Goal: Task Accomplishment & Management: Manage account settings

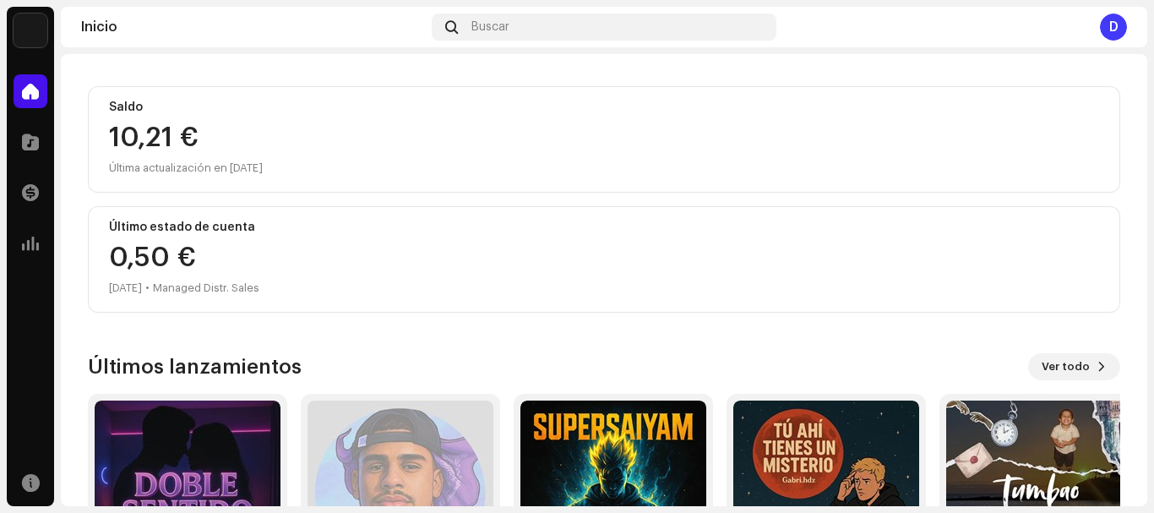
scroll to position [322, 0]
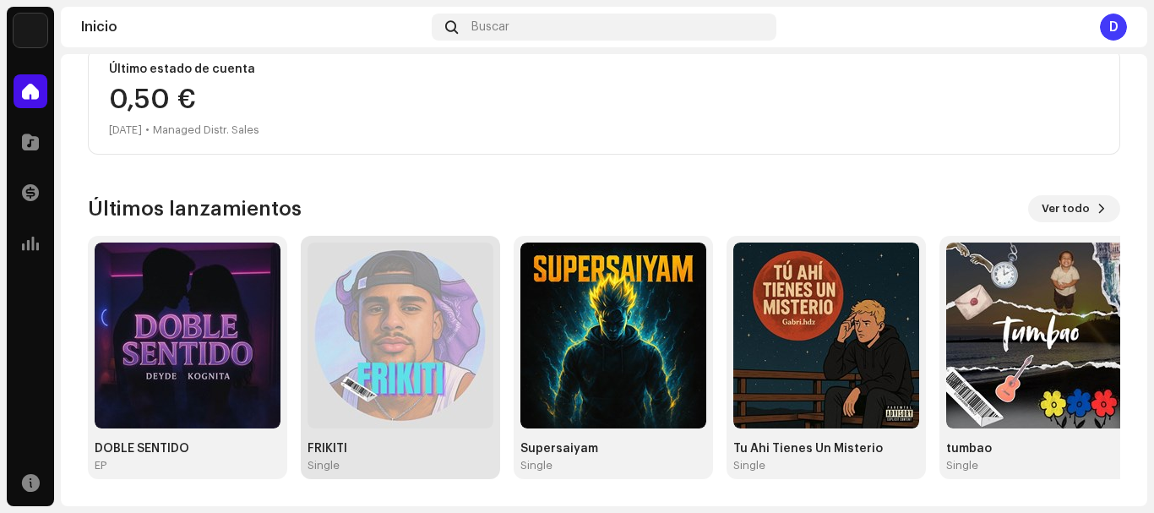
click at [440, 418] on img at bounding box center [401, 336] width 186 height 186
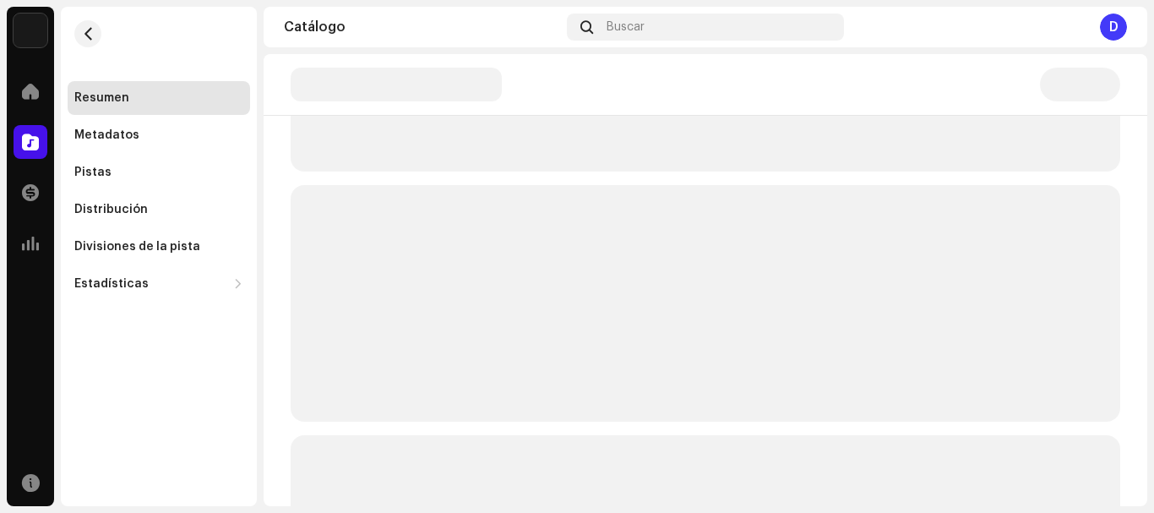
scroll to position [7, 0]
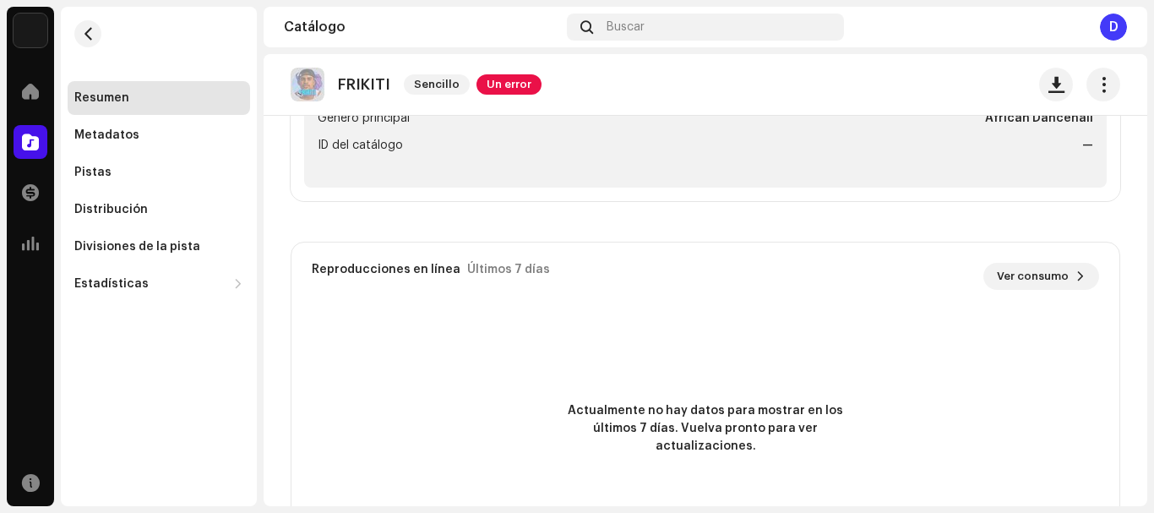
scroll to position [842, 0]
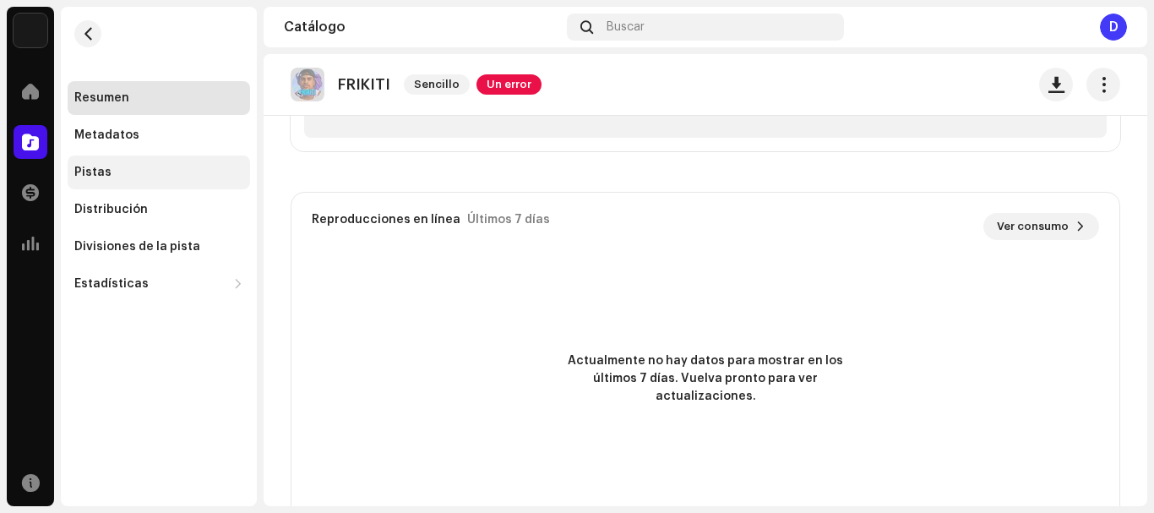
click at [101, 178] on div "Pistas" at bounding box center [92, 173] width 37 height 14
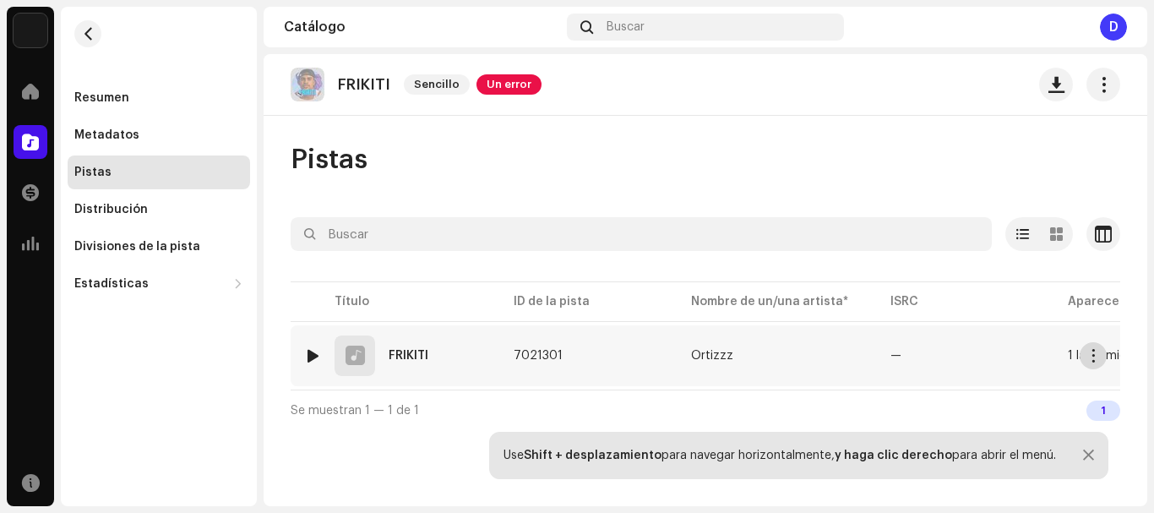
click at [1093, 357] on span "button" at bounding box center [1094, 356] width 13 height 14
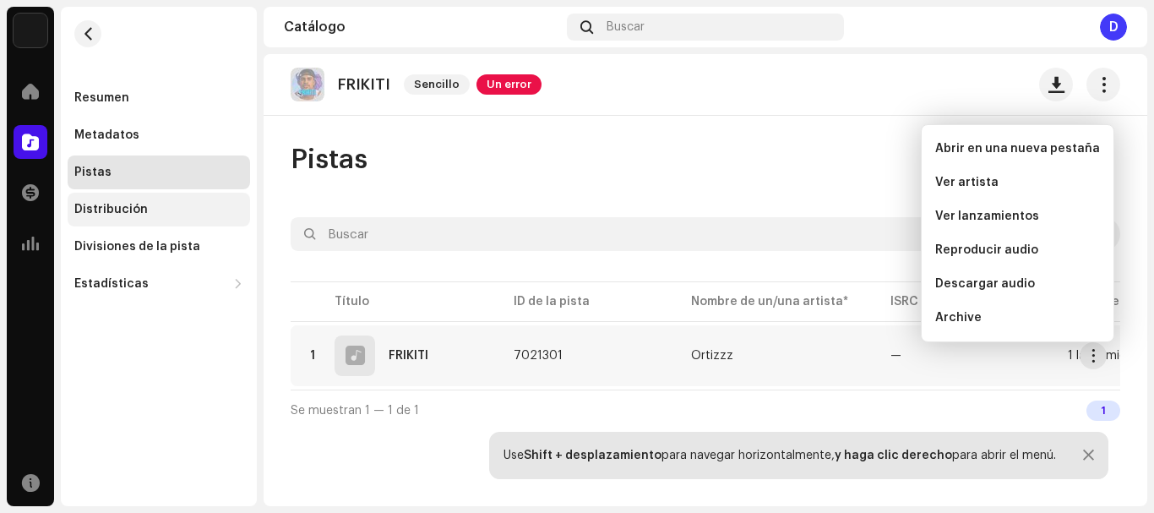
click at [118, 215] on div "Distribución" at bounding box center [111, 210] width 74 height 14
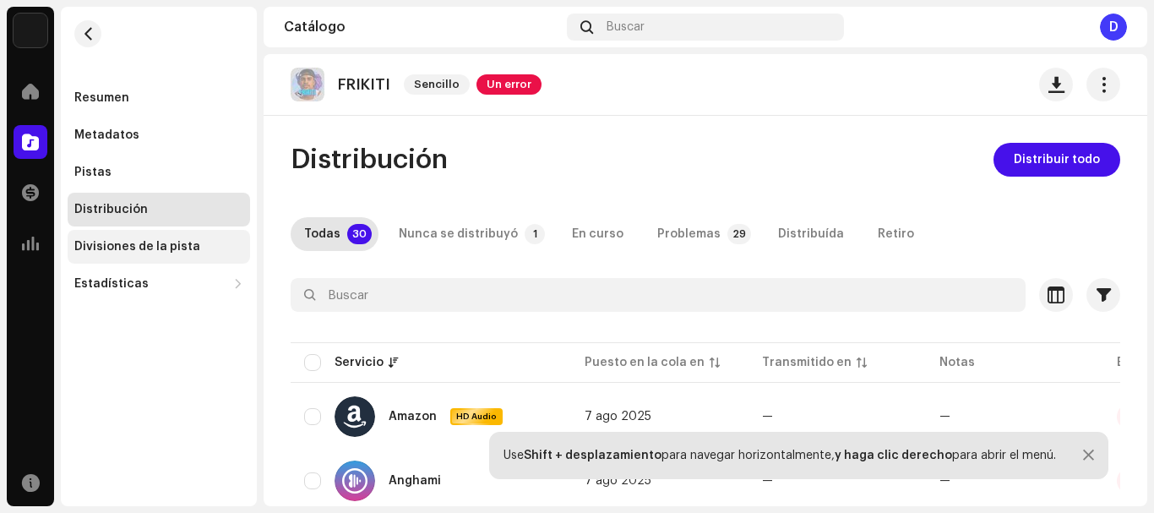
click at [117, 251] on div "Divisiones de la pista" at bounding box center [137, 247] width 126 height 14
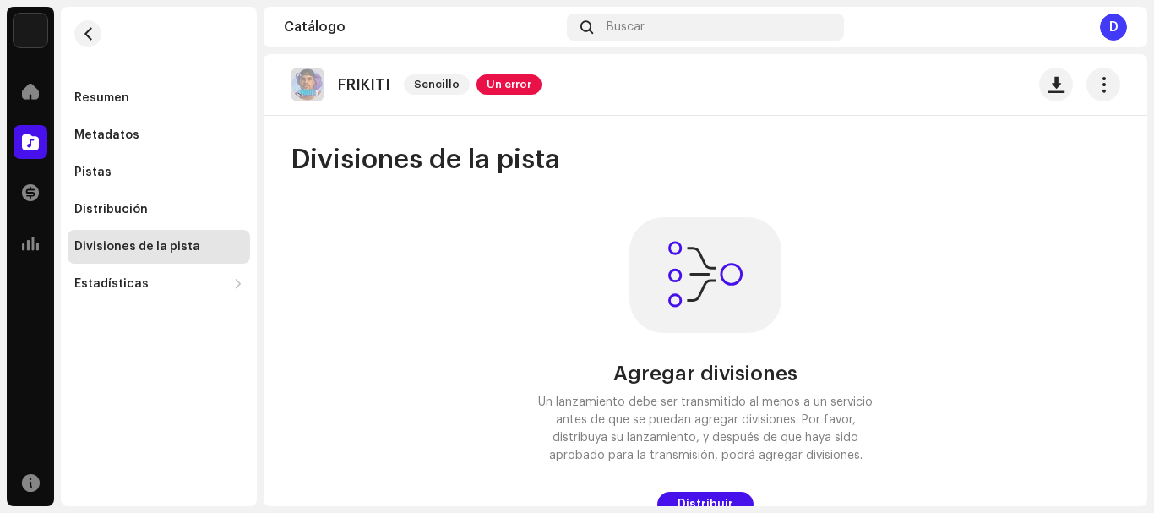
scroll to position [11, 0]
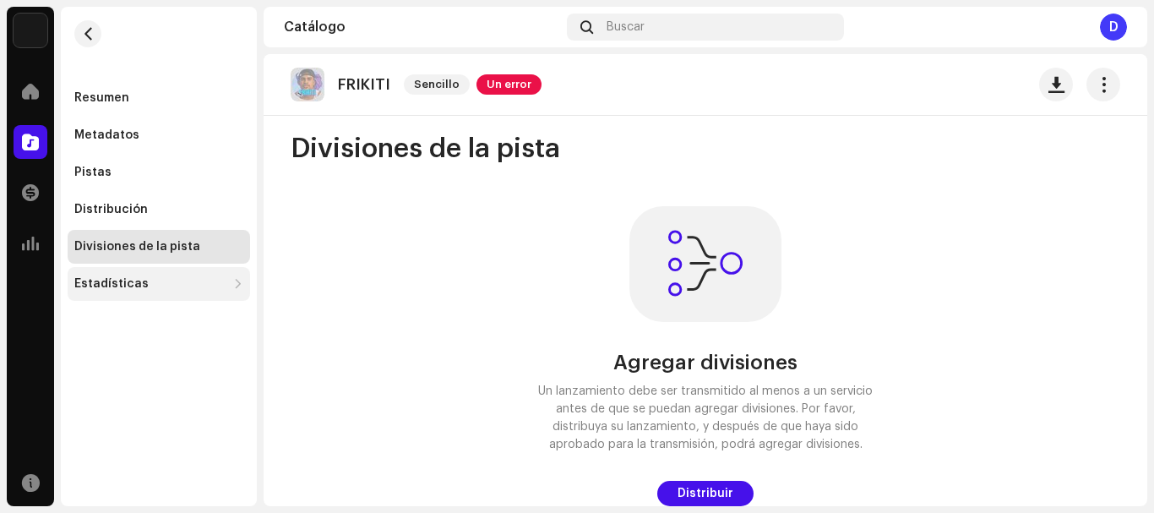
click at [109, 284] on div "Estadísticas" at bounding box center [111, 284] width 74 height 14
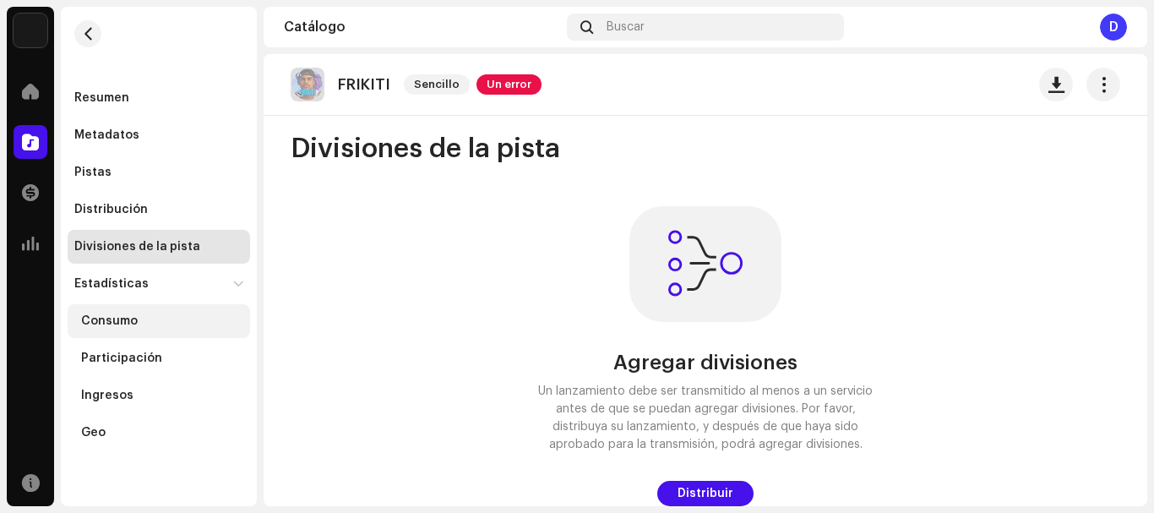
click at [110, 319] on div "Consumo" at bounding box center [109, 321] width 57 height 14
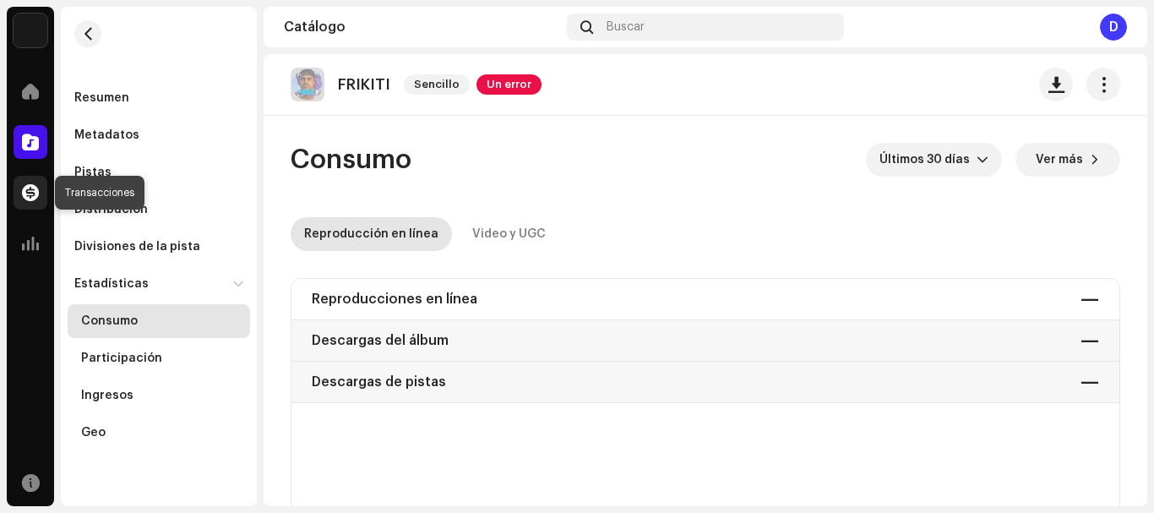
click at [30, 193] on span at bounding box center [30, 193] width 17 height 14
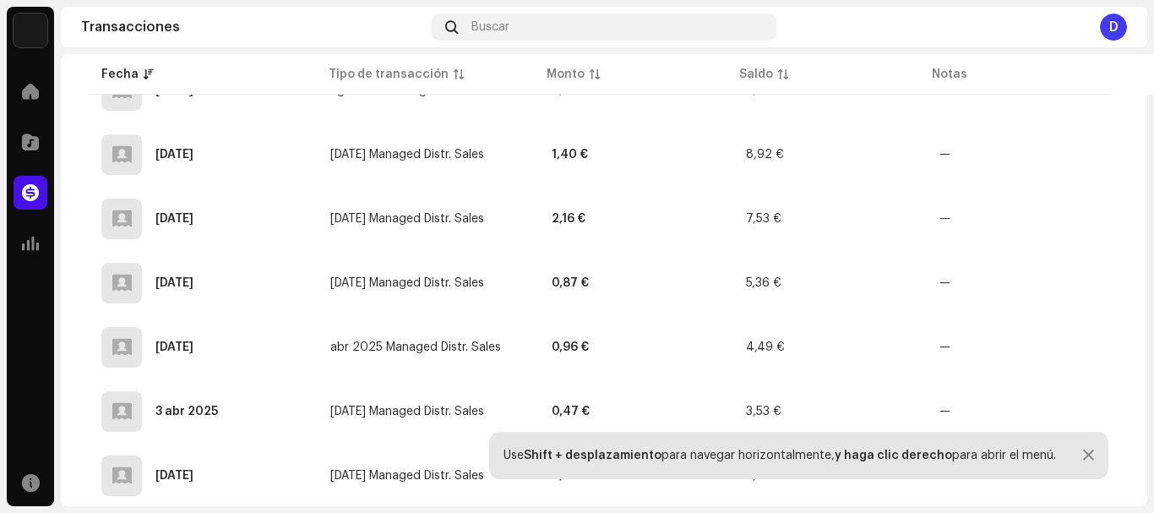
scroll to position [552, 0]
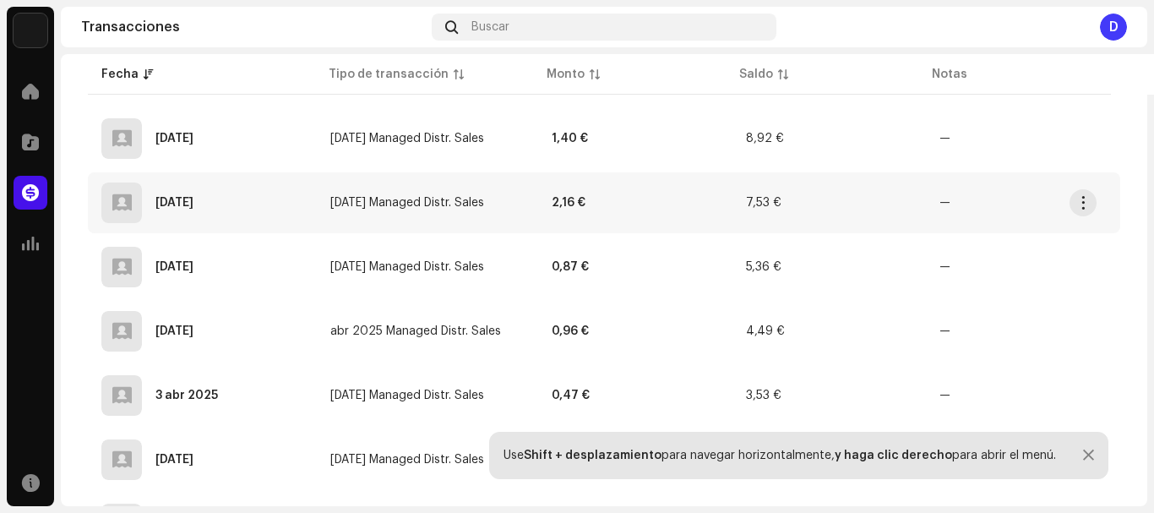
click at [254, 203] on div "[DATE]" at bounding box center [202, 203] width 202 height 41
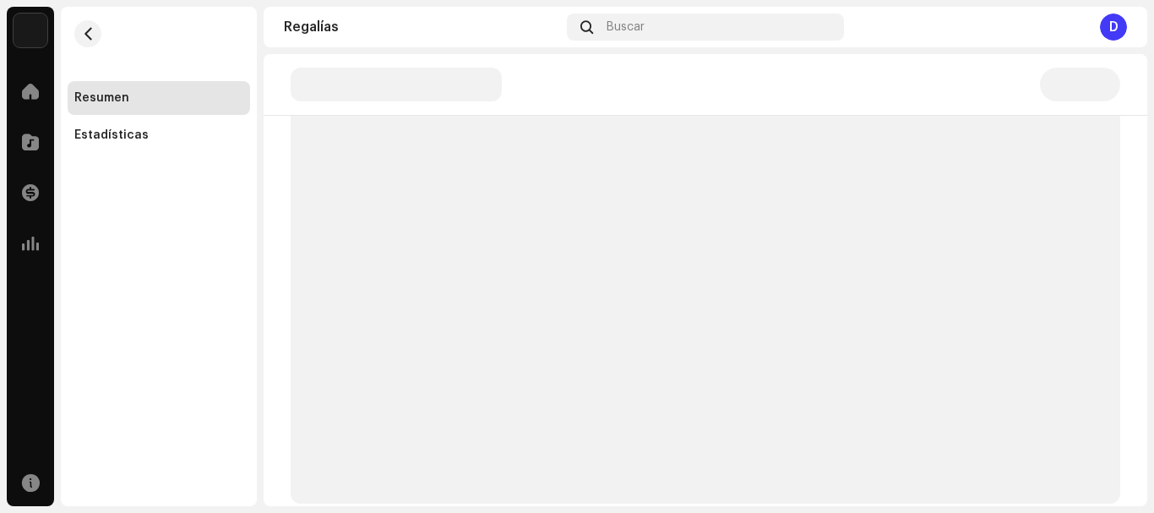
click at [254, 203] on div "Resumen Estadísticas" at bounding box center [159, 256] width 196 height 499
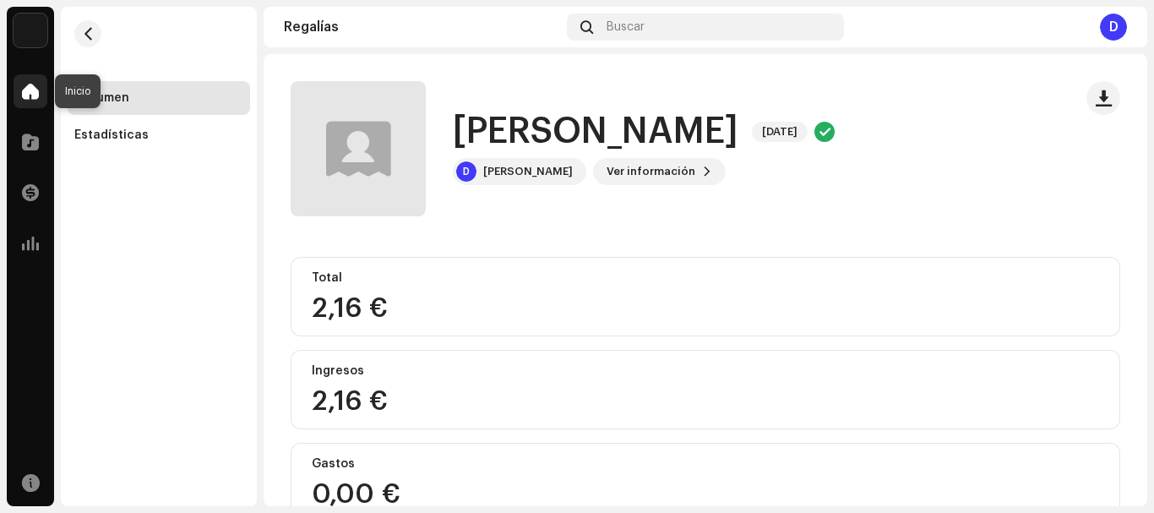
click at [34, 89] on span at bounding box center [30, 92] width 17 height 14
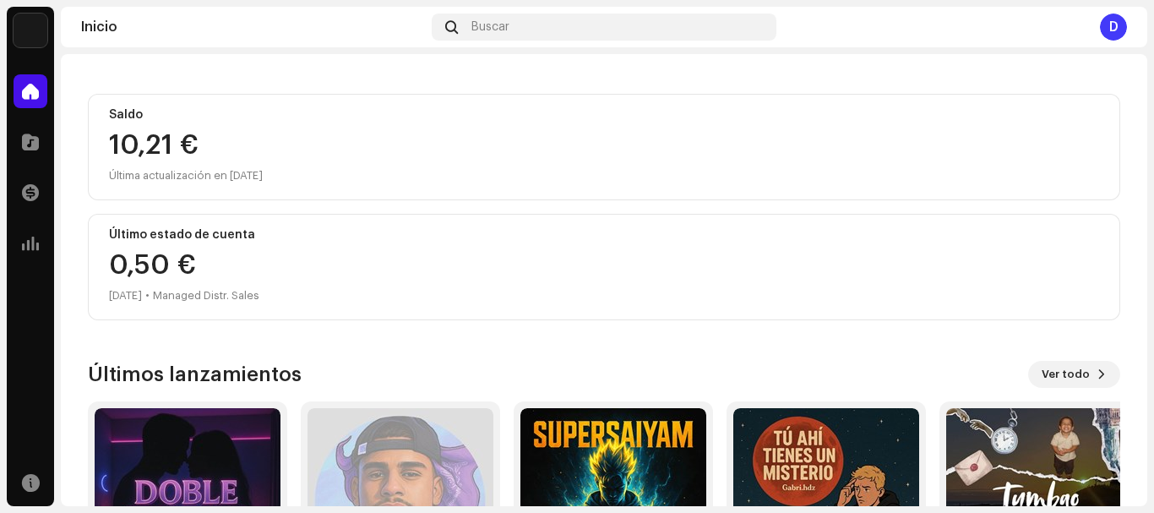
scroll to position [322, 0]
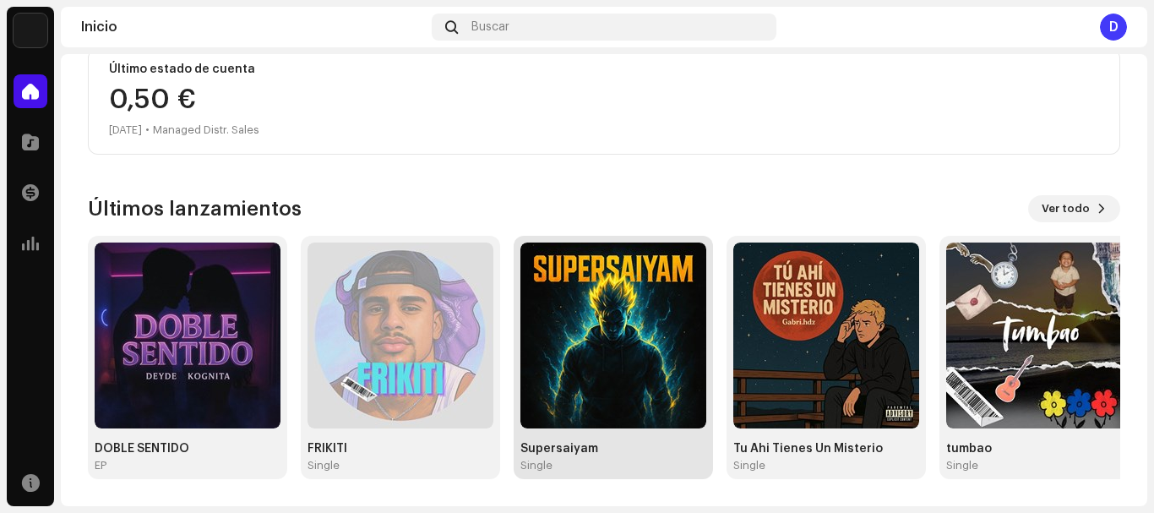
click at [573, 333] on img at bounding box center [614, 336] width 186 height 186
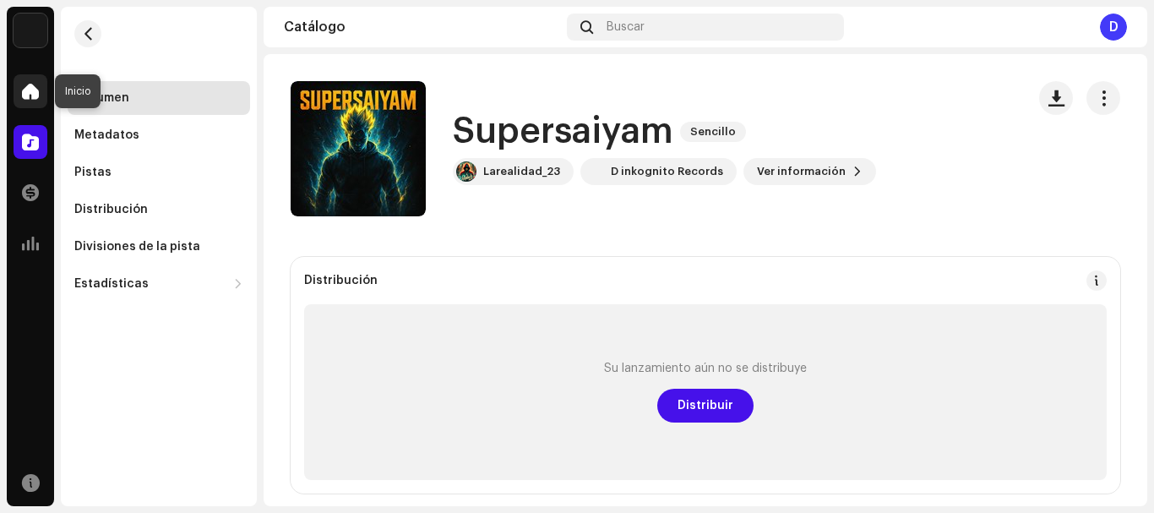
click at [30, 92] on span at bounding box center [30, 92] width 17 height 14
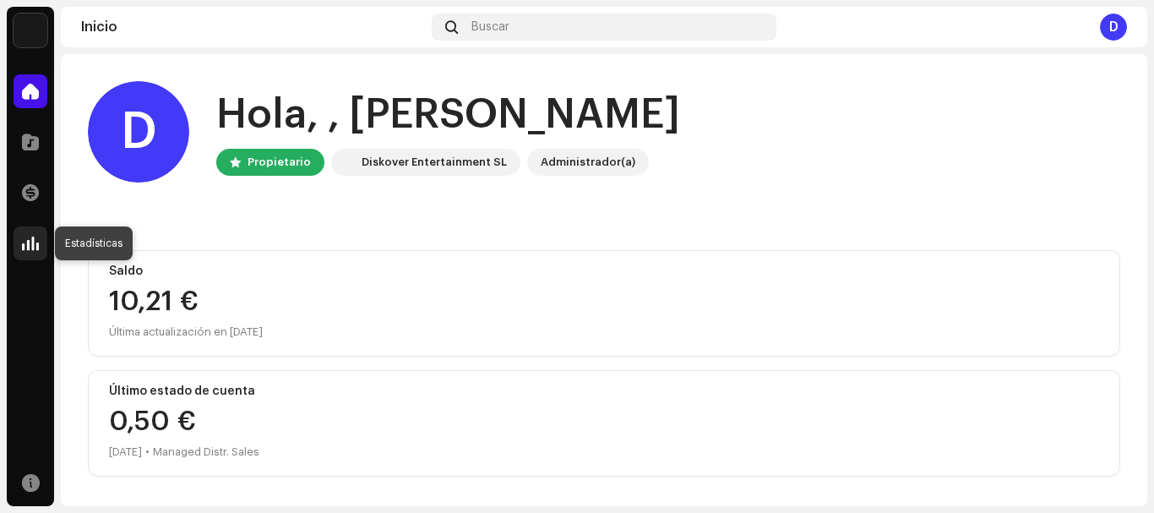
click at [21, 238] on div at bounding box center [31, 243] width 34 height 34
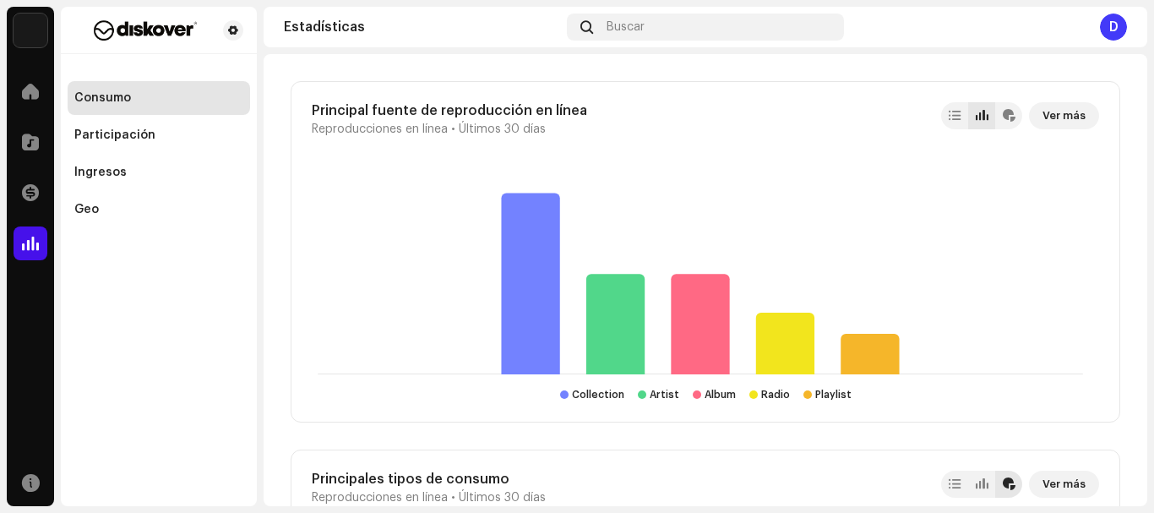
scroll to position [2912, 0]
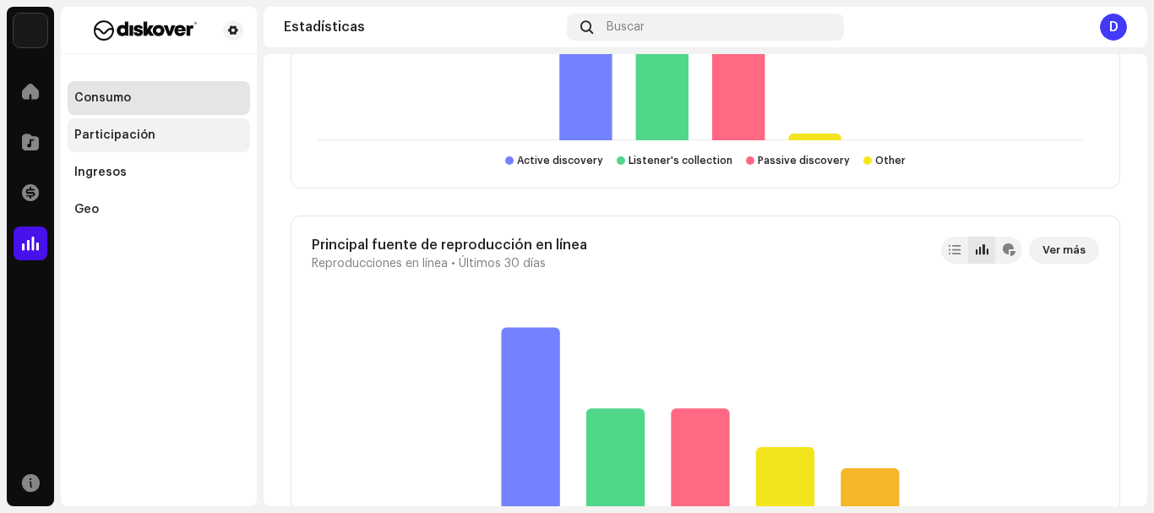
click at [111, 146] on div "Participación" at bounding box center [159, 135] width 183 height 34
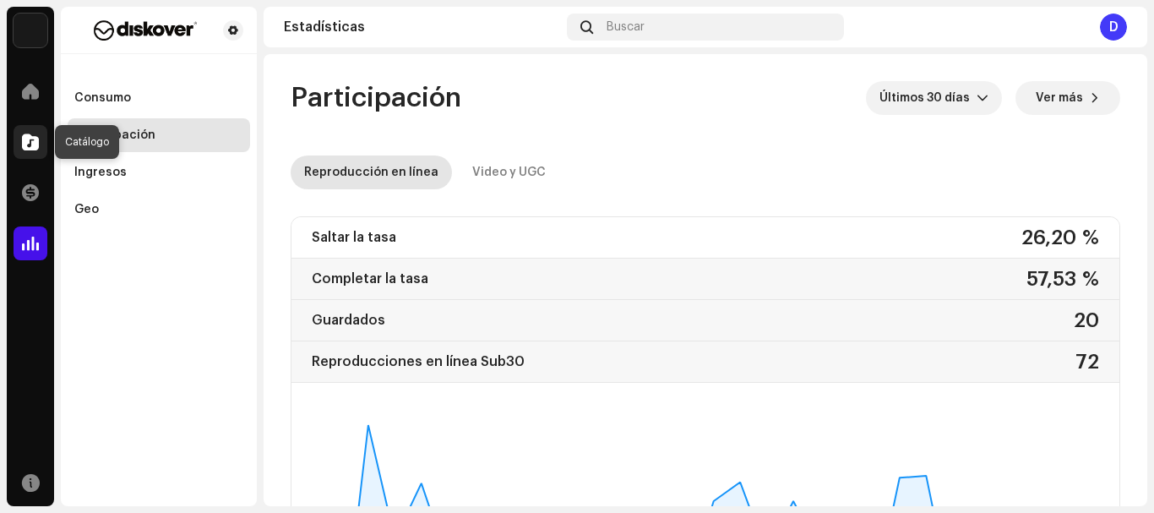
click at [30, 135] on span at bounding box center [30, 142] width 17 height 14
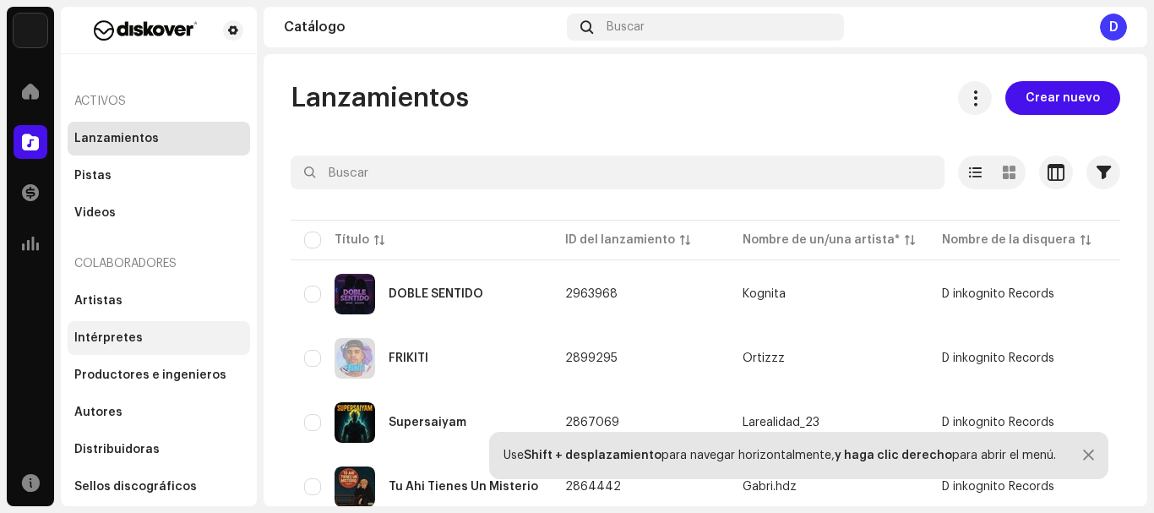
click at [128, 342] on div "Intérpretes" at bounding box center [108, 338] width 68 height 14
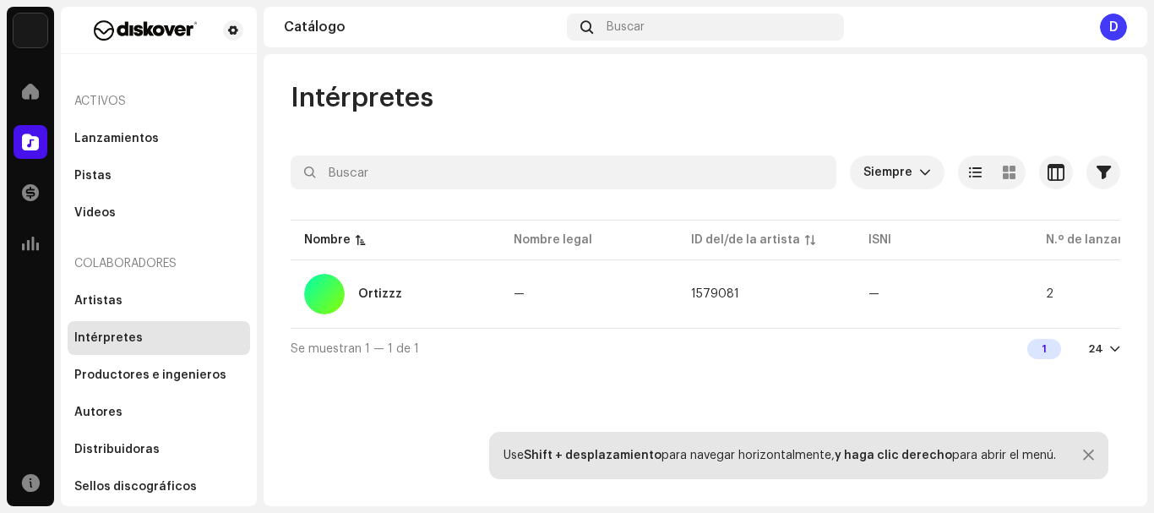
click at [277, 368] on div "Intérpretes Siempre Seleccionado 0 Seleccionar todo Opciones Filtros Archive st…" at bounding box center [706, 224] width 884 height 287
click at [161, 378] on div "Productores e ingenieros" at bounding box center [150, 375] width 152 height 14
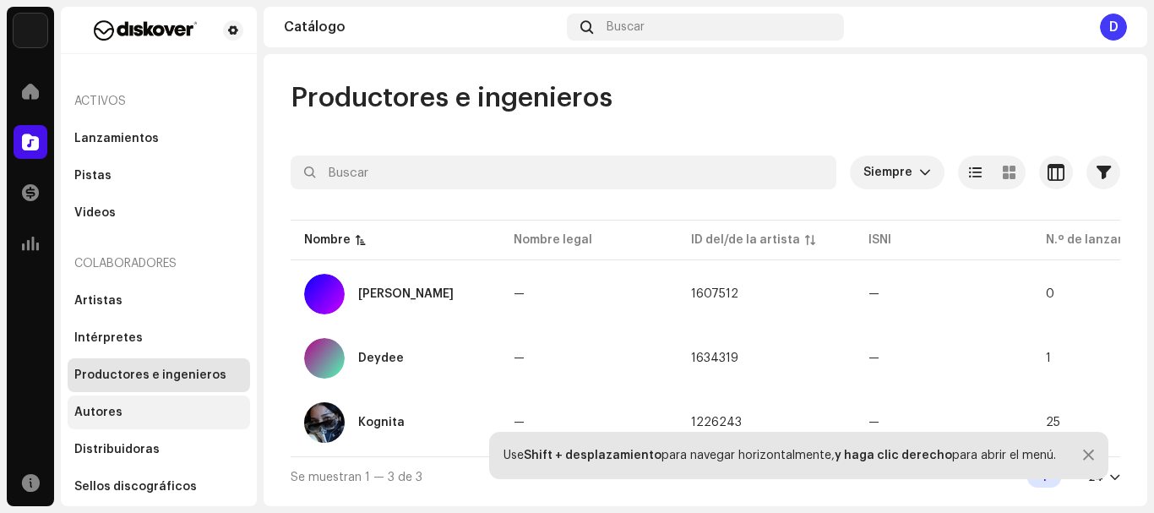
click at [135, 402] on div "Autores" at bounding box center [159, 412] width 183 height 34
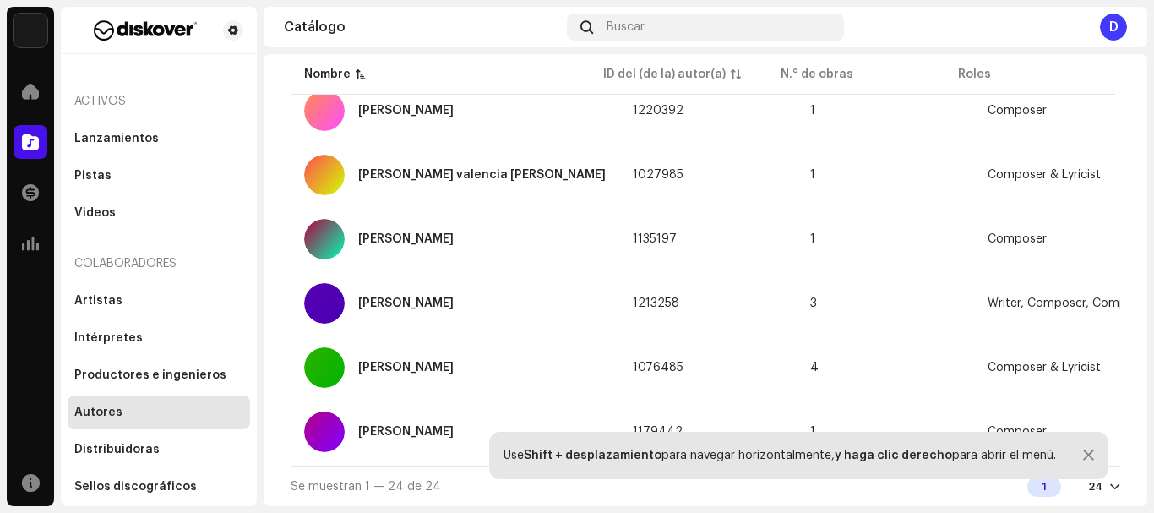
scroll to position [1350, 0]
click at [117, 451] on div "Distribuidoras" at bounding box center [116, 450] width 85 height 14
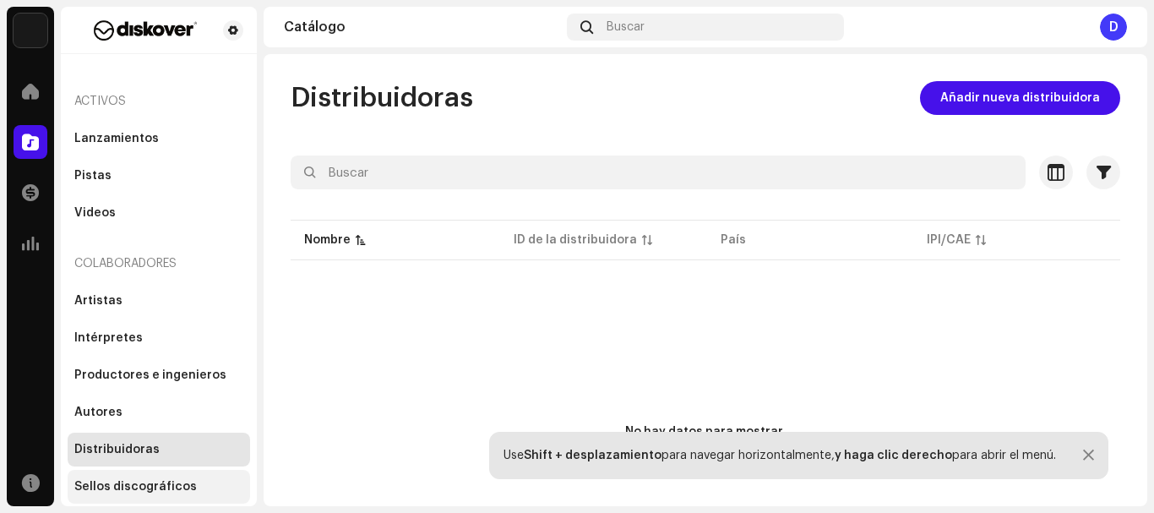
click at [164, 486] on div "Sellos discográficos" at bounding box center [135, 487] width 123 height 14
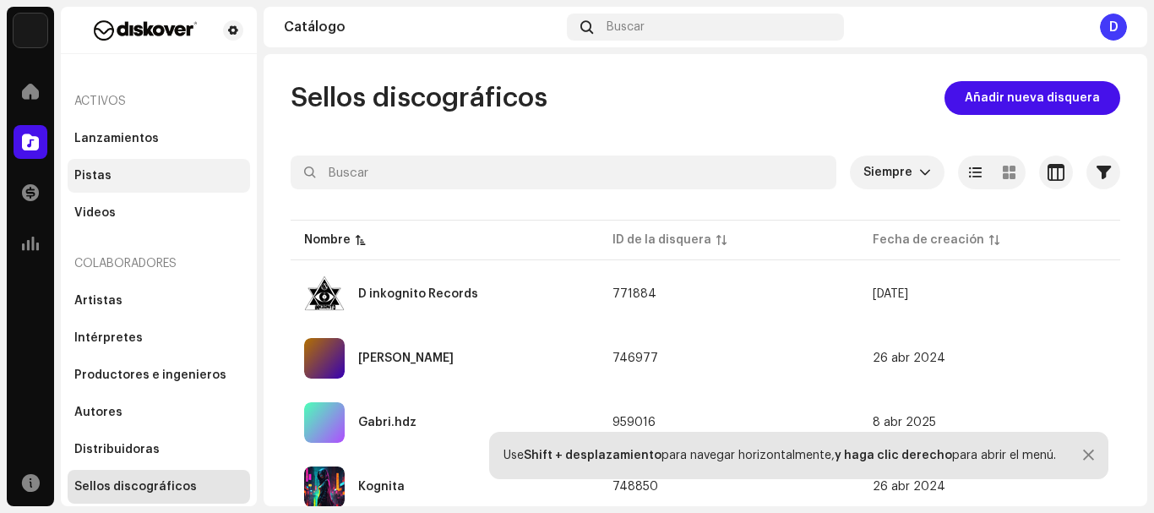
click at [108, 168] on div "Pistas" at bounding box center [159, 176] width 183 height 34
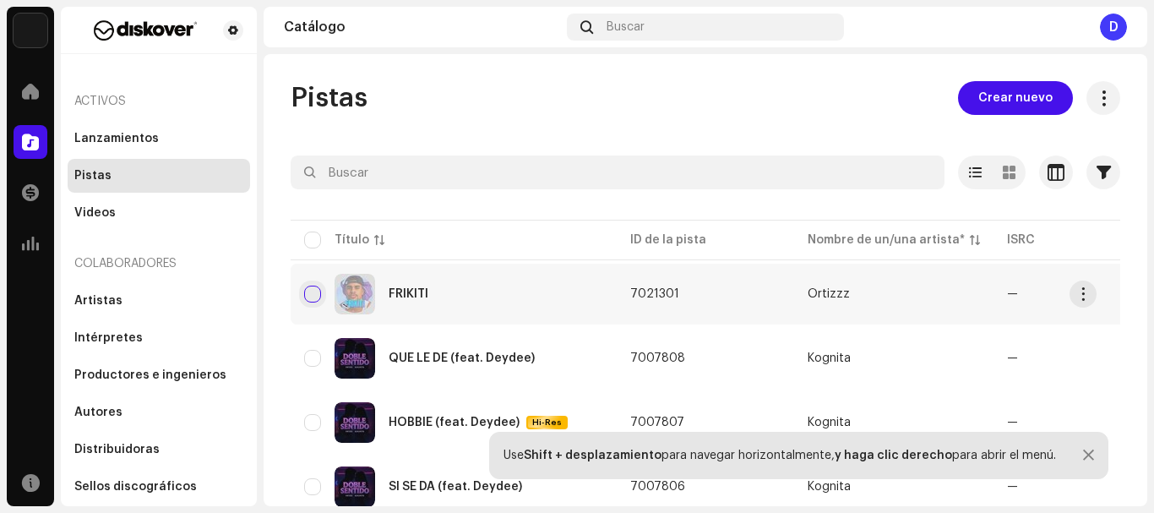
click at [308, 291] on input "checkbox" at bounding box center [312, 294] width 17 height 17
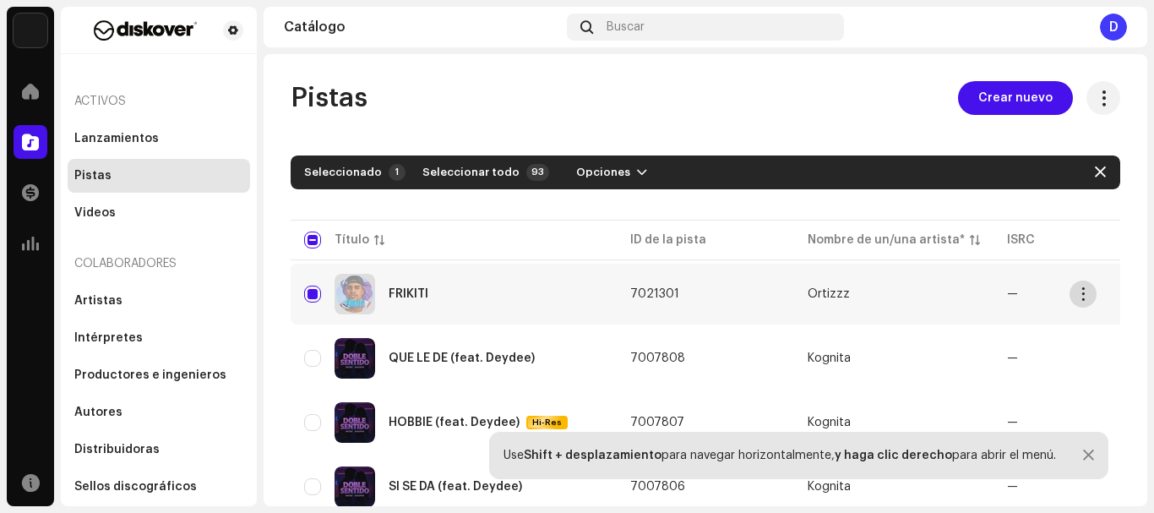
click at [1082, 298] on span "button" at bounding box center [1083, 294] width 13 height 14
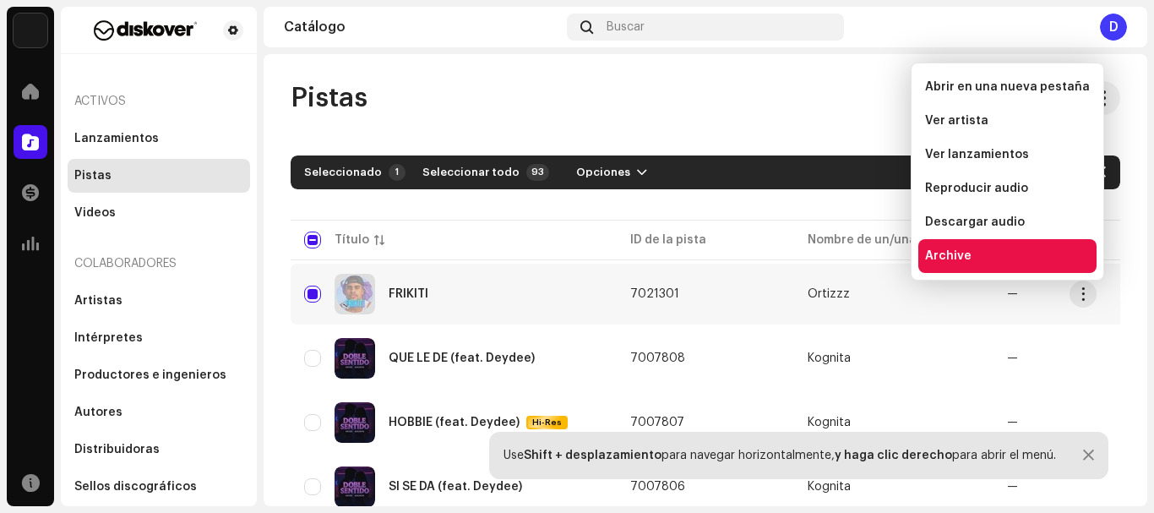
click at [1010, 259] on div "Archive" at bounding box center [1007, 256] width 165 height 14
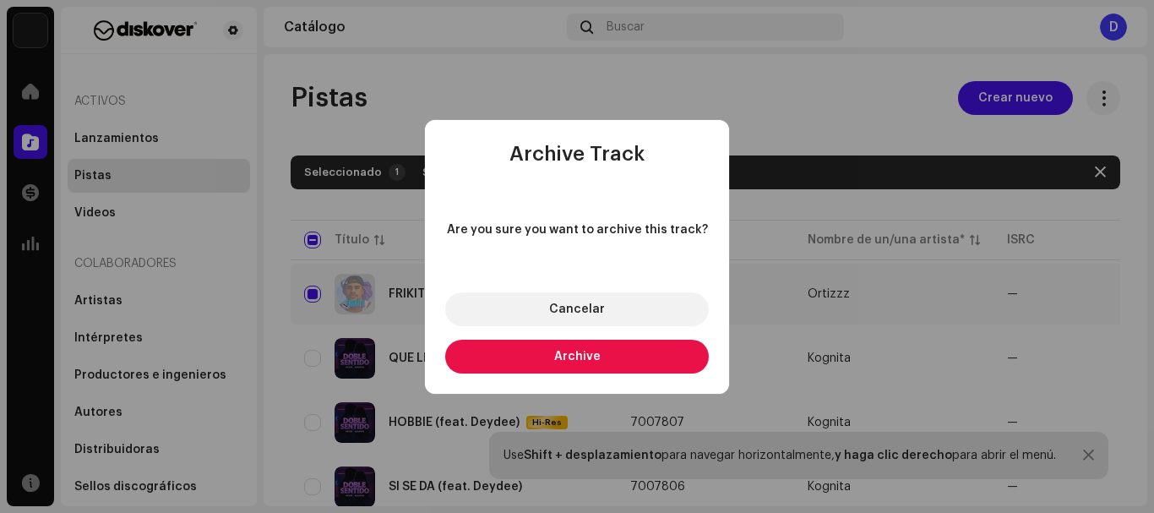
click at [630, 360] on button "Archive" at bounding box center [577, 357] width 264 height 34
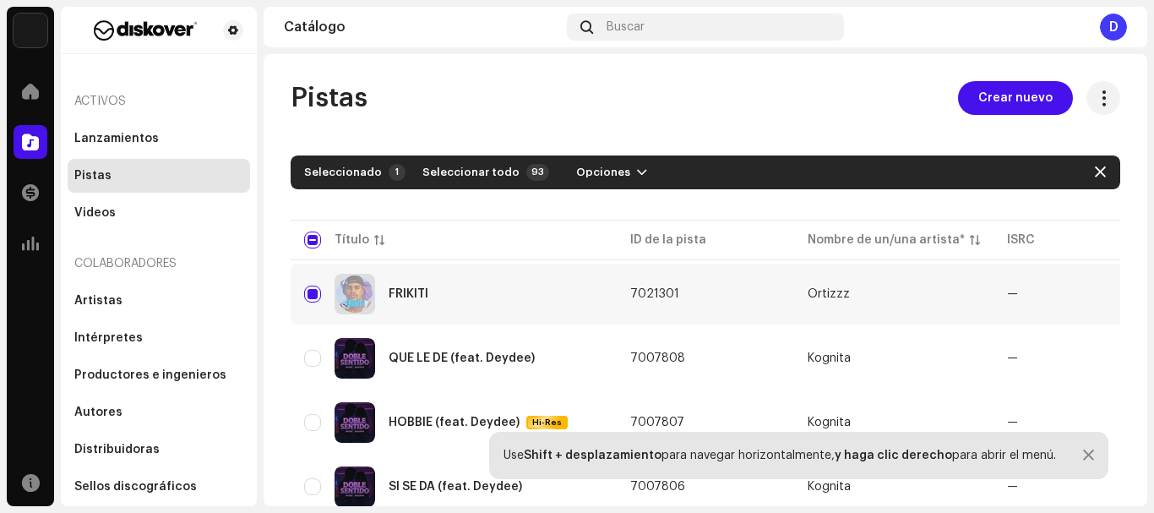
checkbox input "false"
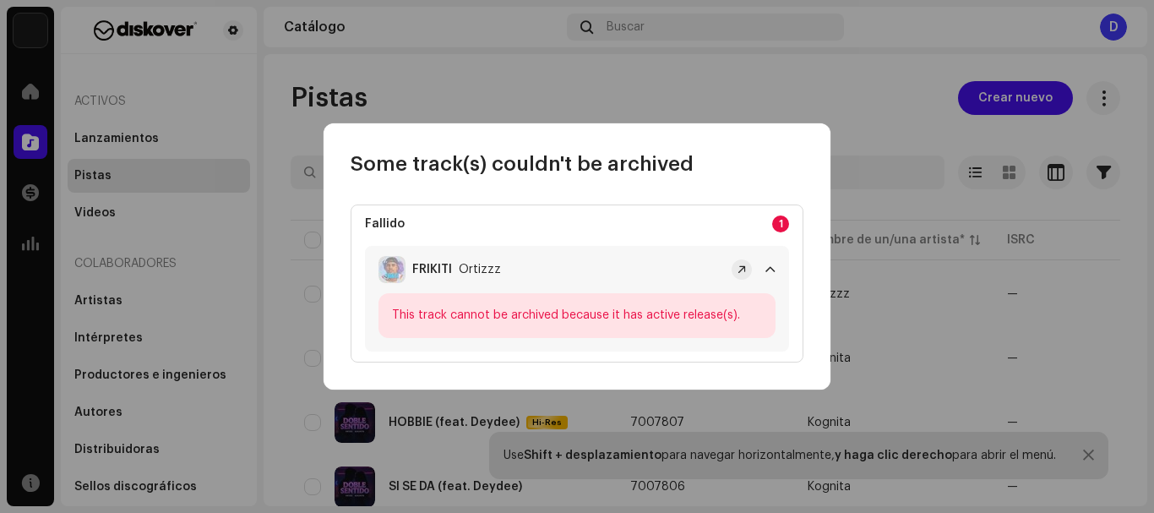
click at [772, 270] on span at bounding box center [771, 270] width 10 height 14
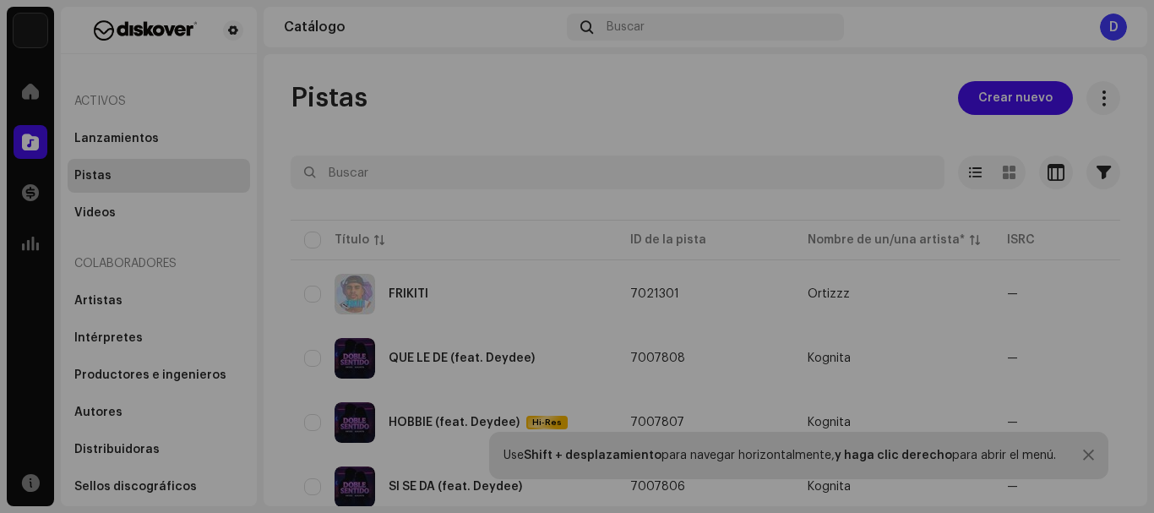
click at [815, 92] on div "Some track(s) couldn't be archived Fallido 1 [PERSON_NAME] This track cannot be…" at bounding box center [577, 256] width 1154 height 513
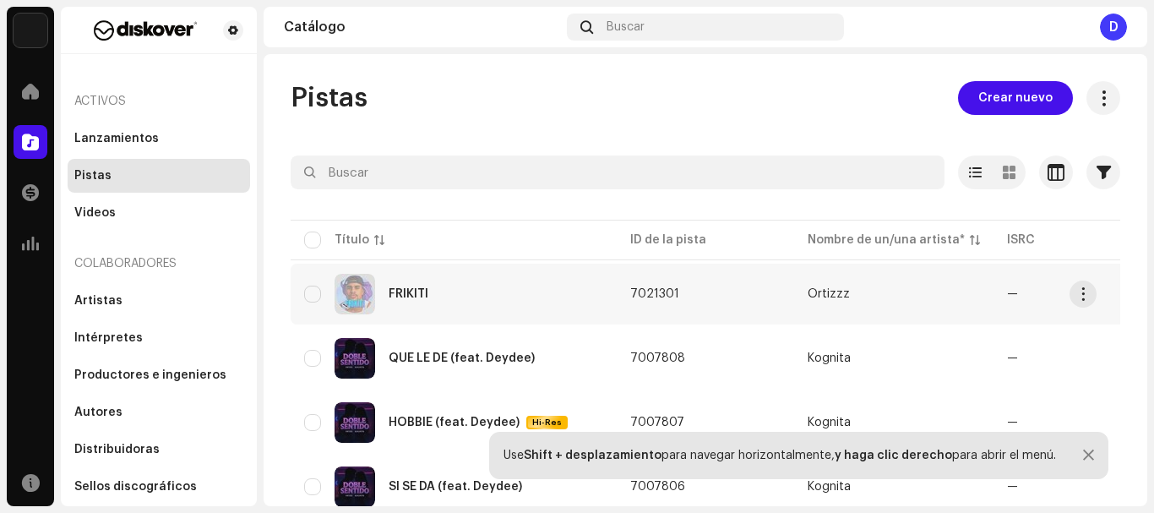
click at [530, 286] on div "FRIKITI" at bounding box center [453, 294] width 299 height 41
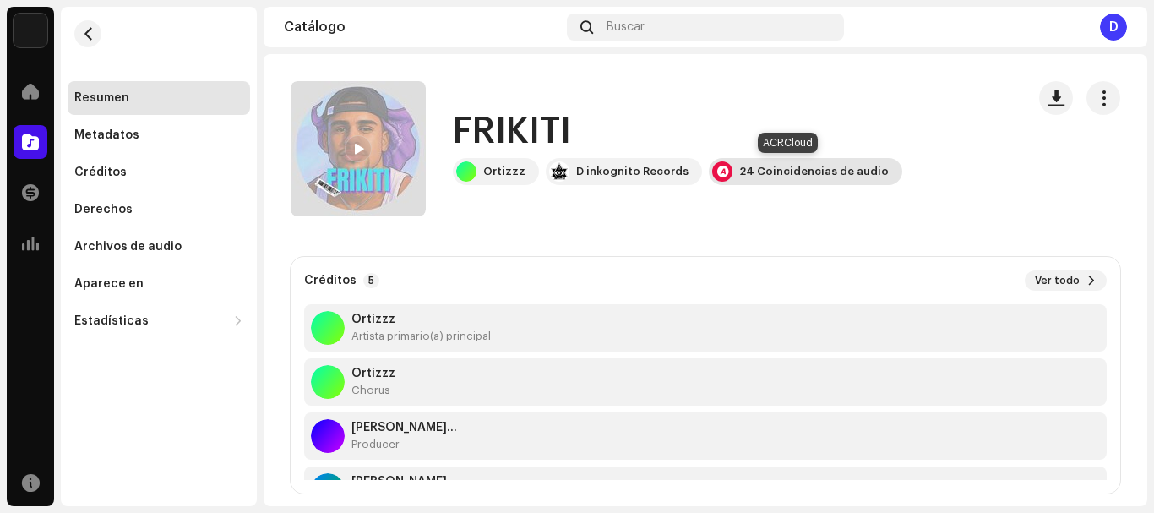
click at [739, 174] on div "24 Coincidencias de audio" at bounding box center [814, 172] width 150 height 14
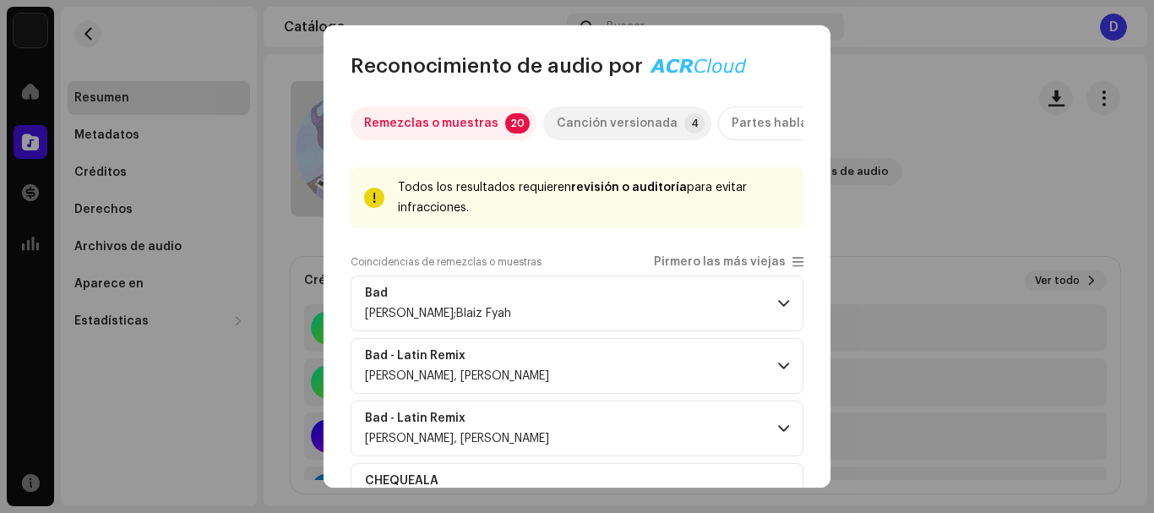
click at [613, 123] on div "Canción versionada" at bounding box center [617, 123] width 121 height 34
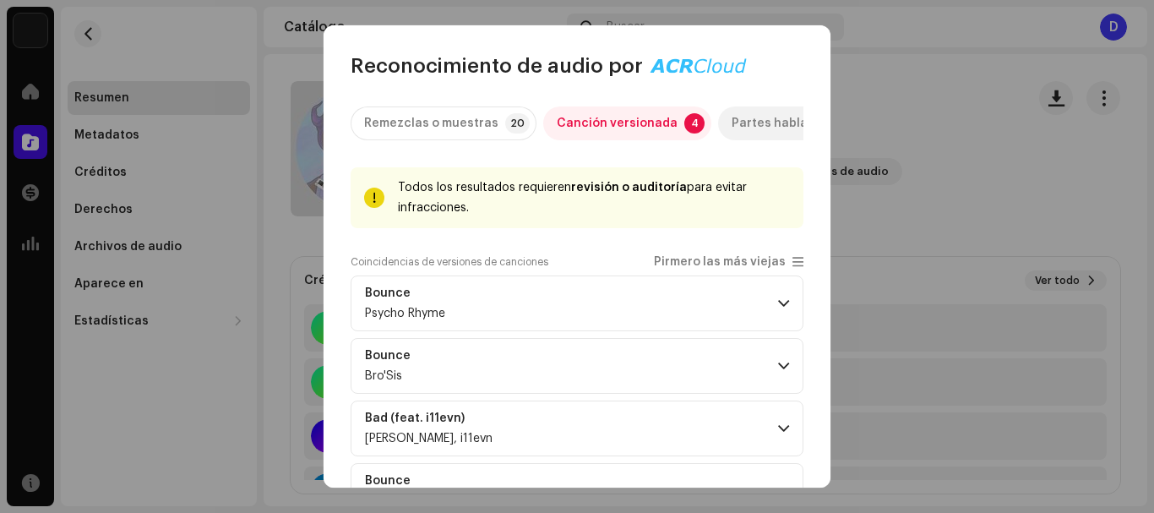
click at [764, 114] on div "Partes habladas" at bounding box center [781, 123] width 98 height 34
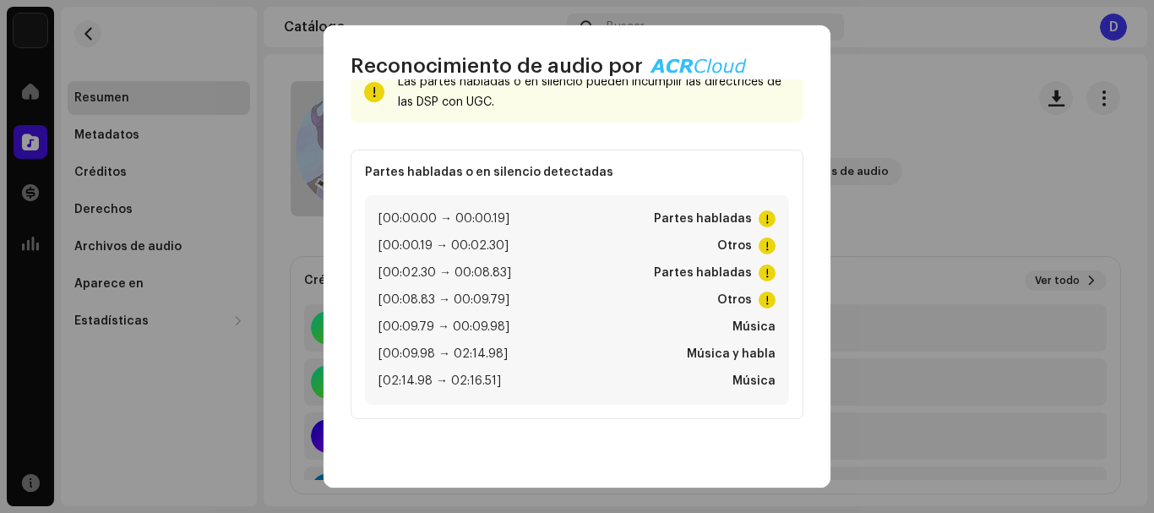
scroll to position [158, 0]
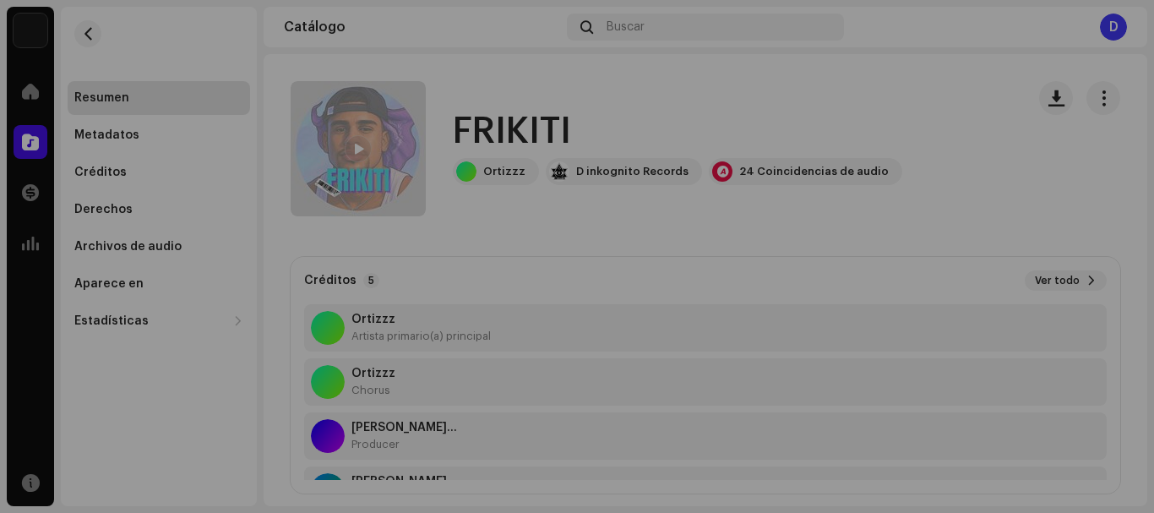
click at [858, 99] on div "Reconocimiento de audio por Remezclas o muestras 20 Canción versionada 4 Partes…" at bounding box center [577, 256] width 1154 height 513
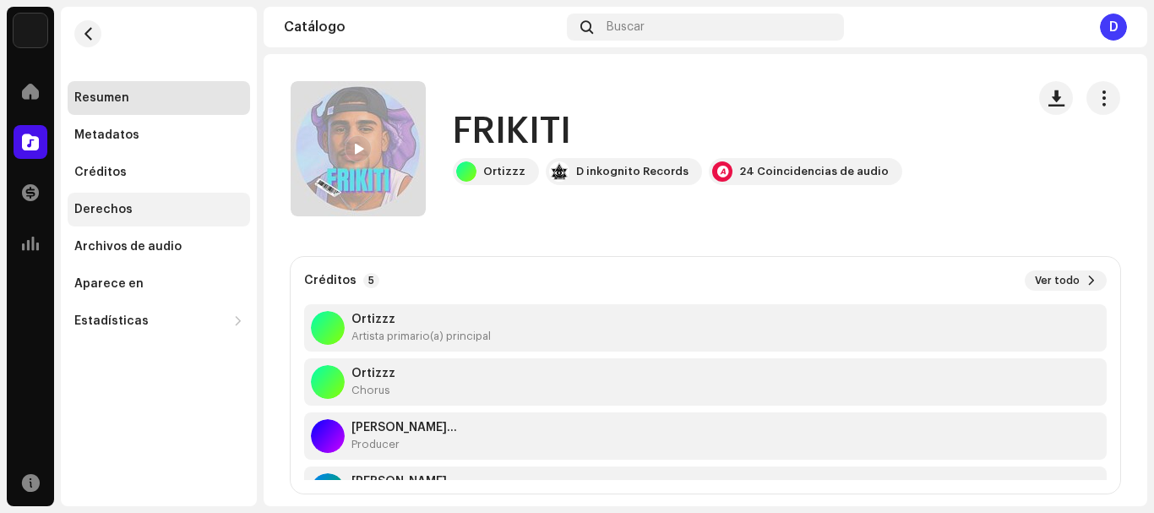
click at [125, 208] on div "Derechos" at bounding box center [103, 210] width 58 height 14
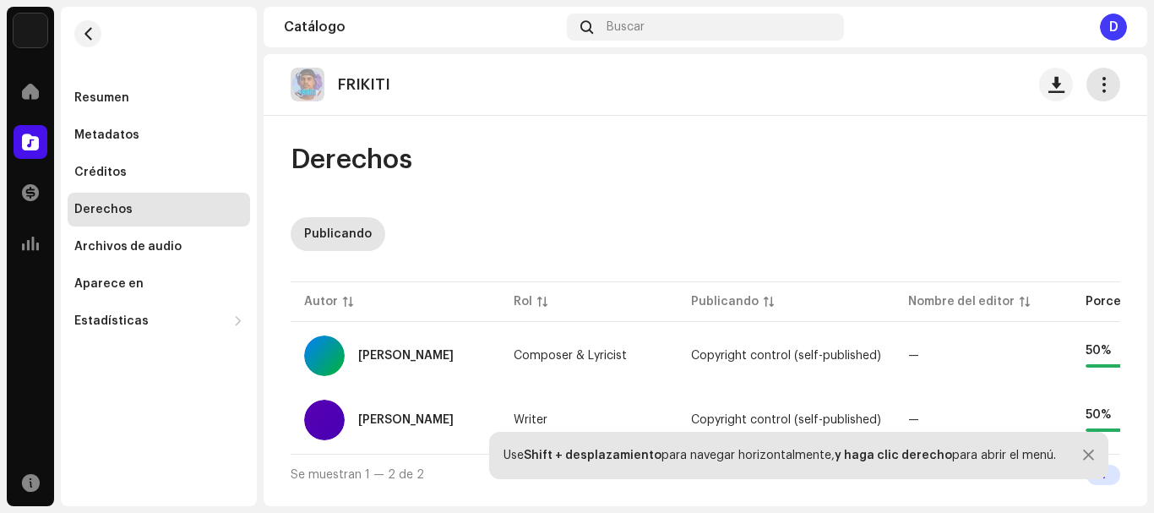
click at [1097, 84] on span "button" at bounding box center [1104, 85] width 16 height 14
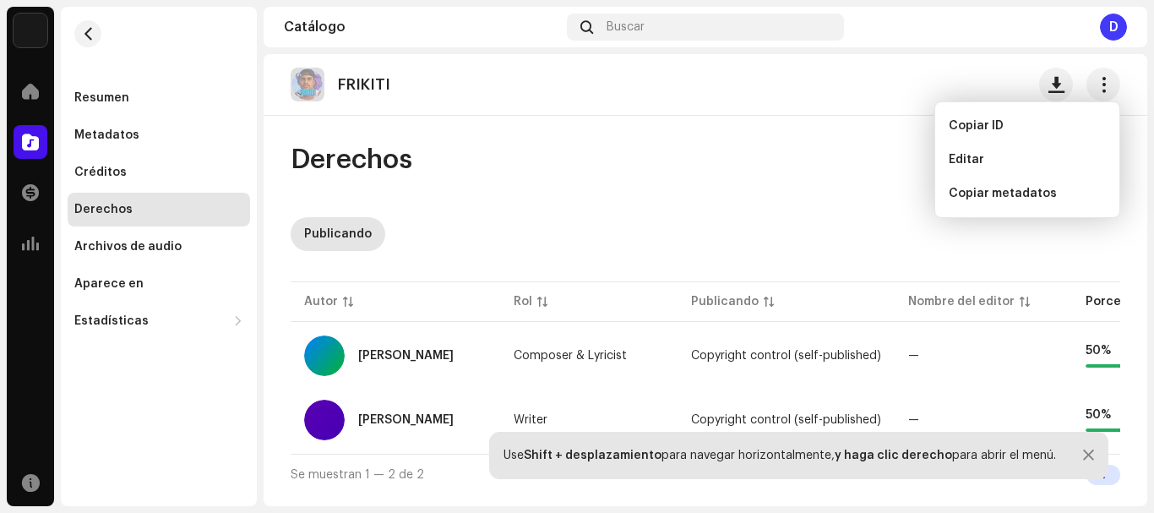
click at [544, 213] on div "Derechos Publicando Autor Rol Publicando Nombre del editor Porcentaje de accion…" at bounding box center [706, 319] width 884 height 352
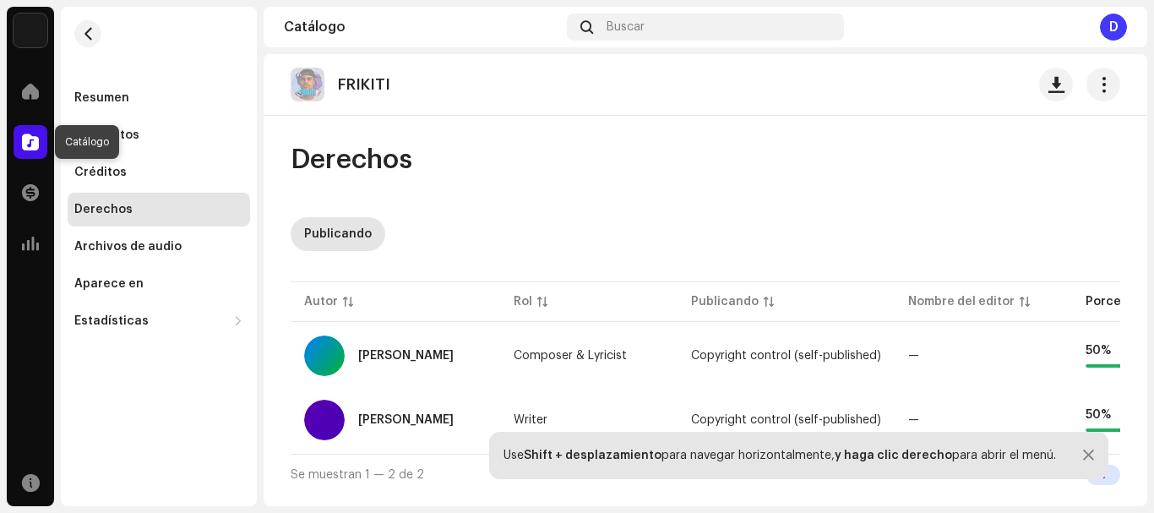
click at [25, 138] on span at bounding box center [30, 142] width 17 height 14
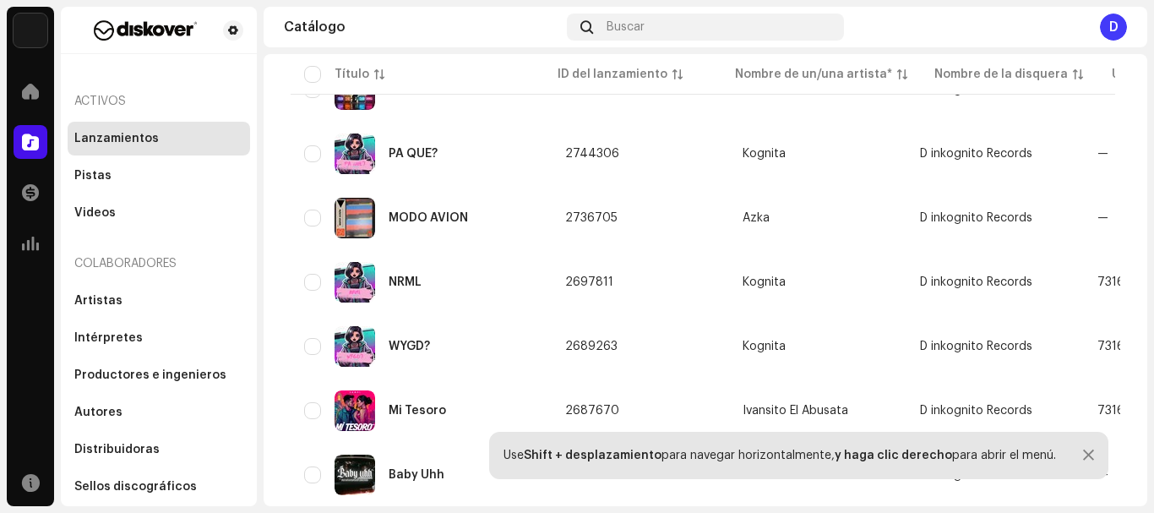
scroll to position [1350, 0]
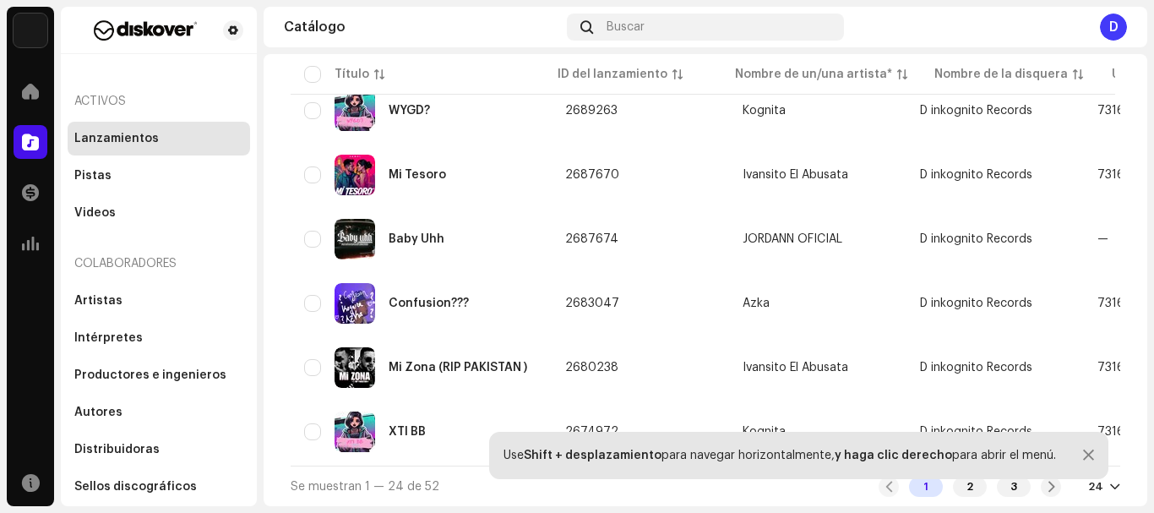
click at [1110, 488] on div at bounding box center [1115, 487] width 10 height 14
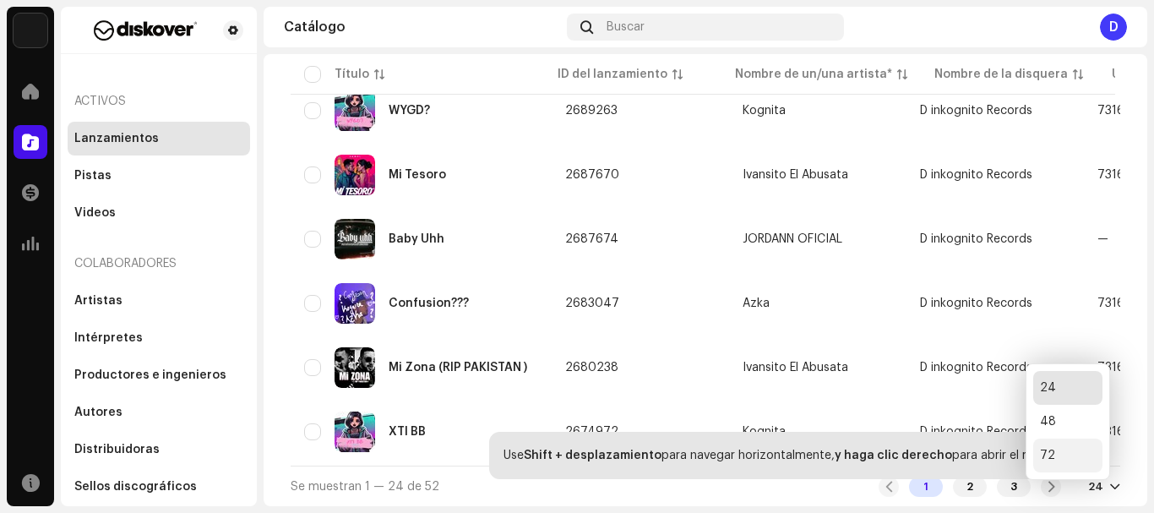
click at [1063, 457] on div "72" at bounding box center [1067, 456] width 69 height 34
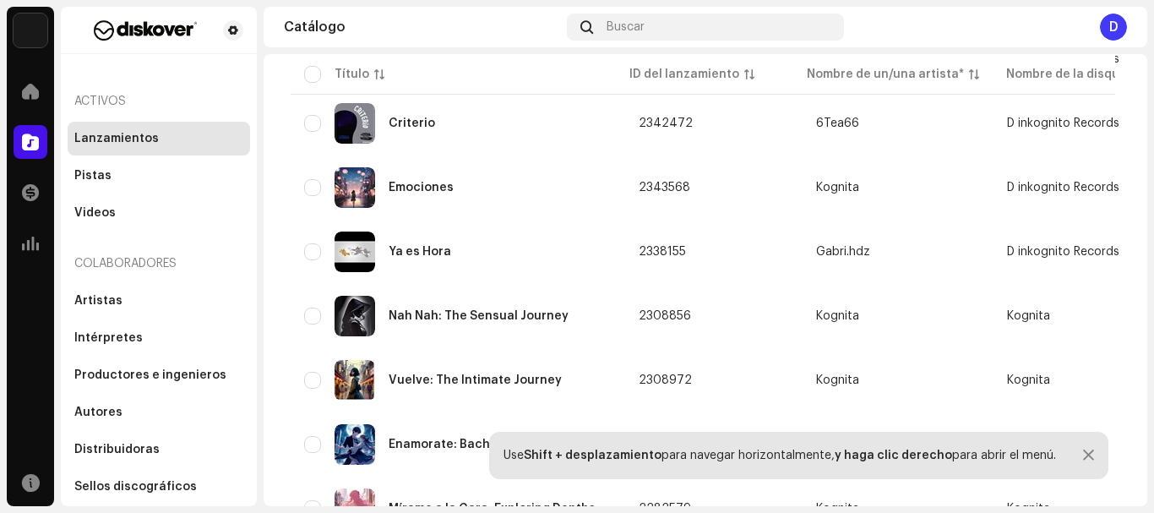
scroll to position [3149, 0]
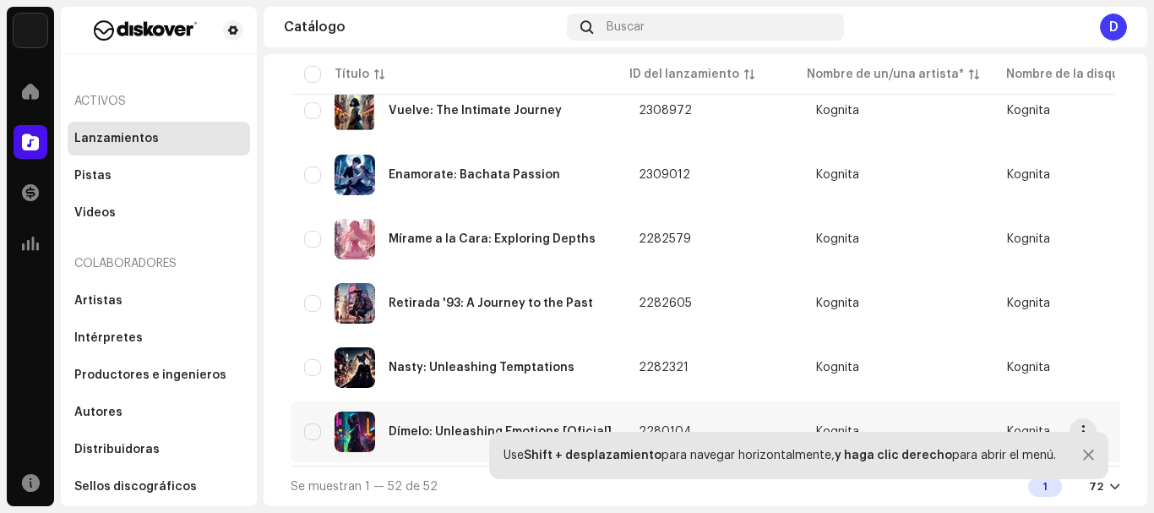
click at [426, 426] on div "Dímelo: Unleashing Emotions [Oficial]" at bounding box center [500, 432] width 223 height 12
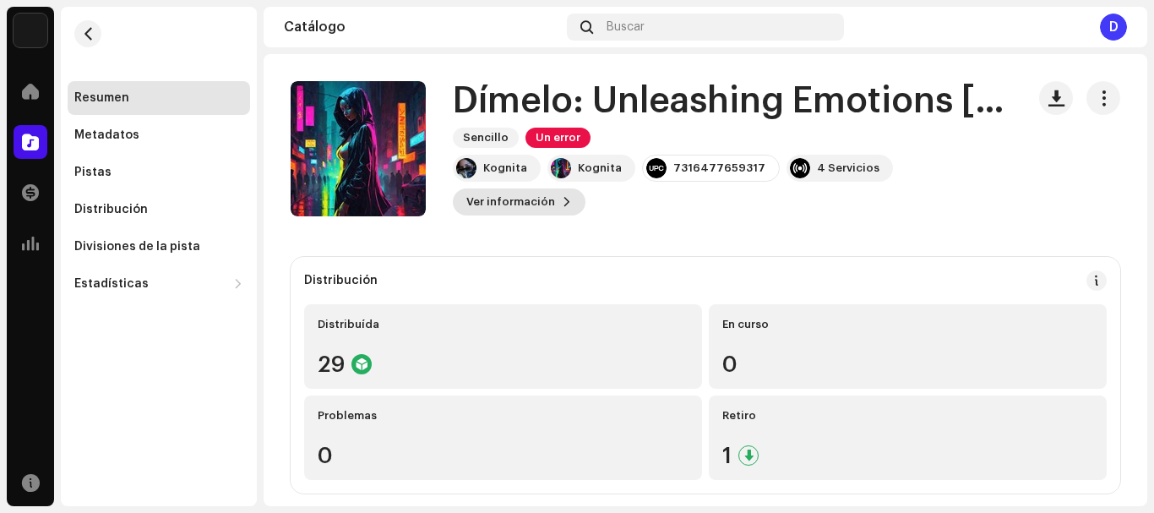
click at [562, 200] on span at bounding box center [567, 202] width 10 height 14
click at [870, 180] on div "Dímelo: Unleashing Emotions [Oficial] 2280104 Metadatos Distribución Idioma de …" at bounding box center [577, 256] width 1154 height 513
click at [1096, 97] on span "button" at bounding box center [1104, 98] width 16 height 14
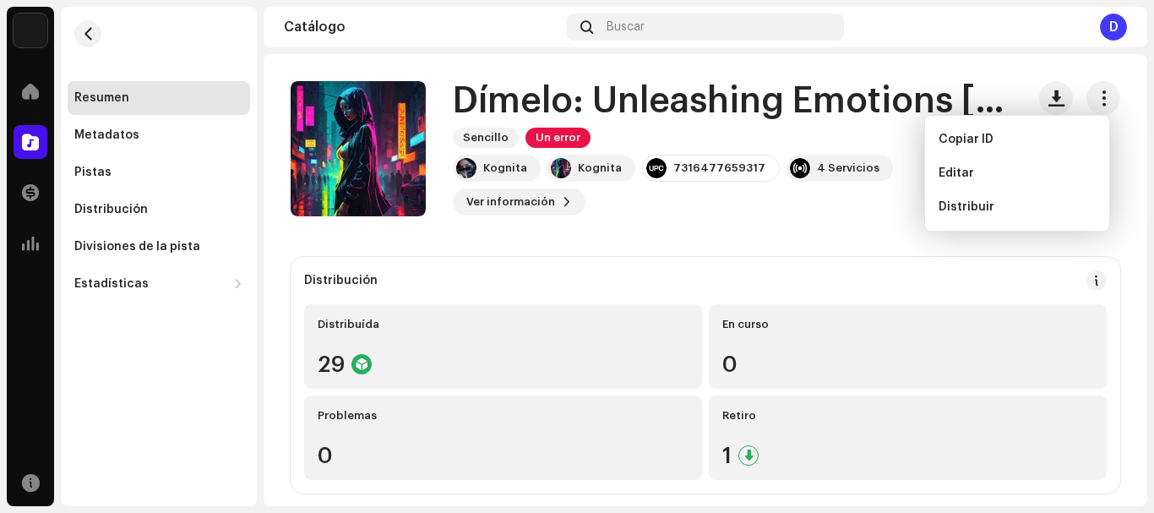
click at [889, 107] on h1 "Dímelo: Unleashing Emotions [Oficial]" at bounding box center [732, 101] width 559 height 39
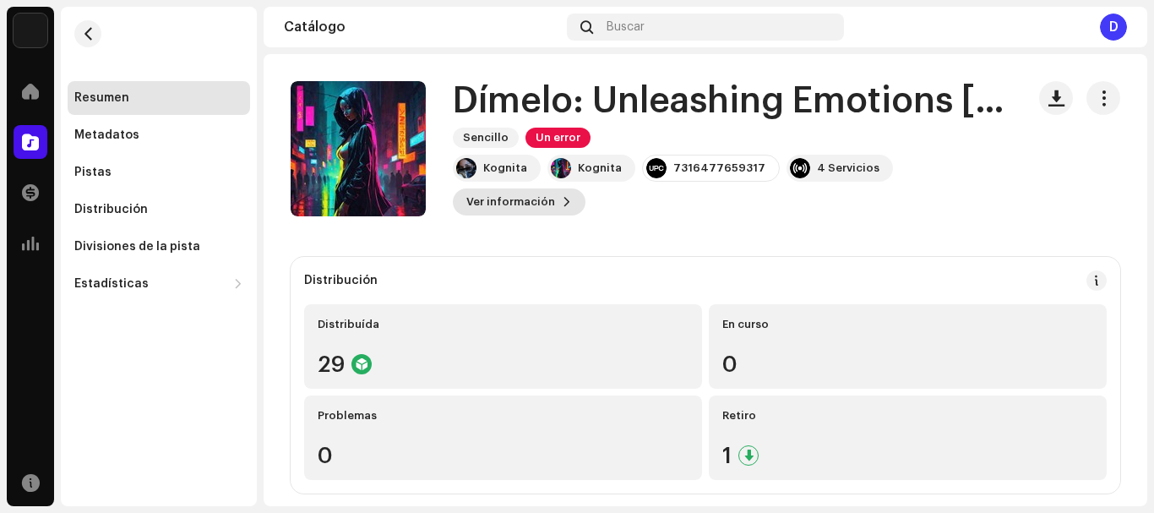
click at [562, 199] on span at bounding box center [567, 202] width 10 height 14
click at [1096, 98] on span "button" at bounding box center [1104, 98] width 16 height 14
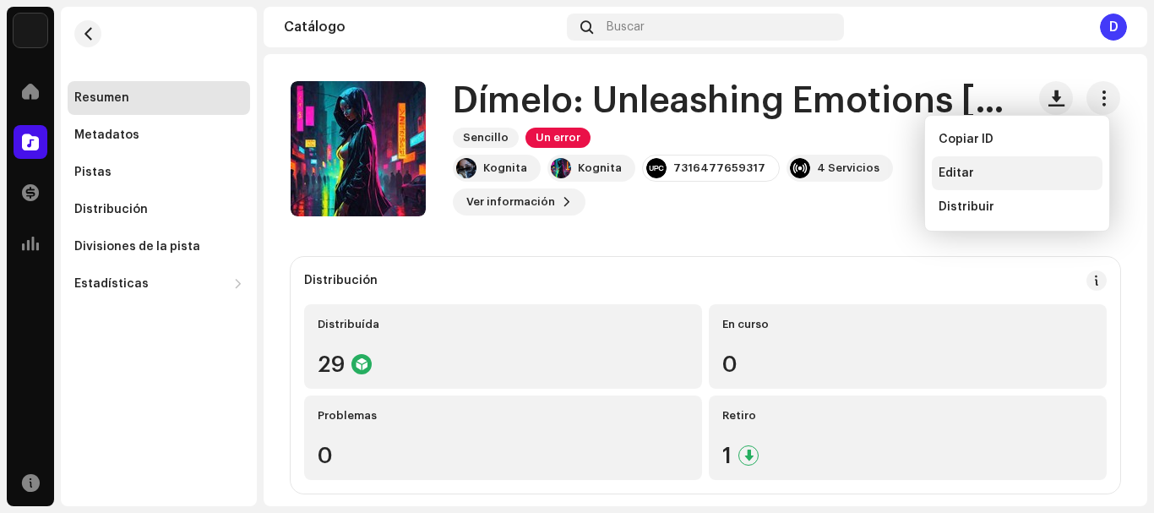
click at [989, 172] on div "Editar" at bounding box center [1017, 173] width 157 height 14
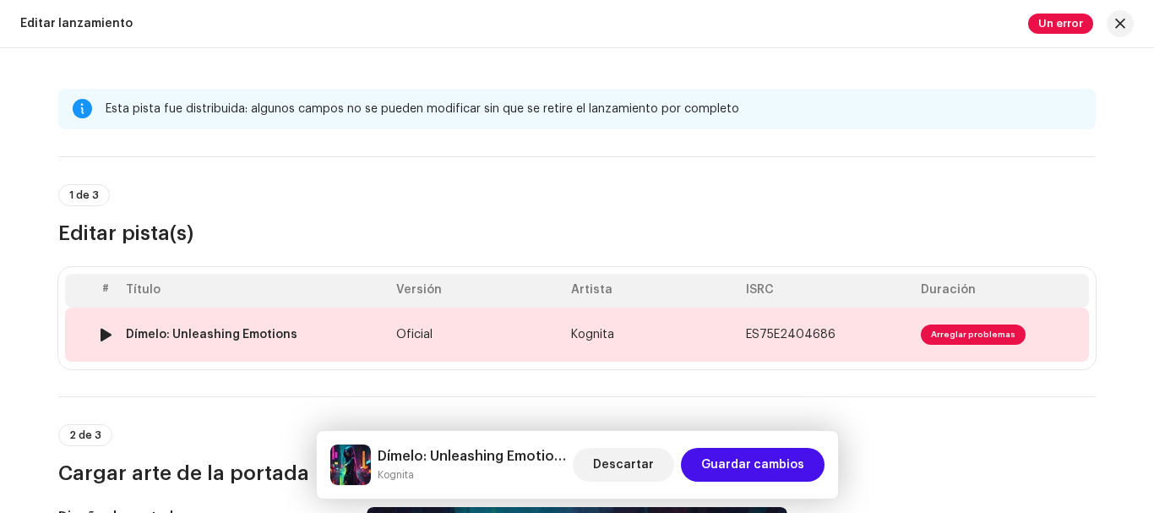
click at [943, 326] on span "Arreglar problemas" at bounding box center [973, 334] width 105 height 20
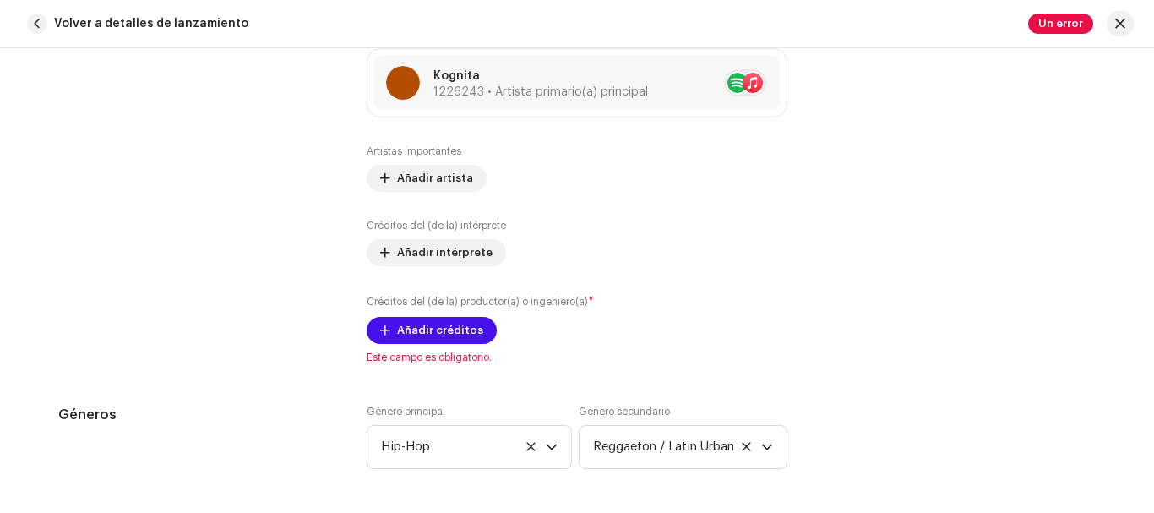
scroll to position [1158, 0]
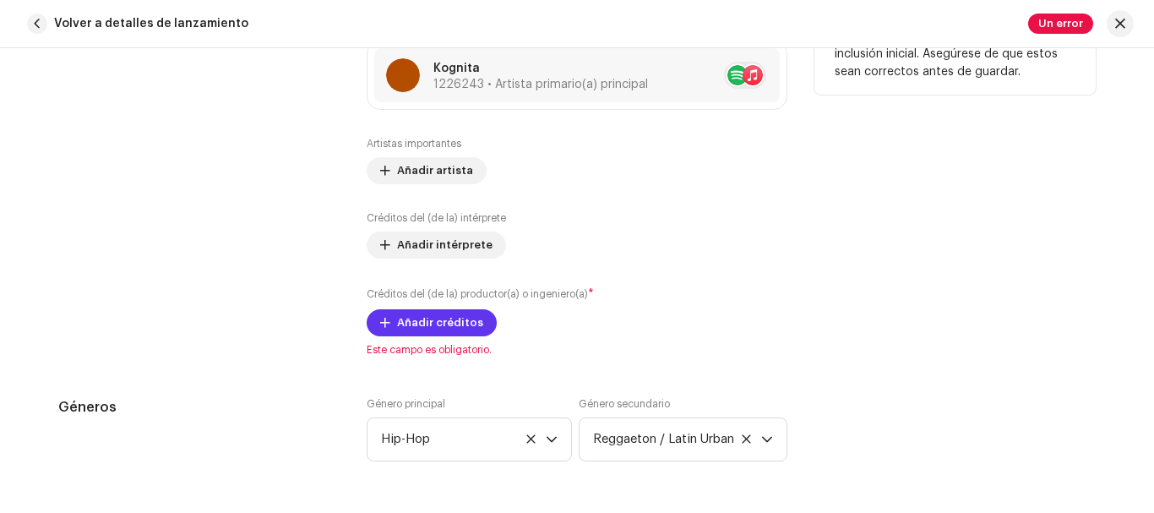
click at [421, 320] on span "Añadir créditos" at bounding box center [440, 323] width 86 height 34
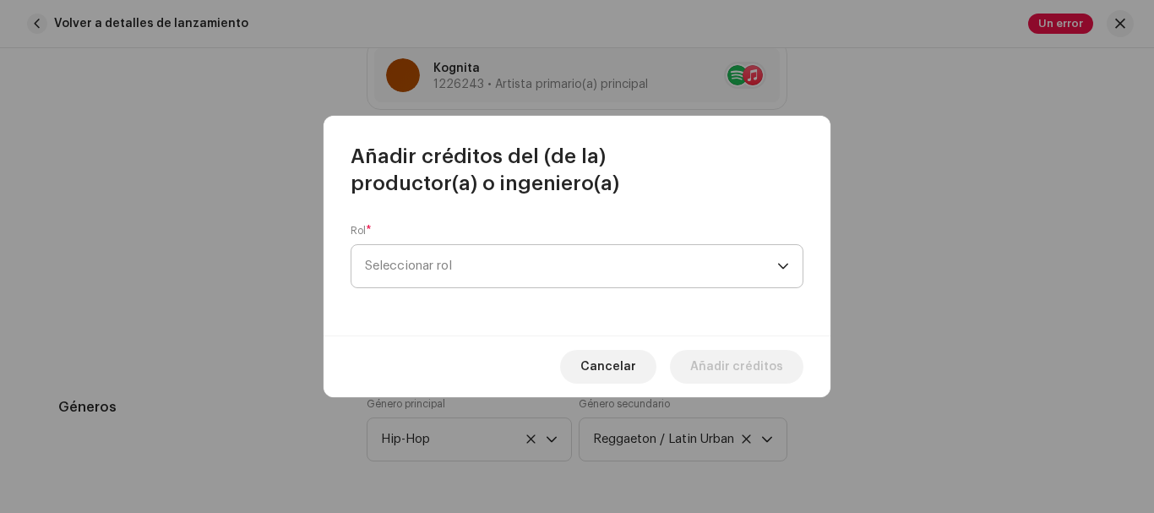
click at [542, 267] on span "Seleccionar rol" at bounding box center [571, 266] width 412 height 42
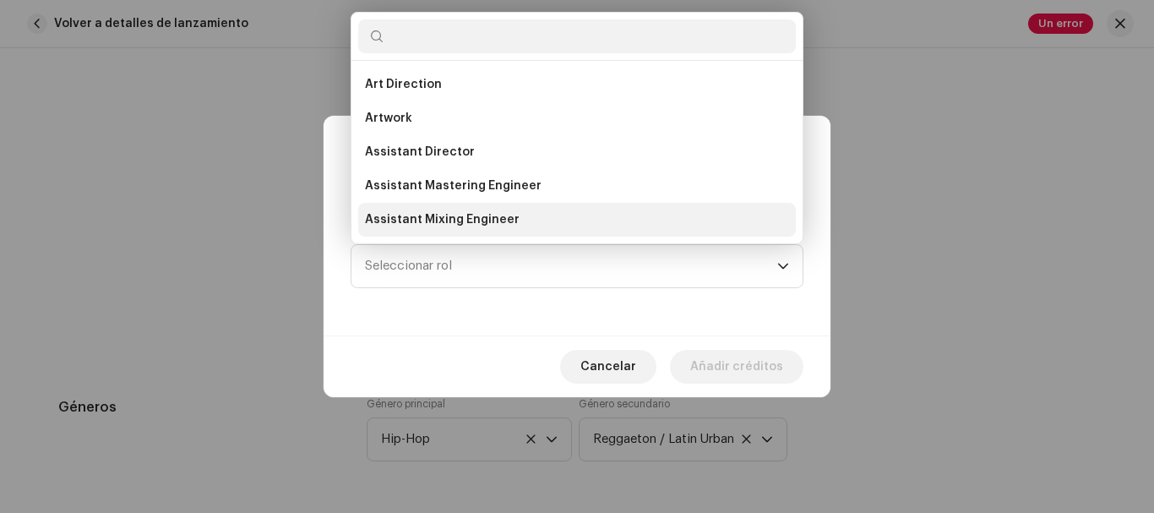
scroll to position [27, 0]
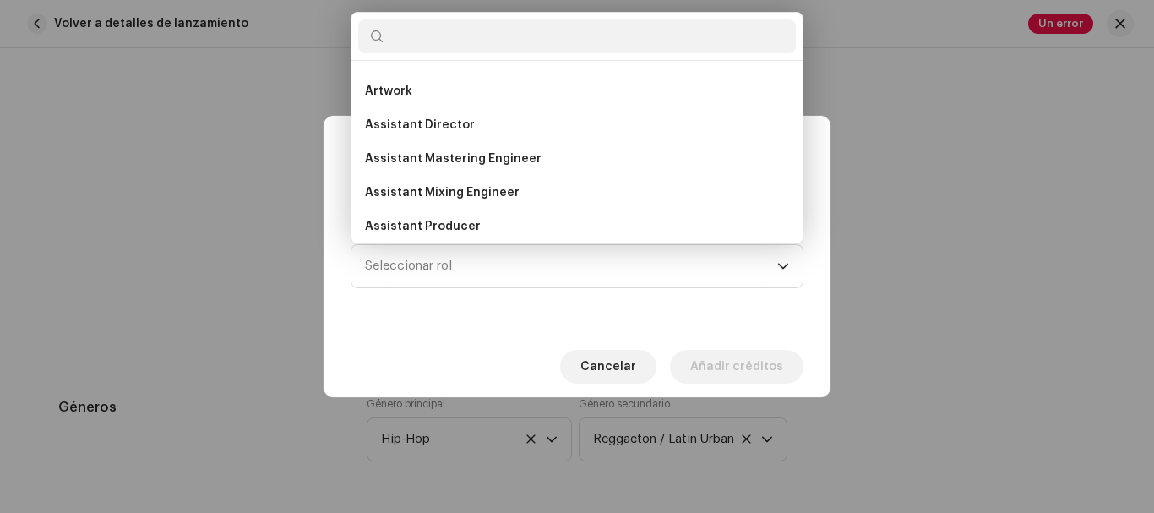
click at [534, 27] on input "text" at bounding box center [577, 36] width 438 height 34
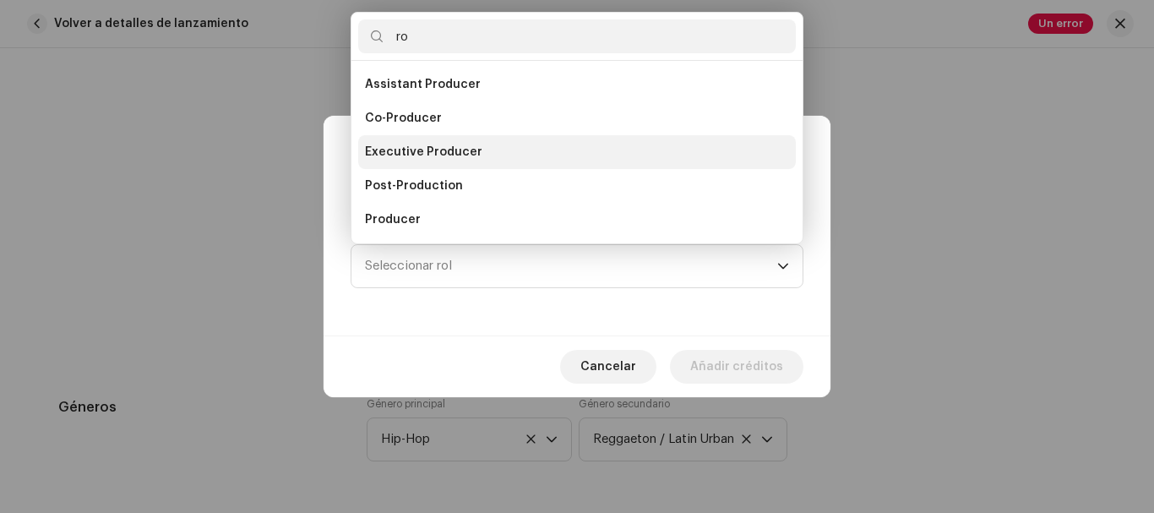
type input "ro"
click at [446, 145] on span "Executive Producer" at bounding box center [423, 152] width 117 height 17
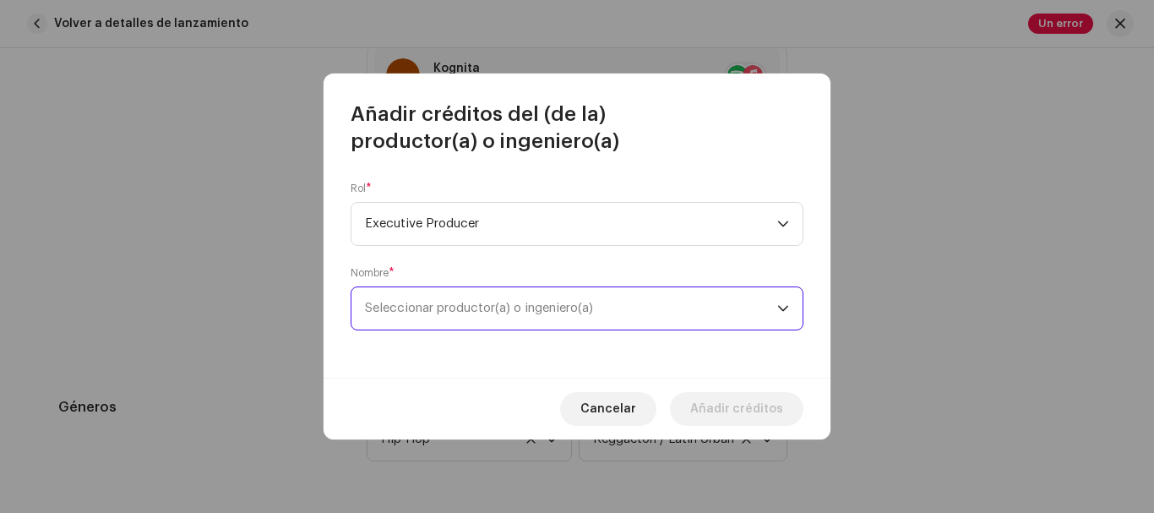
click at [559, 305] on span "Seleccionar productor(a) o ingeniero(a)" at bounding box center [479, 308] width 228 height 13
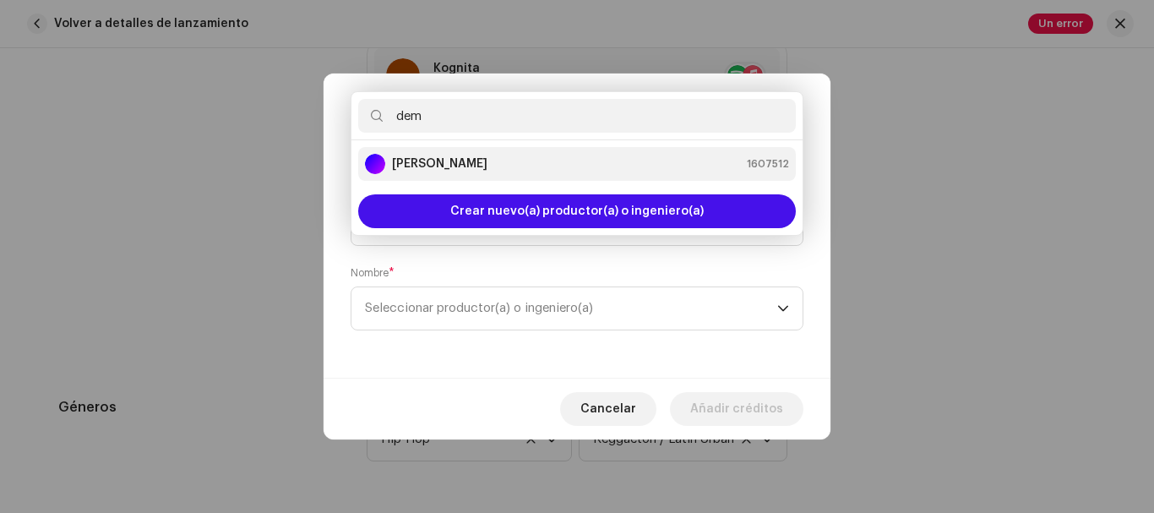
type input "dem"
click at [611, 169] on div "[PERSON_NAME] 1607512" at bounding box center [577, 164] width 424 height 20
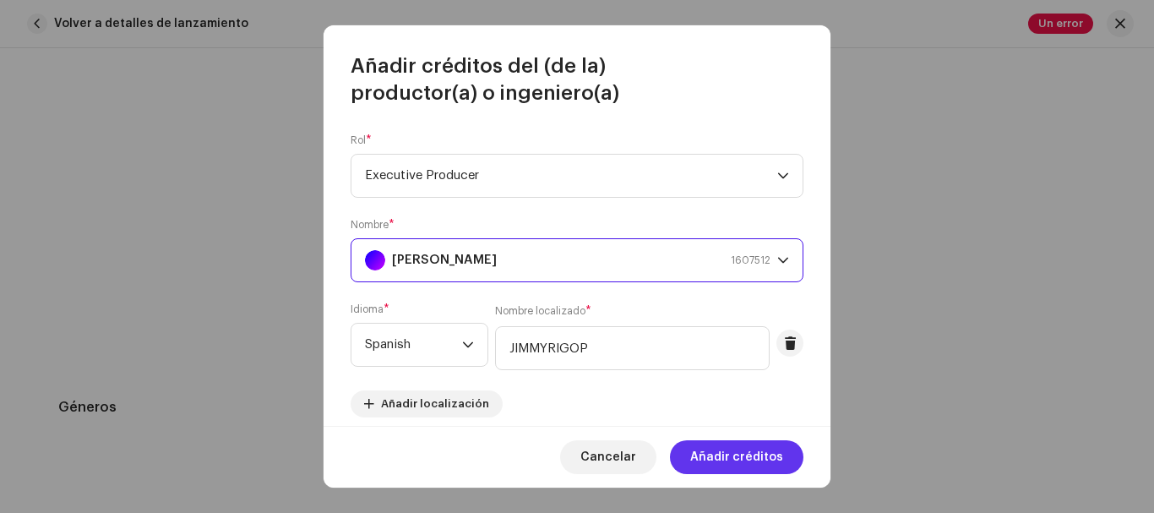
click at [746, 453] on span "Añadir créditos" at bounding box center [736, 457] width 93 height 34
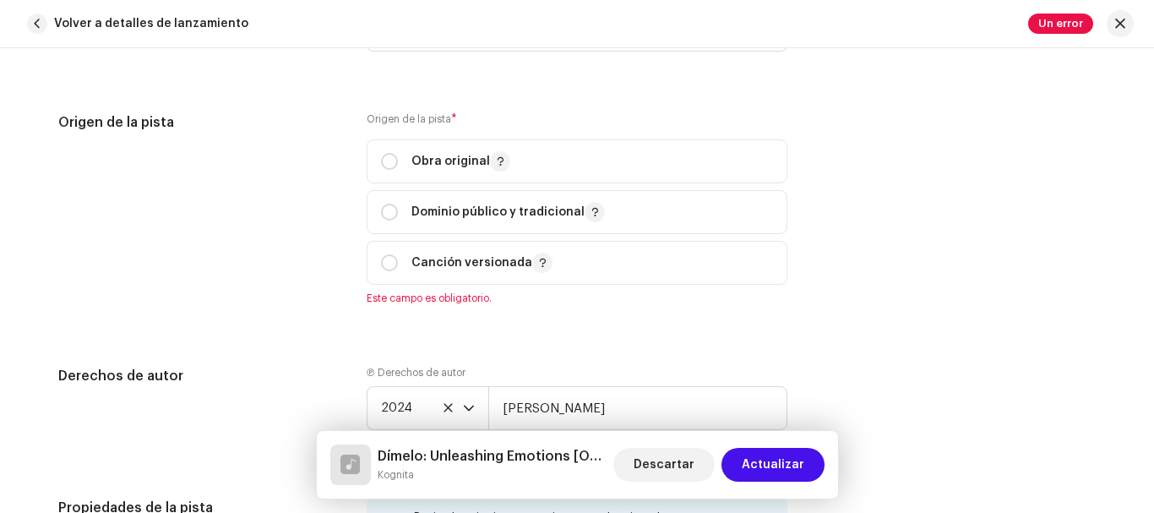
scroll to position [2104, 0]
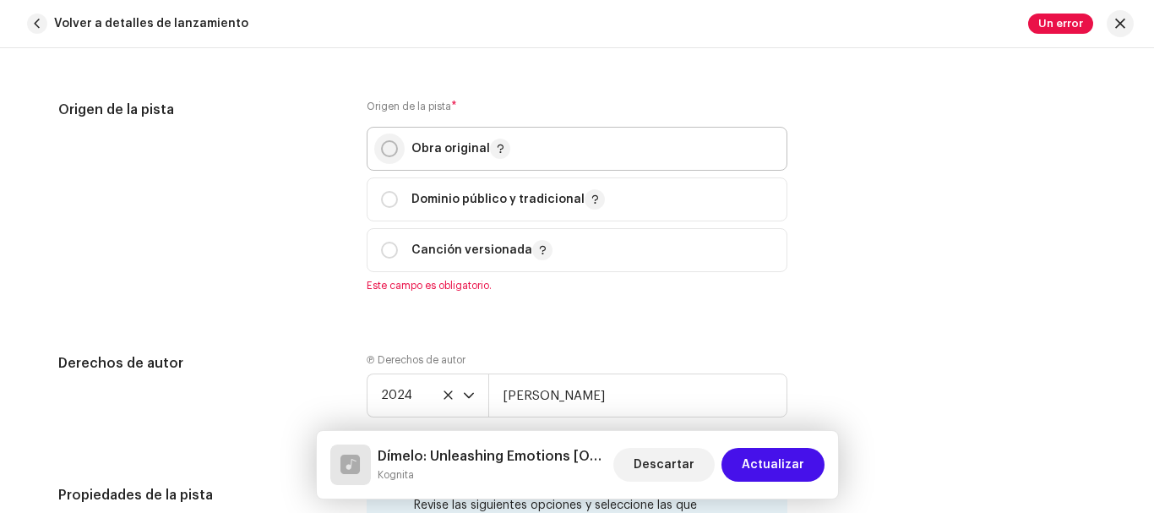
click at [386, 146] on input "radio" at bounding box center [389, 148] width 17 height 17
radio input "true"
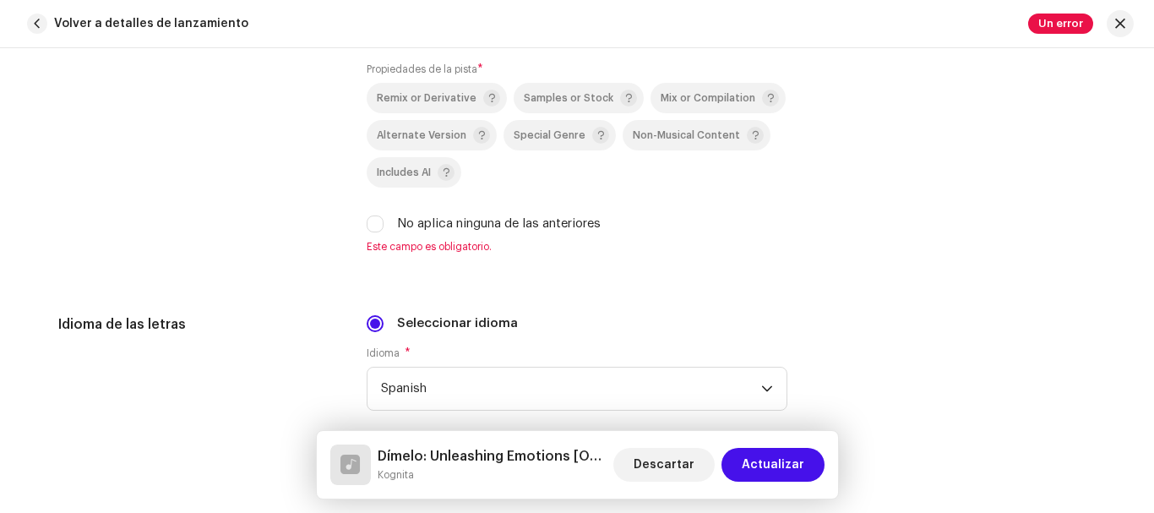
scroll to position [2623, 0]
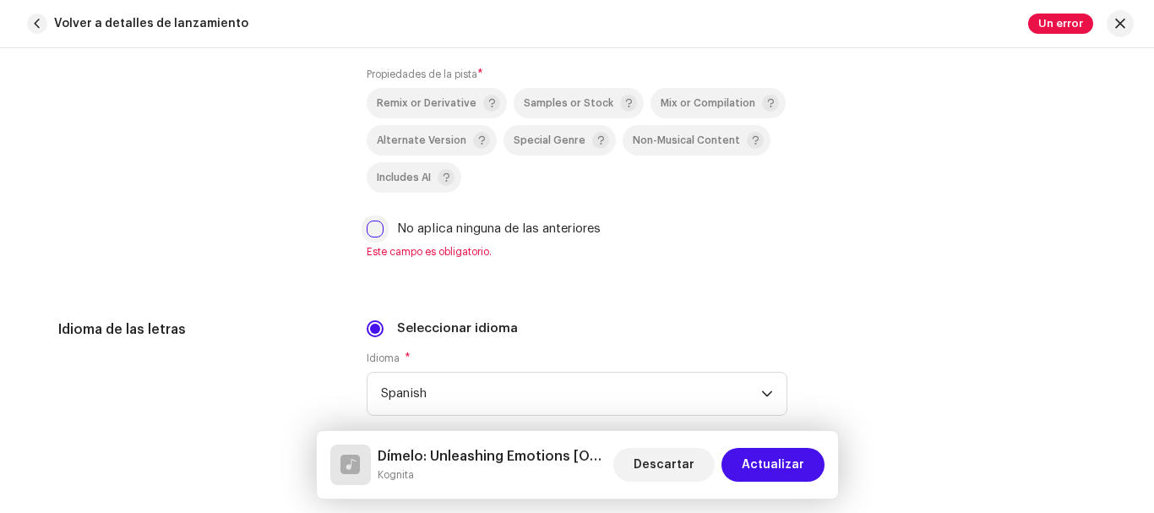
click at [376, 228] on input "No aplica ninguna de las anteriores" at bounding box center [375, 229] width 17 height 17
checkbox input "true"
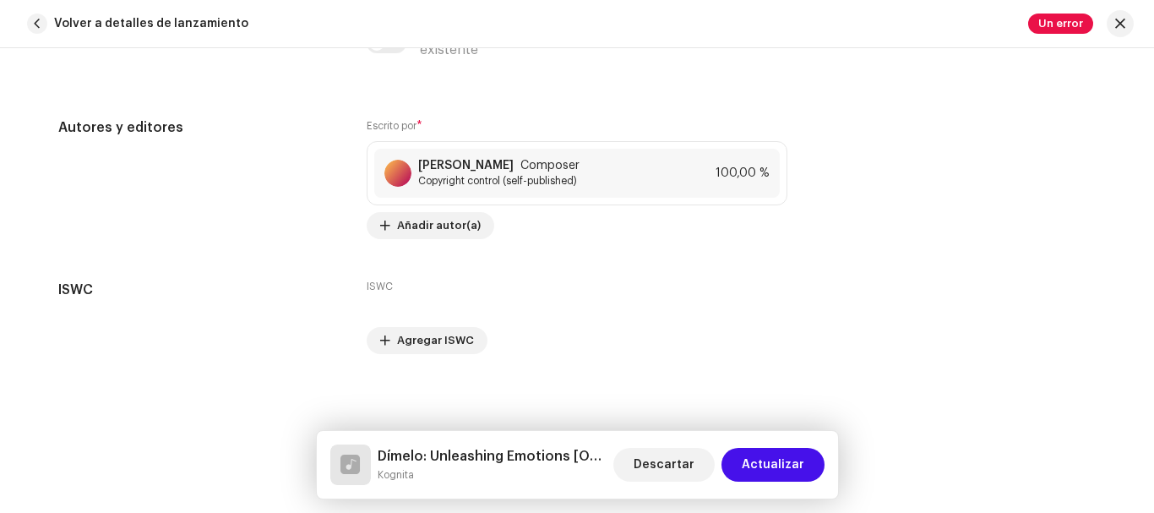
scroll to position [3578, 0]
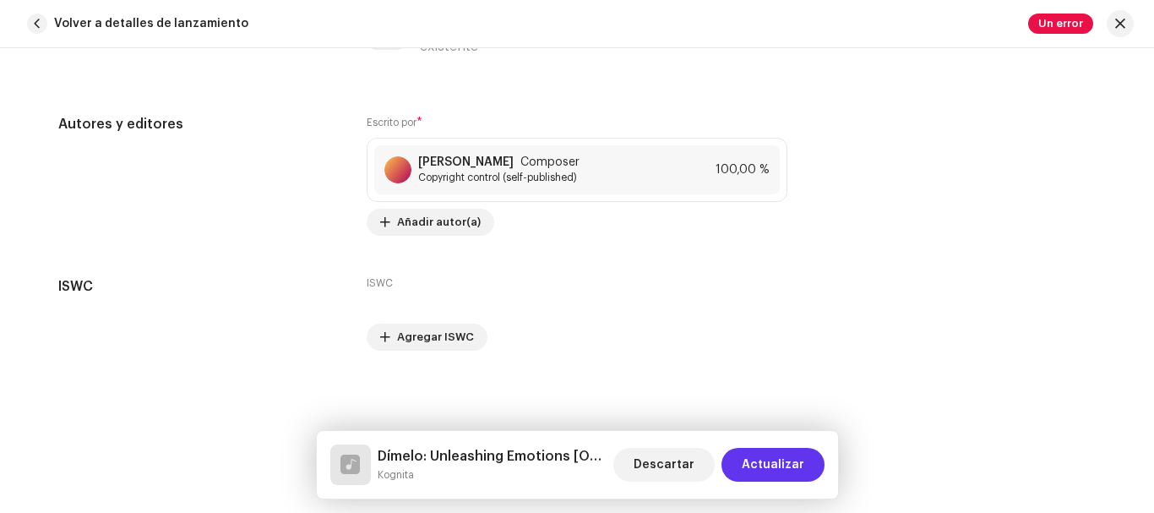
click at [776, 465] on span "Actualizar" at bounding box center [773, 465] width 63 height 34
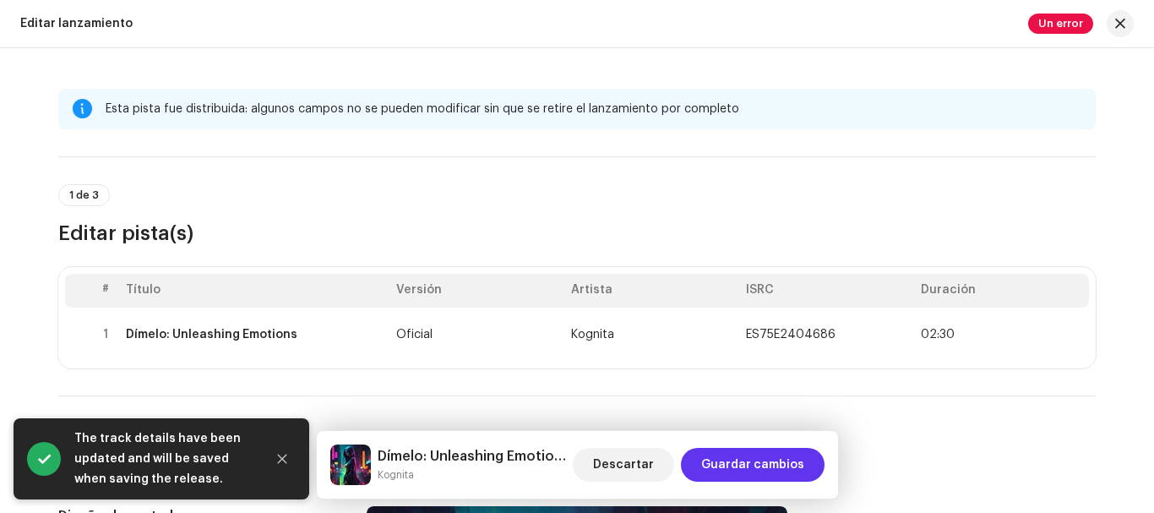
click at [775, 465] on span "Guardar cambios" at bounding box center [752, 465] width 103 height 34
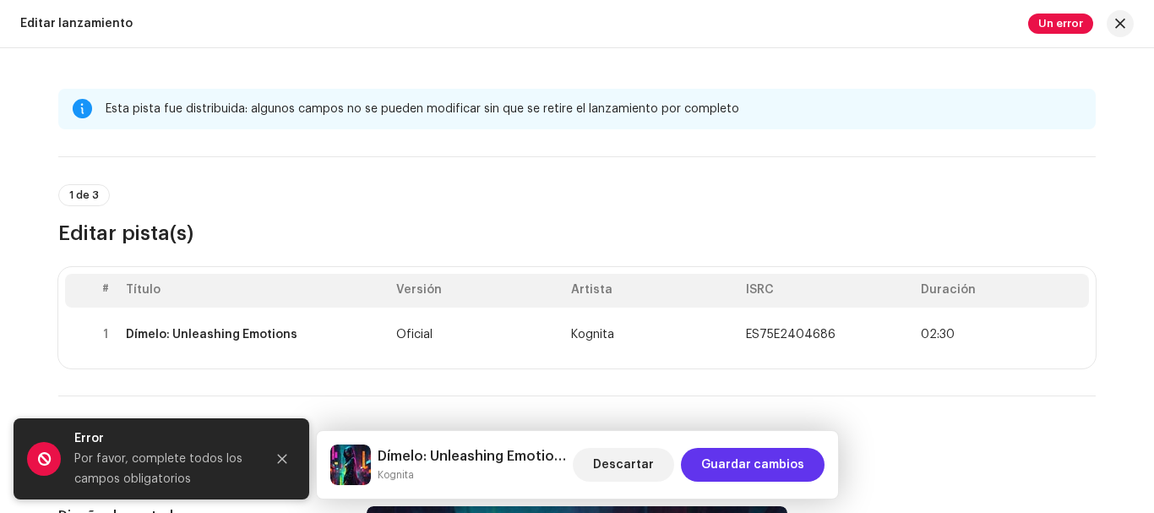
click at [775, 465] on span "Guardar cambios" at bounding box center [752, 465] width 103 height 34
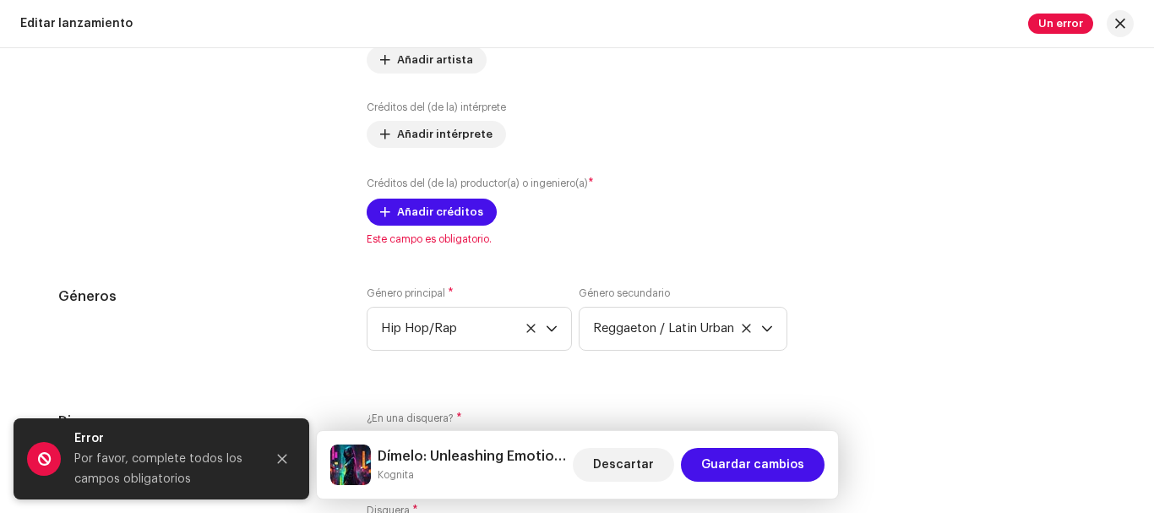
scroll to position [1918, 0]
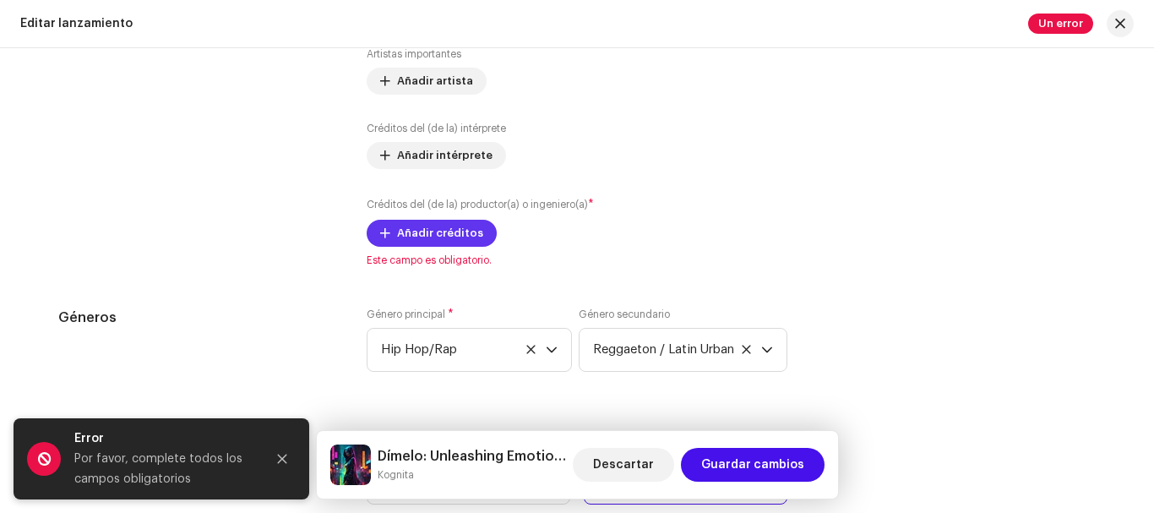
click at [449, 237] on span "Añadir créditos" at bounding box center [440, 233] width 86 height 34
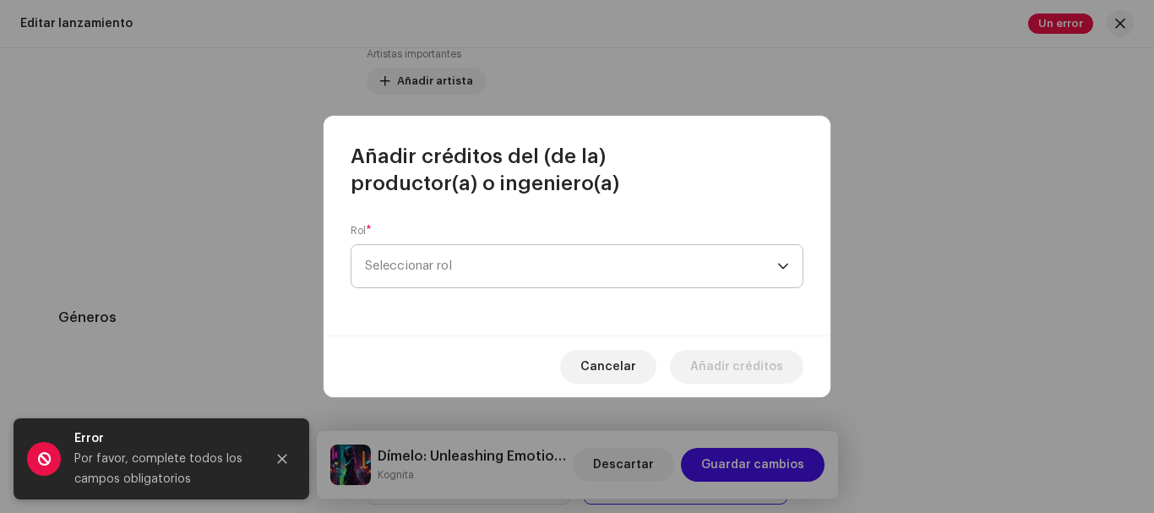
click at [456, 259] on span "Seleccionar rol" at bounding box center [571, 266] width 412 height 42
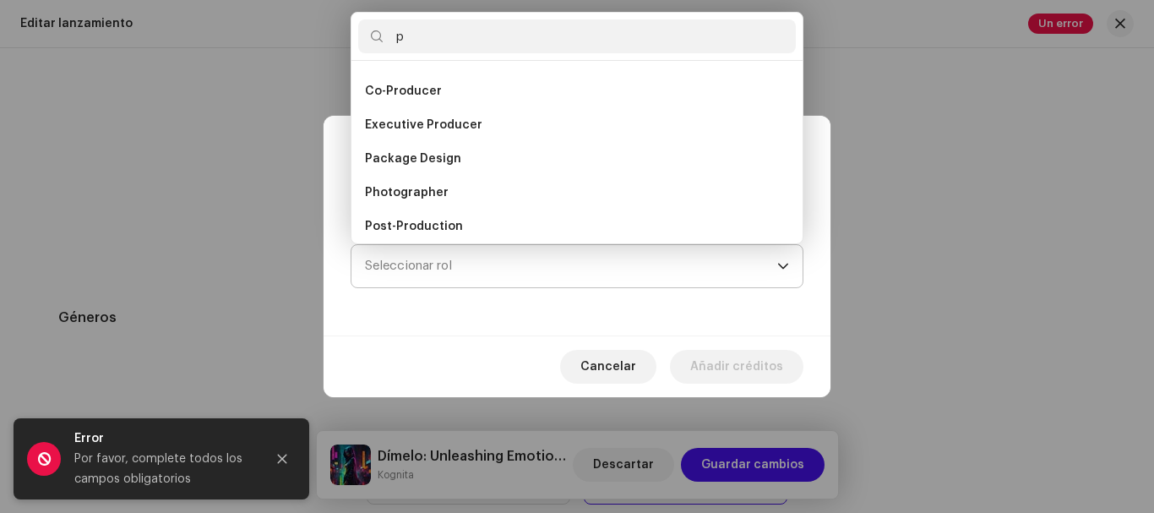
scroll to position [0, 0]
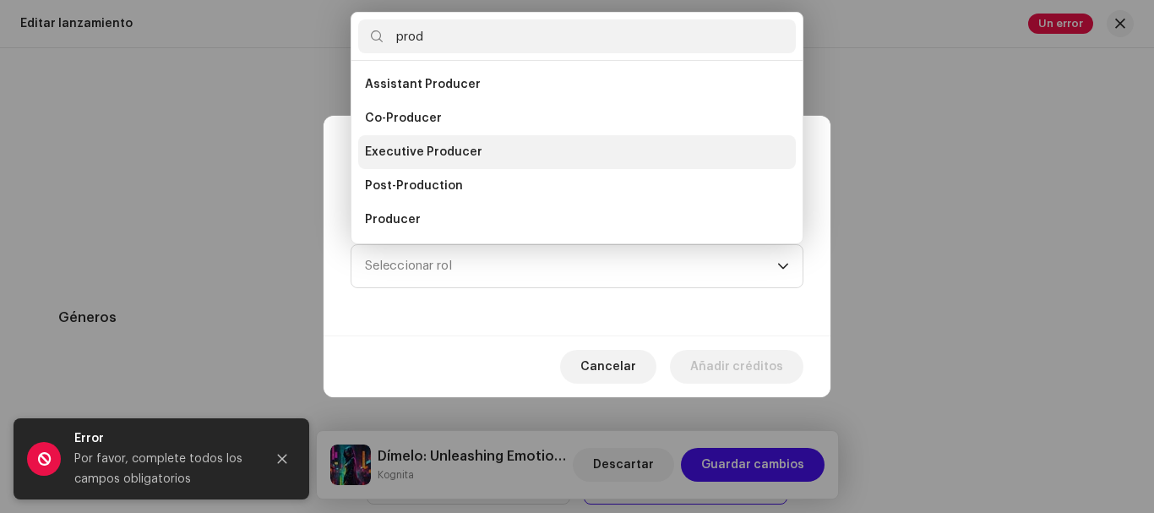
type input "prod"
click at [428, 148] on span "Executive Producer" at bounding box center [423, 152] width 117 height 17
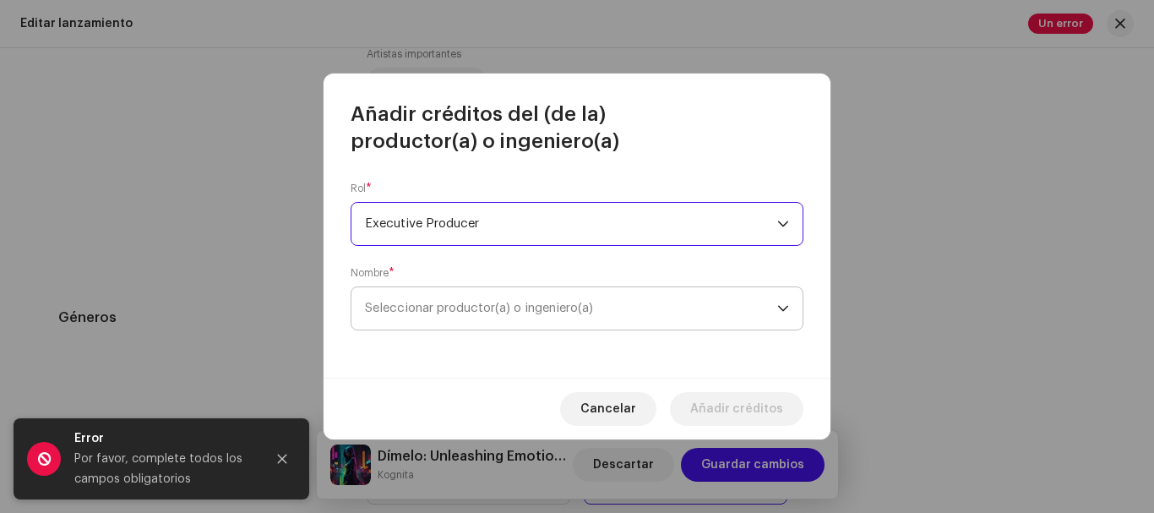
click at [483, 308] on span "Seleccionar productor(a) o ingeniero(a)" at bounding box center [479, 308] width 228 height 13
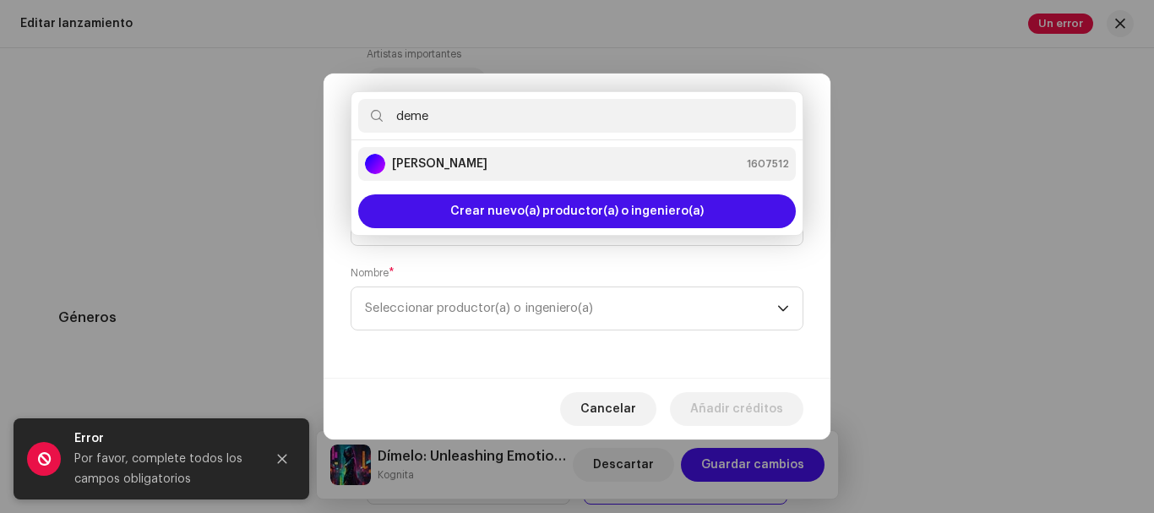
type input "deme"
click at [488, 155] on div "[PERSON_NAME]" at bounding box center [426, 164] width 123 height 20
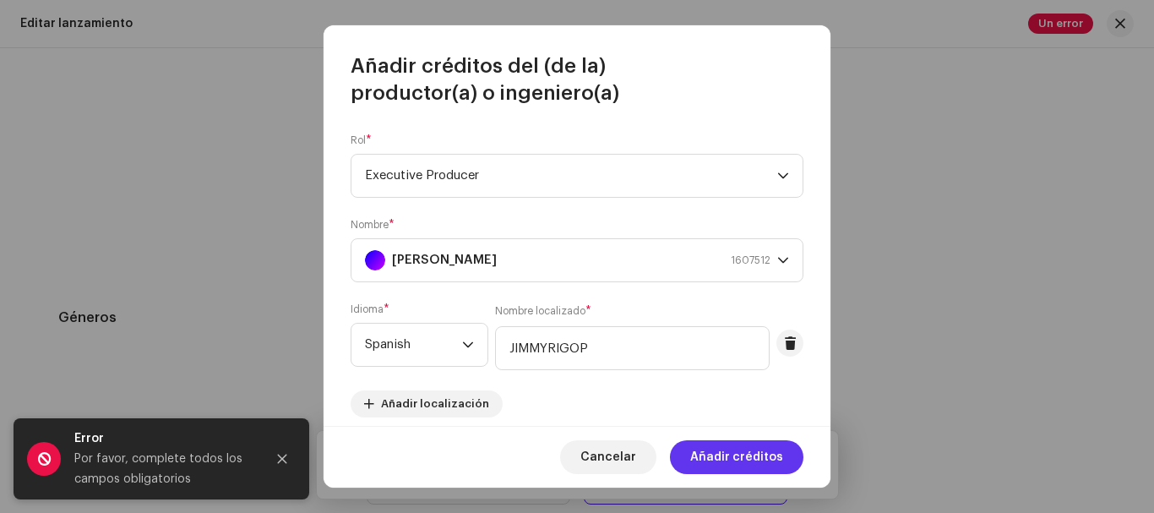
click at [734, 460] on span "Añadir créditos" at bounding box center [736, 457] width 93 height 34
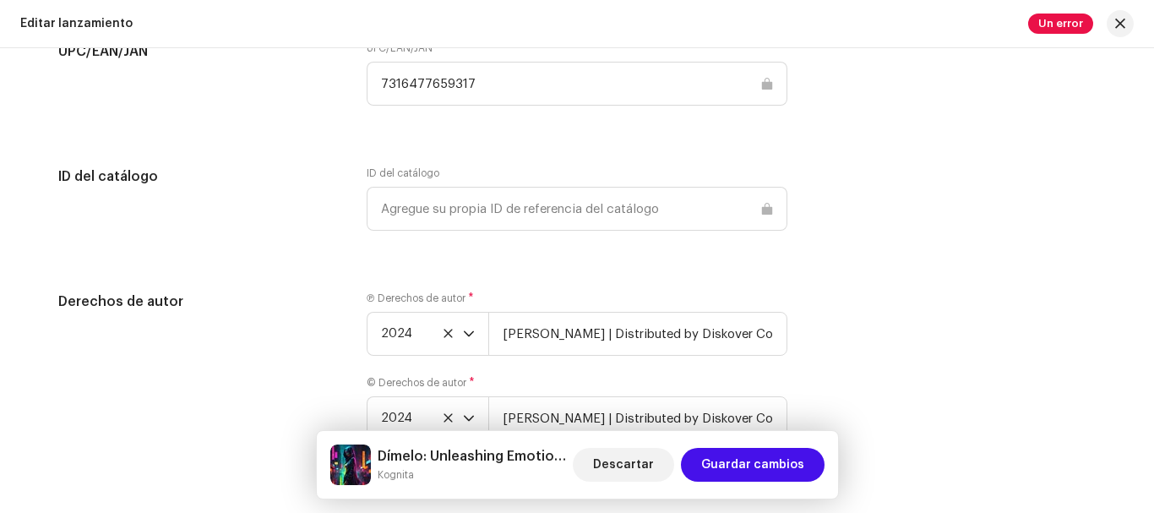
scroll to position [2813, 0]
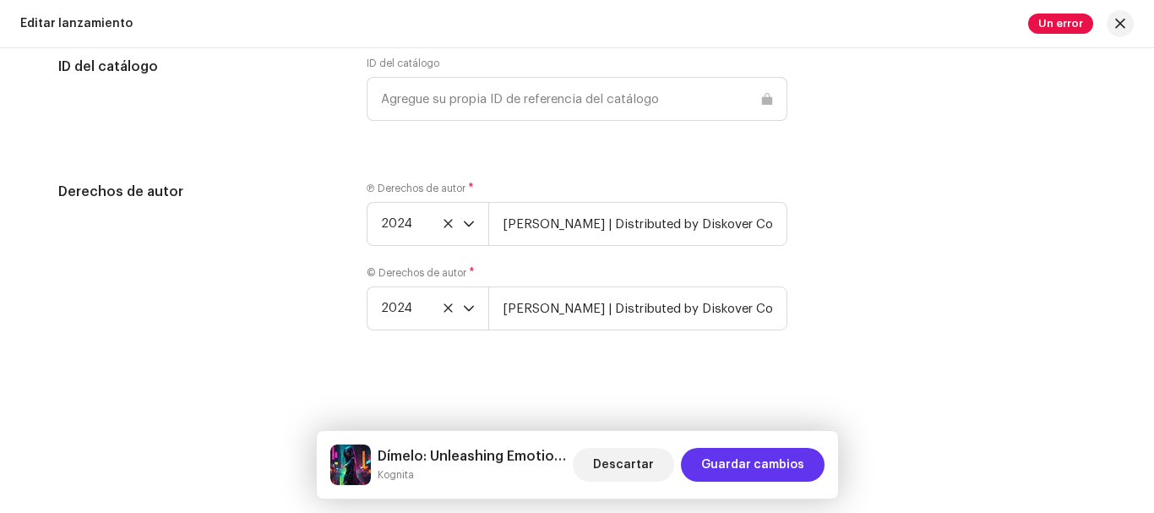
click at [748, 463] on span "Guardar cambios" at bounding box center [752, 465] width 103 height 34
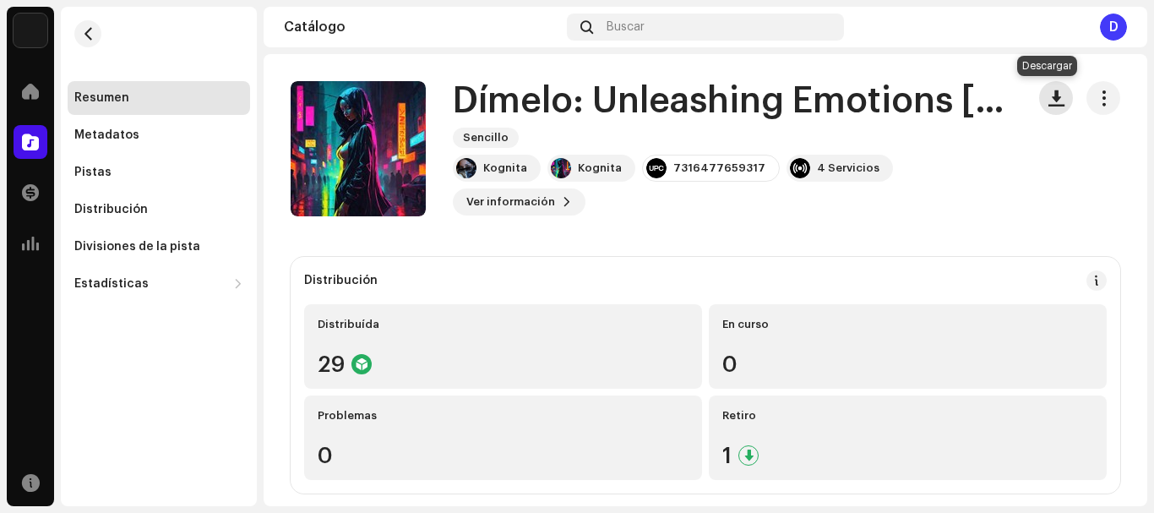
click at [1049, 100] on span "button" at bounding box center [1057, 98] width 16 height 14
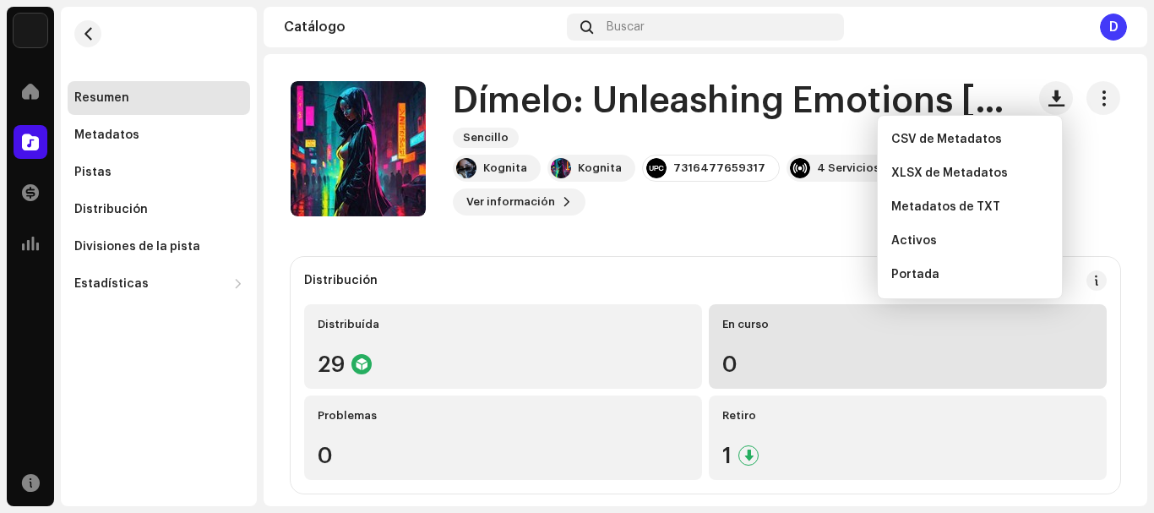
click at [911, 384] on div "En curso 0" at bounding box center [908, 346] width 398 height 85
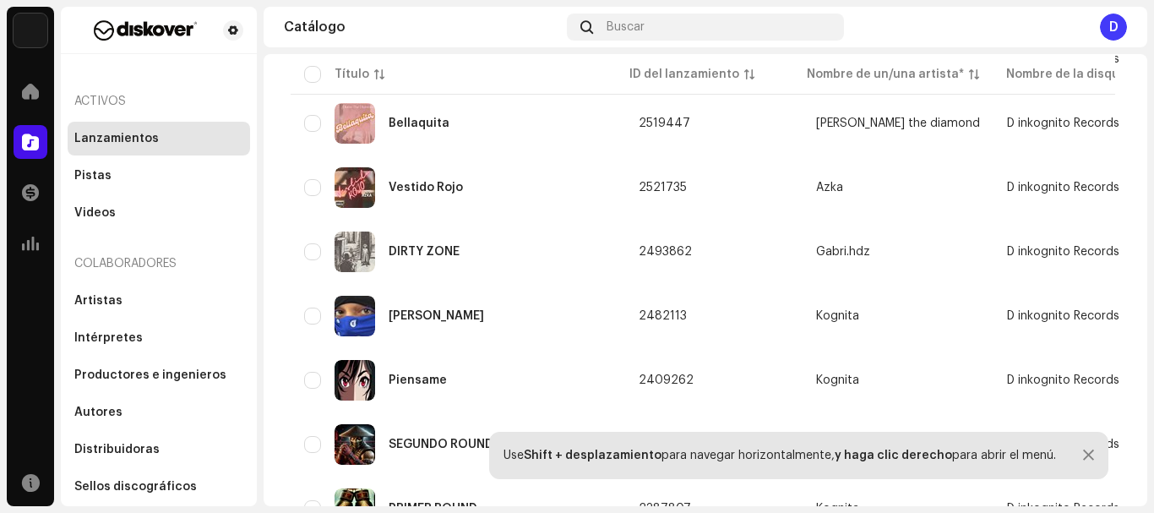
scroll to position [3149, 0]
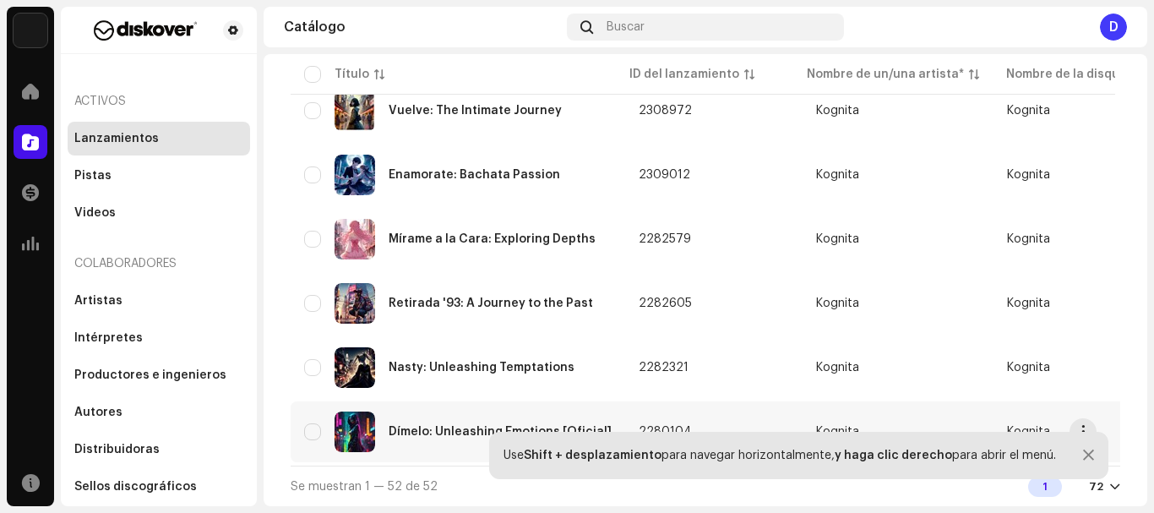
click at [413, 428] on div "Dímelo: Unleashing Emotions [Oficial]" at bounding box center [500, 432] width 223 height 12
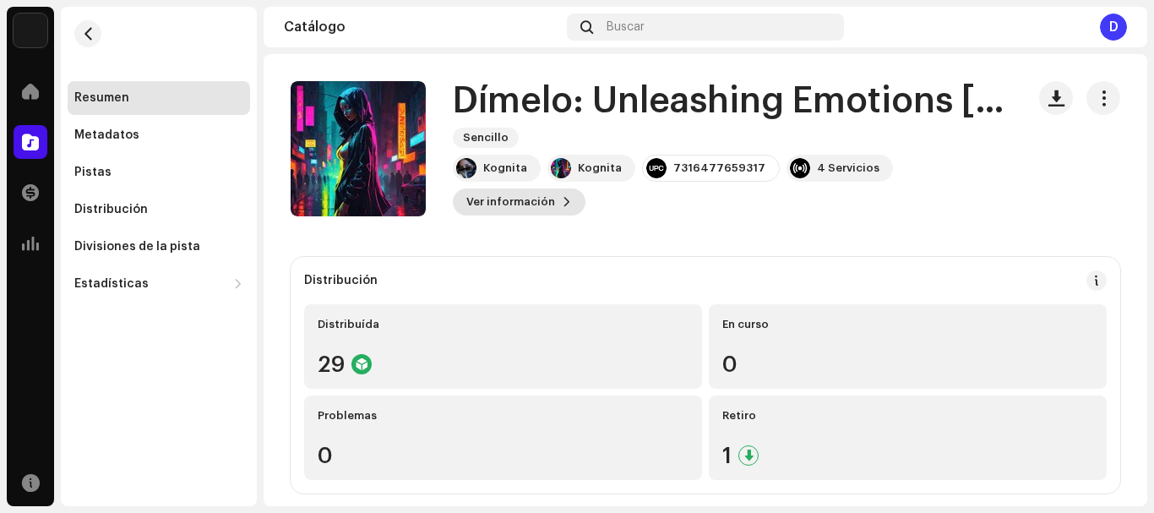
click at [546, 205] on span "Ver información" at bounding box center [510, 202] width 89 height 34
click at [921, 178] on div "Dímelo: Unleashing Emotions [Oficial] 2280104 Metadatos Distribución Idioma de …" at bounding box center [577, 256] width 1154 height 513
click at [1097, 106] on button "button" at bounding box center [1104, 98] width 34 height 34
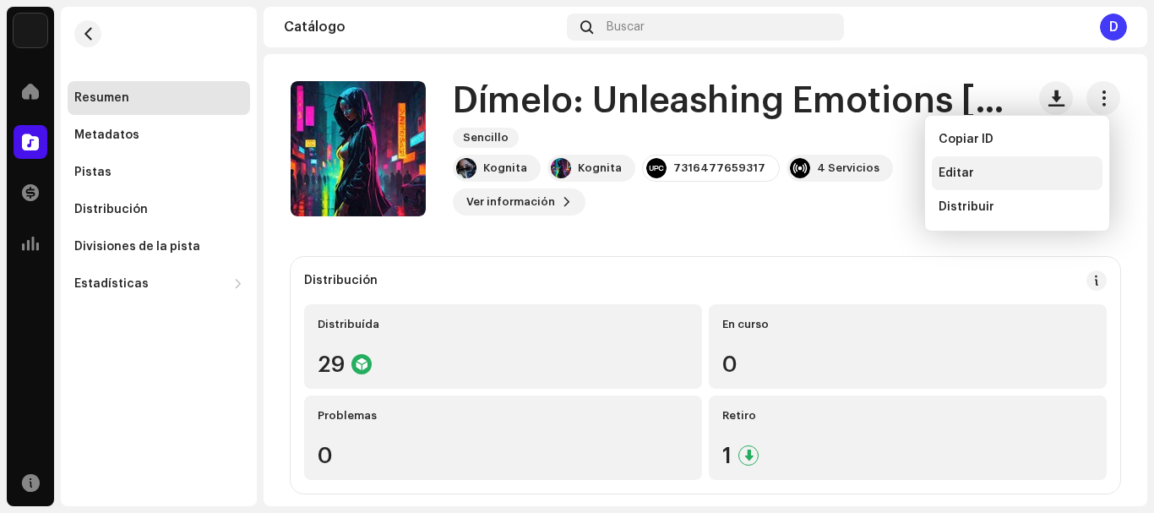
click at [977, 168] on div "Editar" at bounding box center [1017, 173] width 157 height 14
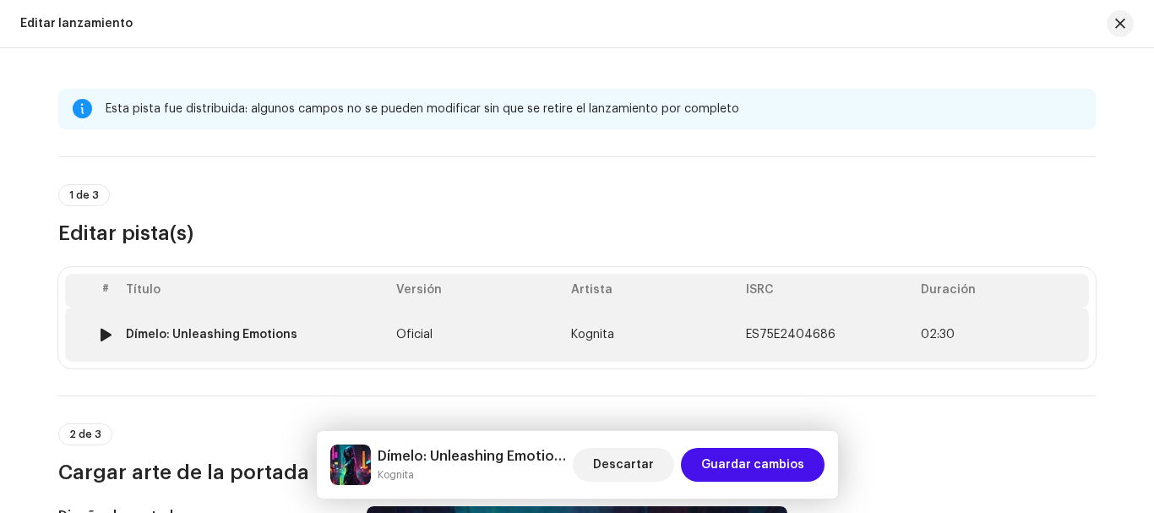
click at [219, 329] on div "Dímelo: Unleashing Emotions" at bounding box center [212, 335] width 172 height 14
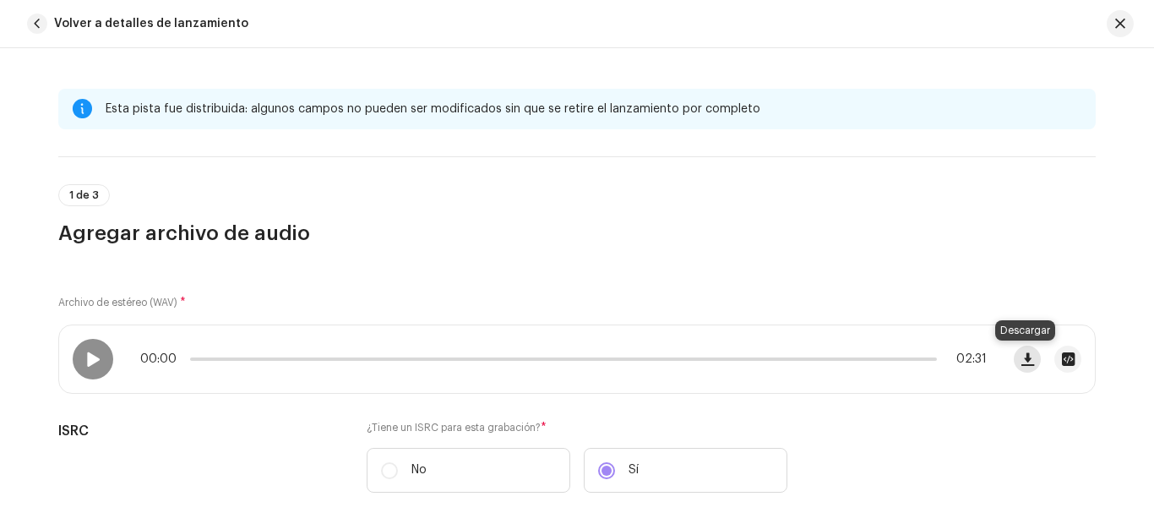
click at [1024, 360] on span "button" at bounding box center [1028, 359] width 13 height 14
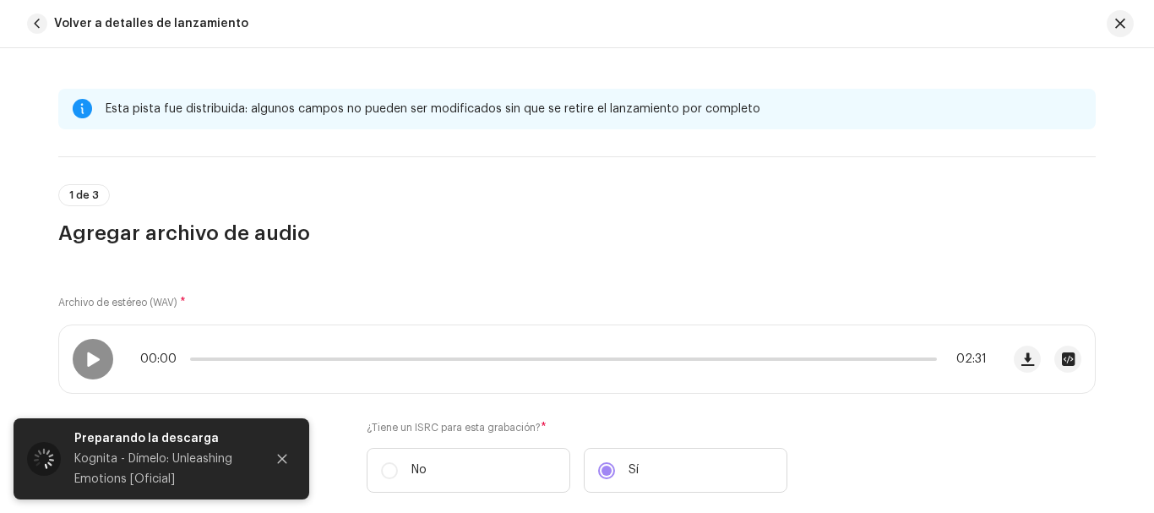
click at [200, 453] on div "Kognita - Dímelo: Unleashing Emotions [Oficial]" at bounding box center [162, 469] width 177 height 41
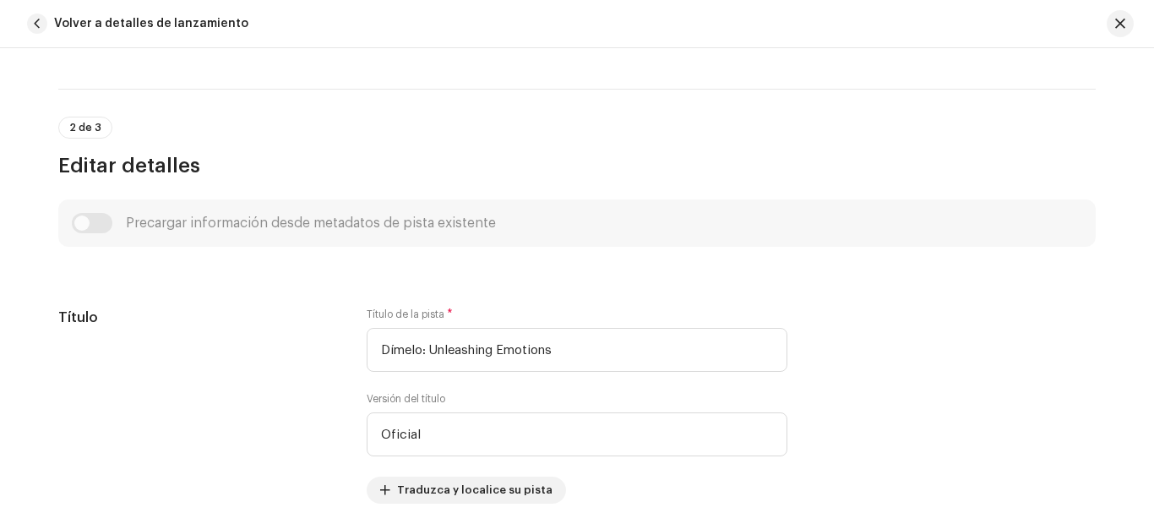
scroll to position [616, 0]
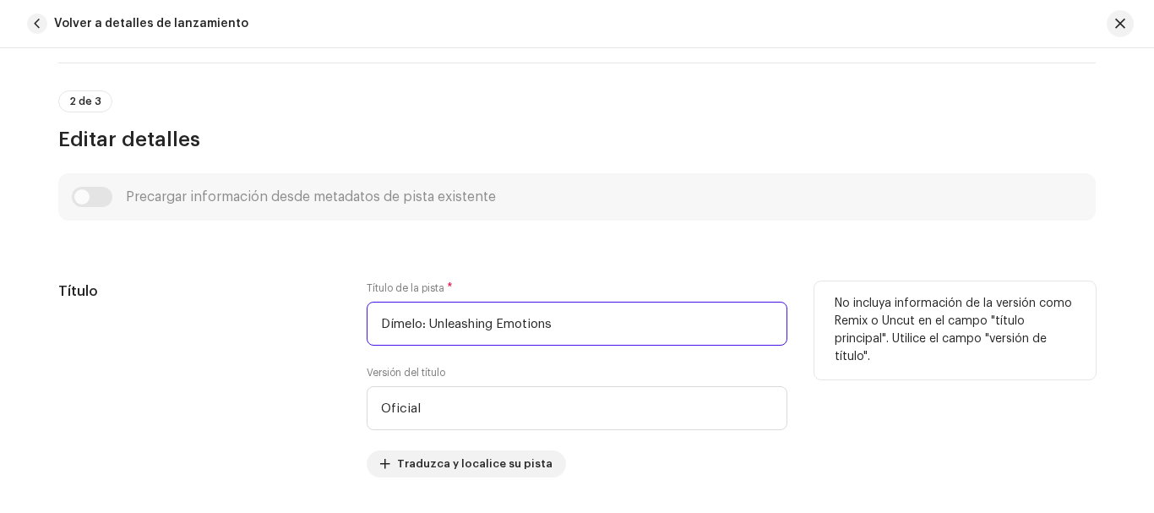
drag, startPoint x: 553, startPoint y: 328, endPoint x: 341, endPoint y: 314, distance: 212.6
click at [341, 314] on div "Título Título de la pista * Dímelo: Unleashing Emotions Versión del título Ofic…" at bounding box center [577, 379] width 1038 height 196
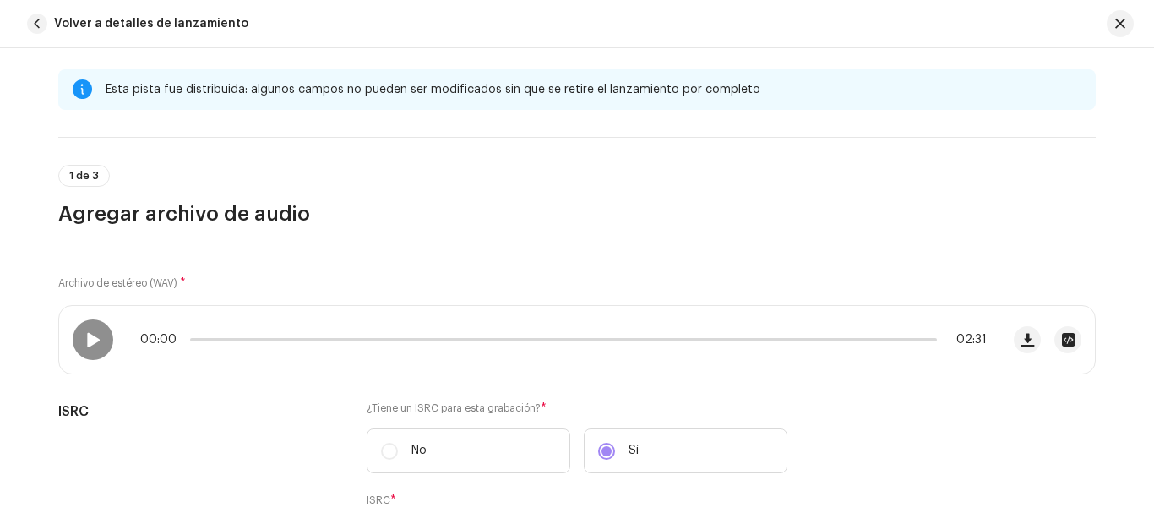
scroll to position [0, 0]
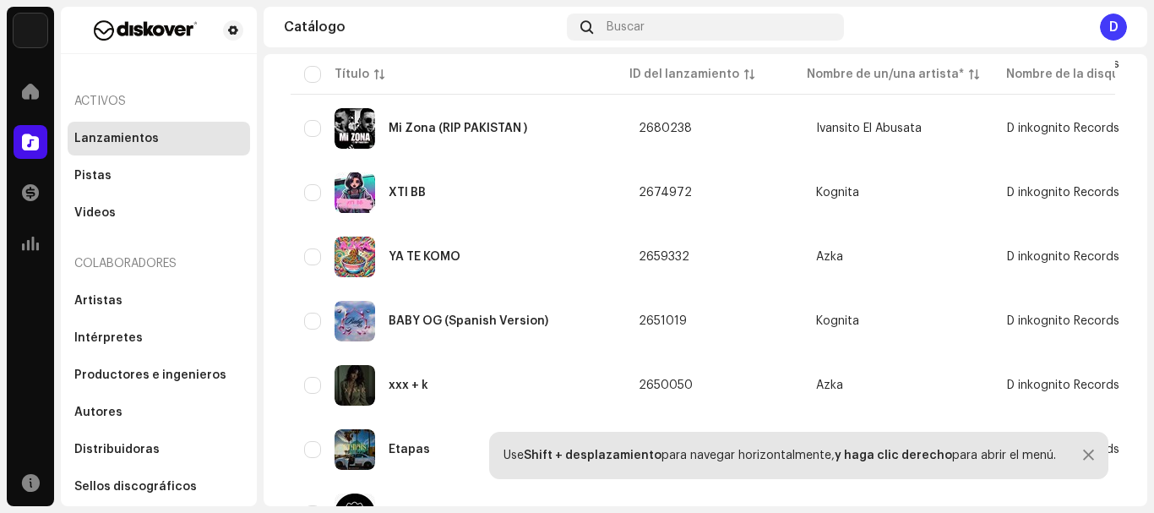
scroll to position [1978, 0]
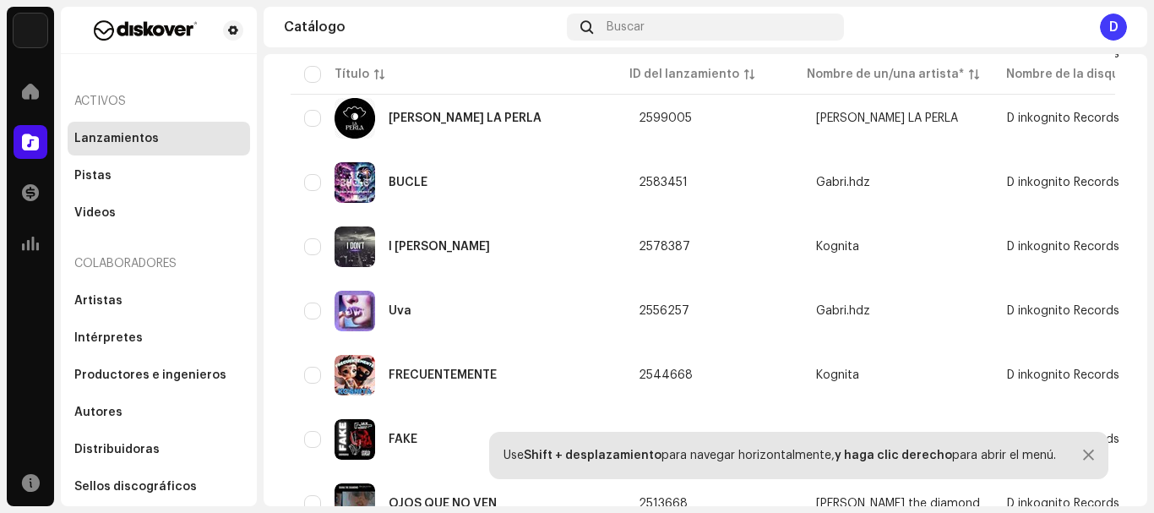
click at [1153, 494] on div "[PERSON_NAME] Inicio Catálogo Transacciones Estadísticas Recursos Activos Lanza…" at bounding box center [577, 256] width 1154 height 513
click at [1148, 496] on div "[PERSON_NAME] Inicio Catálogo Transacciones Estadísticas Recursos Activos Lanza…" at bounding box center [577, 256] width 1154 height 513
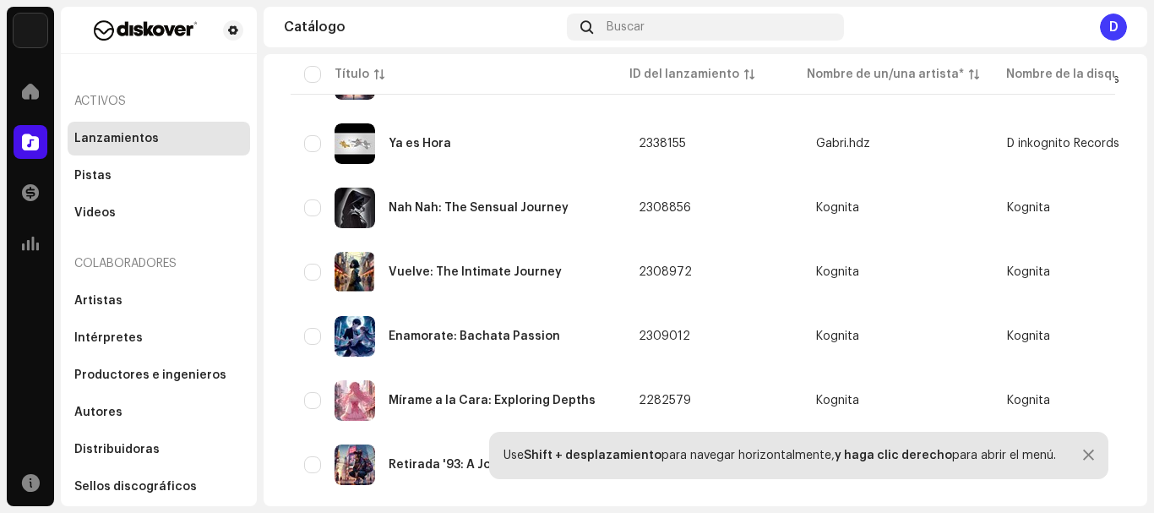
scroll to position [3149, 0]
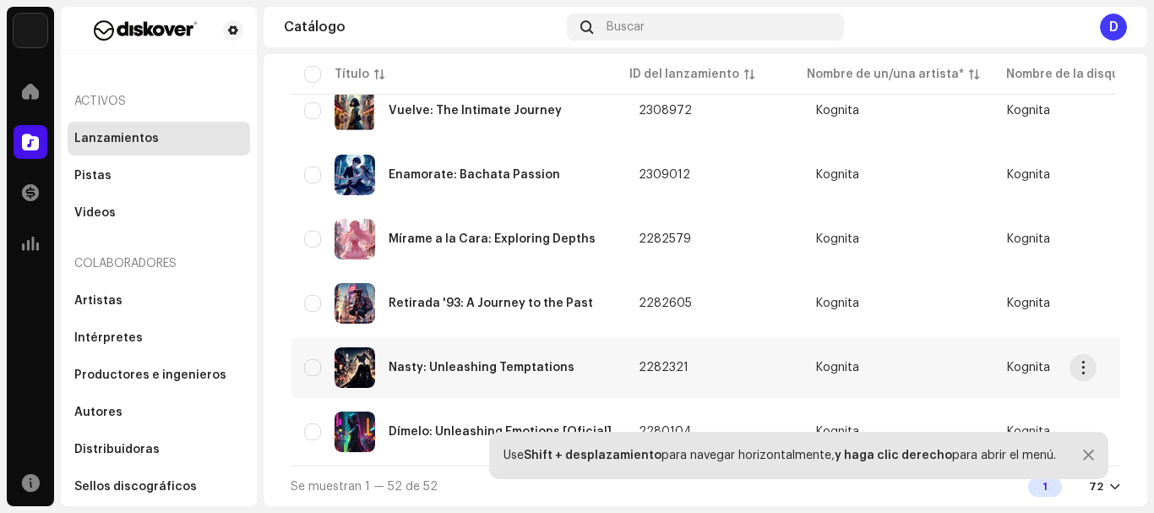
click at [495, 365] on div "Nasty: Unleashing Temptations" at bounding box center [482, 368] width 186 height 12
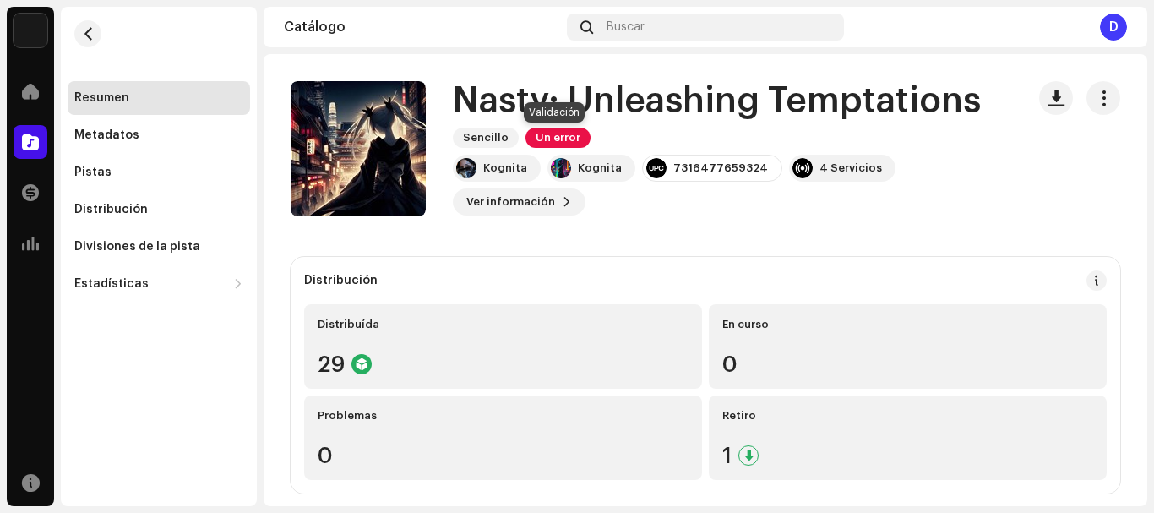
click at [547, 135] on span "Un error" at bounding box center [558, 138] width 65 height 20
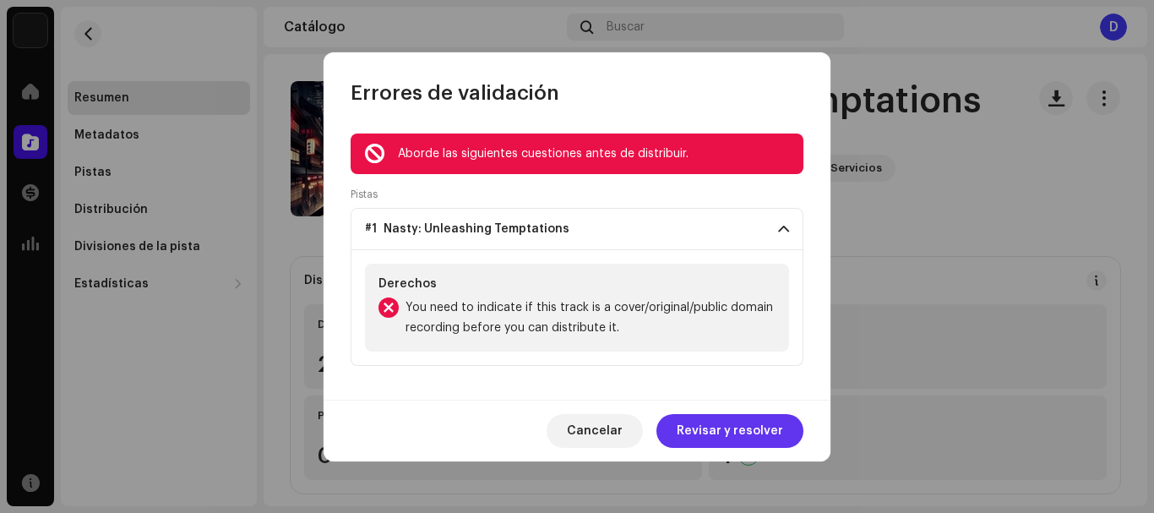
click at [733, 436] on span "Revisar y resolver" at bounding box center [730, 431] width 106 height 34
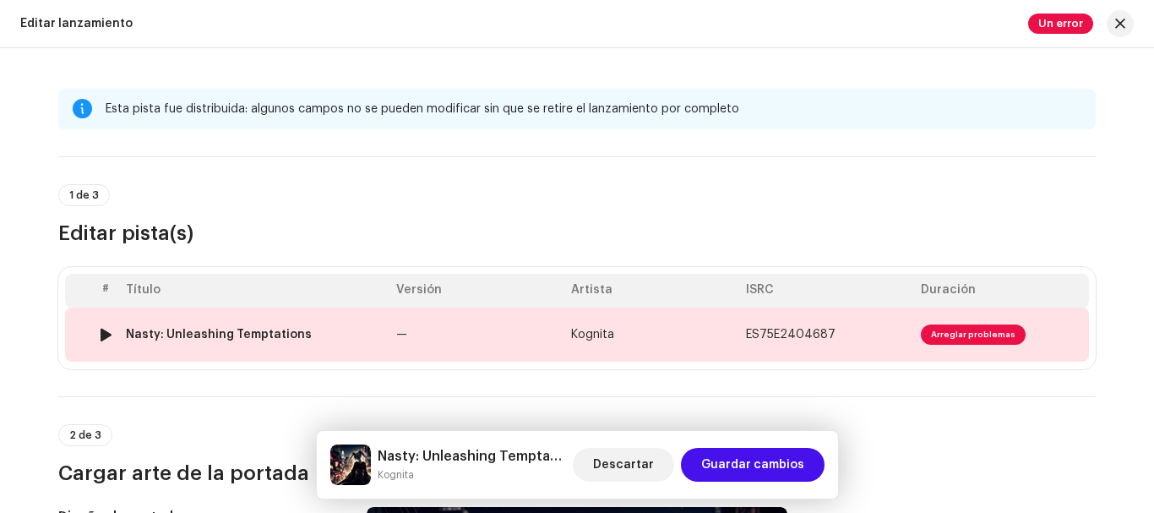
click at [880, 333] on td "ES75E2404687" at bounding box center [826, 335] width 175 height 54
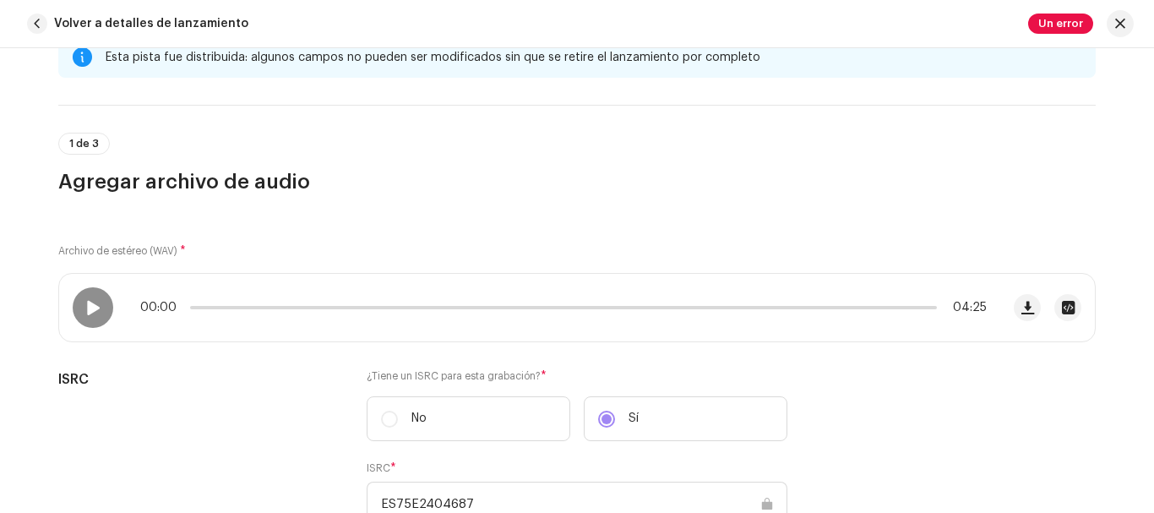
scroll to position [30, 0]
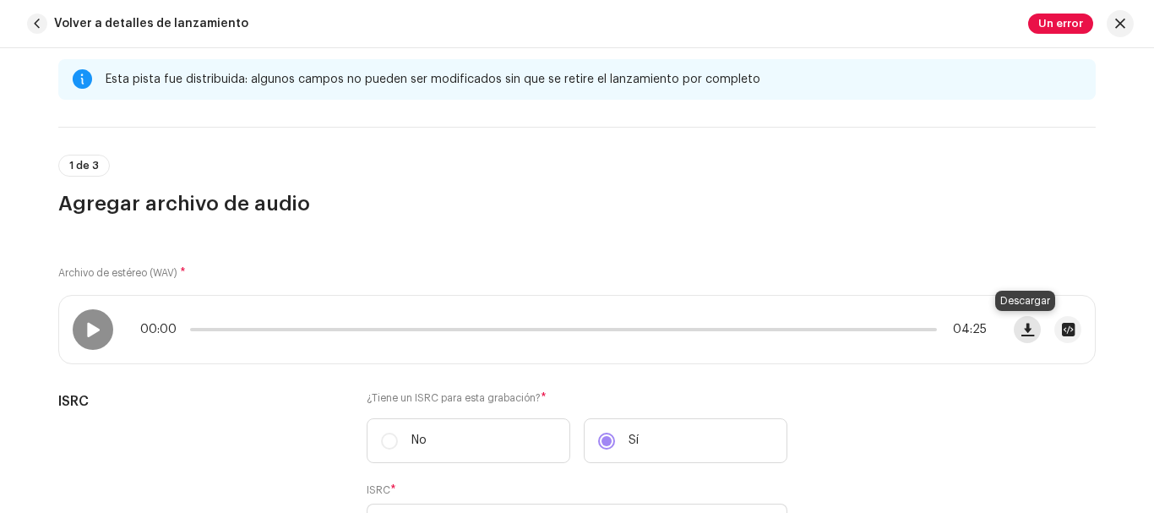
click at [1019, 336] on button "button" at bounding box center [1027, 329] width 27 height 27
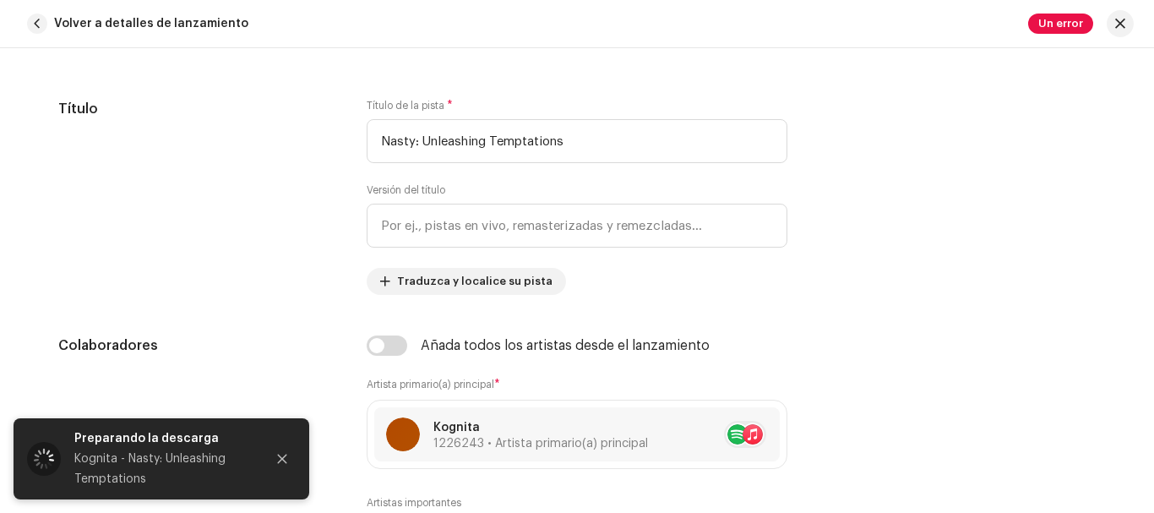
scroll to position [805, 0]
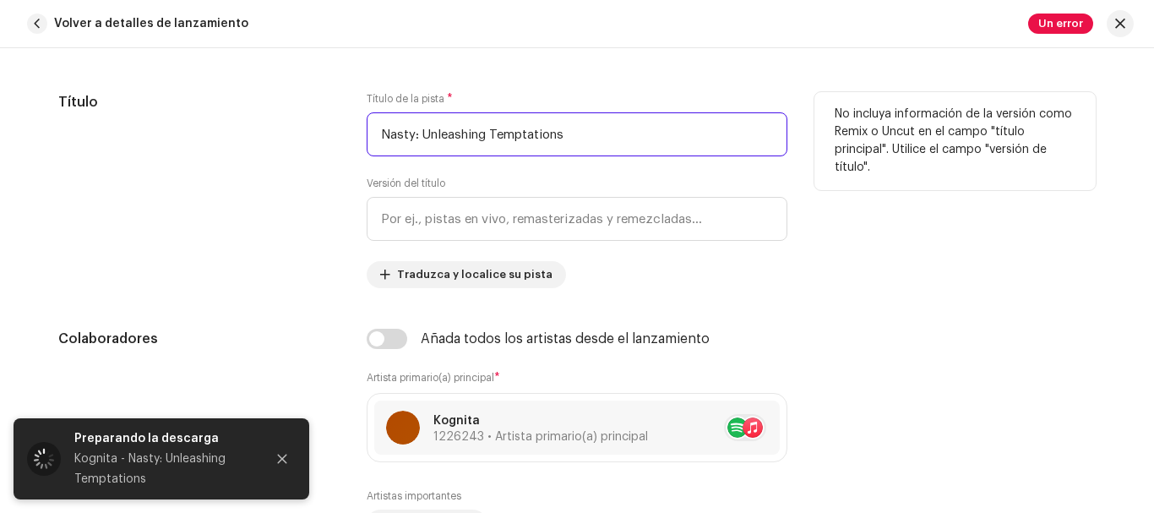
drag, startPoint x: 567, startPoint y: 137, endPoint x: 354, endPoint y: 127, distance: 213.2
click at [354, 127] on div "Título Título de la pista * Nasty: Unleashing Temptations Versión del título Tr…" at bounding box center [577, 190] width 1038 height 196
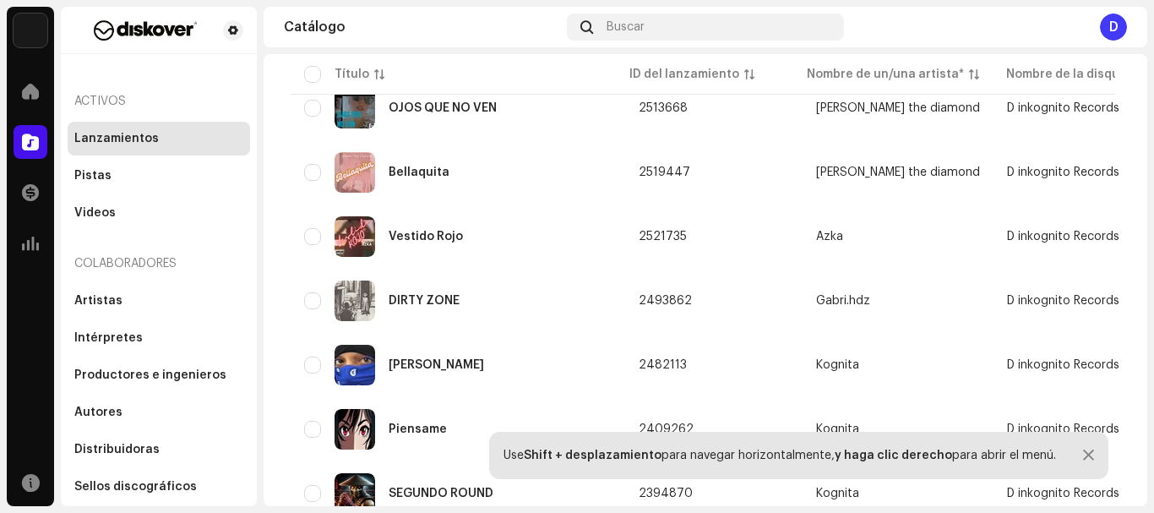
scroll to position [3149, 0]
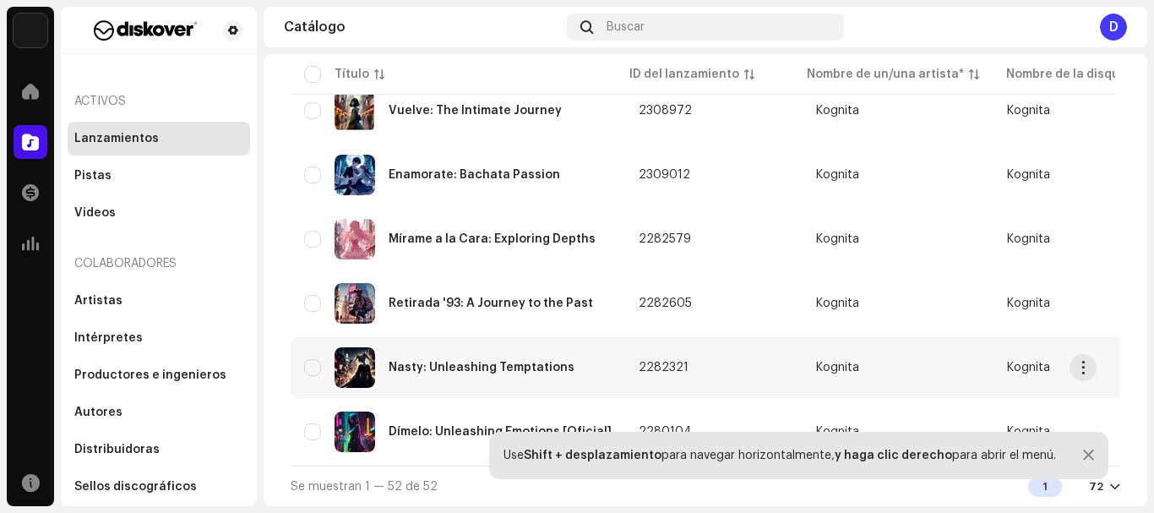
click at [498, 362] on div "Nasty: Unleashing Temptations" at bounding box center [482, 368] width 186 height 12
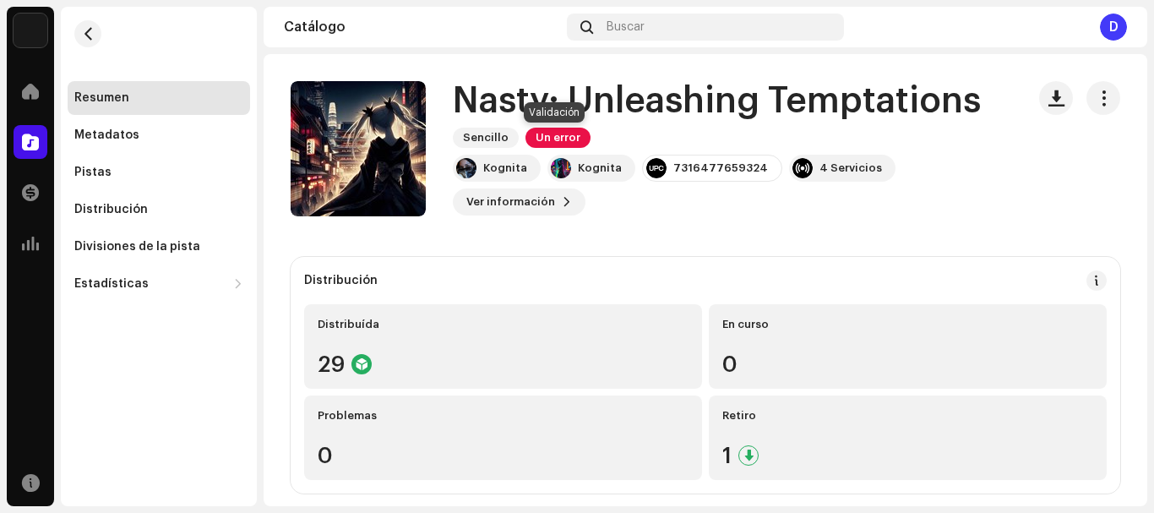
click at [555, 132] on span "Un error" at bounding box center [558, 138] width 65 height 20
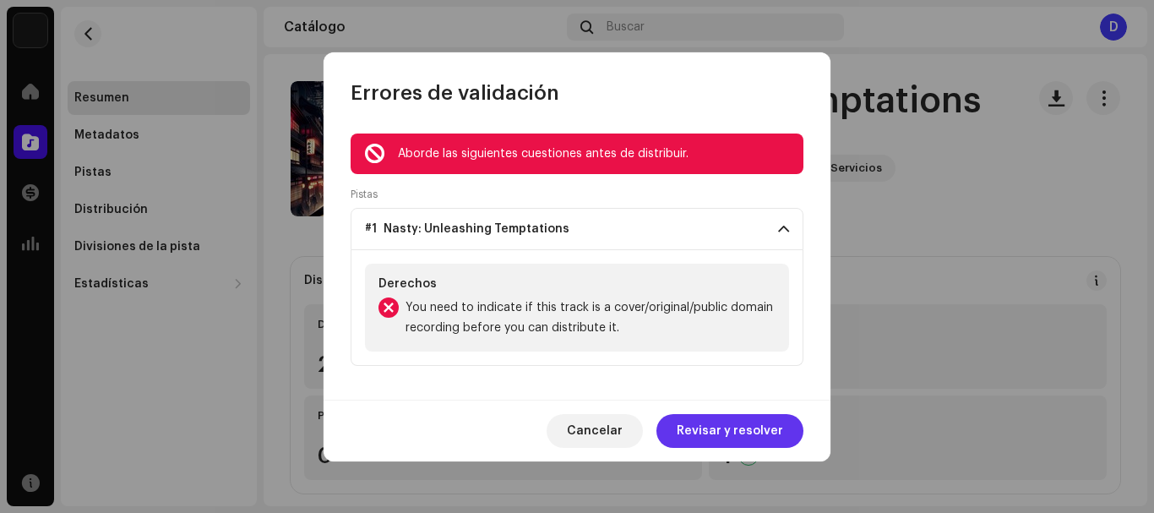
click at [711, 433] on span "Revisar y resolver" at bounding box center [730, 431] width 106 height 34
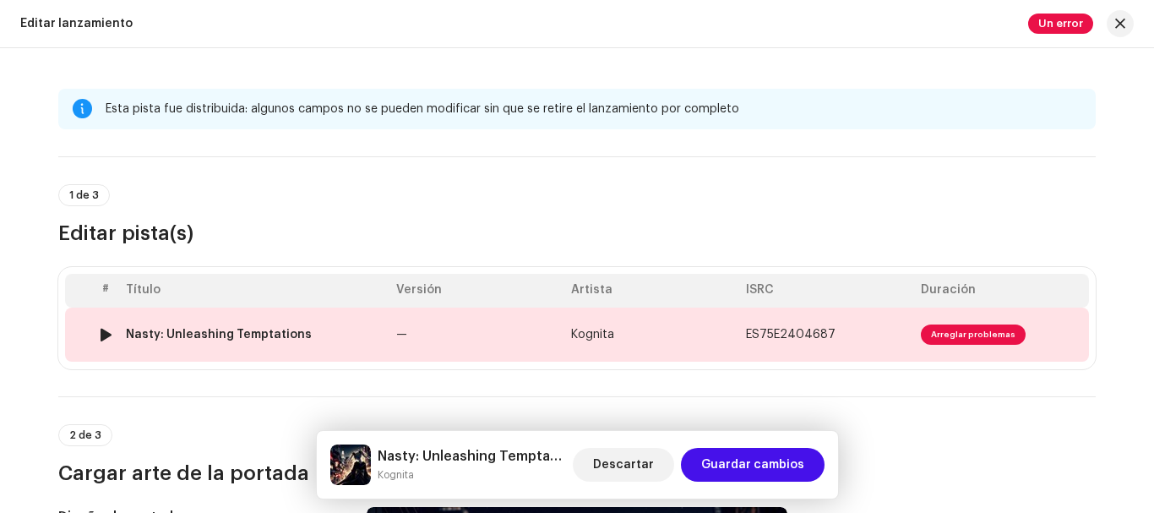
click at [719, 342] on td "Kognita" at bounding box center [651, 335] width 175 height 54
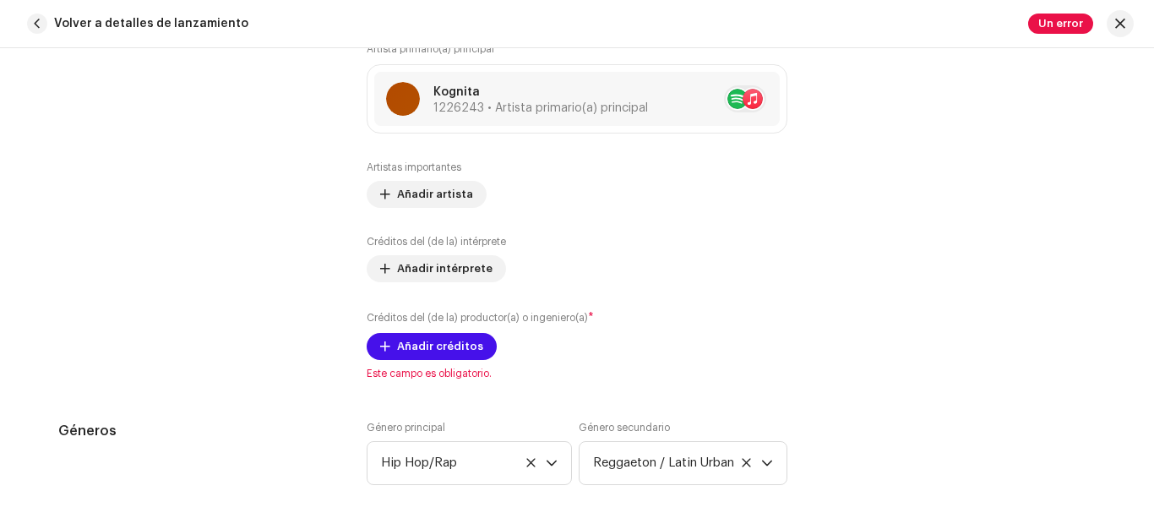
scroll to position [1259, 0]
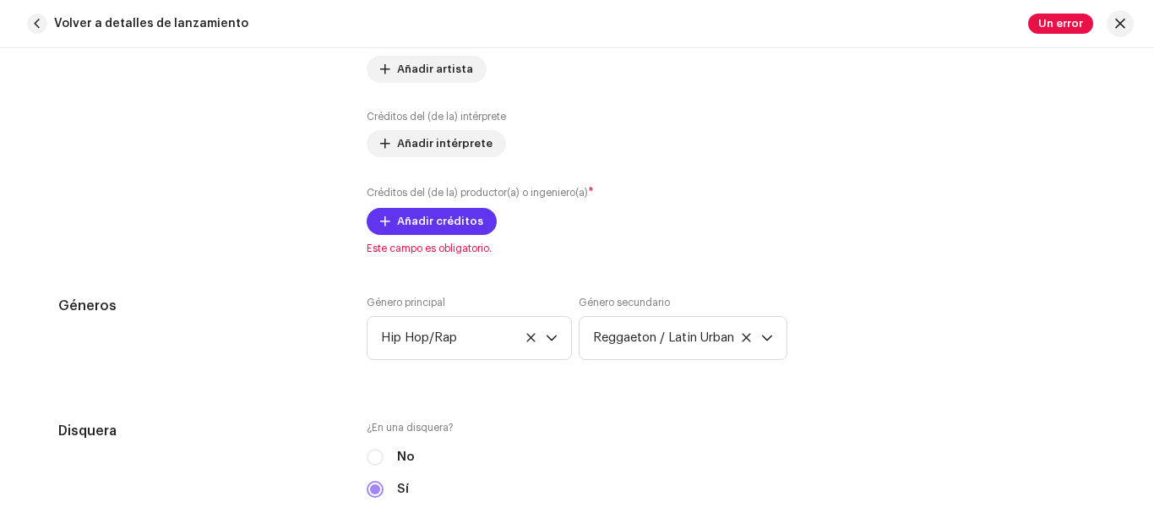
click at [443, 226] on span "Añadir créditos" at bounding box center [440, 221] width 86 height 34
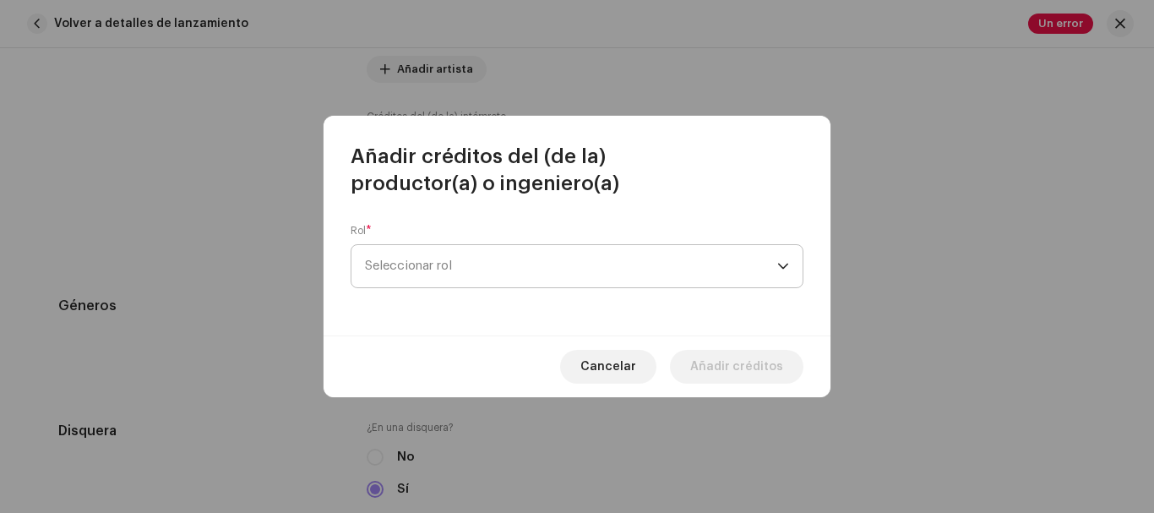
click at [456, 277] on span "Seleccionar rol" at bounding box center [571, 266] width 412 height 42
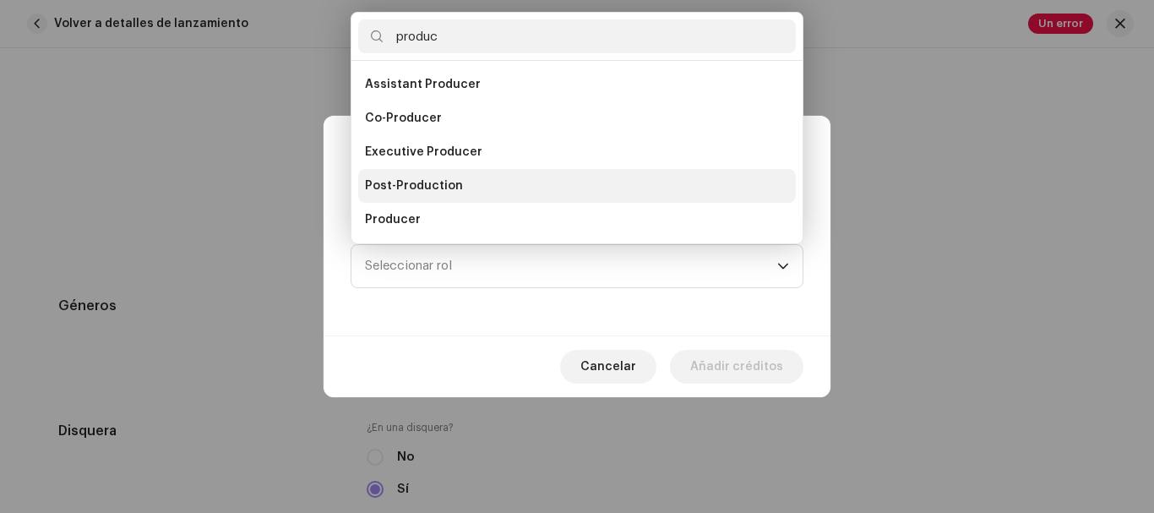
scroll to position [27, 0]
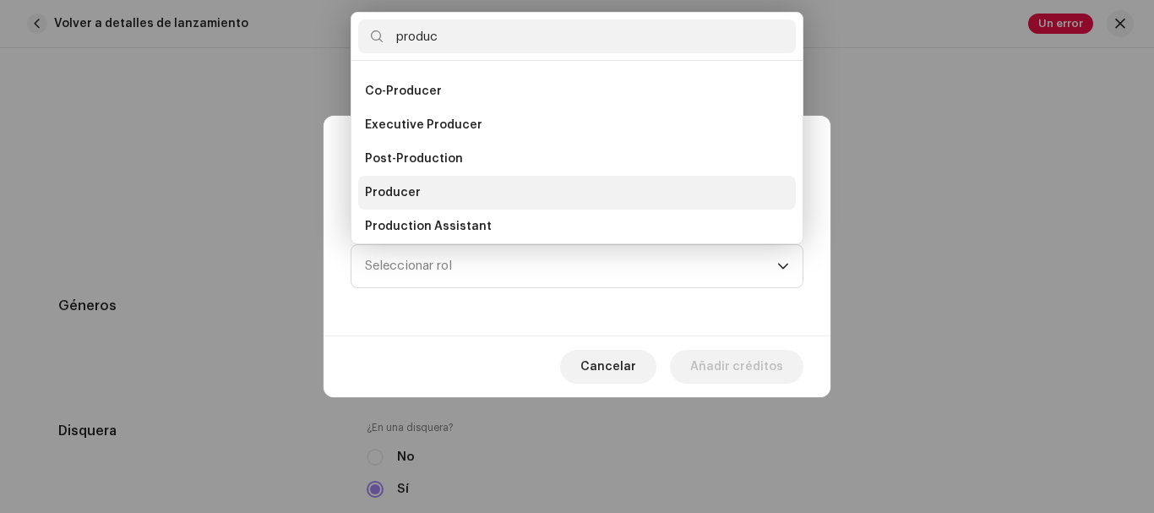
type input "produc"
click at [433, 192] on li "Producer" at bounding box center [577, 193] width 438 height 34
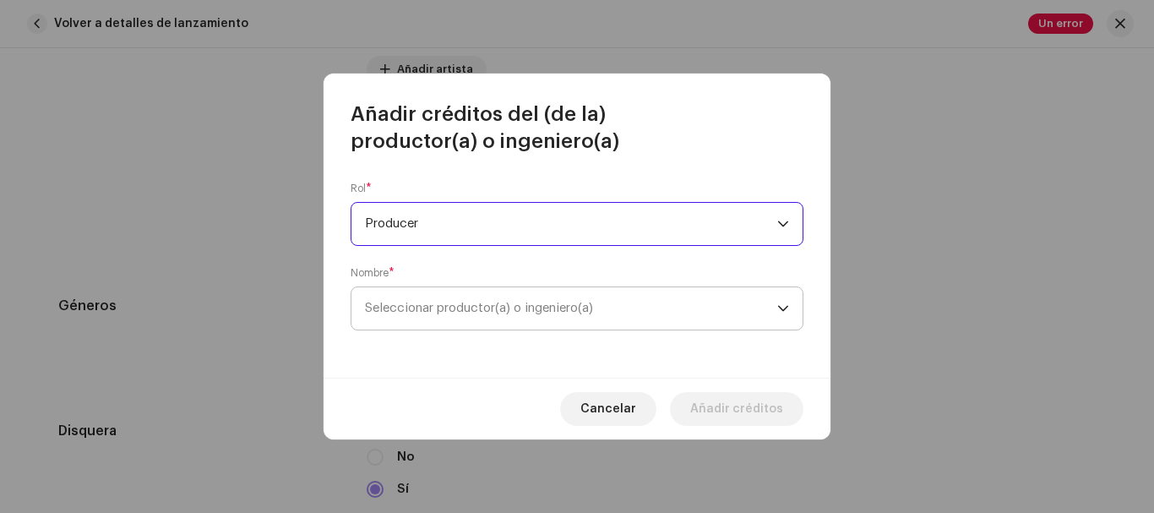
click at [461, 308] on span "Seleccionar productor(a) o ingeniero(a)" at bounding box center [479, 308] width 228 height 13
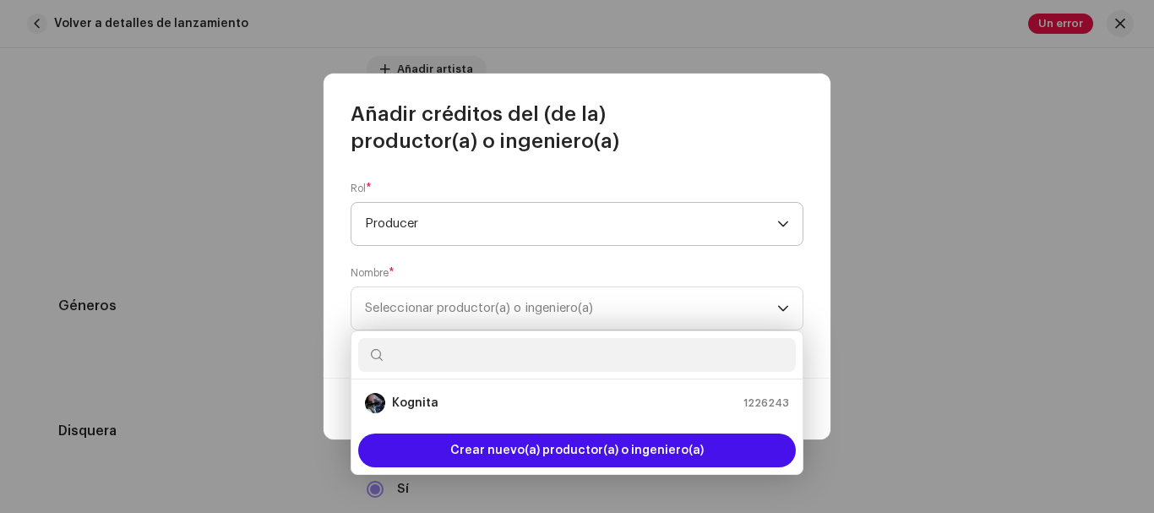
click at [538, 233] on span "Producer" at bounding box center [571, 224] width 412 height 42
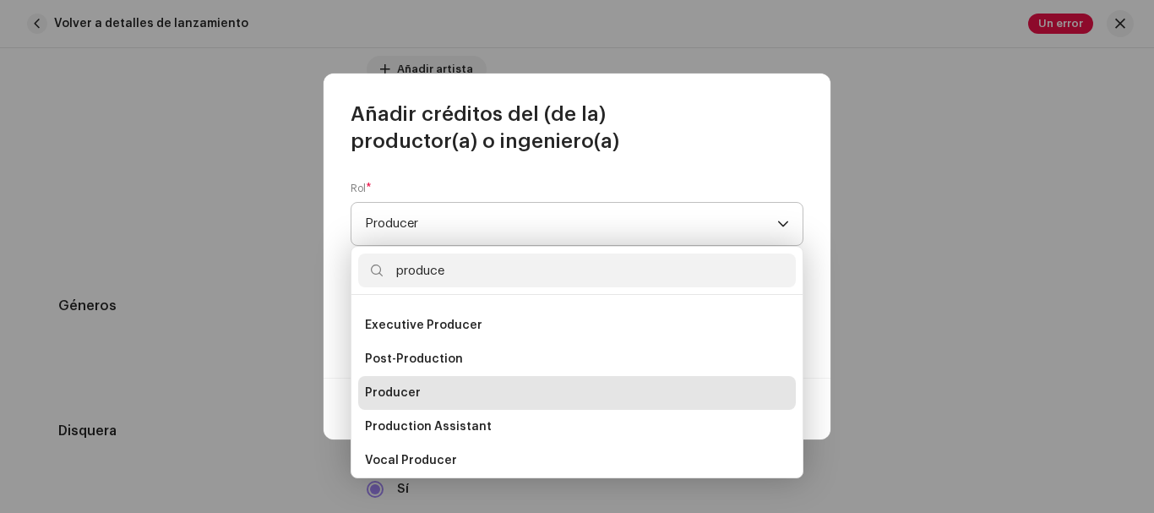
scroll to position [0, 0]
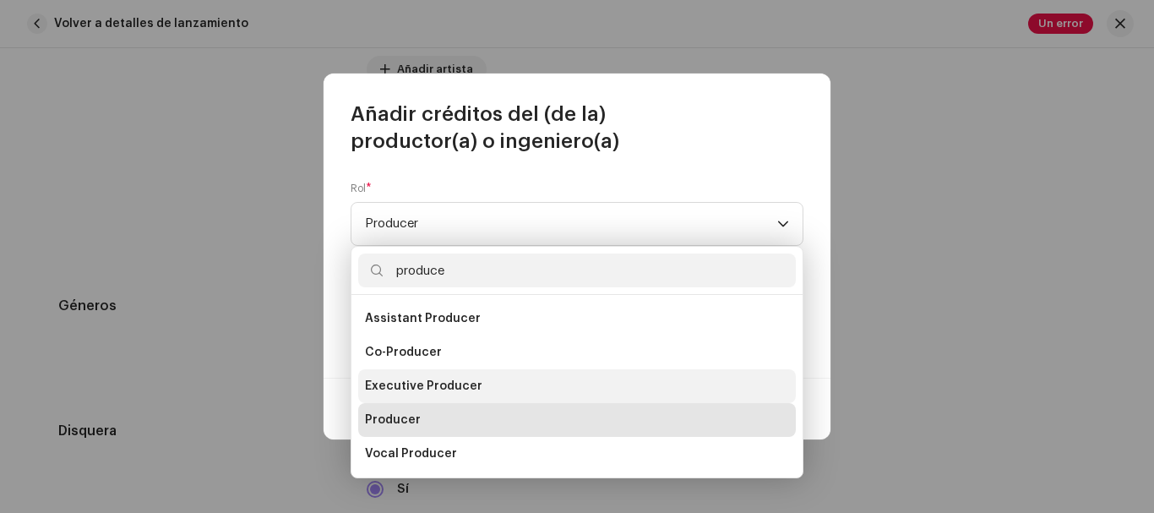
type input "produce"
click at [435, 378] on span "Executive Producer" at bounding box center [423, 386] width 117 height 17
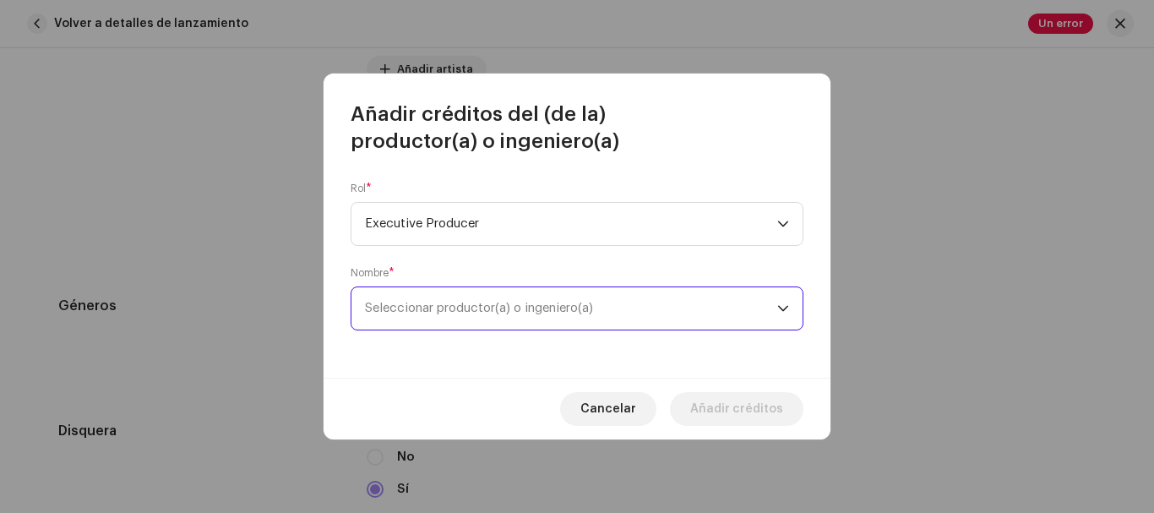
click at [504, 311] on span "Seleccionar productor(a) o ingeniero(a)" at bounding box center [479, 308] width 228 height 13
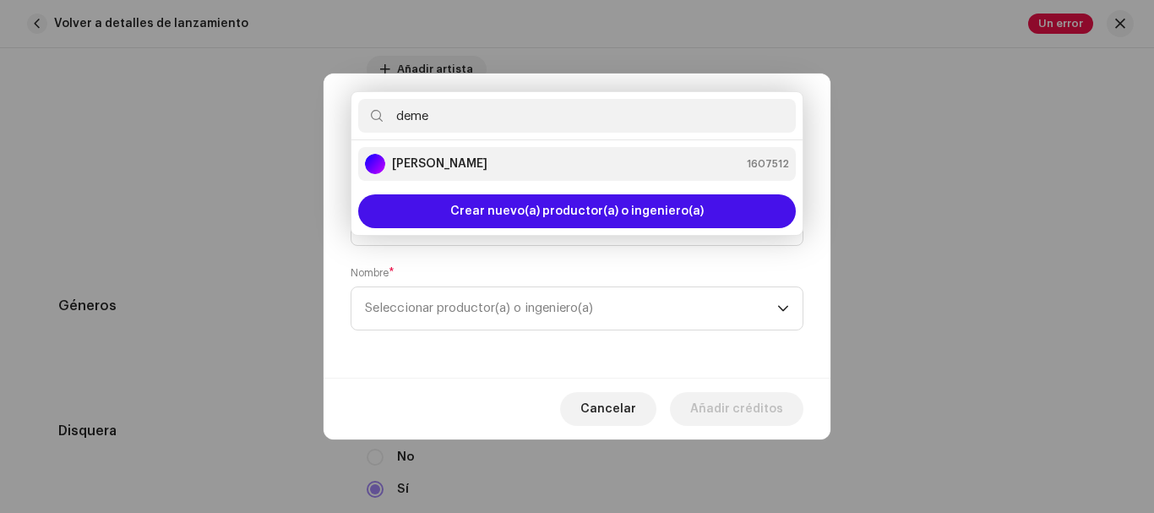
type input "deme"
click at [478, 161] on strong "[PERSON_NAME]" at bounding box center [439, 163] width 95 height 17
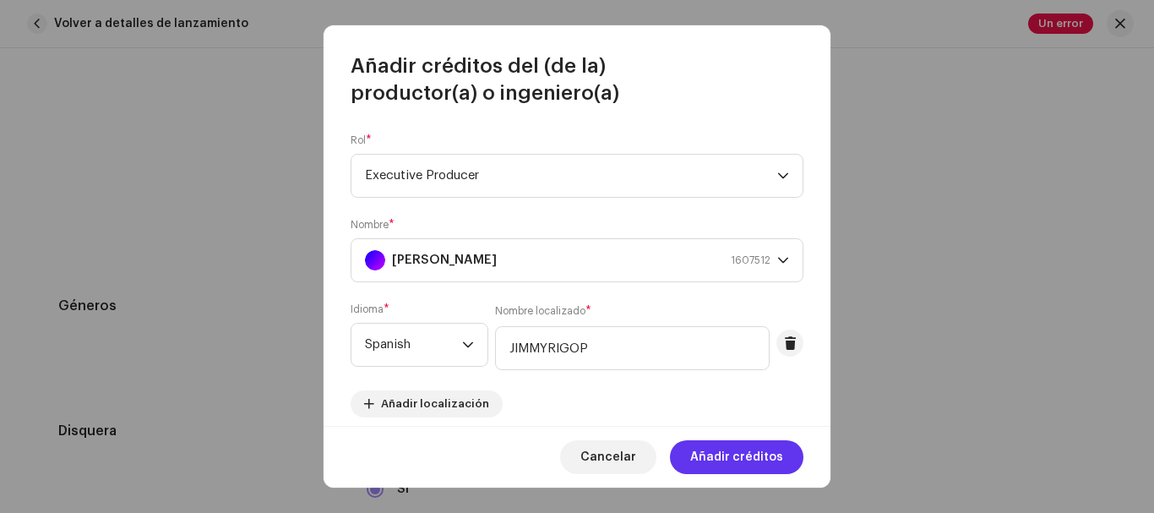
click at [711, 460] on span "Añadir créditos" at bounding box center [736, 457] width 93 height 34
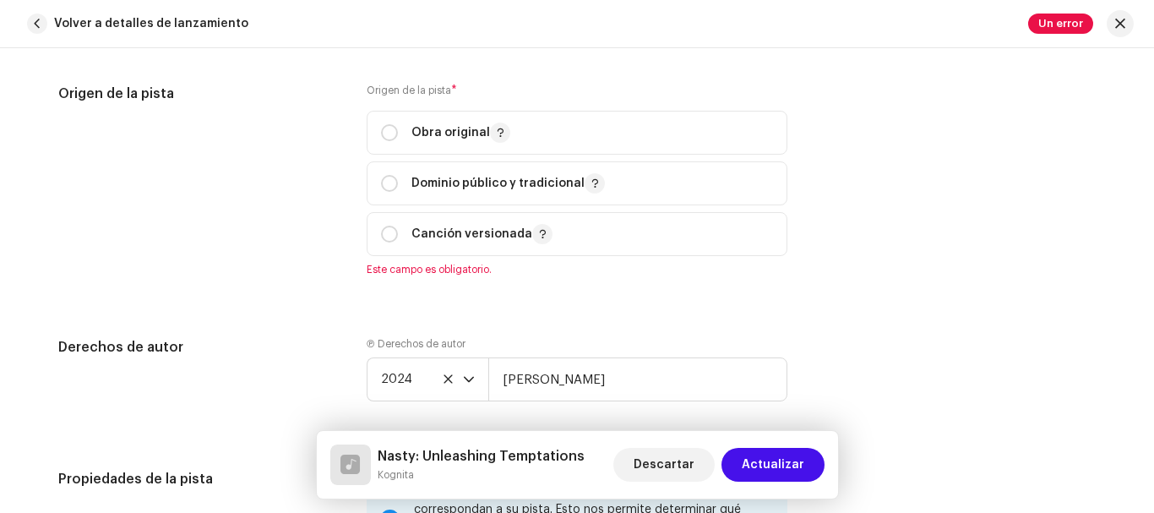
scroll to position [2116, 0]
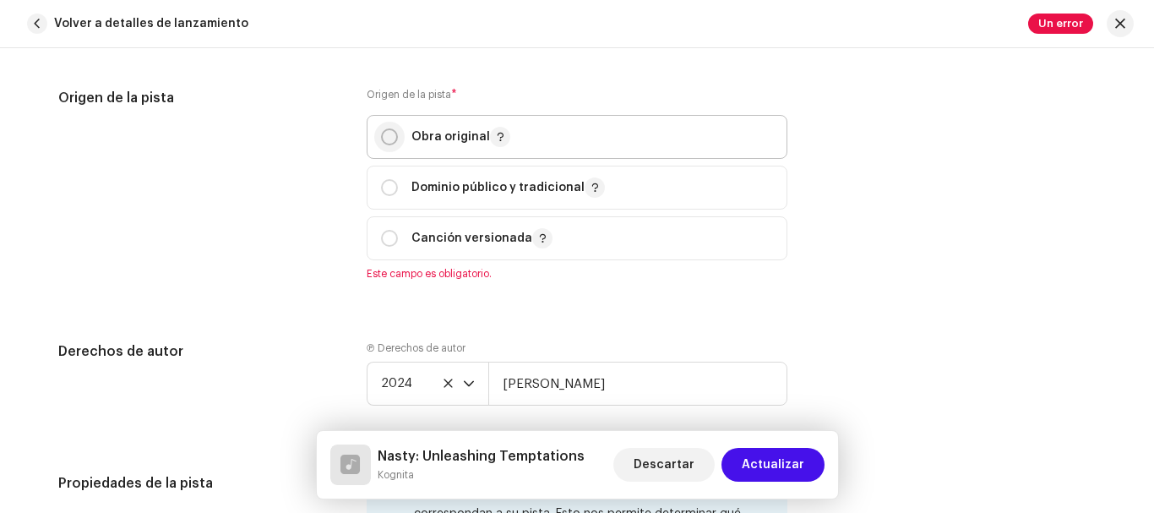
click at [382, 132] on input "radio" at bounding box center [389, 136] width 17 height 17
radio input "true"
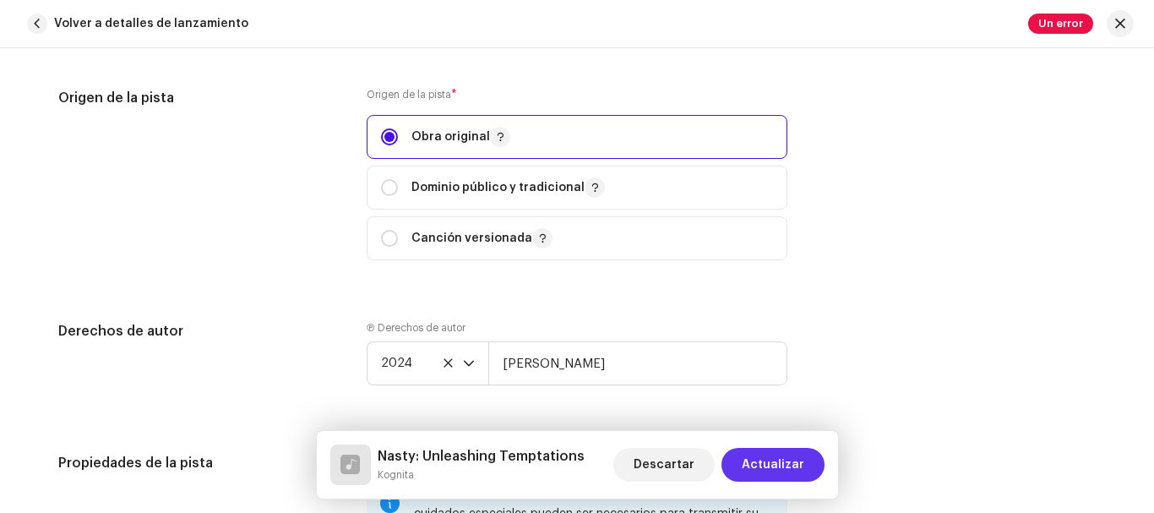
click at [793, 469] on span "Actualizar" at bounding box center [773, 465] width 63 height 34
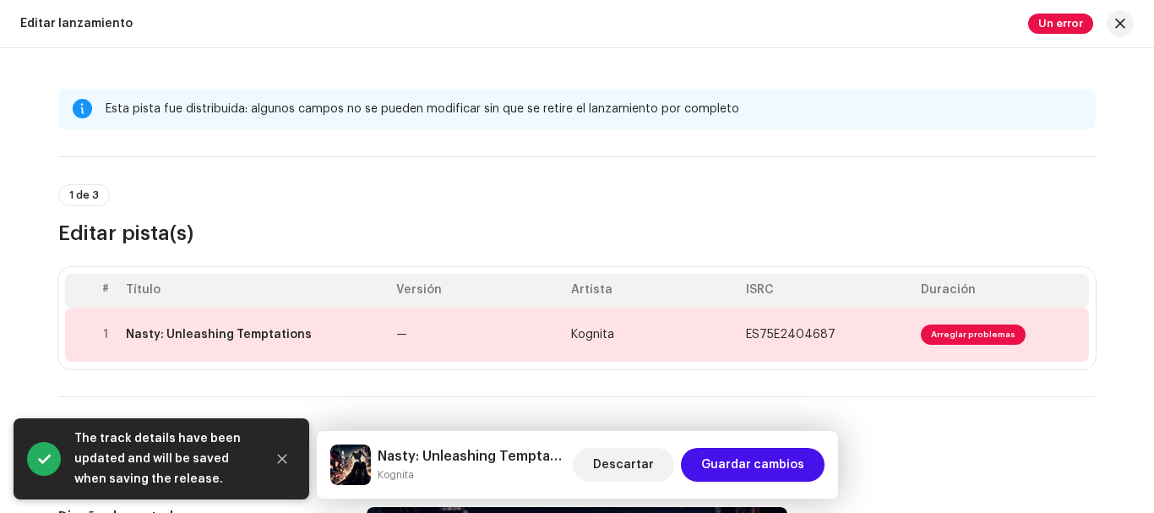
click at [793, 469] on span "Guardar cambios" at bounding box center [752, 465] width 103 height 34
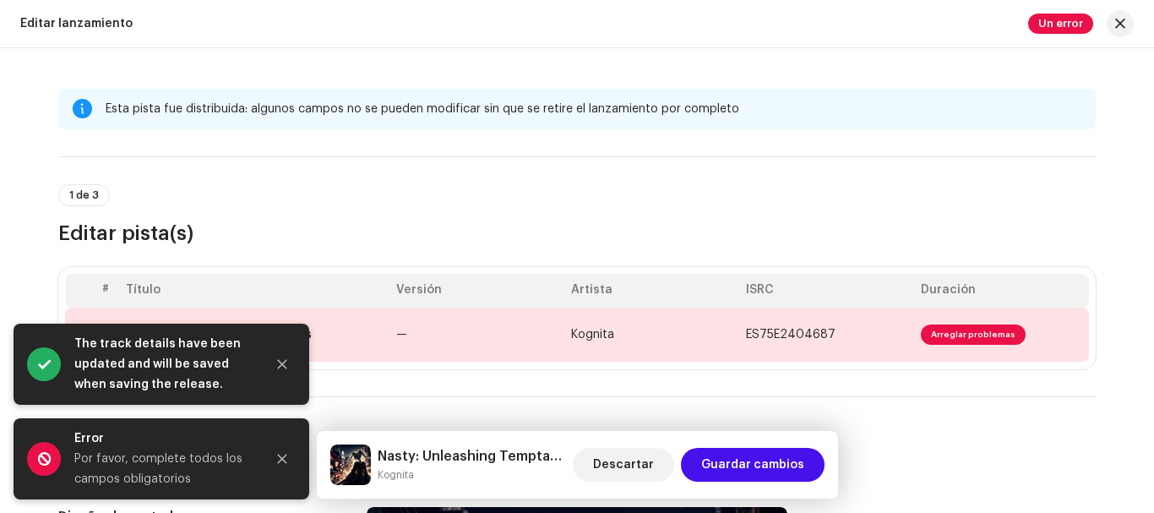
click at [901, 334] on td "ES75E2404687" at bounding box center [826, 335] width 175 height 54
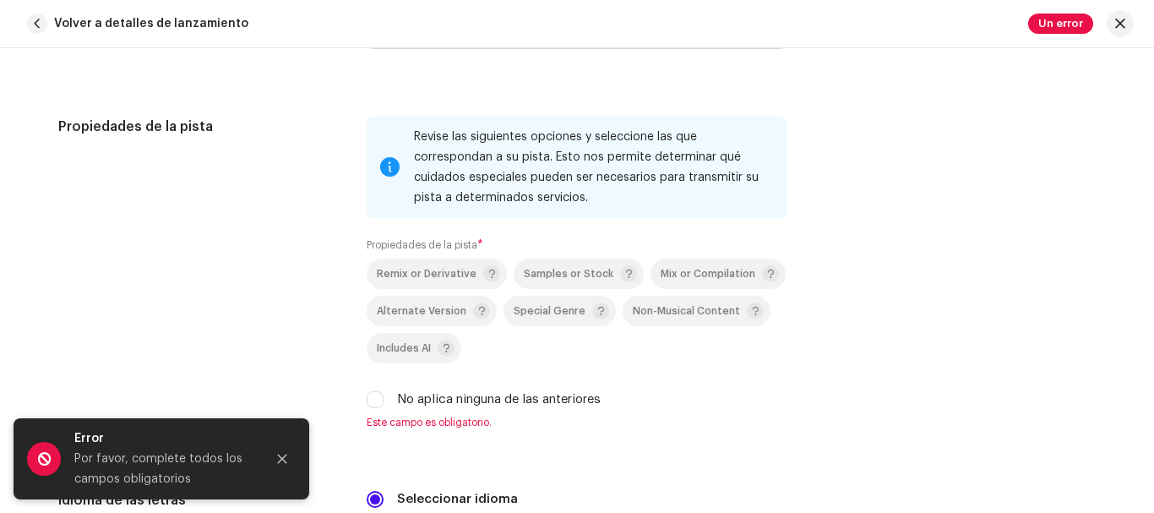
scroll to position [2465, 0]
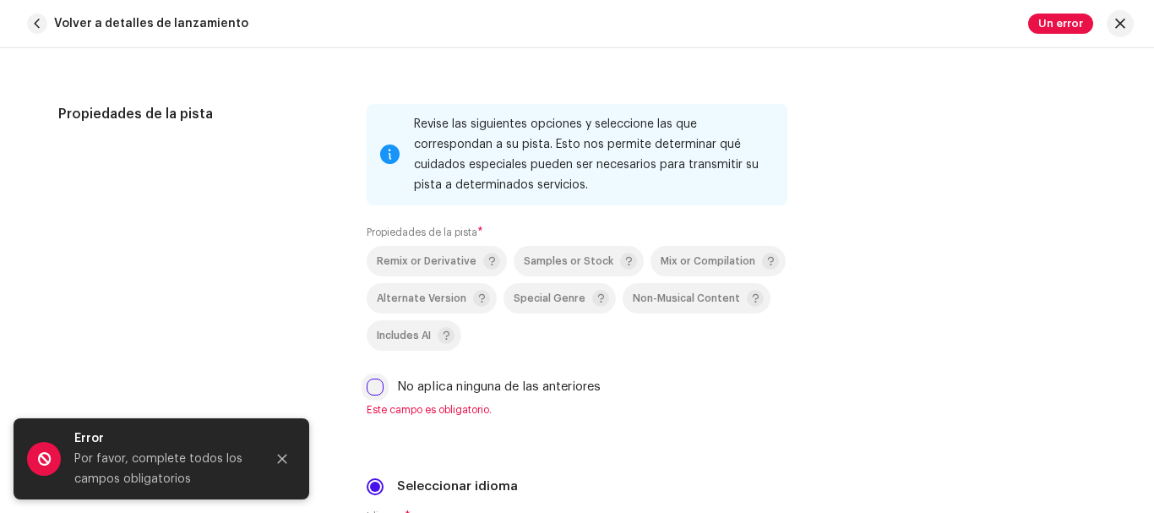
click at [367, 390] on input "No aplica ninguna de las anteriores" at bounding box center [375, 387] width 17 height 17
checkbox input "true"
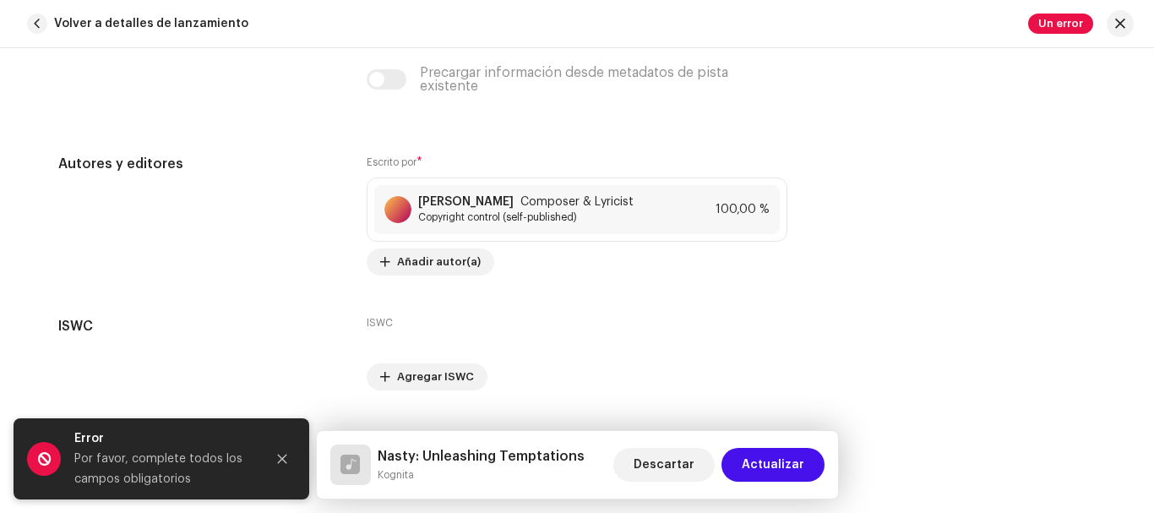
scroll to position [3578, 0]
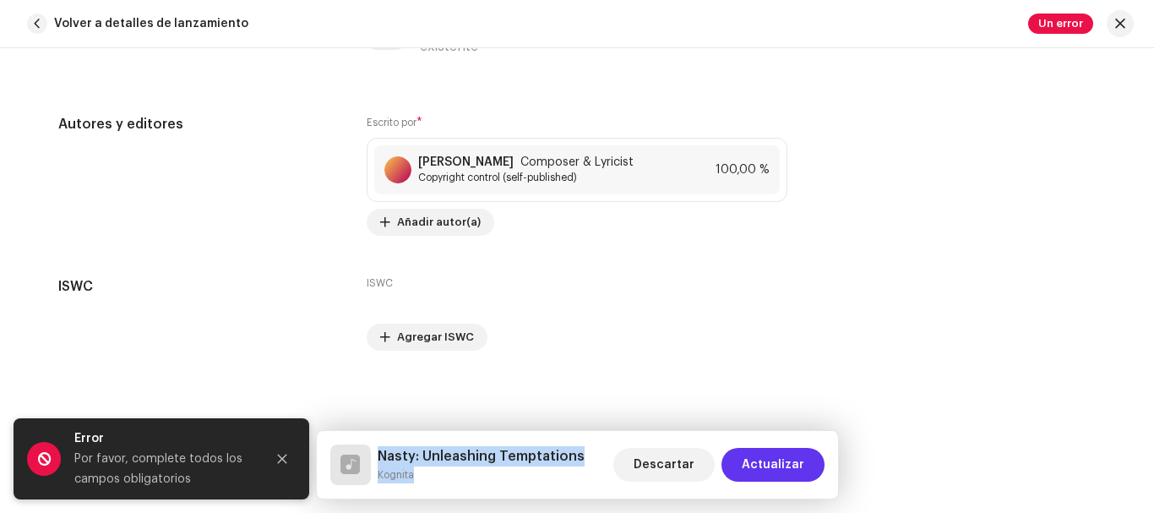
drag, startPoint x: 473, startPoint y: 364, endPoint x: 787, endPoint y: 462, distance: 328.5
click at [787, 462] on div "Esta pista fue distribuida: algunos campos no pueden ser modificados sin que se…" at bounding box center [577, 280] width 1154 height 465
click at [784, 462] on span "Actualizar" at bounding box center [773, 465] width 63 height 34
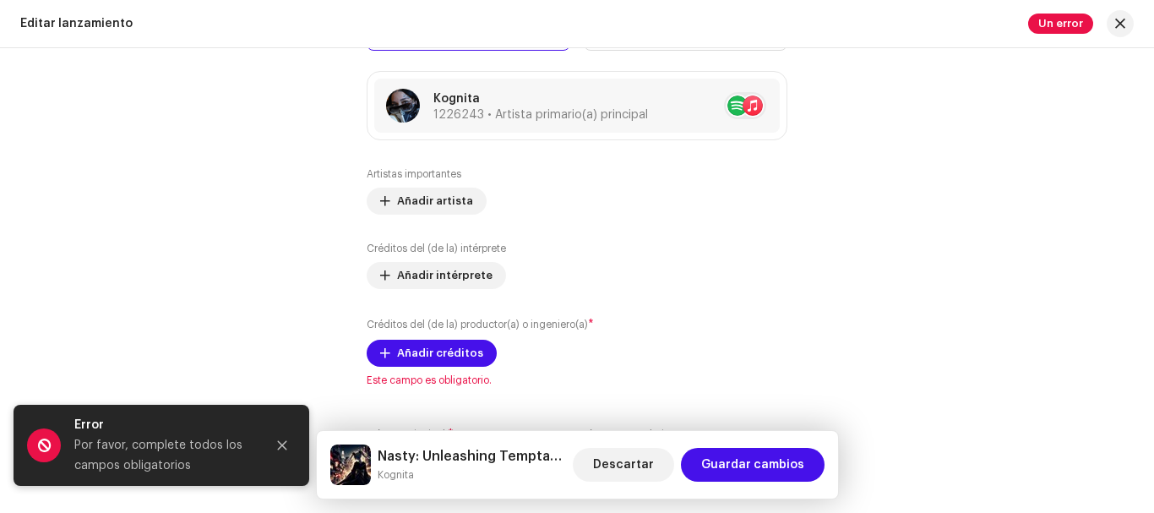
scroll to position [2069, 0]
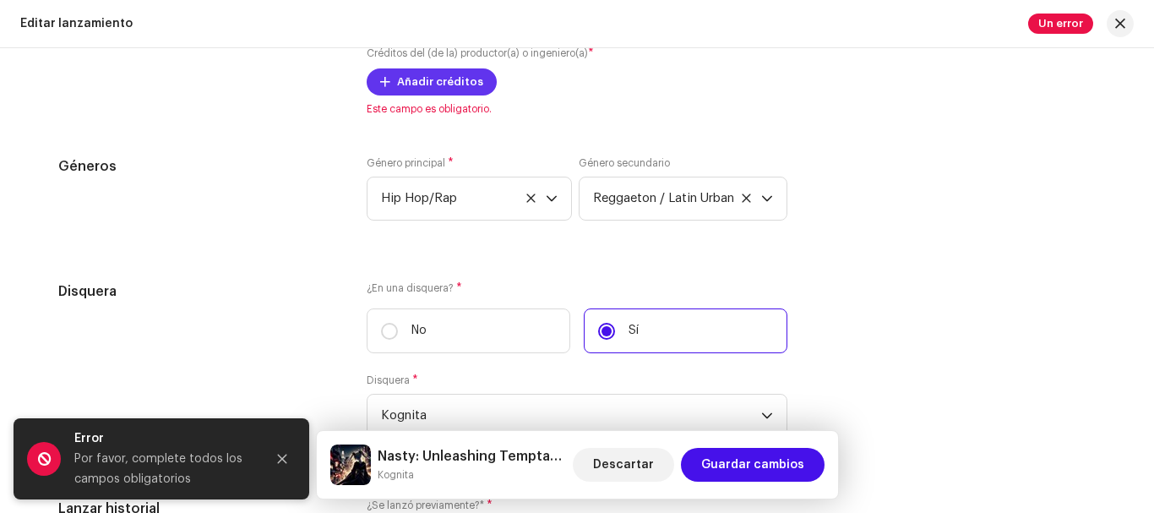
click at [414, 85] on span "Añadir créditos" at bounding box center [440, 82] width 86 height 34
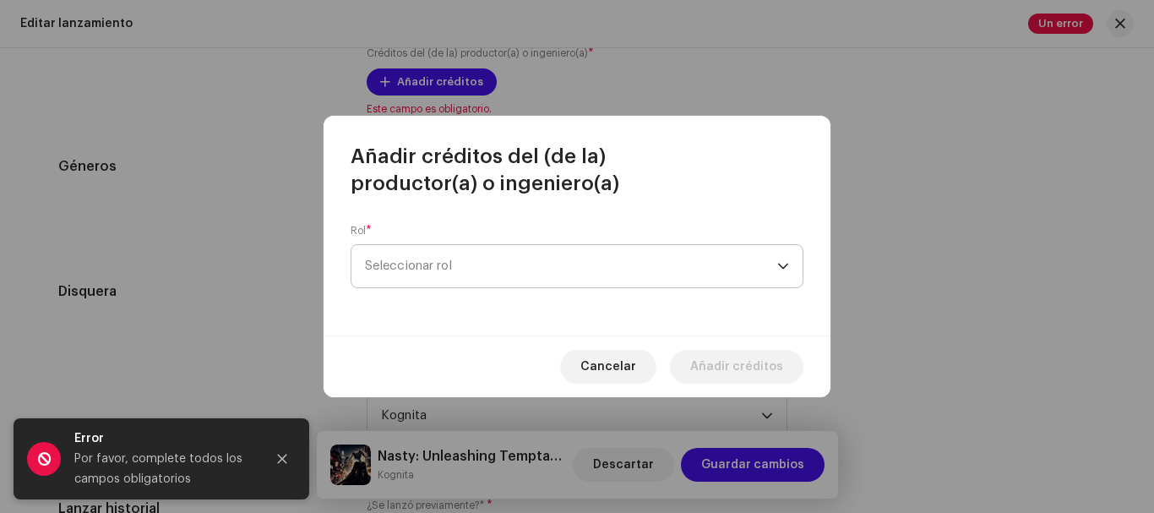
click at [534, 270] on span "Seleccionar rol" at bounding box center [571, 266] width 412 height 42
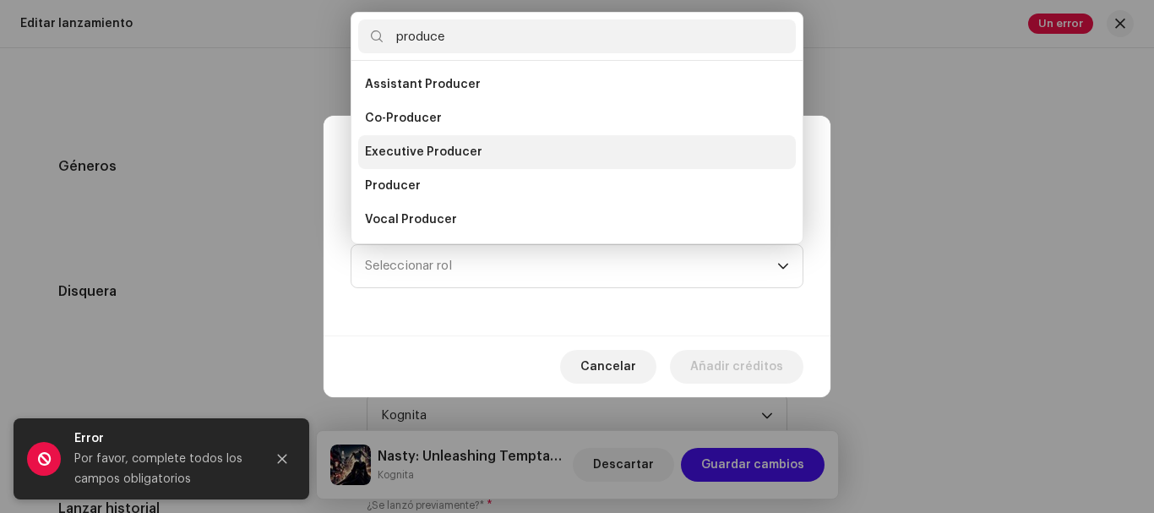
type input "produce"
click at [479, 153] on li "Executive Producer" at bounding box center [577, 152] width 438 height 34
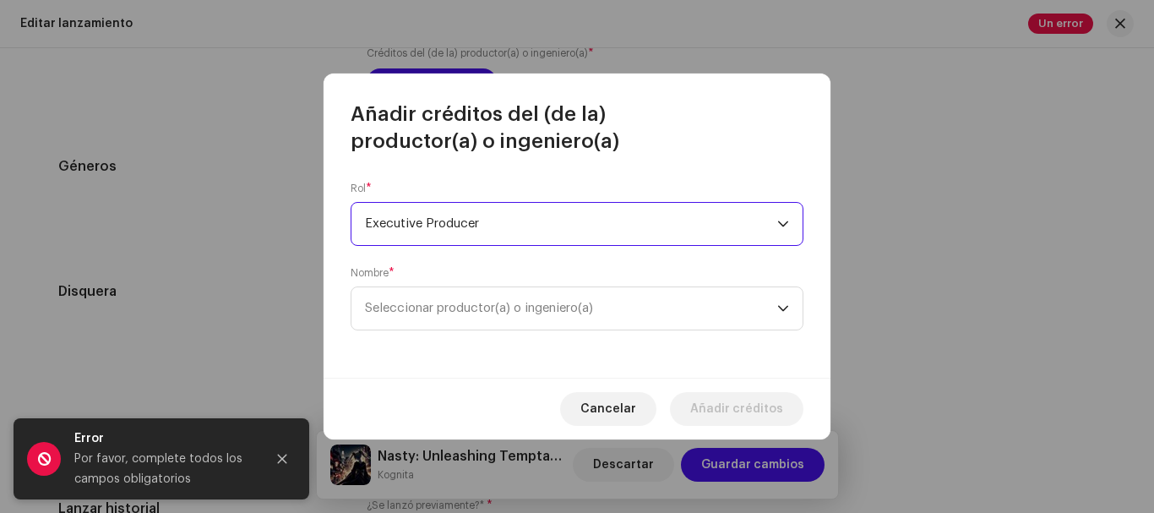
click at [479, 153] on span "Añadir créditos del (de la) productor(a) o ingeniero(a)" at bounding box center [577, 128] width 453 height 54
click at [512, 304] on span "Seleccionar productor(a) o ingeniero(a)" at bounding box center [479, 308] width 228 height 13
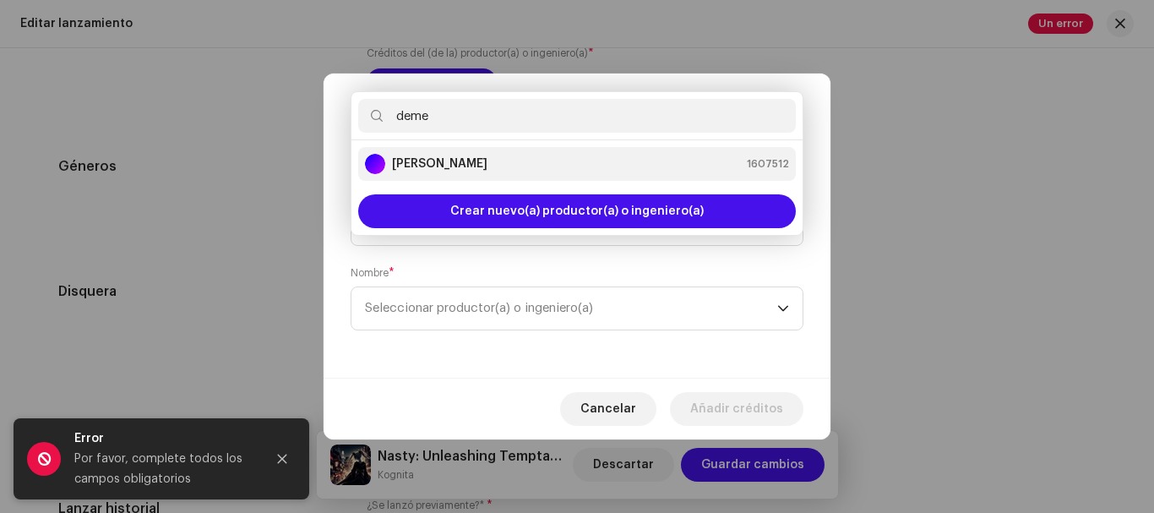
type input "deme"
click at [488, 173] on div "[PERSON_NAME]" at bounding box center [426, 164] width 123 height 20
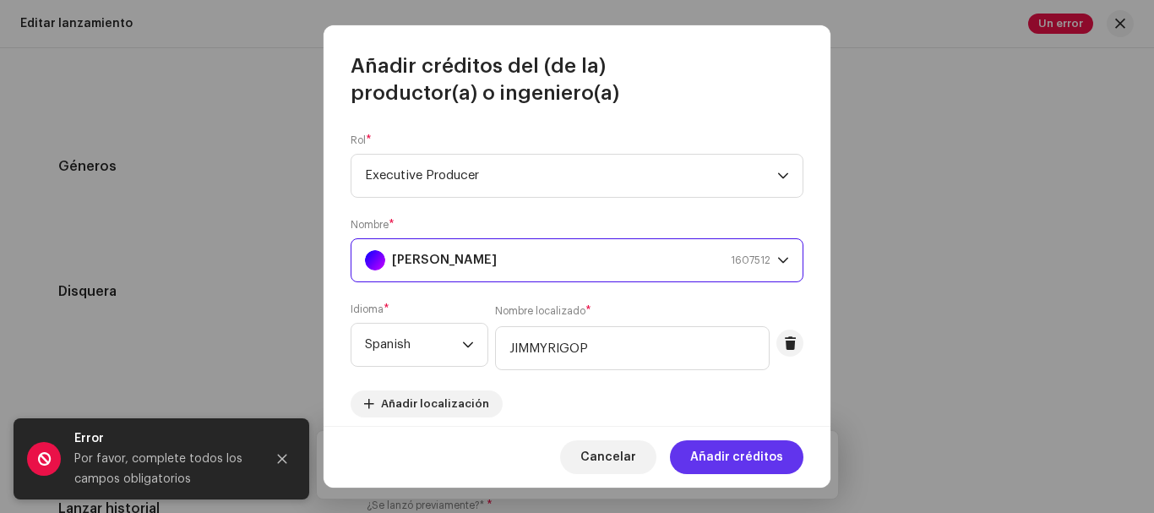
click at [711, 453] on span "Añadir créditos" at bounding box center [736, 457] width 93 height 34
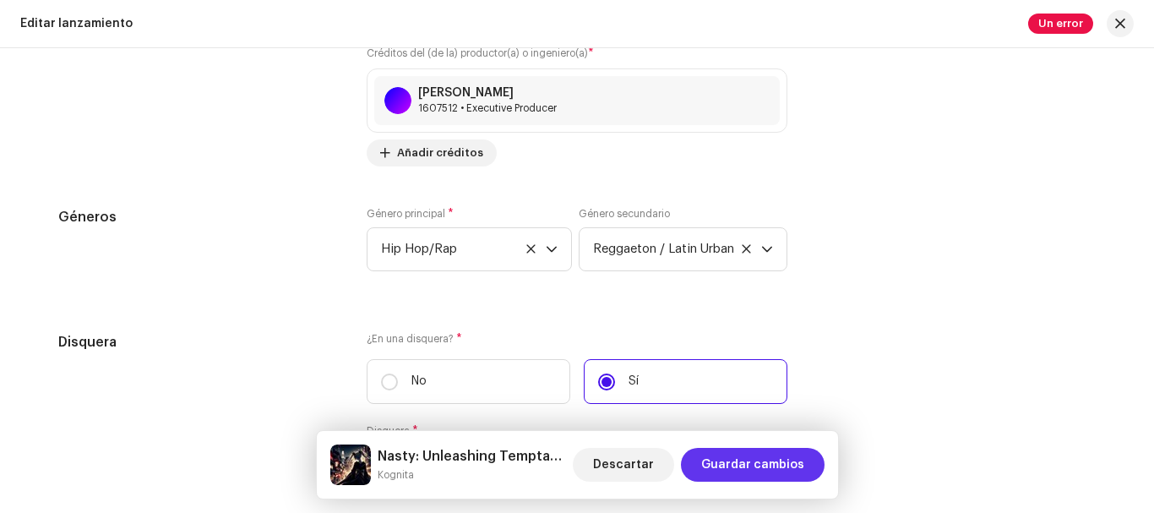
click at [741, 461] on span "Guardar cambios" at bounding box center [752, 465] width 103 height 34
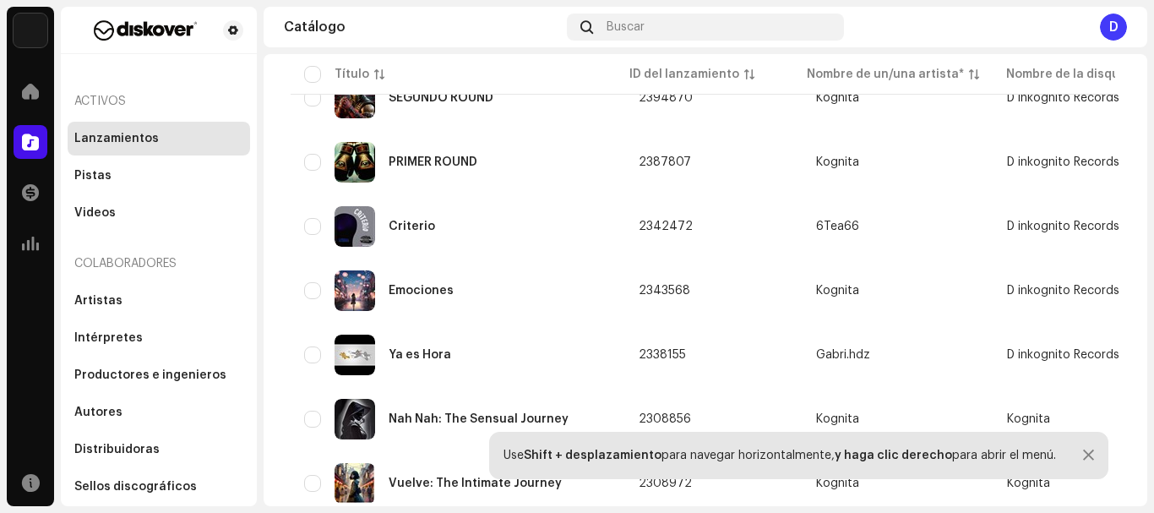
scroll to position [3149, 0]
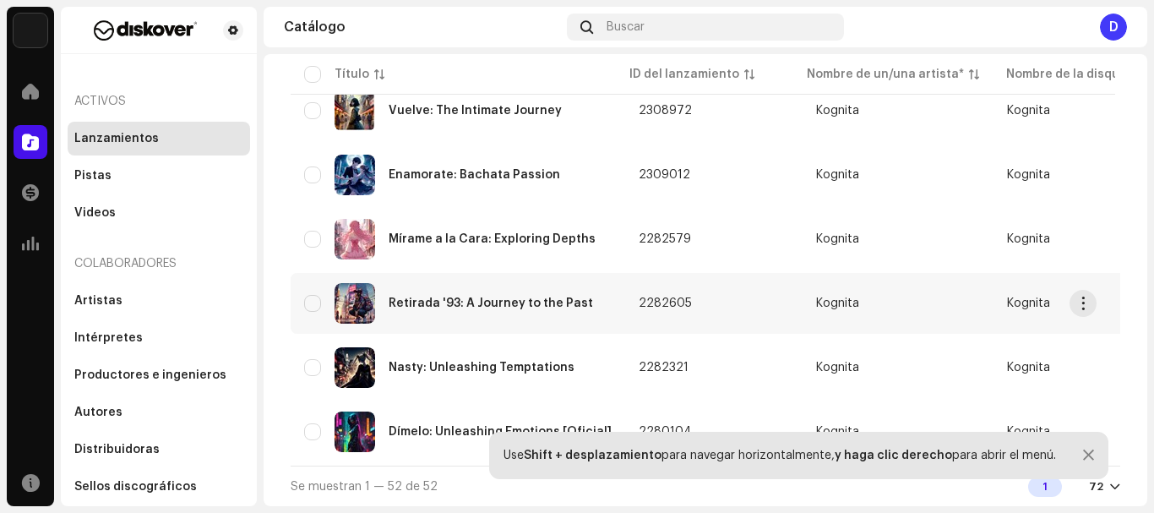
click at [363, 296] on img at bounding box center [355, 303] width 41 height 41
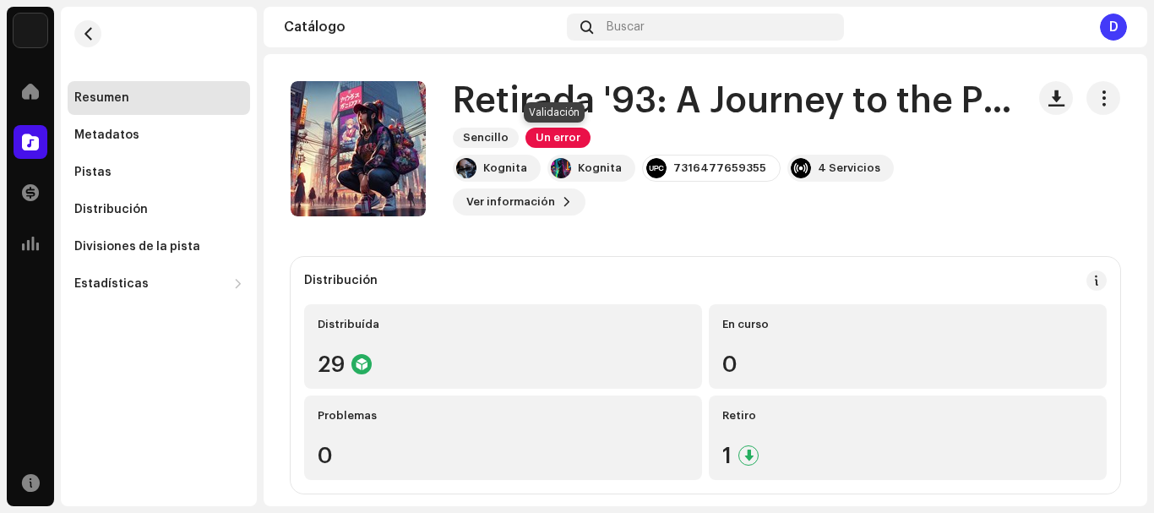
click at [543, 135] on span "Un error" at bounding box center [558, 138] width 65 height 20
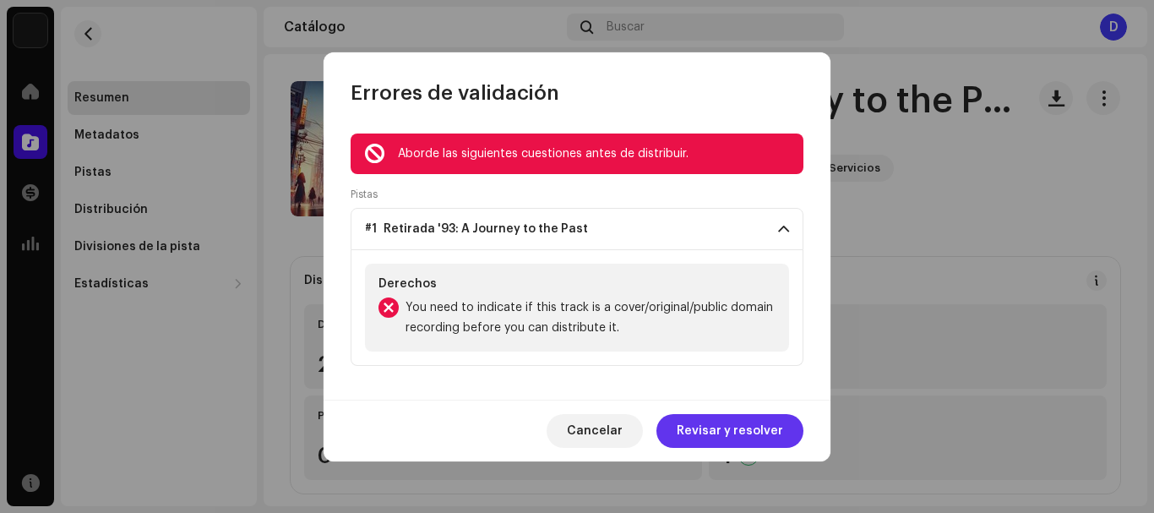
click at [742, 425] on span "Revisar y resolver" at bounding box center [730, 431] width 106 height 34
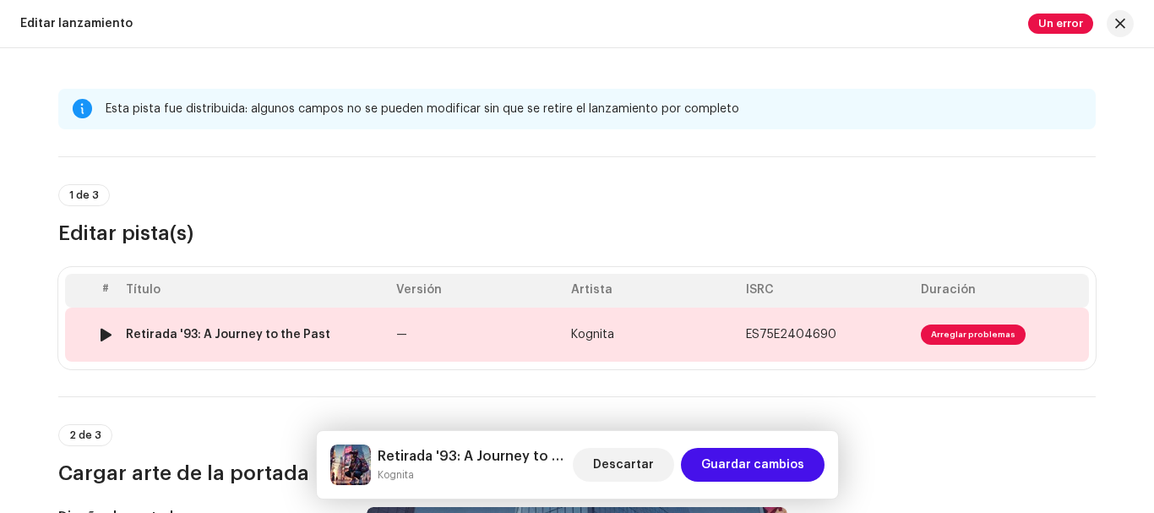
click at [423, 335] on td "—" at bounding box center [477, 335] width 175 height 54
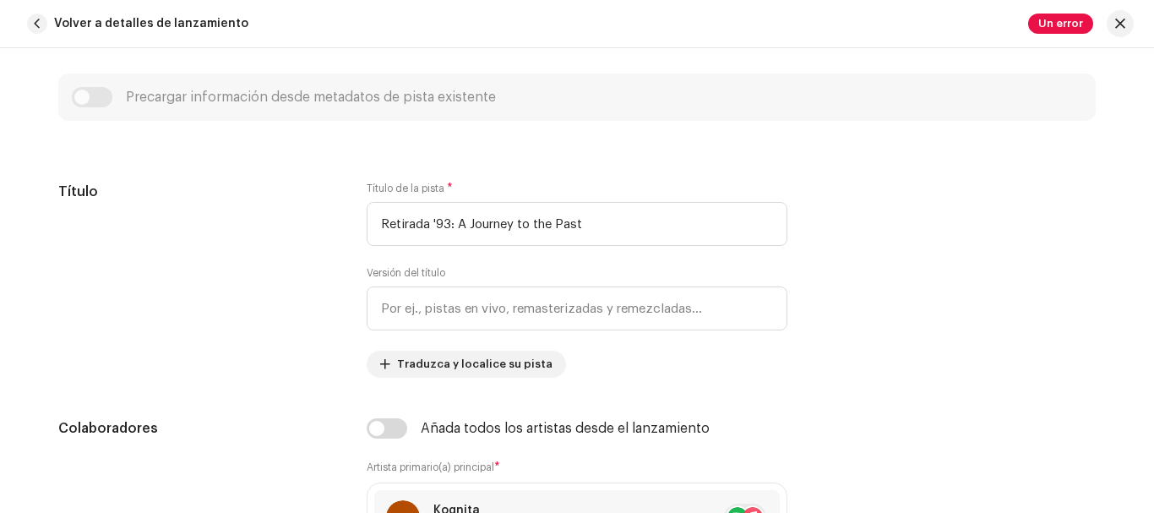
scroll to position [690, 0]
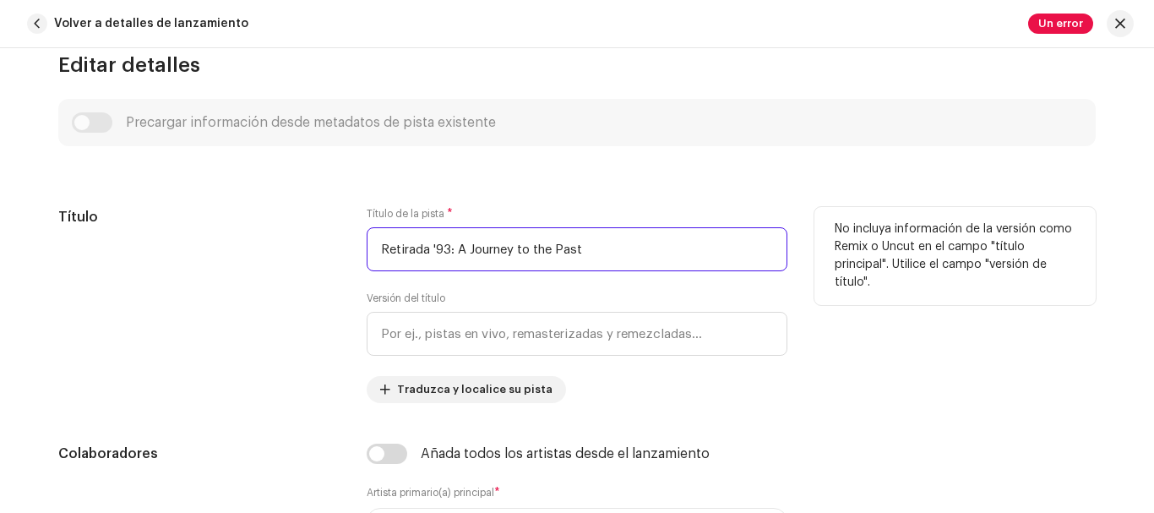
drag, startPoint x: 589, startPoint y: 248, endPoint x: 317, endPoint y: 259, distance: 272.3
click at [317, 259] on div "Título Título de la pista * Retirada '93: A Journey to the Past Versión del tít…" at bounding box center [577, 305] width 1038 height 196
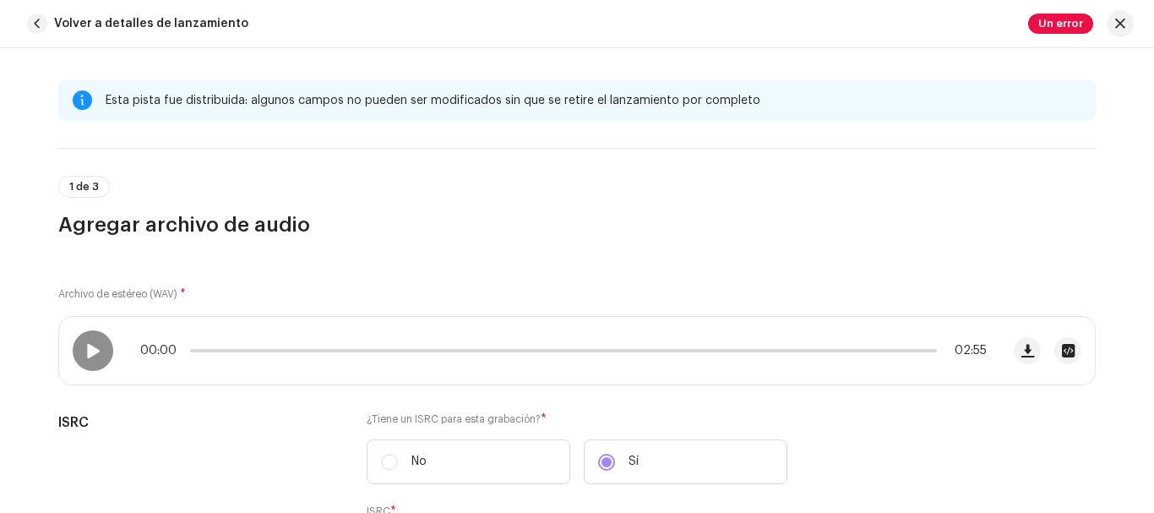
scroll to position [0, 0]
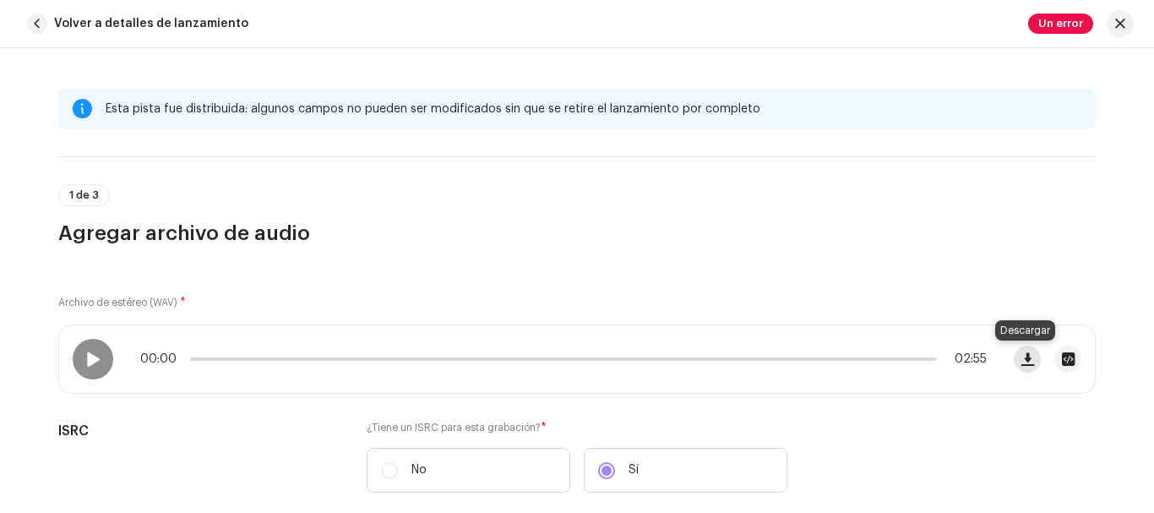
click at [1026, 353] on span "button" at bounding box center [1028, 359] width 13 height 14
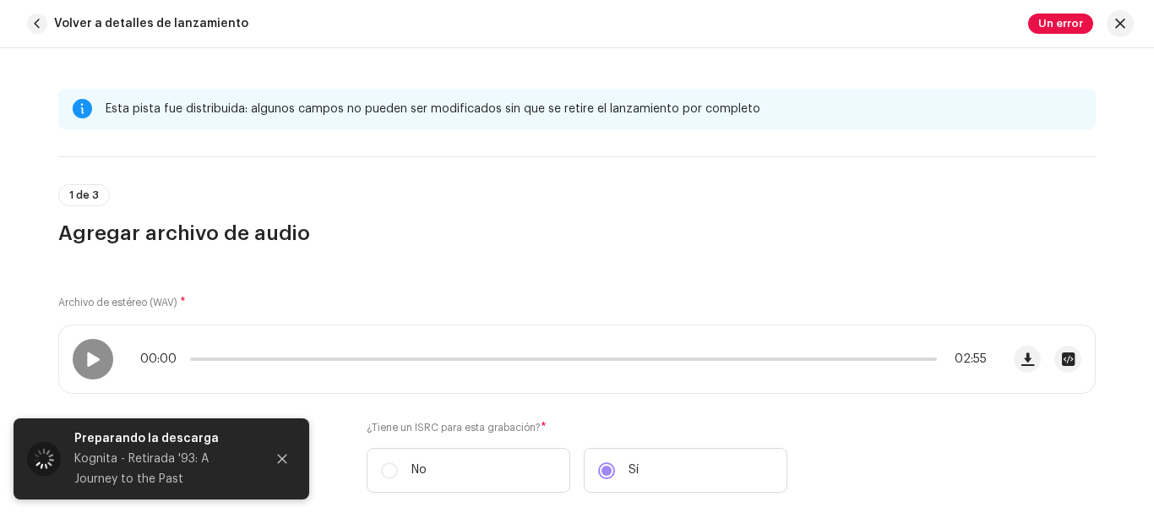
click at [789, 397] on div "Archivo de estéreo (WAV) * 00:00 02:55 ISRC ¿Tiene un ISRC para esta grabación?…" at bounding box center [577, 452] width 1038 height 371
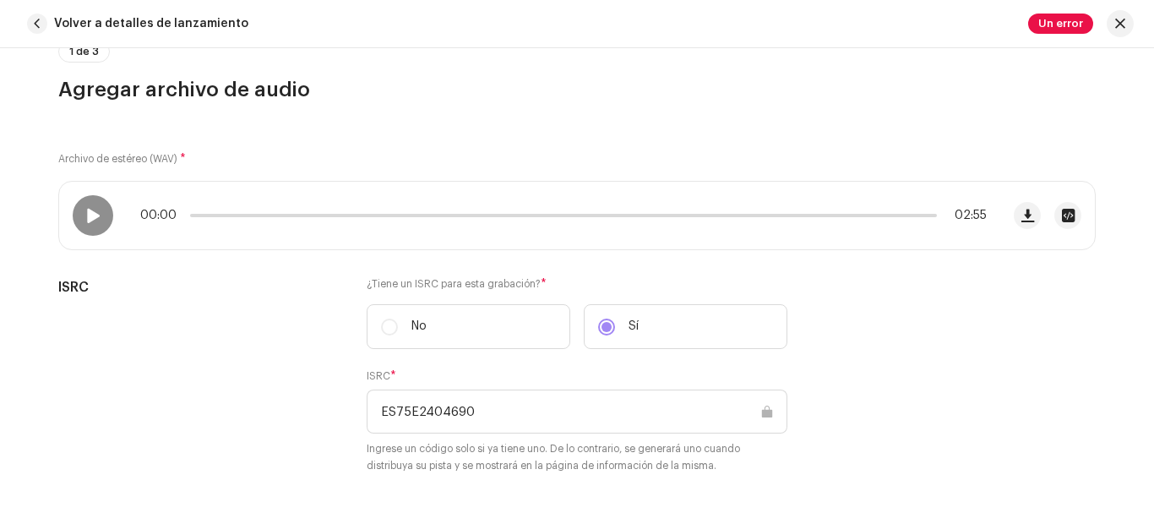
scroll to position [106, 0]
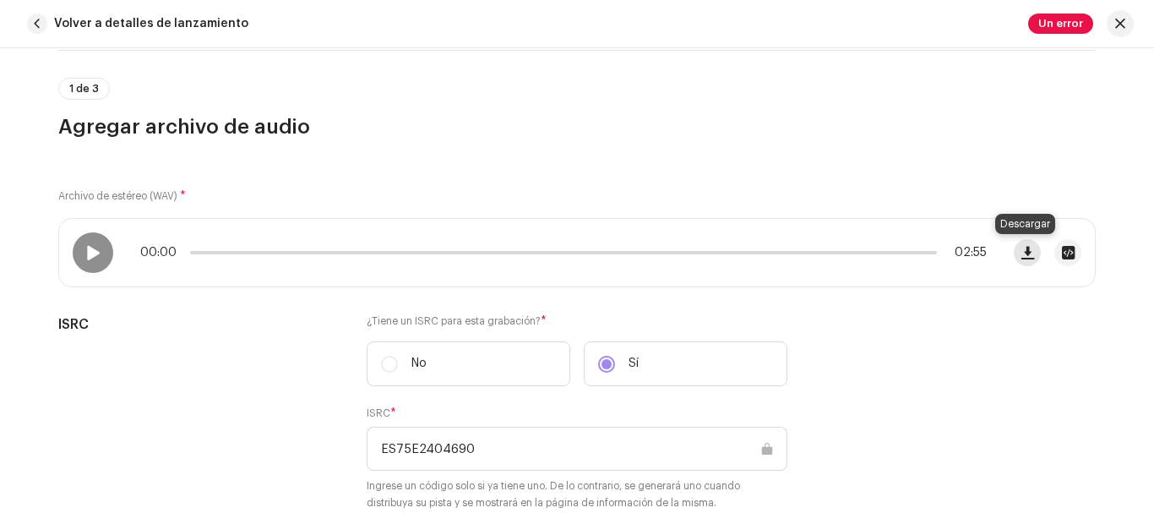
click at [1028, 257] on span "button" at bounding box center [1028, 253] width 13 height 14
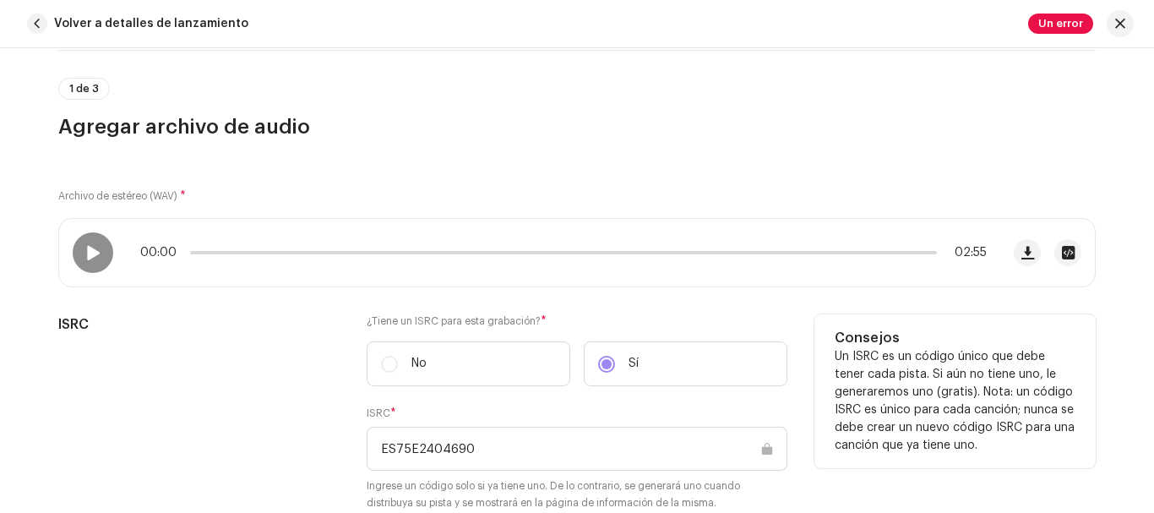
click at [863, 386] on p "Un ISRC es un código único que debe tener cada pista. Si aún no tiene uno, le g…" at bounding box center [955, 401] width 241 height 106
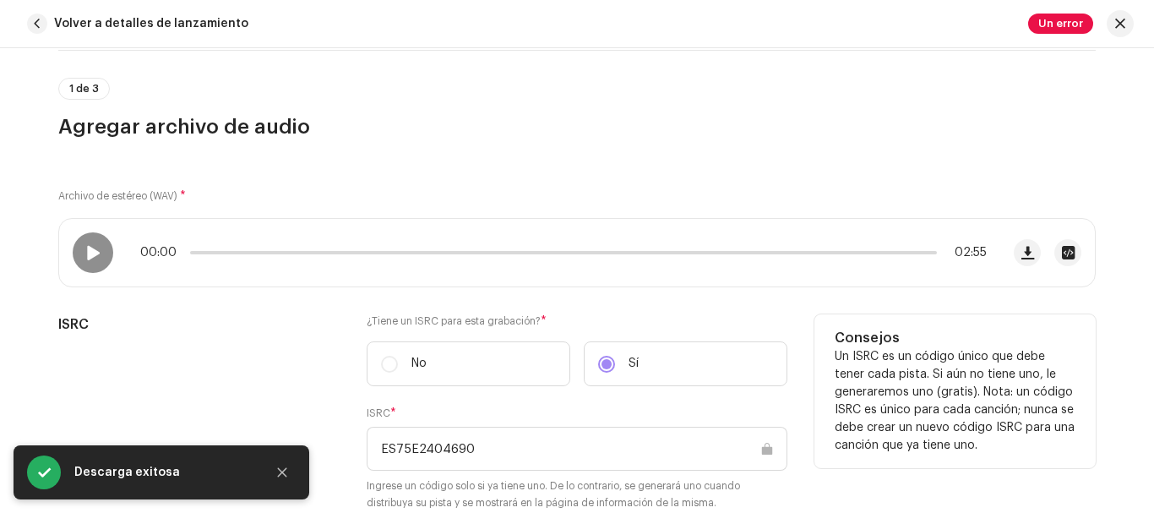
click at [799, 406] on div "ISRC ¿Tiene un ISRC para esta grabación? * No Sí ISRC * ES75E2404690 Ingrese un…" at bounding box center [577, 422] width 1038 height 217
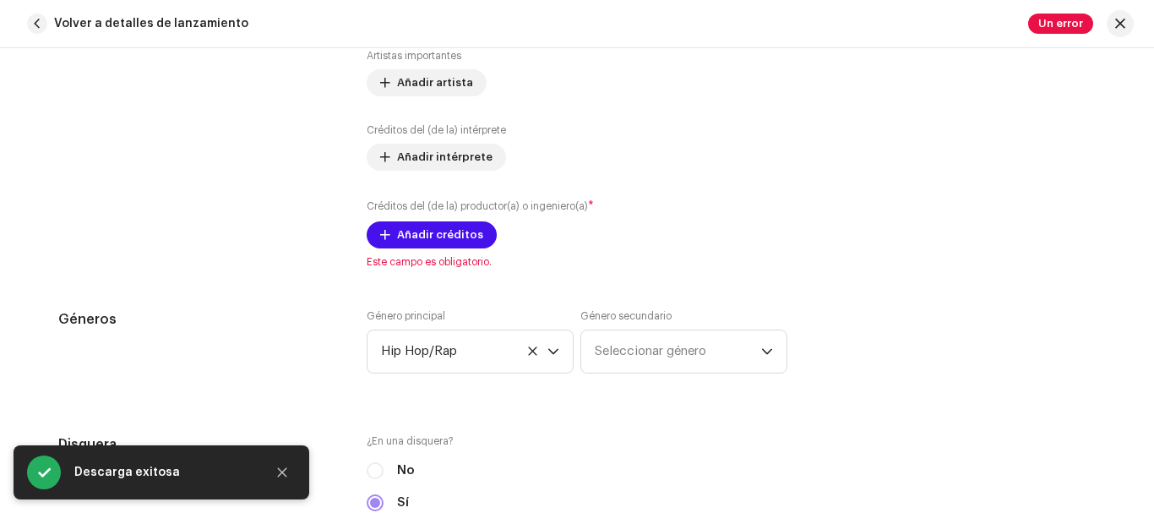
scroll to position [1269, 0]
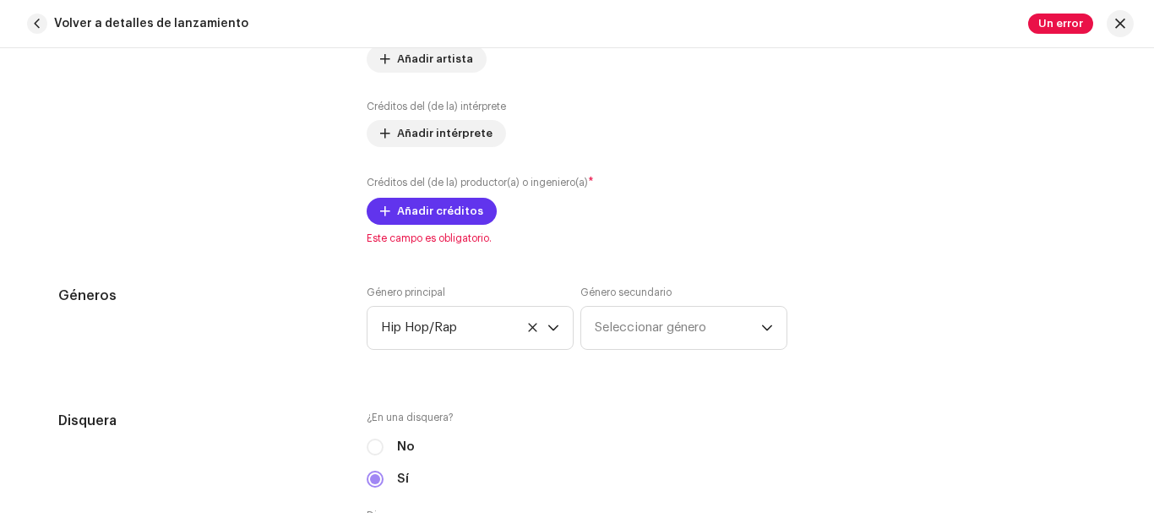
click at [448, 214] on span "Añadir créditos" at bounding box center [440, 211] width 86 height 34
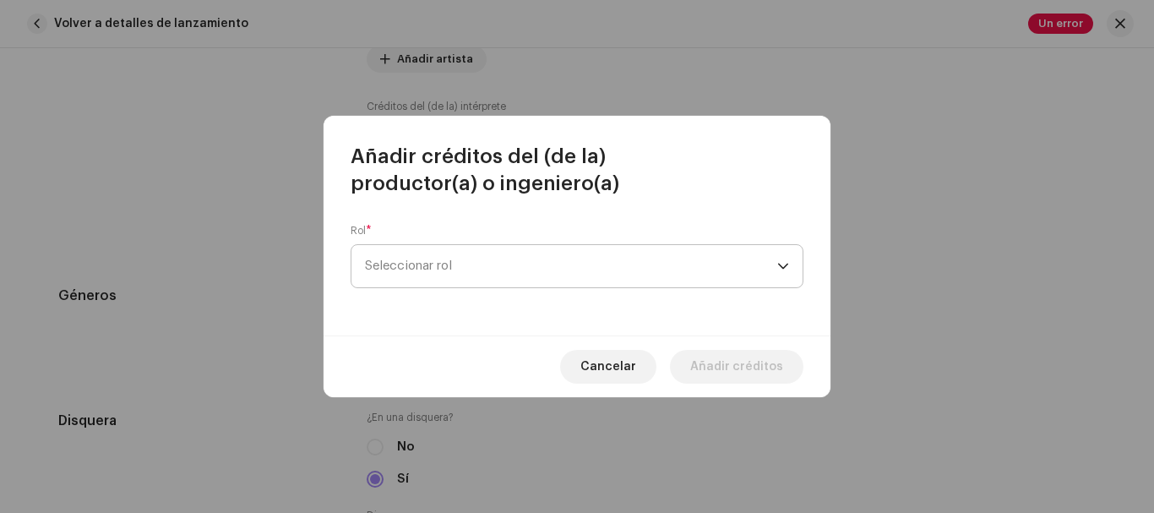
click at [501, 255] on span "Seleccionar rol" at bounding box center [571, 266] width 412 height 42
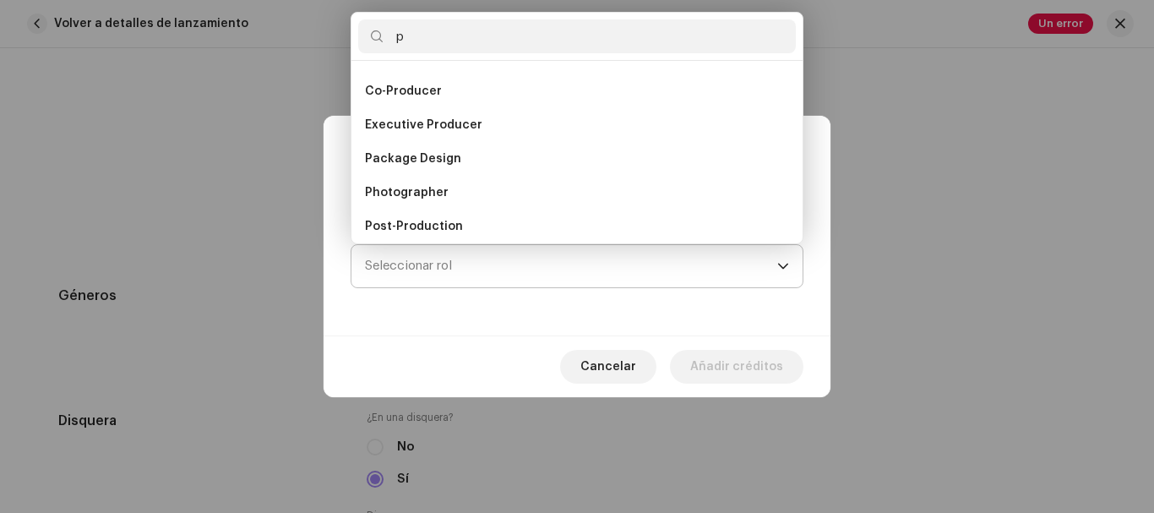
scroll to position [0, 0]
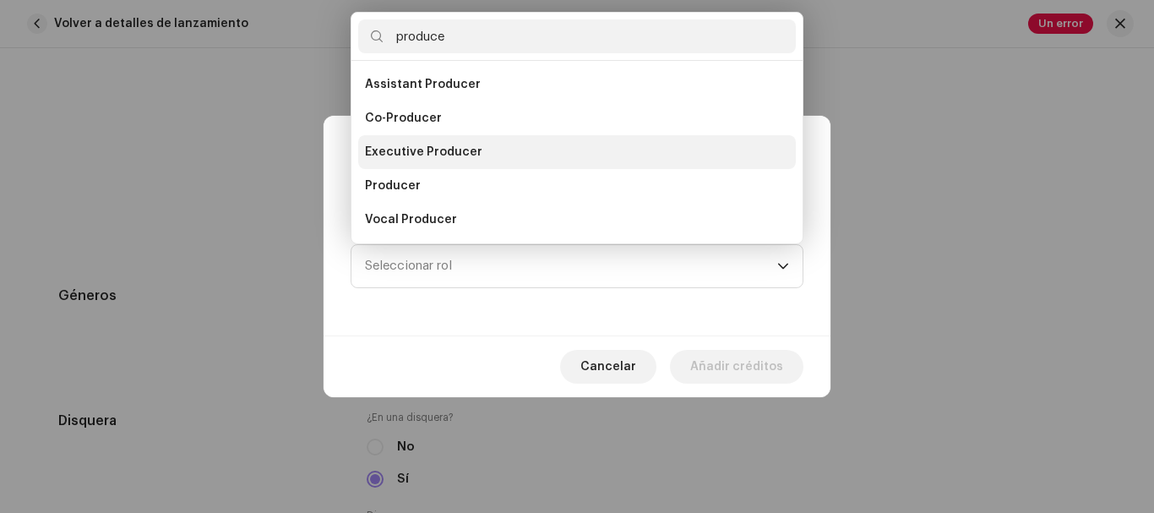
type input "produce"
click at [455, 152] on span "Executive Producer" at bounding box center [423, 152] width 117 height 17
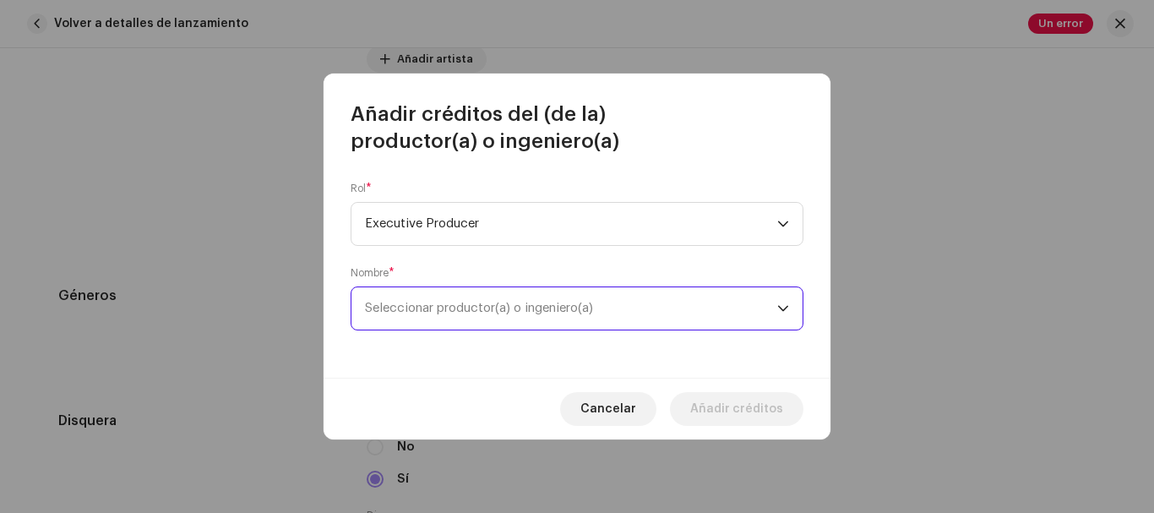
click at [509, 304] on span "Seleccionar productor(a) o ingeniero(a)" at bounding box center [479, 308] width 228 height 13
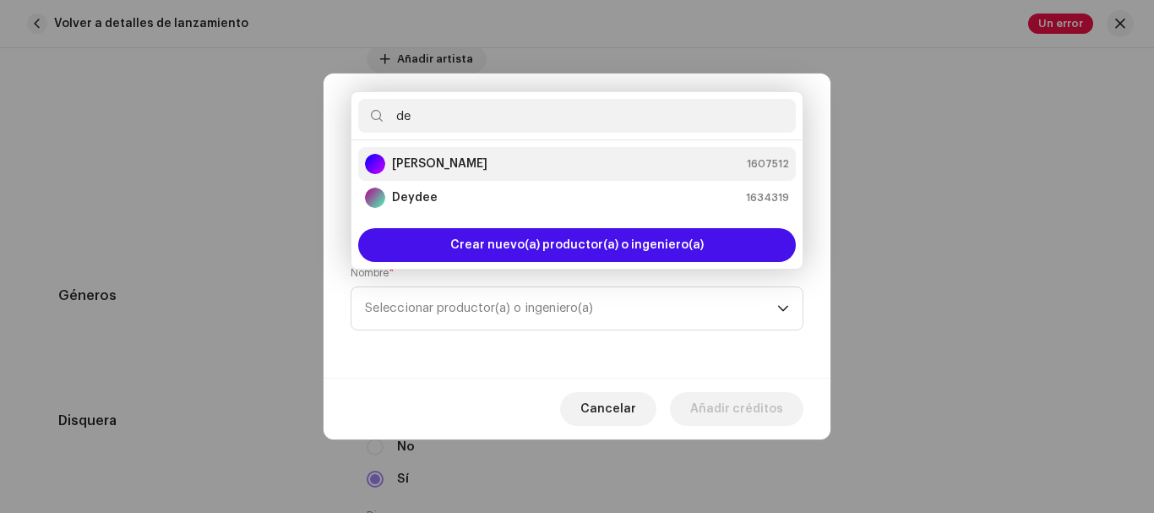
type input "de"
click at [488, 167] on strong "[PERSON_NAME]" at bounding box center [439, 163] width 95 height 17
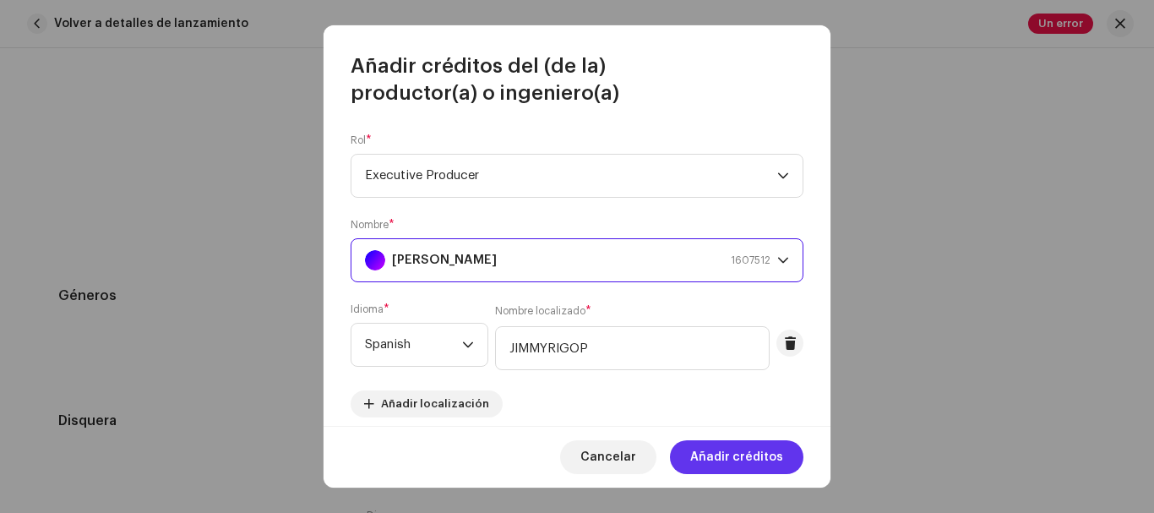
click at [720, 458] on span "Añadir créditos" at bounding box center [736, 457] width 93 height 34
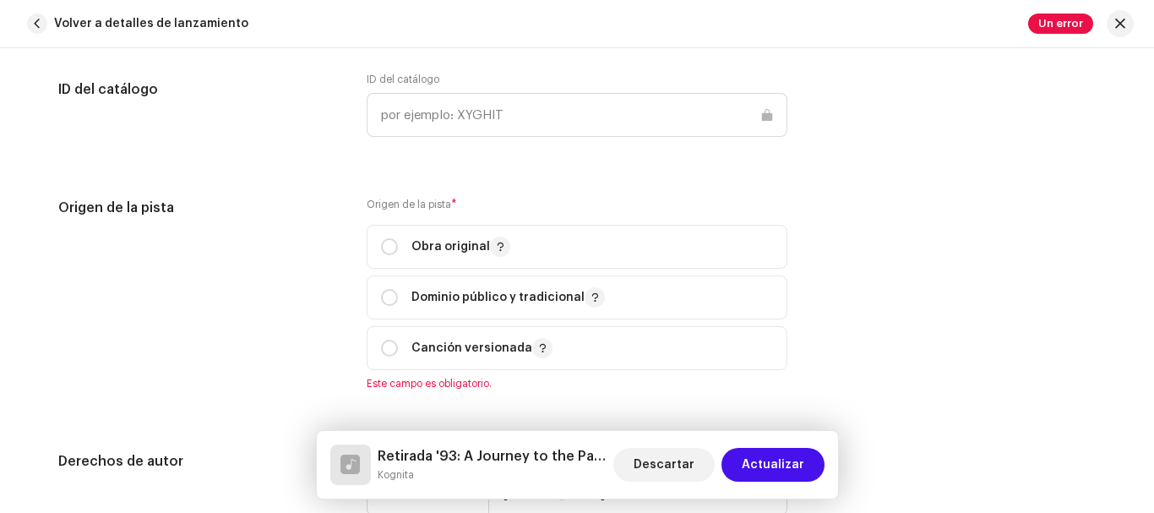
scroll to position [1996, 0]
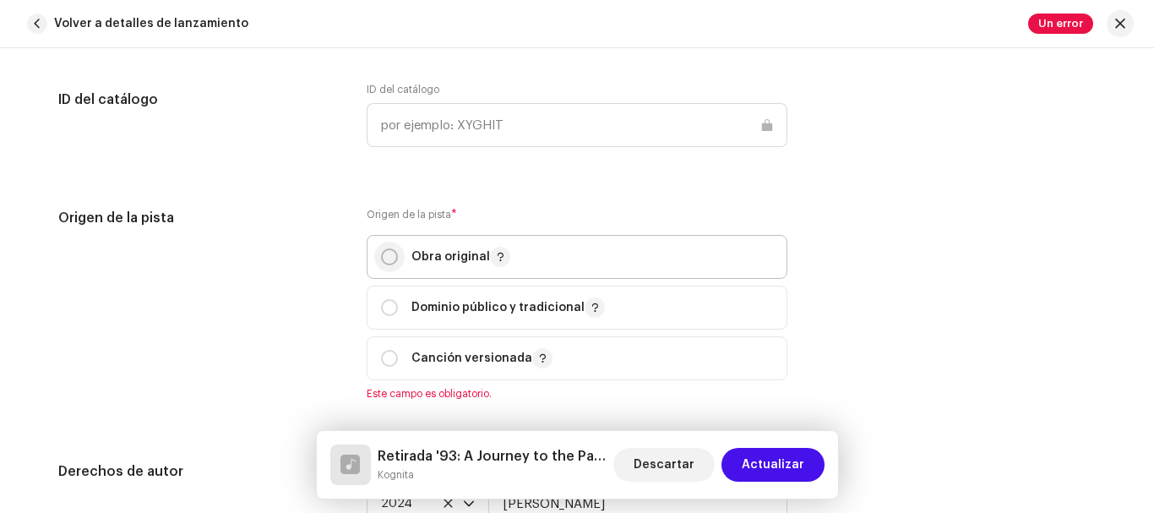
click at [386, 256] on input "radio" at bounding box center [389, 256] width 17 height 17
radio input "true"
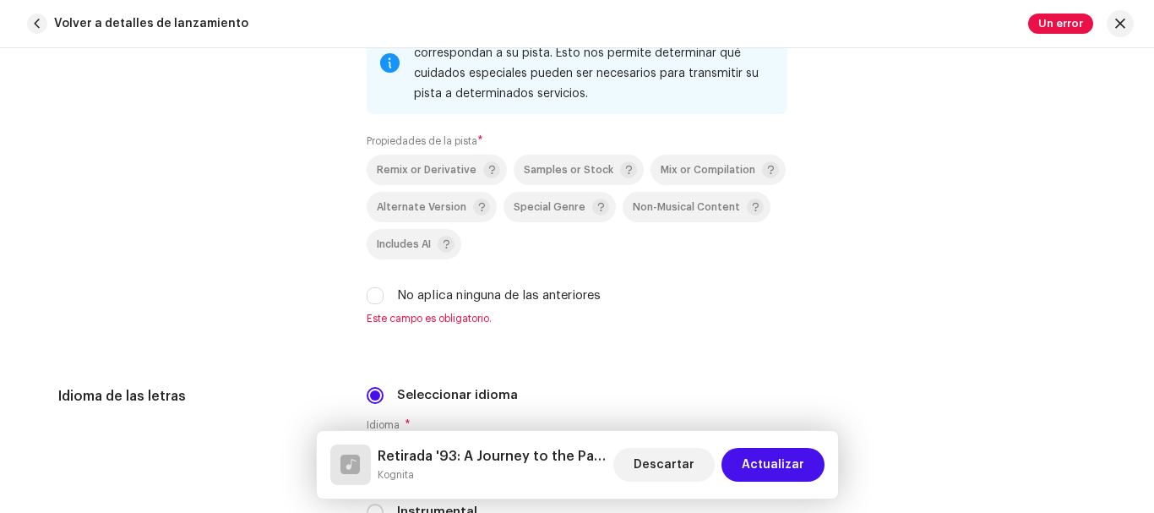
scroll to position [2555, 0]
click at [373, 297] on input "No aplica ninguna de las anteriores" at bounding box center [375, 296] width 17 height 17
checkbox input "true"
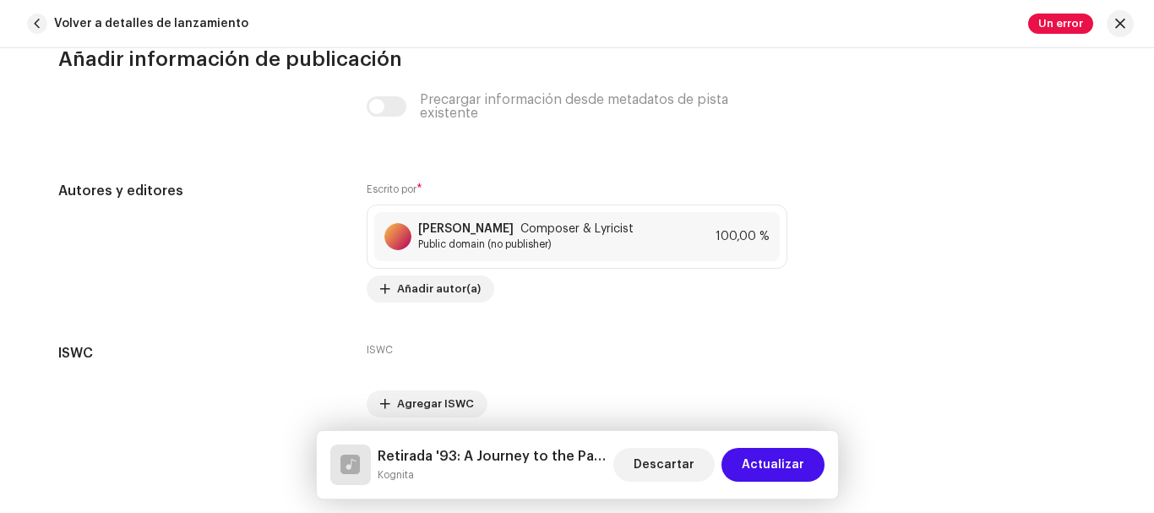
scroll to position [3578, 0]
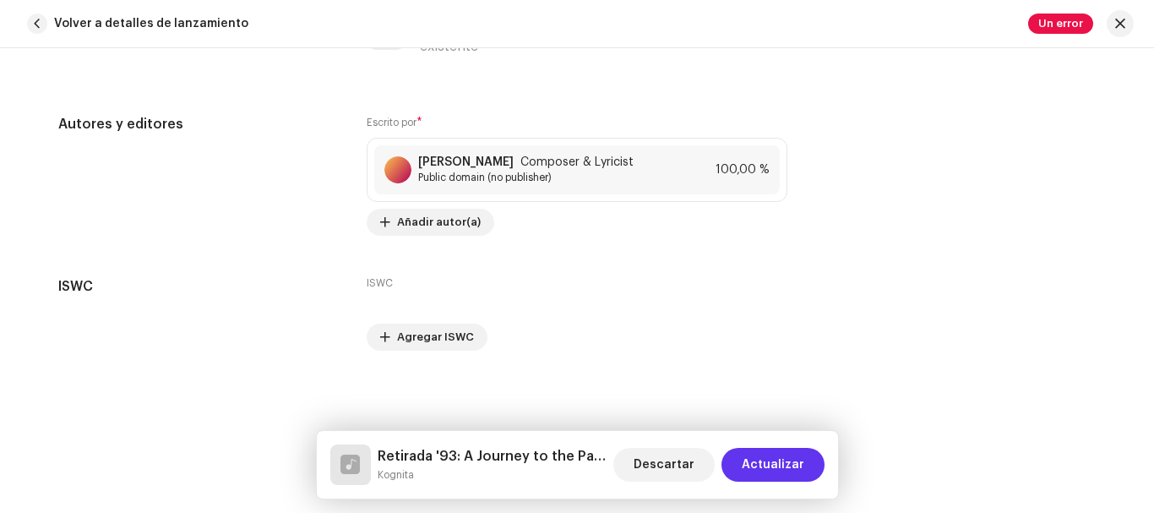
click at [771, 461] on span "Actualizar" at bounding box center [773, 465] width 63 height 34
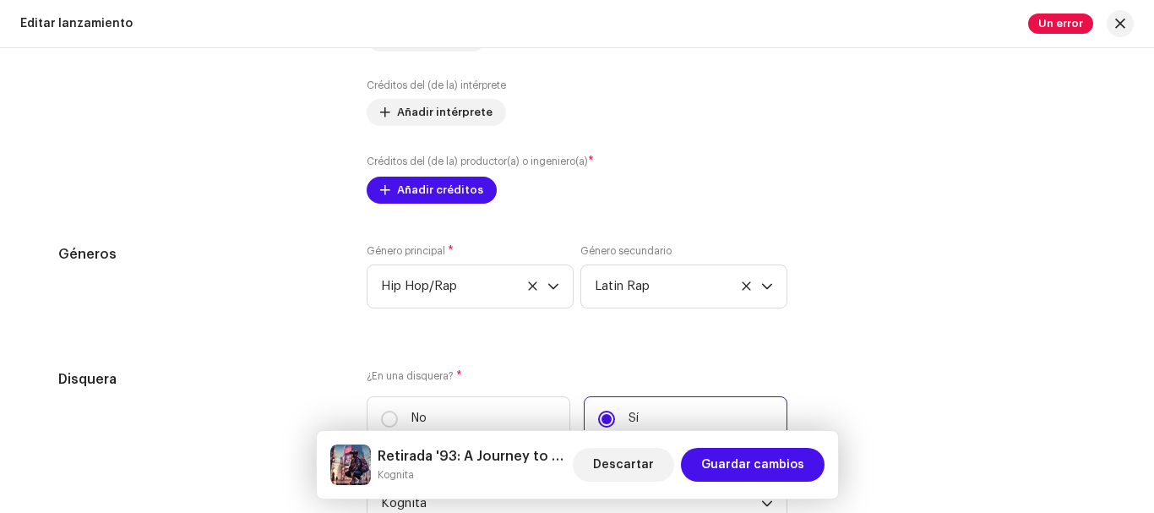
scroll to position [1962, 0]
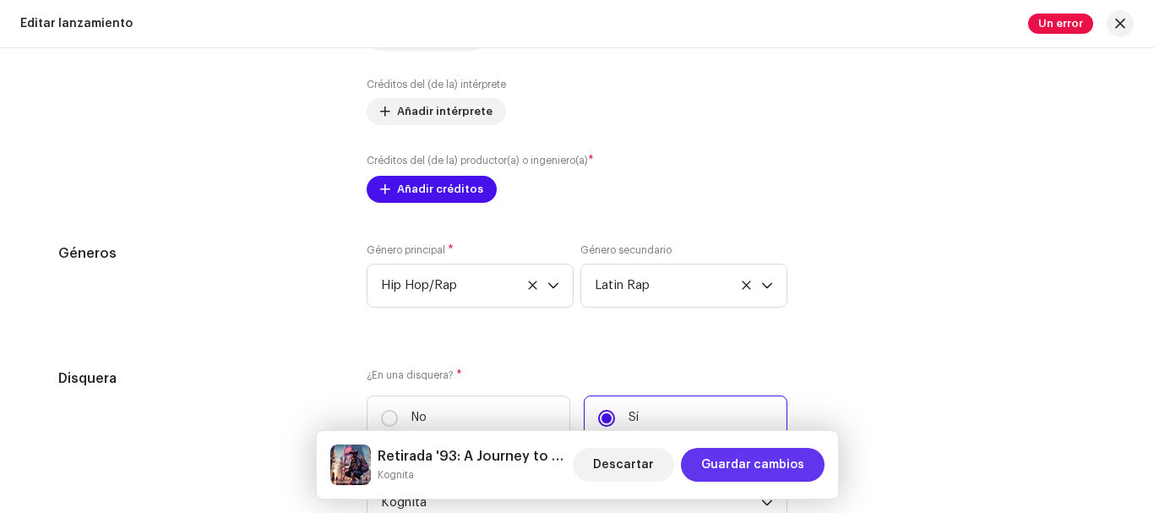
click at [737, 461] on span "Guardar cambios" at bounding box center [752, 465] width 103 height 34
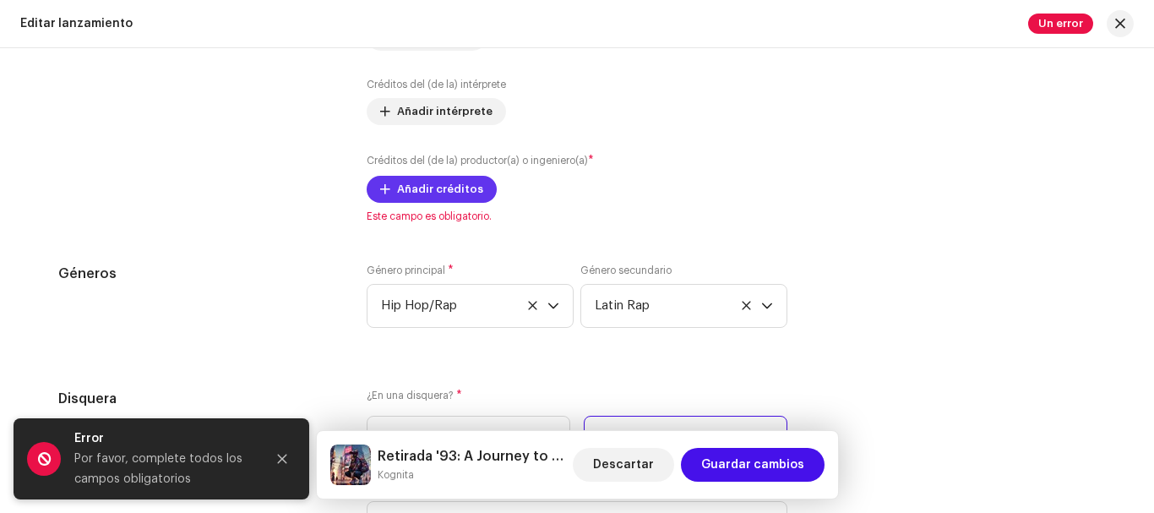
click at [436, 188] on span "Añadir créditos" at bounding box center [440, 189] width 86 height 34
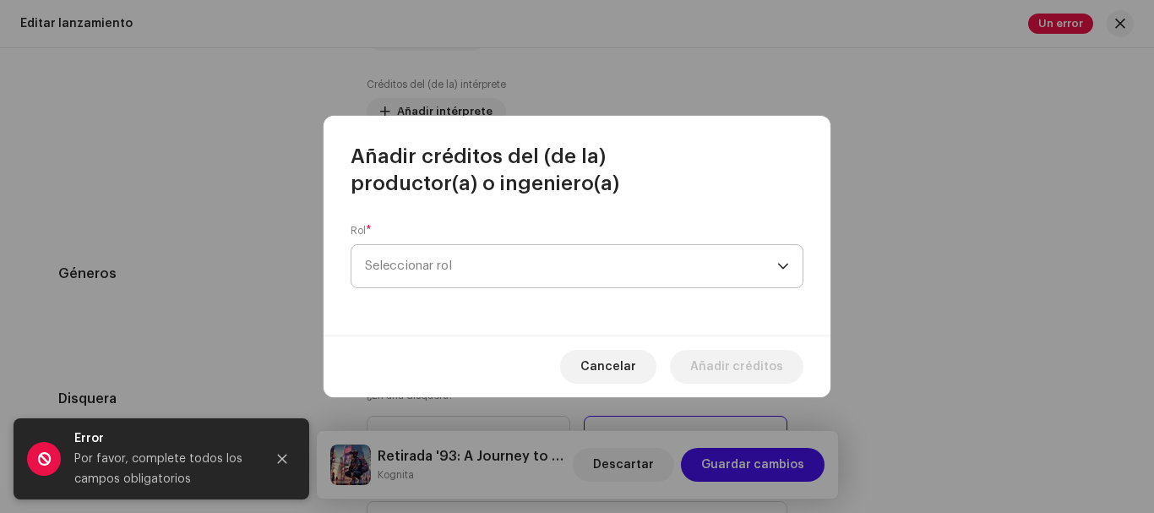
click at [523, 262] on span "Seleccionar rol" at bounding box center [571, 266] width 412 height 42
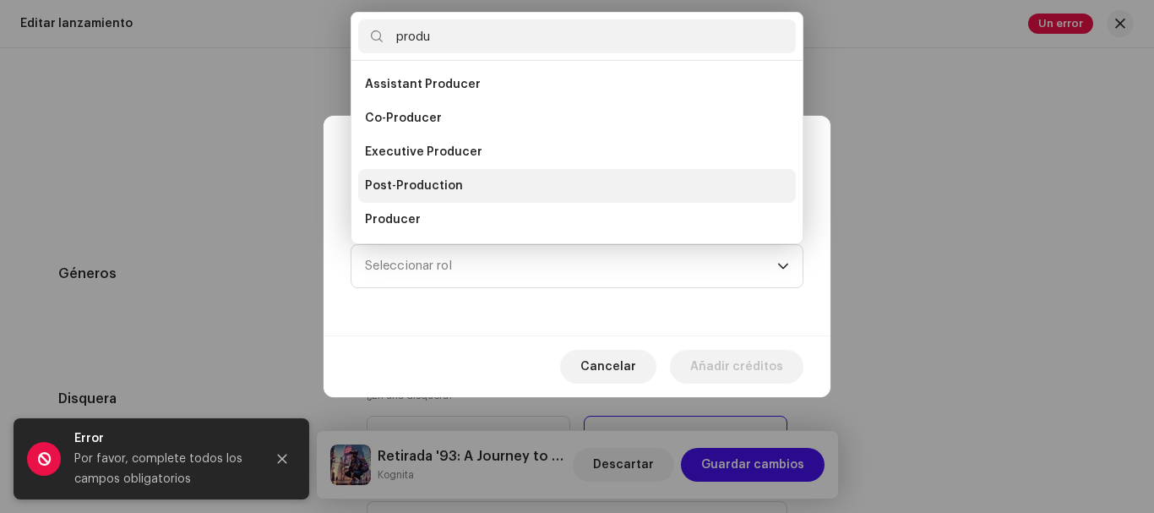
scroll to position [27, 0]
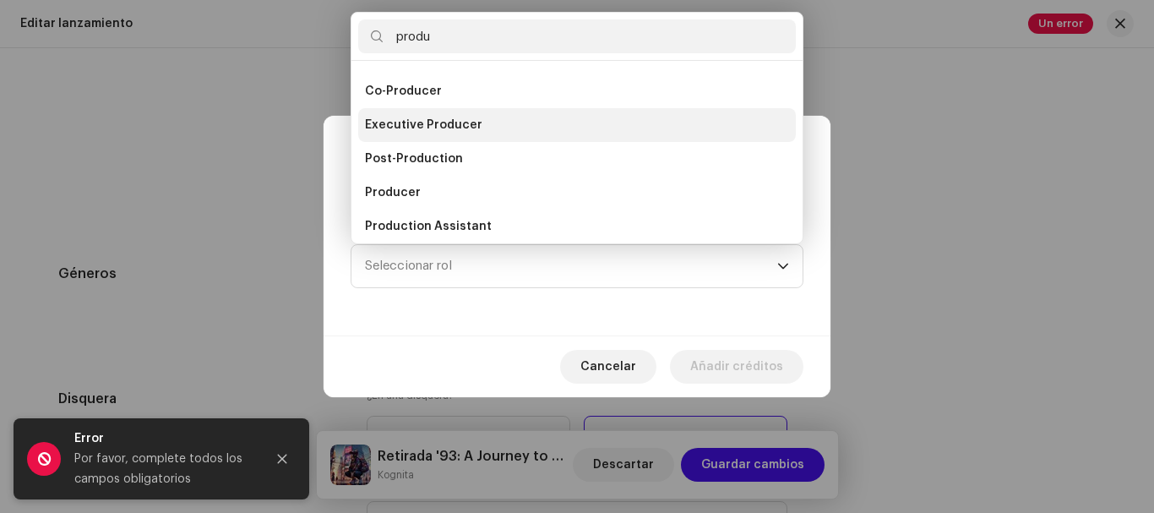
type input "produ"
click at [501, 128] on li "Executive Producer" at bounding box center [577, 125] width 438 height 34
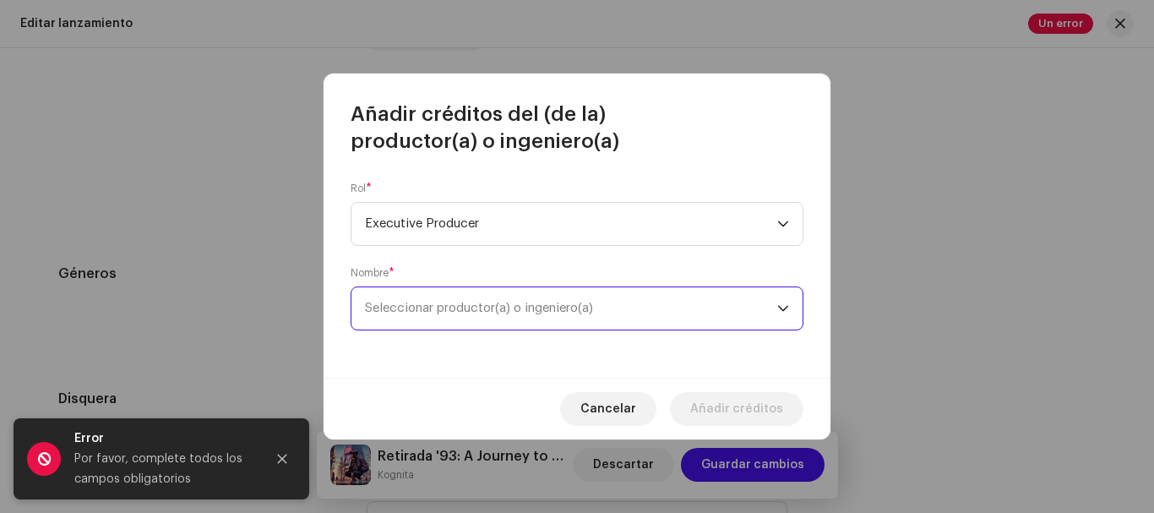
click at [517, 306] on span "Seleccionar productor(a) o ingeniero(a)" at bounding box center [479, 308] width 228 height 13
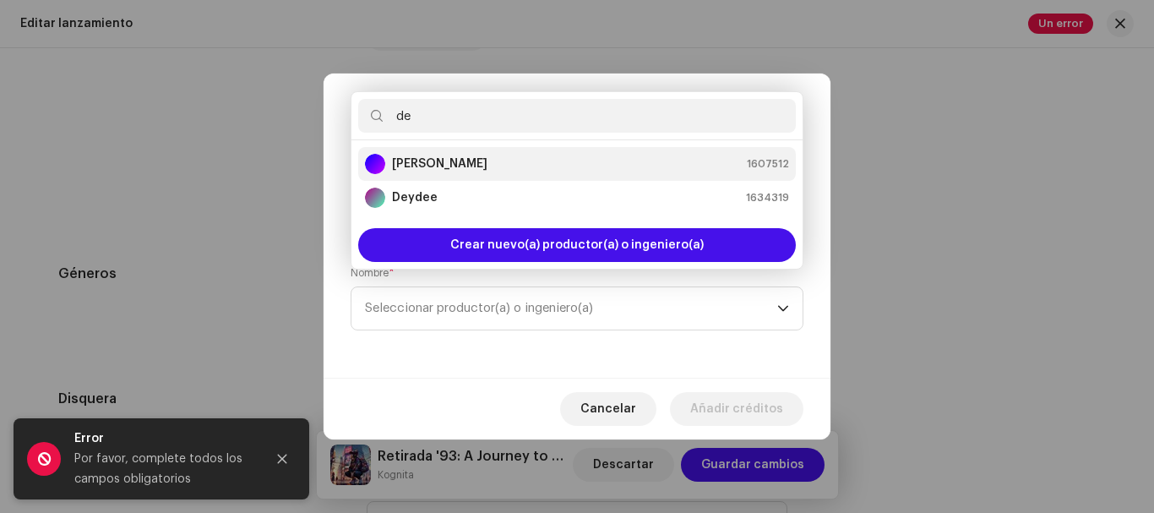
type input "de"
click at [468, 164] on strong "[PERSON_NAME]" at bounding box center [439, 163] width 95 height 17
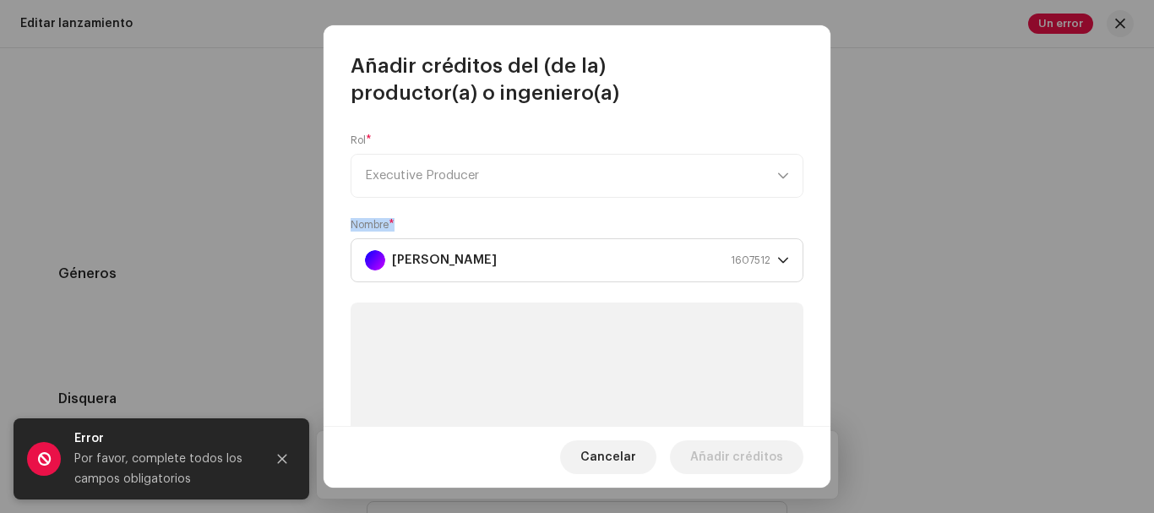
click at [587, 338] on form "Rol * Executive Producer Nombre * [PERSON_NAME] 1607512" at bounding box center [577, 450] width 453 height 632
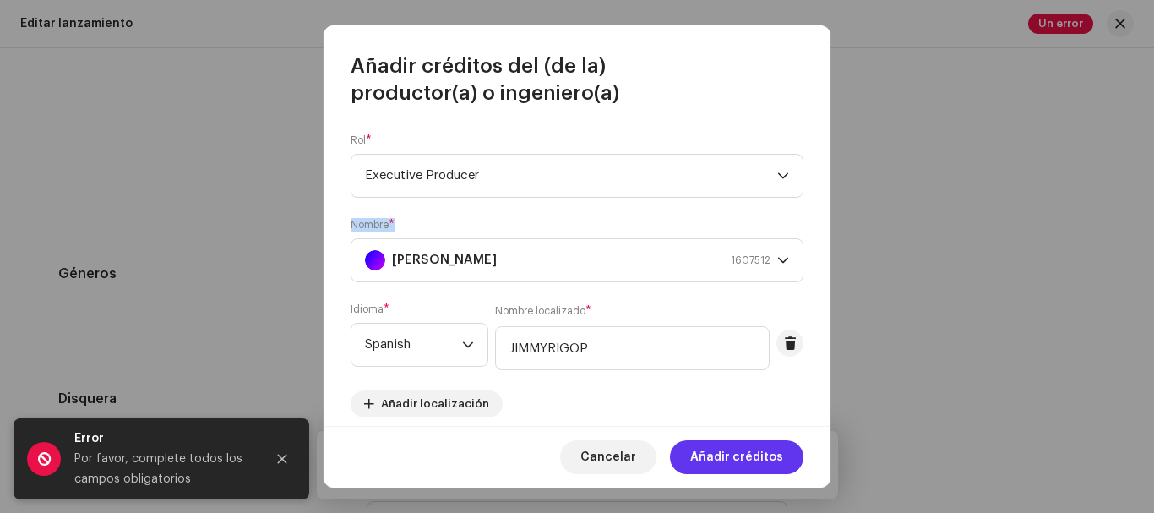
click at [703, 451] on span "Añadir créditos" at bounding box center [736, 457] width 93 height 34
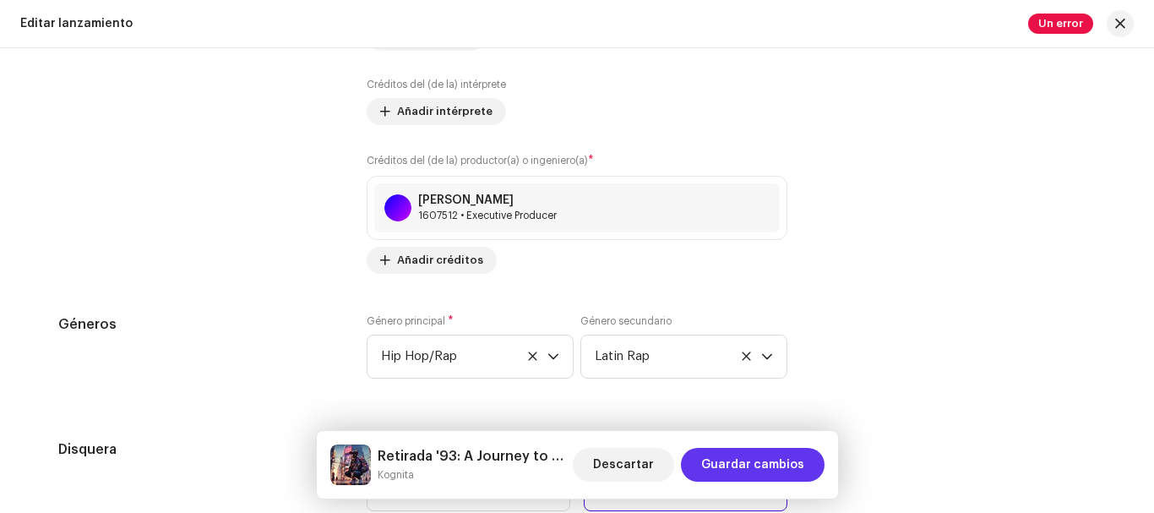
click at [726, 464] on span "Guardar cambios" at bounding box center [752, 465] width 103 height 34
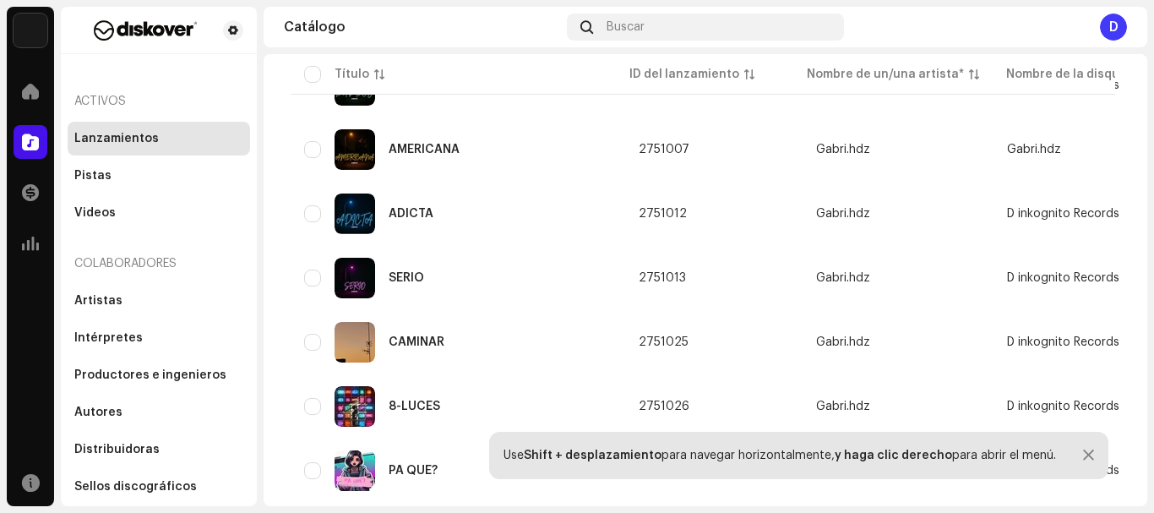
scroll to position [1186, 0]
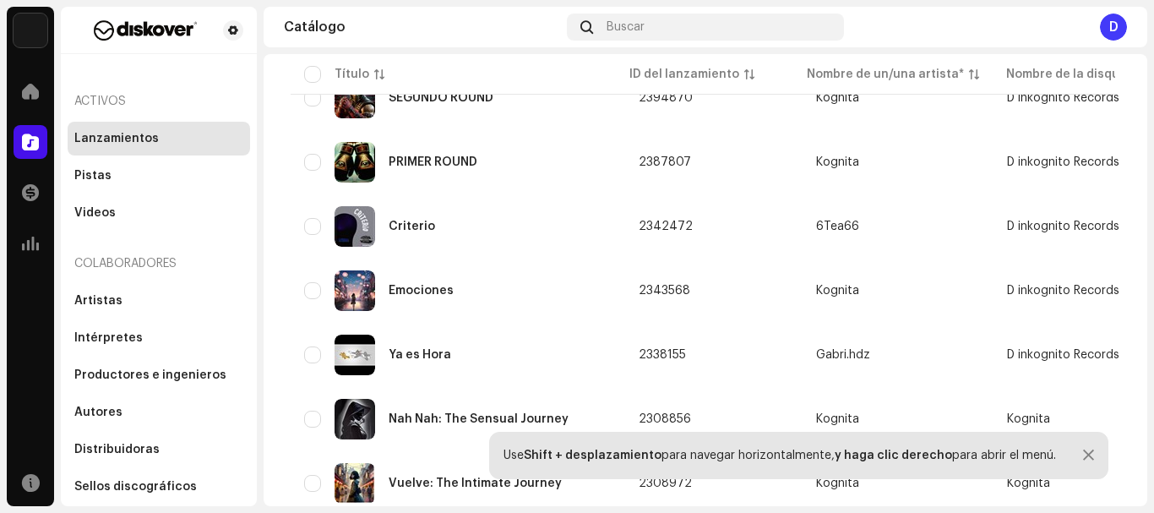
scroll to position [3149, 0]
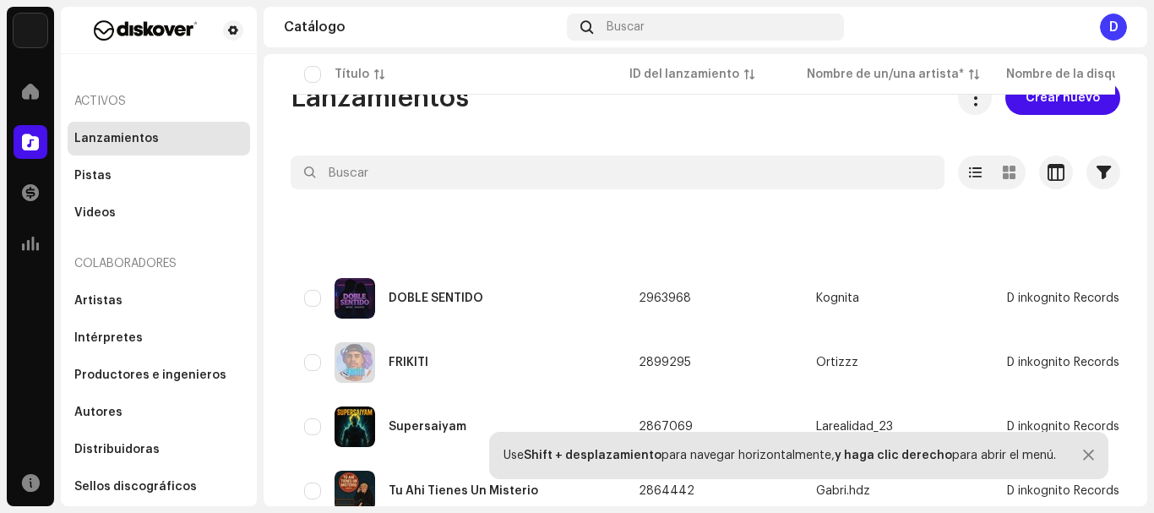
scroll to position [3149, 0]
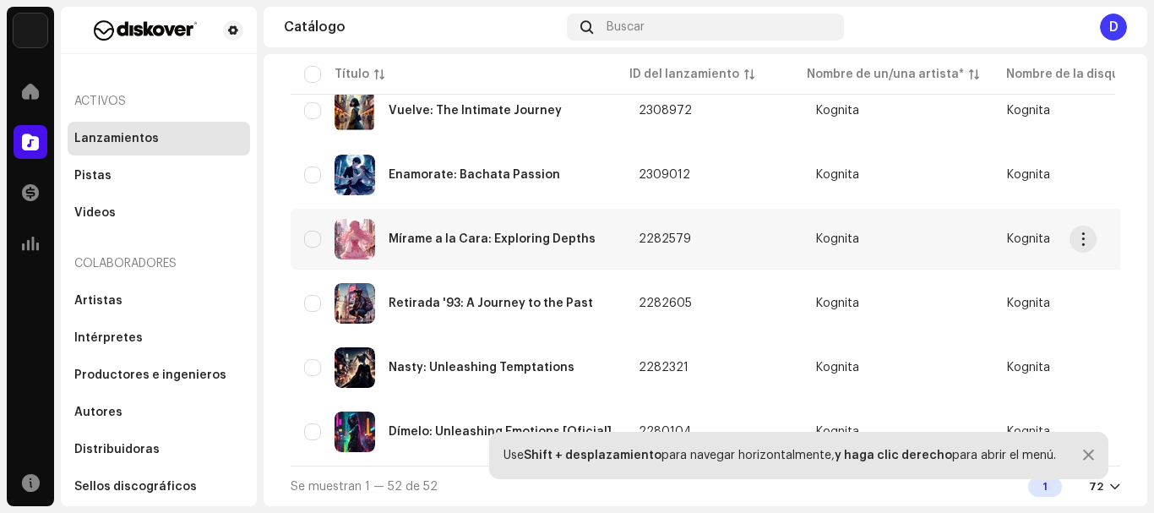
click at [462, 233] on div "Mírame a la Cara: Exploring Depths" at bounding box center [492, 239] width 207 height 12
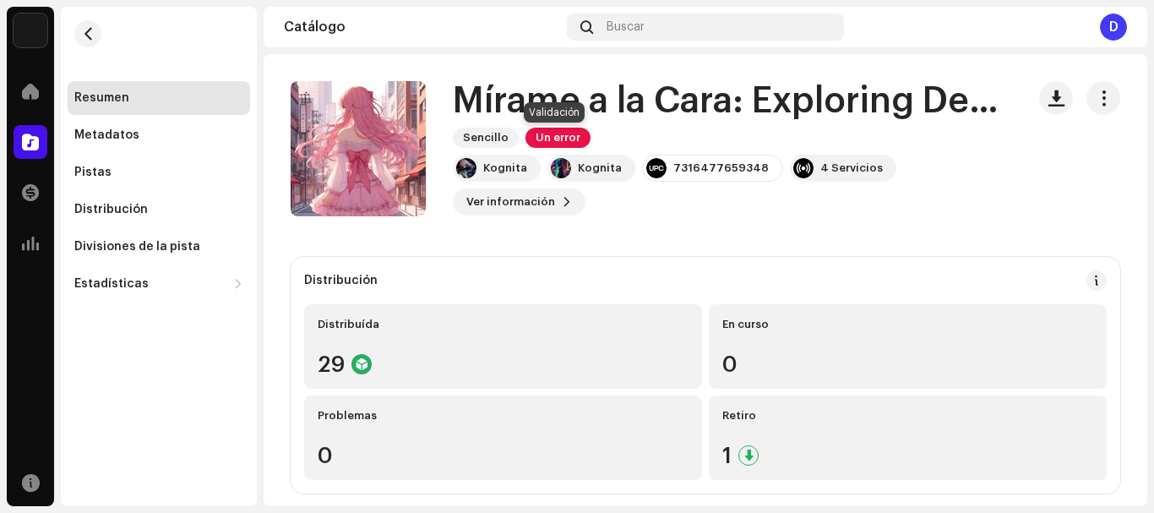
click at [548, 134] on span "Un error" at bounding box center [558, 138] width 65 height 20
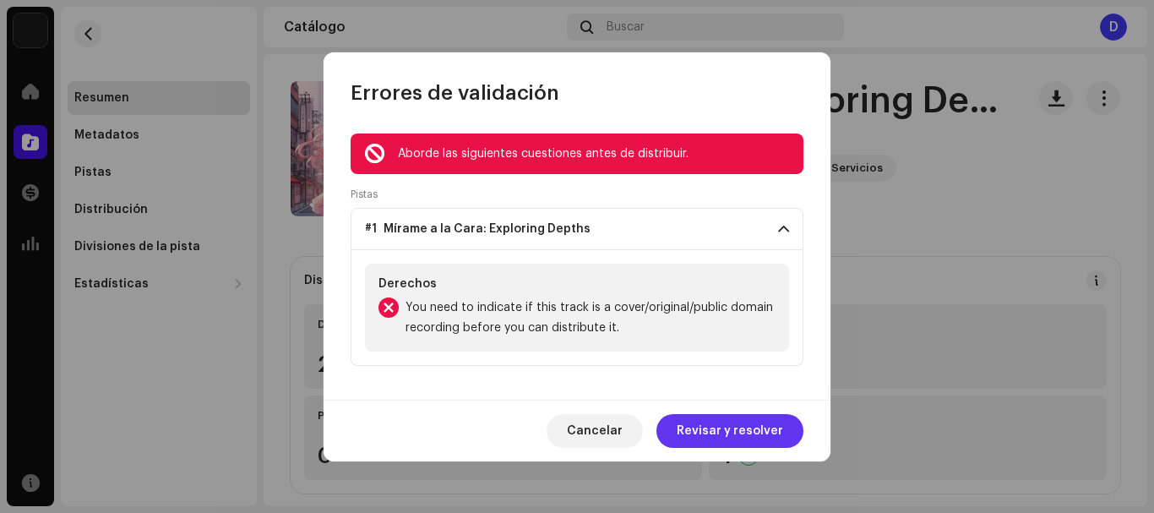
click at [712, 432] on span "Revisar y resolver" at bounding box center [730, 431] width 106 height 34
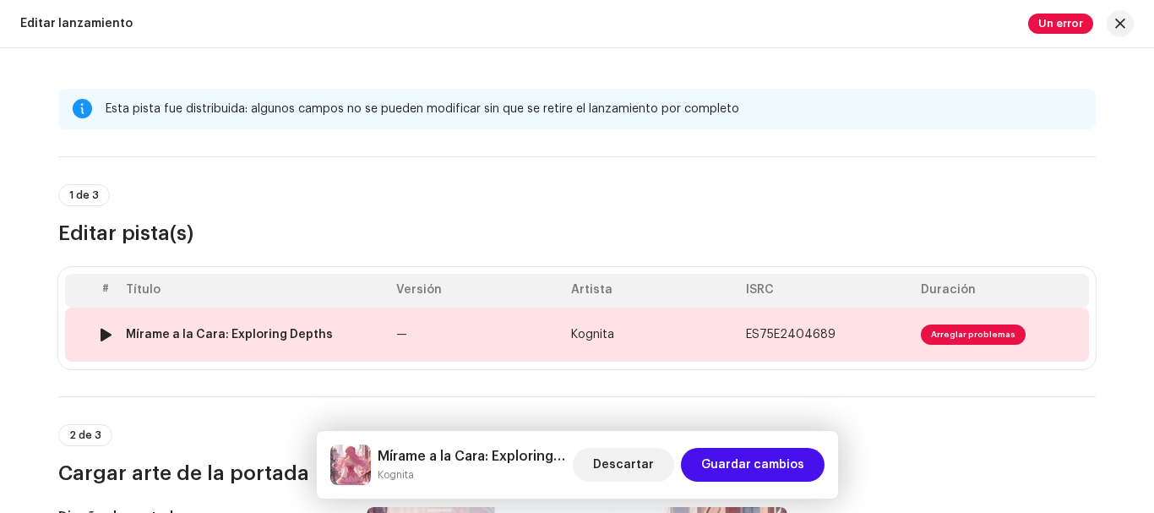
click at [941, 327] on span "Arreglar problemas" at bounding box center [973, 334] width 105 height 20
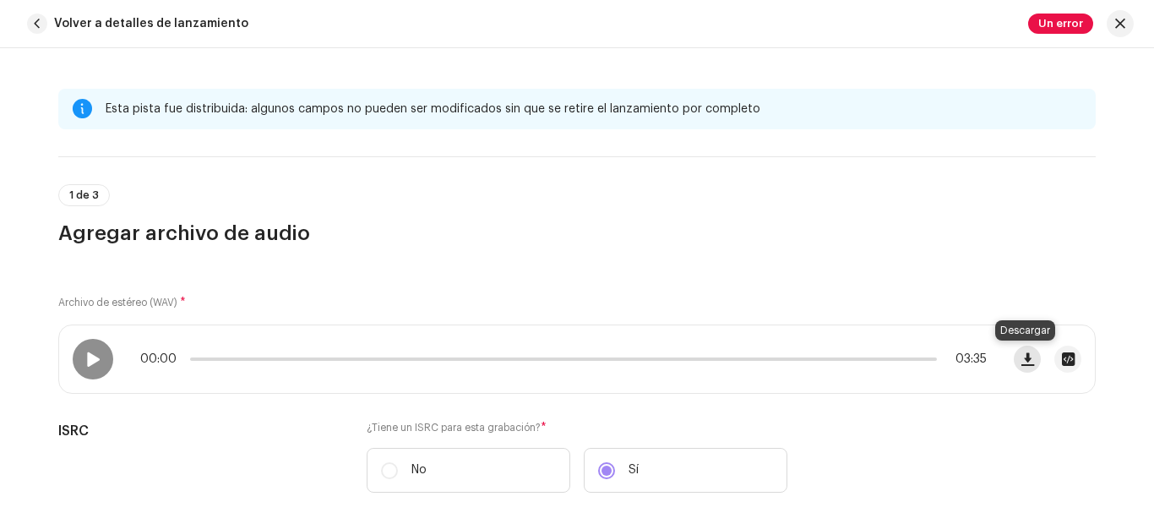
click at [1022, 361] on span "button" at bounding box center [1028, 359] width 13 height 14
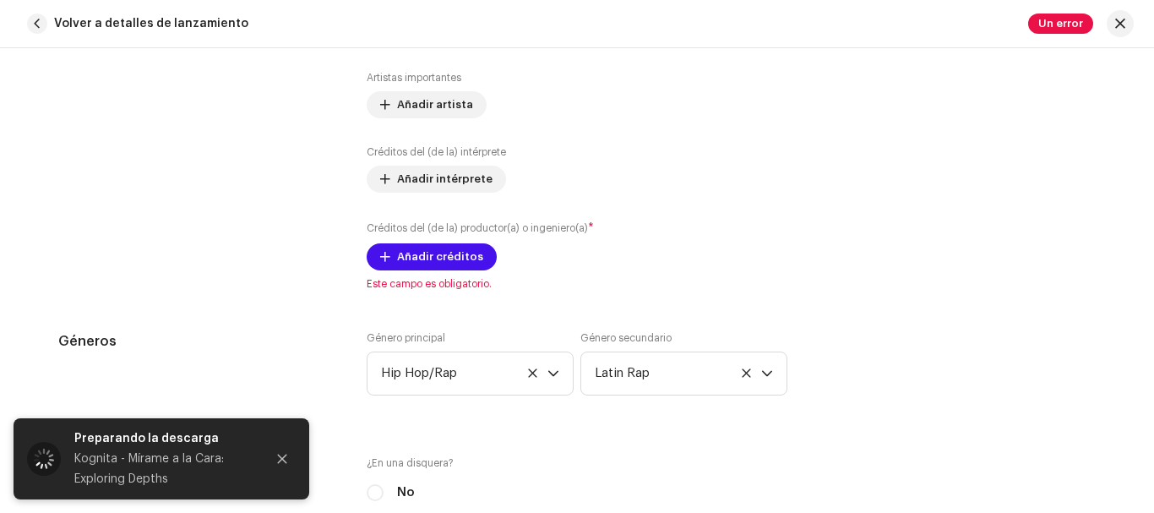
scroll to position [1245, 0]
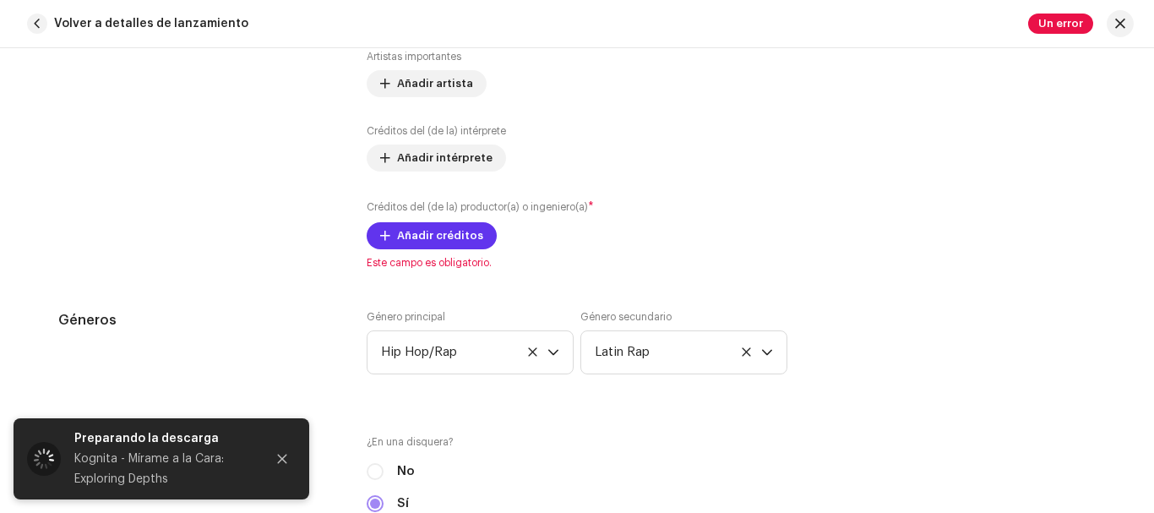
click at [461, 243] on span "Añadir créditos" at bounding box center [440, 236] width 86 height 34
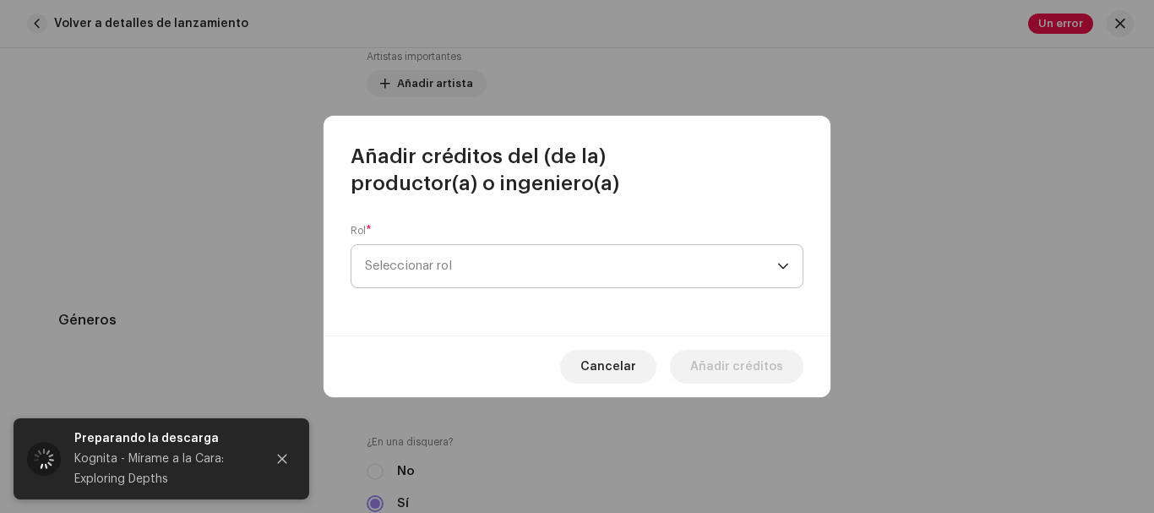
click at [510, 256] on span "Seleccionar rol" at bounding box center [571, 266] width 412 height 42
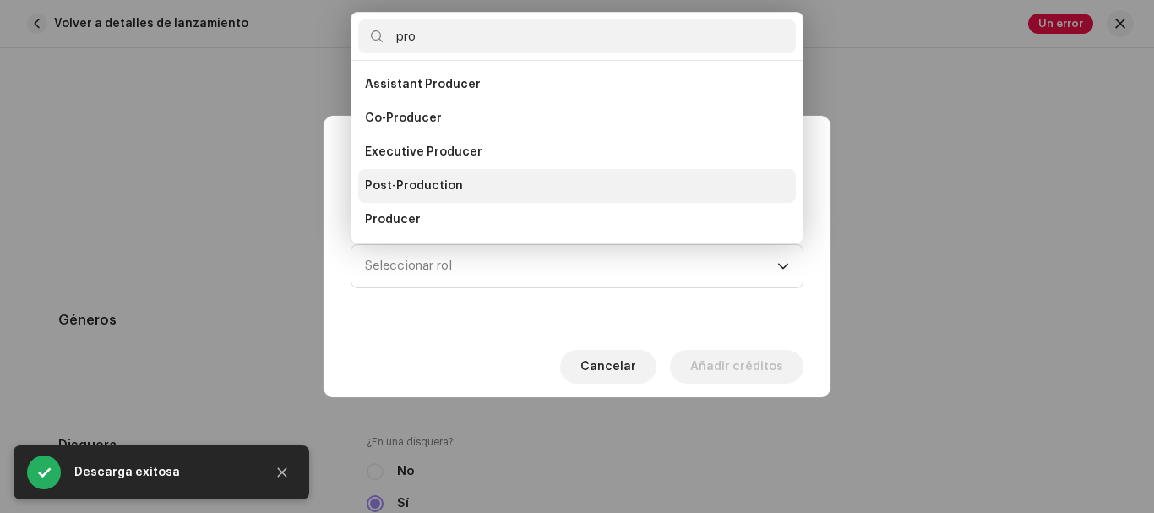
scroll to position [27, 0]
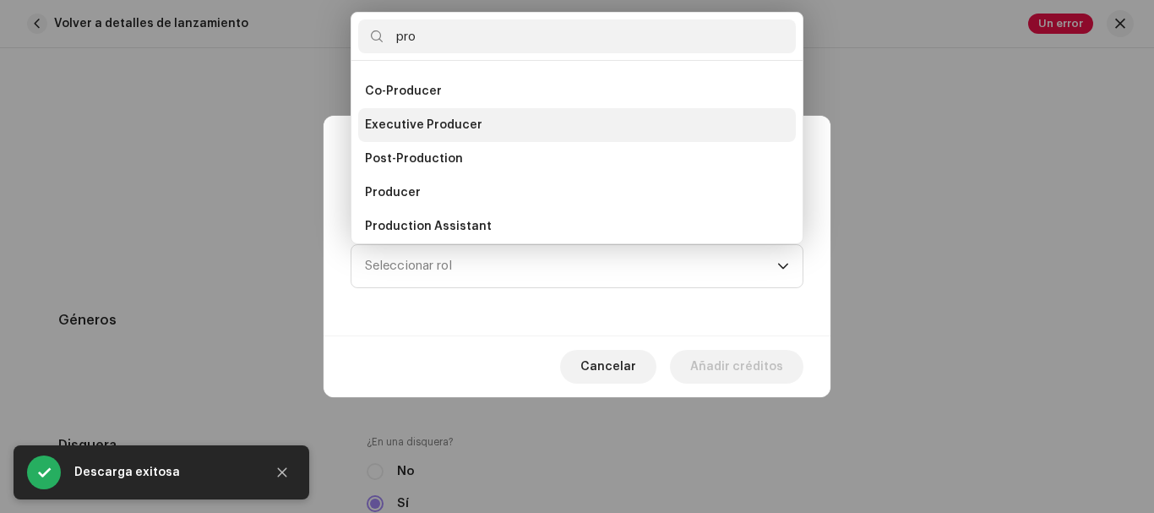
type input "pro"
click at [467, 127] on span "Executive Producer" at bounding box center [423, 125] width 117 height 17
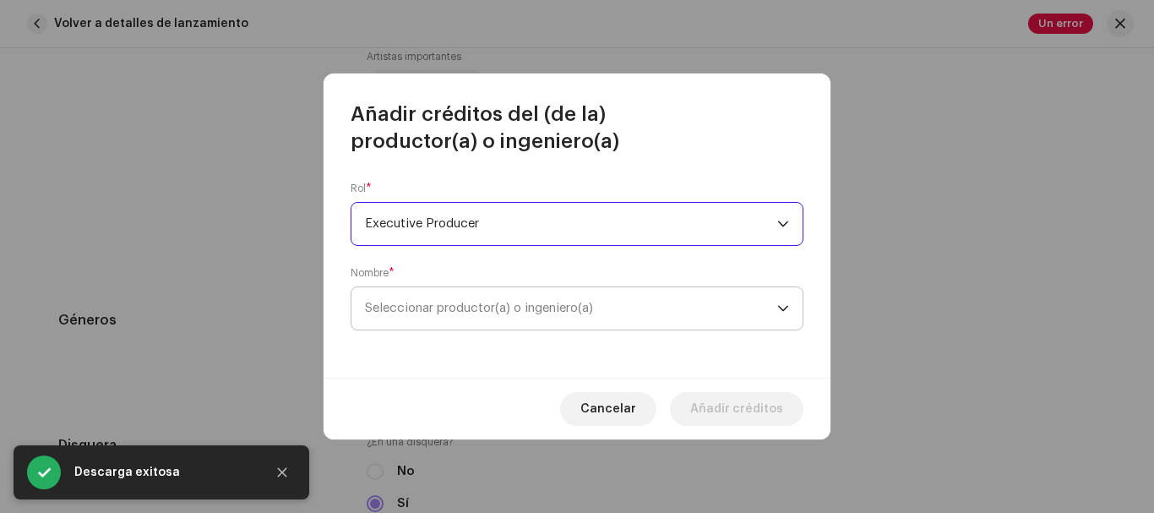
click at [453, 310] on span "Seleccionar productor(a) o ingeniero(a)" at bounding box center [479, 308] width 228 height 13
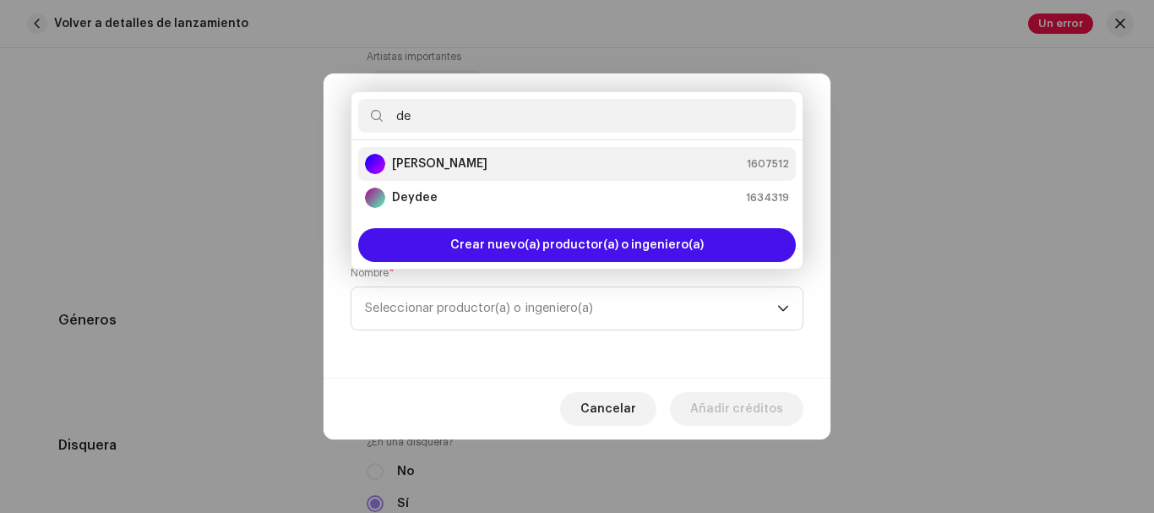
type input "de"
click at [472, 164] on strong "[PERSON_NAME]" at bounding box center [439, 163] width 95 height 17
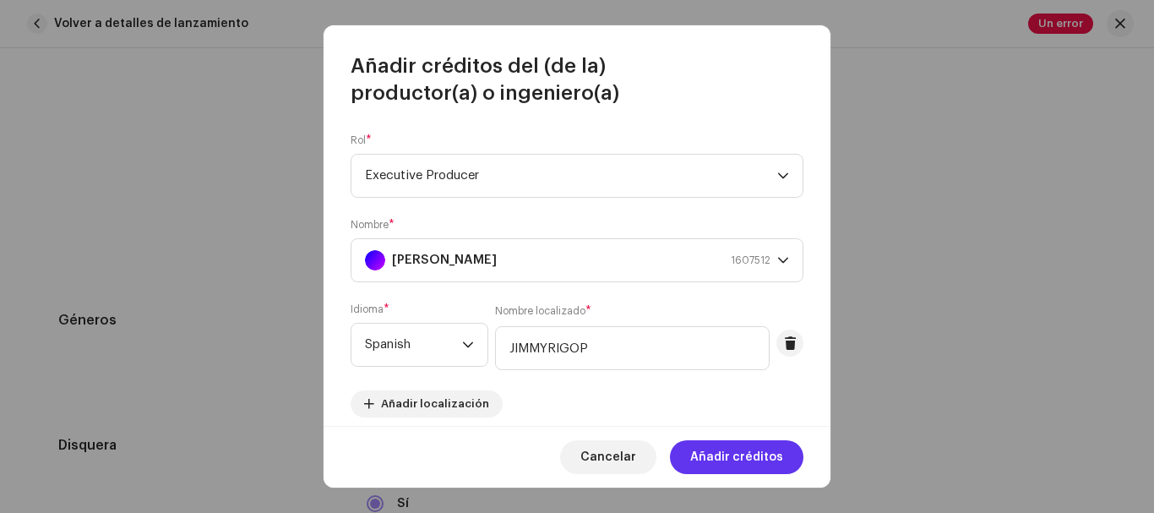
click at [706, 448] on span "Añadir créditos" at bounding box center [736, 457] width 93 height 34
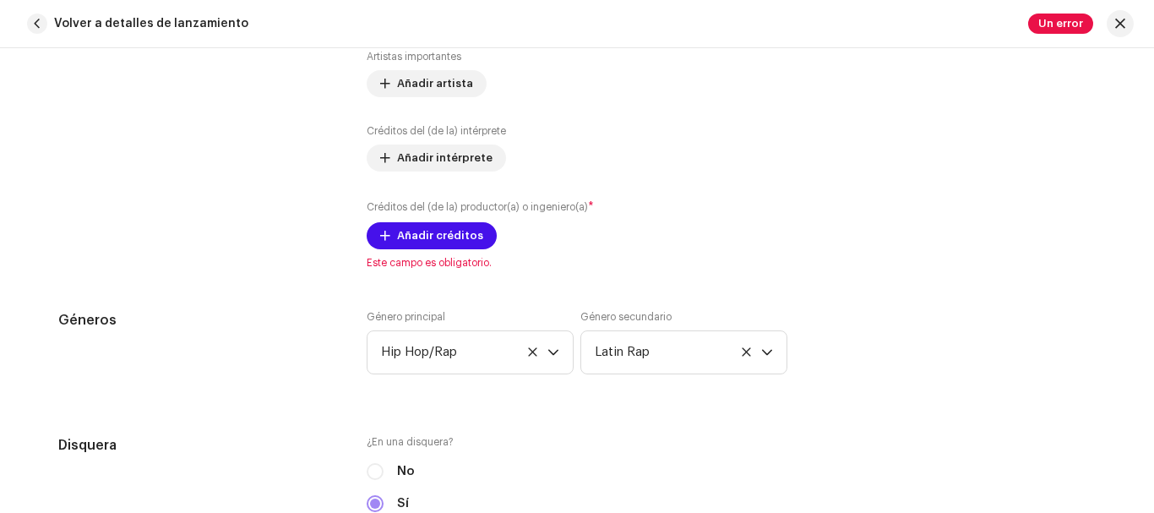
click at [706, 448] on label "¿En una disquera?" at bounding box center [577, 442] width 421 height 14
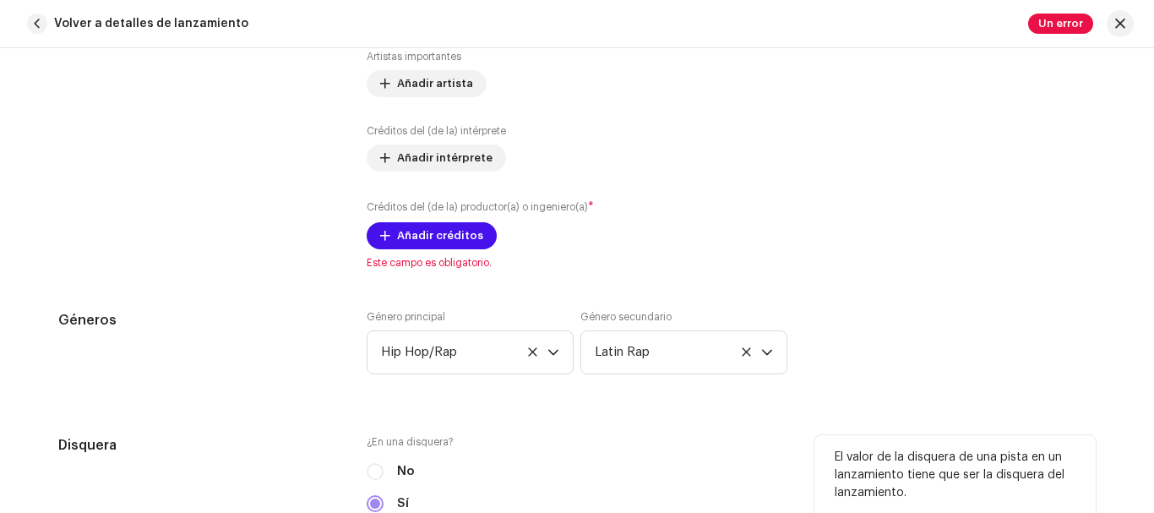
click at [705, 448] on label "¿En una disquera?" at bounding box center [577, 442] width 421 height 14
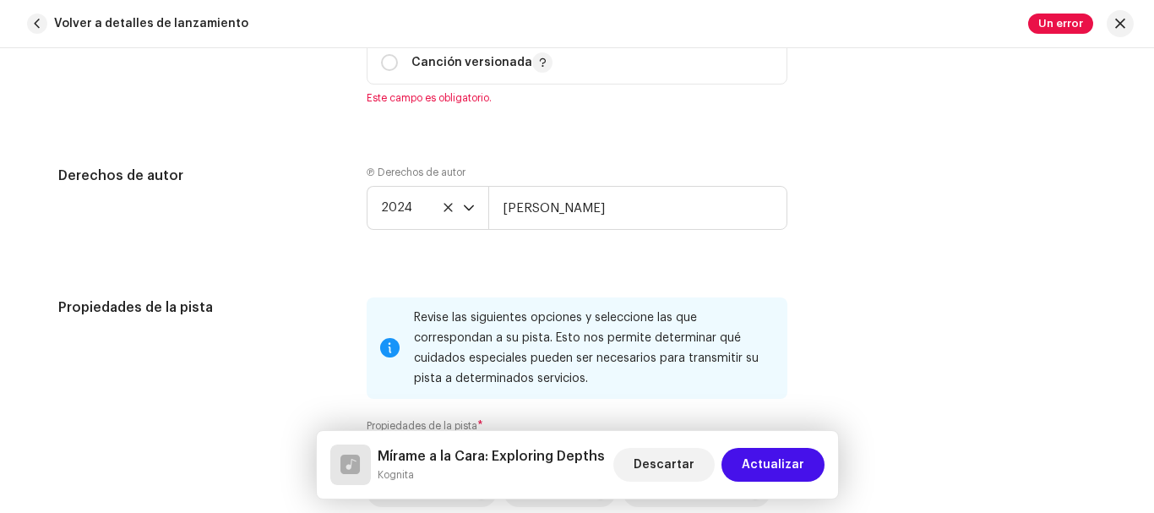
scroll to position [2129, 0]
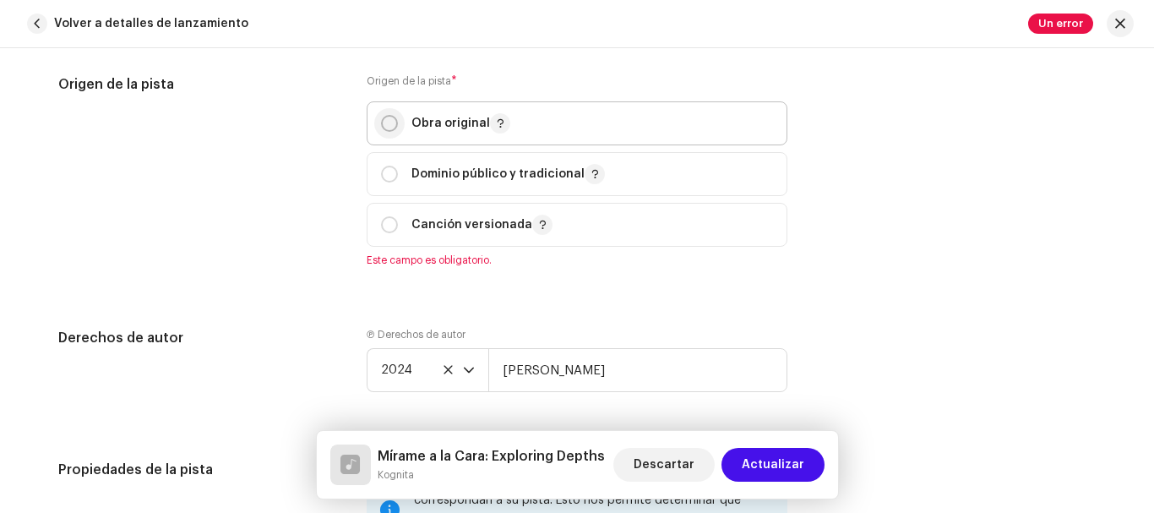
click at [390, 119] on input "radio" at bounding box center [389, 123] width 17 height 17
radio input "true"
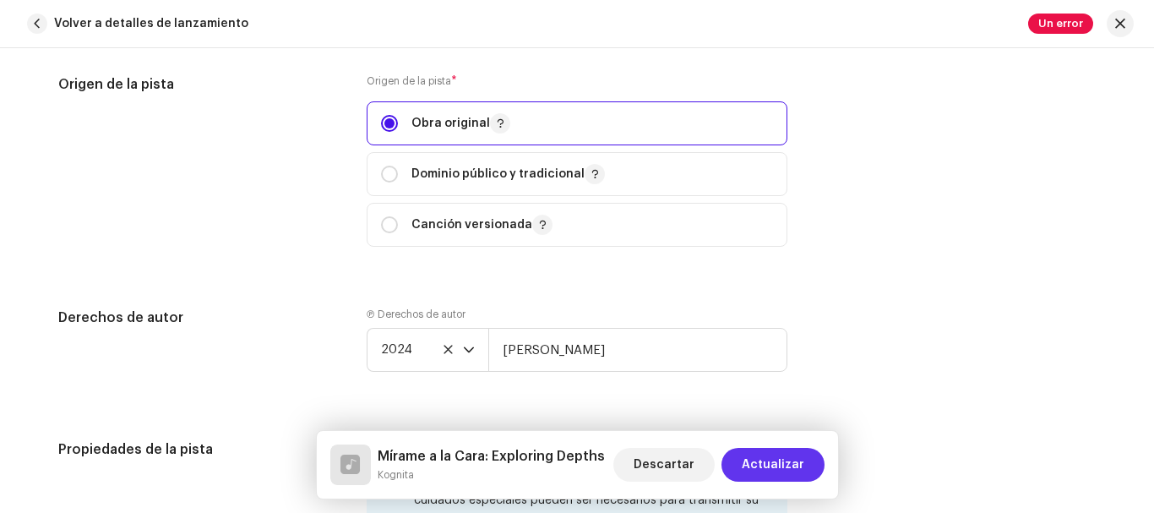
click at [793, 461] on span "Actualizar" at bounding box center [773, 465] width 63 height 34
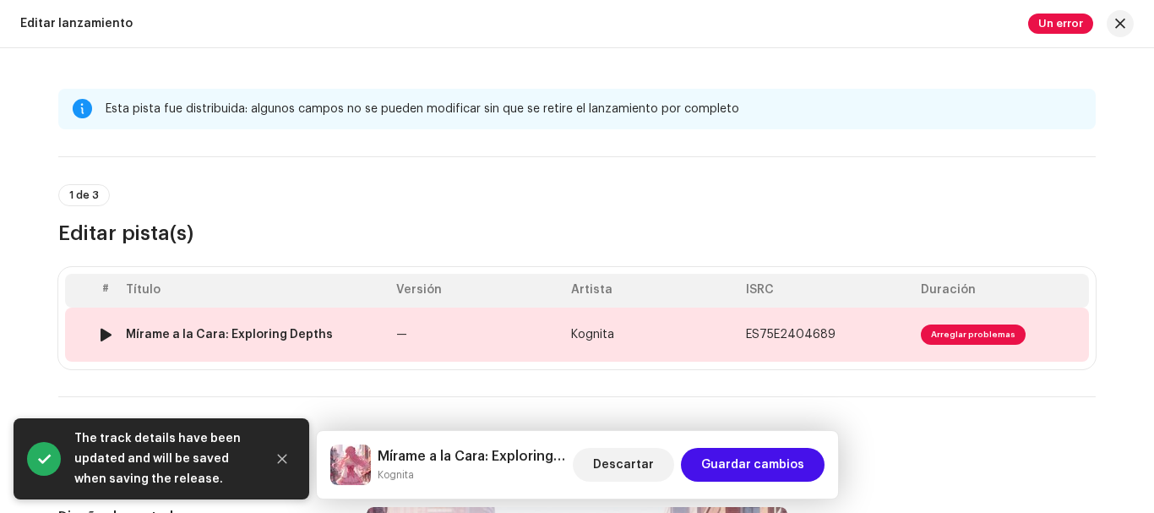
click at [784, 325] on td "ES75E2404689" at bounding box center [826, 335] width 175 height 54
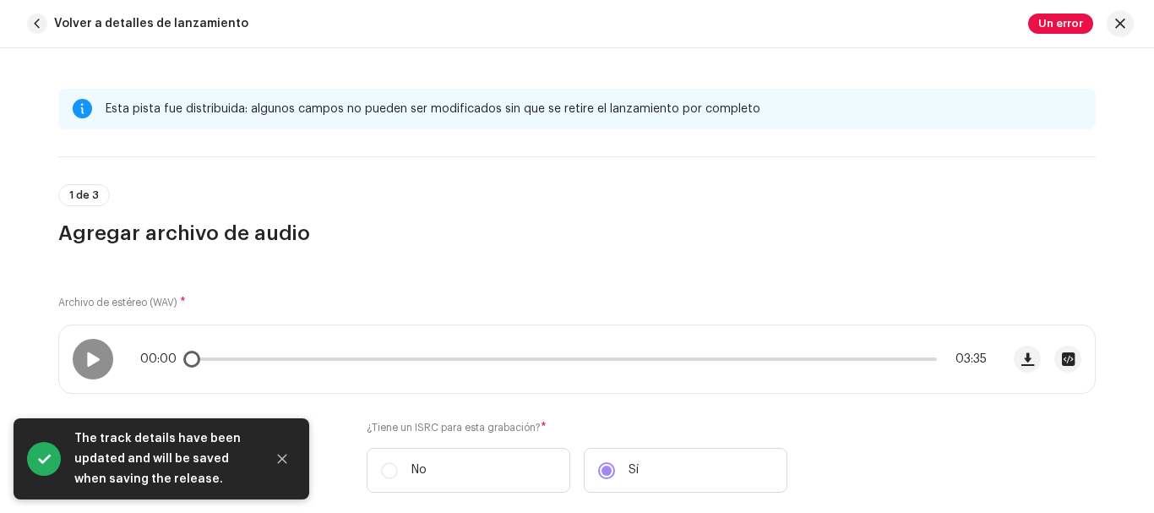
drag, startPoint x: 784, startPoint y: 325, endPoint x: 704, endPoint y: 344, distance: 82.4
click at [704, 344] on div "00:00 03:35" at bounding box center [529, 359] width 941 height 68
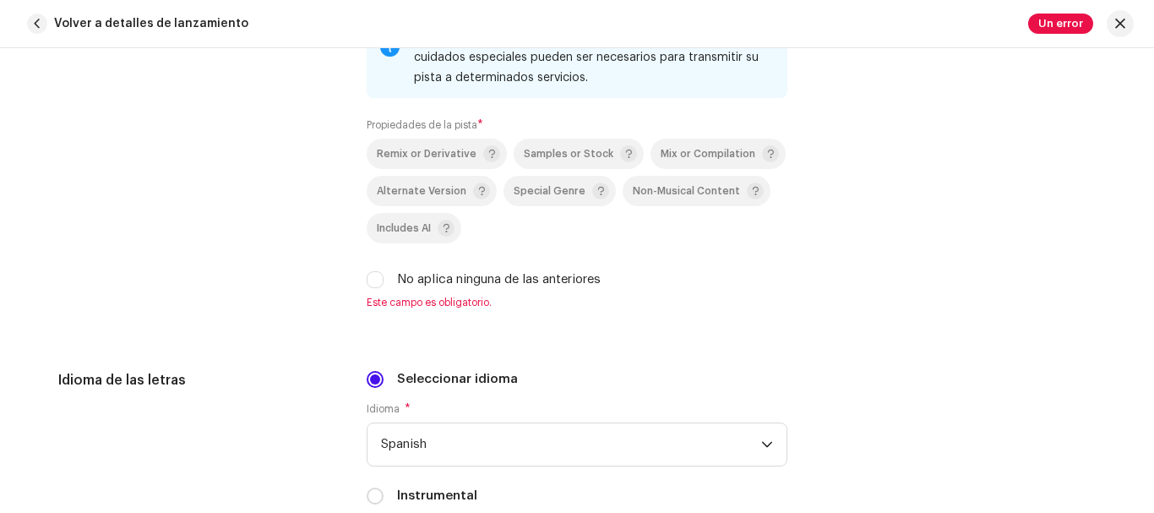
scroll to position [2560, 0]
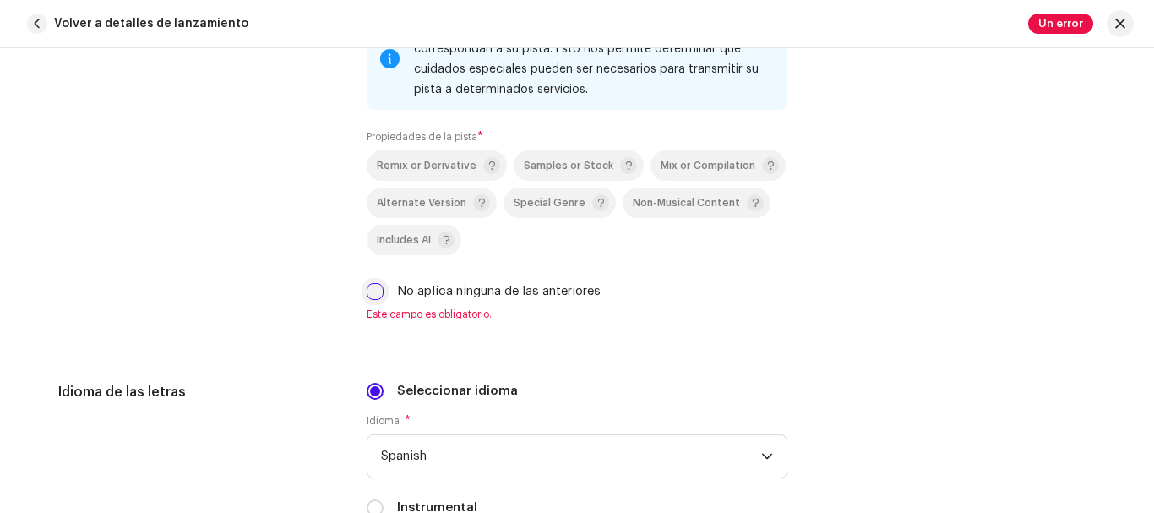
click at [374, 288] on input "No aplica ninguna de las anteriores" at bounding box center [375, 291] width 17 height 17
checkbox input "true"
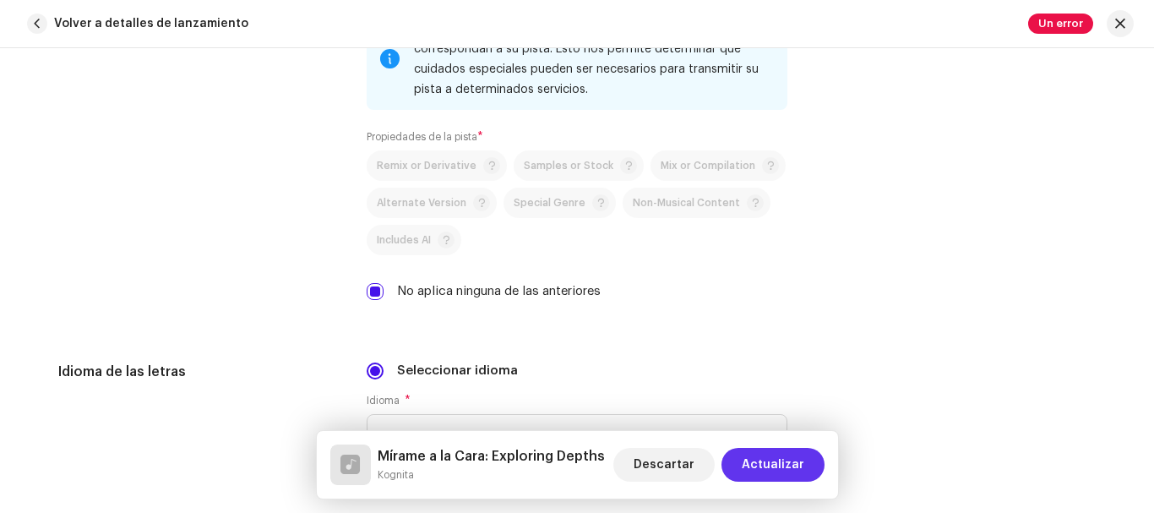
click at [766, 467] on span "Actualizar" at bounding box center [773, 465] width 63 height 34
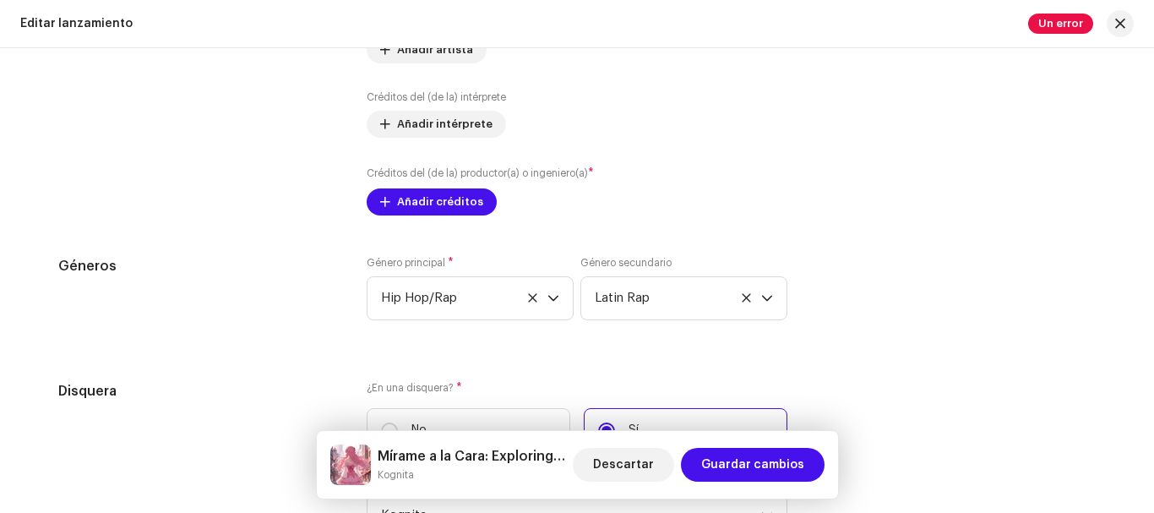
scroll to position [1967, 0]
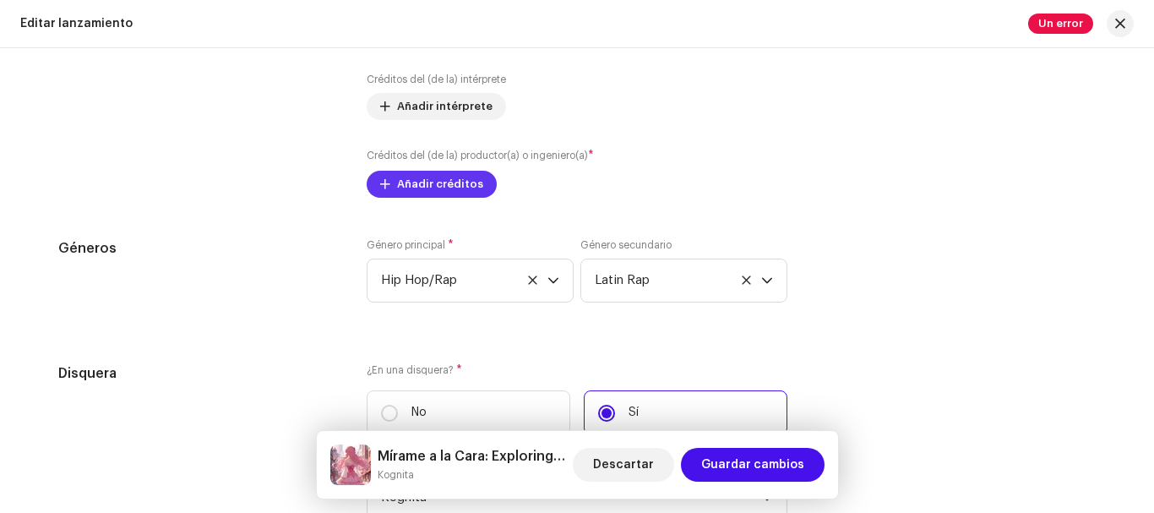
click at [422, 188] on span "Añadir créditos" at bounding box center [440, 184] width 86 height 34
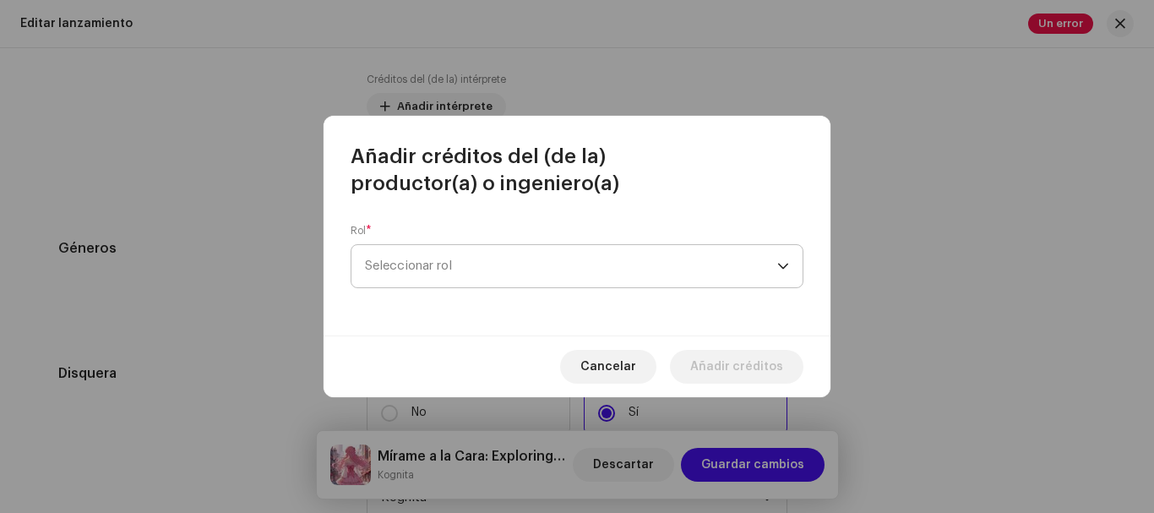
click at [498, 259] on span "Seleccionar rol" at bounding box center [571, 266] width 412 height 42
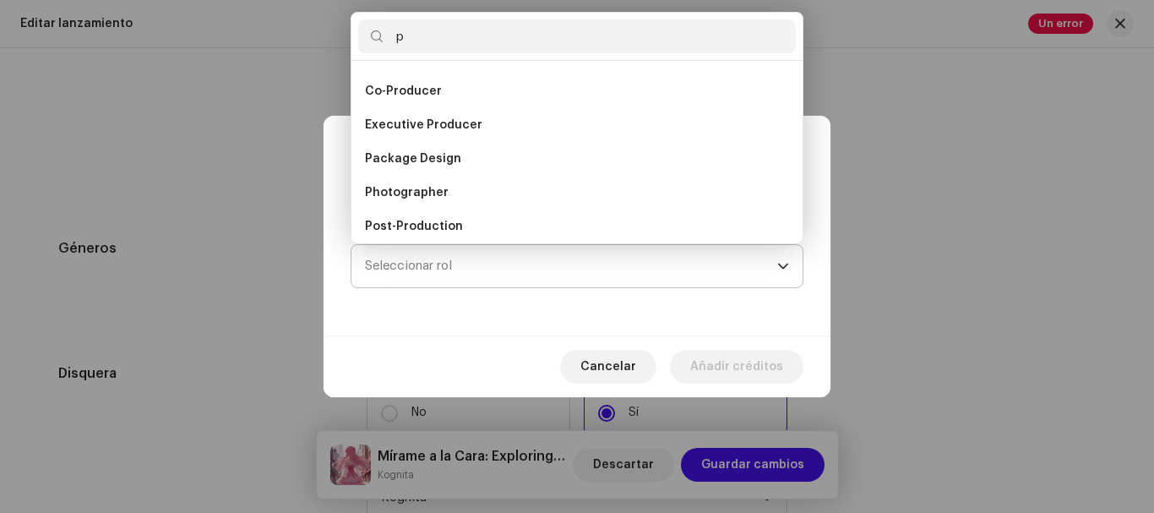
scroll to position [0, 0]
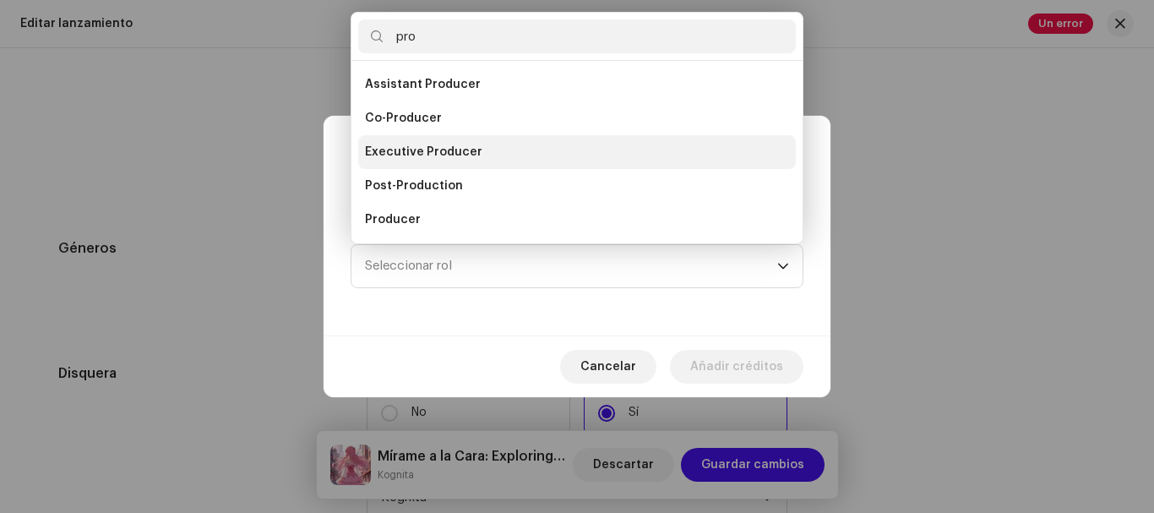
type input "pro"
click at [475, 150] on li "Executive Producer" at bounding box center [577, 152] width 438 height 34
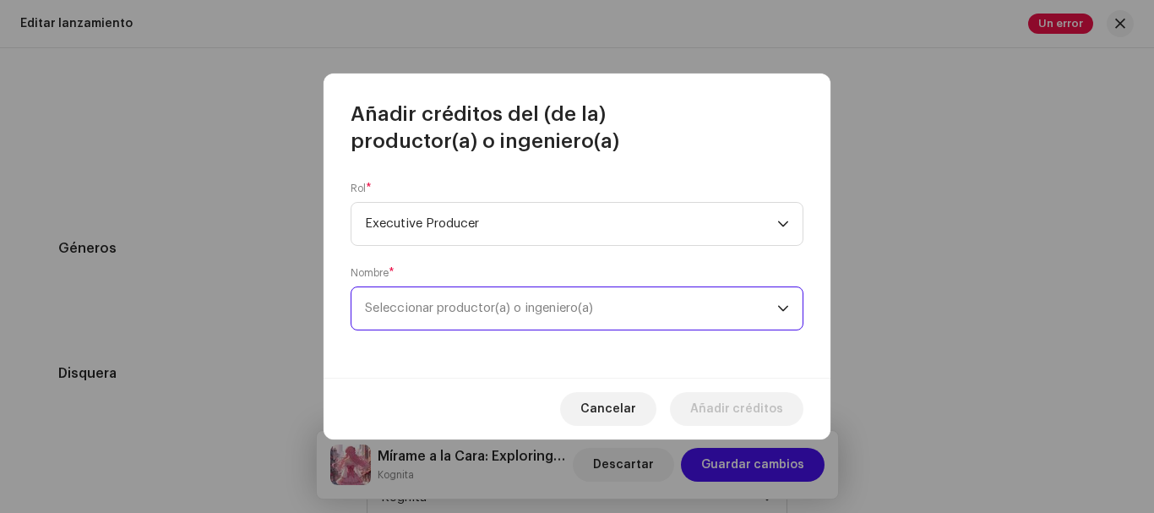
click at [474, 307] on span "Seleccionar productor(a) o ingeniero(a)" at bounding box center [479, 308] width 228 height 13
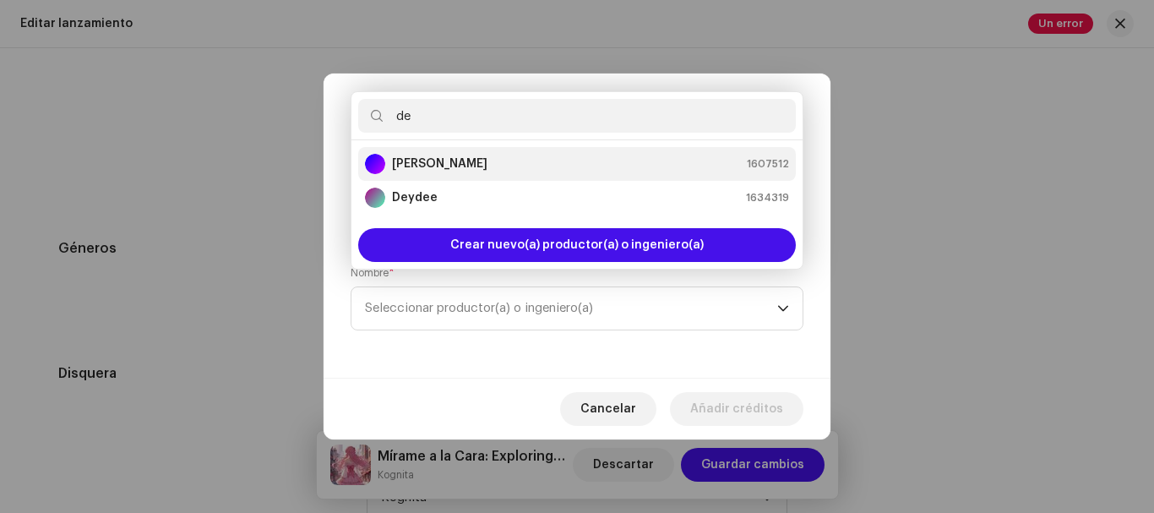
type input "de"
click at [493, 176] on li "[PERSON_NAME] 1607512" at bounding box center [577, 164] width 438 height 34
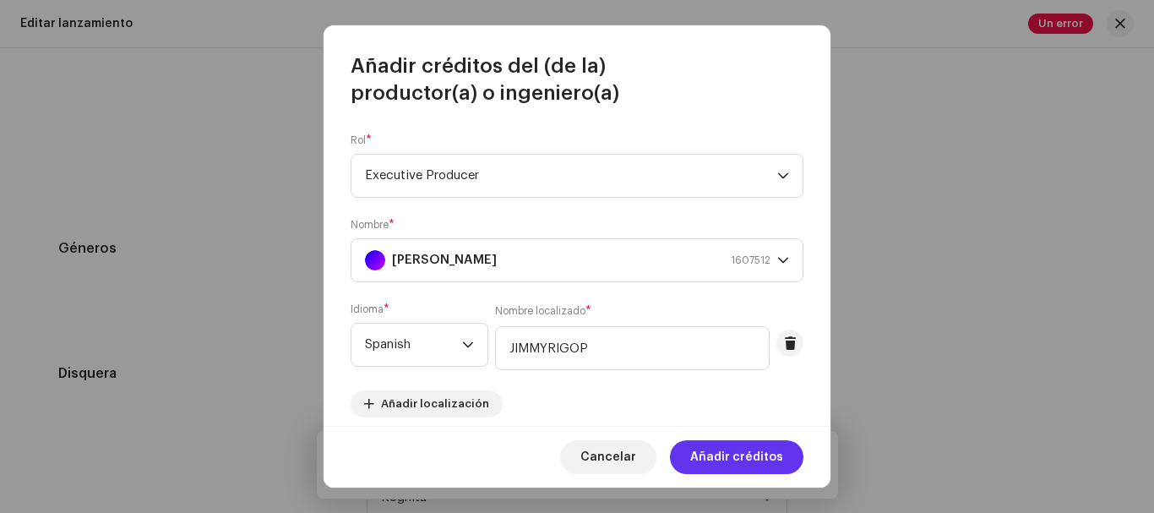
click at [699, 456] on span "Añadir créditos" at bounding box center [736, 457] width 93 height 34
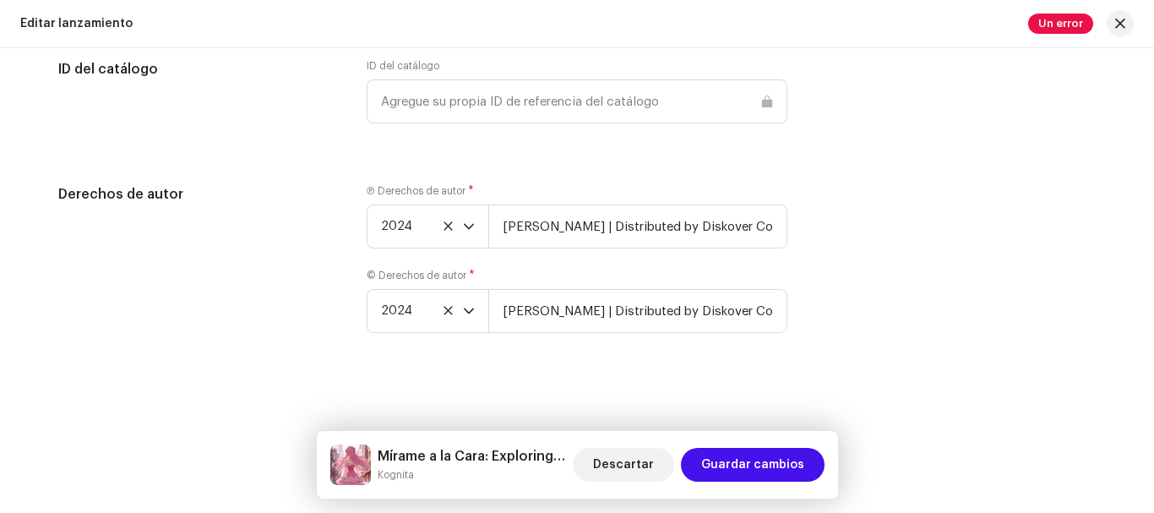
scroll to position [2813, 0]
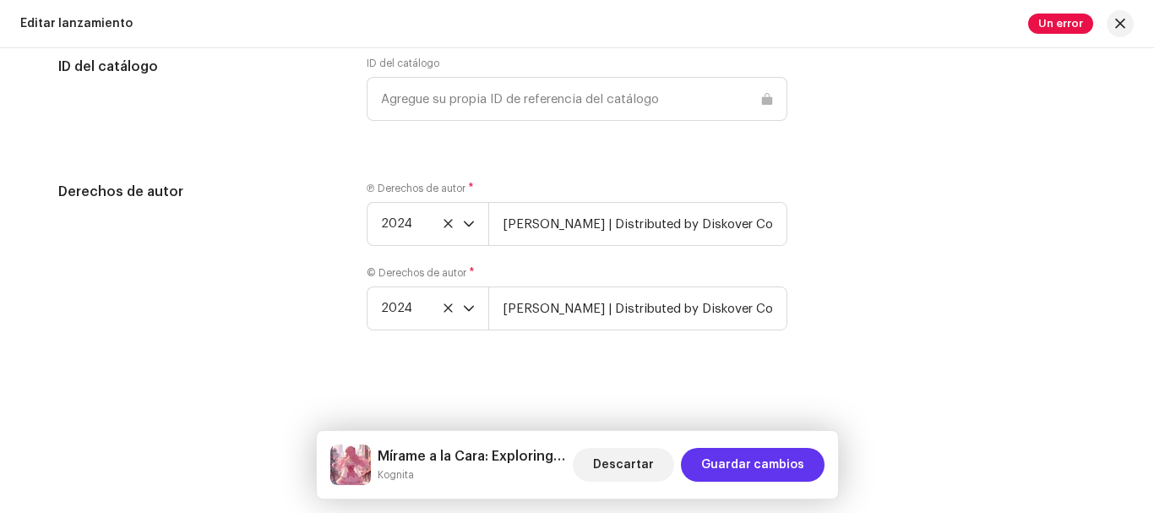
click at [757, 469] on span "Guardar cambios" at bounding box center [752, 465] width 103 height 34
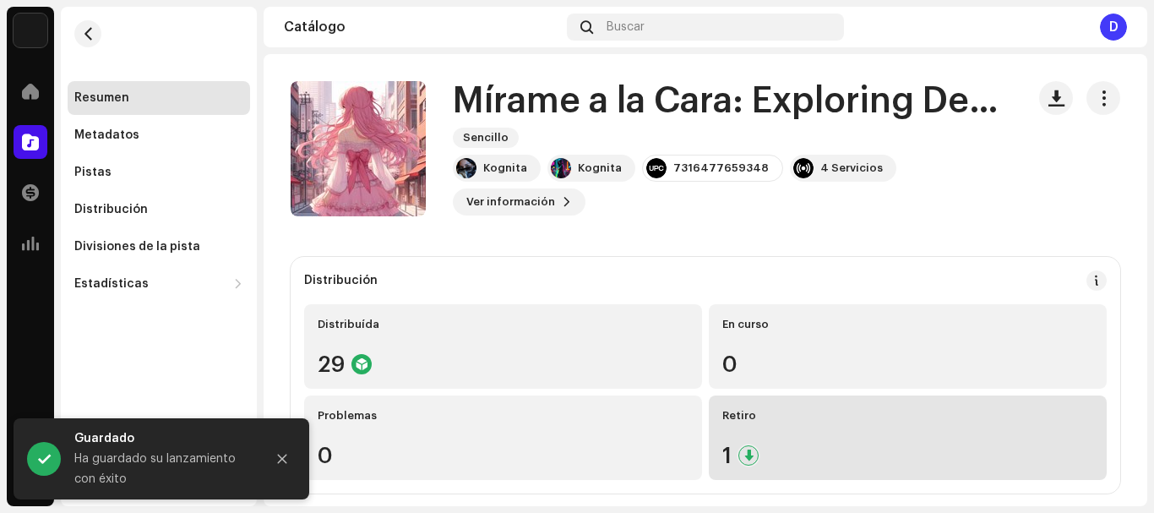
click at [756, 470] on div "Retiro 1" at bounding box center [908, 437] width 398 height 85
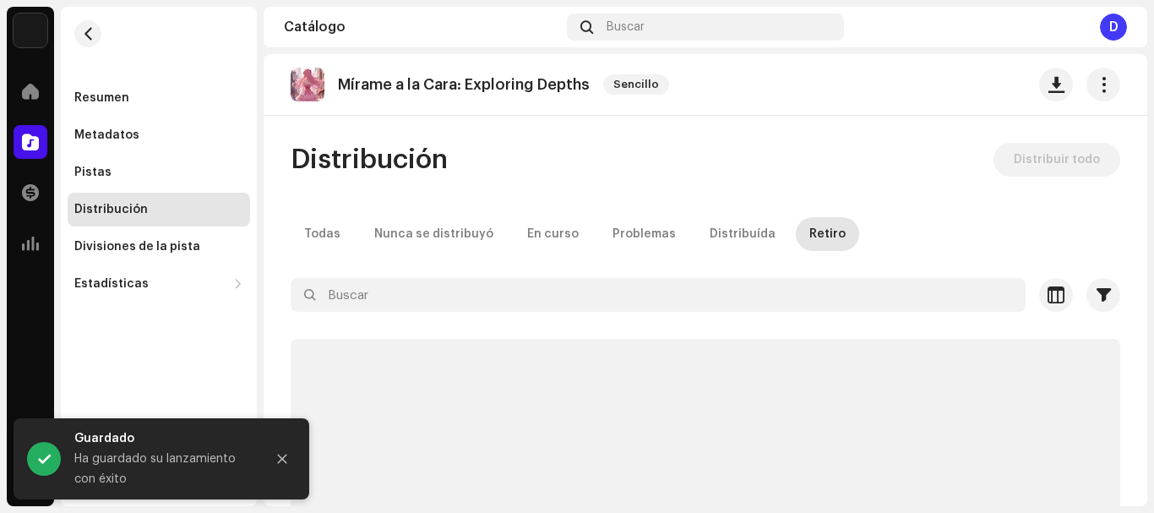
click at [755, 469] on re-o-distribution-list "Seleccionado 0 Deseleccionar todo 0 Opciones Filtros Estado Use Shift + desplaz…" at bounding box center [706, 486] width 830 height 416
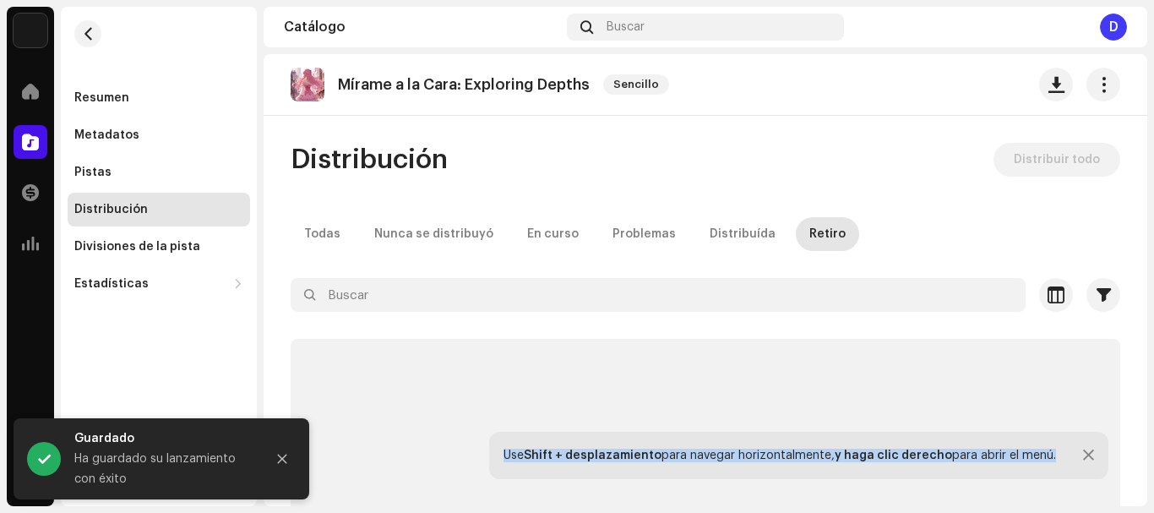
click at [753, 469] on div "Use Shift + desplazamiento para navegar horizontalmente, y haga clic derecho pa…" at bounding box center [798, 455] width 619 height 47
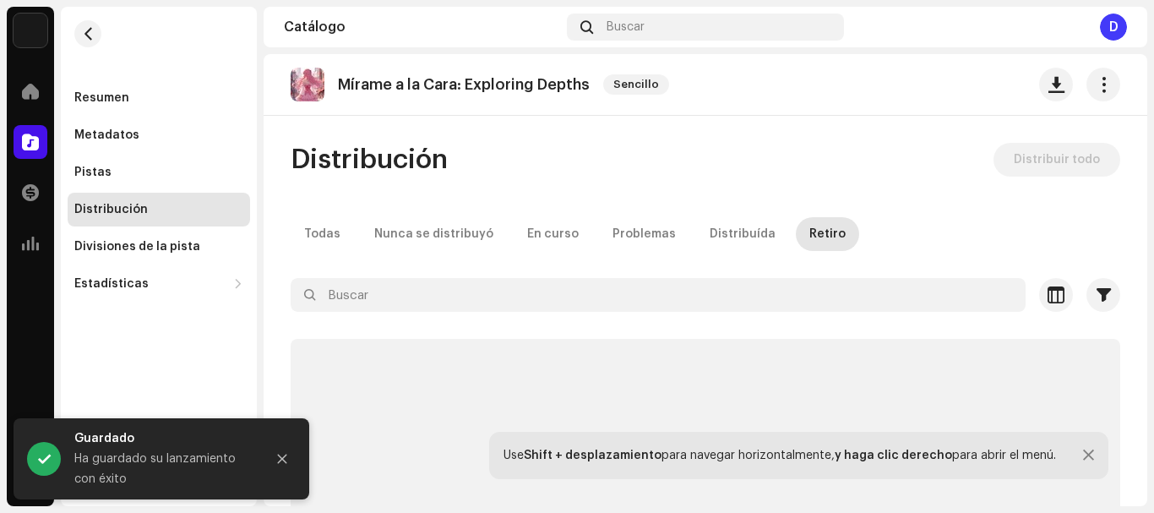
click at [755, 469] on div "Use Shift + desplazamiento para navegar horizontalmente, y haga clic derecho pa…" at bounding box center [798, 455] width 619 height 47
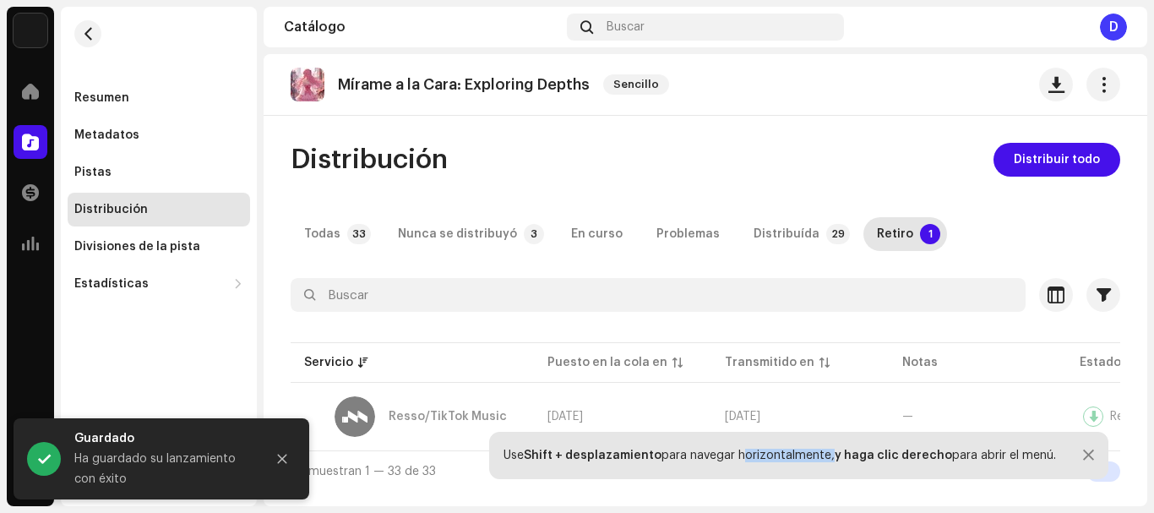
click at [755, 467] on div "Use Shift + desplazamiento para navegar horizontalmente, y haga clic derecho pa…" at bounding box center [798, 455] width 619 height 47
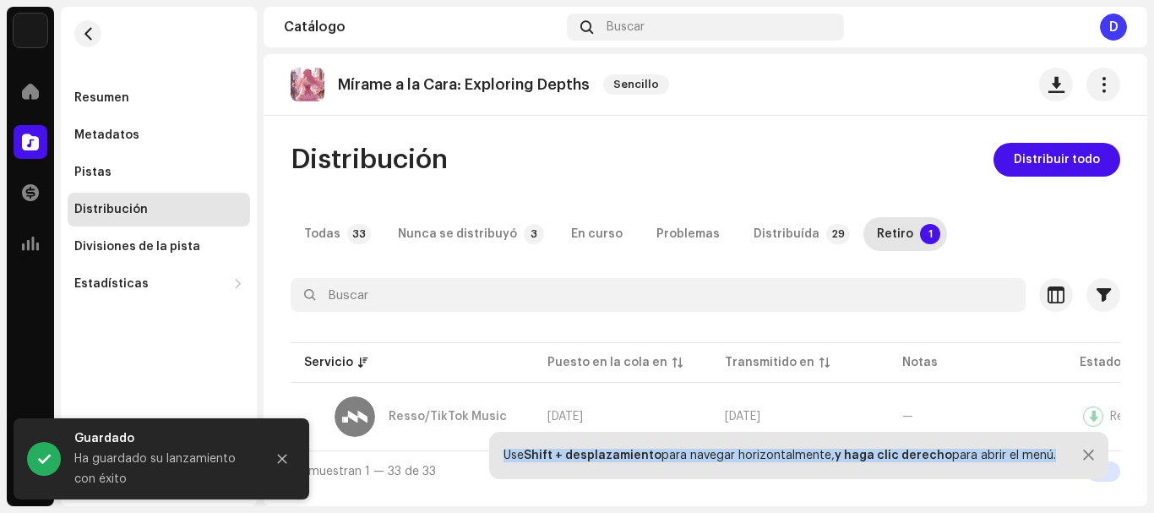
click at [755, 467] on div "Use Shift + desplazamiento para navegar horizontalmente, y haga clic derecho pa…" at bounding box center [798, 455] width 619 height 47
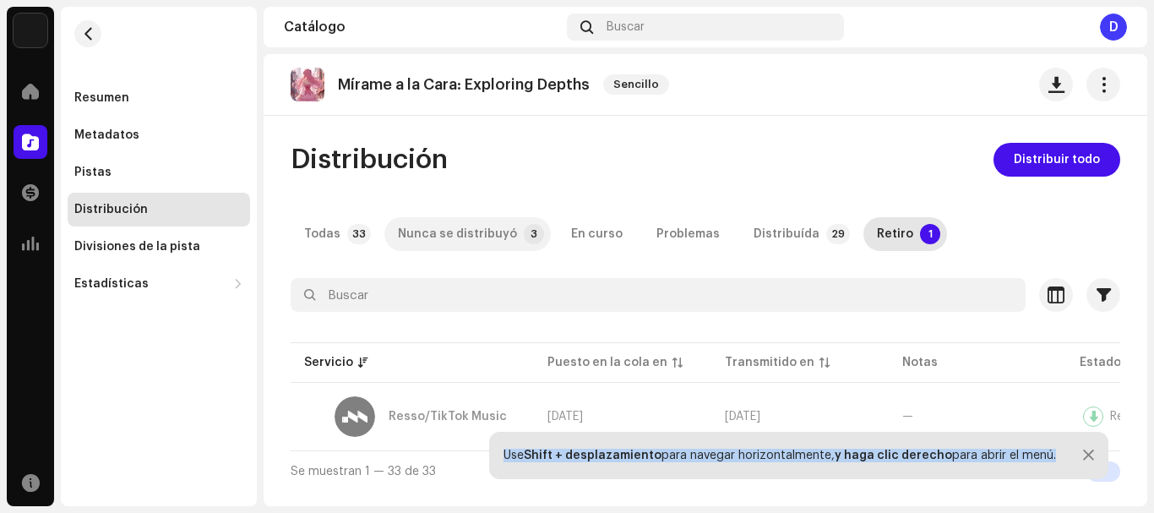
click at [479, 235] on div "Nunca se distribuyó" at bounding box center [457, 234] width 119 height 34
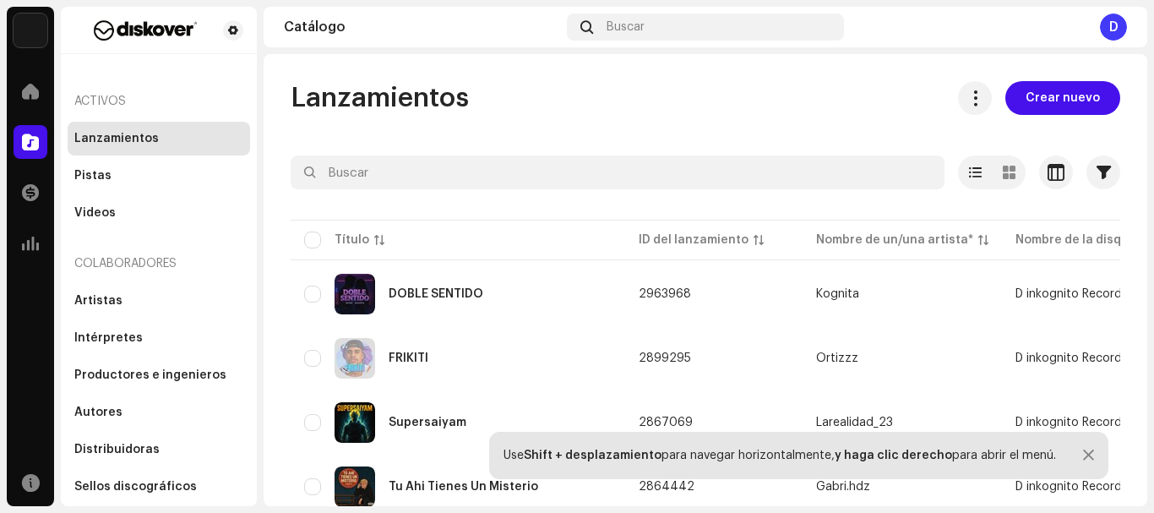
click at [1148, 342] on div "[PERSON_NAME] Inicio Catálogo Transacciones Estadísticas Recursos Activos Lanza…" at bounding box center [577, 256] width 1154 height 513
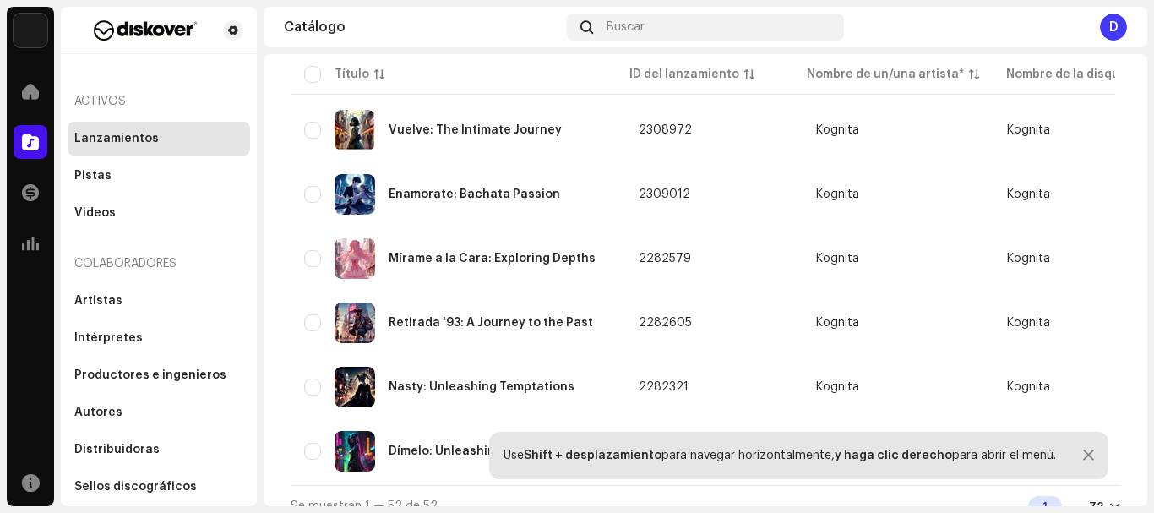
scroll to position [3149, 0]
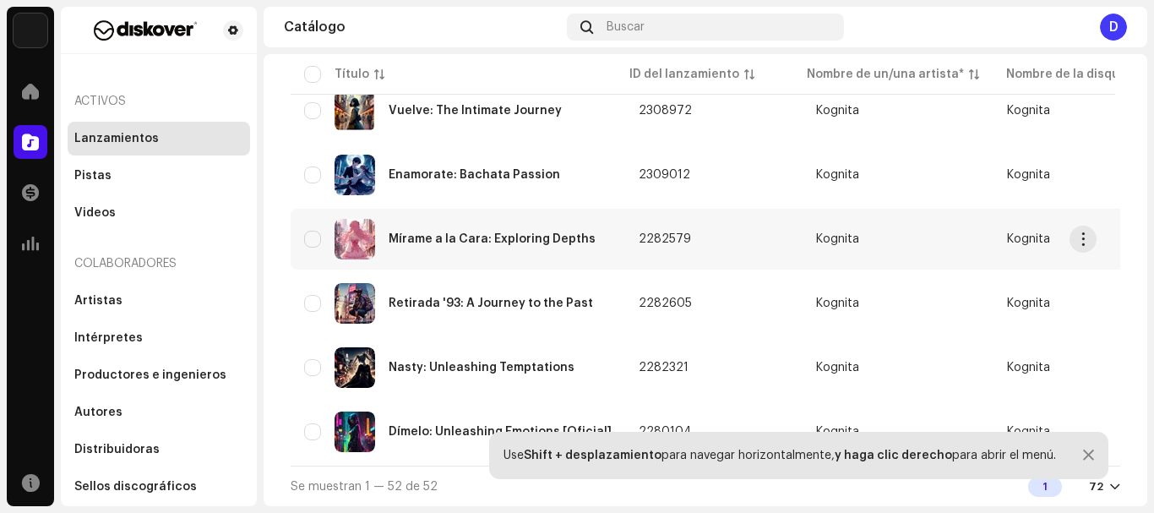
click at [479, 221] on div "Mírame a la Cara: Exploring Depths" at bounding box center [458, 239] width 308 height 41
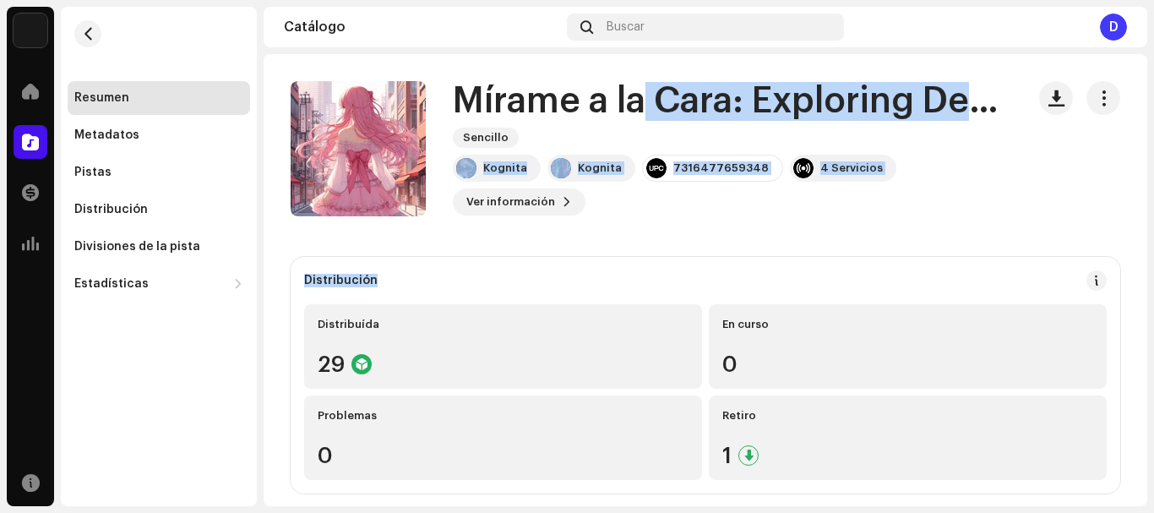
drag, startPoint x: 479, startPoint y: 221, endPoint x: 649, endPoint y: 128, distance: 193.2
click at [659, 92] on h1 "Mírame a la Cara: Exploring Depths" at bounding box center [732, 101] width 559 height 39
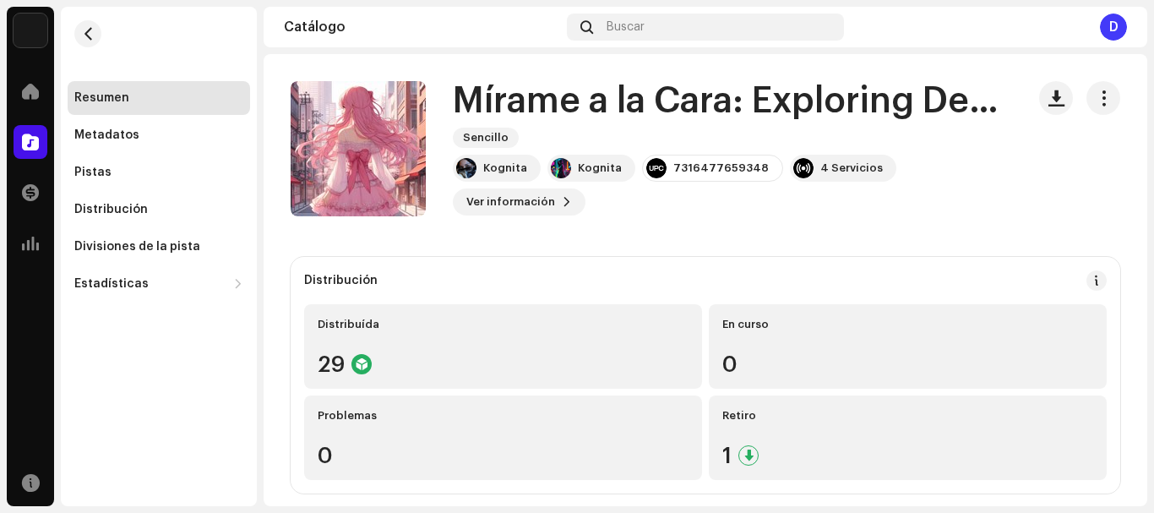
click at [933, 97] on h1 "Mírame a la Cara: Exploring Depths" at bounding box center [732, 101] width 559 height 39
click at [1096, 91] on span "button" at bounding box center [1104, 98] width 16 height 14
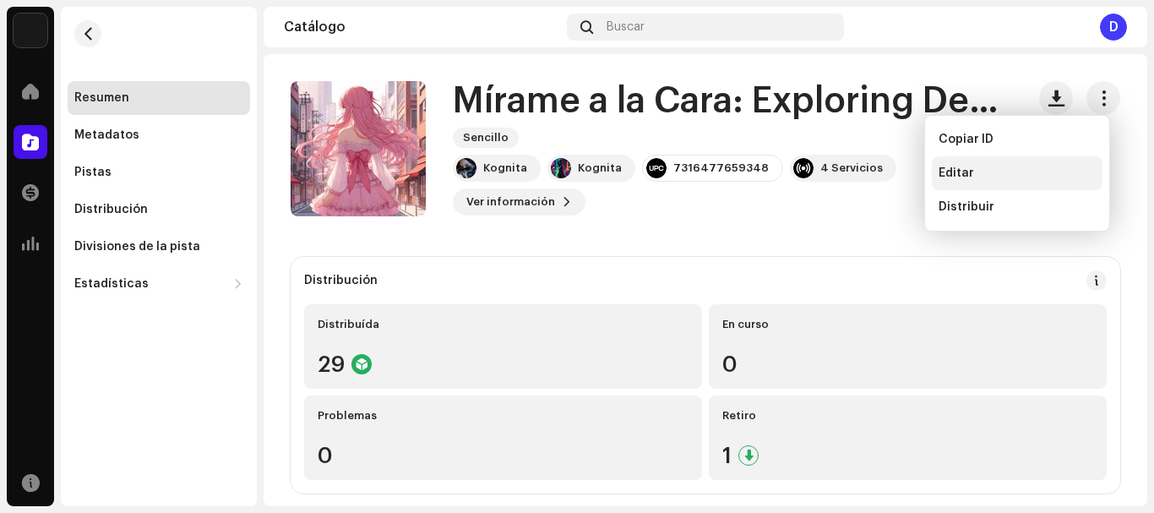
click at [1010, 174] on div "Editar" at bounding box center [1017, 173] width 157 height 14
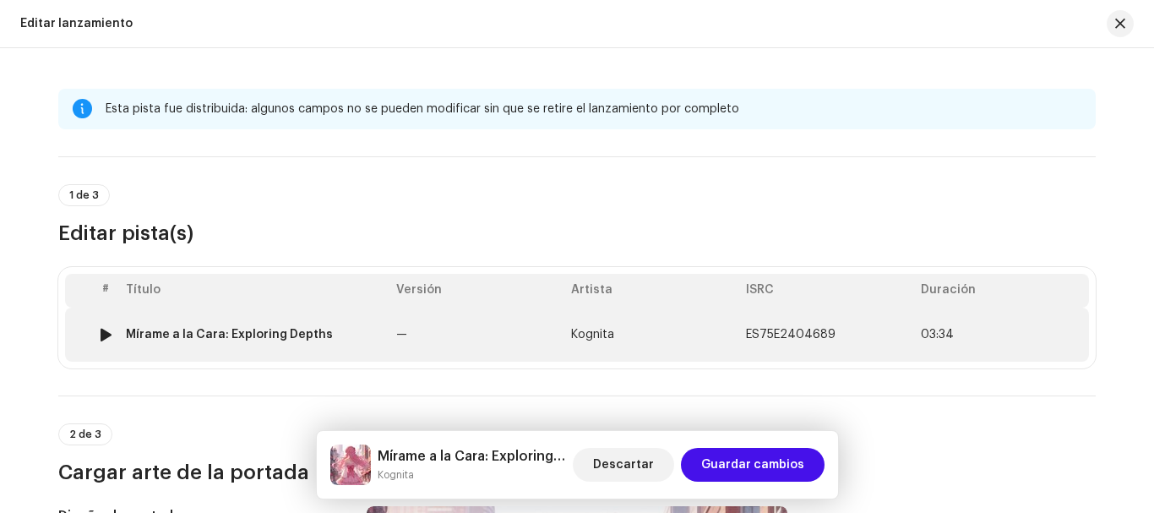
click at [707, 324] on td "Kognita" at bounding box center [651, 335] width 175 height 54
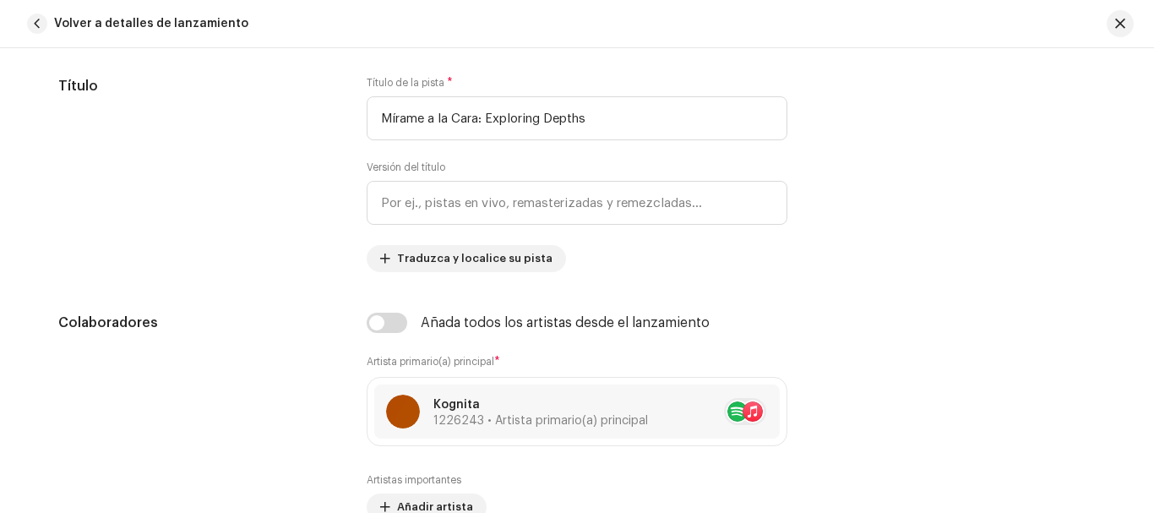
scroll to position [827, 0]
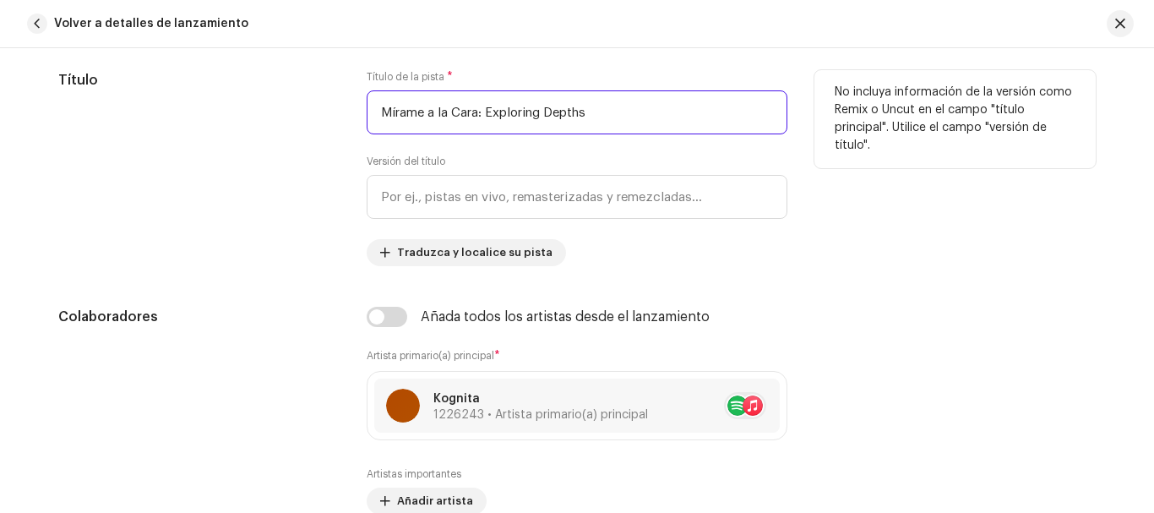
drag, startPoint x: 594, startPoint y: 115, endPoint x: 341, endPoint y: 101, distance: 253.0
click at [341, 101] on div "Título Título de la pista * Mírame a la Cara: Exploring Depths Versión del títu…" at bounding box center [577, 168] width 1038 height 196
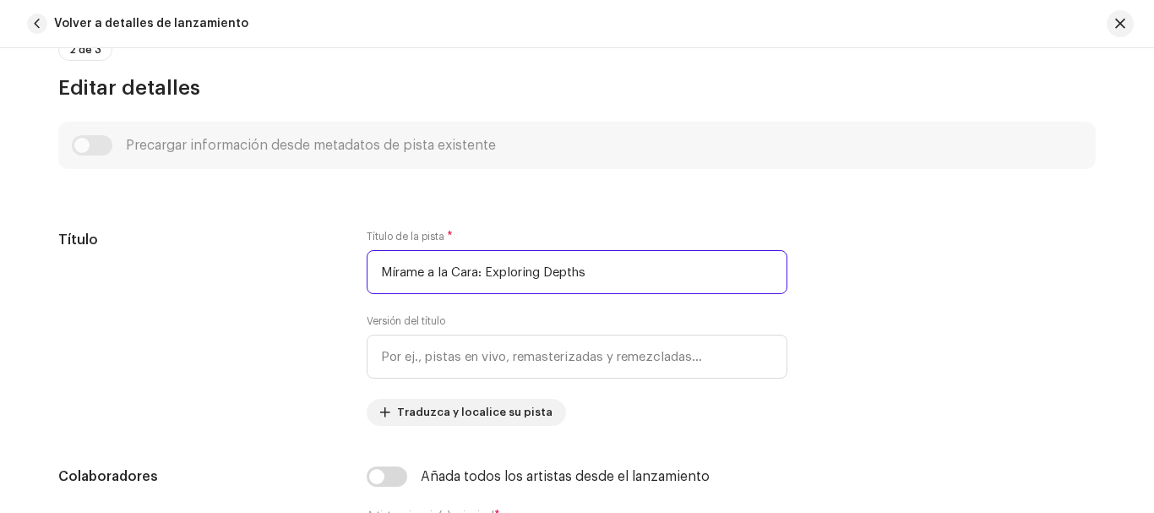
scroll to position [1175, 0]
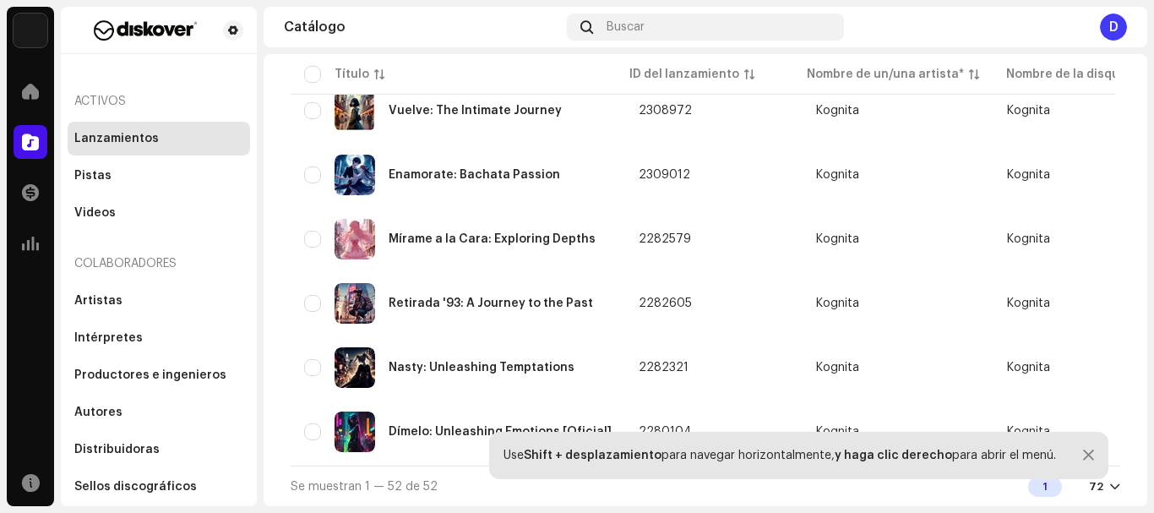
scroll to position [3149, 0]
click at [555, 162] on div "Enamorate: Bachata Passion" at bounding box center [458, 175] width 308 height 41
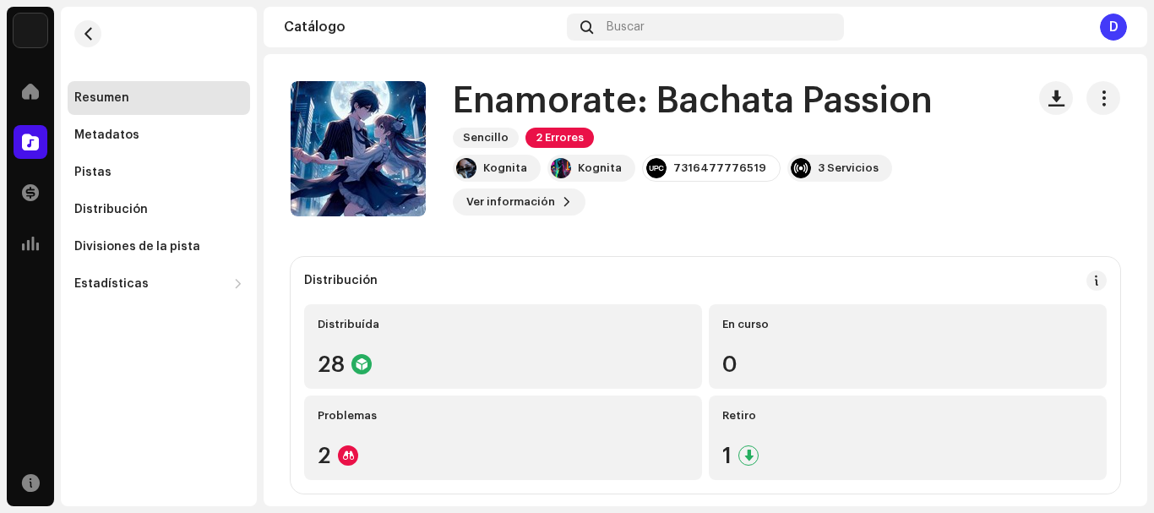
click at [540, 130] on span "2 Errores" at bounding box center [560, 138] width 68 height 20
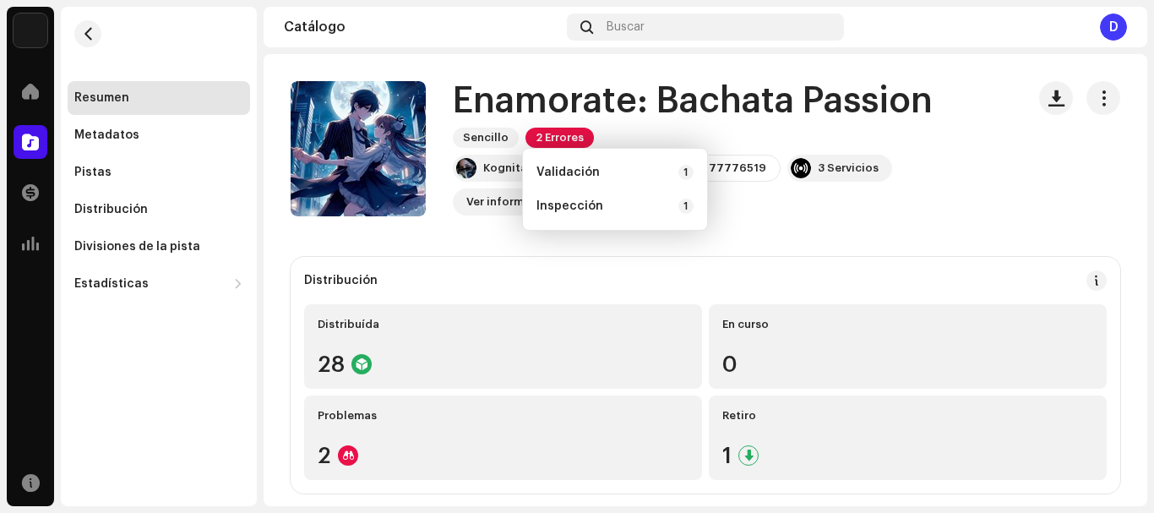
click at [540, 130] on span "2 Errores" at bounding box center [560, 138] width 68 height 20
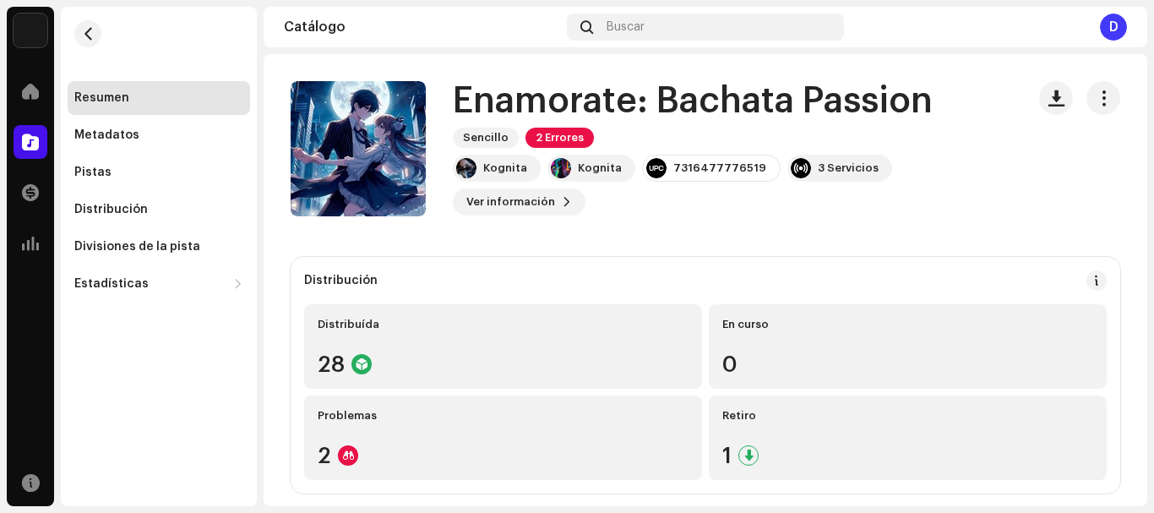
click at [540, 130] on span "2 Errores" at bounding box center [560, 138] width 68 height 20
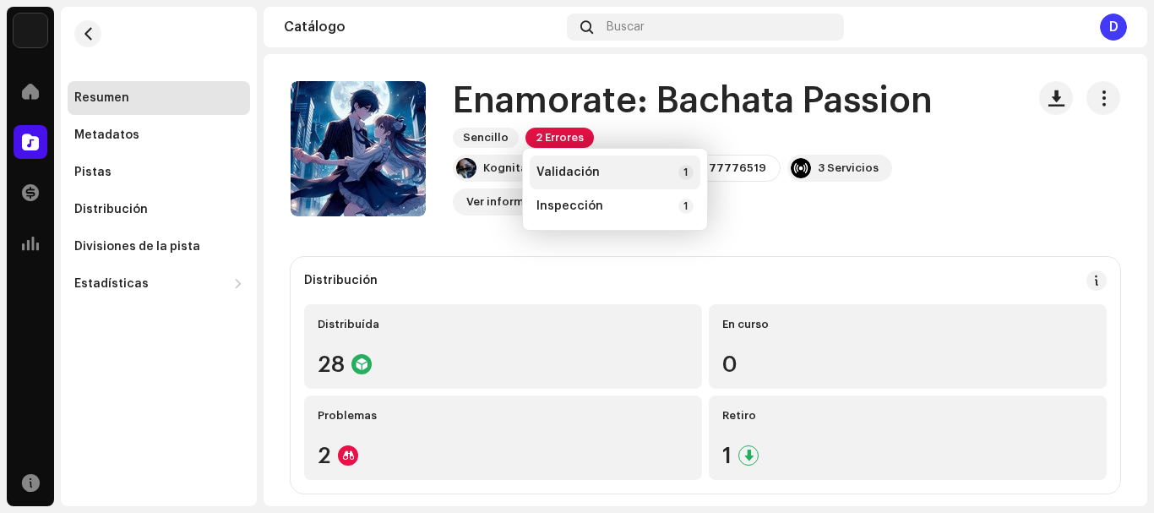
click at [575, 170] on span "Validación" at bounding box center [568, 173] width 63 height 14
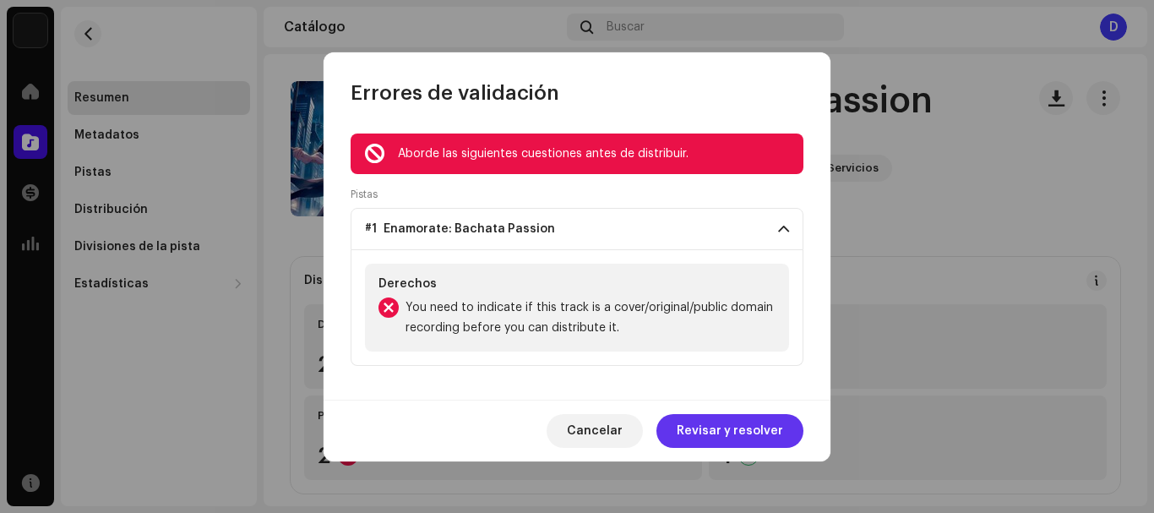
click at [742, 422] on span "Revisar y resolver" at bounding box center [730, 431] width 106 height 34
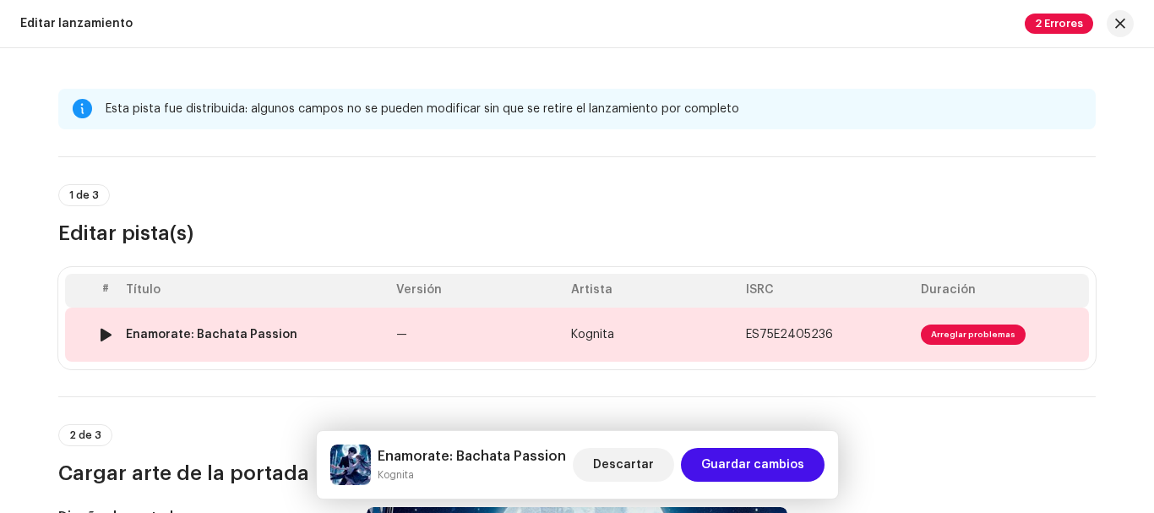
click at [690, 324] on td "Kognita" at bounding box center [651, 335] width 175 height 54
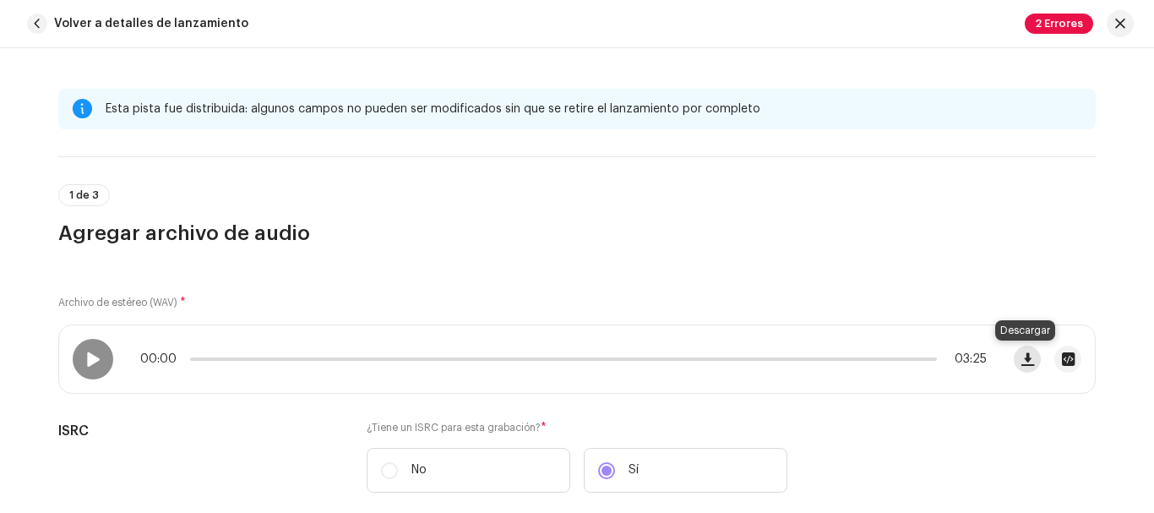
click at [1023, 357] on span "button" at bounding box center [1028, 359] width 13 height 14
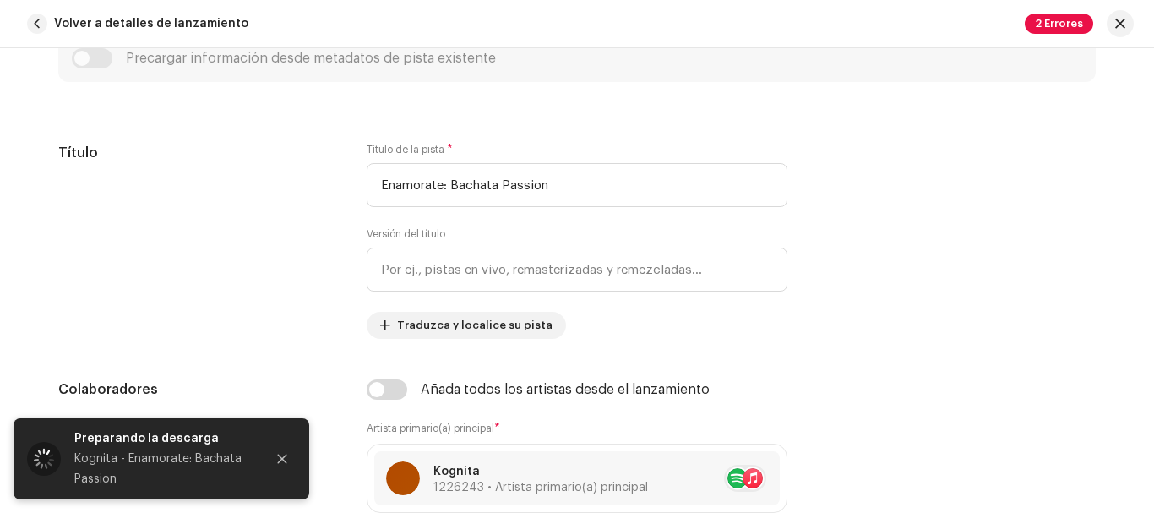
scroll to position [762, 0]
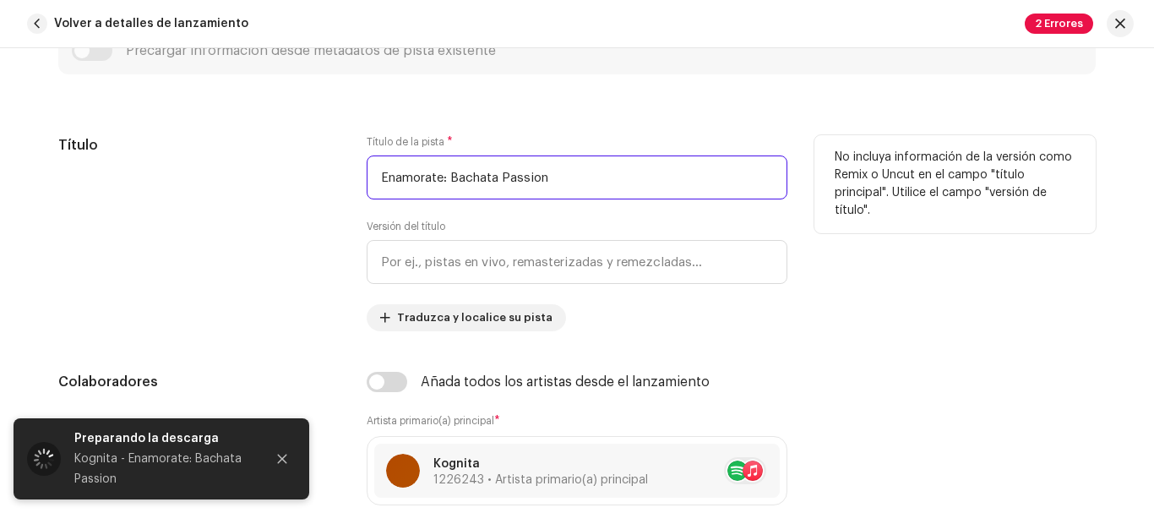
drag, startPoint x: 588, startPoint y: 178, endPoint x: 329, endPoint y: 172, distance: 259.5
click at [329, 172] on div "Título Título de la pista * Enamorate: Bachata Passion Versión del título Tradu…" at bounding box center [577, 233] width 1038 height 196
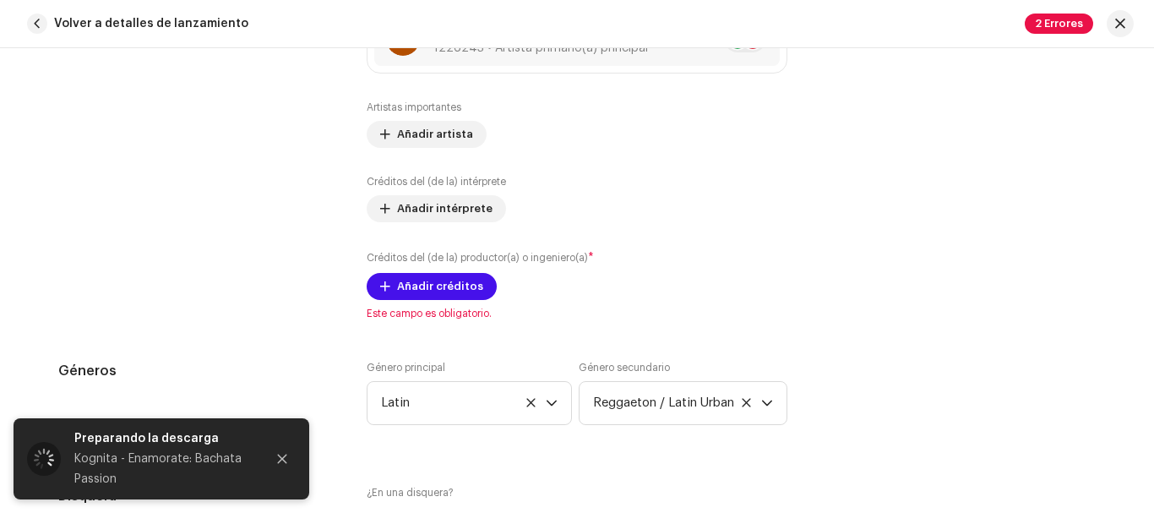
scroll to position [1202, 0]
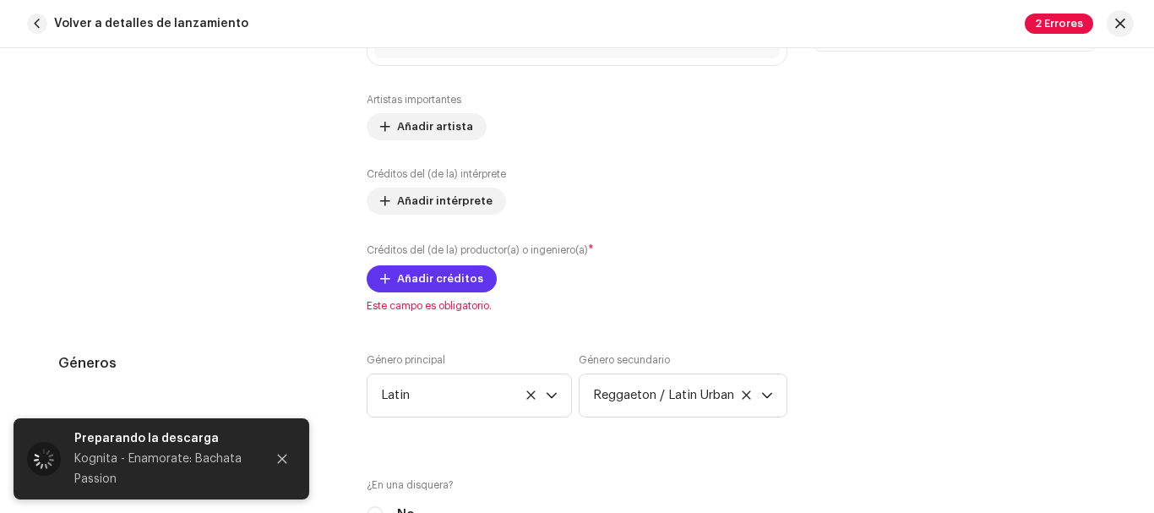
click at [430, 275] on span "Añadir créditos" at bounding box center [440, 279] width 86 height 34
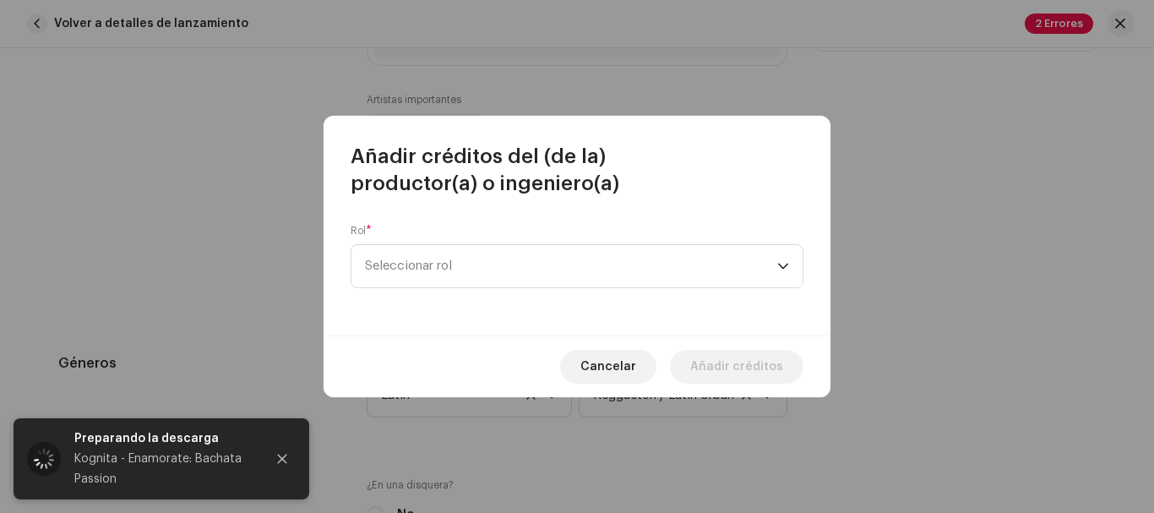
click at [430, 275] on span "Seleccionar rol" at bounding box center [571, 266] width 412 height 42
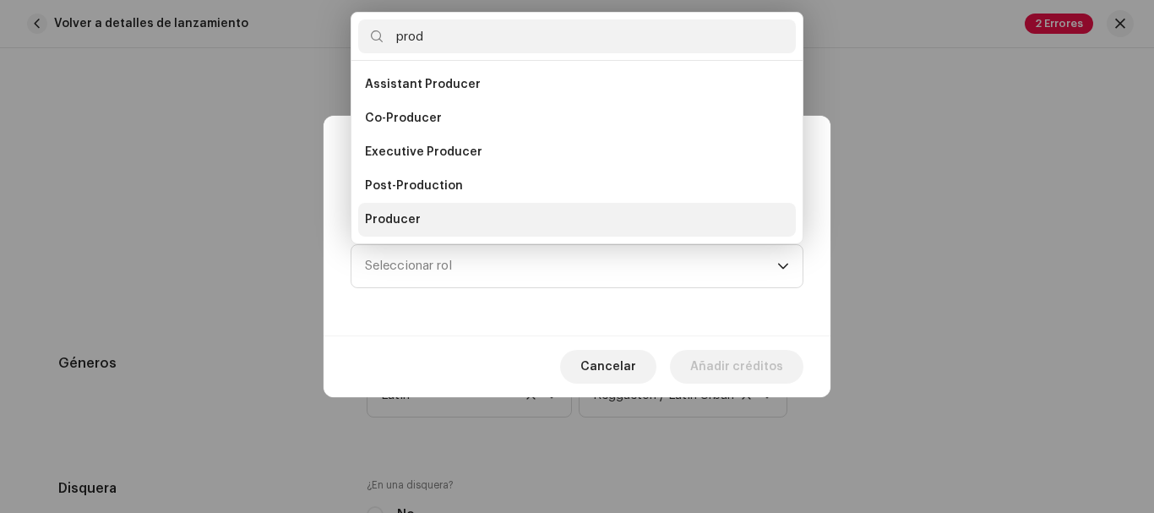
scroll to position [27, 0]
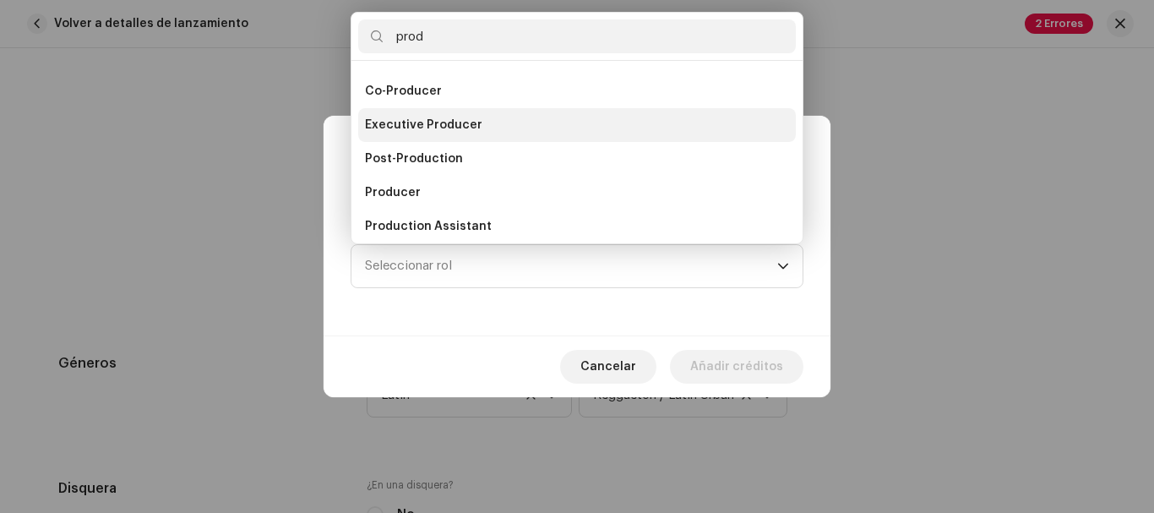
type input "prod"
click at [486, 126] on li "Executive Producer" at bounding box center [577, 125] width 438 height 34
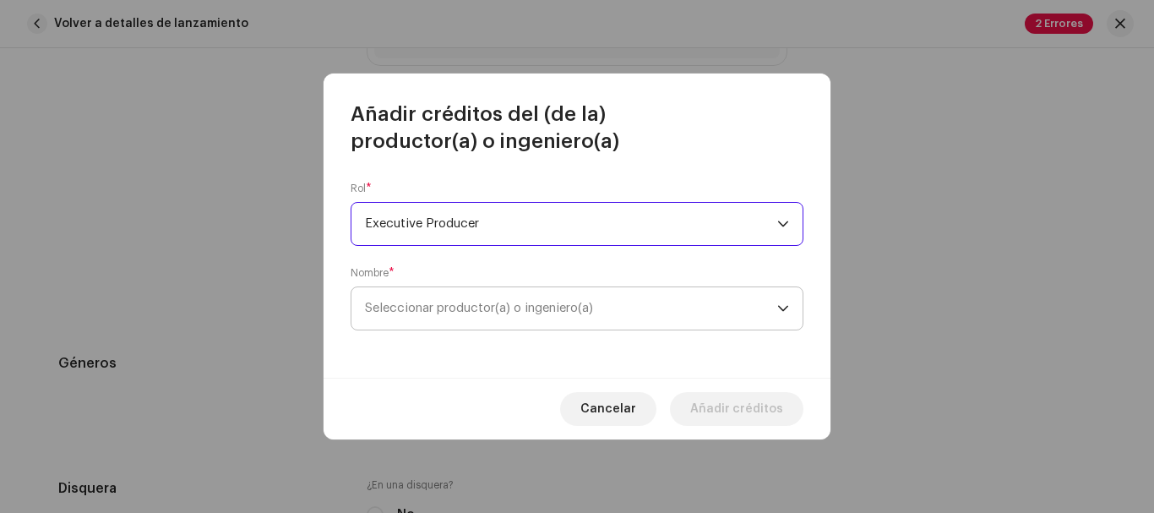
click at [548, 311] on span "Seleccionar productor(a) o ingeniero(a)" at bounding box center [479, 308] width 228 height 13
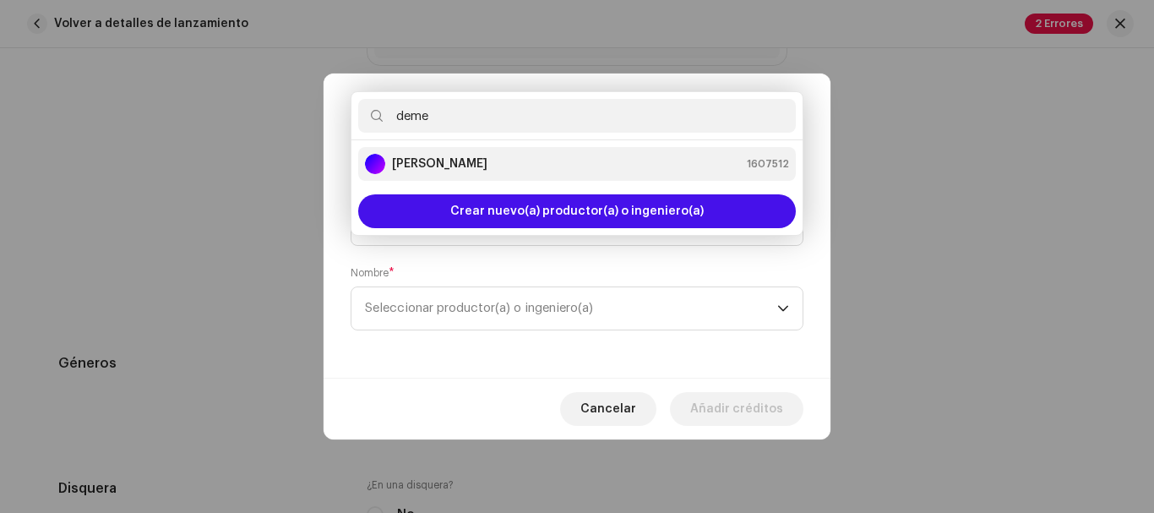
type input "deme"
click at [471, 158] on strong "[PERSON_NAME]" at bounding box center [439, 163] width 95 height 17
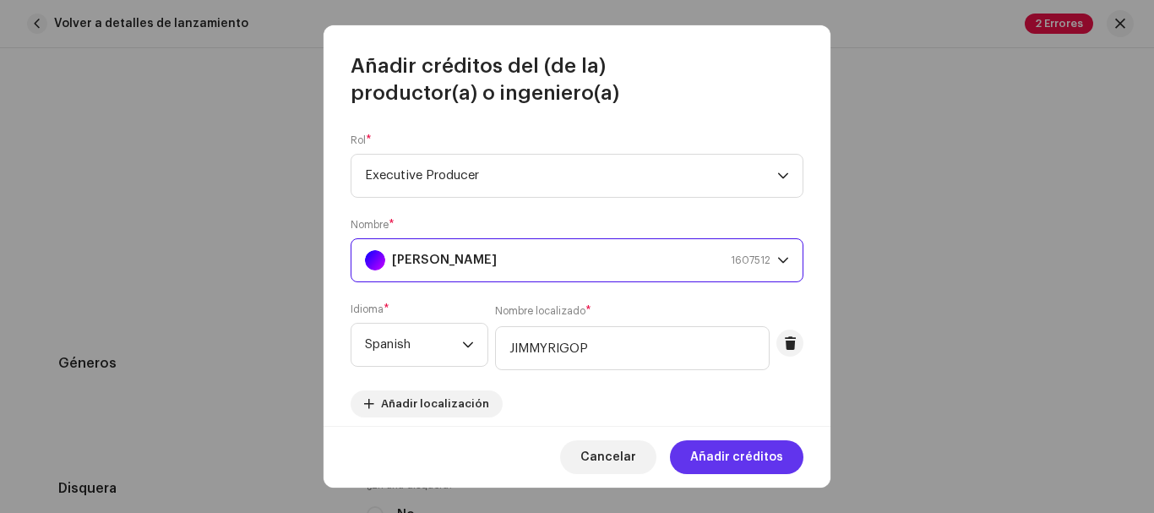
click at [736, 456] on span "Añadir créditos" at bounding box center [736, 457] width 93 height 34
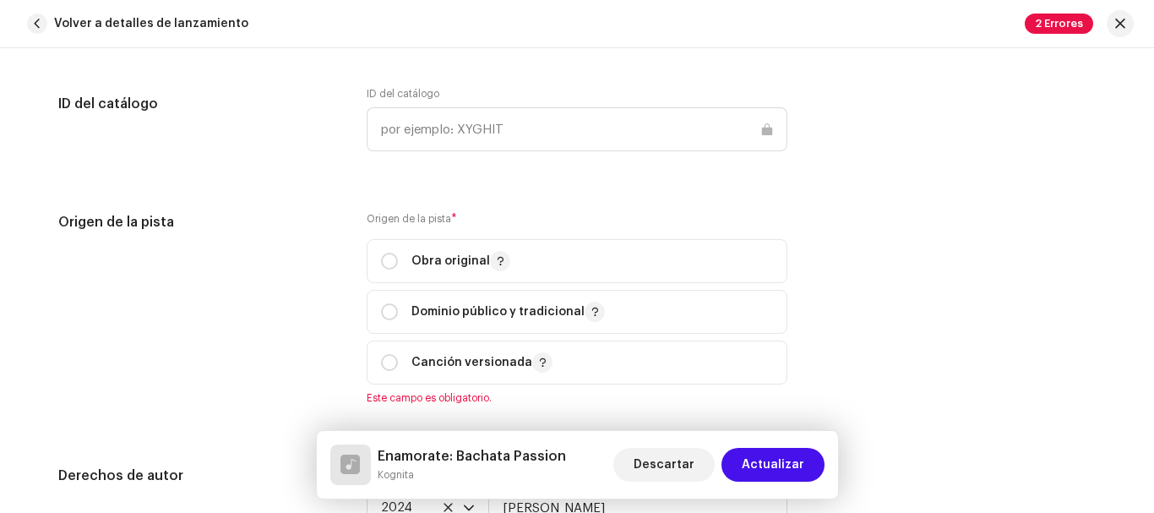
scroll to position [1993, 0]
click at [384, 264] on input "radio" at bounding box center [389, 260] width 17 height 17
radio input "true"
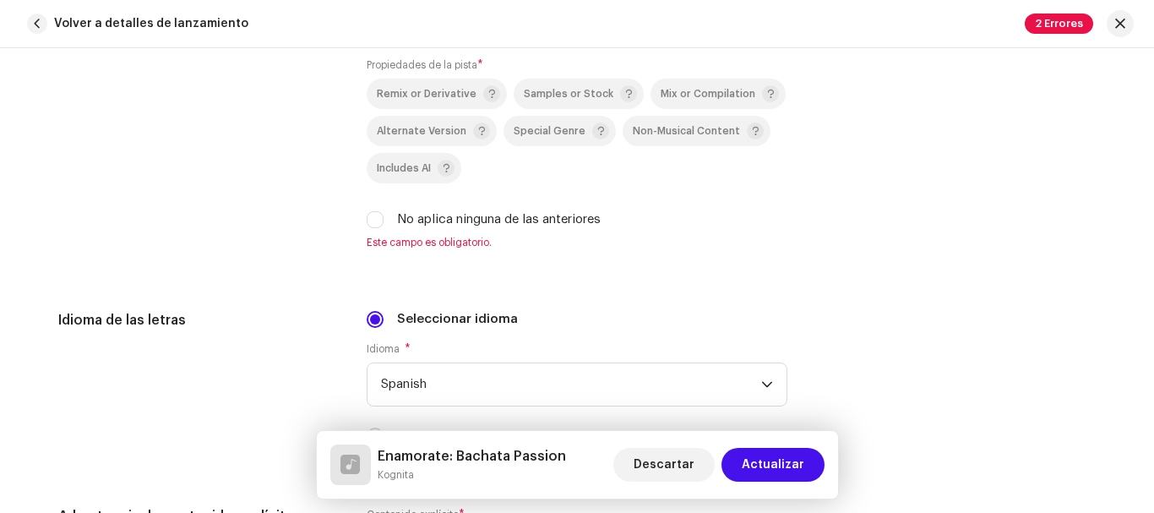
scroll to position [2576, 0]
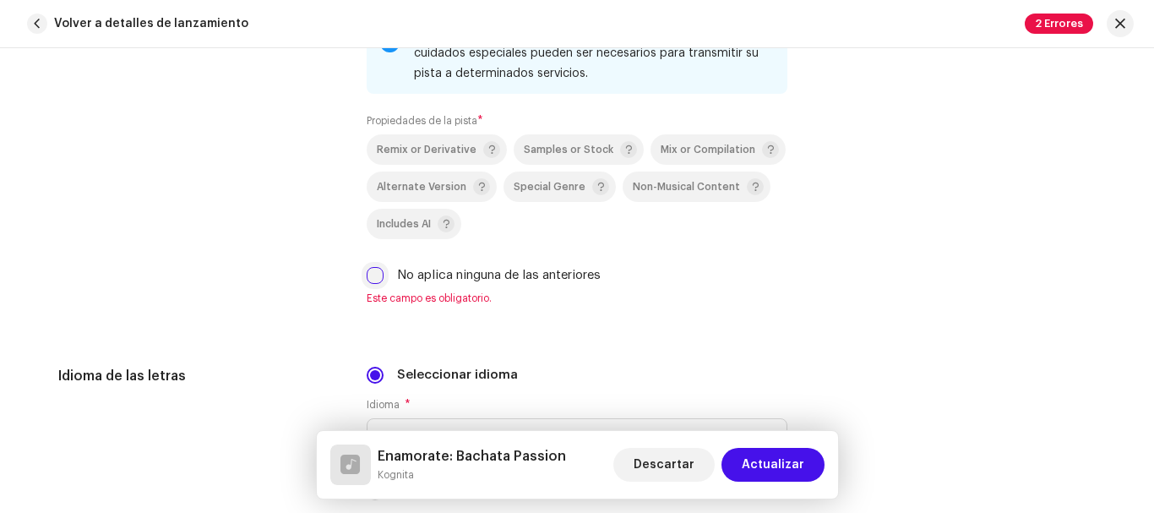
click at [374, 272] on input "No aplica ninguna de las anteriores" at bounding box center [375, 275] width 17 height 17
checkbox input "true"
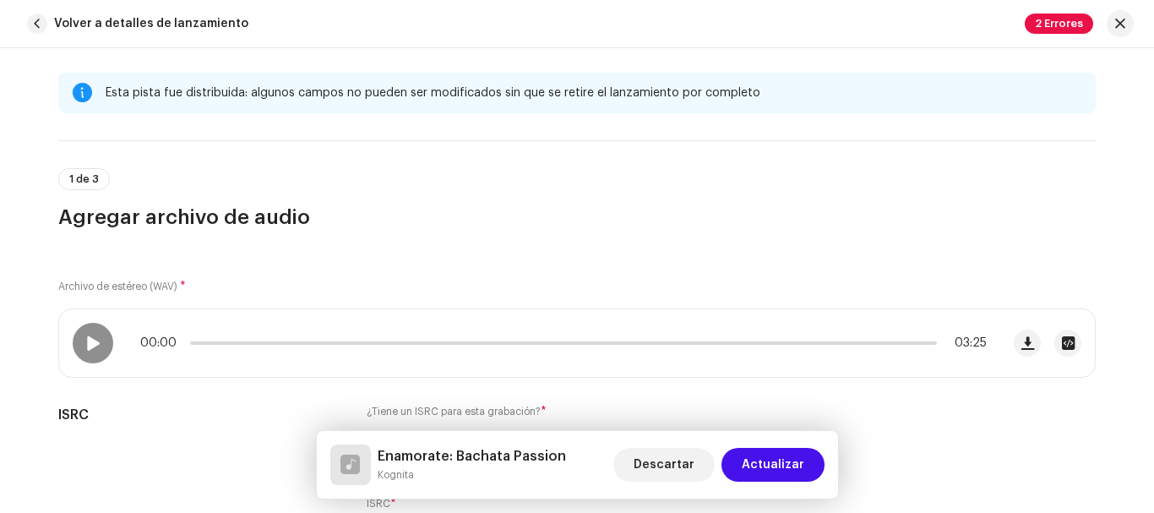
scroll to position [18, 0]
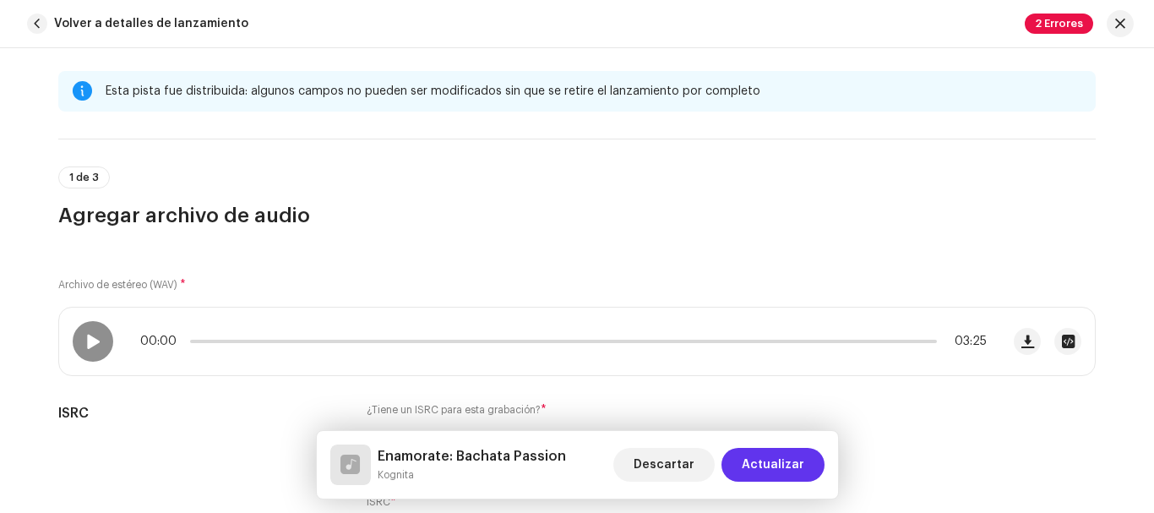
click at [772, 463] on span "Actualizar" at bounding box center [773, 465] width 63 height 34
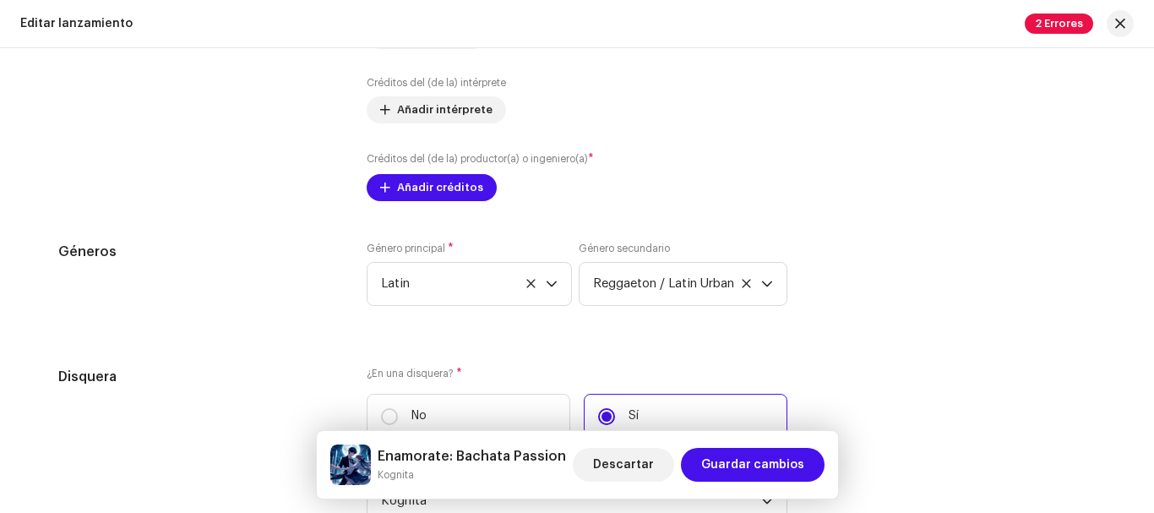
scroll to position [1967, 0]
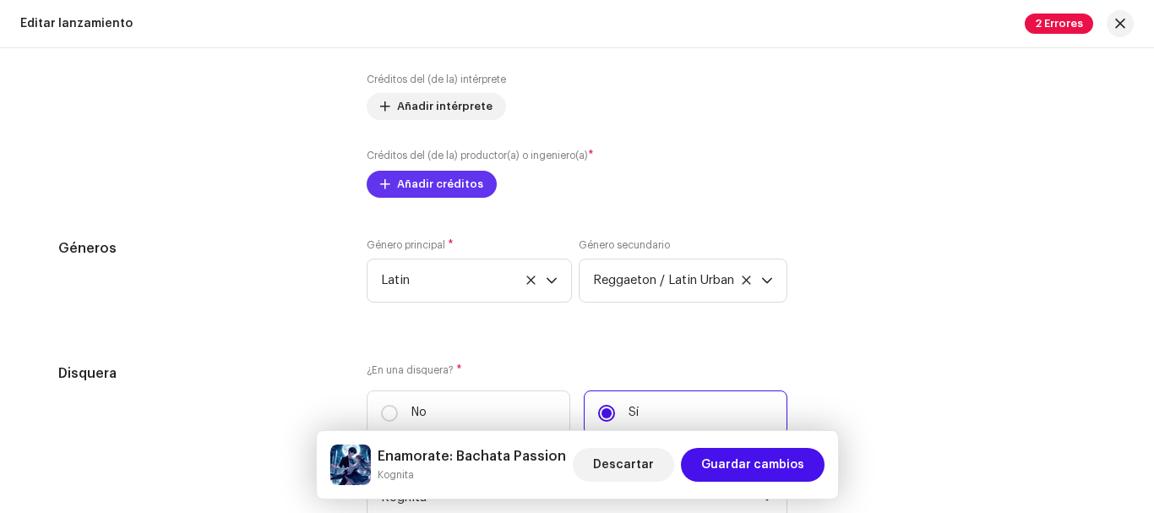
click at [448, 186] on span "Añadir créditos" at bounding box center [440, 184] width 86 height 34
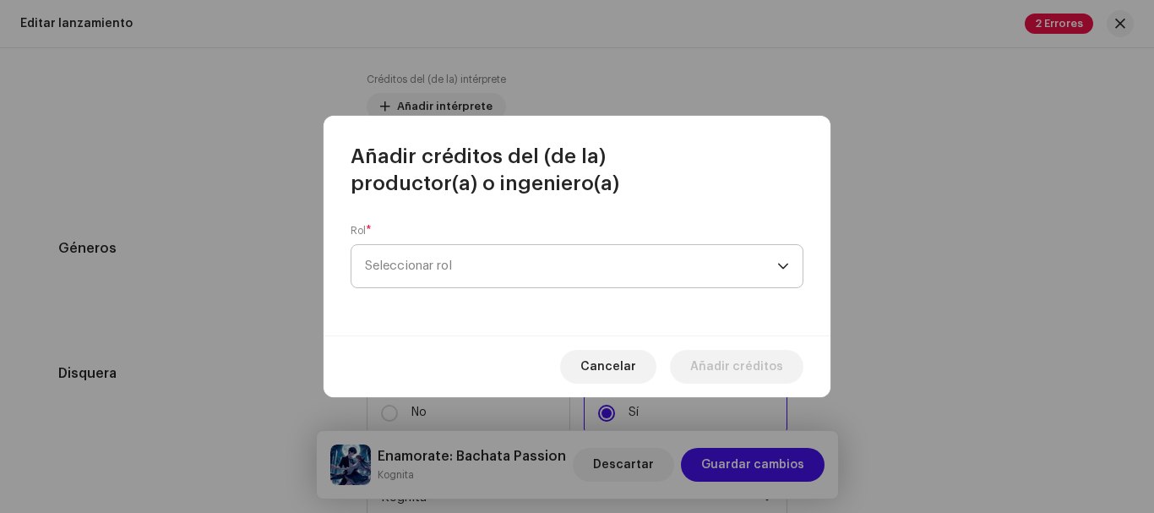
click at [475, 262] on span "Seleccionar rol" at bounding box center [571, 266] width 412 height 42
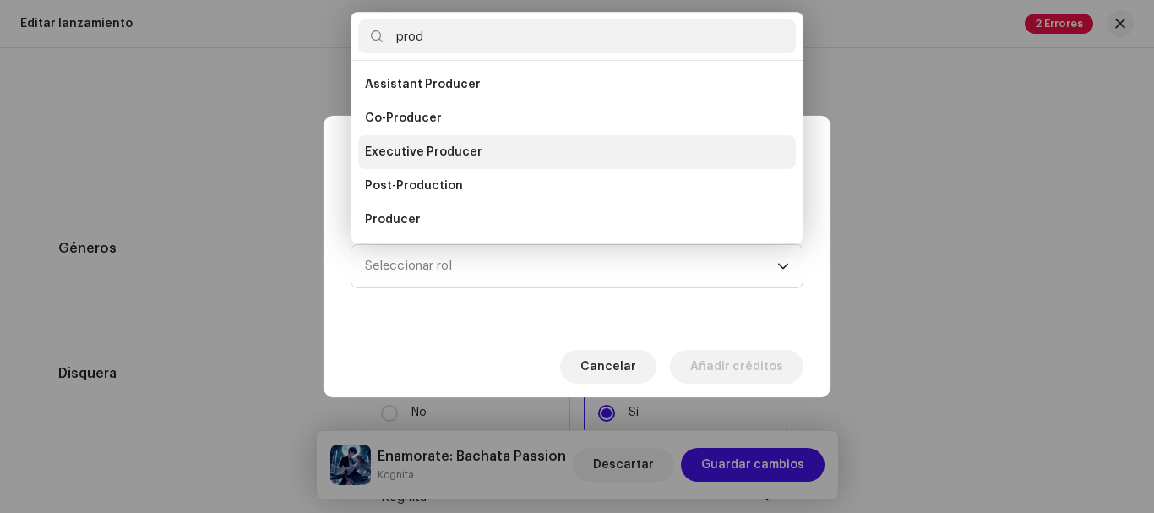
scroll to position [27, 0]
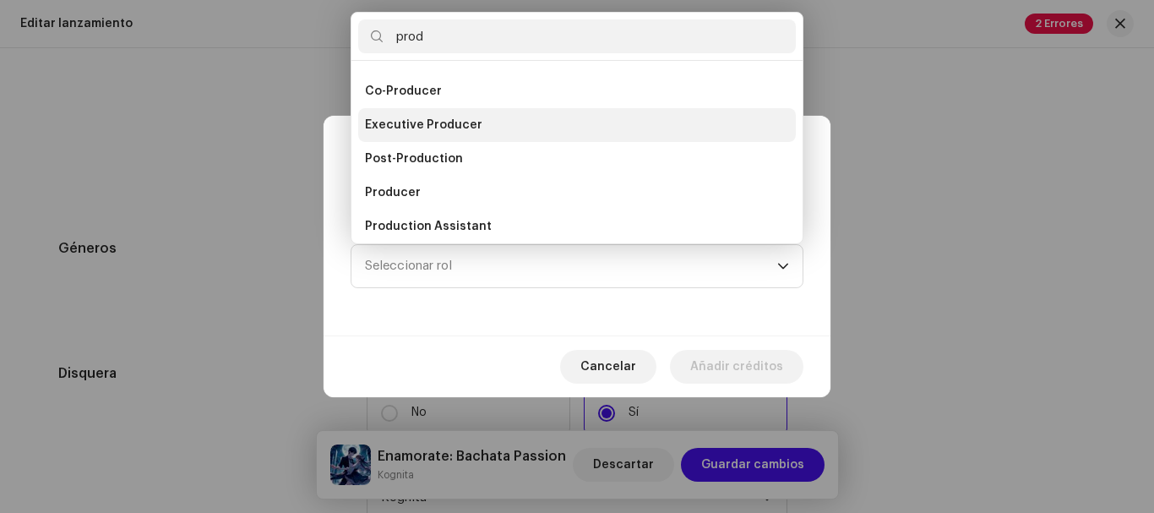
type input "prod"
click at [463, 130] on span "Executive Producer" at bounding box center [423, 125] width 117 height 17
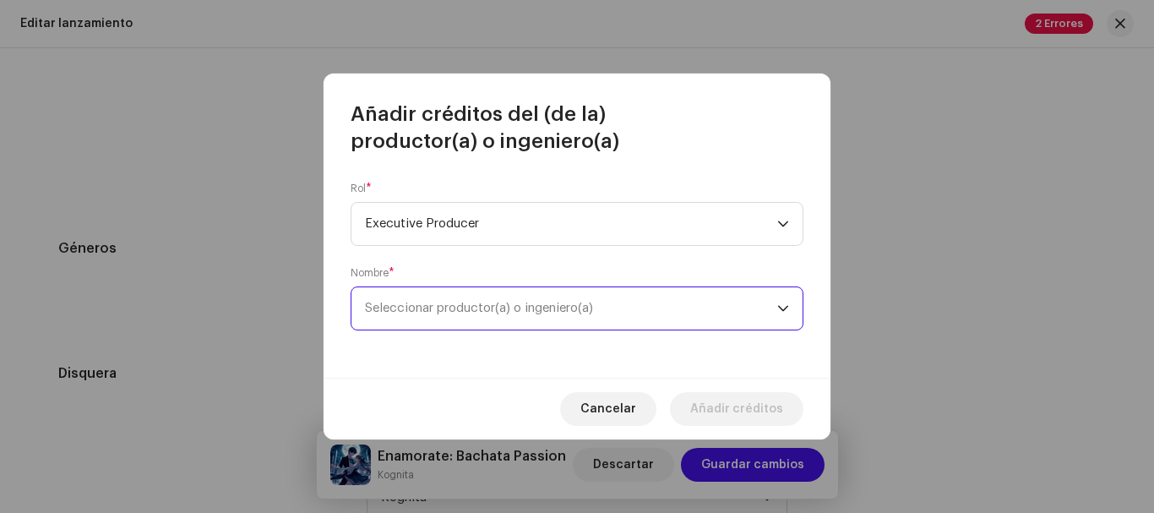
click at [443, 297] on span "Seleccionar productor(a) o ingeniero(a)" at bounding box center [571, 308] width 412 height 42
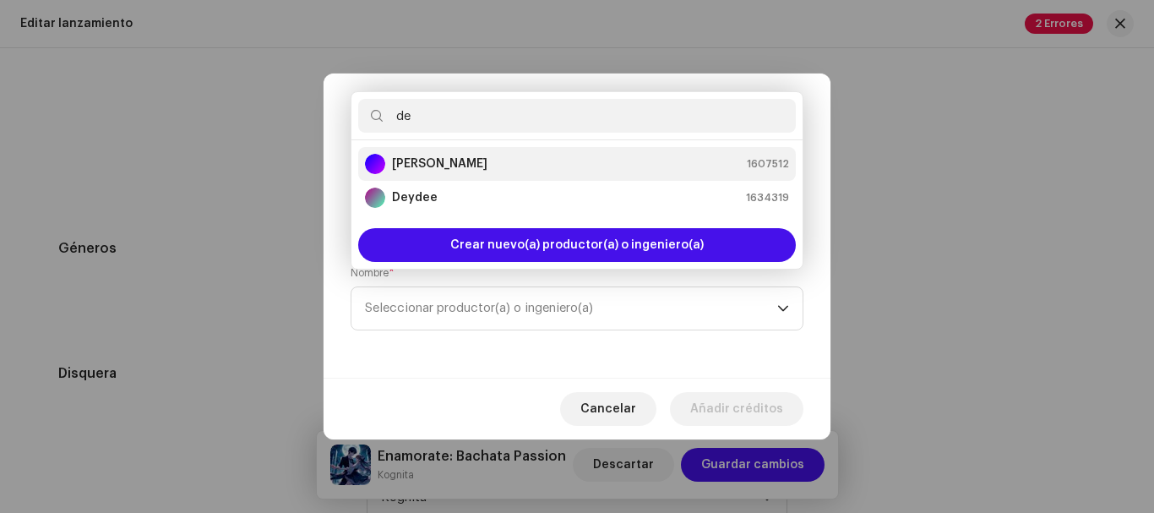
type input "de"
click at [451, 156] on strong "[PERSON_NAME]" at bounding box center [439, 163] width 95 height 17
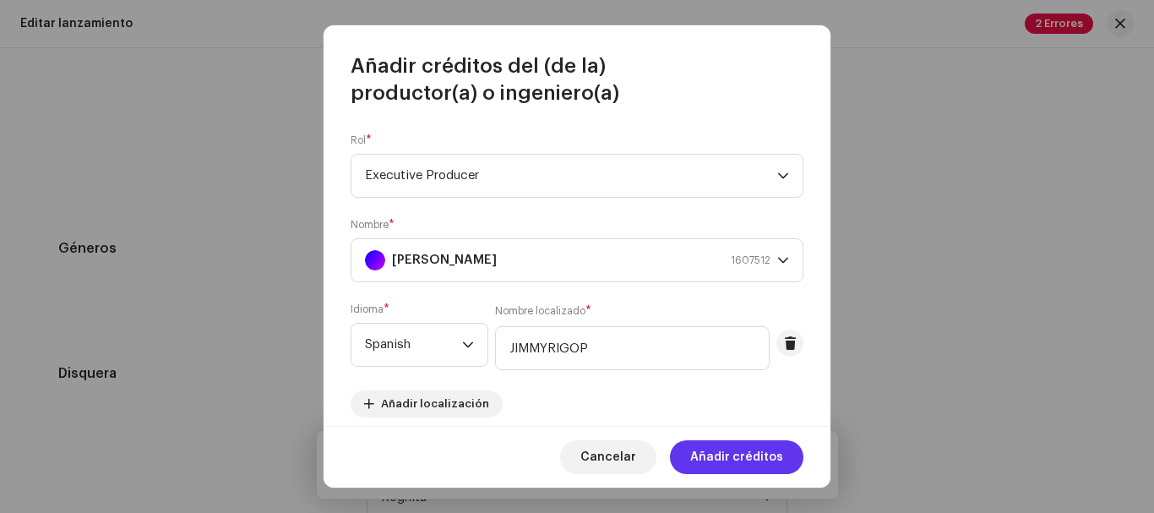
click at [723, 460] on span "Añadir créditos" at bounding box center [736, 457] width 93 height 34
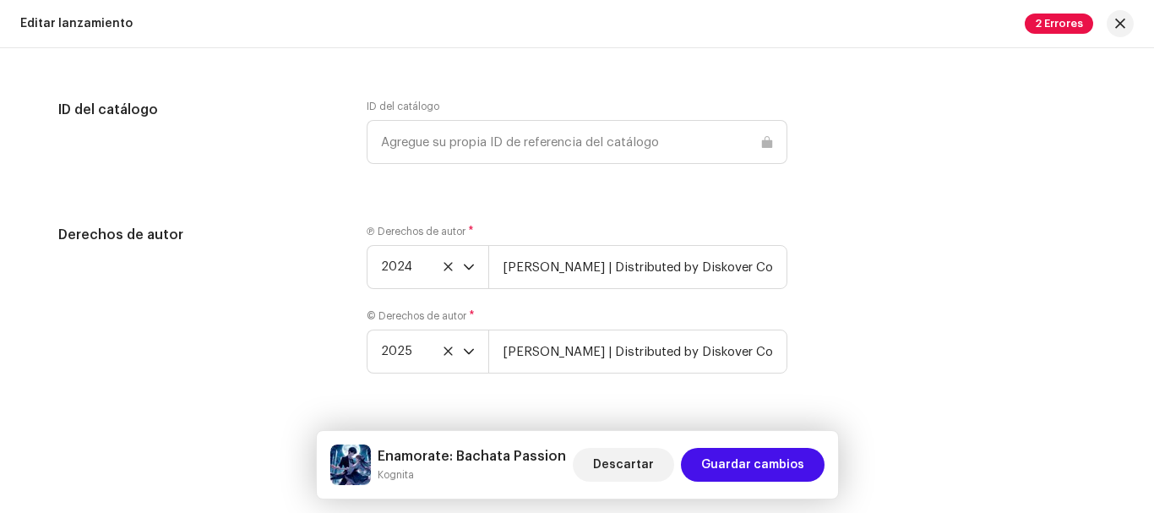
scroll to position [2813, 0]
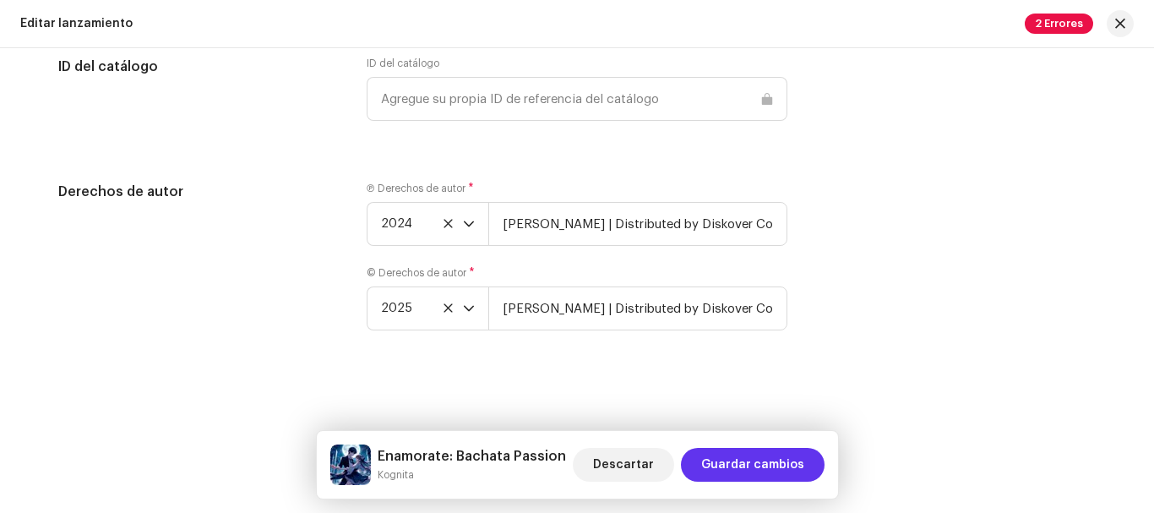
click at [767, 461] on span "Guardar cambios" at bounding box center [752, 465] width 103 height 34
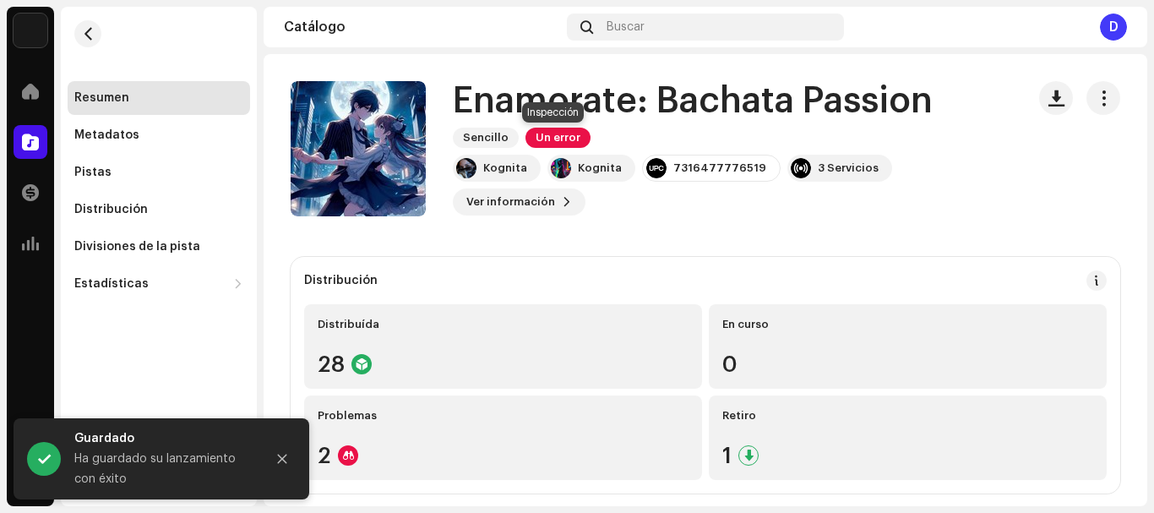
click at [559, 130] on span "Un error" at bounding box center [558, 138] width 65 height 20
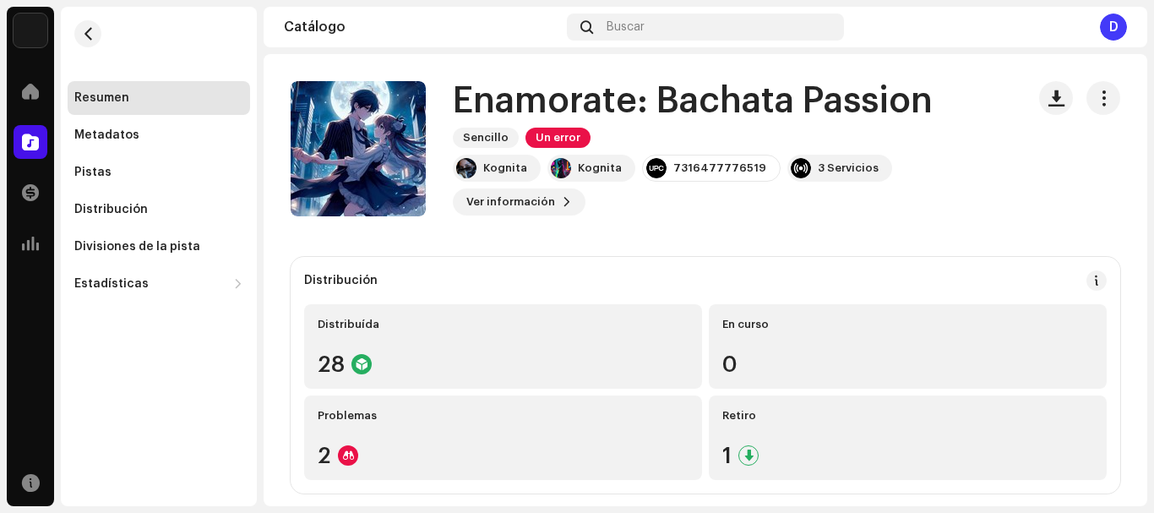
click at [897, 287] on div "Errores de inspección Encontramos los siguientes errores al inspeccionar su lan…" at bounding box center [577, 256] width 1154 height 513
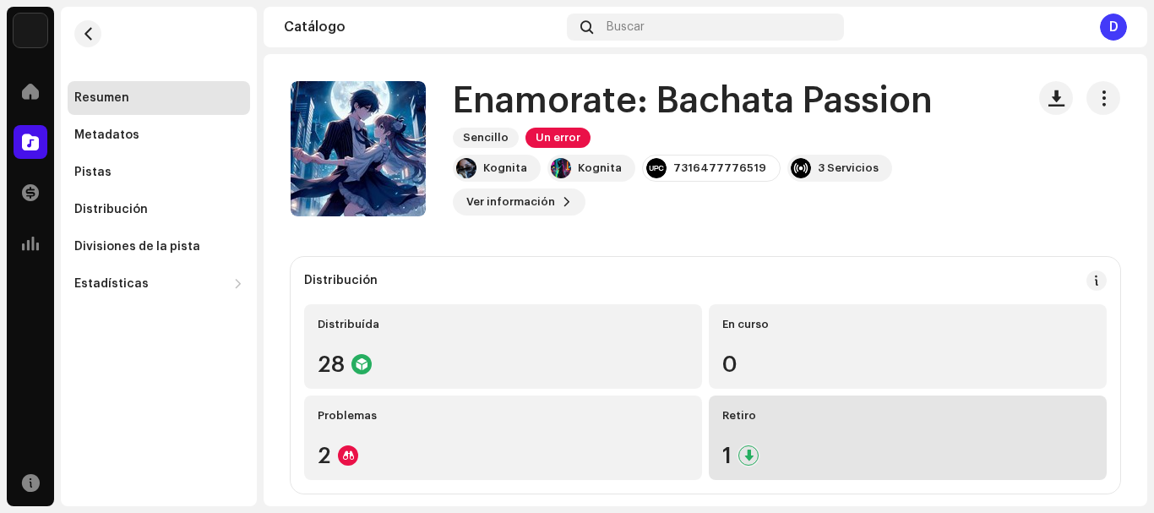
click at [744, 438] on div "Retiro 1" at bounding box center [908, 437] width 398 height 85
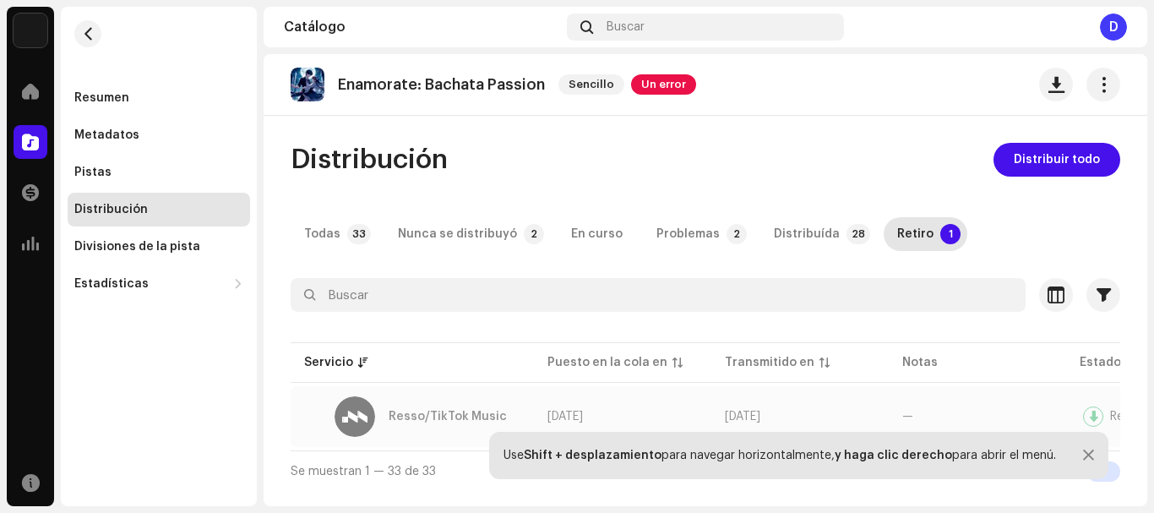
click at [504, 411] on div "Resso/TikTok Music" at bounding box center [428, 416] width 186 height 41
click at [444, 413] on div "Resso/TikTok Music" at bounding box center [448, 417] width 118 height 12
click at [907, 228] on div "Retiro" at bounding box center [915, 234] width 36 height 34
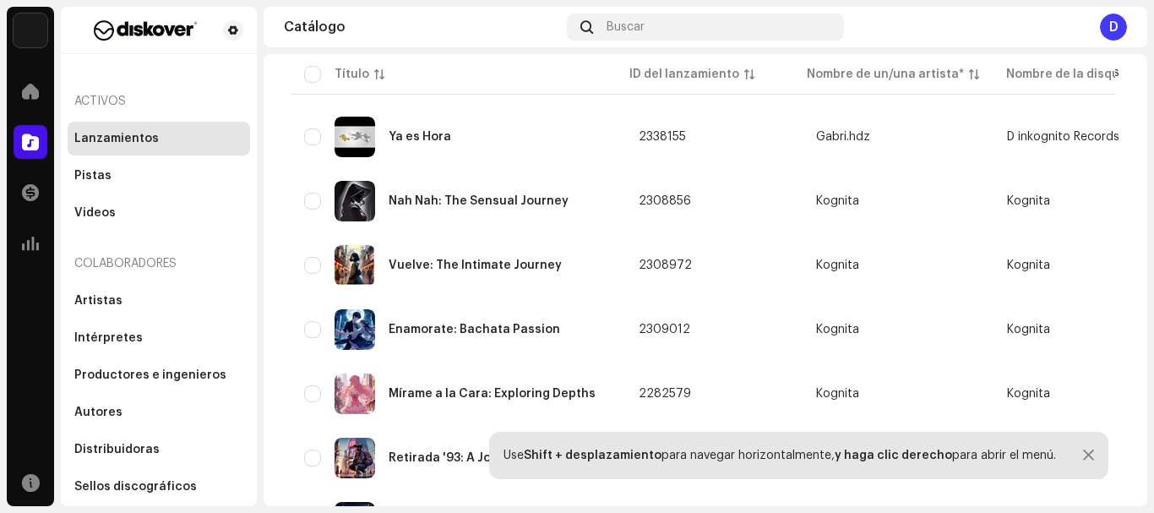
scroll to position [2993, 0]
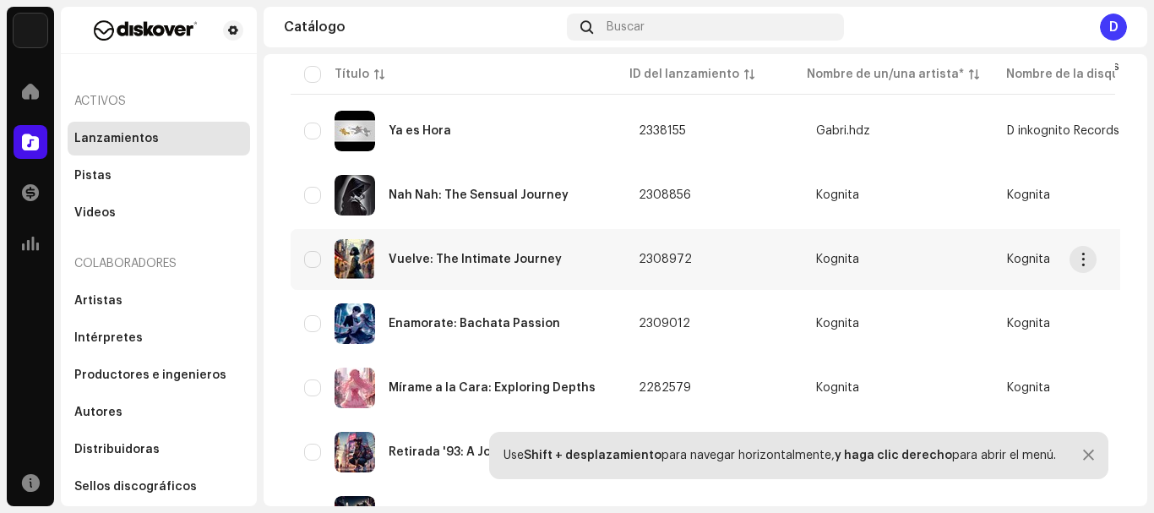
click at [489, 252] on div "Vuelve: The Intimate Journey" at bounding box center [458, 259] width 308 height 41
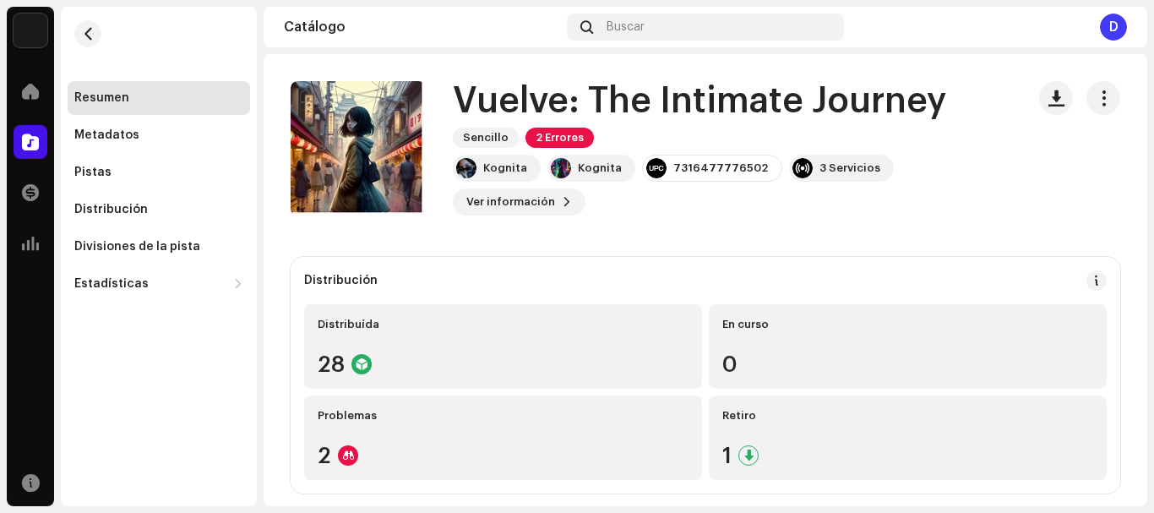
click at [552, 134] on span "2 Errores" at bounding box center [560, 138] width 68 height 20
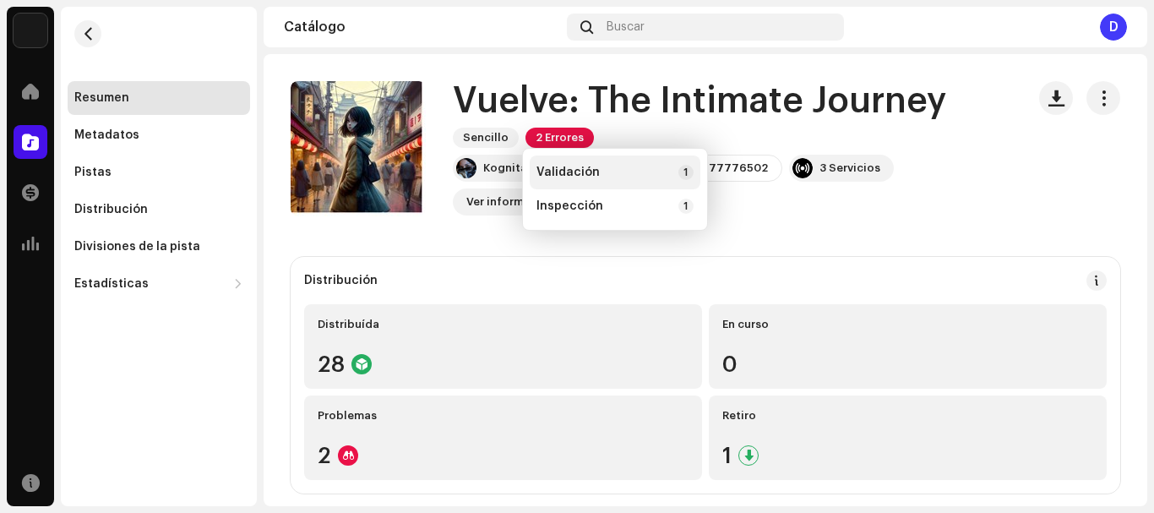
click at [601, 175] on div "Validación 1" at bounding box center [615, 172] width 157 height 15
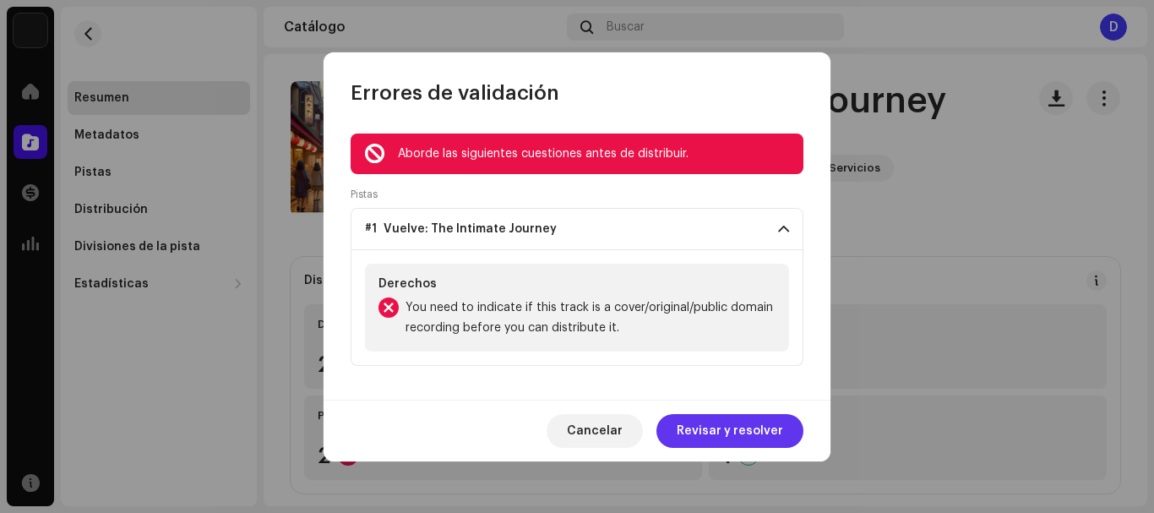
click at [716, 427] on span "Revisar y resolver" at bounding box center [730, 431] width 106 height 34
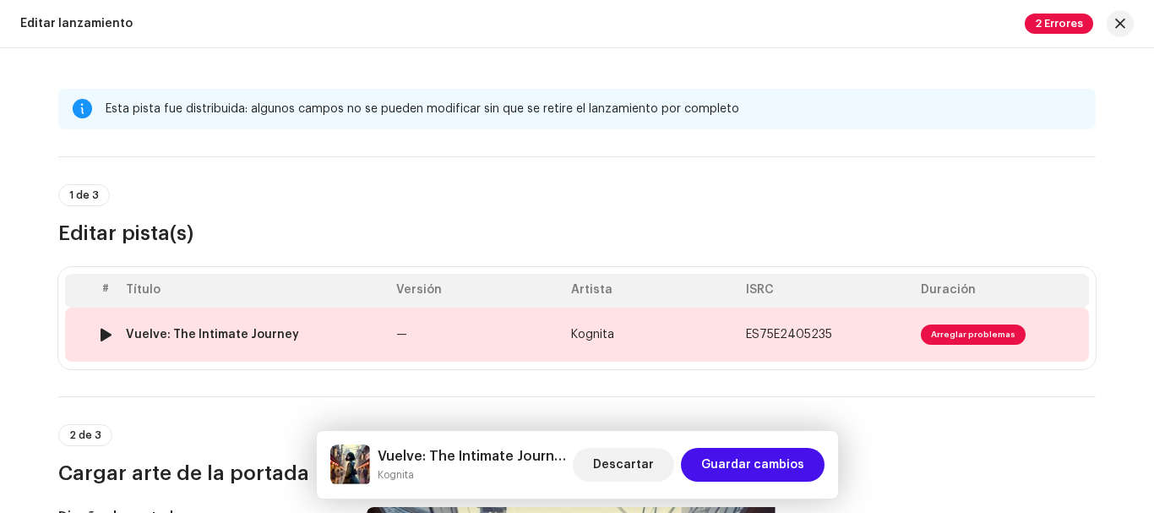
click at [711, 333] on td "Kognita" at bounding box center [651, 335] width 175 height 54
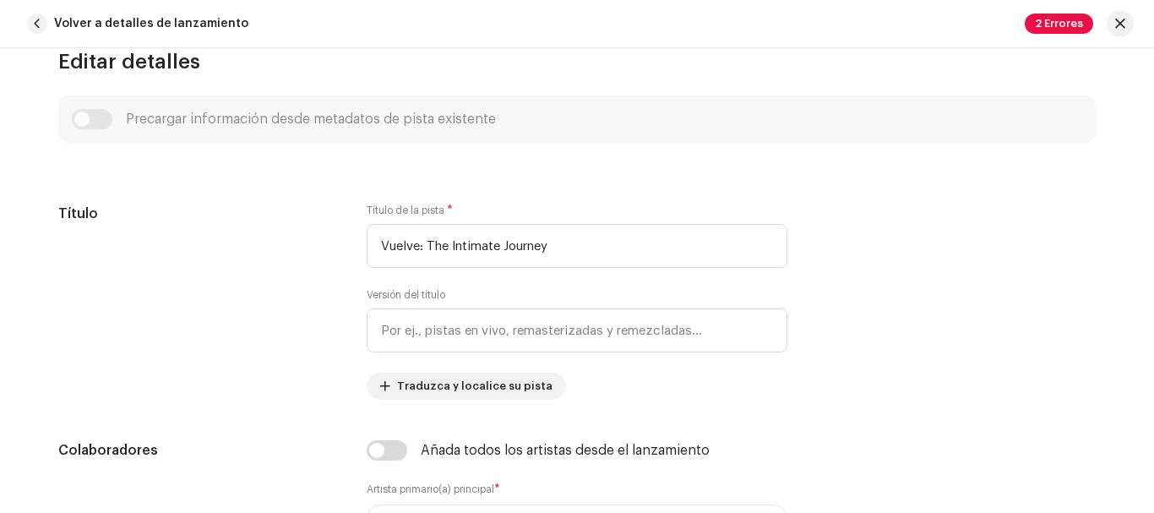
scroll to position [682, 0]
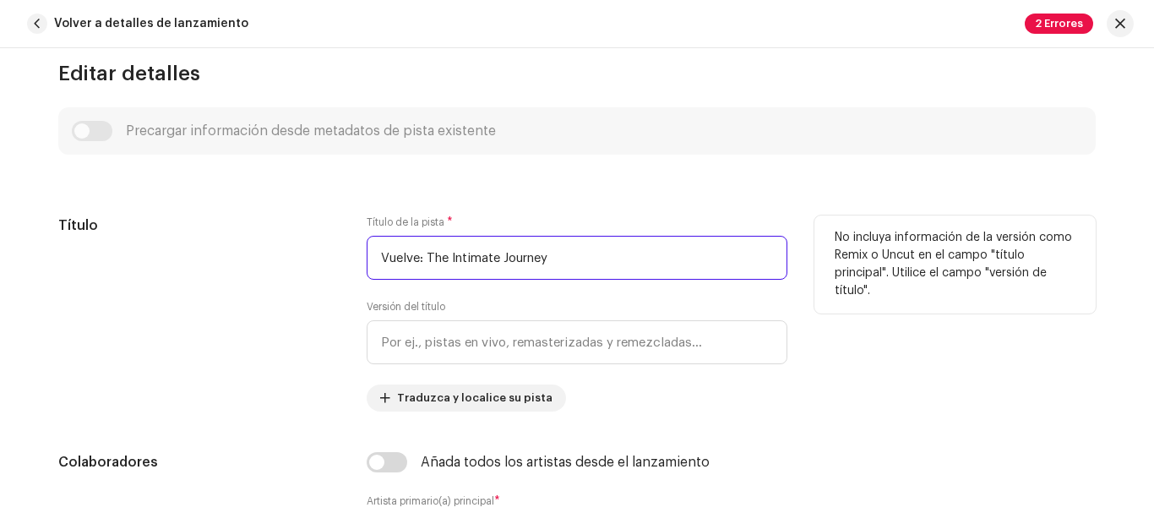
drag, startPoint x: 611, startPoint y: 261, endPoint x: 372, endPoint y: 248, distance: 239.5
click at [372, 248] on input "Vuelve: The Intimate Journey" at bounding box center [577, 258] width 421 height 44
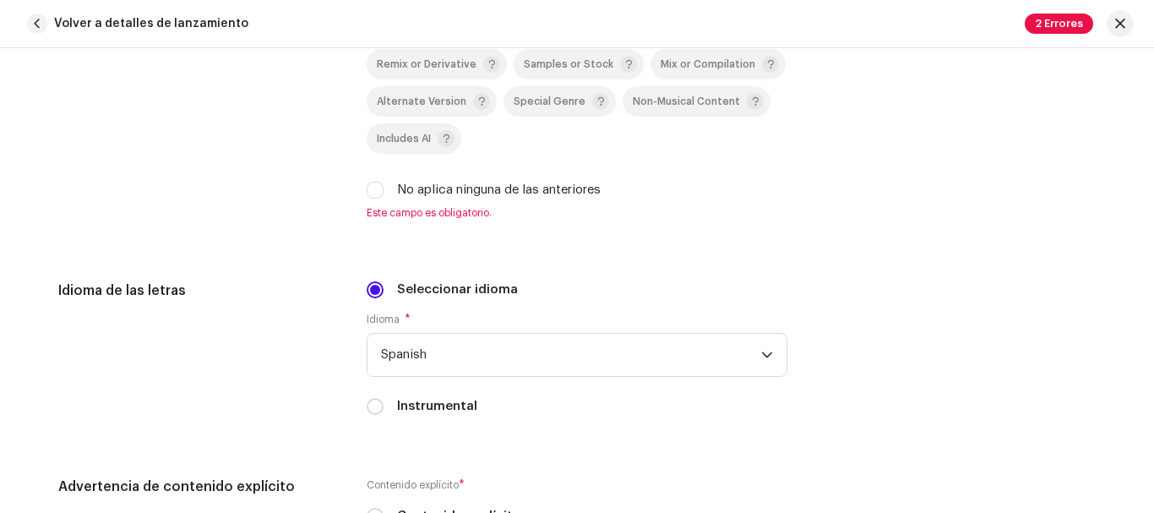
scroll to position [2636, 0]
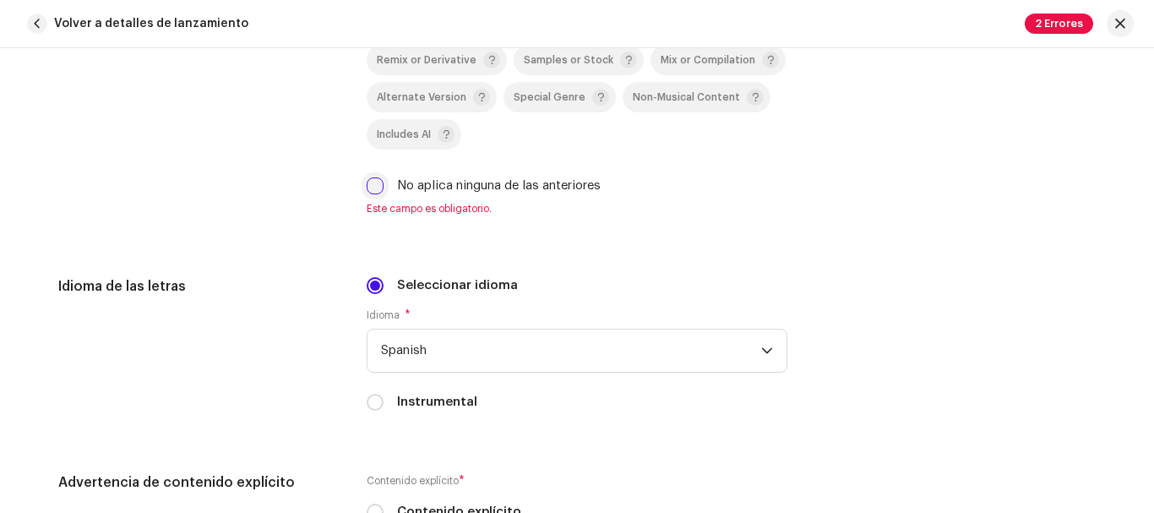
click at [373, 189] on input "No aplica ninguna de las anteriores" at bounding box center [375, 185] width 17 height 17
checkbox input "true"
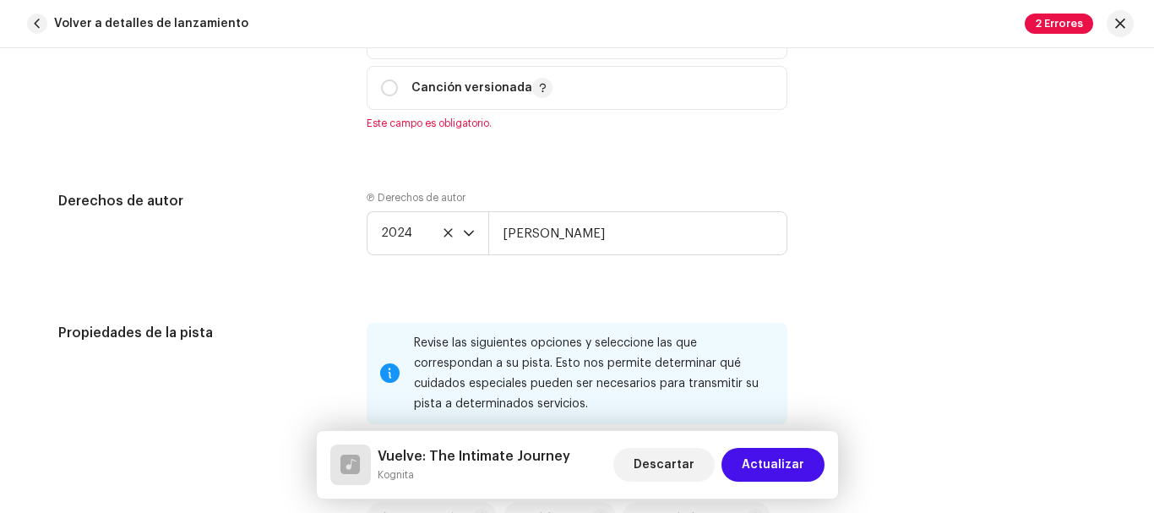
scroll to position [2224, 0]
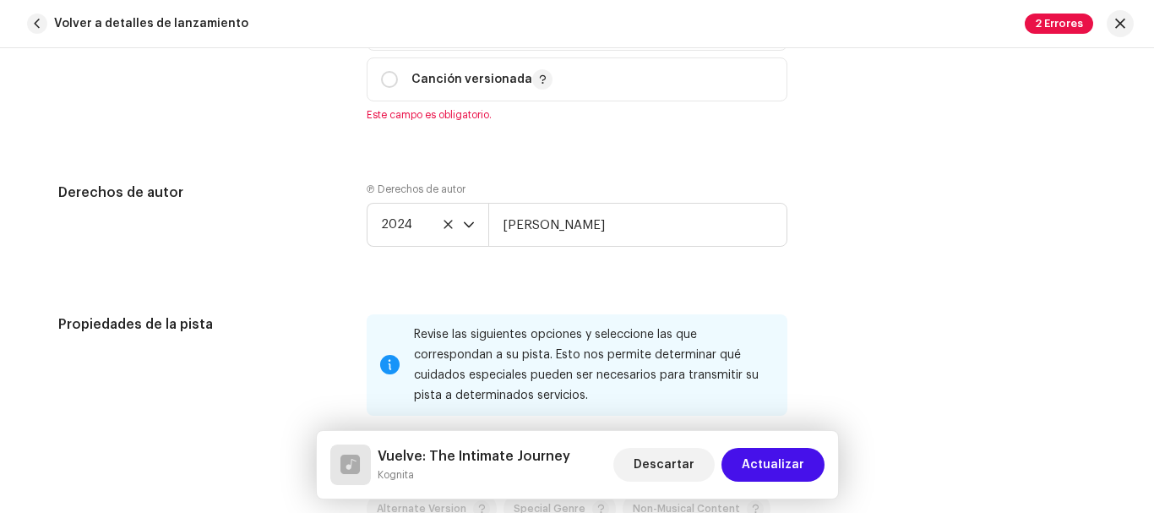
click at [373, 189] on label "Ⓟ Derechos de autor" at bounding box center [416, 190] width 99 height 14
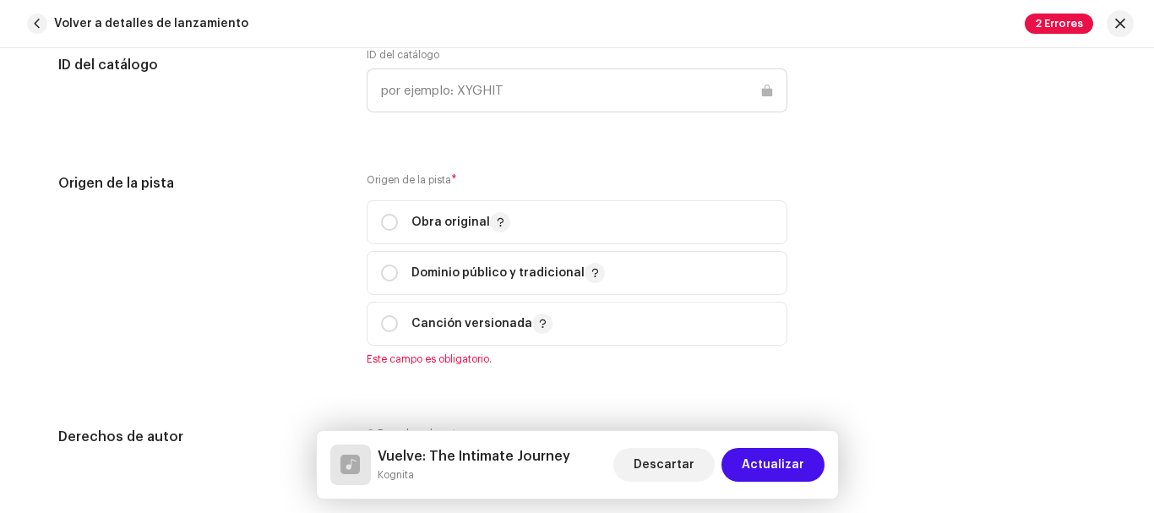
scroll to position [1979, 0]
click at [389, 221] on input "radio" at bounding box center [389, 223] width 17 height 17
radio input "true"
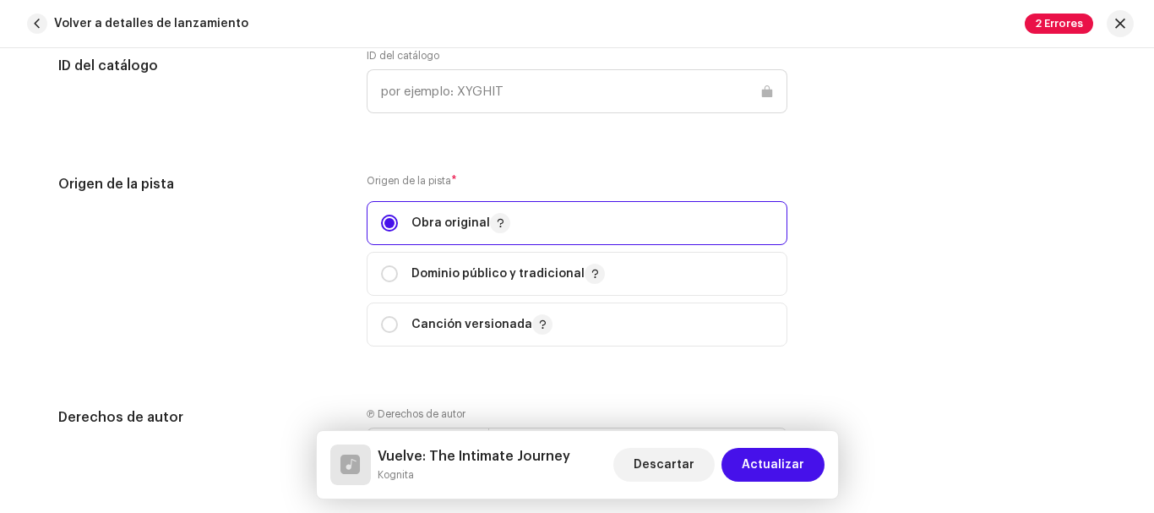
click at [316, 263] on div "Origen de la pista" at bounding box center [198, 270] width 281 height 193
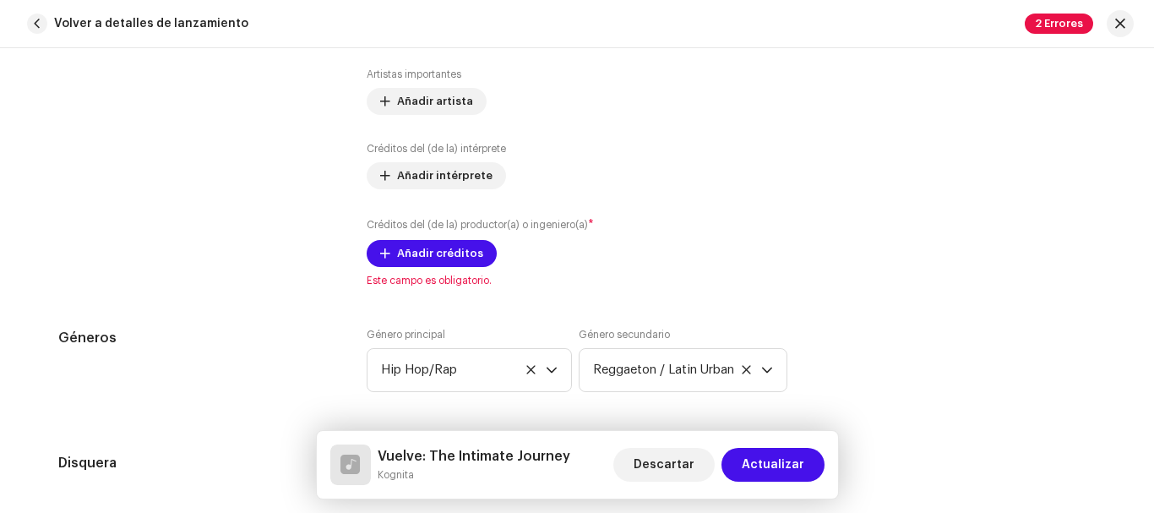
scroll to position [1240, 0]
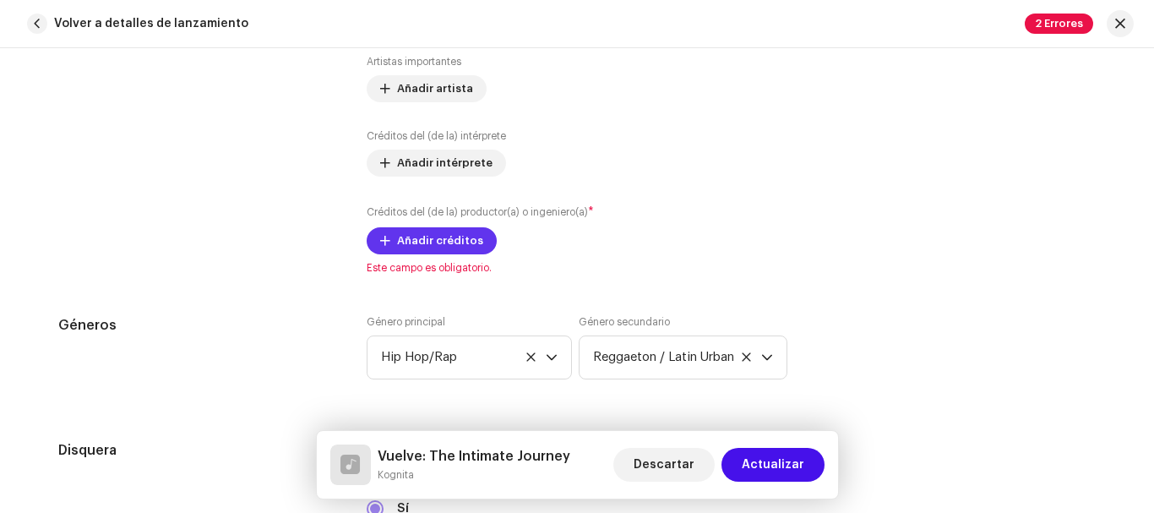
click at [415, 237] on span "Añadir créditos" at bounding box center [440, 241] width 86 height 34
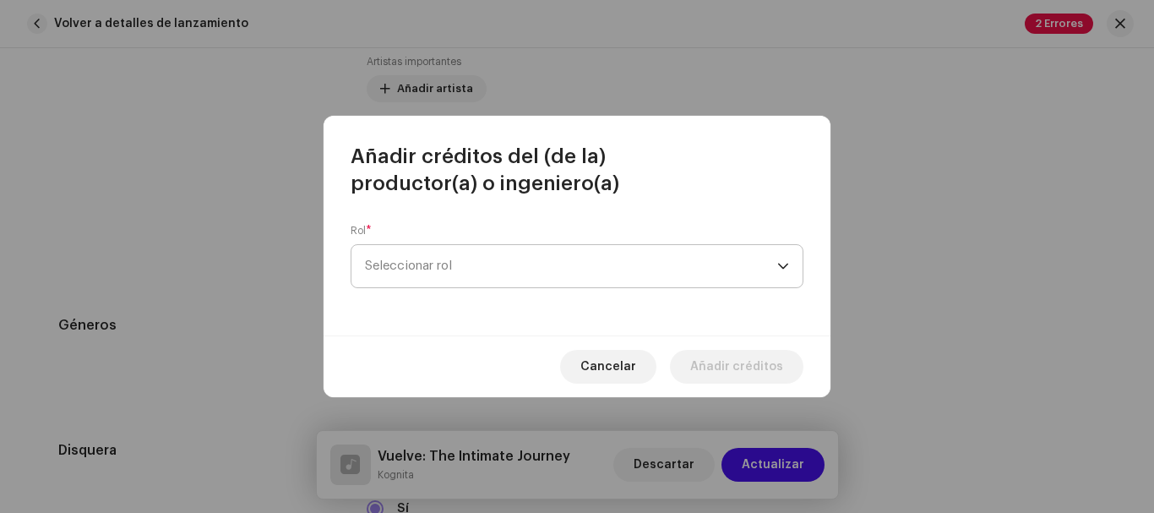
click at [446, 260] on span "Seleccionar rol" at bounding box center [571, 266] width 412 height 42
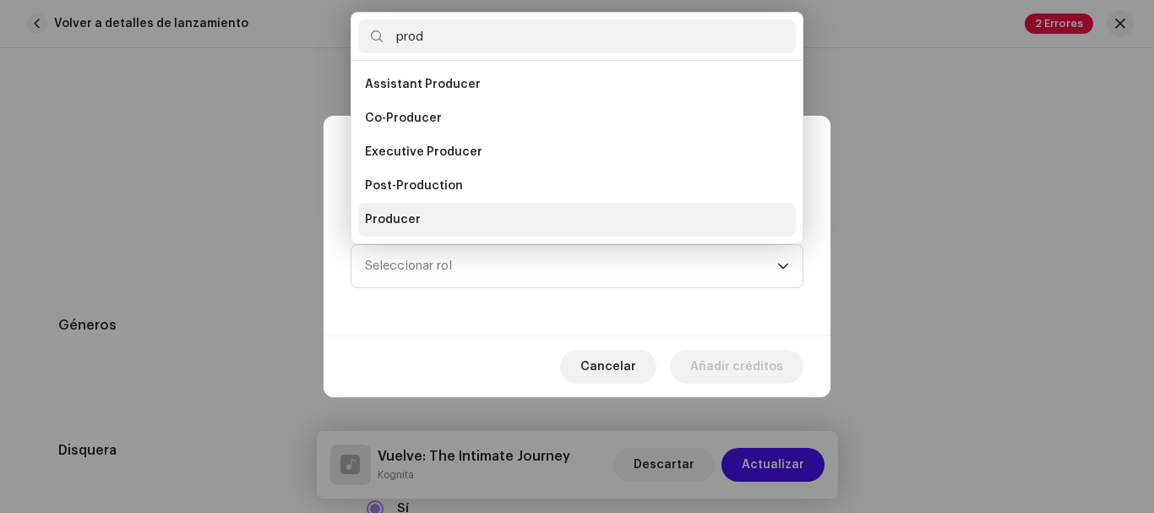
scroll to position [27, 0]
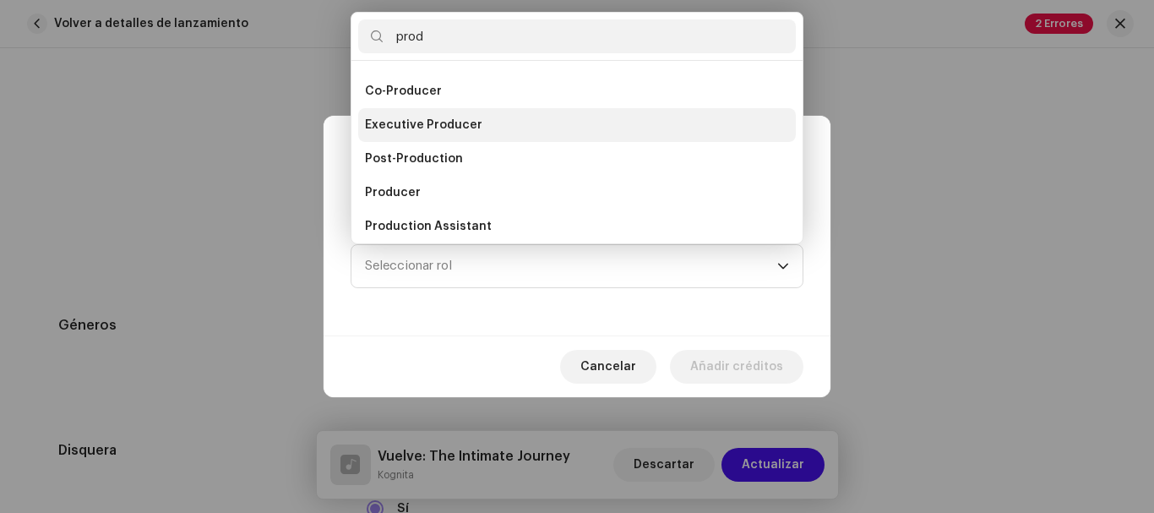
type input "prod"
click at [461, 124] on span "Executive Producer" at bounding box center [423, 125] width 117 height 17
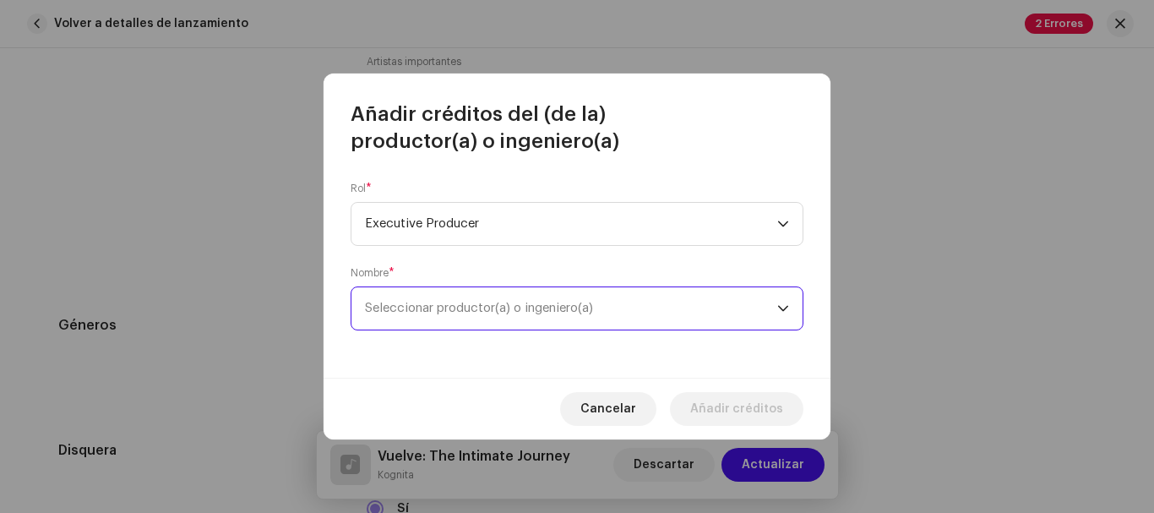
click at [430, 305] on span "Seleccionar productor(a) o ingeniero(a)" at bounding box center [479, 308] width 228 height 13
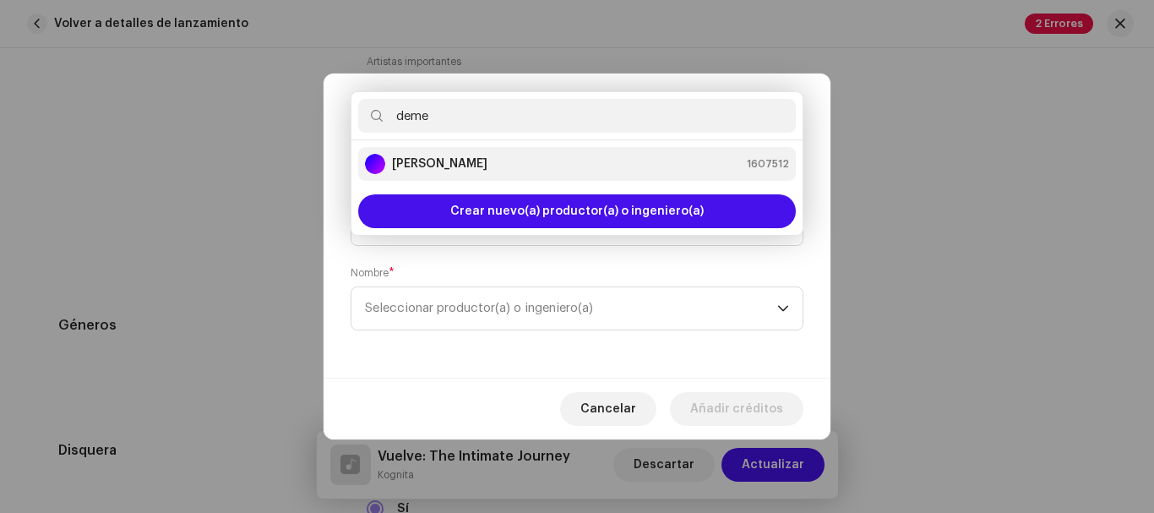
type input "deme"
click at [461, 161] on strong "[PERSON_NAME]" at bounding box center [439, 163] width 95 height 17
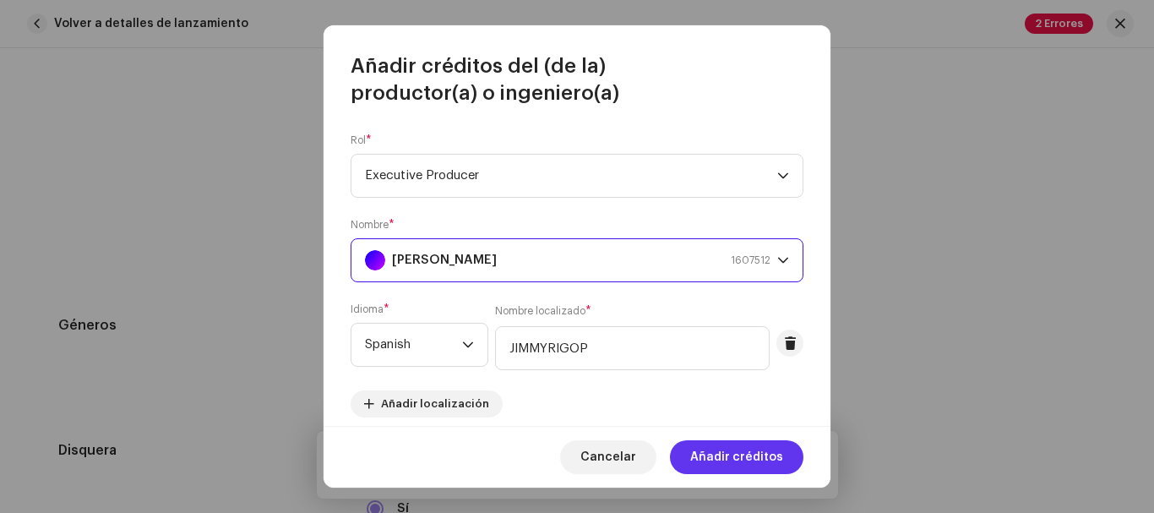
click at [734, 450] on span "Añadir créditos" at bounding box center [736, 457] width 93 height 34
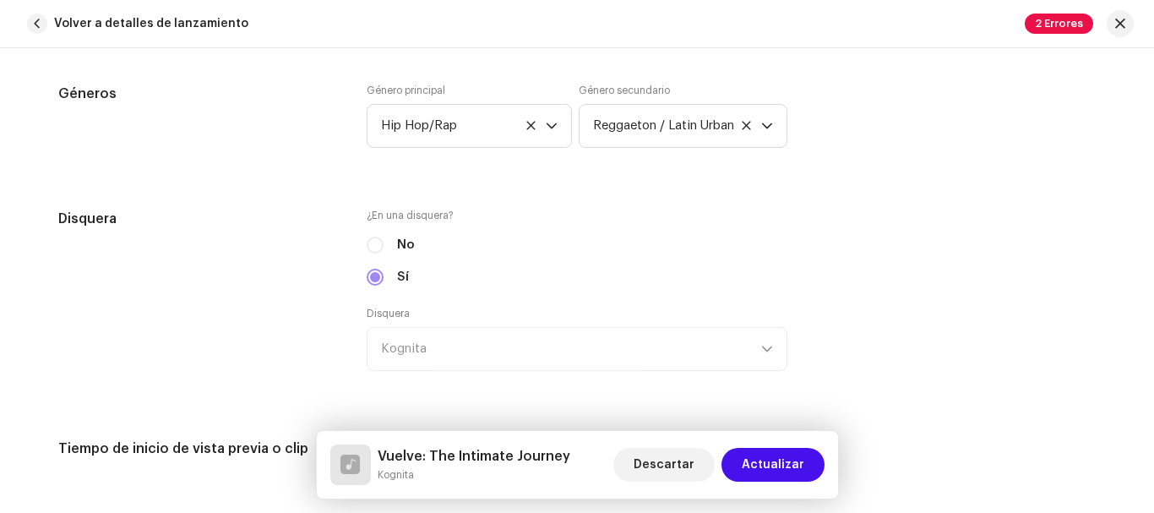
scroll to position [1523, 0]
click at [760, 467] on span "Actualizar" at bounding box center [773, 465] width 63 height 34
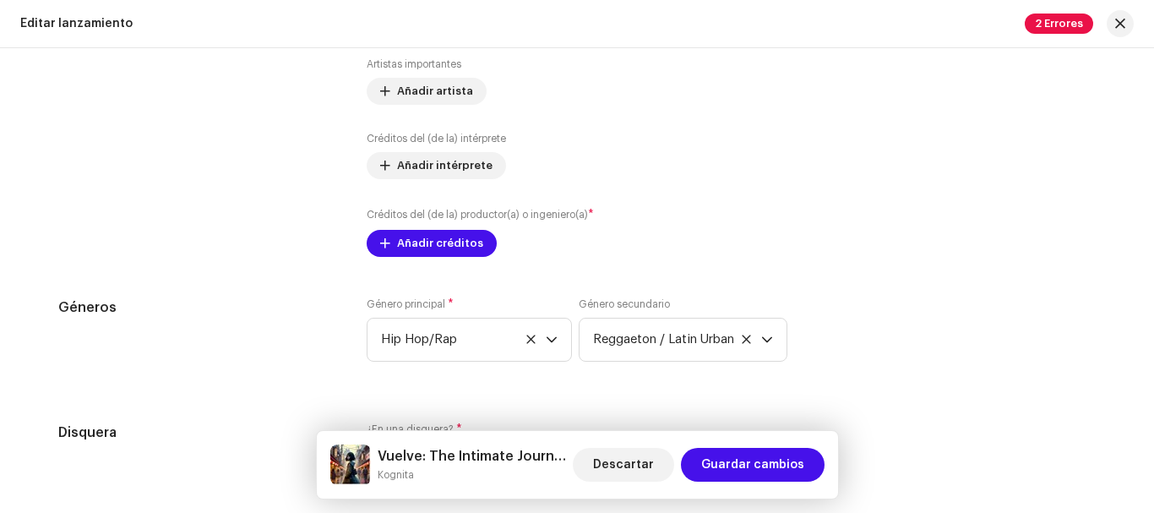
scroll to position [1942, 0]
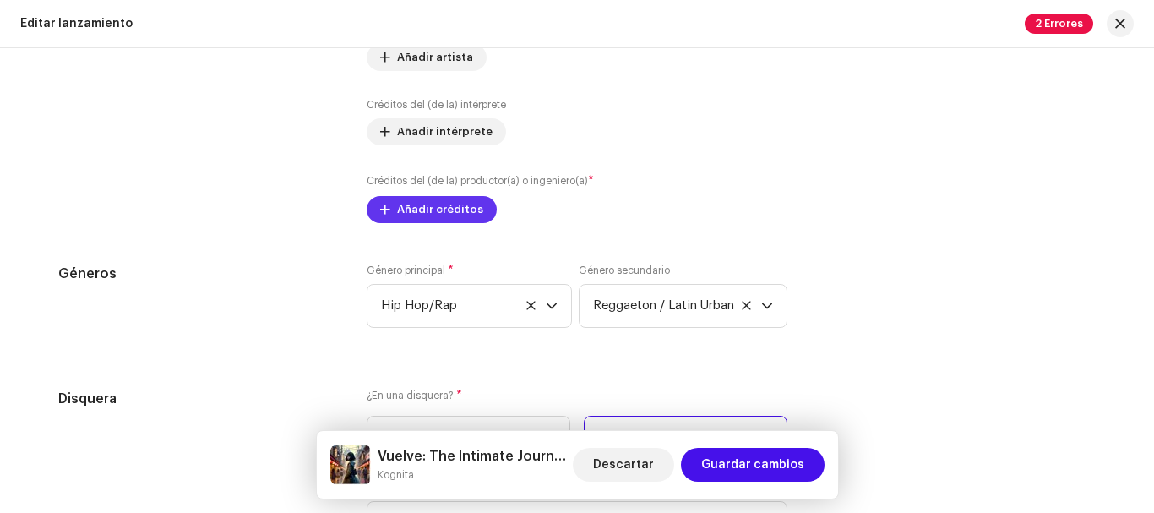
click at [454, 215] on span "Añadir créditos" at bounding box center [440, 210] width 86 height 34
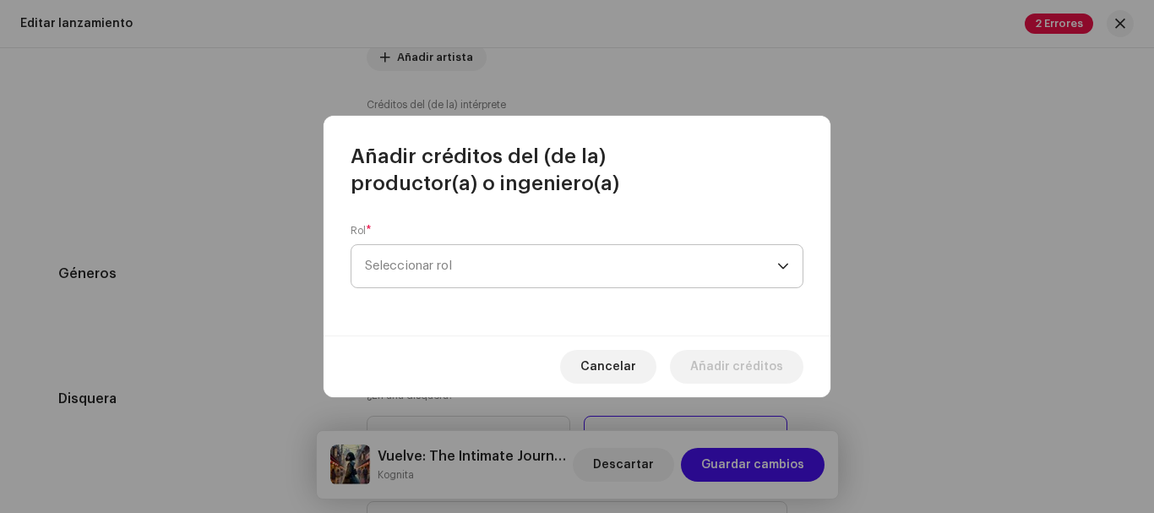
click at [462, 259] on span "Seleccionar rol" at bounding box center [571, 266] width 412 height 42
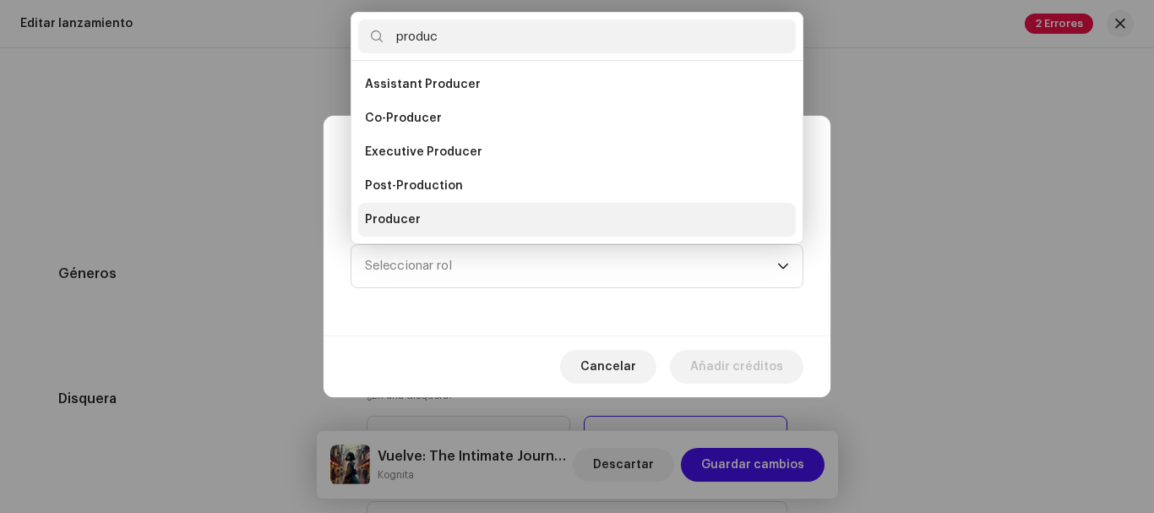
scroll to position [27, 0]
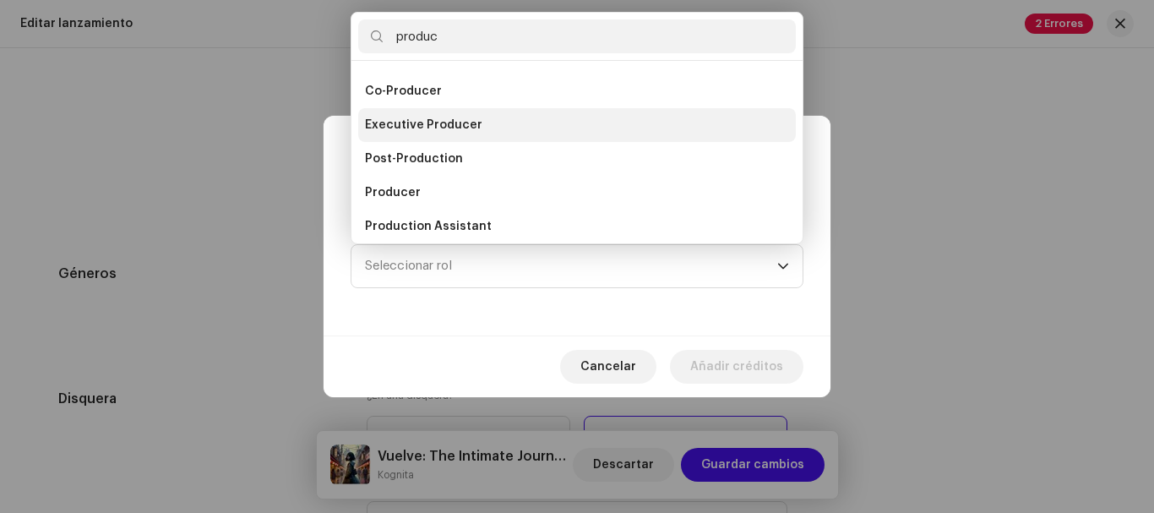
type input "produc"
click at [516, 131] on li "Executive Producer" at bounding box center [577, 125] width 438 height 34
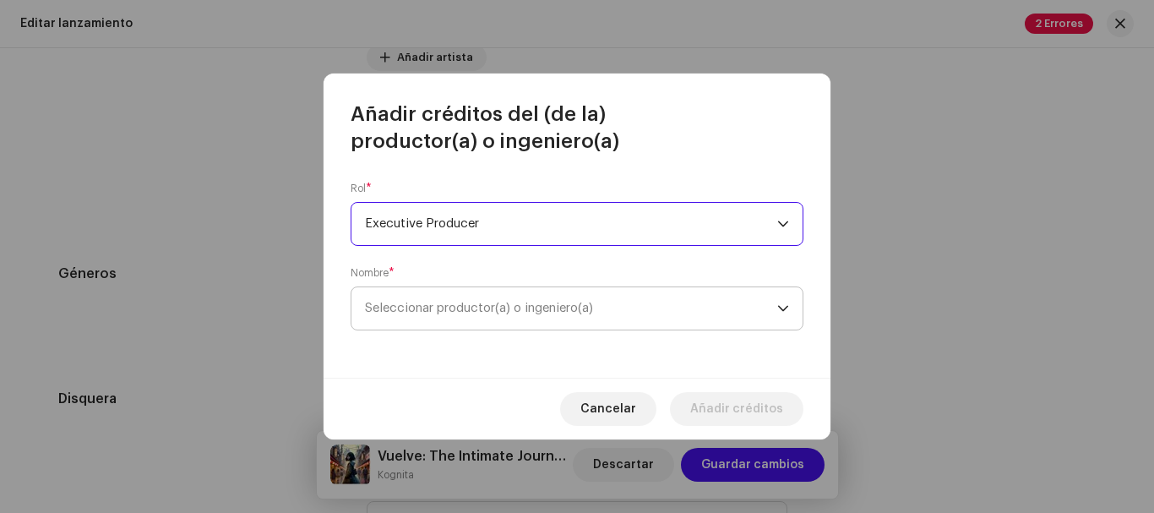
click at [483, 302] on span "Seleccionar productor(a) o ingeniero(a)" at bounding box center [479, 308] width 228 height 13
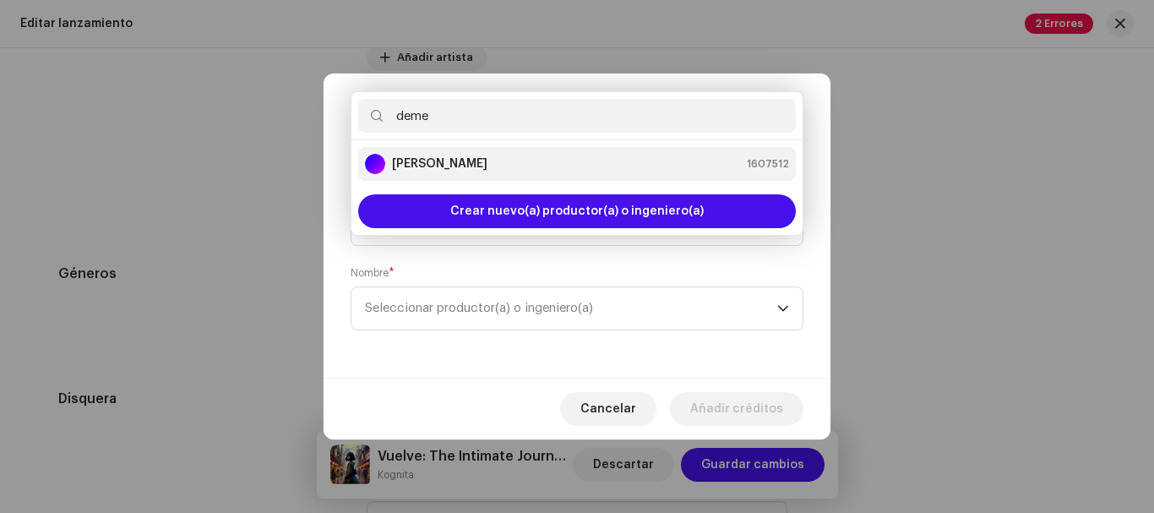
type input "deme"
click at [488, 166] on strong "[PERSON_NAME]" at bounding box center [439, 163] width 95 height 17
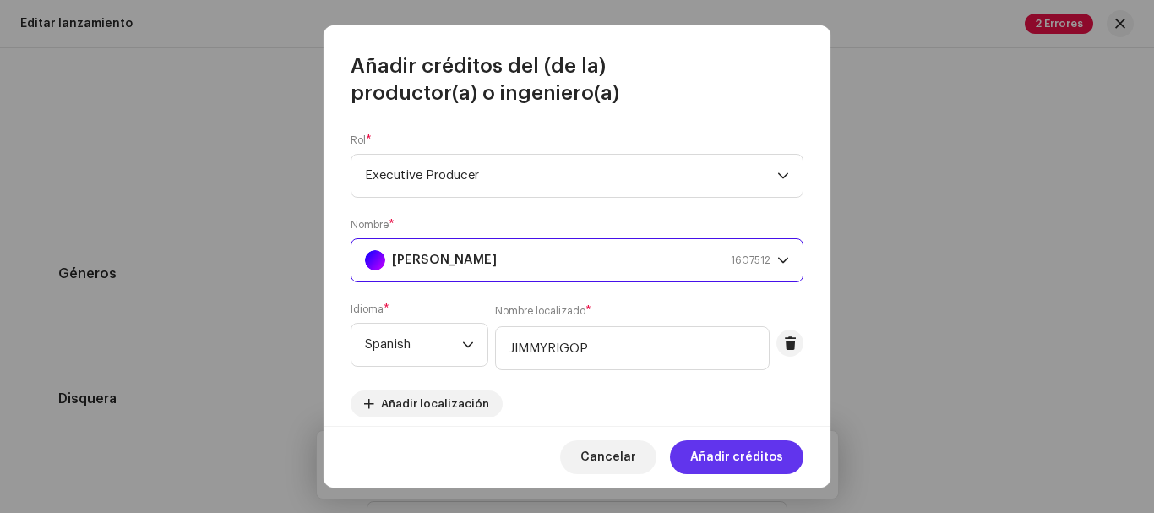
click at [728, 458] on span "Añadir créditos" at bounding box center [736, 457] width 93 height 34
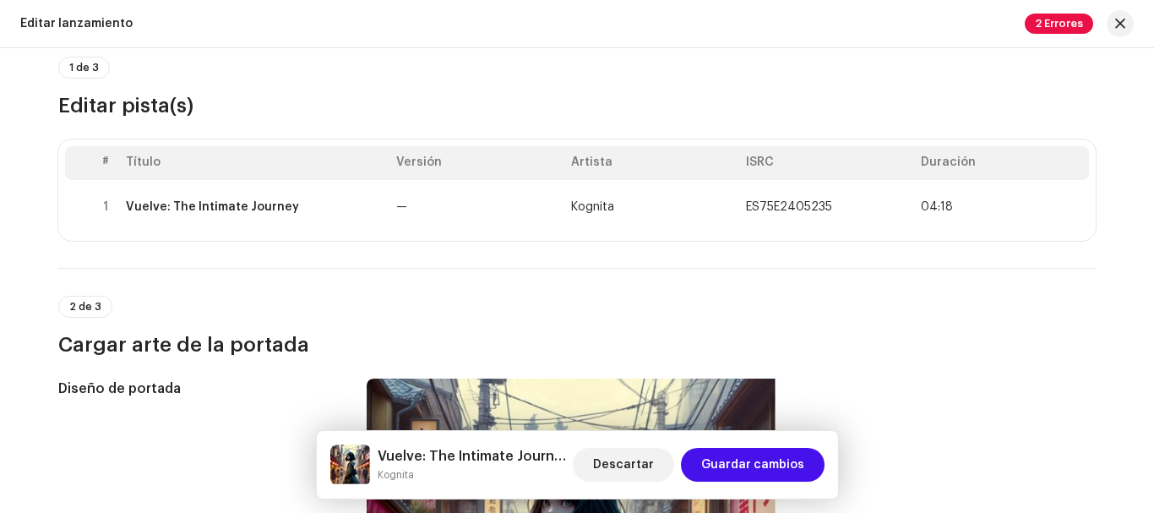
scroll to position [136, 0]
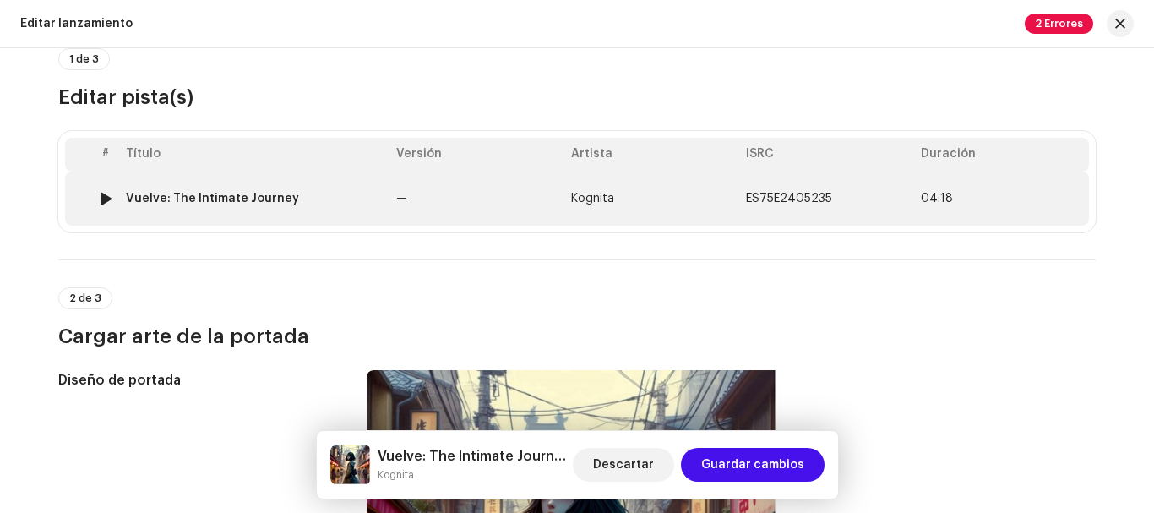
click at [689, 193] on td "Kognita" at bounding box center [651, 199] width 175 height 54
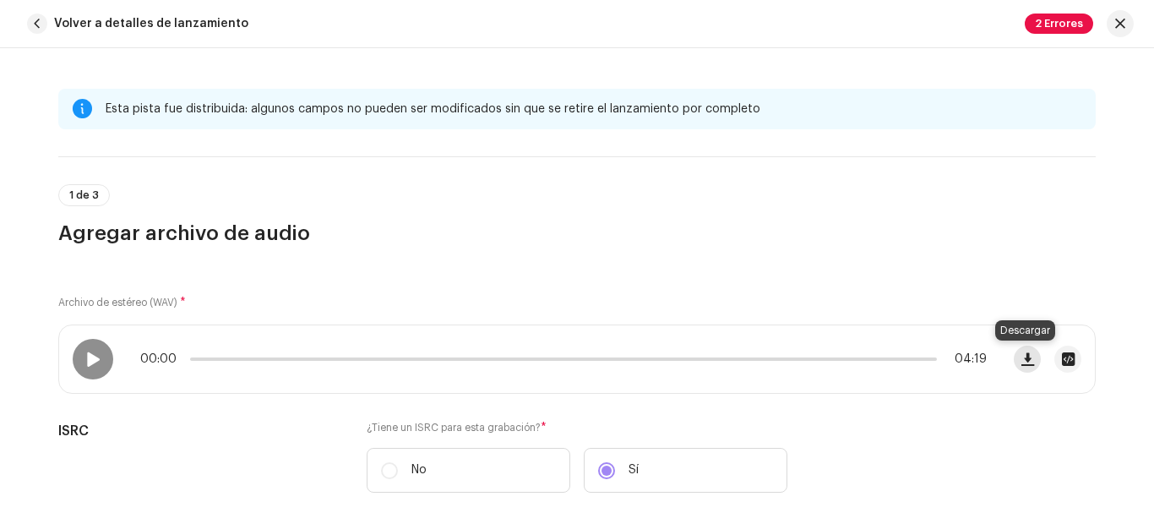
click at [1028, 360] on span "button" at bounding box center [1028, 359] width 13 height 14
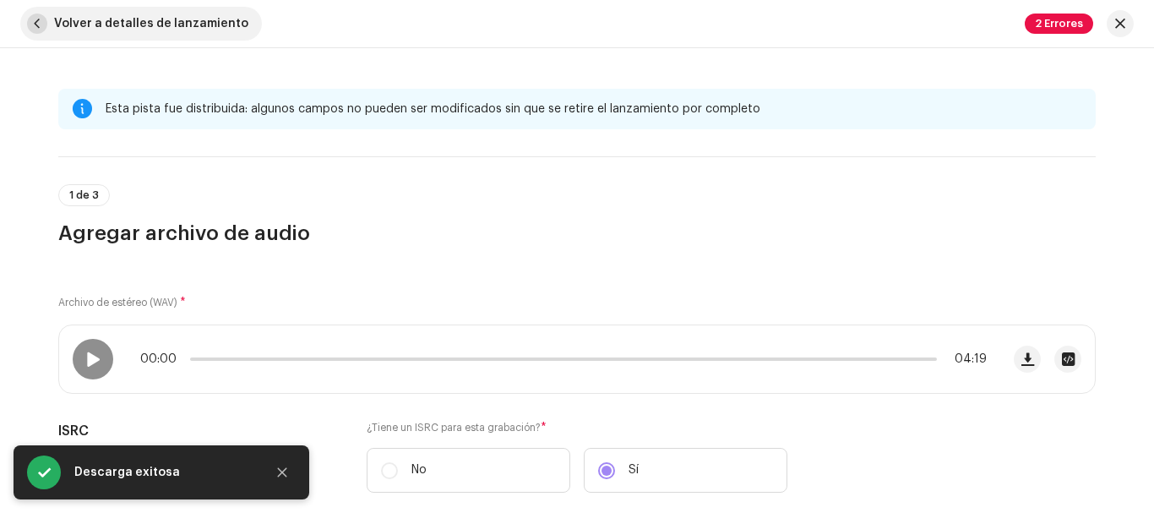
click at [39, 22] on span "button" at bounding box center [37, 24] width 20 height 20
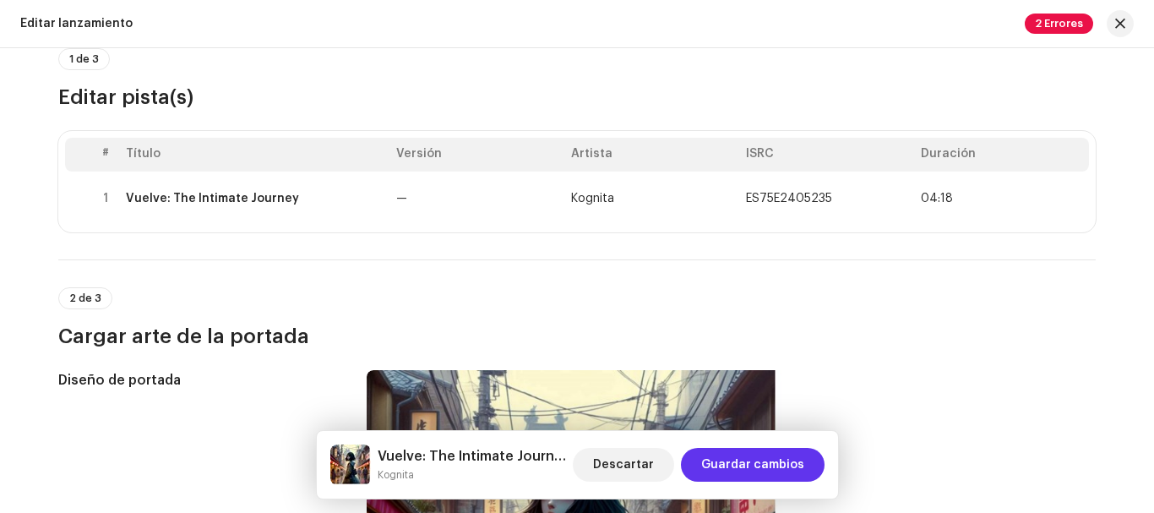
click at [761, 461] on span "Guardar cambios" at bounding box center [752, 465] width 103 height 34
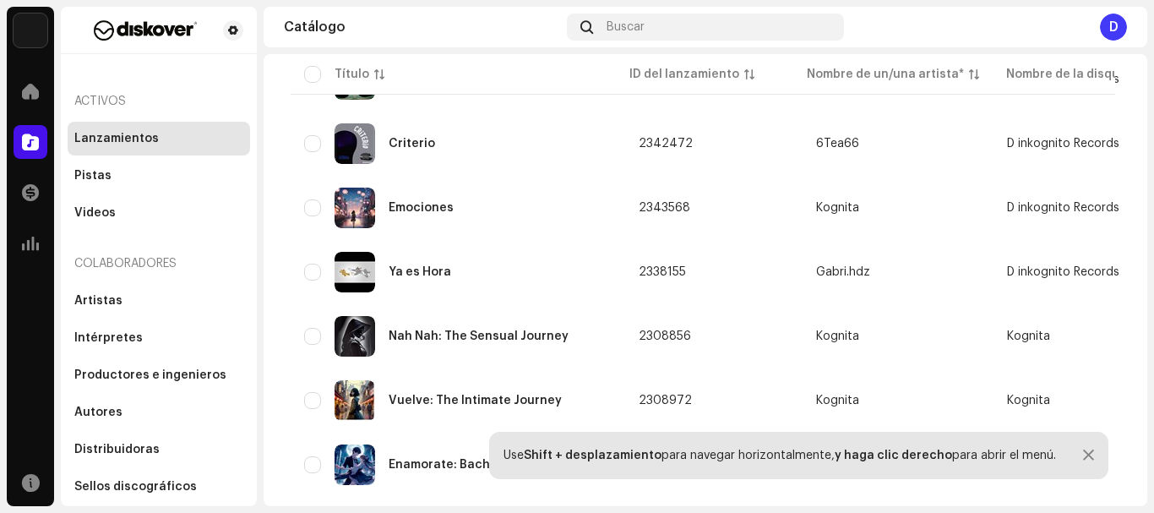
scroll to position [2866, 0]
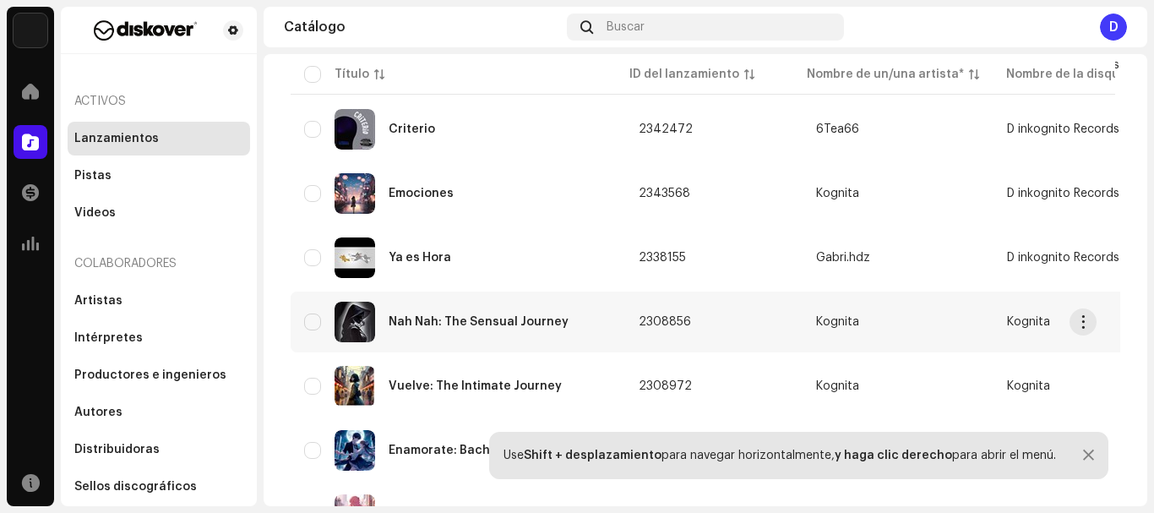
click at [657, 317] on span "2308856" at bounding box center [665, 322] width 52 height 12
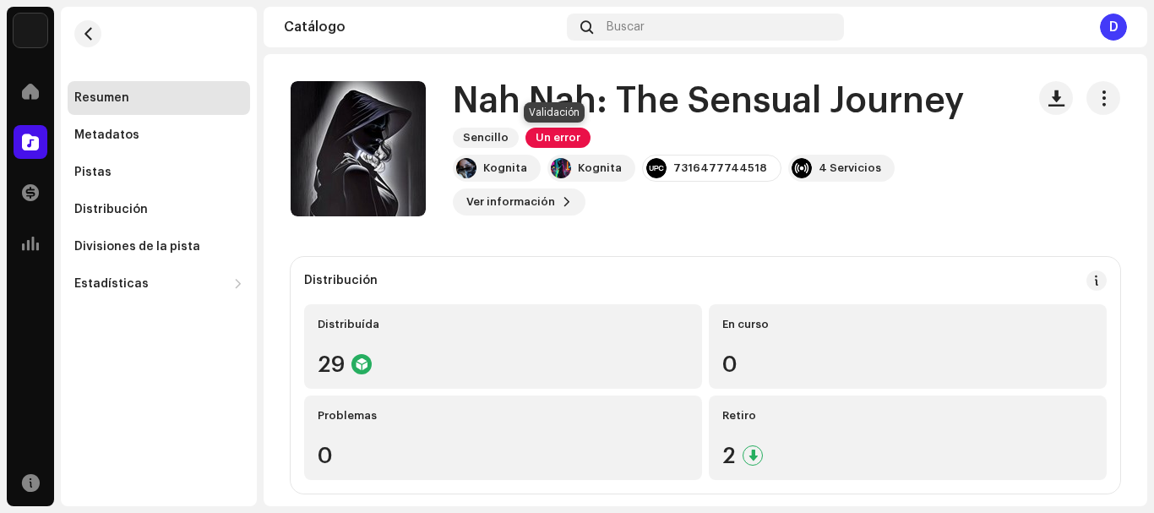
click at [557, 137] on span "Un error" at bounding box center [558, 138] width 65 height 20
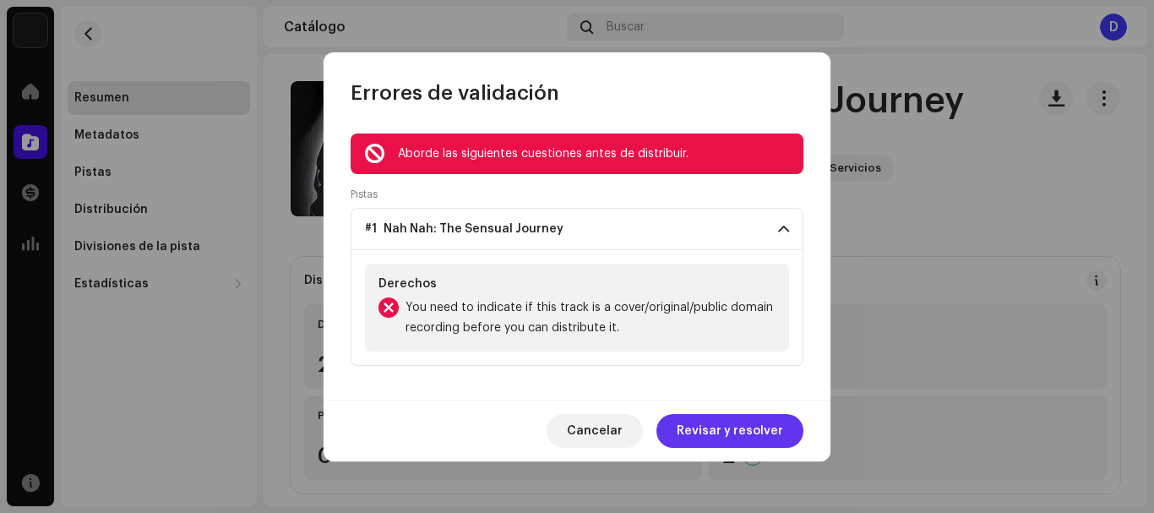
click at [728, 428] on span "Revisar y resolver" at bounding box center [730, 431] width 106 height 34
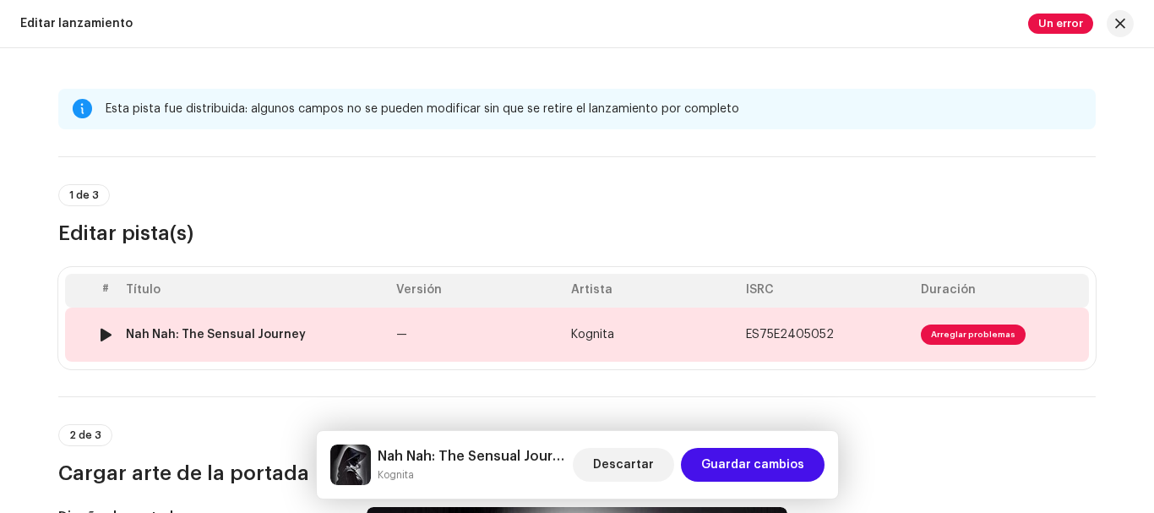
click at [867, 330] on td "ES75E2405052" at bounding box center [826, 335] width 175 height 54
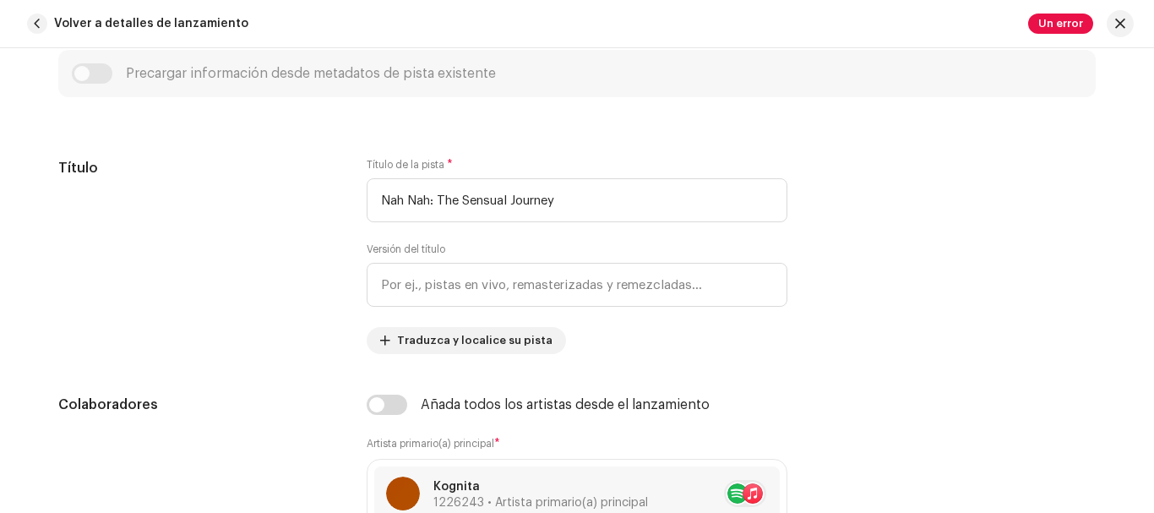
scroll to position [703, 0]
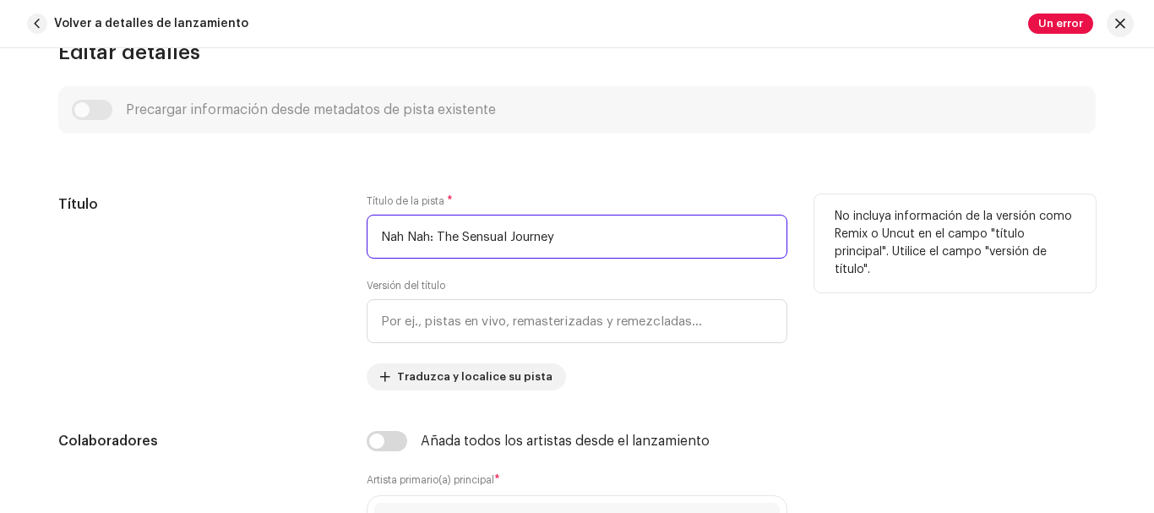
drag, startPoint x: 559, startPoint y: 235, endPoint x: 372, endPoint y: 232, distance: 187.6
click at [372, 232] on input "Nah Nah: The Sensual Journey" at bounding box center [577, 237] width 421 height 44
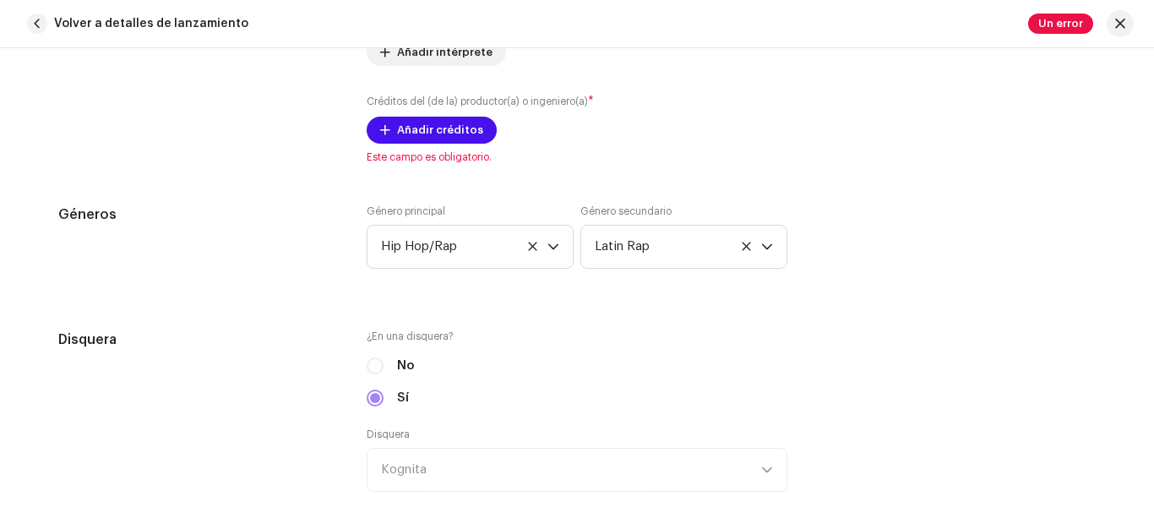
scroll to position [1351, 0]
click at [441, 125] on span "Añadir créditos" at bounding box center [440, 129] width 86 height 34
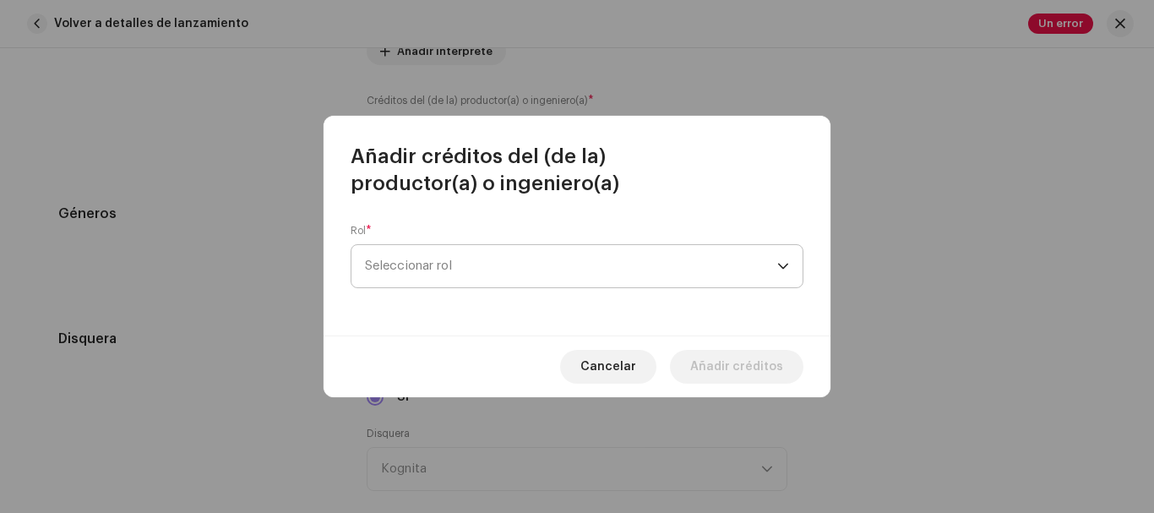
click at [469, 268] on span "Seleccionar rol" at bounding box center [571, 266] width 412 height 42
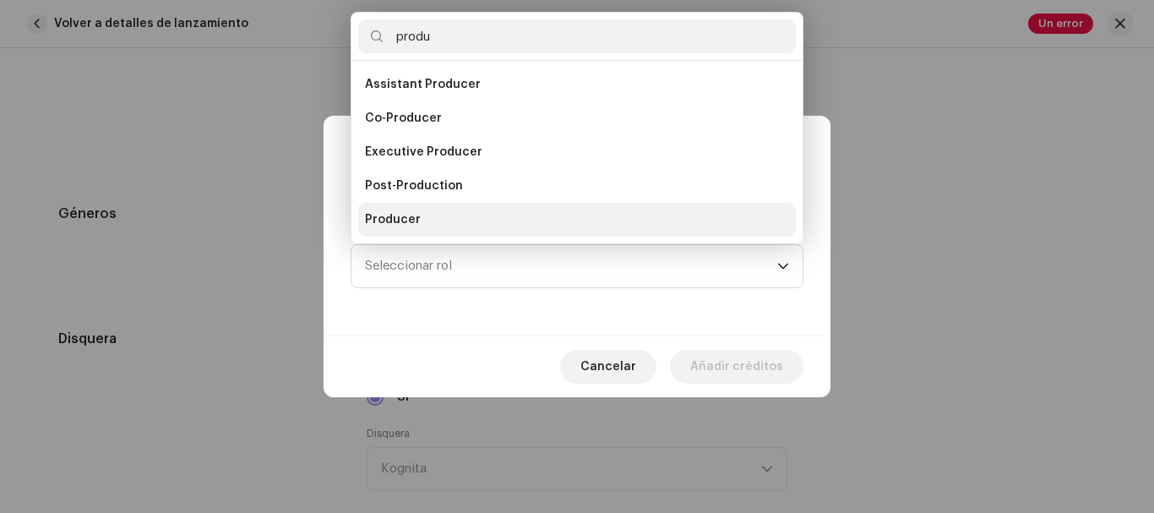
scroll to position [27, 0]
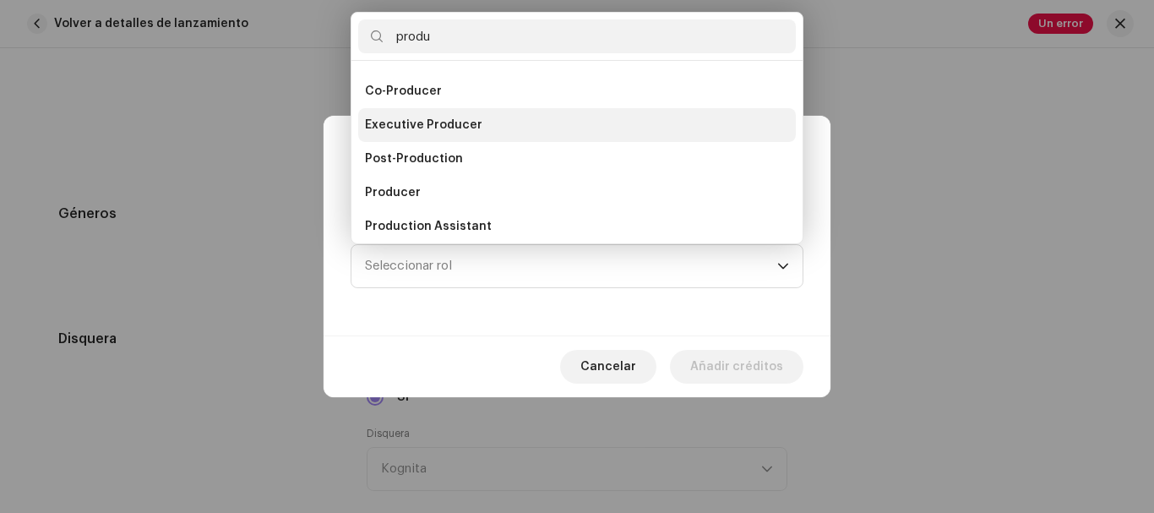
type input "produ"
click at [472, 132] on span "Executive Producer" at bounding box center [423, 125] width 117 height 17
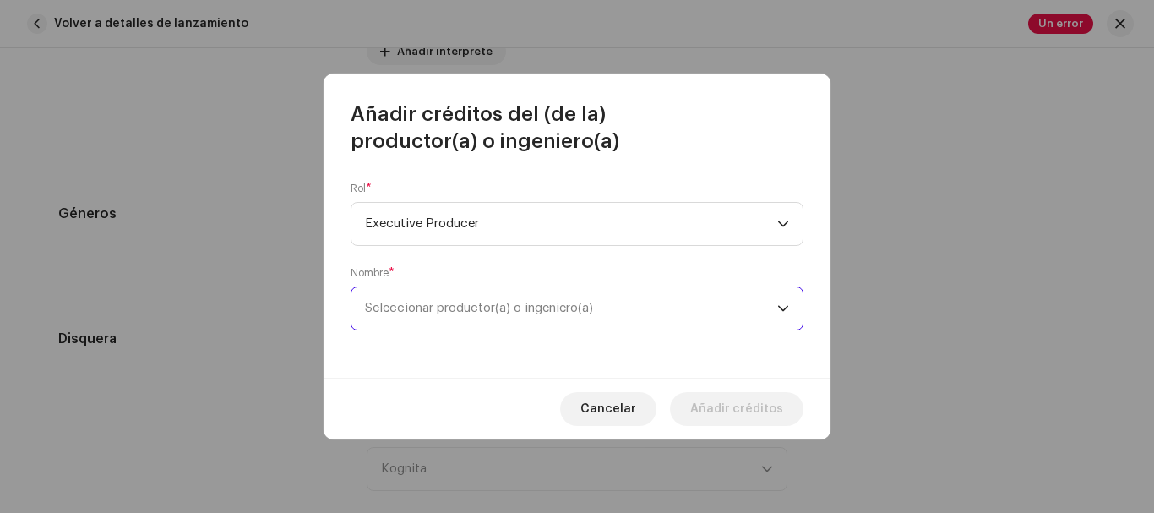
click at [506, 304] on span "Seleccionar productor(a) o ingeniero(a)" at bounding box center [479, 308] width 228 height 13
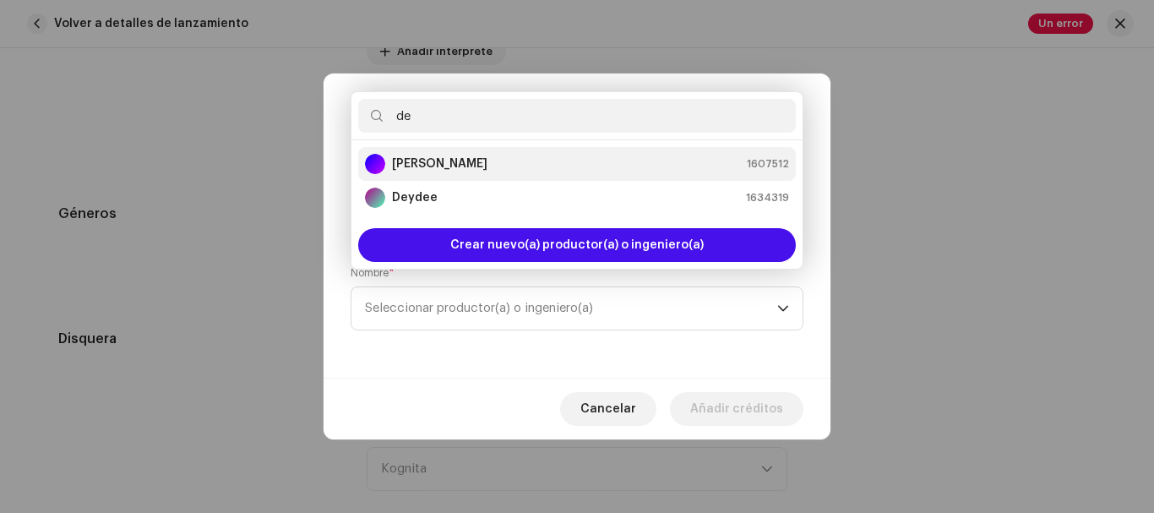
type input "de"
click at [488, 166] on strong "[PERSON_NAME]" at bounding box center [439, 163] width 95 height 17
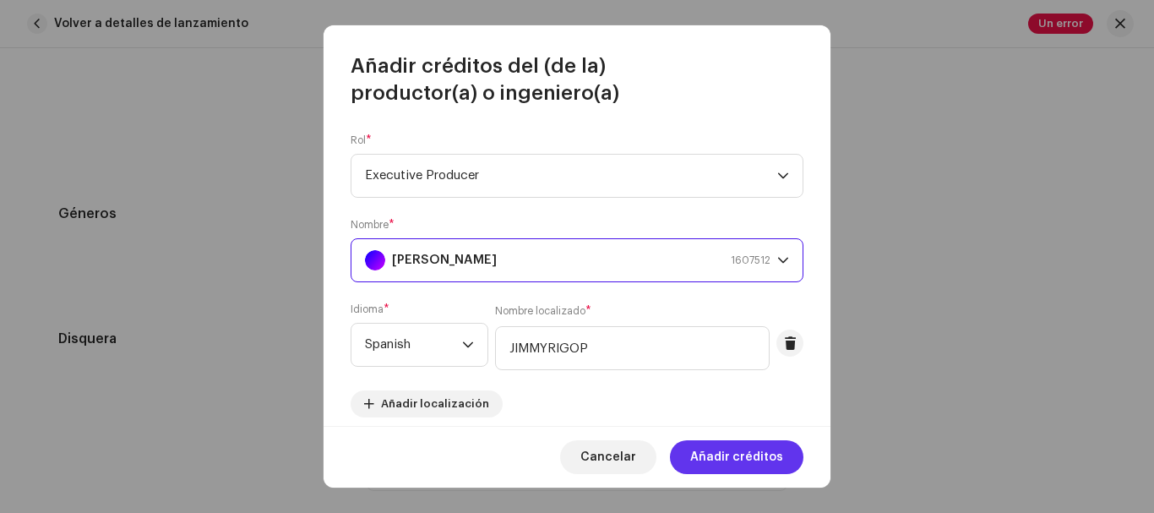
click at [720, 452] on span "Añadir créditos" at bounding box center [736, 457] width 93 height 34
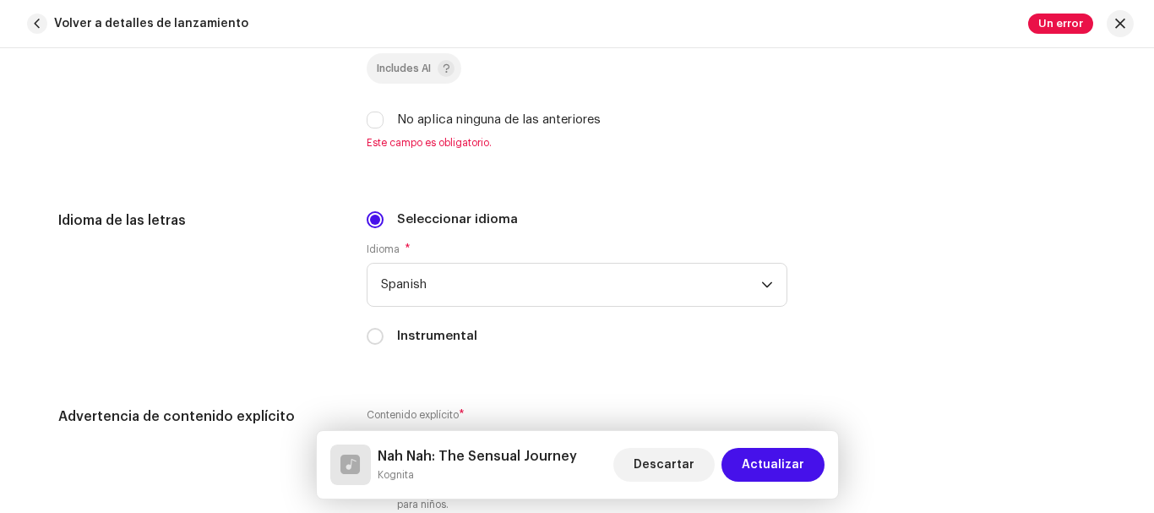
scroll to position [2754, 0]
click at [371, 117] on input "No aplica ninguna de las anteriores" at bounding box center [375, 118] width 17 height 17
checkbox input "true"
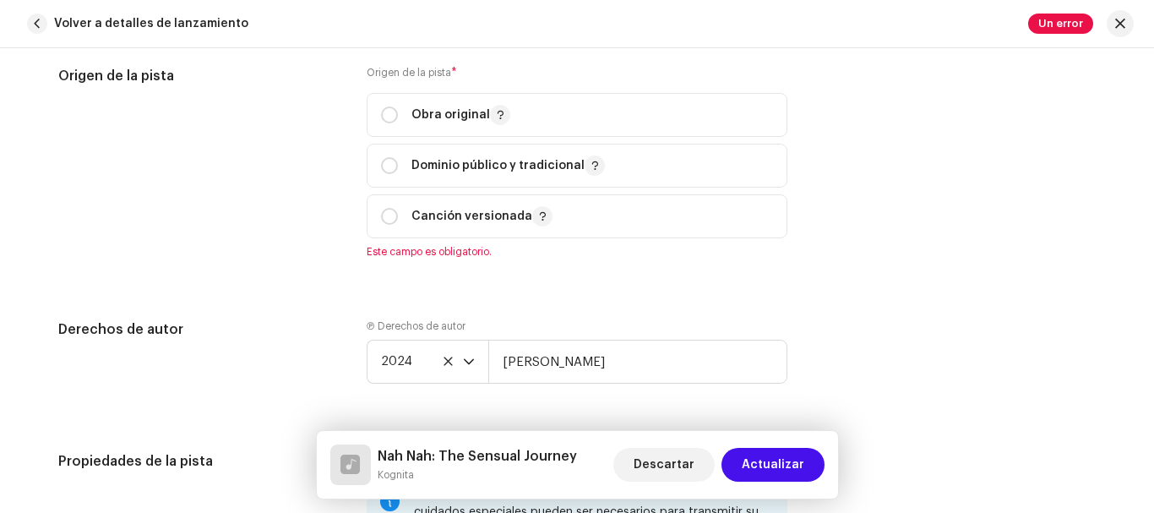
scroll to position [2128, 0]
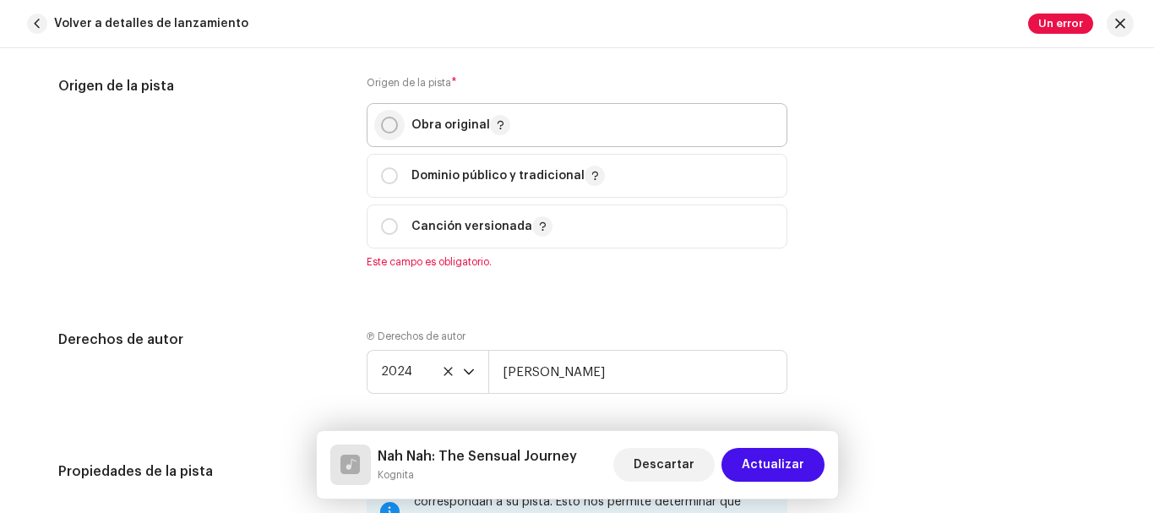
click at [384, 123] on input "radio" at bounding box center [389, 125] width 17 height 17
radio input "true"
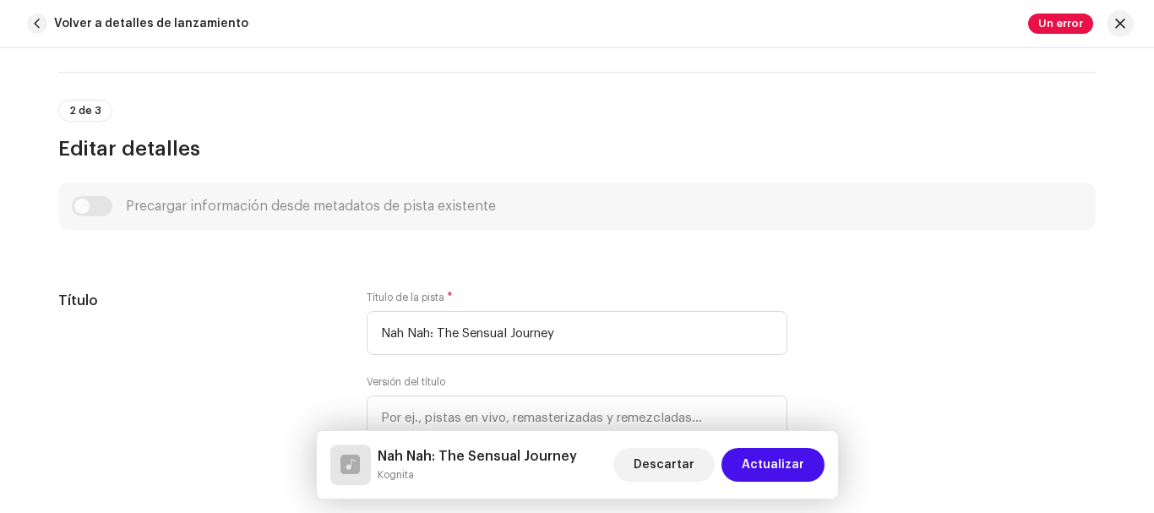
scroll to position [604, 0]
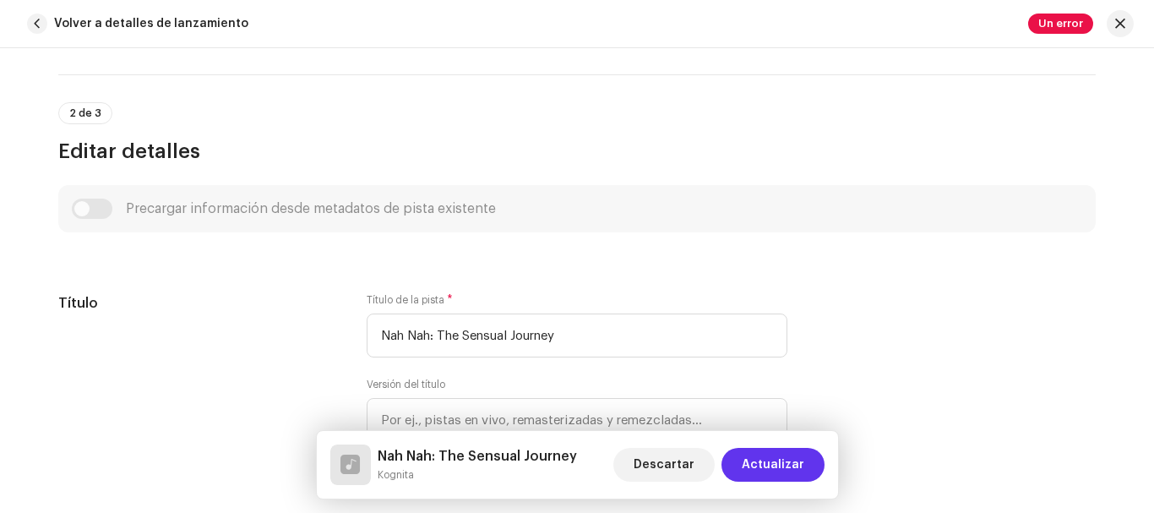
click at [758, 464] on span "Actualizar" at bounding box center [773, 465] width 63 height 34
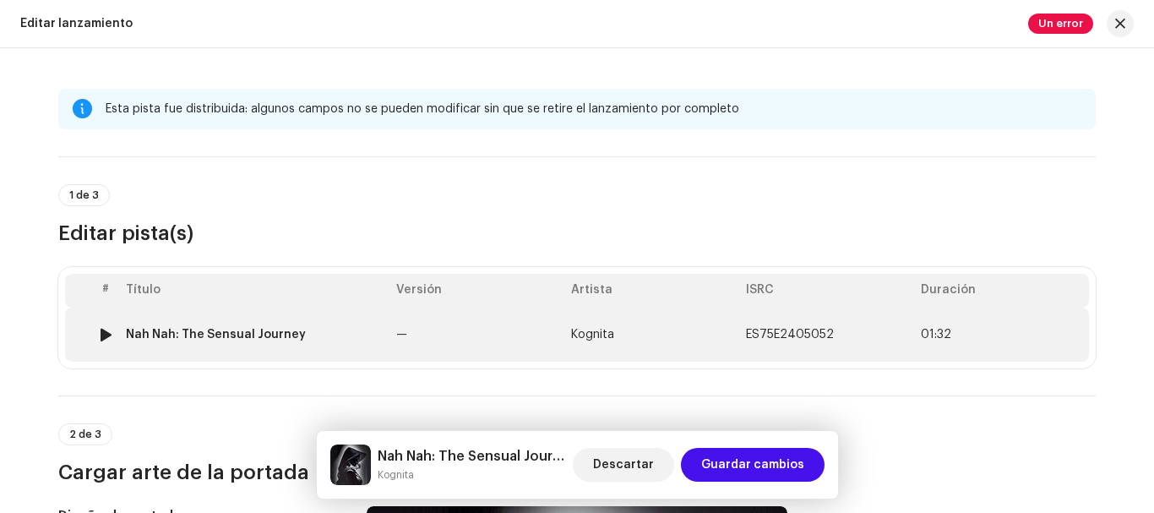
click at [784, 343] on td "ES75E2405052" at bounding box center [826, 335] width 175 height 54
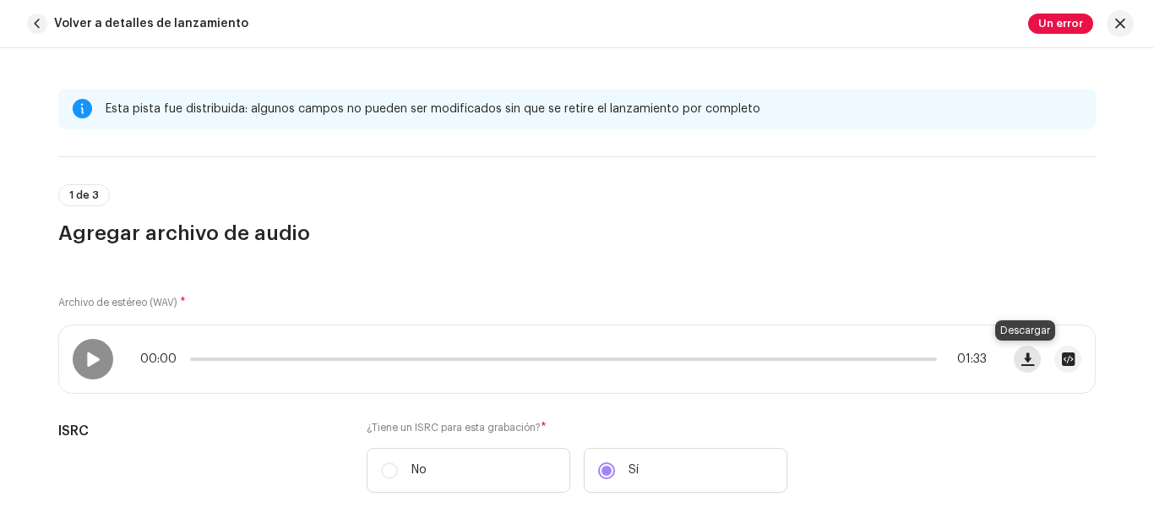
click at [1024, 352] on span "button" at bounding box center [1028, 359] width 13 height 14
click at [40, 20] on span "button" at bounding box center [37, 24] width 20 height 20
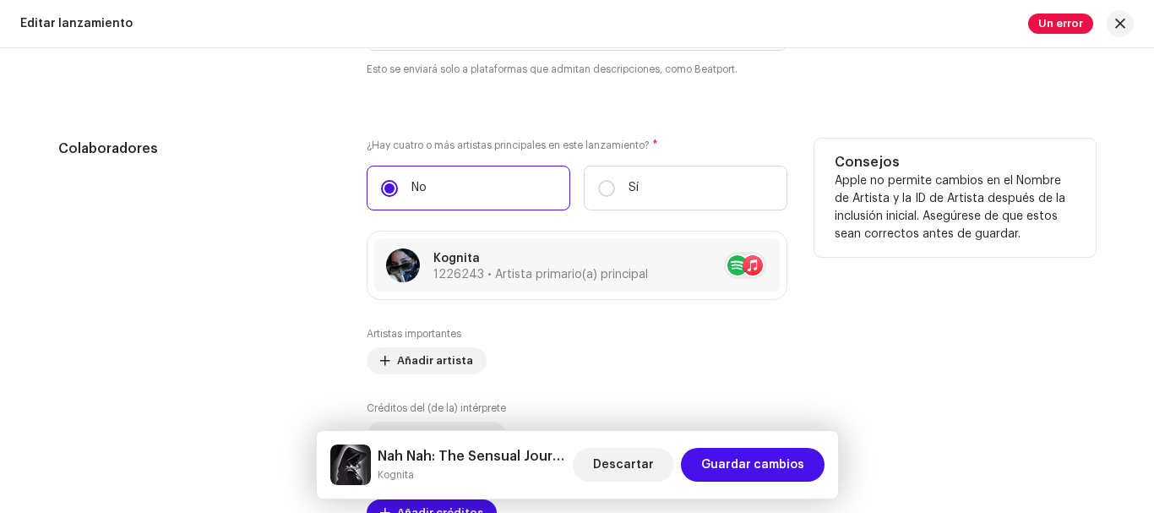
scroll to position [1889, 0]
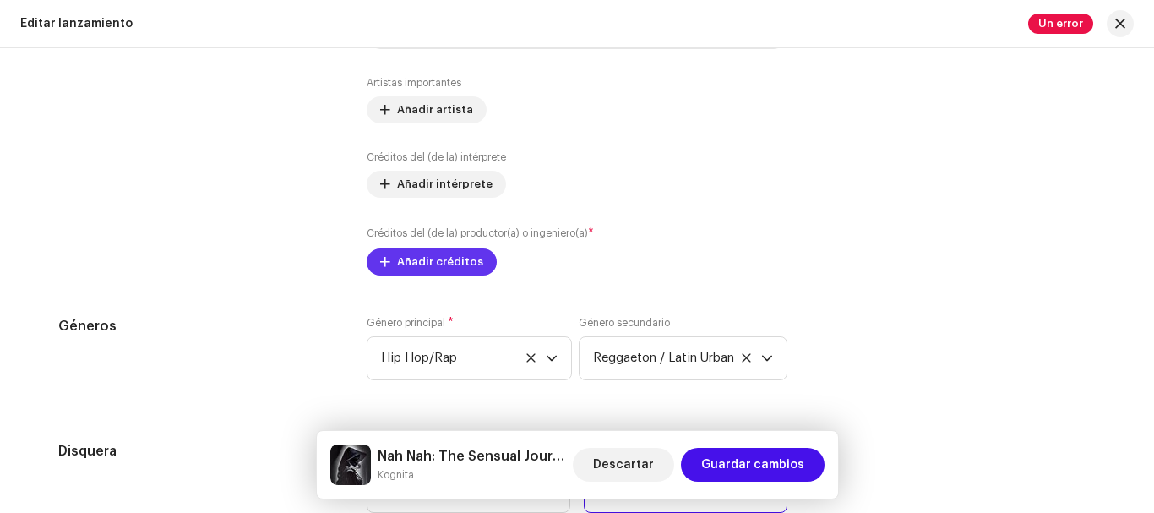
click at [433, 262] on span "Añadir créditos" at bounding box center [440, 262] width 86 height 34
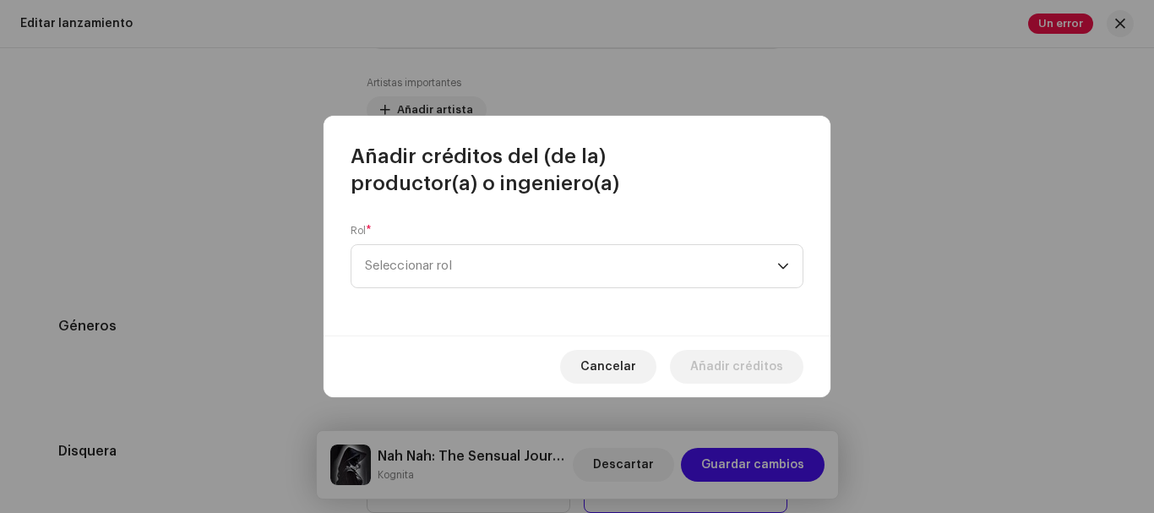
click at [433, 262] on span "Seleccionar rol" at bounding box center [571, 266] width 412 height 42
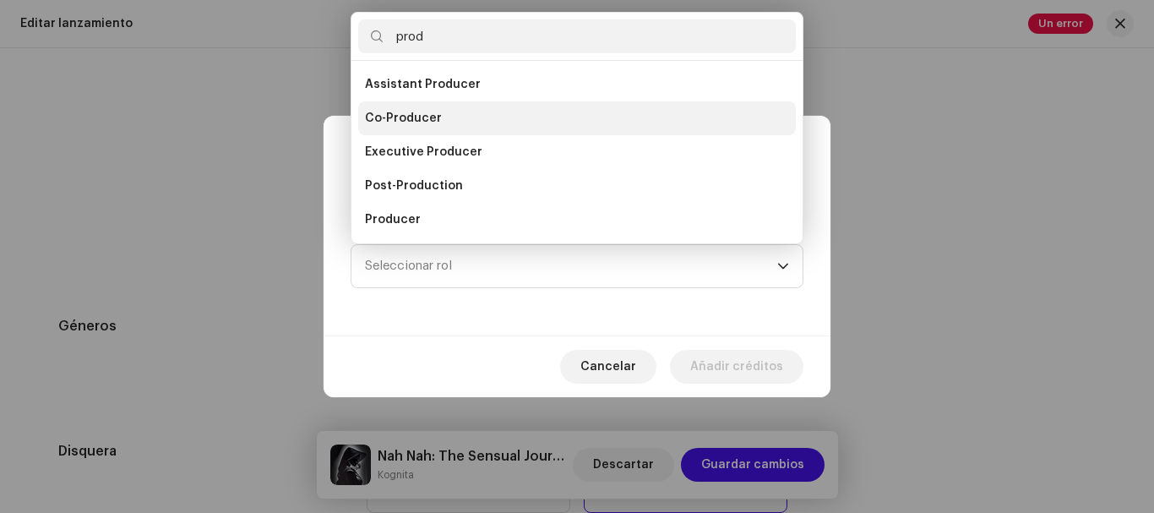
scroll to position [27, 0]
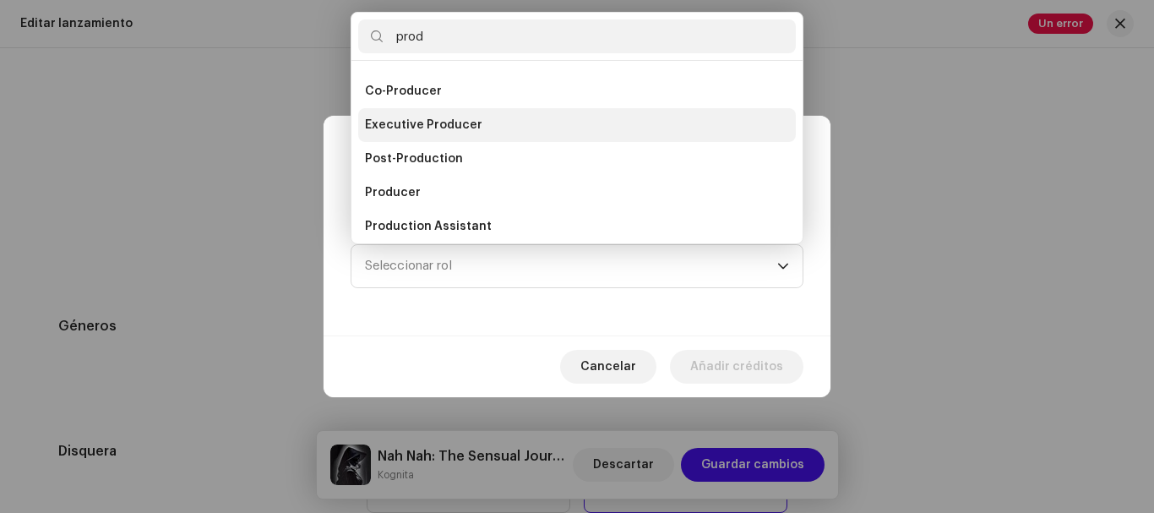
type input "prod"
click at [447, 128] on span "Executive Producer" at bounding box center [423, 125] width 117 height 17
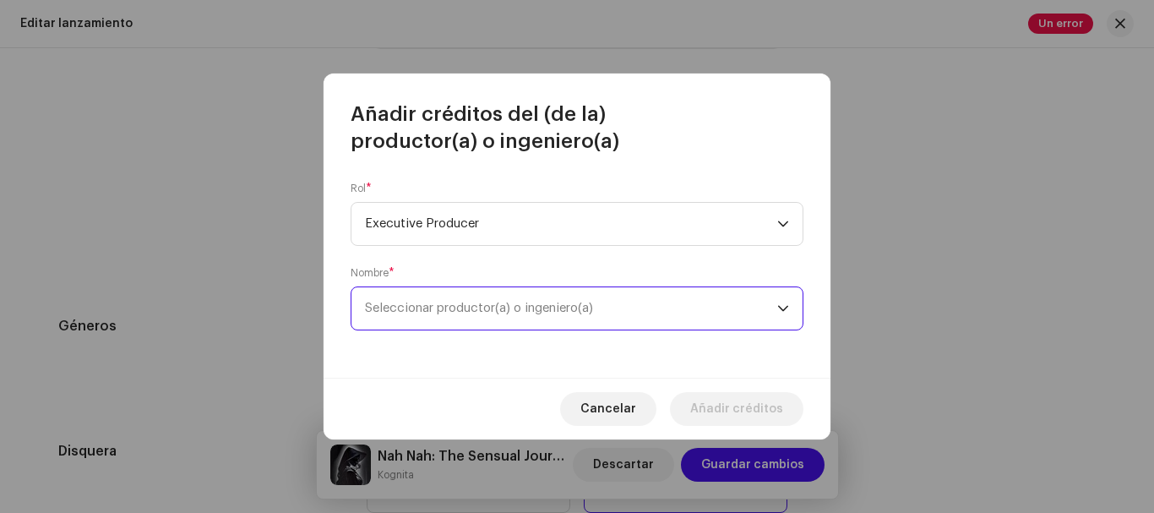
click at [450, 307] on span "Seleccionar productor(a) o ingeniero(a)" at bounding box center [479, 308] width 228 height 13
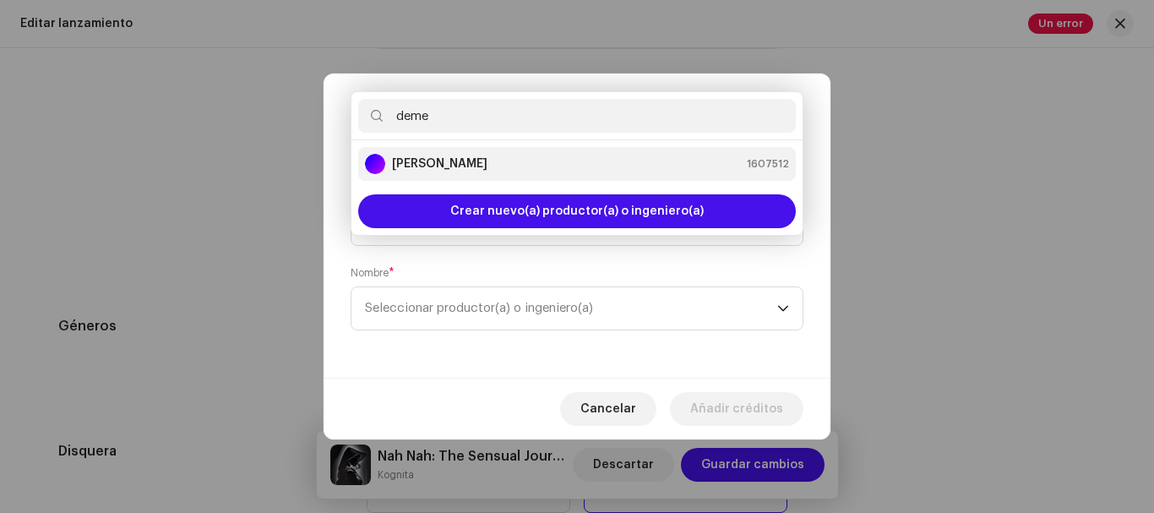
type input "deme"
click at [476, 167] on strong "[PERSON_NAME]" at bounding box center [439, 163] width 95 height 17
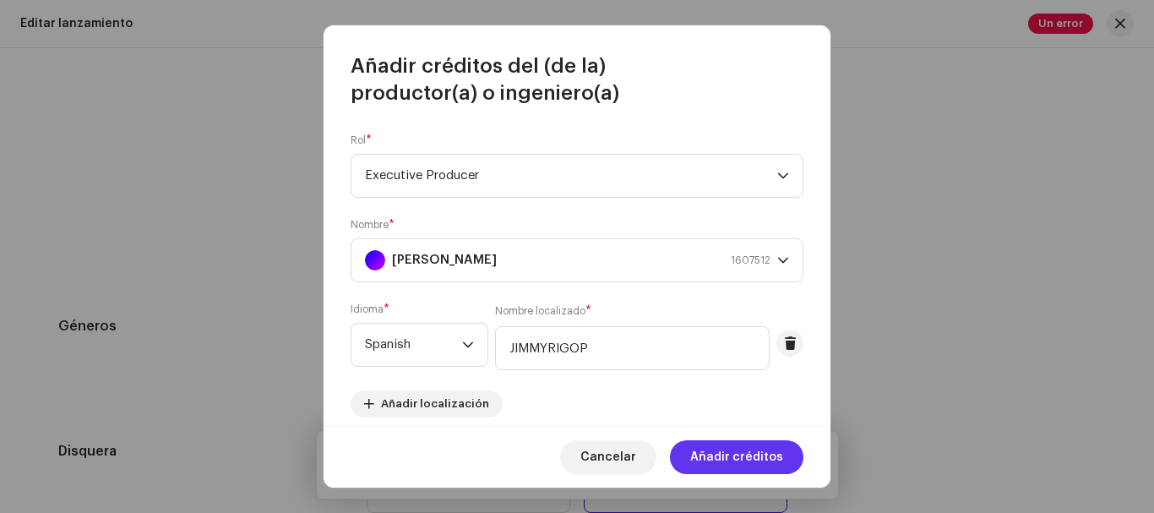
click at [733, 460] on span "Añadir créditos" at bounding box center [736, 457] width 93 height 34
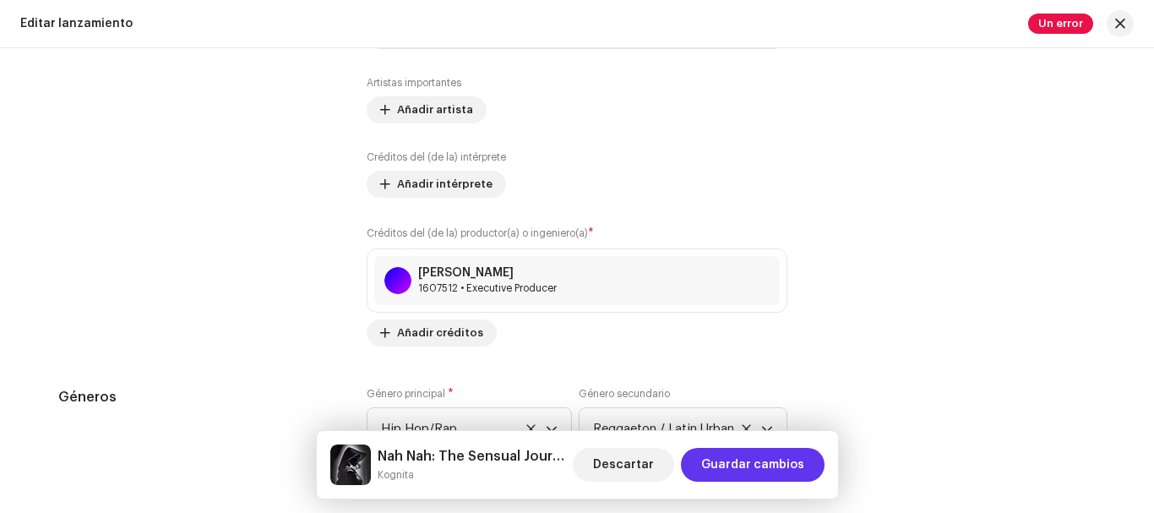
click at [734, 460] on span "Guardar cambios" at bounding box center [752, 465] width 103 height 34
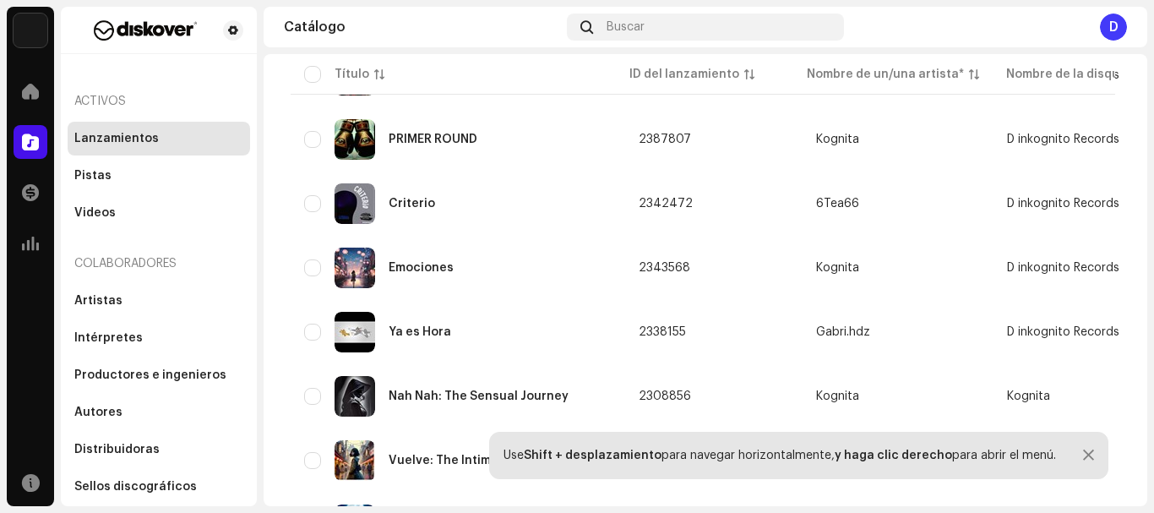
scroll to position [2772, 0]
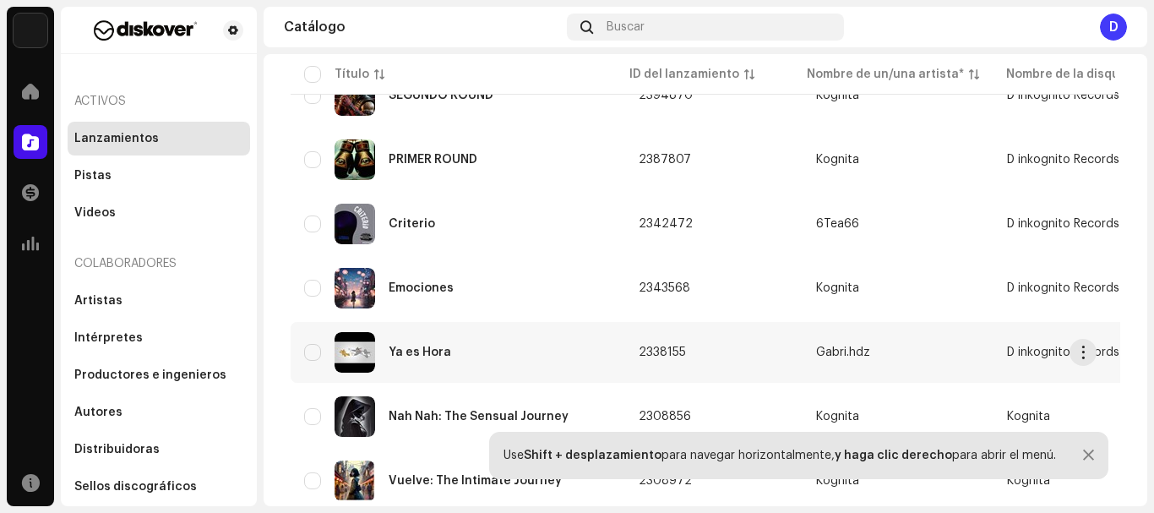
click at [409, 348] on div "Ya es Hora" at bounding box center [420, 352] width 63 height 12
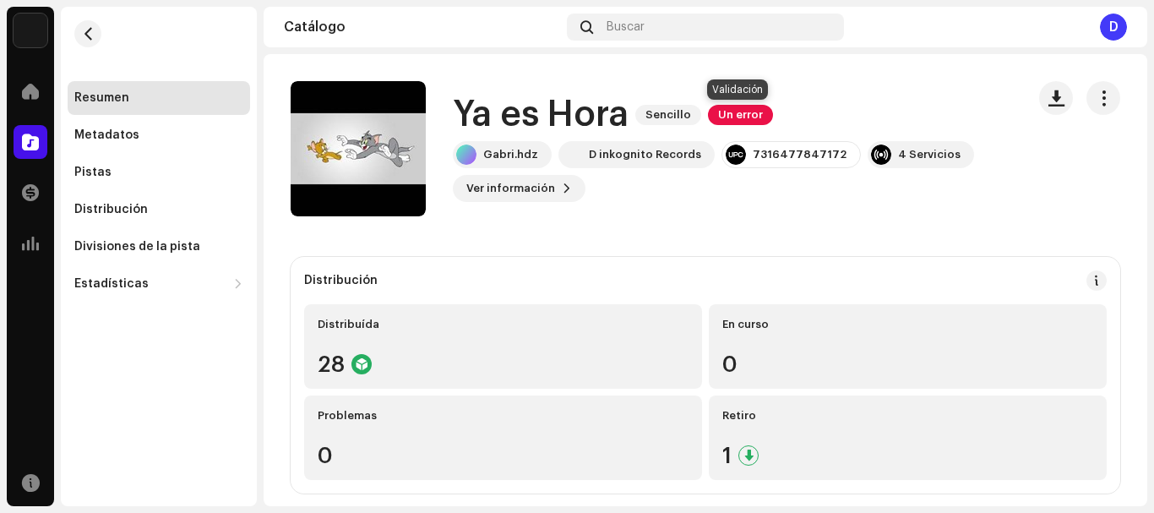
click at [744, 112] on span "Un error" at bounding box center [740, 115] width 65 height 20
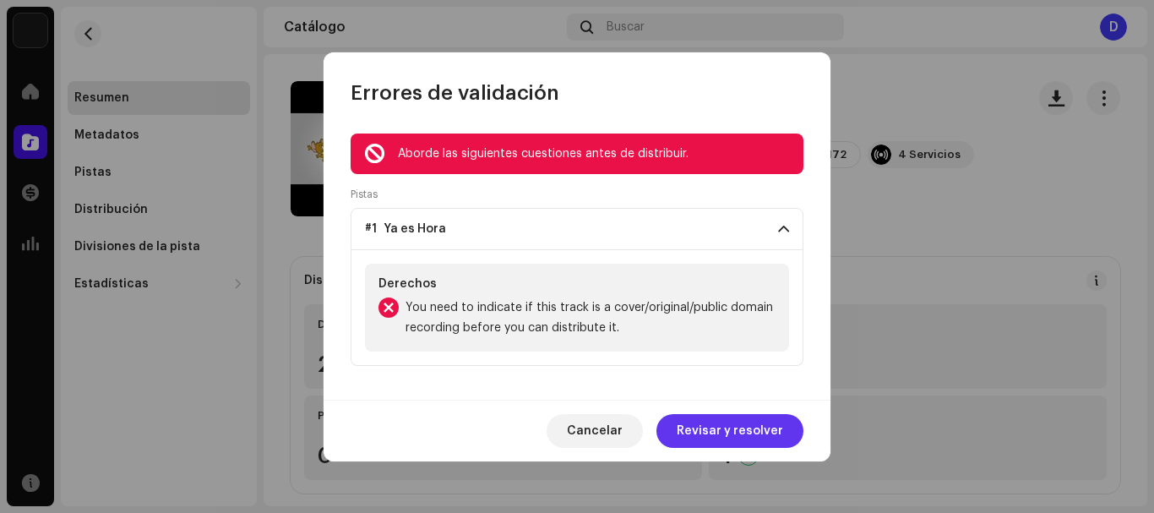
click at [716, 427] on span "Revisar y resolver" at bounding box center [730, 431] width 106 height 34
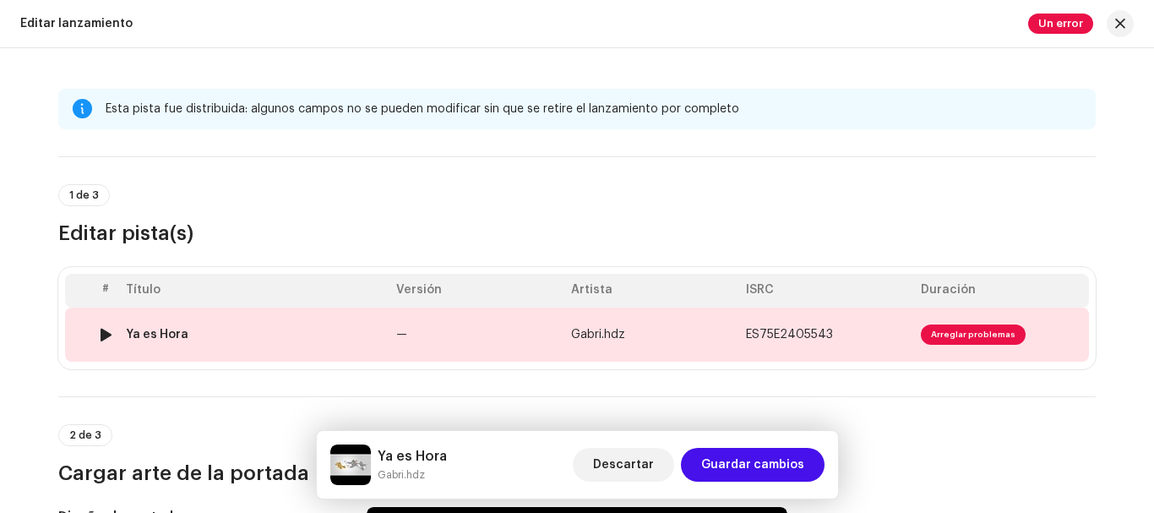
click at [832, 328] on td "ES75E2405543" at bounding box center [826, 335] width 175 height 54
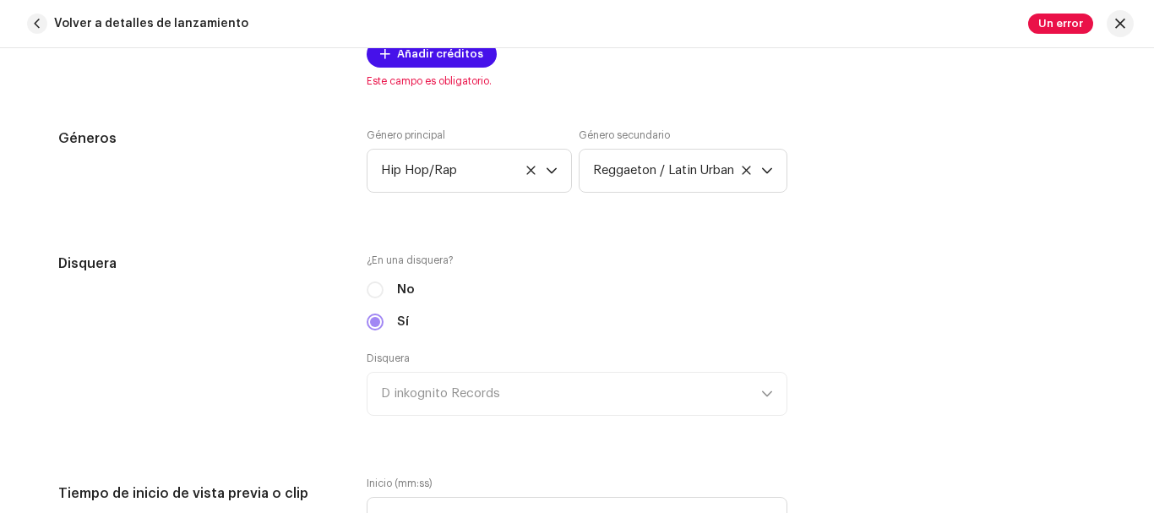
scroll to position [1292, 0]
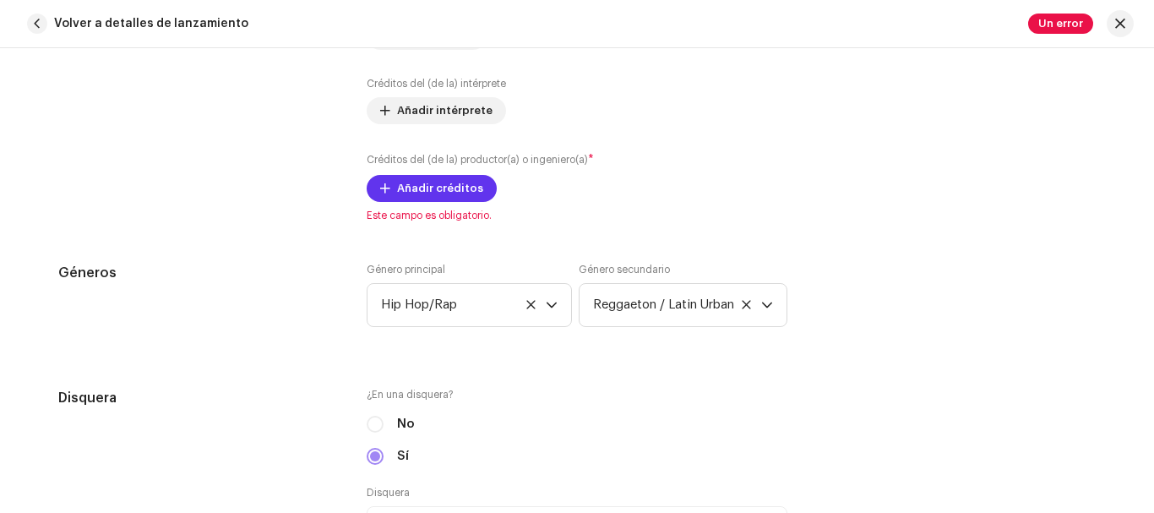
click at [430, 191] on span "Añadir créditos" at bounding box center [440, 189] width 86 height 34
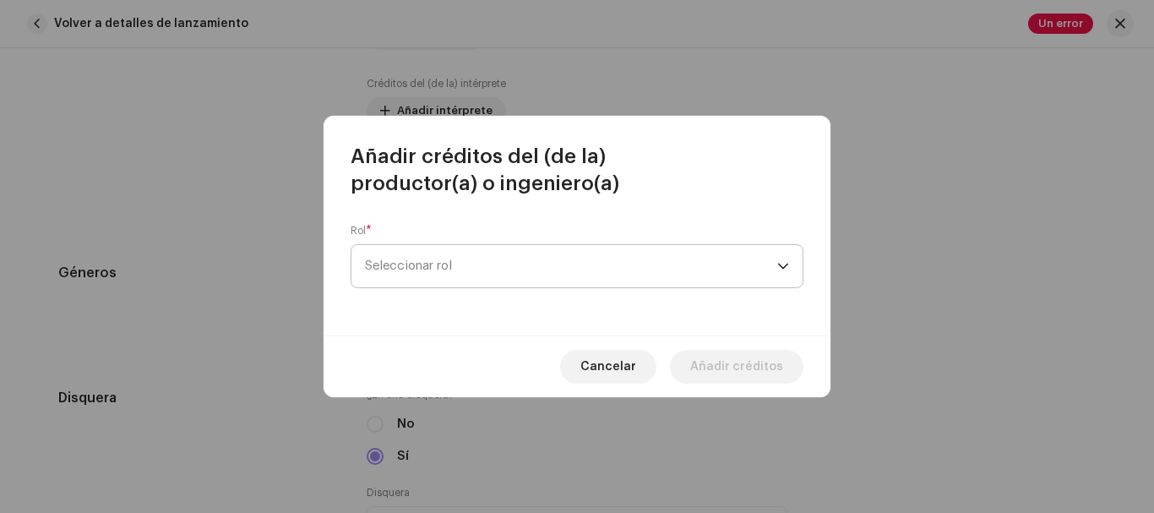
click at [553, 286] on span "Seleccionar rol" at bounding box center [571, 266] width 412 height 42
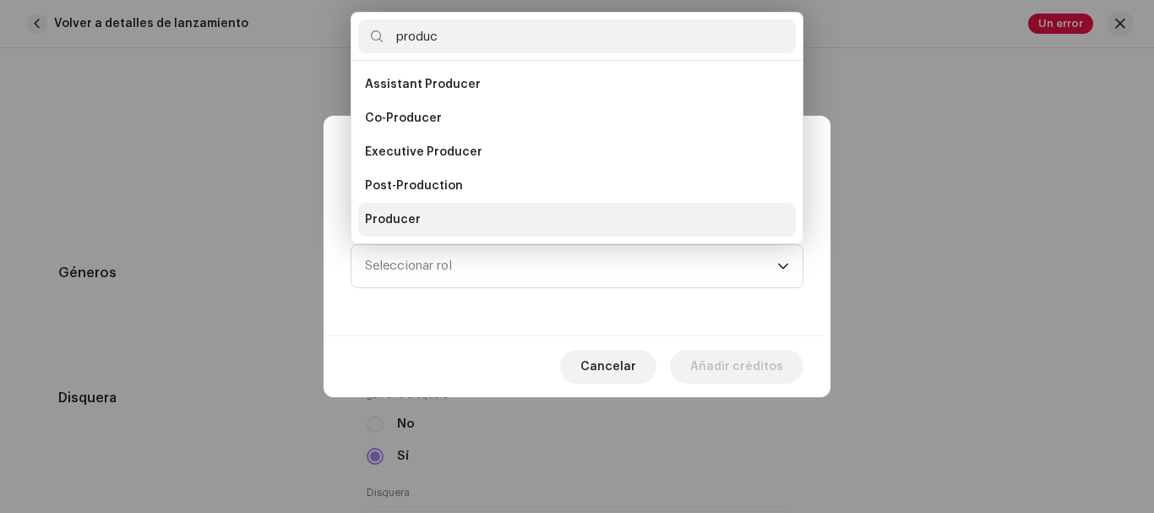
scroll to position [27, 0]
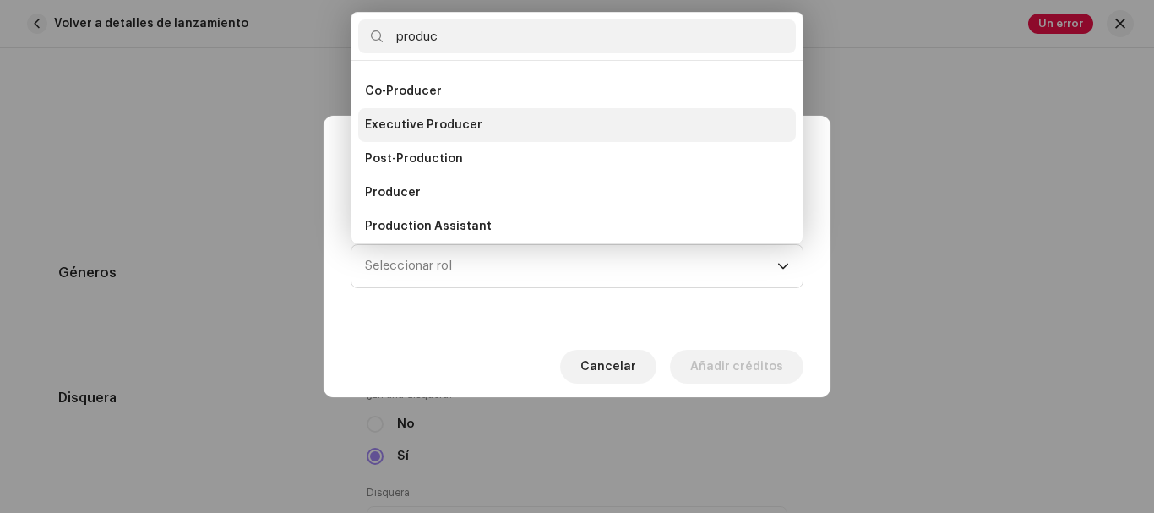
type input "produc"
click at [468, 124] on span "Executive Producer" at bounding box center [423, 125] width 117 height 17
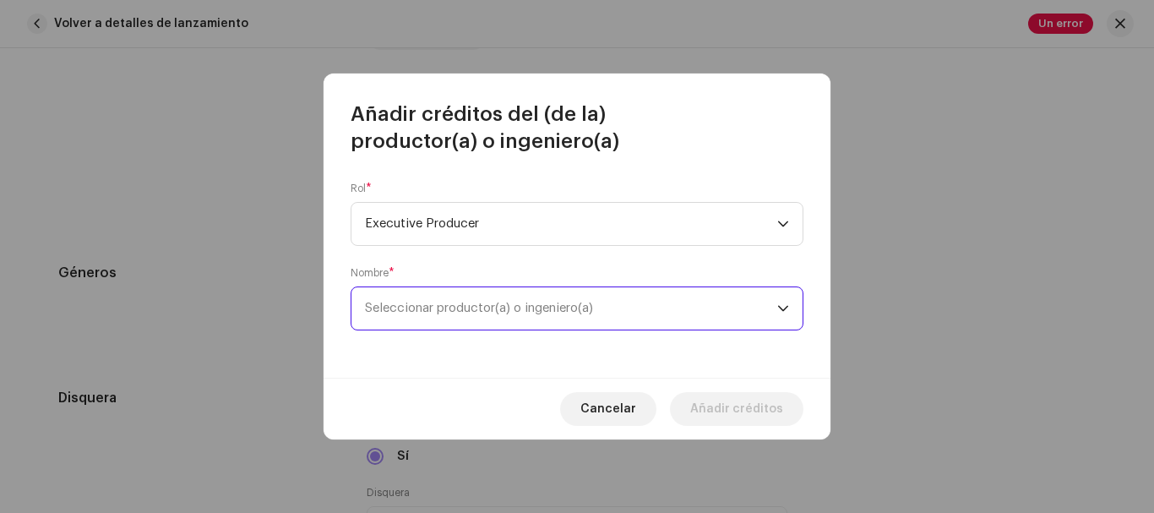
click at [586, 307] on span "Seleccionar productor(a) o ingeniero(a)" at bounding box center [479, 308] width 228 height 13
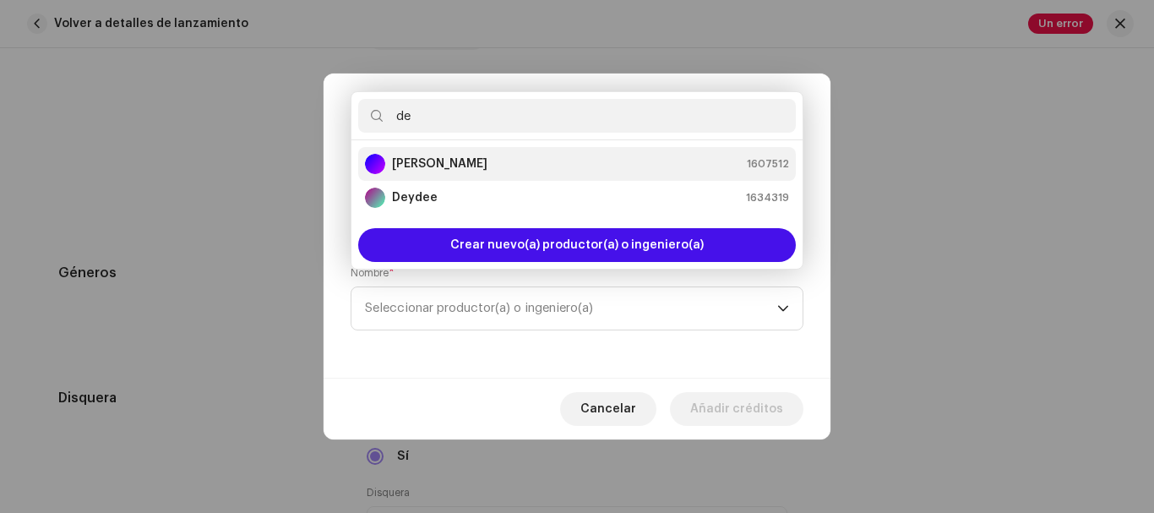
type input "de"
click at [488, 163] on strong "[PERSON_NAME]" at bounding box center [439, 163] width 95 height 17
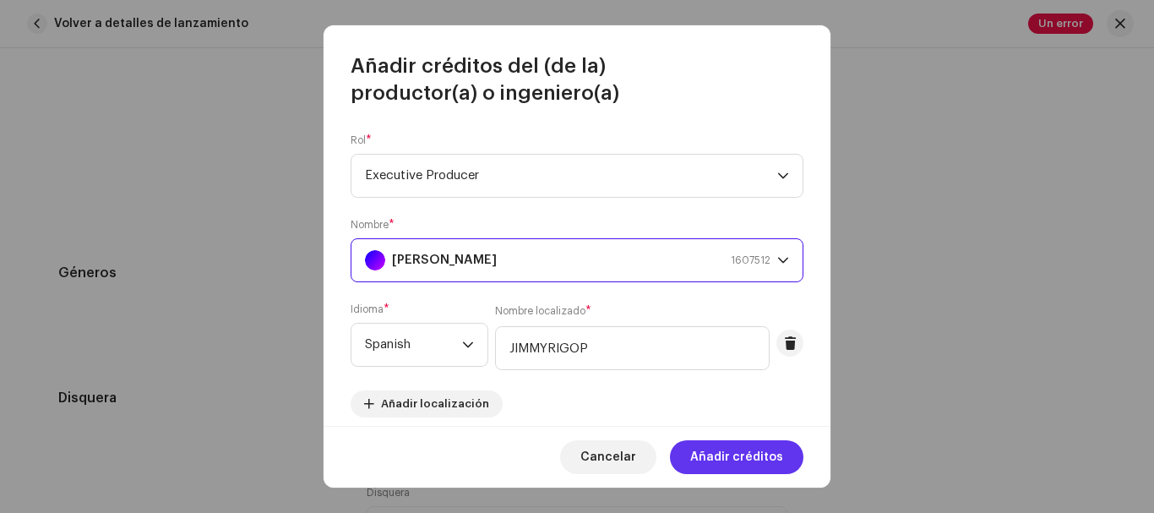
click at [719, 454] on span "Añadir créditos" at bounding box center [736, 457] width 93 height 34
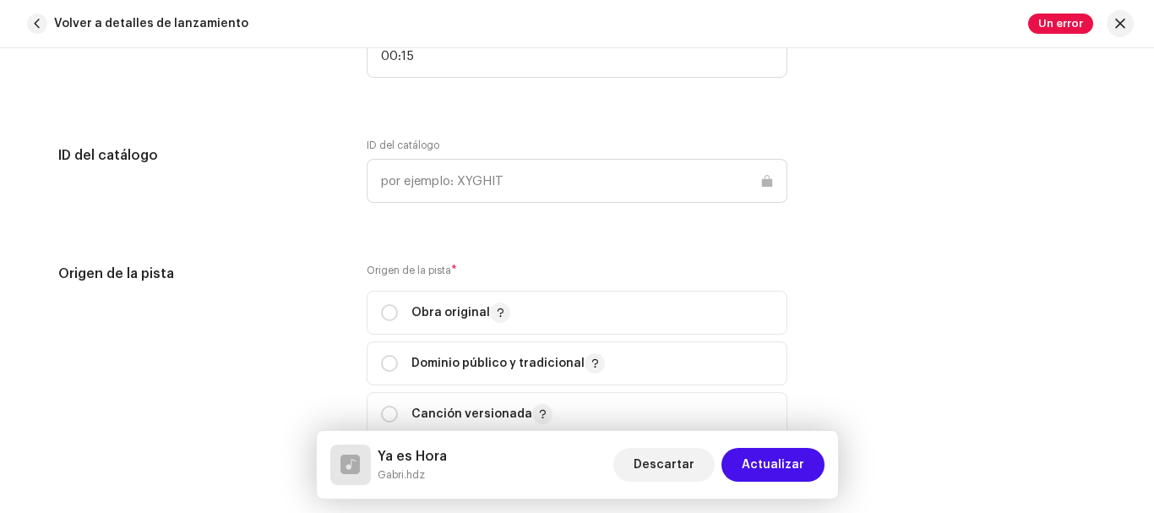
scroll to position [1941, 0]
click at [386, 307] on input "radio" at bounding box center [389, 311] width 17 height 17
radio input "true"
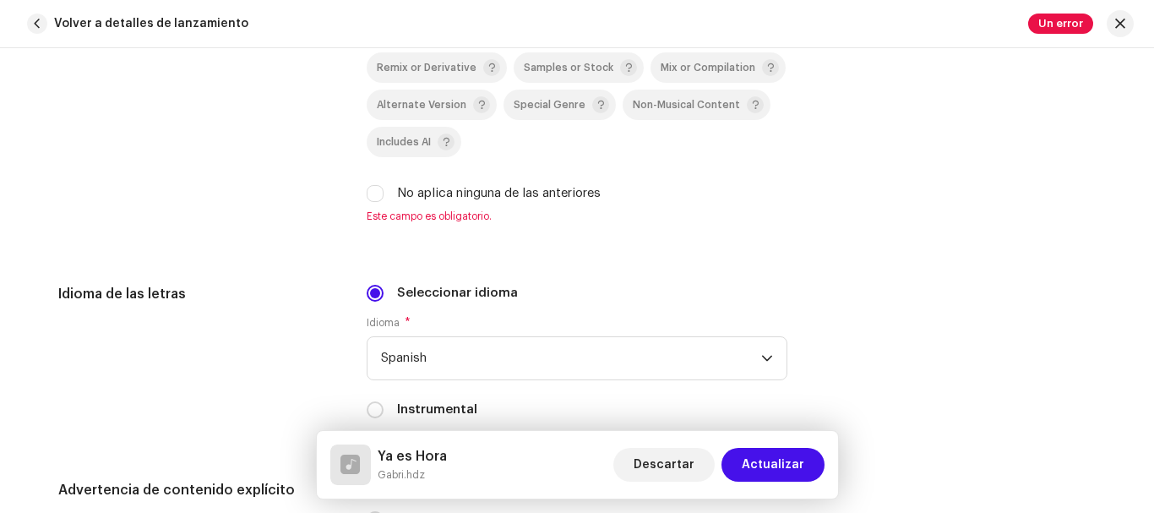
scroll to position [2656, 0]
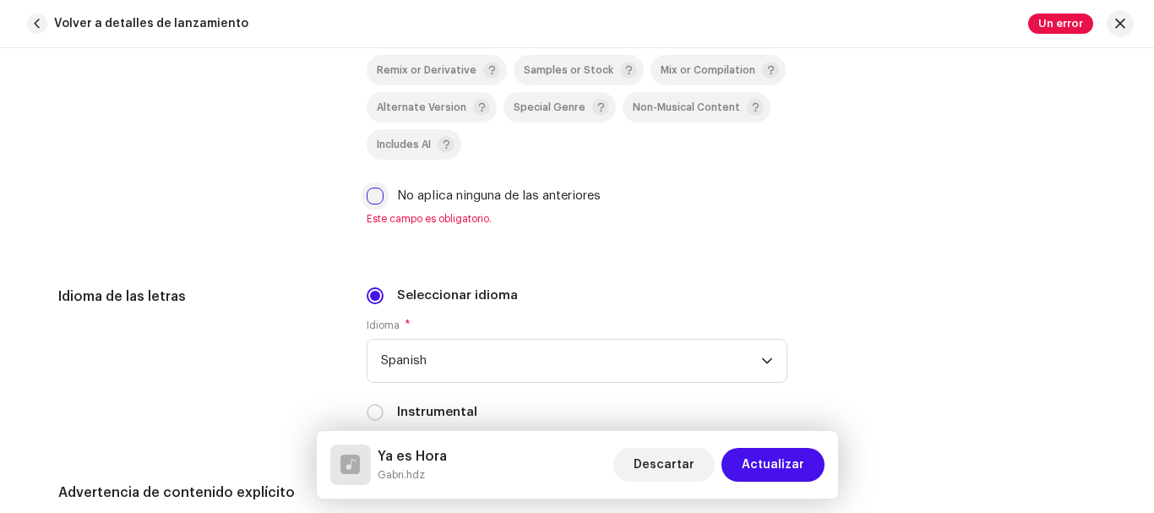
click at [375, 191] on input "No aplica ninguna de las anteriores" at bounding box center [375, 196] width 17 height 17
checkbox input "true"
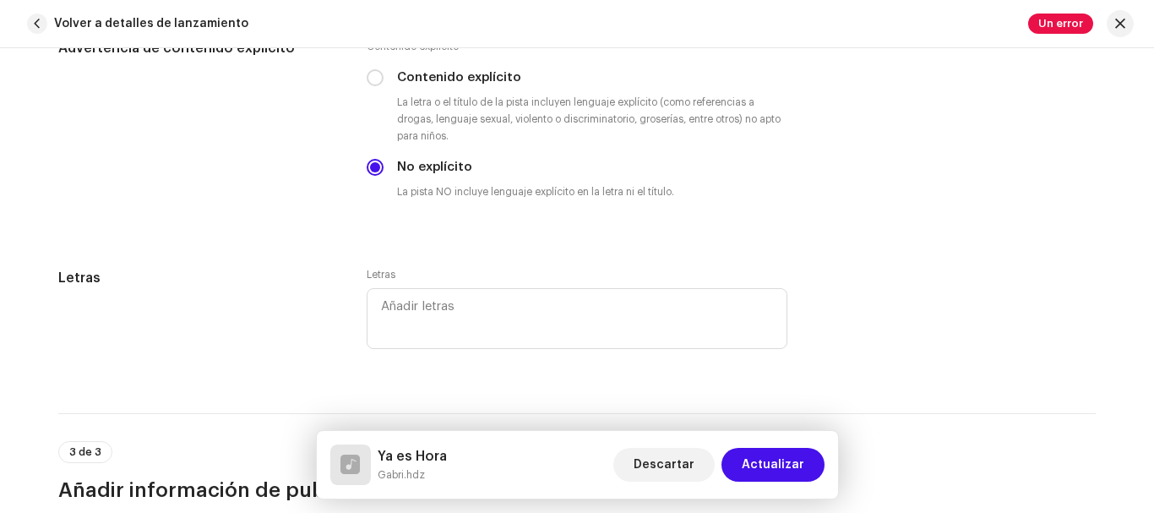
scroll to position [3209, 0]
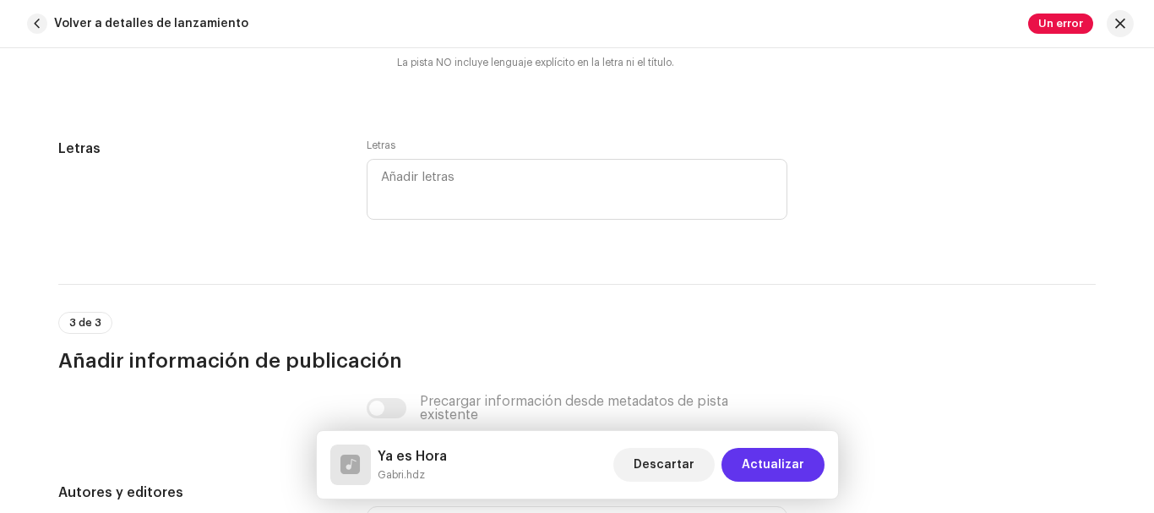
click at [772, 461] on span "Actualizar" at bounding box center [773, 465] width 63 height 34
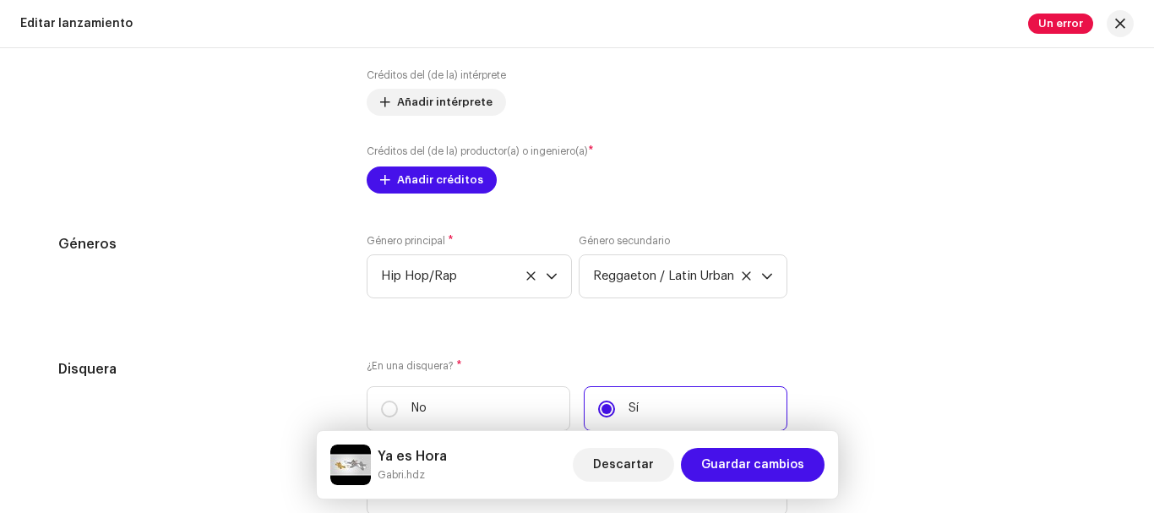
scroll to position [1973, 0]
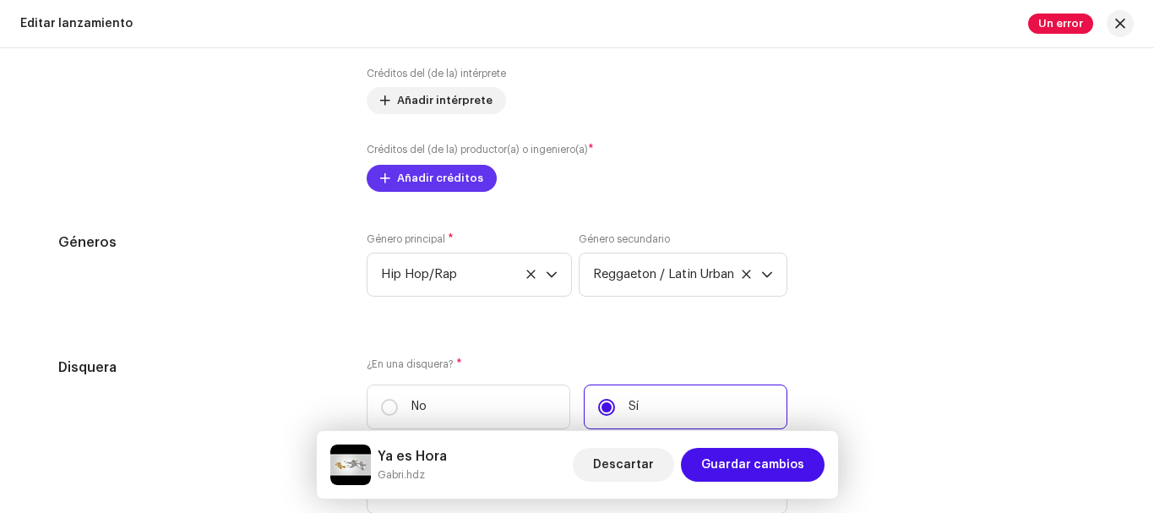
click at [439, 182] on span "Añadir créditos" at bounding box center [440, 178] width 86 height 34
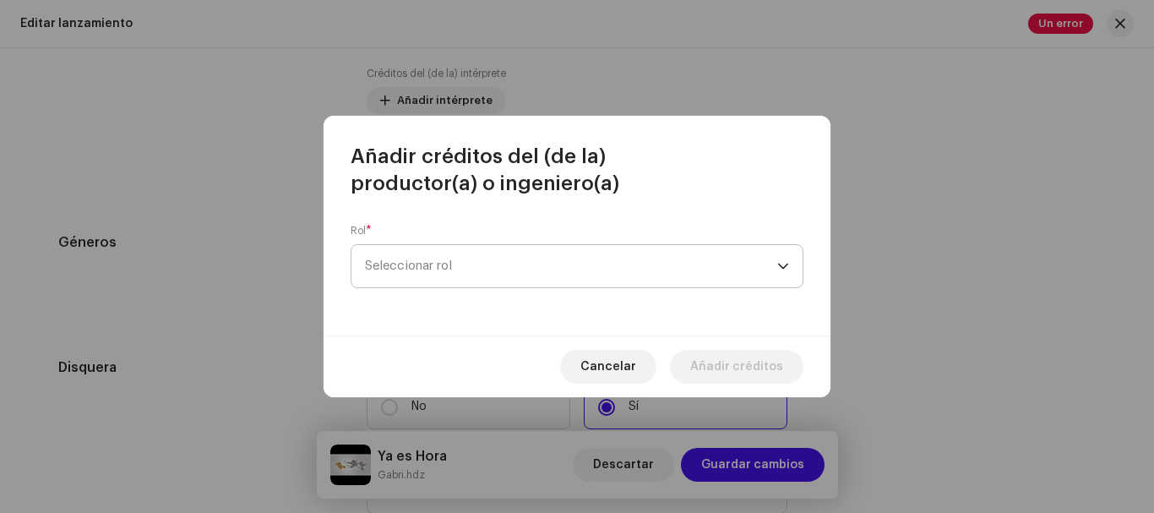
click at [565, 266] on span "Seleccionar rol" at bounding box center [571, 266] width 412 height 42
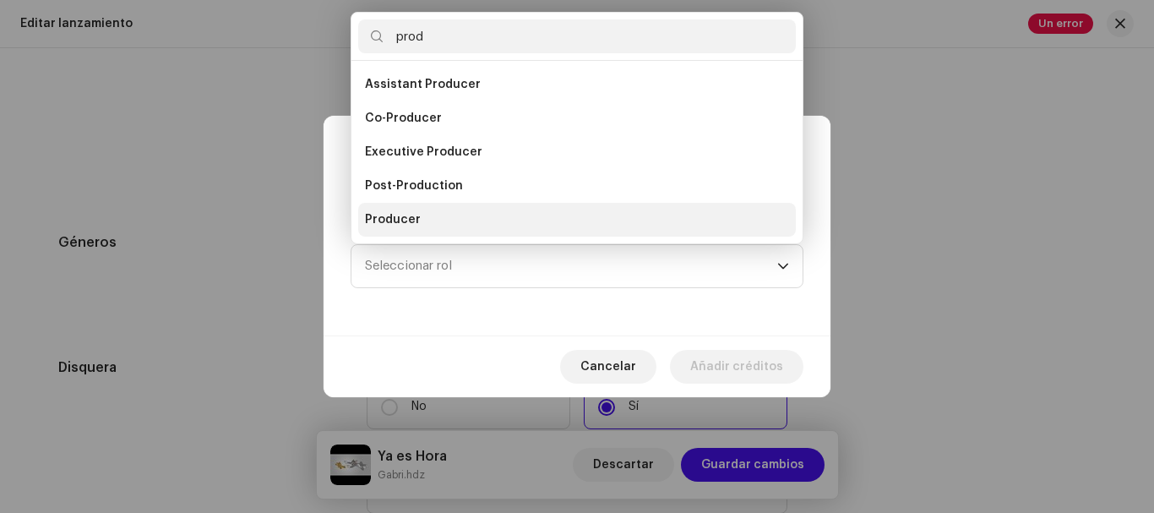
scroll to position [27, 0]
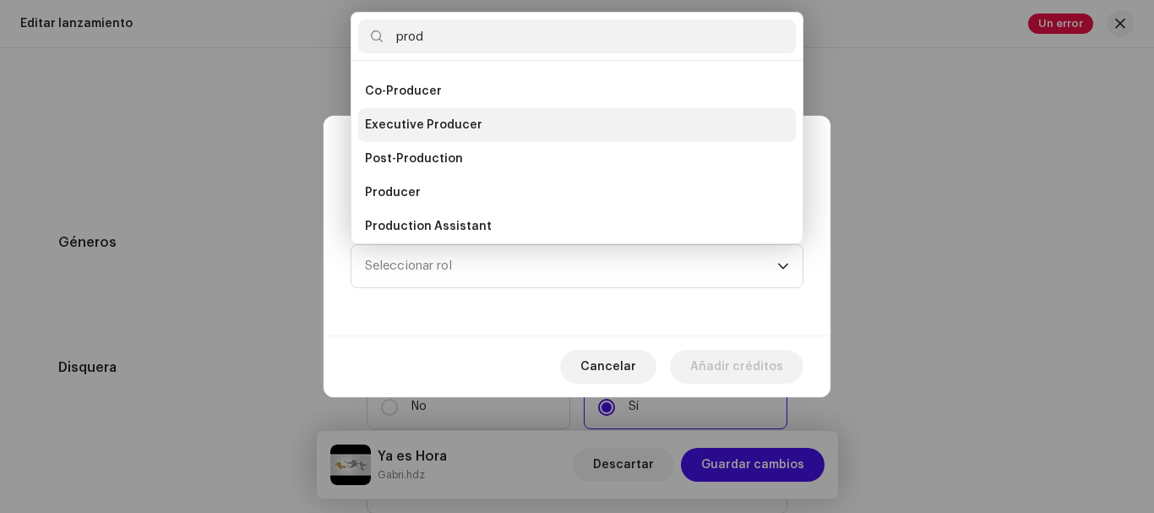
type input "prod"
click at [466, 124] on span "Executive Producer" at bounding box center [423, 125] width 117 height 17
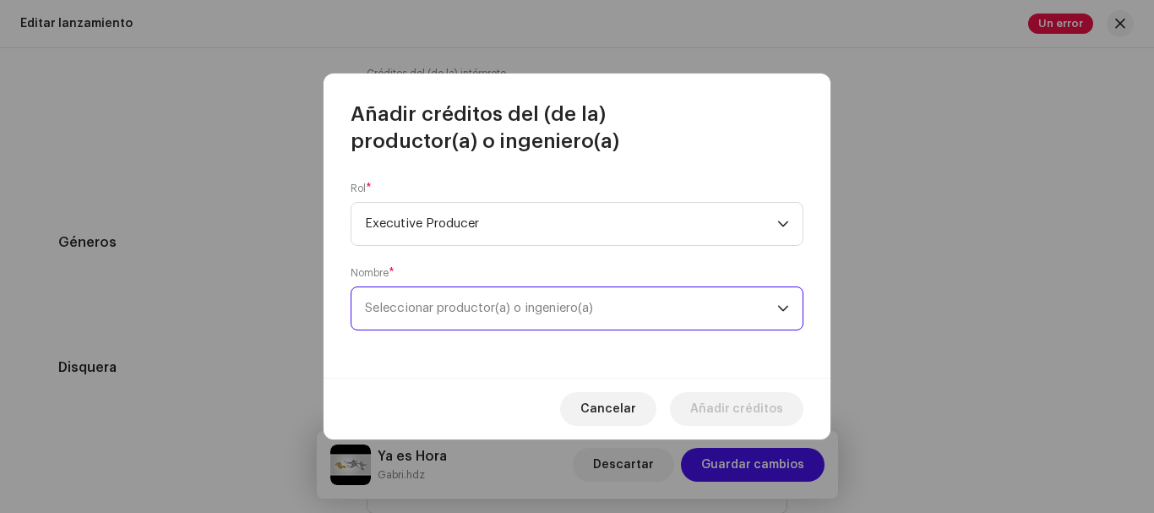
click at [684, 308] on span "Seleccionar productor(a) o ingeniero(a)" at bounding box center [571, 308] width 412 height 42
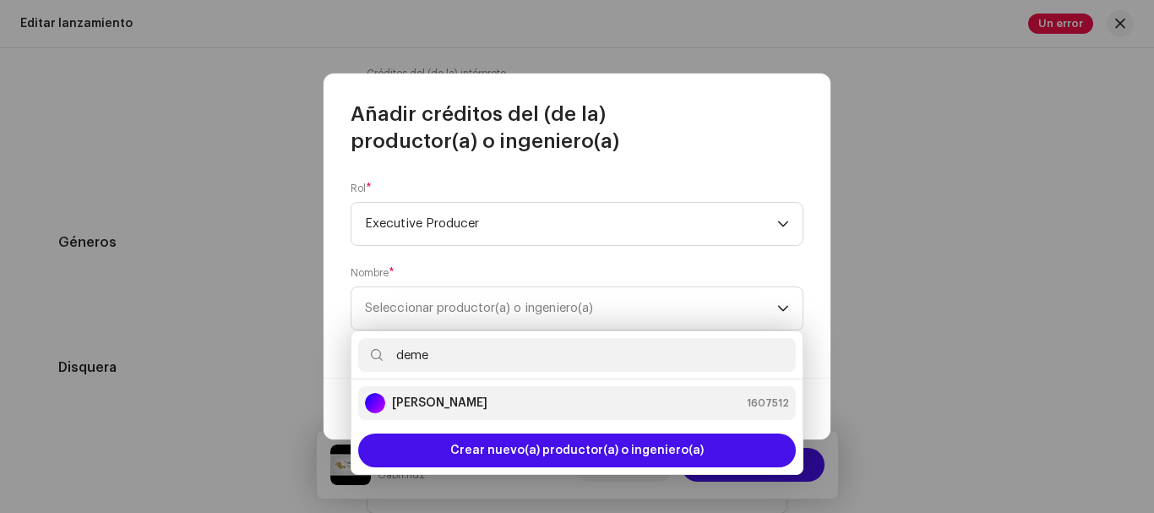
type input "deme"
click at [488, 400] on strong "[PERSON_NAME]" at bounding box center [439, 403] width 95 height 17
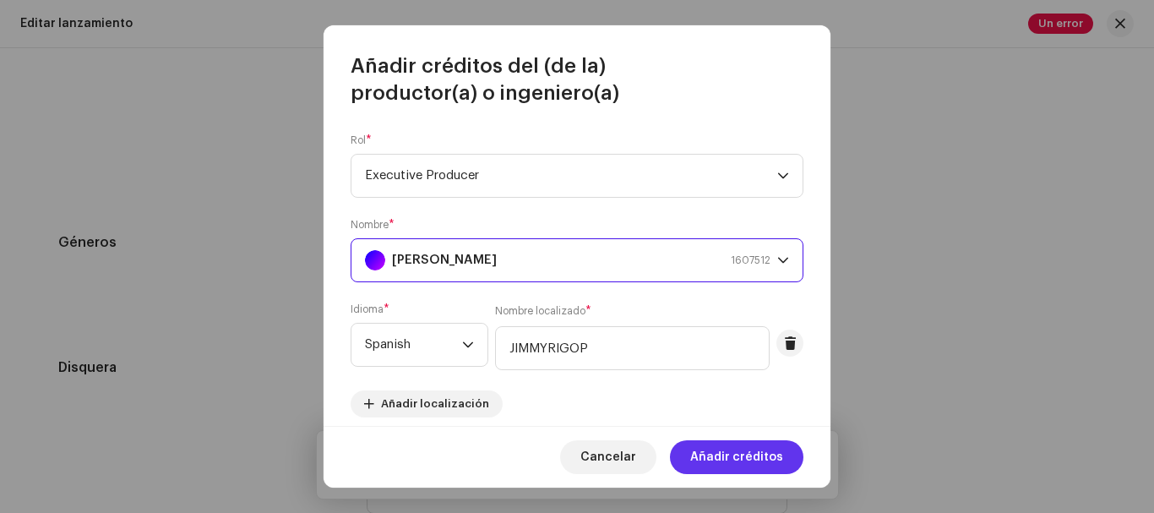
click at [715, 449] on span "Añadir créditos" at bounding box center [736, 457] width 93 height 34
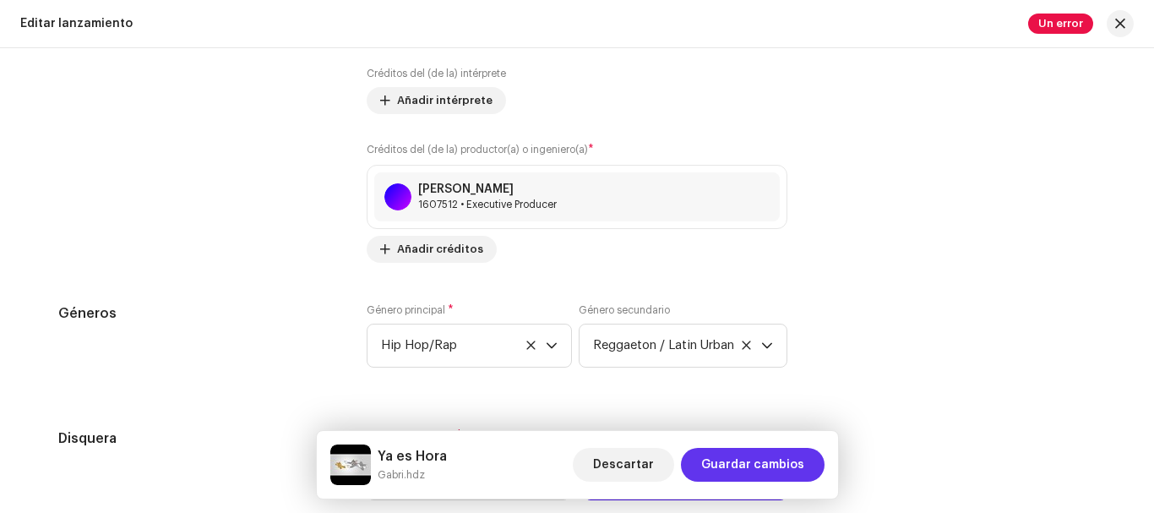
click at [730, 459] on span "Guardar cambios" at bounding box center [752, 465] width 103 height 34
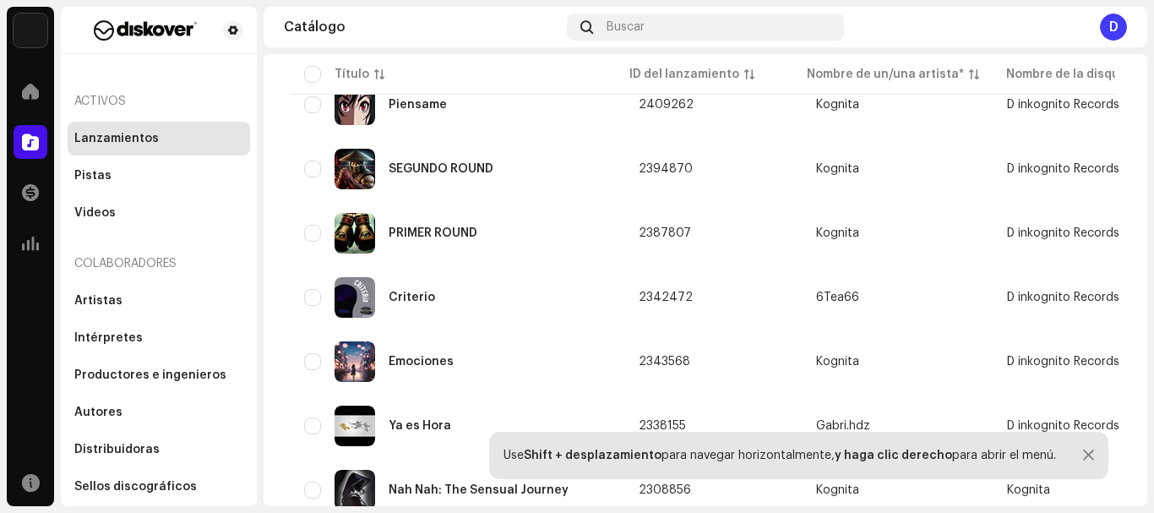
scroll to position [2758, 0]
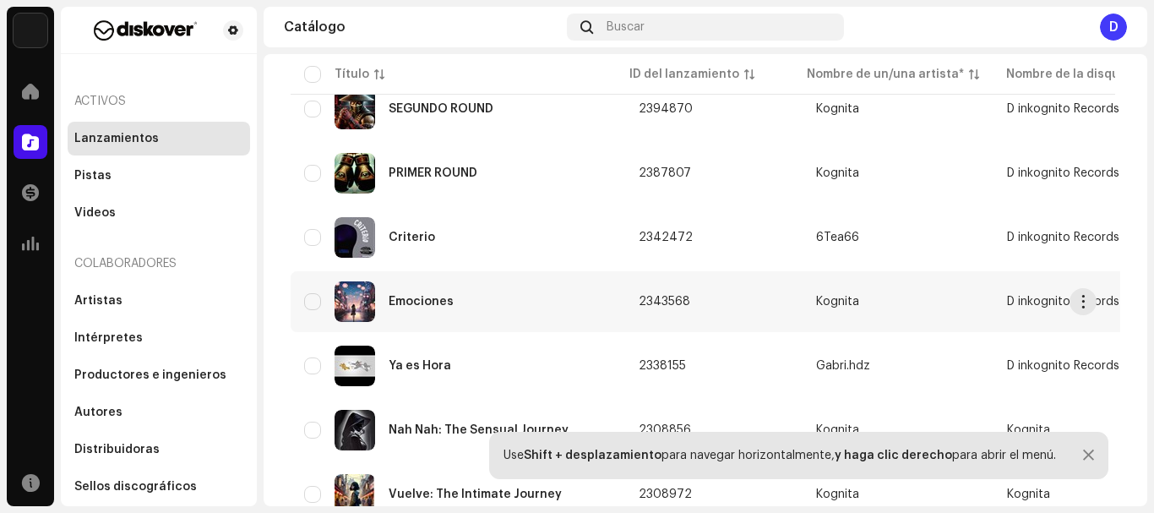
click at [417, 308] on div "Emociones" at bounding box center [458, 301] width 308 height 41
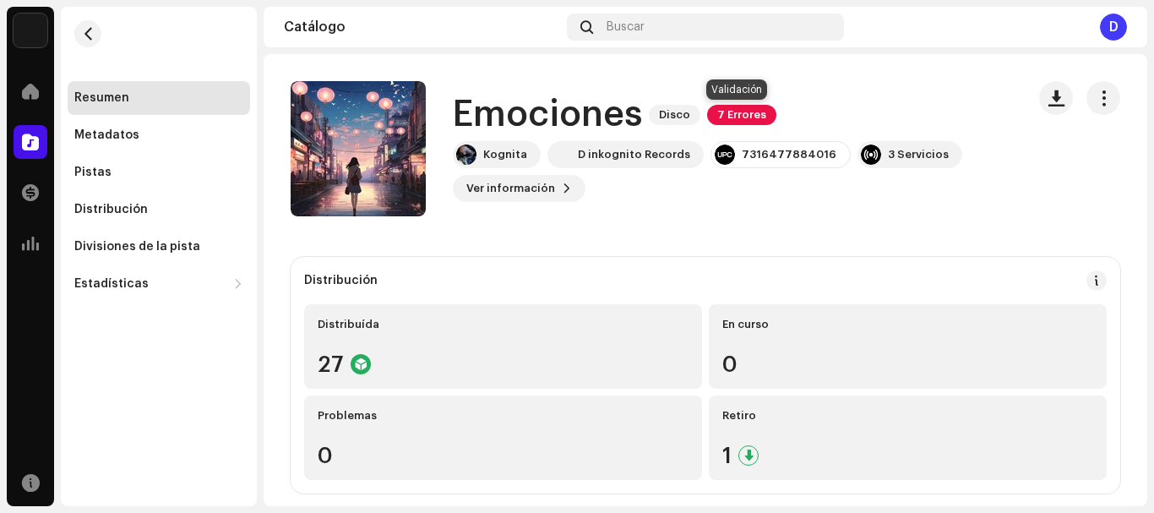
click at [730, 112] on span "7 Errores" at bounding box center [741, 115] width 69 height 20
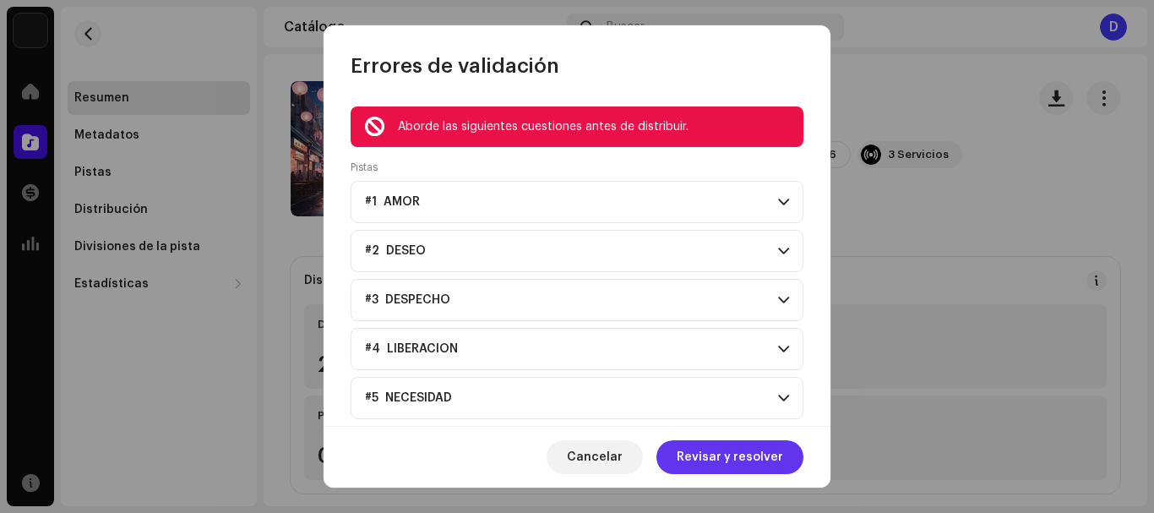
click at [737, 451] on span "Revisar y resolver" at bounding box center [730, 457] width 106 height 34
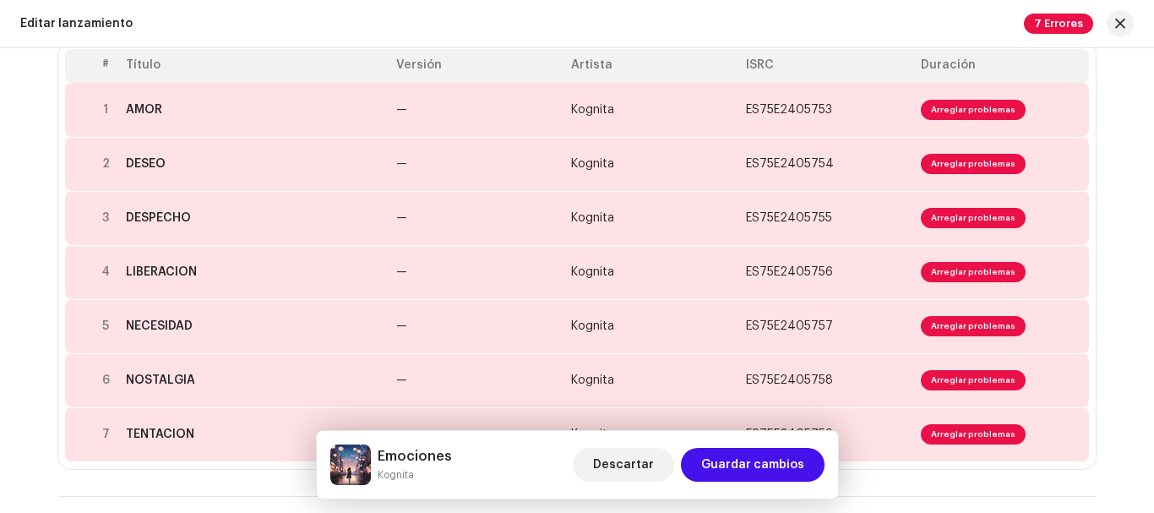
scroll to position [232, 0]
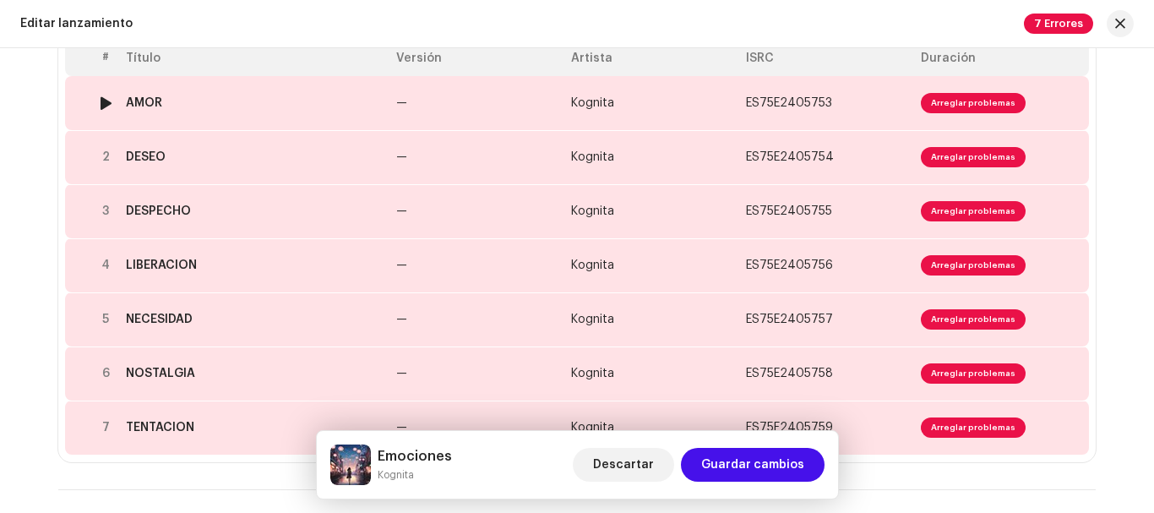
click at [876, 101] on td "ES75E2405753" at bounding box center [826, 103] width 175 height 54
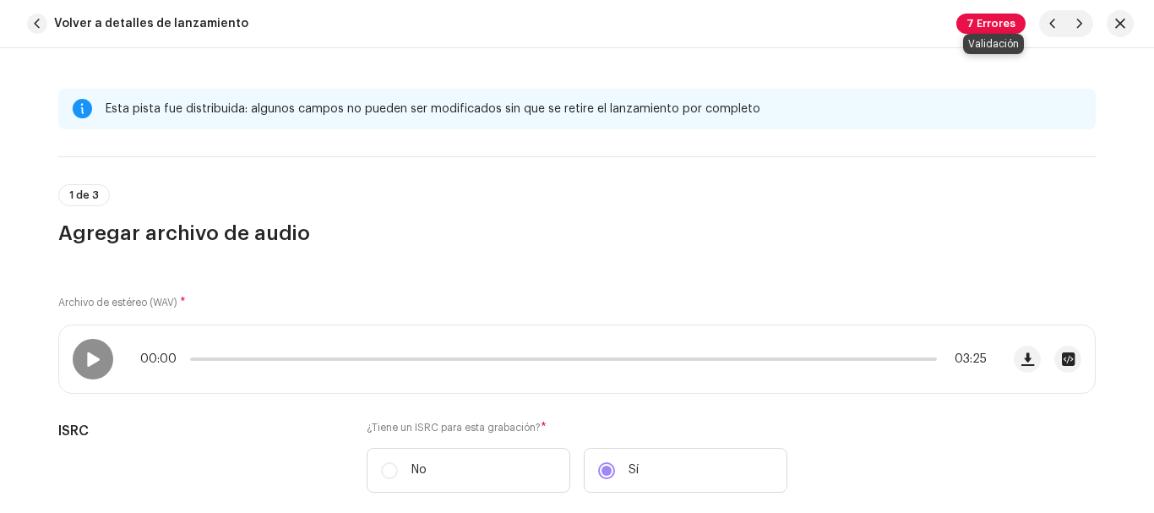
click at [984, 25] on span "7 Errores" at bounding box center [991, 24] width 69 height 20
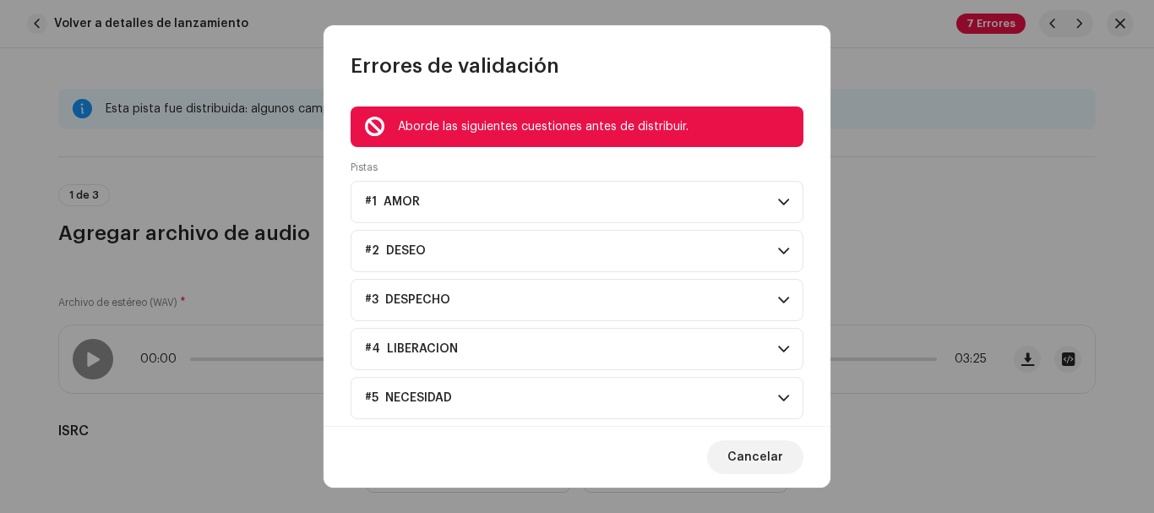
click at [587, 200] on p-accordion-header "#1 AMOR" at bounding box center [577, 202] width 453 height 42
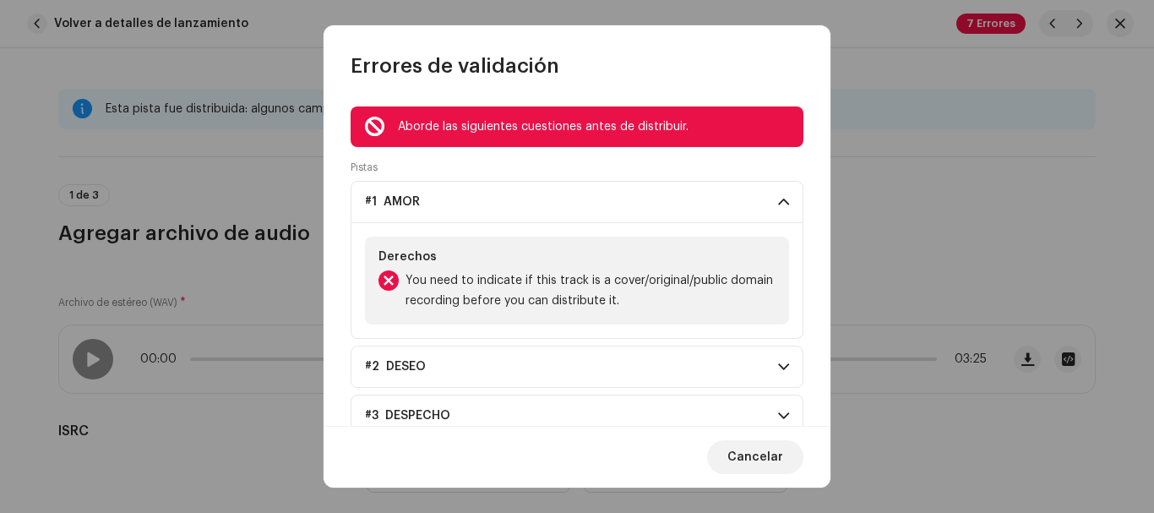
click at [587, 200] on p-accordion-header "#1 AMOR" at bounding box center [577, 202] width 453 height 42
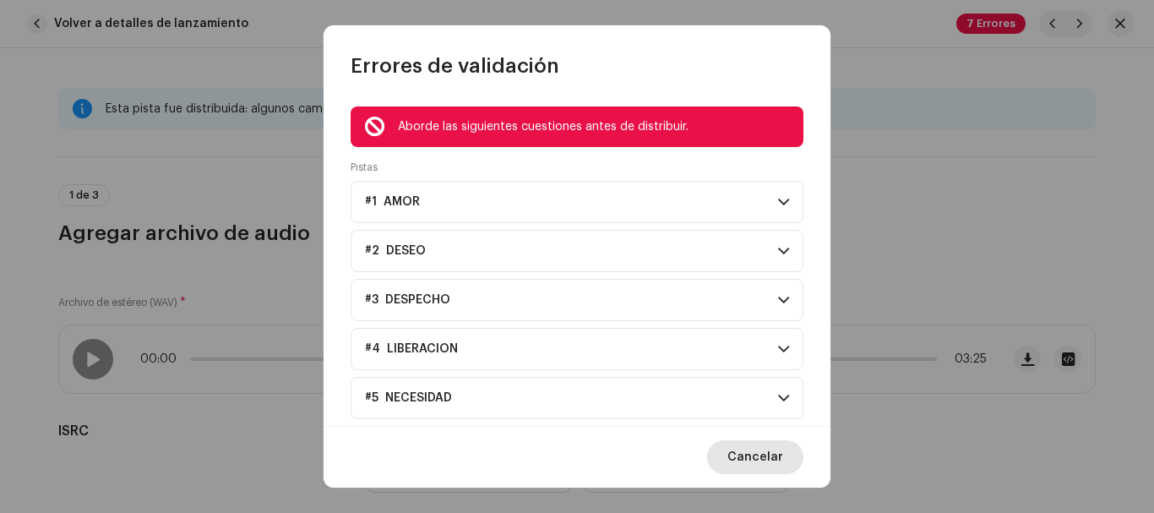
click at [768, 455] on span "Cancelar" at bounding box center [756, 457] width 56 height 34
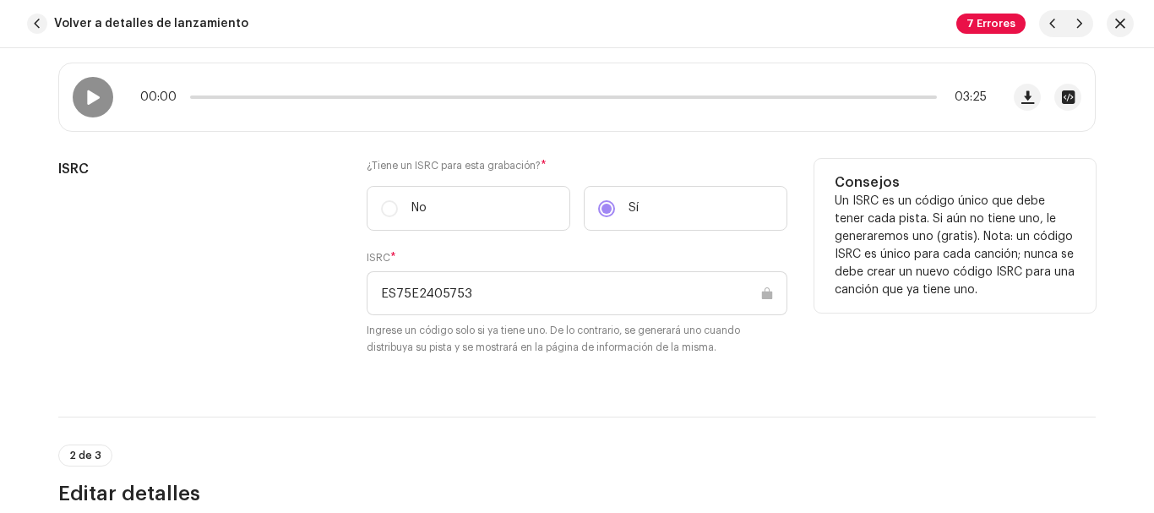
scroll to position [249, 0]
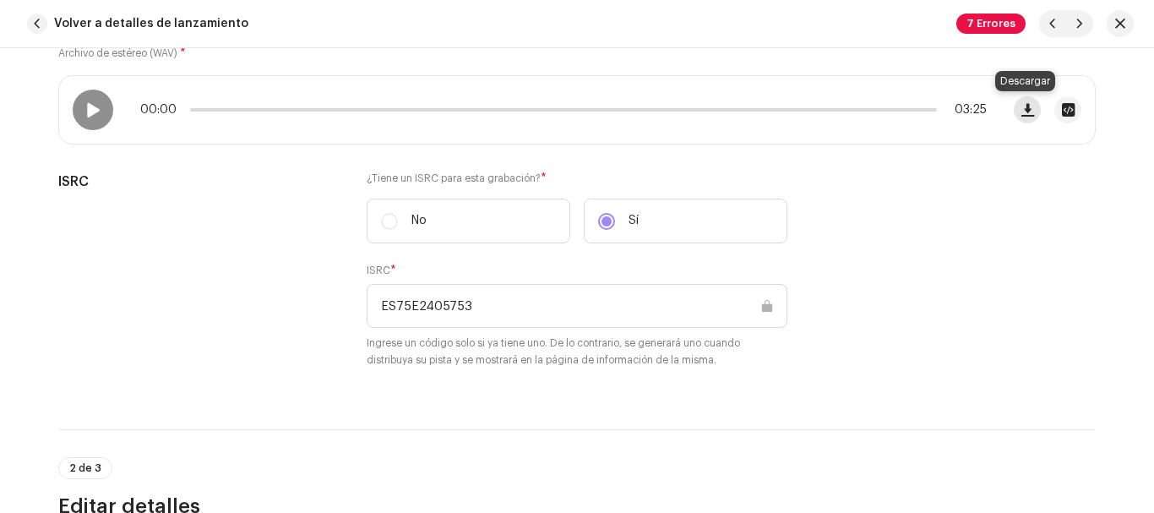
click at [1022, 111] on span "button" at bounding box center [1028, 110] width 13 height 14
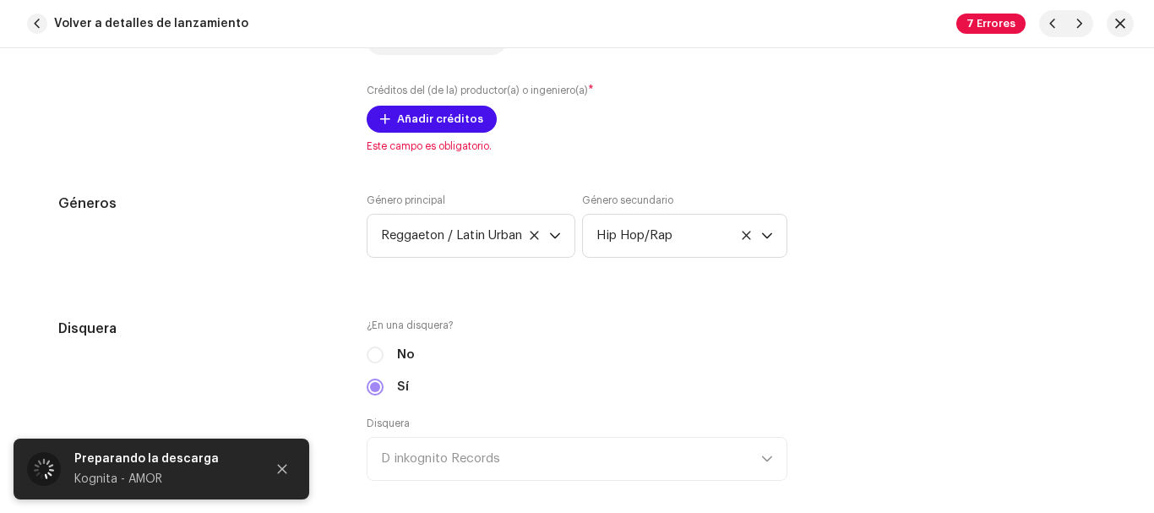
scroll to position [1372, 0]
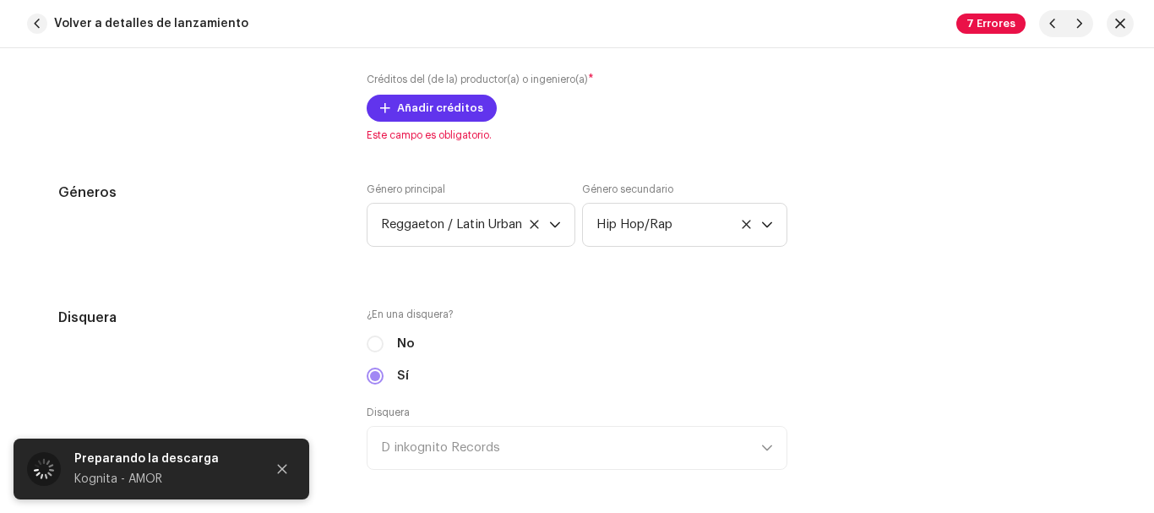
click at [428, 118] on span "Añadir créditos" at bounding box center [440, 108] width 86 height 34
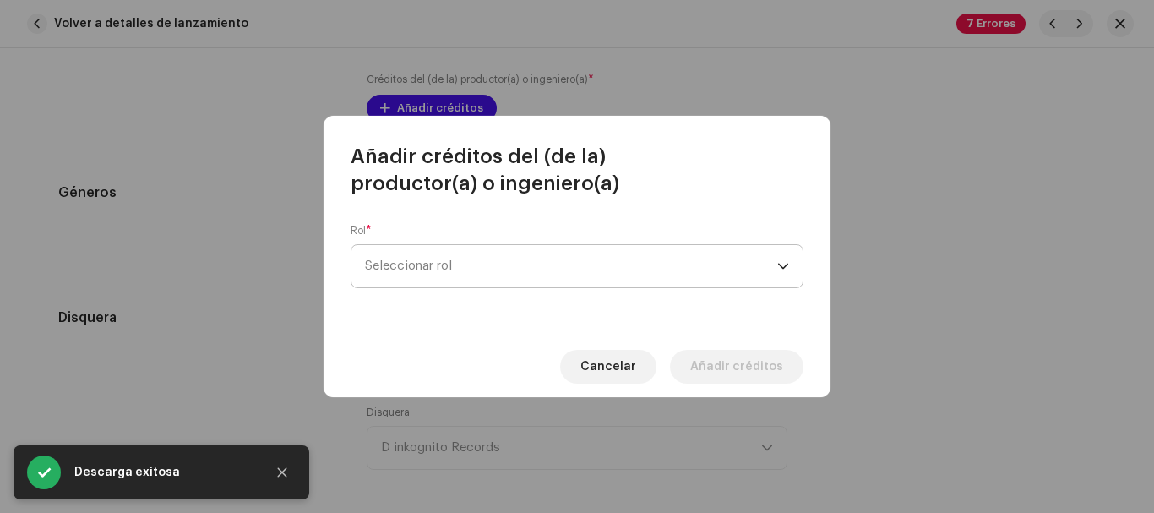
click at [581, 259] on span "Seleccionar rol" at bounding box center [571, 266] width 412 height 42
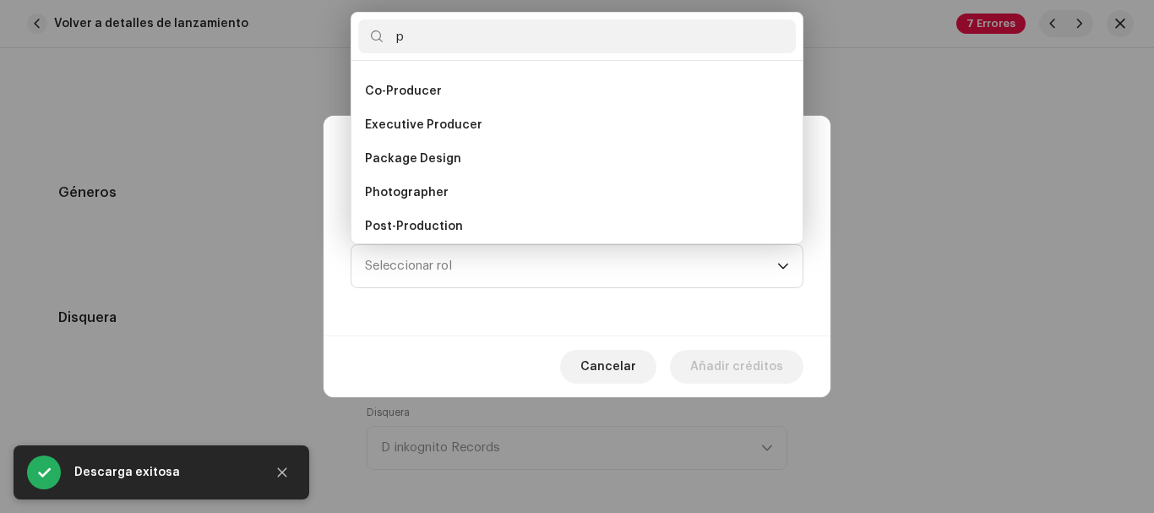
scroll to position [0, 0]
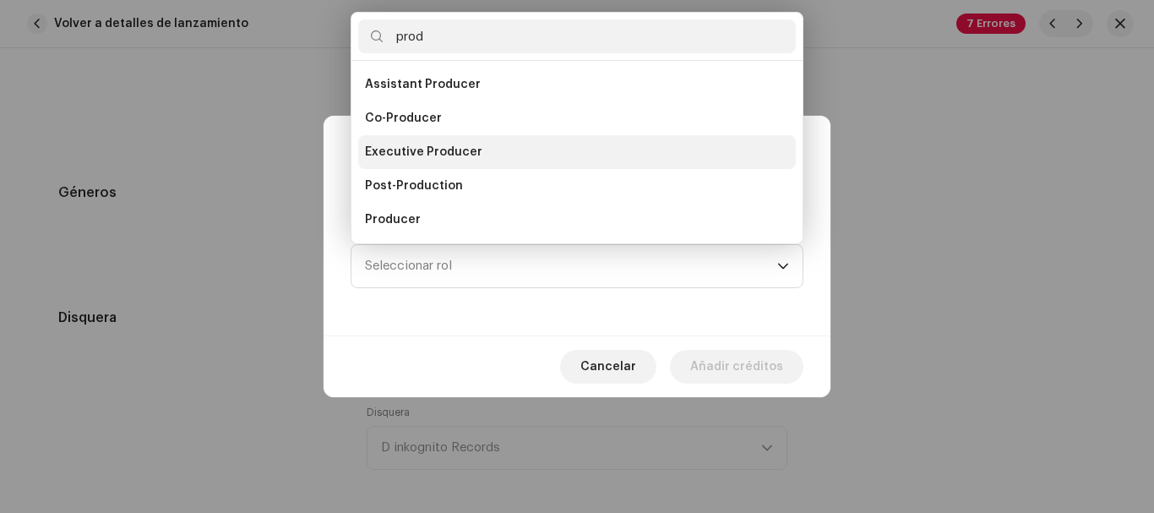
type input "prod"
click at [461, 151] on span "Executive Producer" at bounding box center [423, 152] width 117 height 17
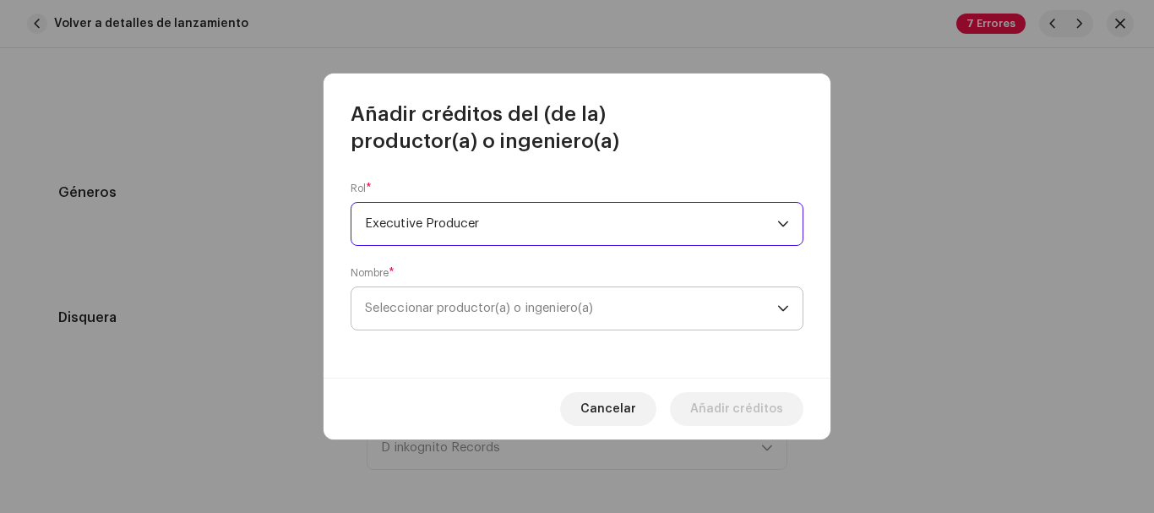
click at [479, 308] on span "Seleccionar productor(a) o ingeniero(a)" at bounding box center [479, 308] width 228 height 13
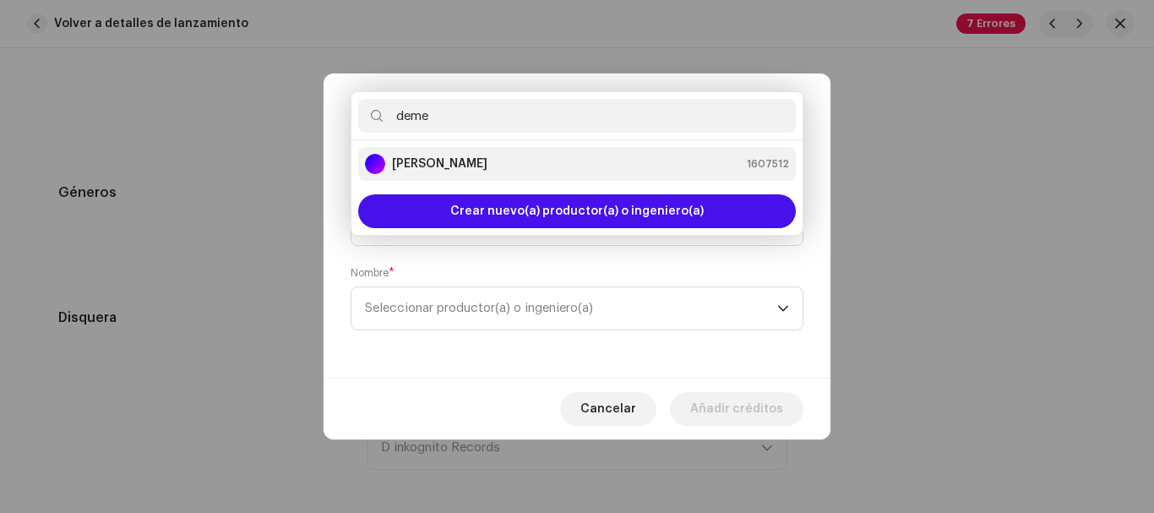
type input "deme"
click at [488, 164] on strong "[PERSON_NAME]" at bounding box center [439, 163] width 95 height 17
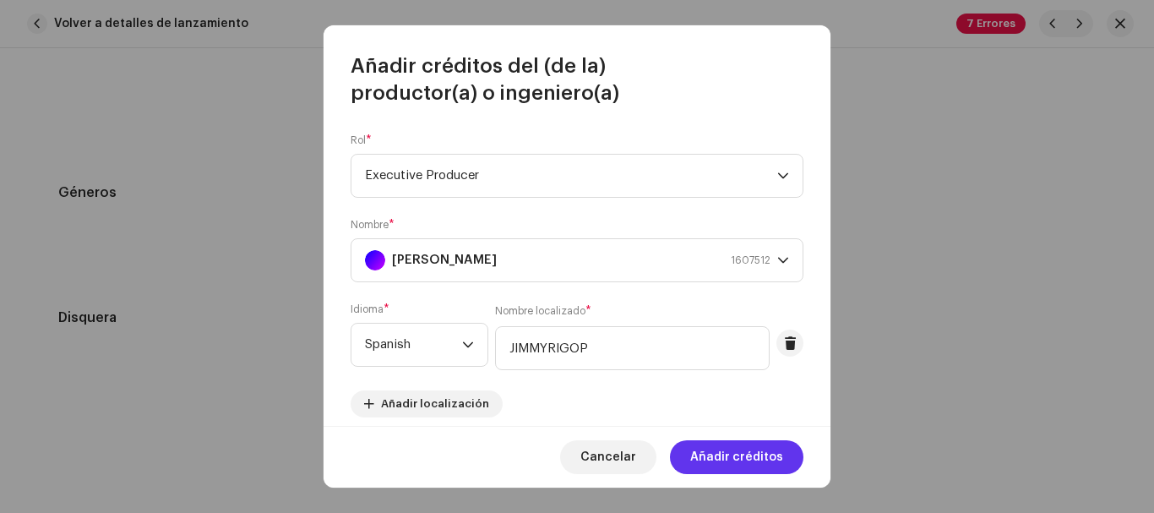
click at [741, 455] on span "Añadir créditos" at bounding box center [736, 457] width 93 height 34
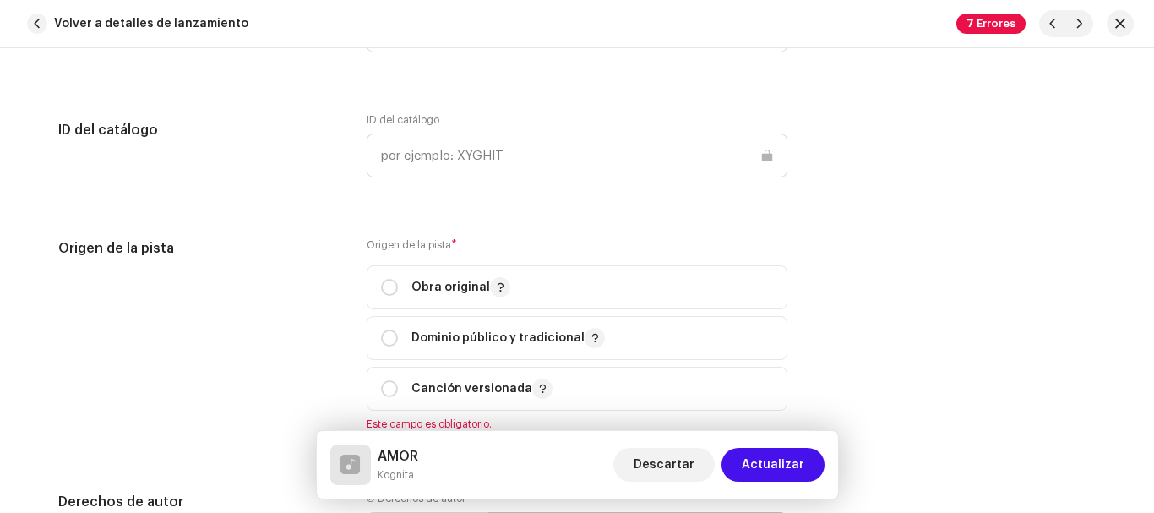
scroll to position [1955, 0]
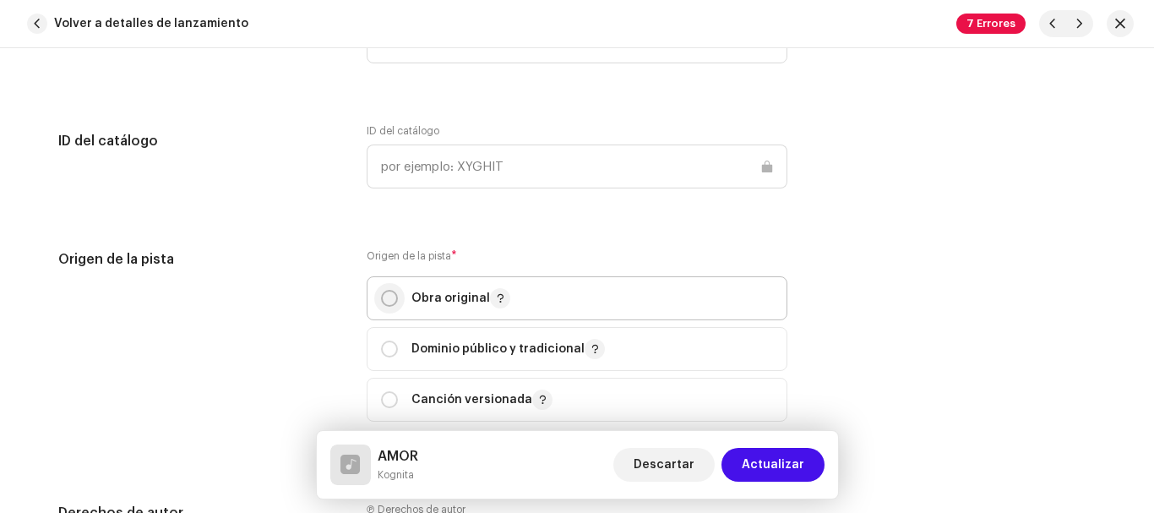
click at [384, 293] on input "radio" at bounding box center [389, 298] width 17 height 17
radio input "true"
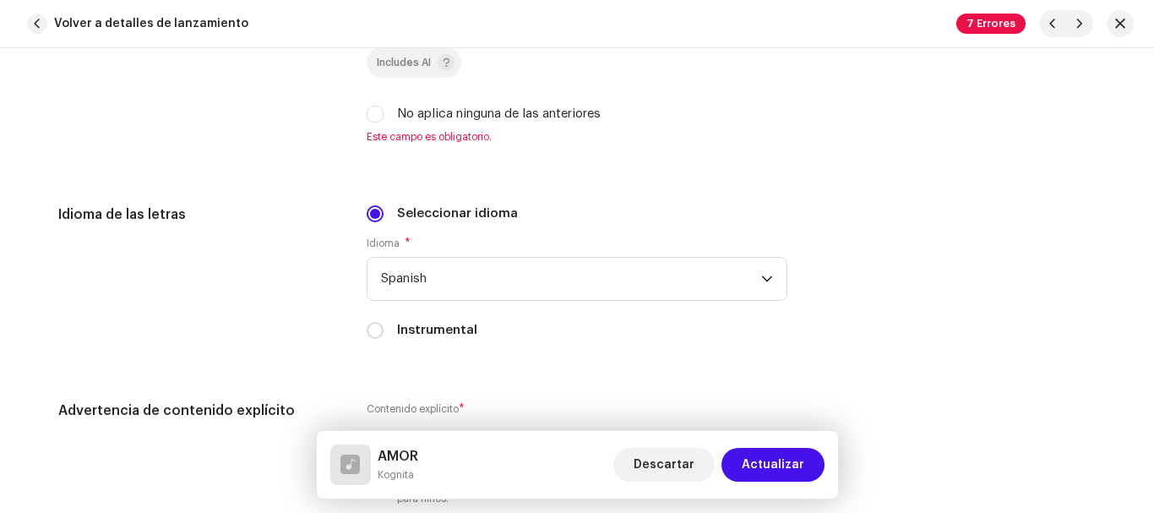
scroll to position [2739, 0]
click at [375, 111] on input "No aplica ninguna de las anteriores" at bounding box center [375, 113] width 17 height 17
checkbox input "true"
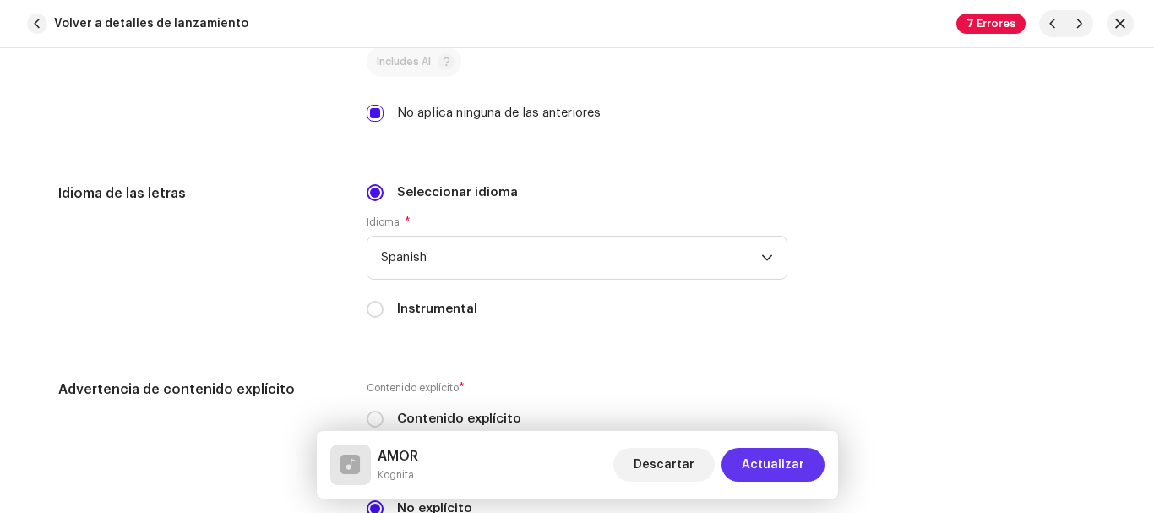
click at [772, 460] on span "Actualizar" at bounding box center [773, 465] width 63 height 34
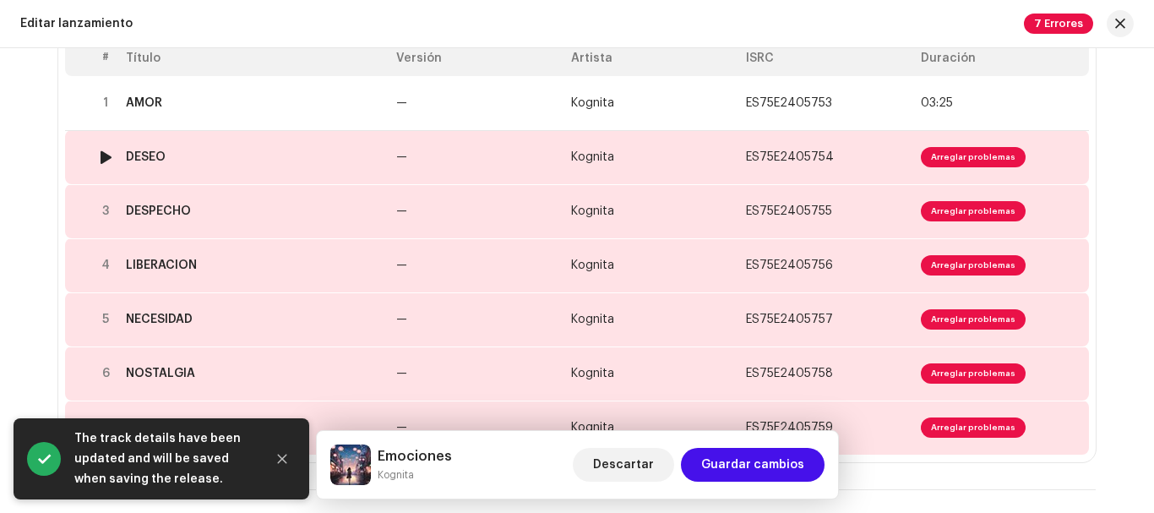
click at [678, 158] on td "Kognita" at bounding box center [651, 157] width 175 height 54
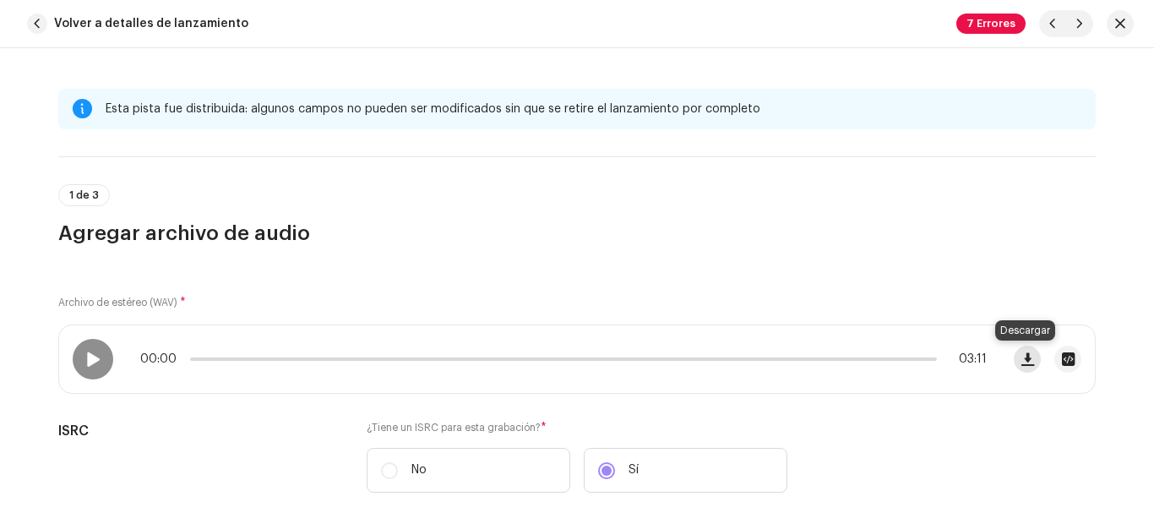
click at [1025, 362] on span "button" at bounding box center [1028, 359] width 13 height 14
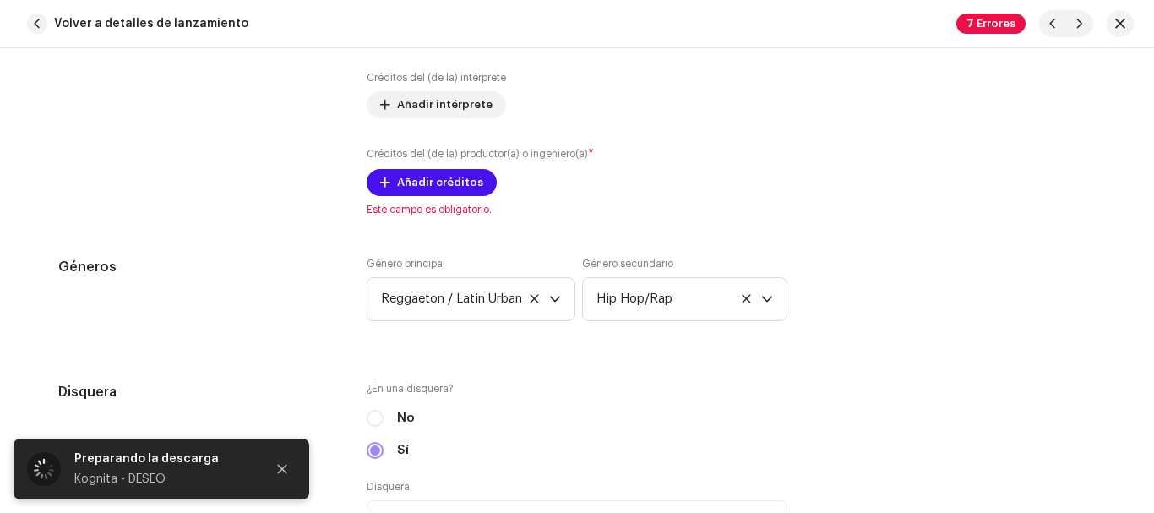
scroll to position [1355, 0]
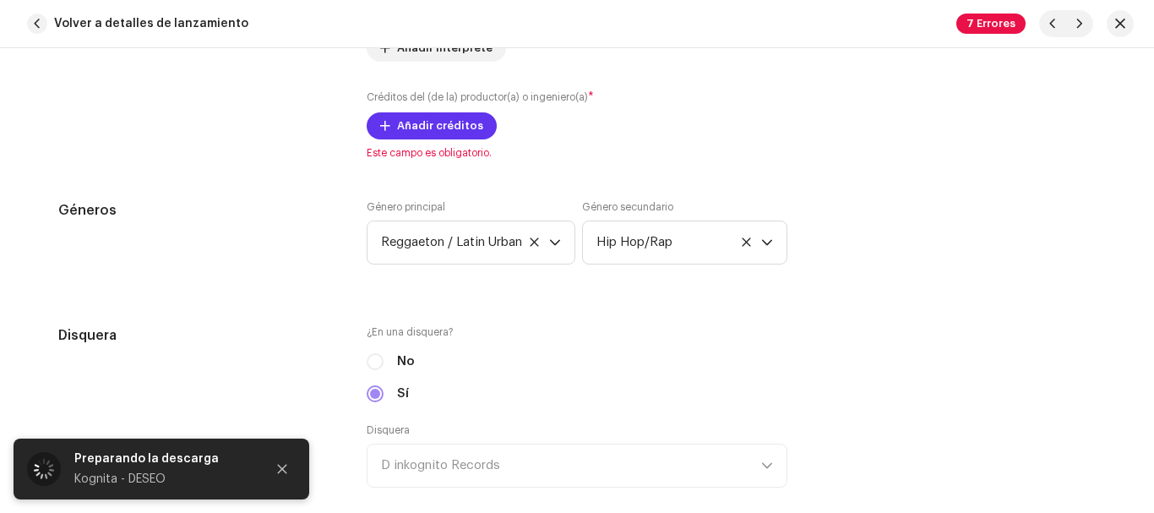
click at [435, 131] on span "Añadir créditos" at bounding box center [440, 126] width 86 height 34
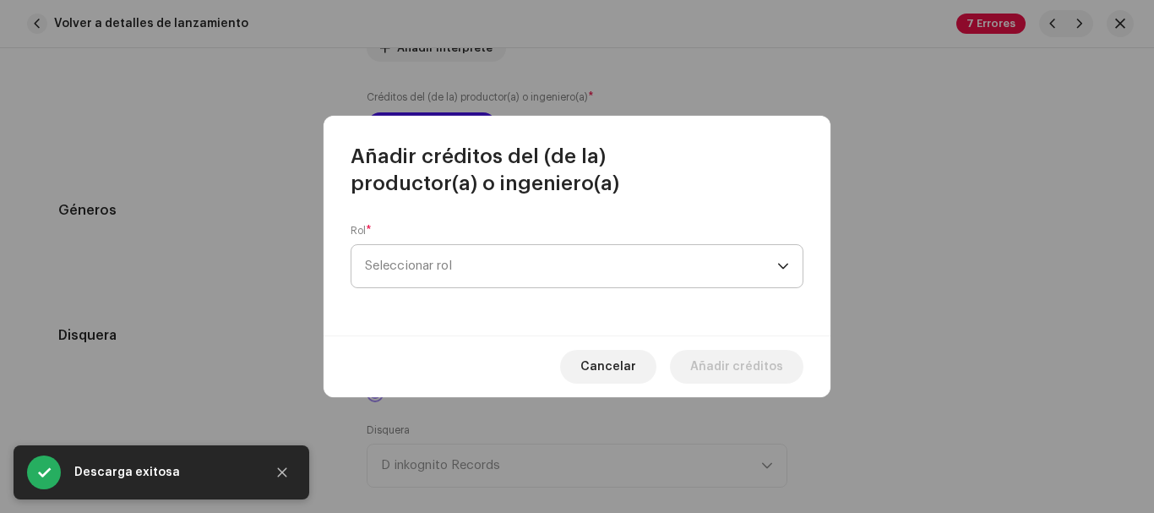
click at [526, 259] on span "Seleccionar rol" at bounding box center [571, 266] width 412 height 42
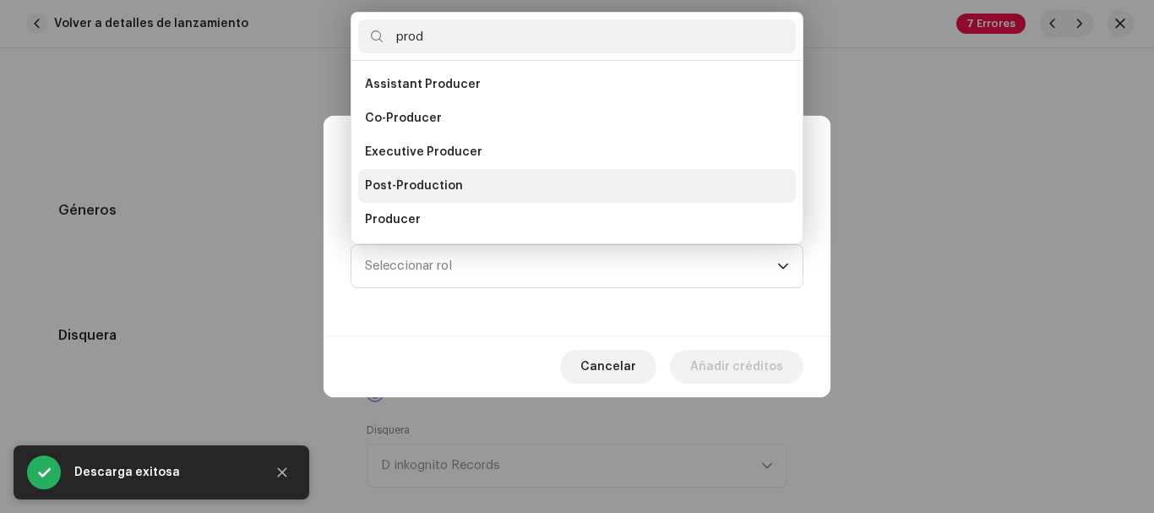
scroll to position [27, 0]
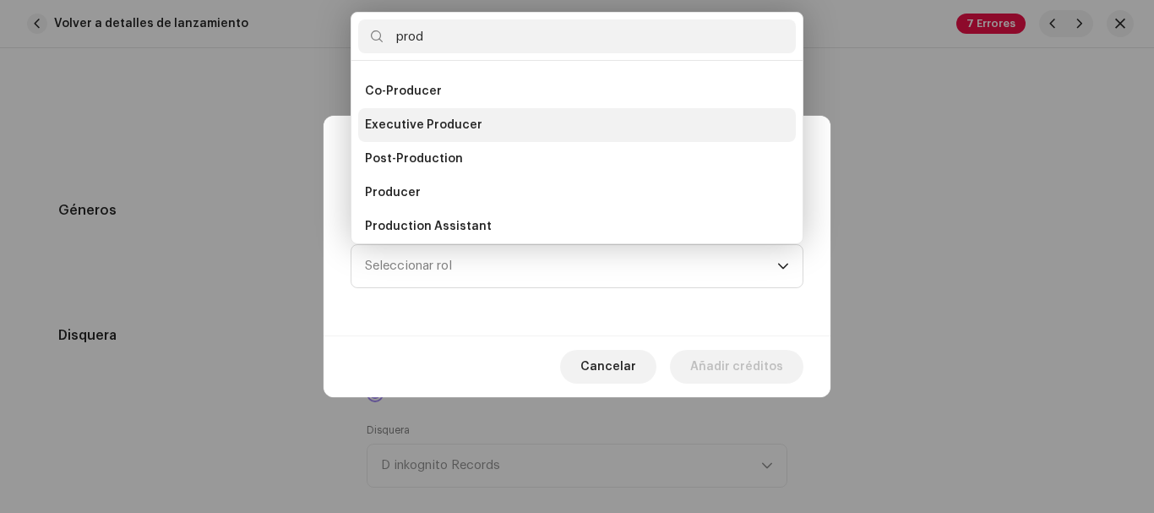
type input "prod"
click at [473, 123] on span "Executive Producer" at bounding box center [423, 125] width 117 height 17
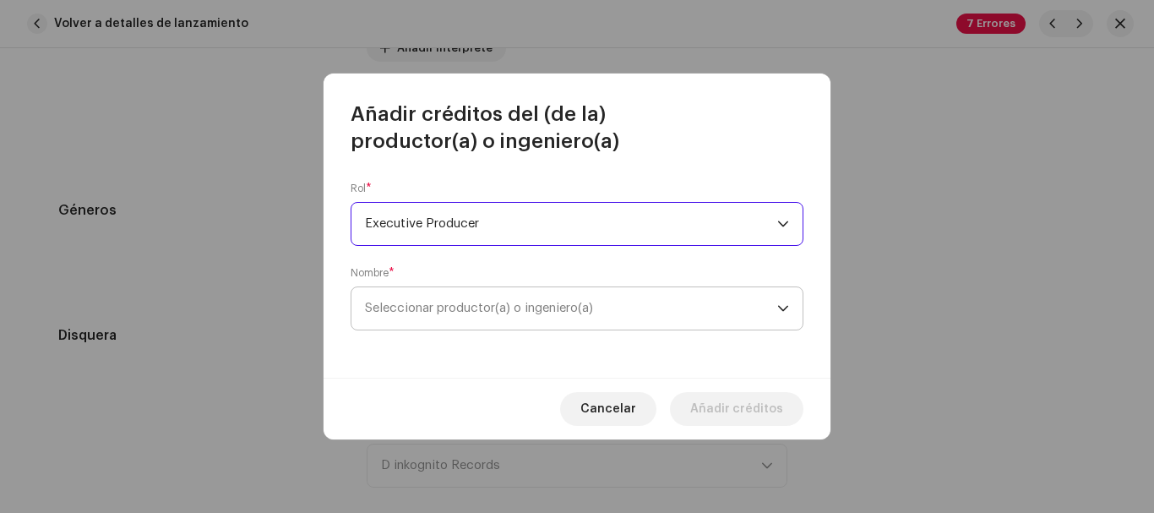
click at [485, 308] on span "Seleccionar productor(a) o ingeniero(a)" at bounding box center [479, 308] width 228 height 13
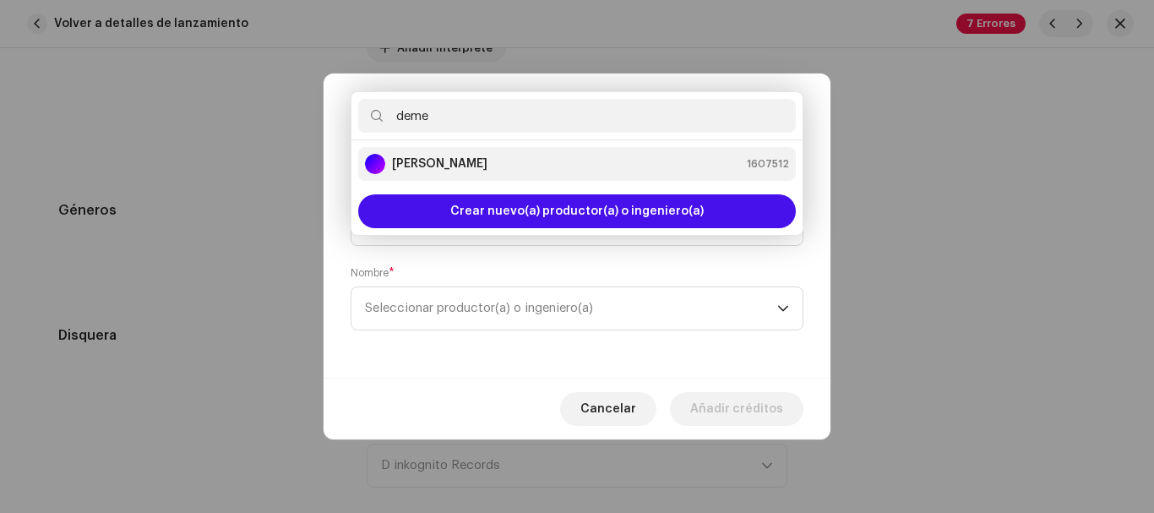
type input "deme"
click at [473, 156] on strong "[PERSON_NAME]" at bounding box center [439, 163] width 95 height 17
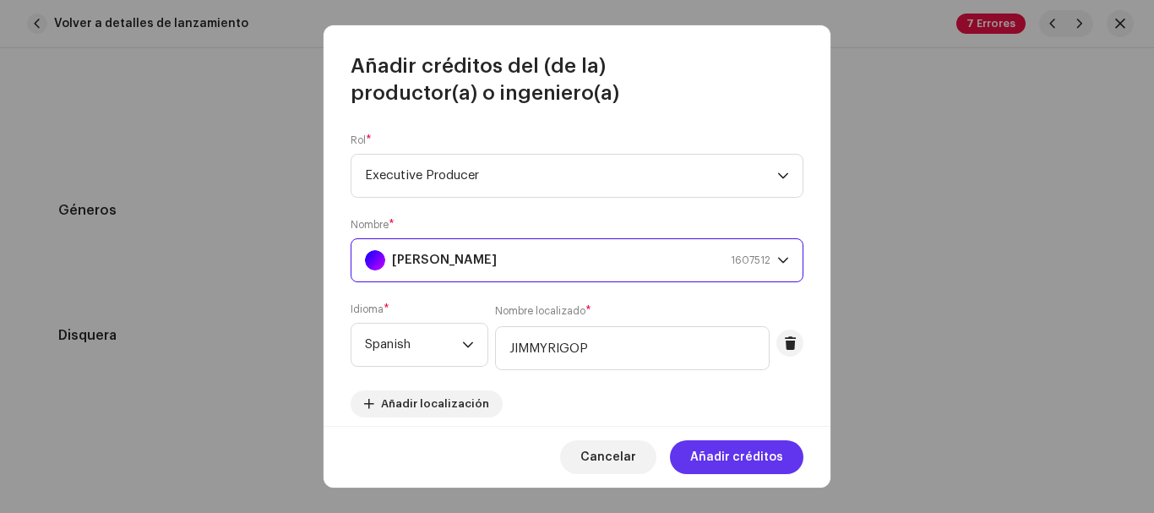
click at [717, 457] on span "Añadir créditos" at bounding box center [736, 457] width 93 height 34
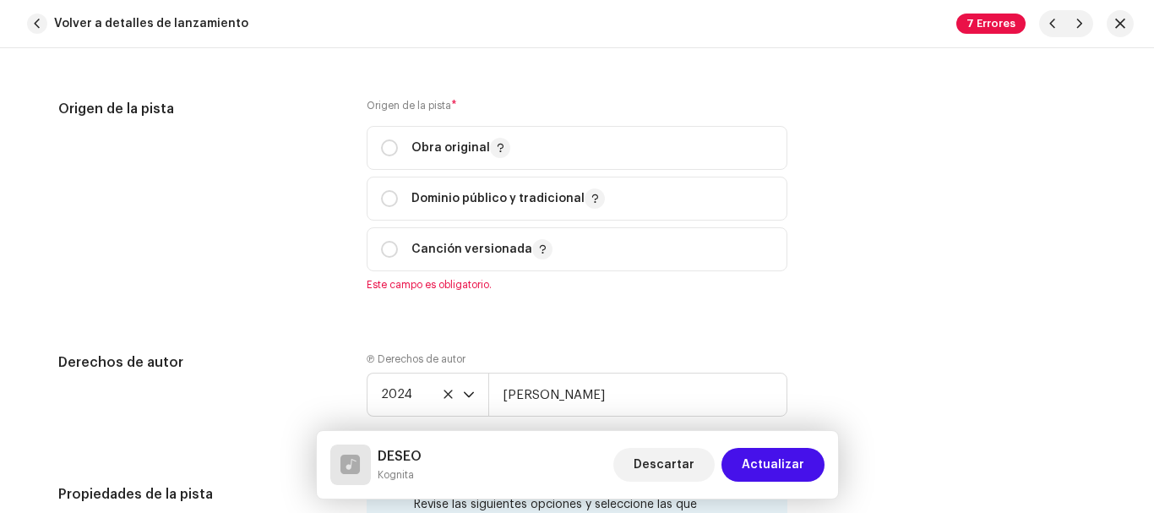
scroll to position [2104, 0]
click at [383, 150] on input "radio" at bounding box center [389, 148] width 17 height 17
radio input "true"
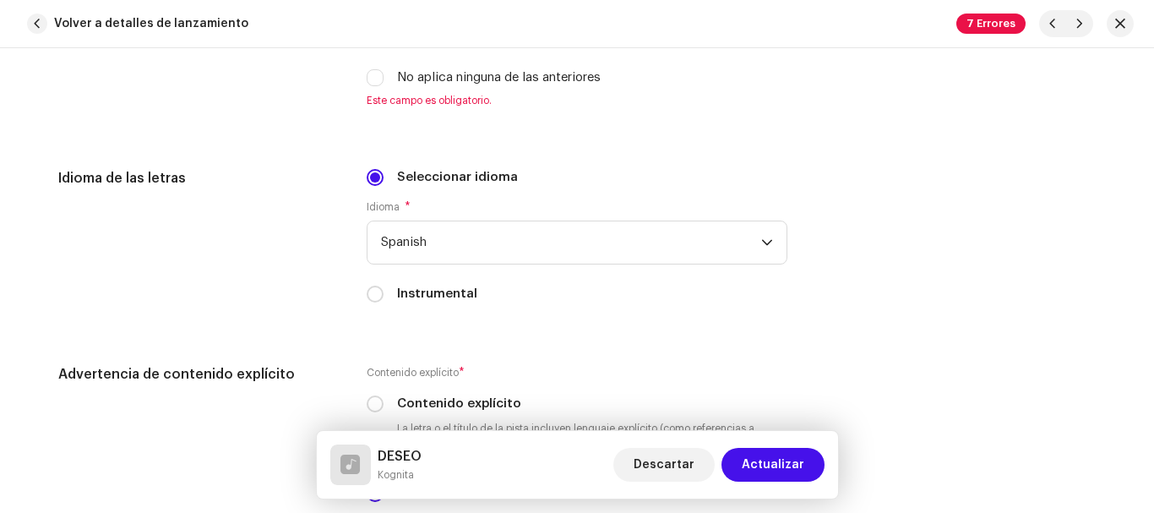
scroll to position [2776, 0]
click at [371, 78] on input "No aplica ninguna de las anteriores" at bounding box center [375, 76] width 17 height 17
checkbox input "true"
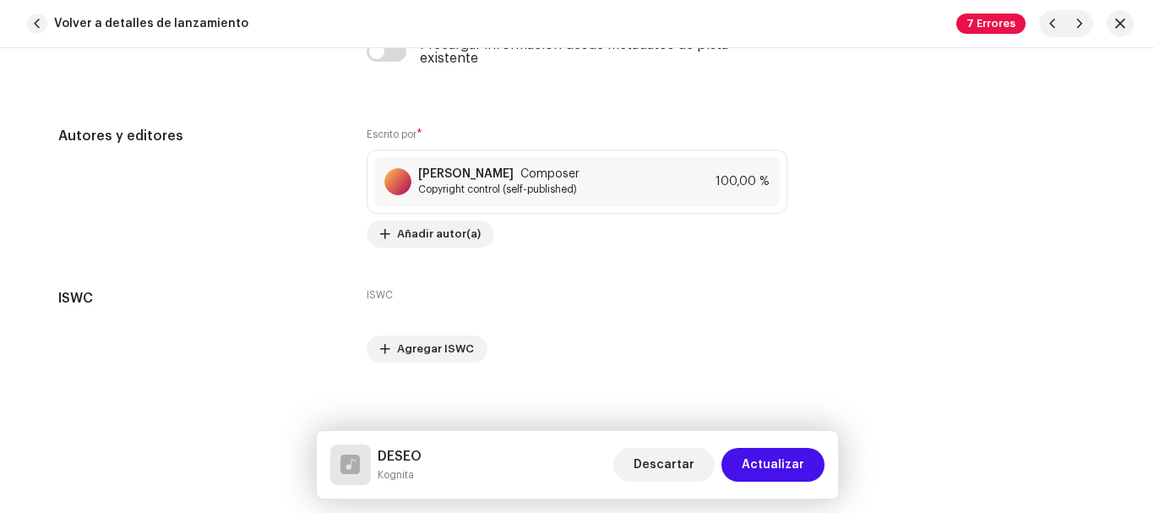
scroll to position [3578, 0]
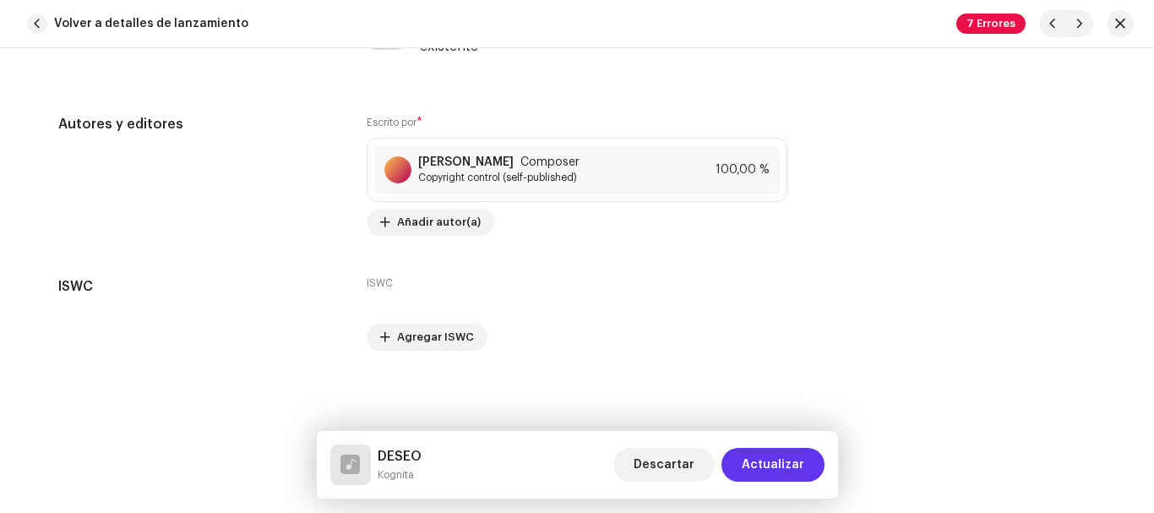
click at [782, 455] on span "Actualizar" at bounding box center [773, 465] width 63 height 34
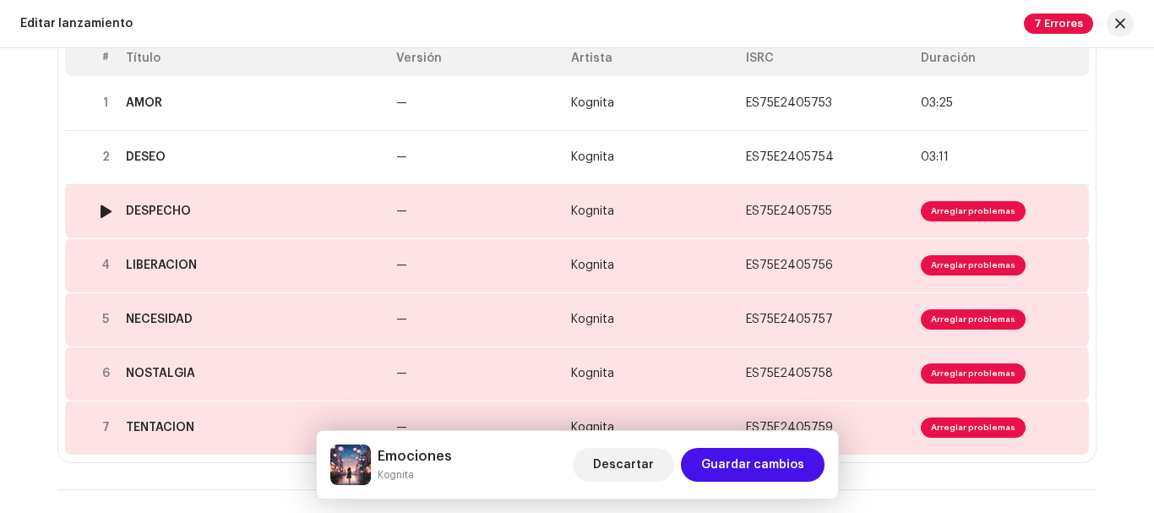
click at [646, 204] on td "Kognita" at bounding box center [651, 211] width 175 height 54
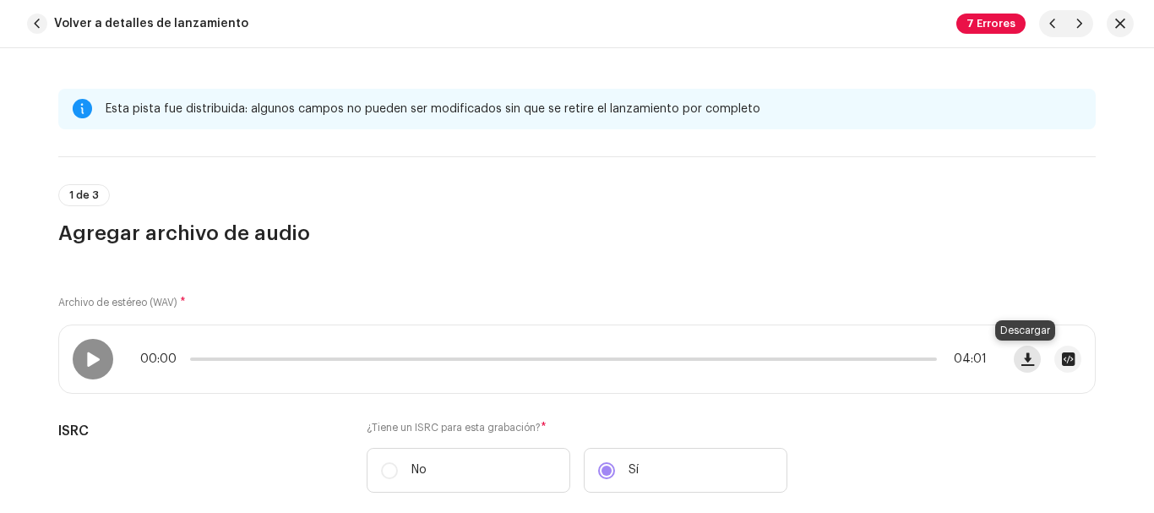
click at [1022, 358] on span "button" at bounding box center [1028, 359] width 13 height 14
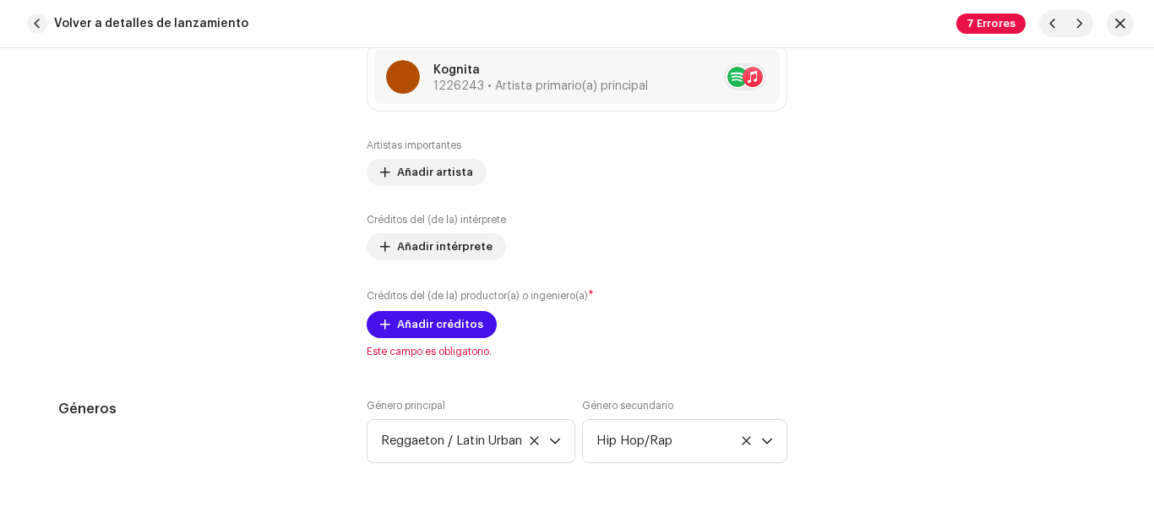
scroll to position [1143, 0]
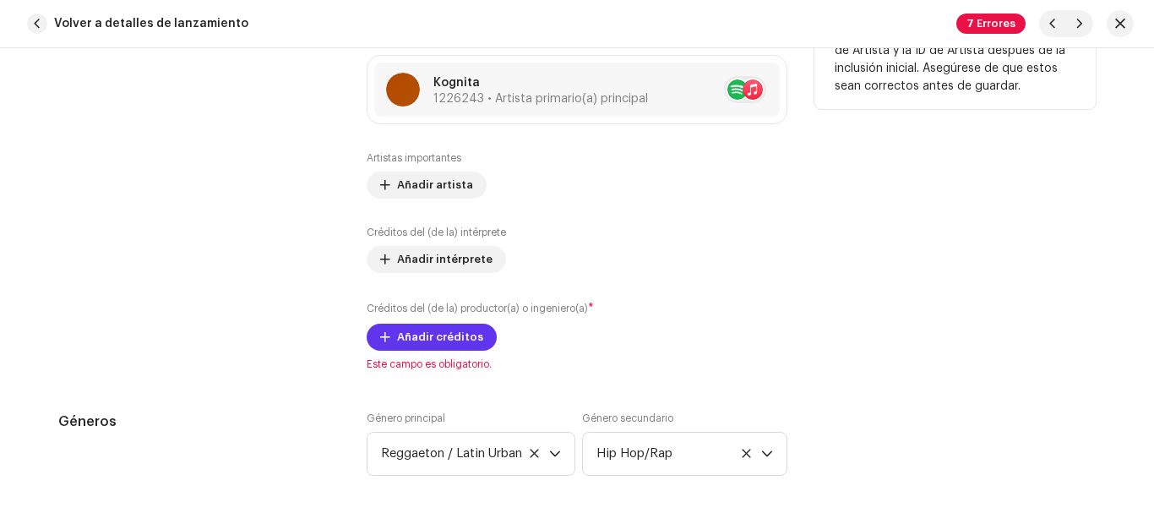
click at [442, 341] on span "Añadir créditos" at bounding box center [440, 337] width 86 height 34
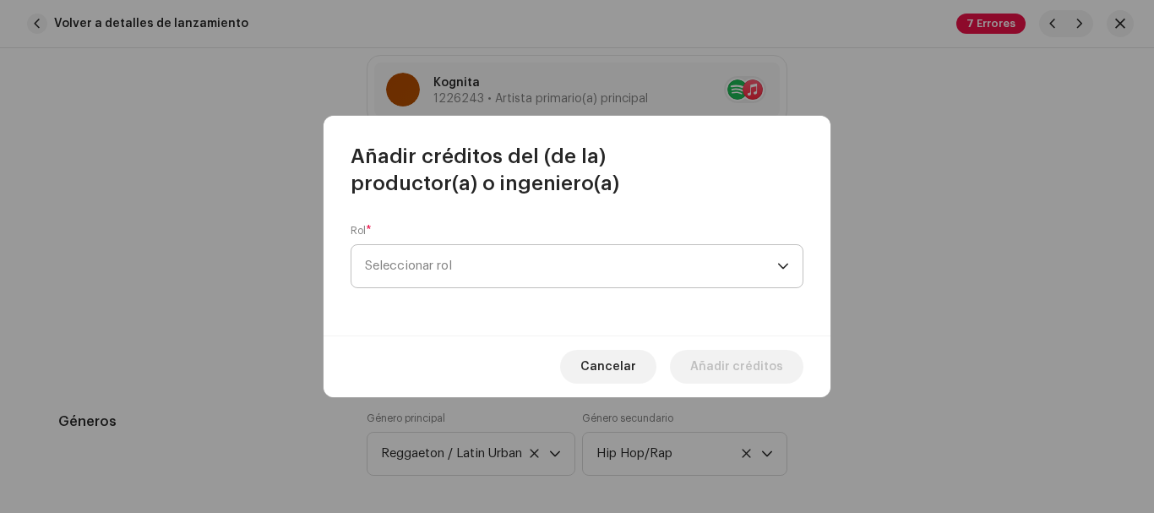
click at [508, 265] on span "Seleccionar rol" at bounding box center [571, 266] width 412 height 42
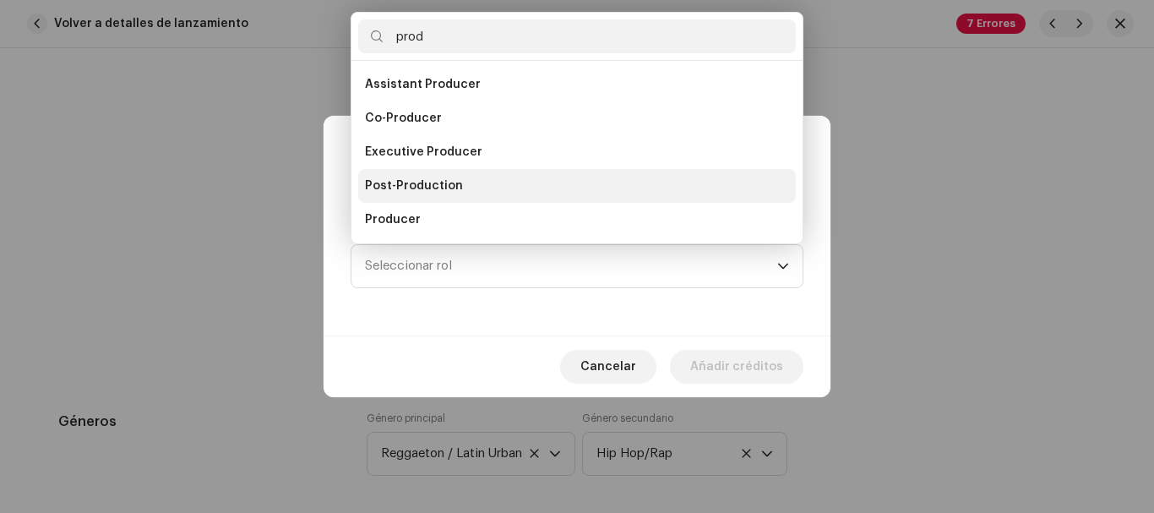
scroll to position [27, 0]
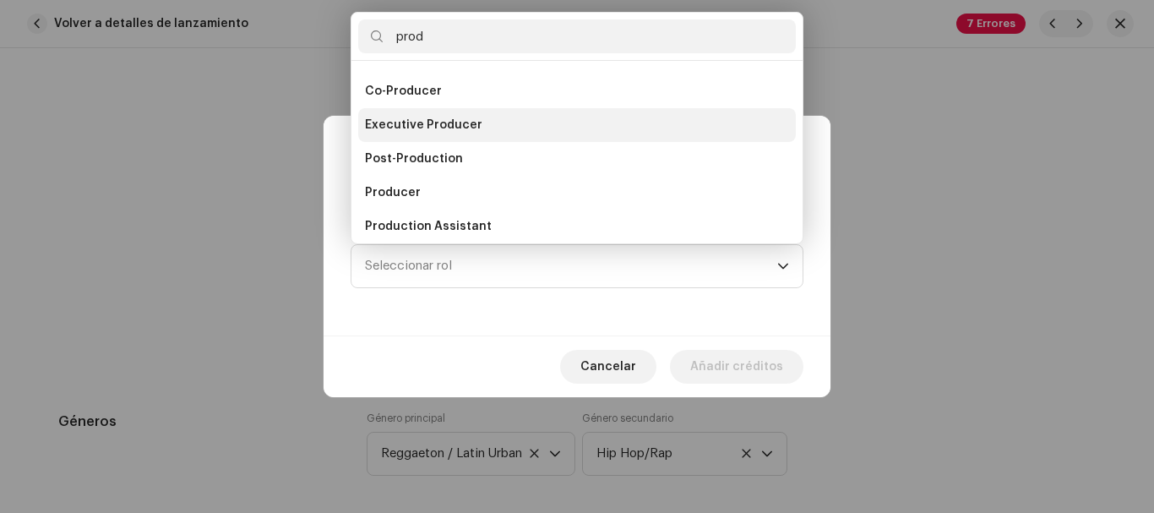
type input "prod"
click at [510, 117] on li "Executive Producer" at bounding box center [577, 125] width 438 height 34
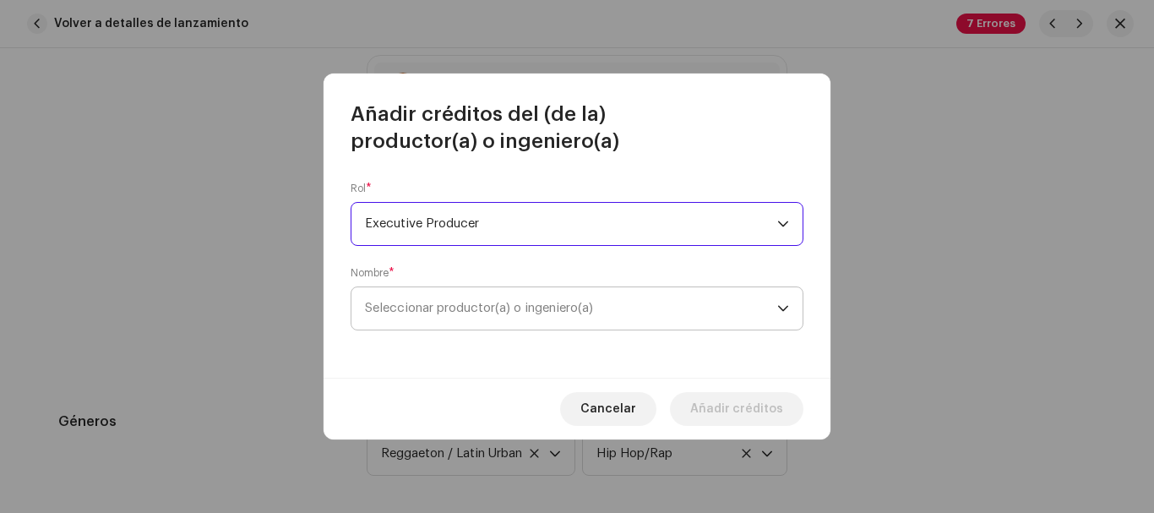
click at [504, 308] on span "Seleccionar productor(a) o ingeniero(a)" at bounding box center [479, 308] width 228 height 13
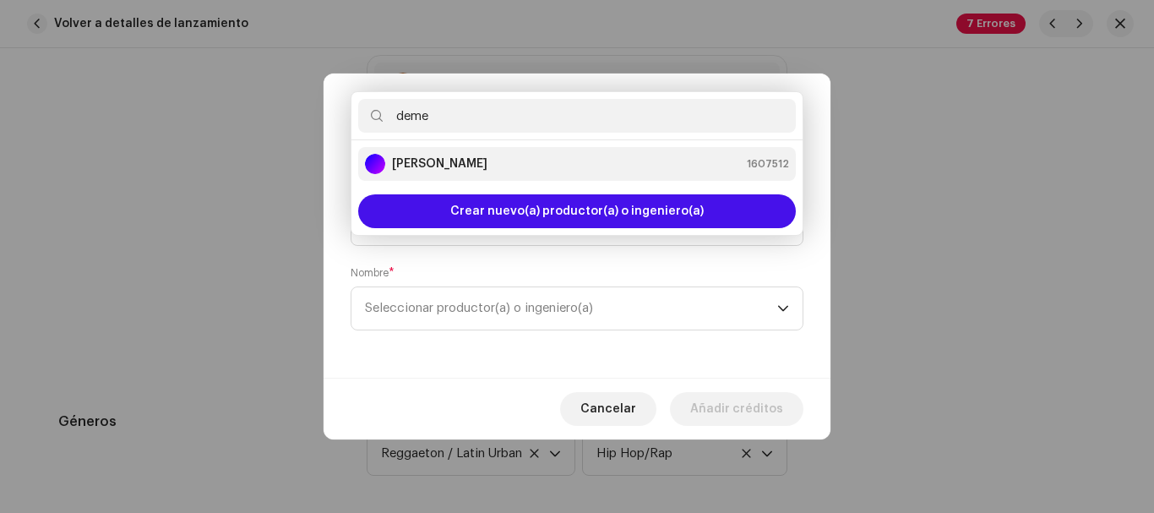
type input "deme"
click at [544, 151] on li "[PERSON_NAME] 1607512" at bounding box center [577, 164] width 438 height 34
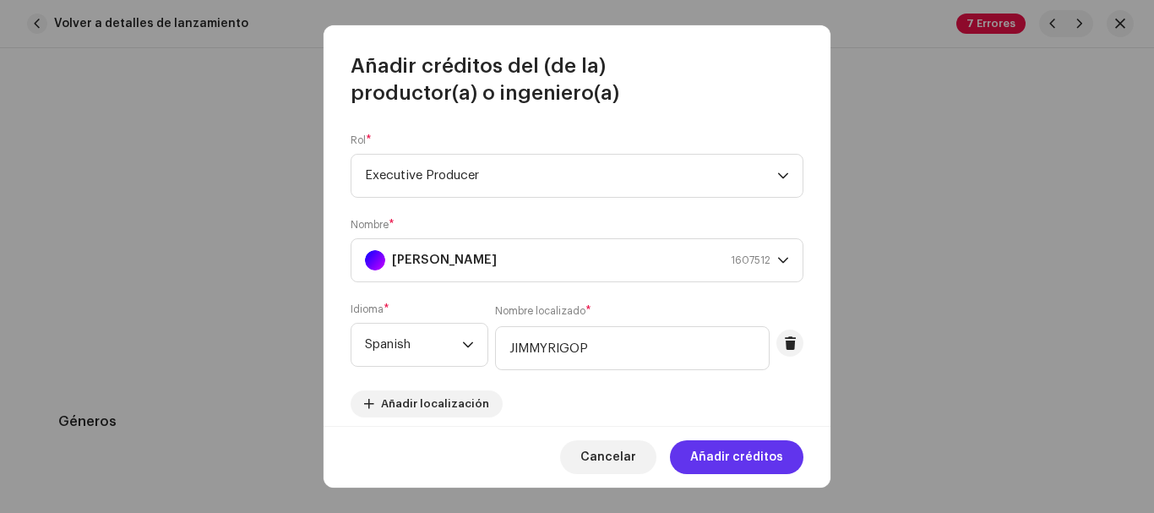
click at [721, 456] on span "Añadir créditos" at bounding box center [736, 457] width 93 height 34
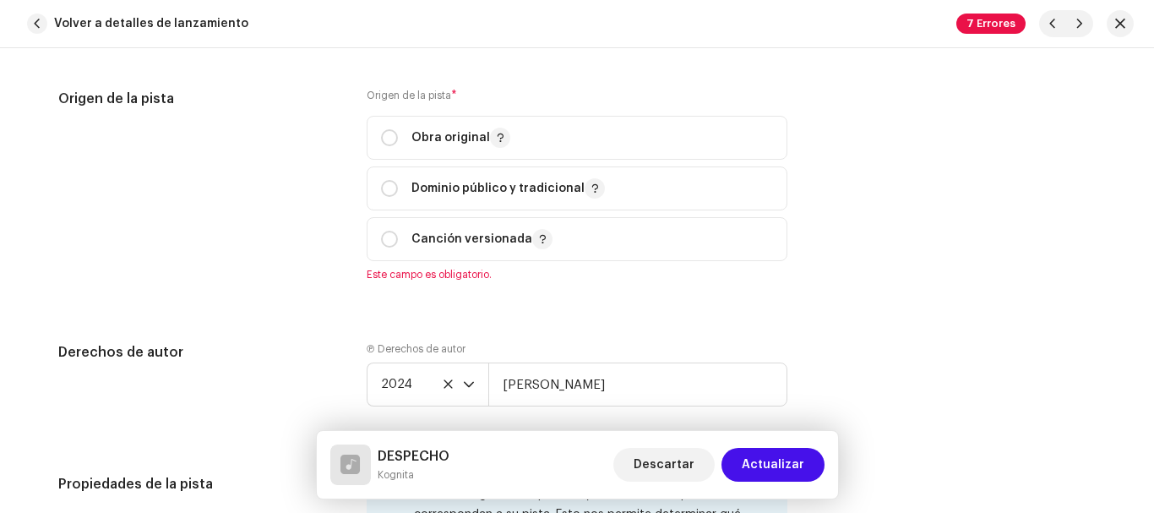
scroll to position [2119, 0]
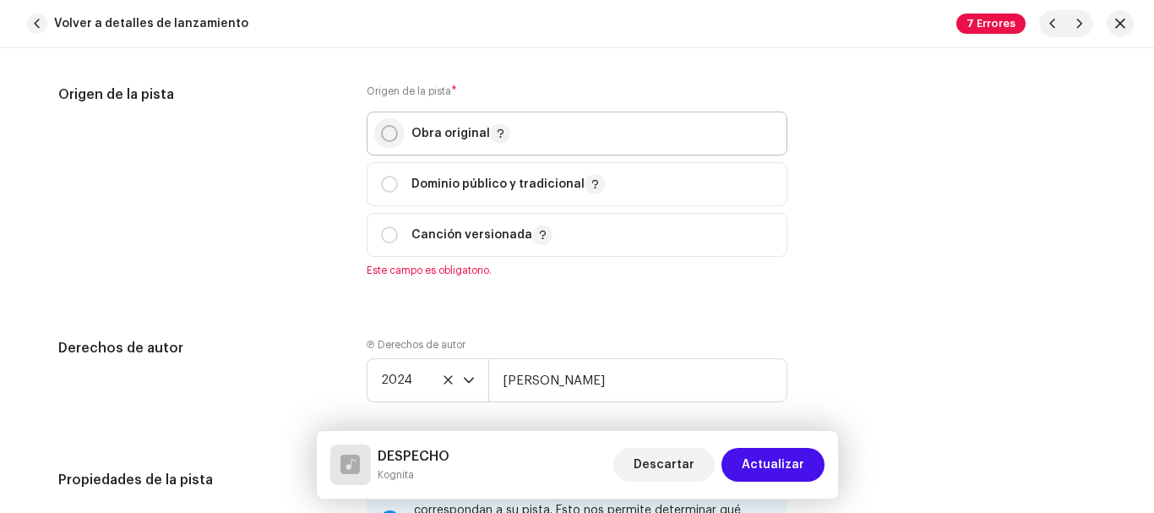
click at [388, 129] on input "radio" at bounding box center [389, 133] width 17 height 17
radio input "true"
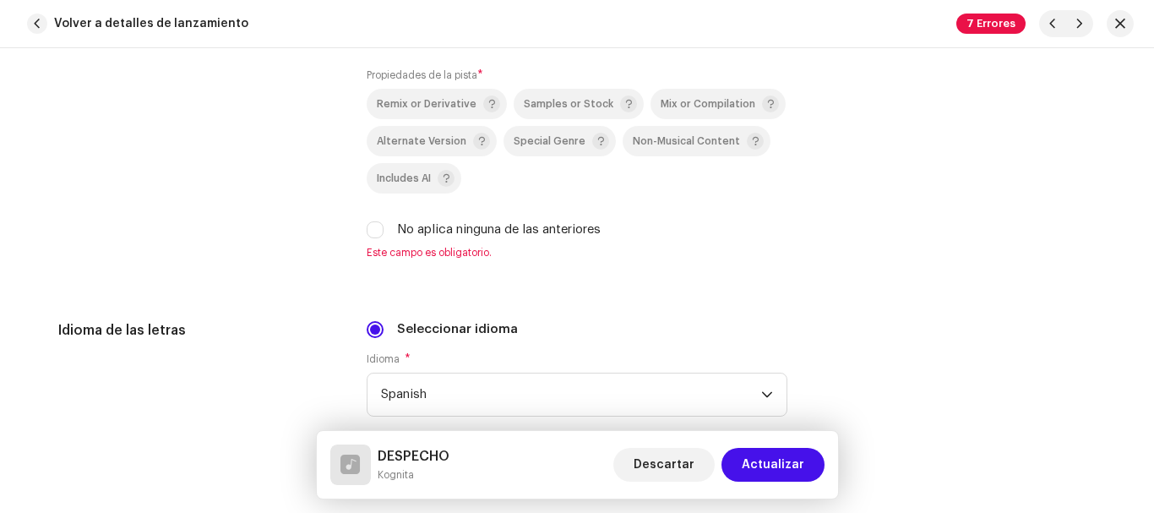
scroll to position [2620, 0]
click at [378, 227] on input "No aplica ninguna de las anteriores" at bounding box center [375, 231] width 17 height 17
checkbox input "true"
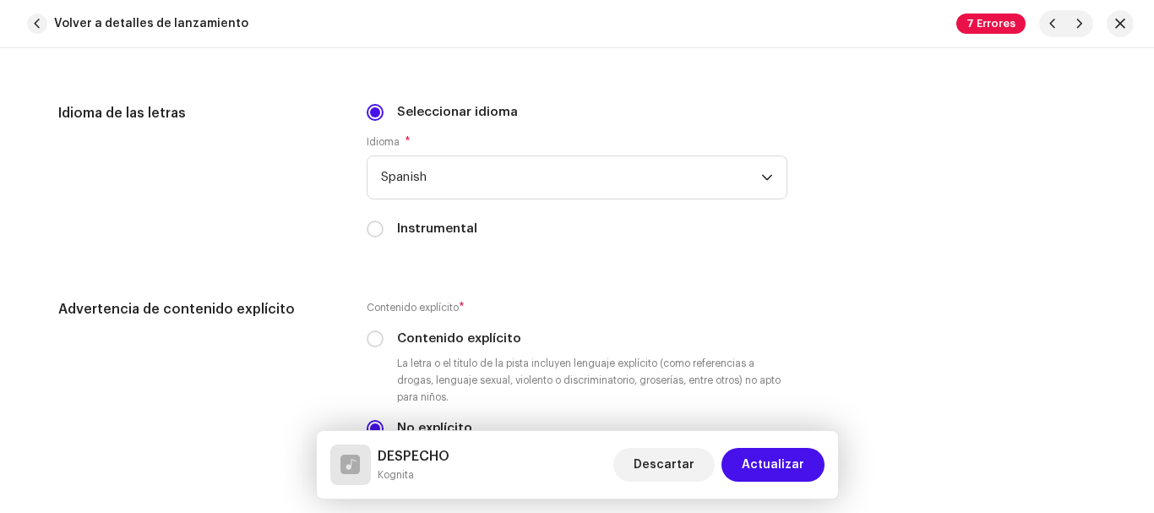
scroll to position [2831, 0]
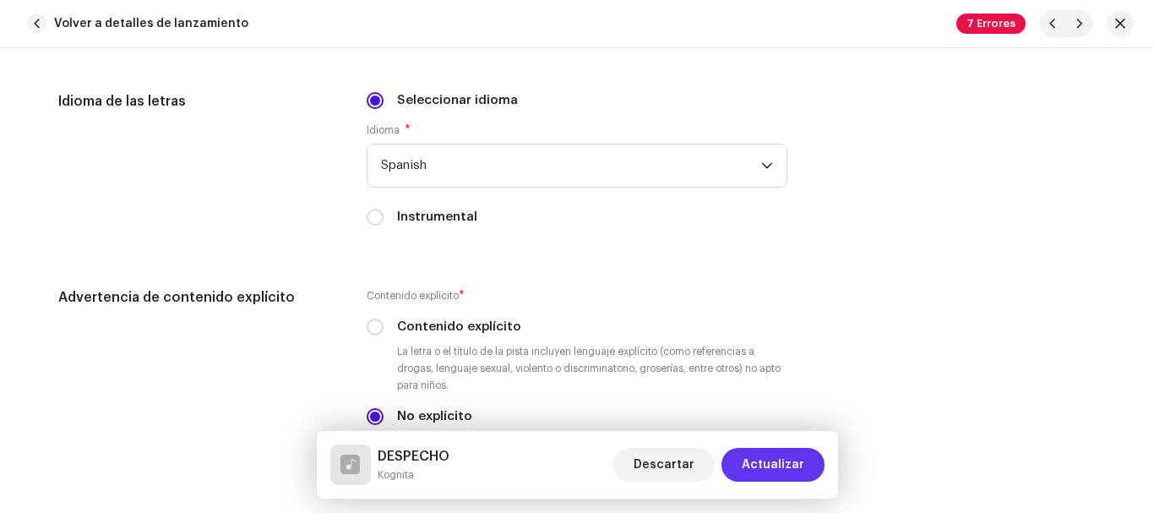
click at [782, 466] on span "Actualizar" at bounding box center [773, 465] width 63 height 34
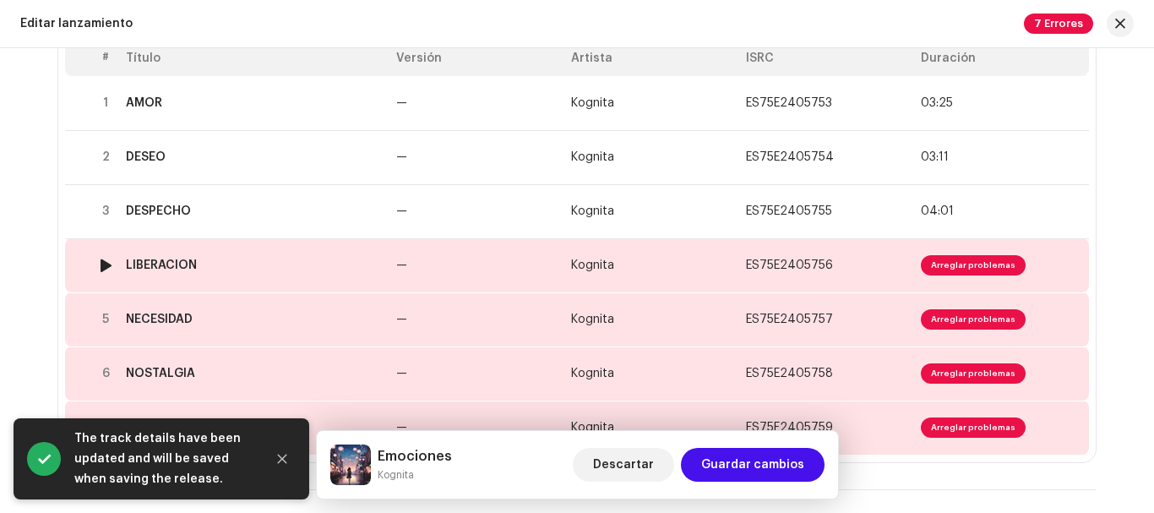
click at [686, 260] on td "Kognita" at bounding box center [651, 265] width 175 height 54
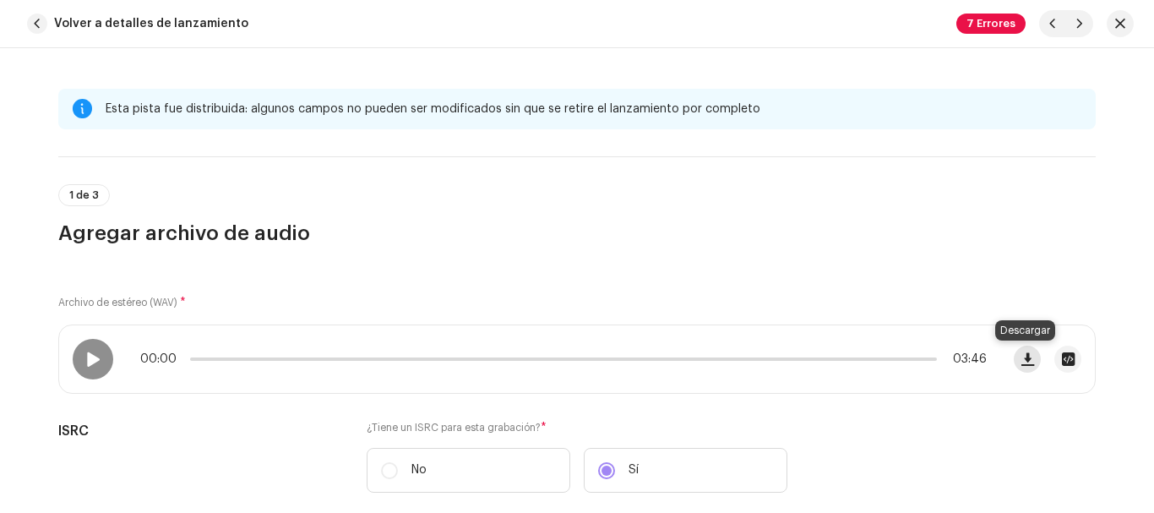
click at [1022, 363] on span "button" at bounding box center [1028, 359] width 13 height 14
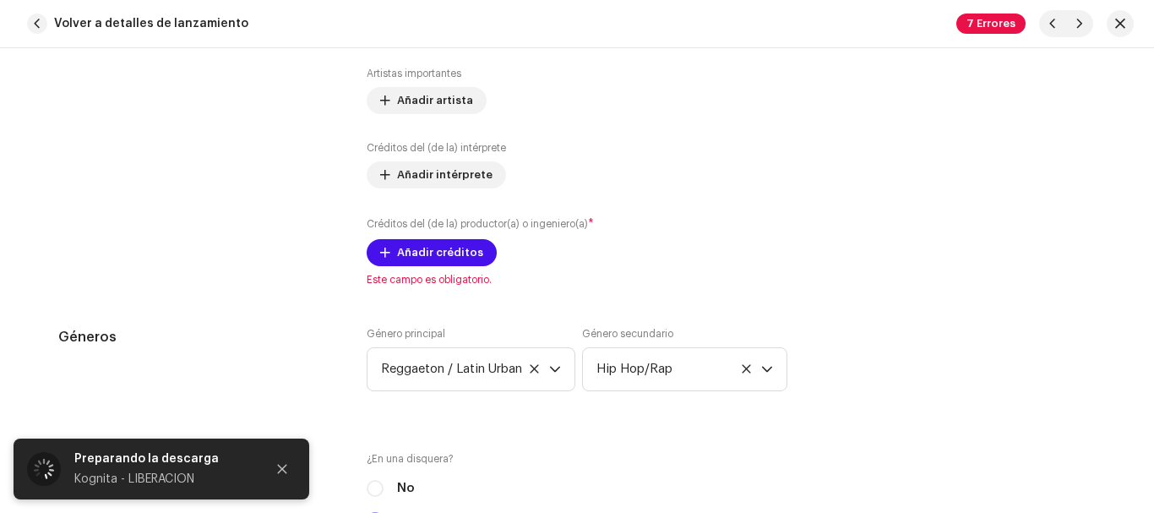
scroll to position [1234, 0]
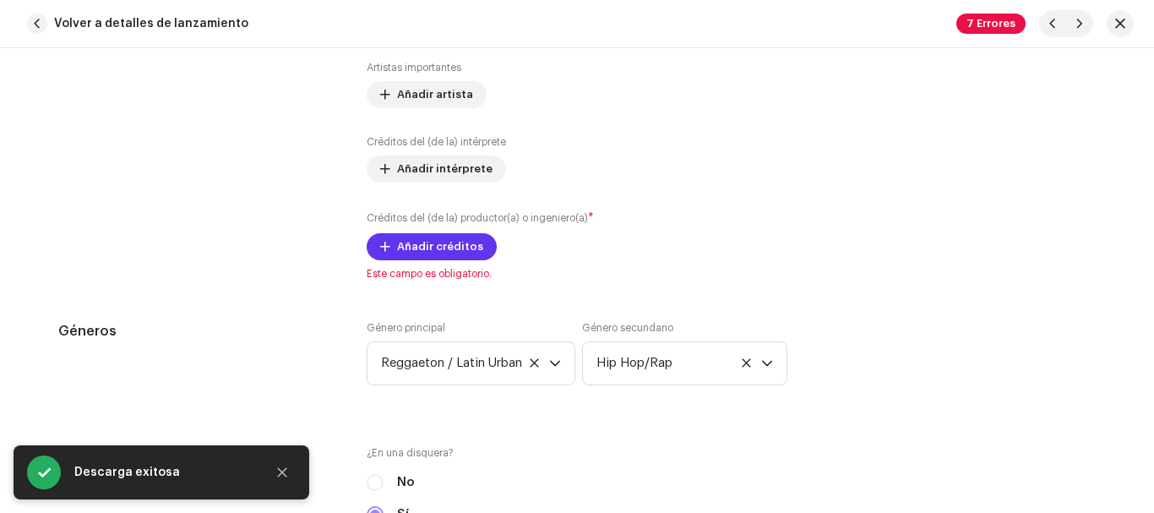
click at [444, 244] on span "Añadir créditos" at bounding box center [440, 247] width 86 height 34
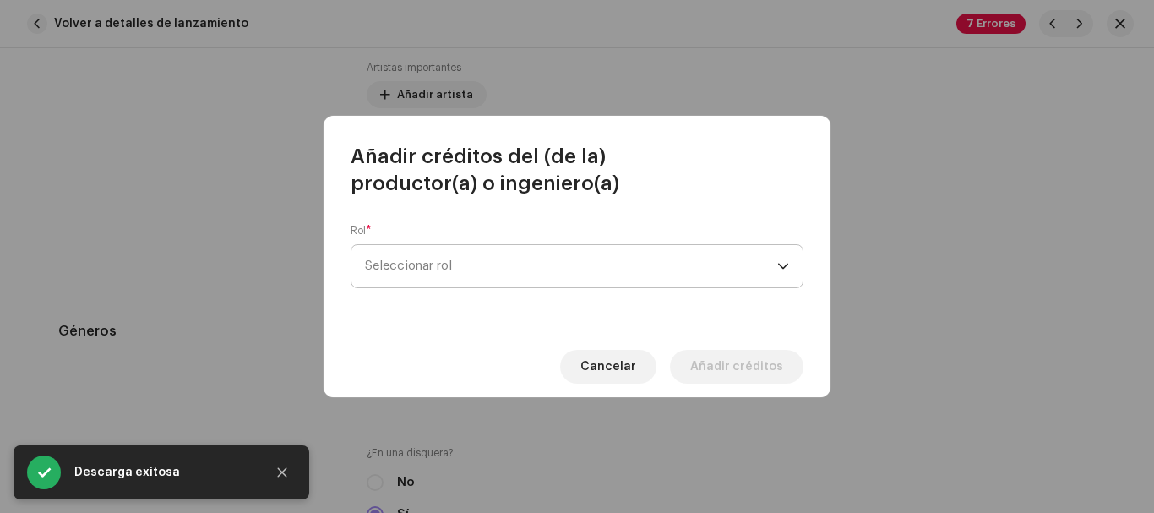
click at [479, 264] on span "Seleccionar rol" at bounding box center [571, 266] width 412 height 42
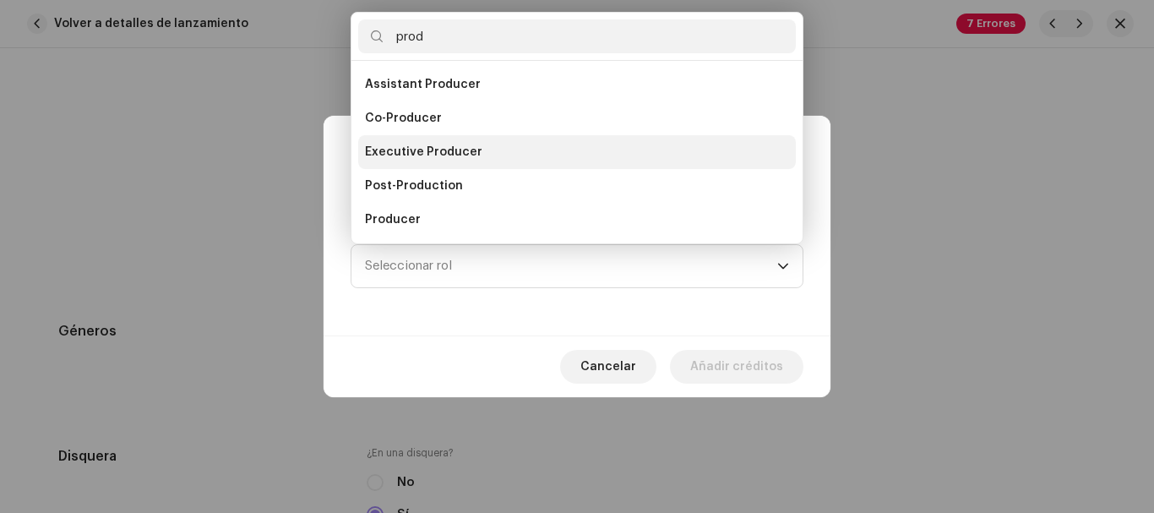
scroll to position [27, 0]
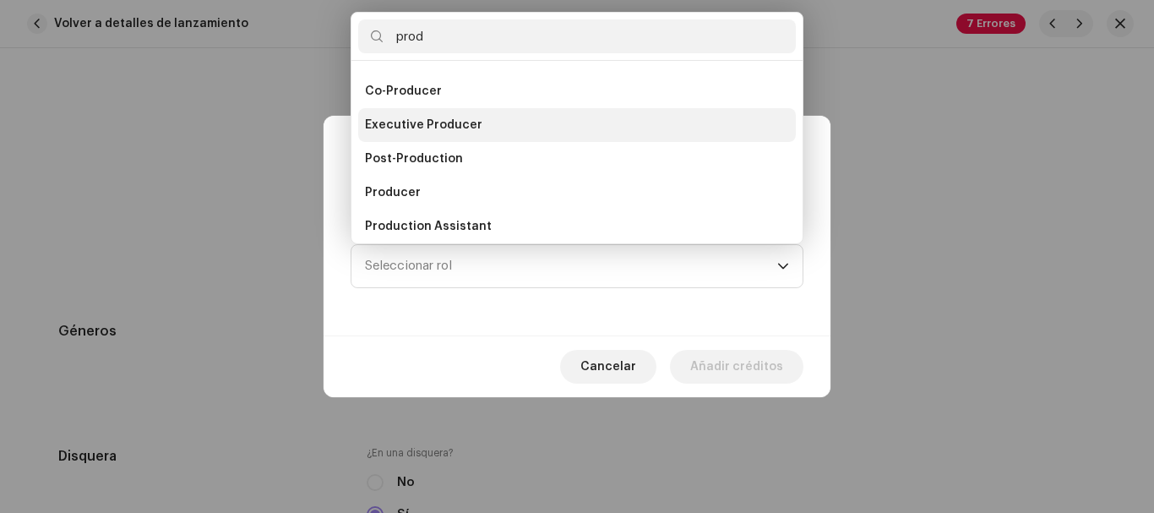
type input "prod"
click at [477, 128] on li "Executive Producer" at bounding box center [577, 125] width 438 height 34
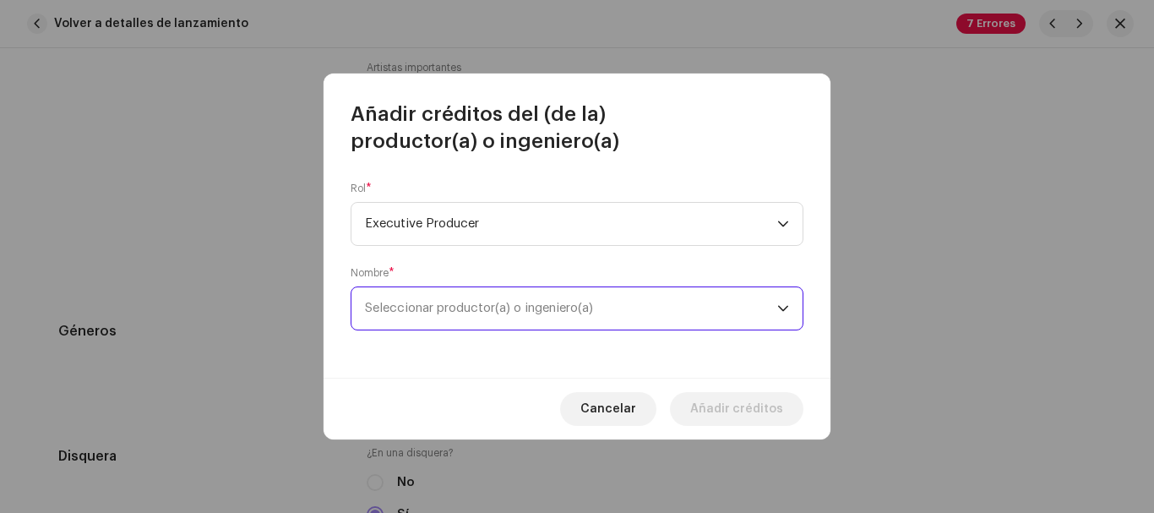
click at [572, 311] on span "Seleccionar productor(a) o ingeniero(a)" at bounding box center [479, 308] width 228 height 13
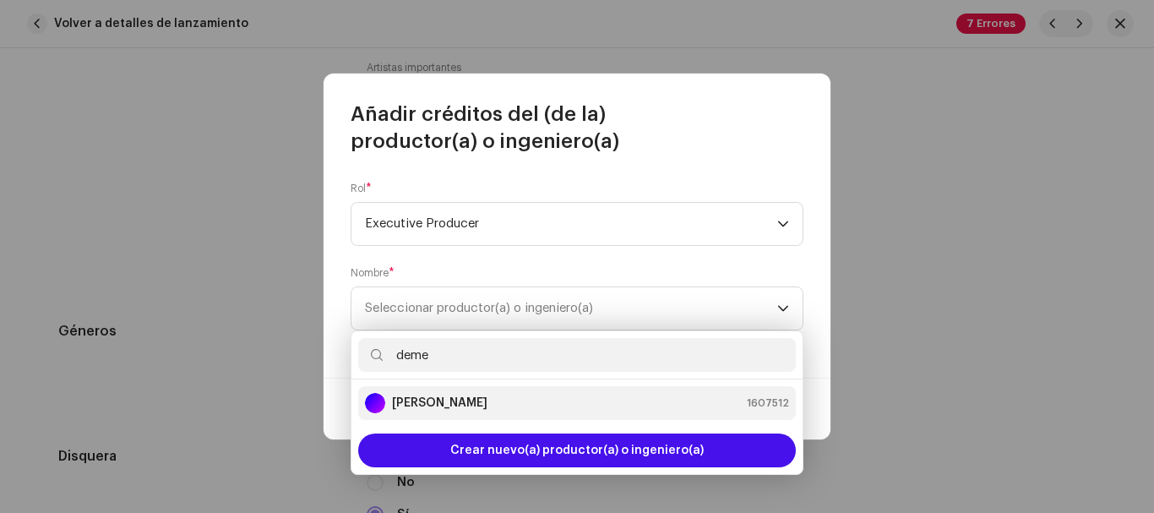
type input "deme"
click at [488, 404] on strong "[PERSON_NAME]" at bounding box center [439, 403] width 95 height 17
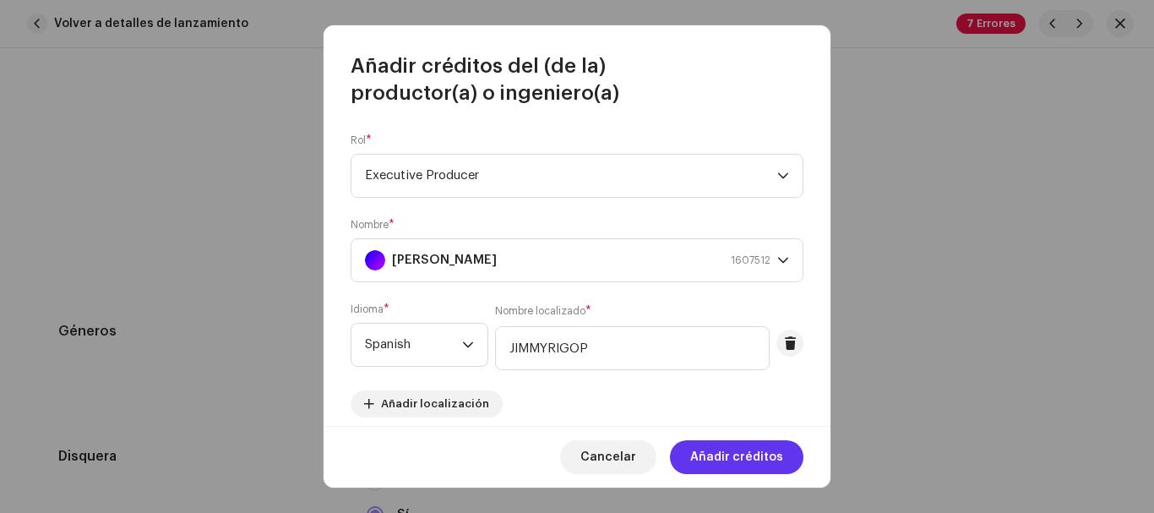
click at [728, 450] on span "Añadir créditos" at bounding box center [736, 457] width 93 height 34
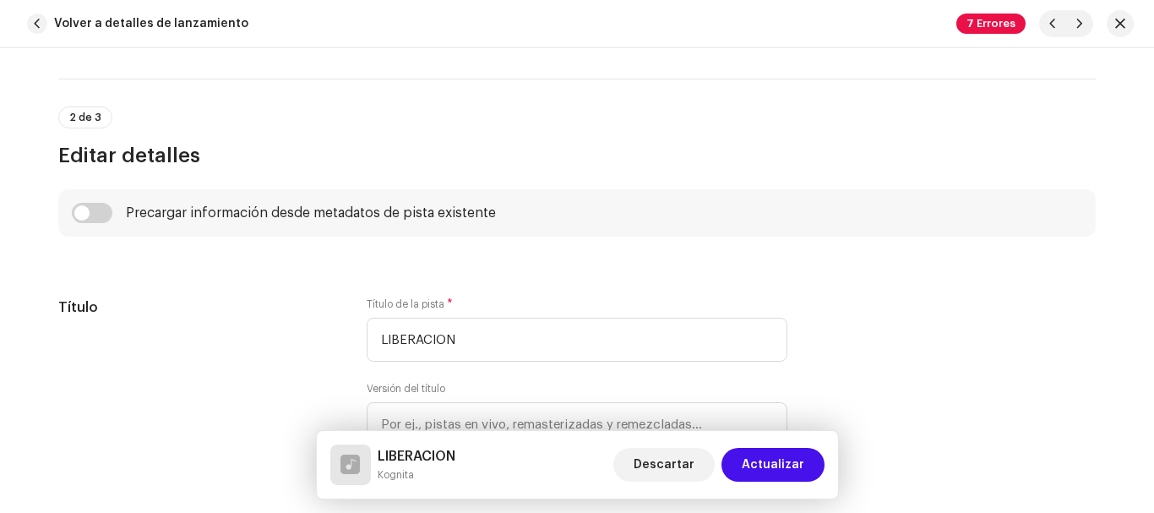
scroll to position [601, 0]
click at [797, 474] on span "Actualizar" at bounding box center [773, 465] width 63 height 34
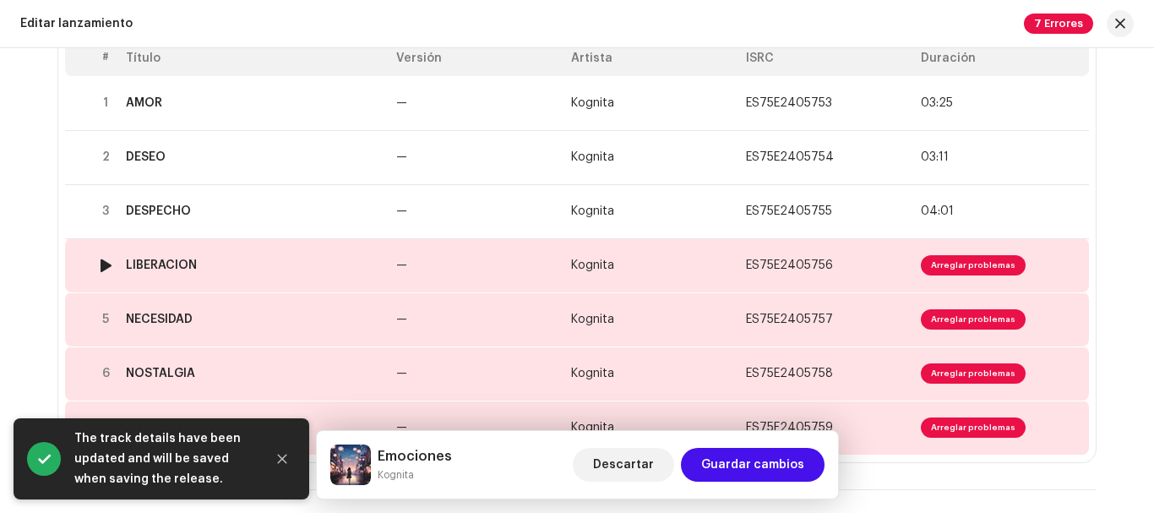
click at [668, 258] on td "Kognita" at bounding box center [651, 265] width 175 height 54
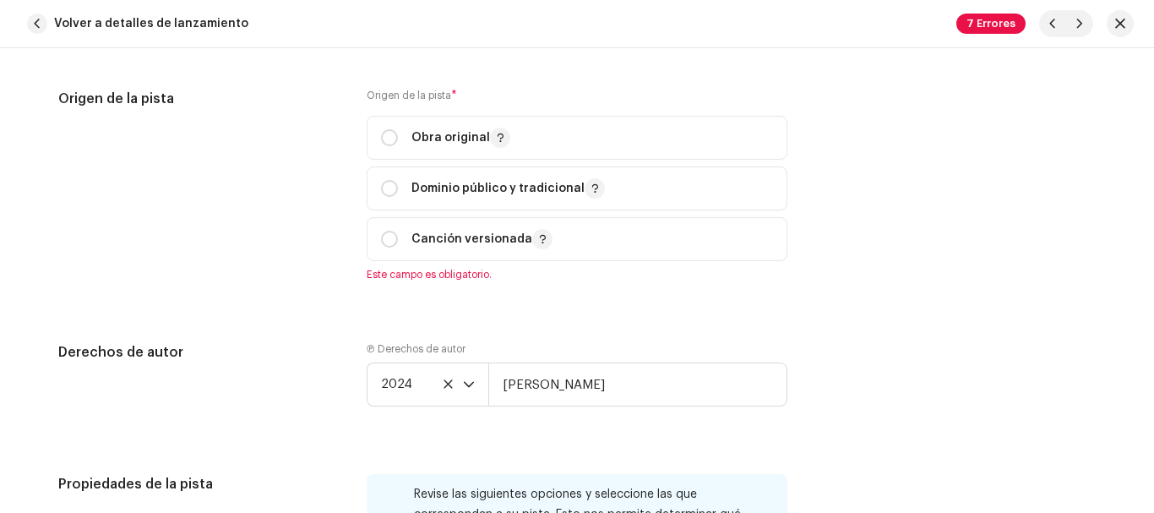
scroll to position [2116, 0]
click at [390, 133] on input "radio" at bounding box center [389, 136] width 17 height 17
radio input "true"
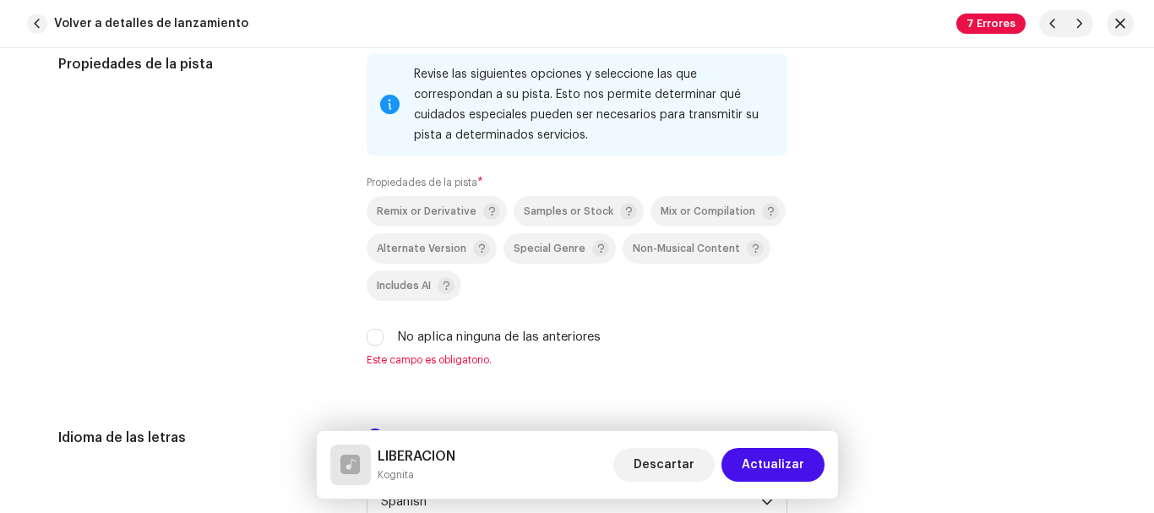
scroll to position [2596, 0]
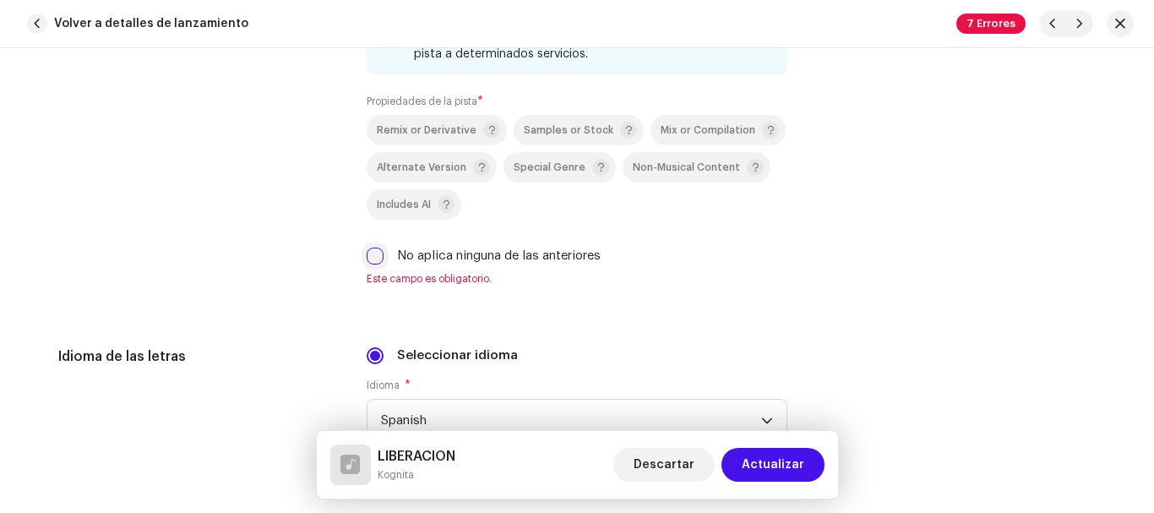
click at [379, 256] on input "No aplica ninguna de las anteriores" at bounding box center [375, 256] width 17 height 17
checkbox input "true"
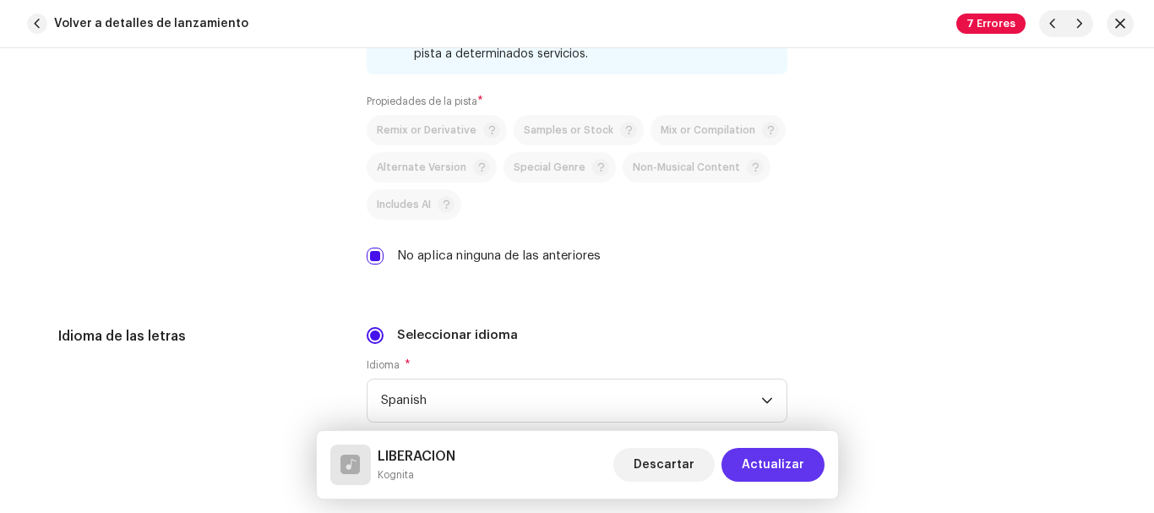
click at [783, 465] on span "Actualizar" at bounding box center [773, 465] width 63 height 34
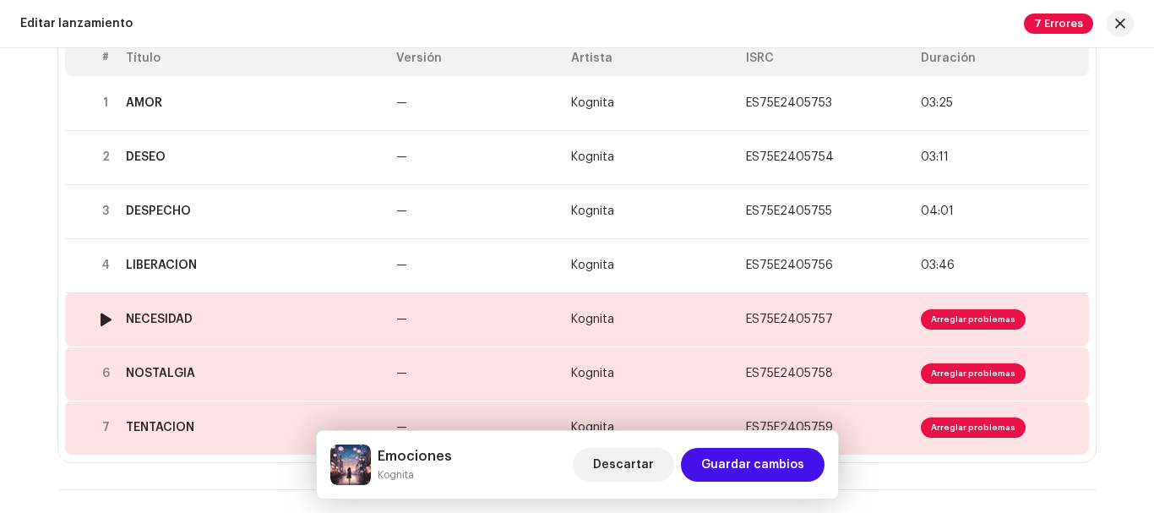
click at [423, 314] on td "—" at bounding box center [477, 319] width 175 height 54
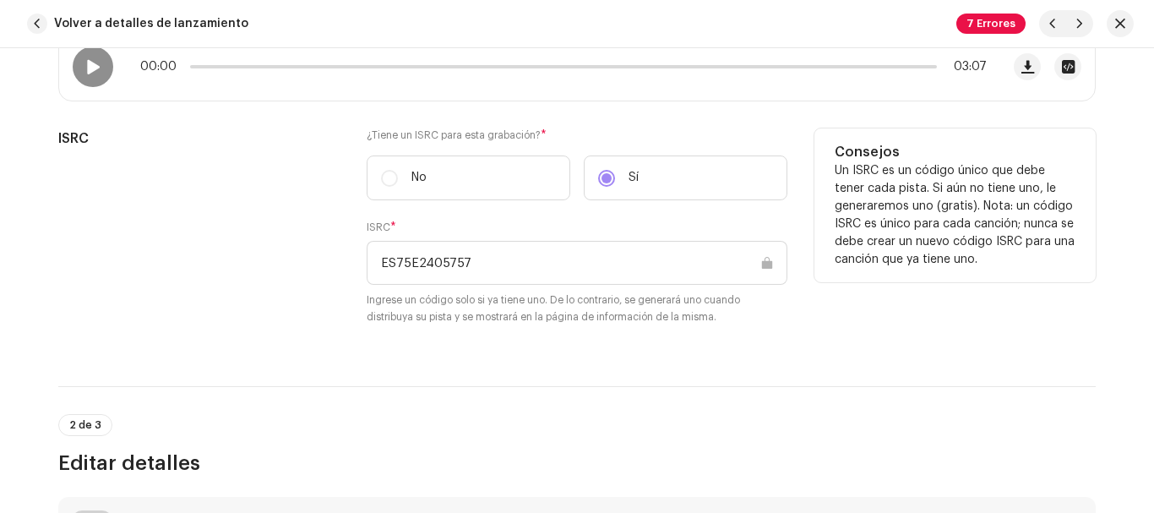
scroll to position [319, 0]
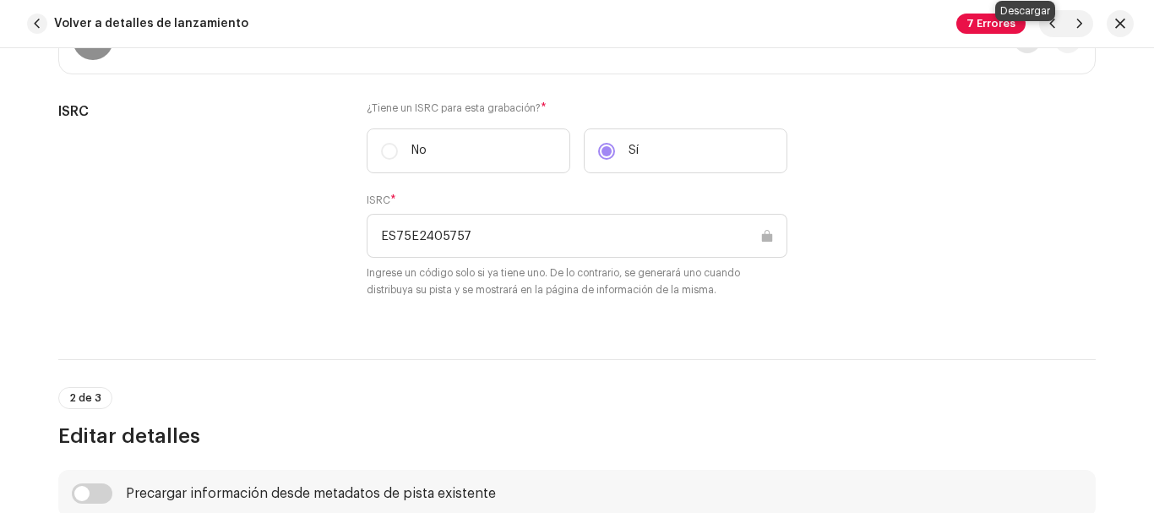
click at [1026, 51] on button "button" at bounding box center [1027, 39] width 27 height 27
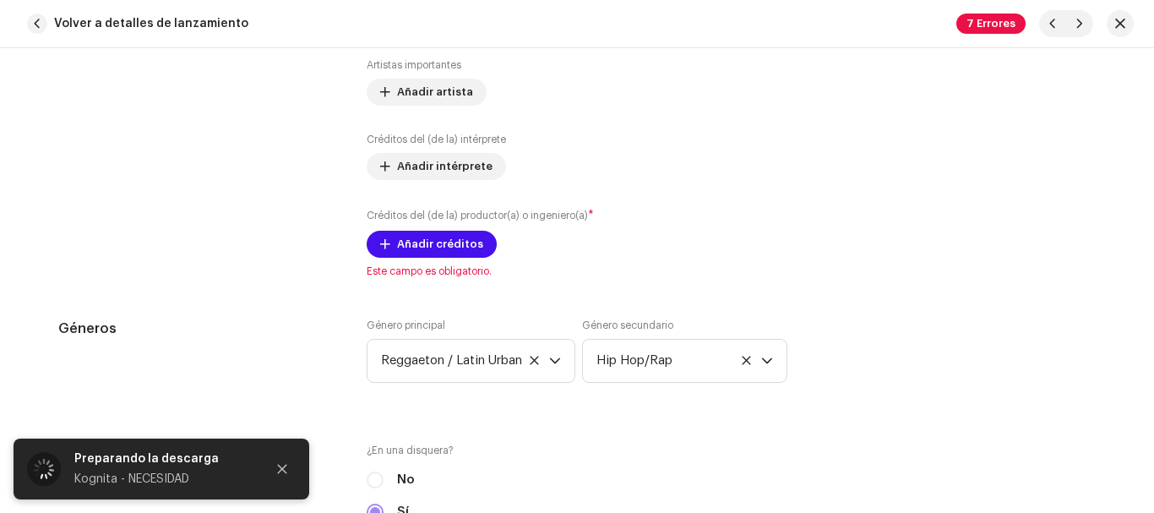
scroll to position [1258, 0]
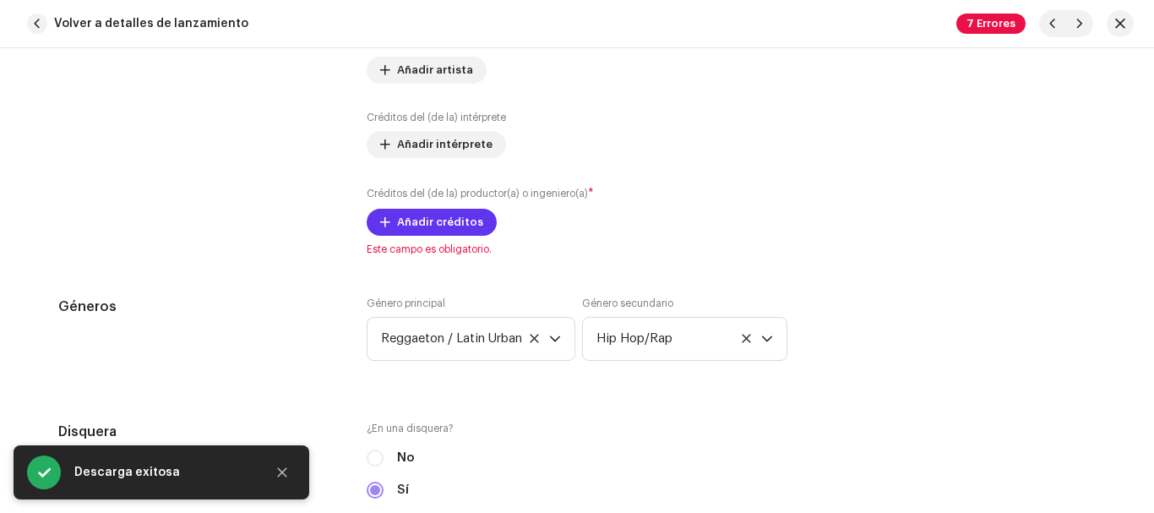
click at [382, 224] on span at bounding box center [385, 222] width 10 height 14
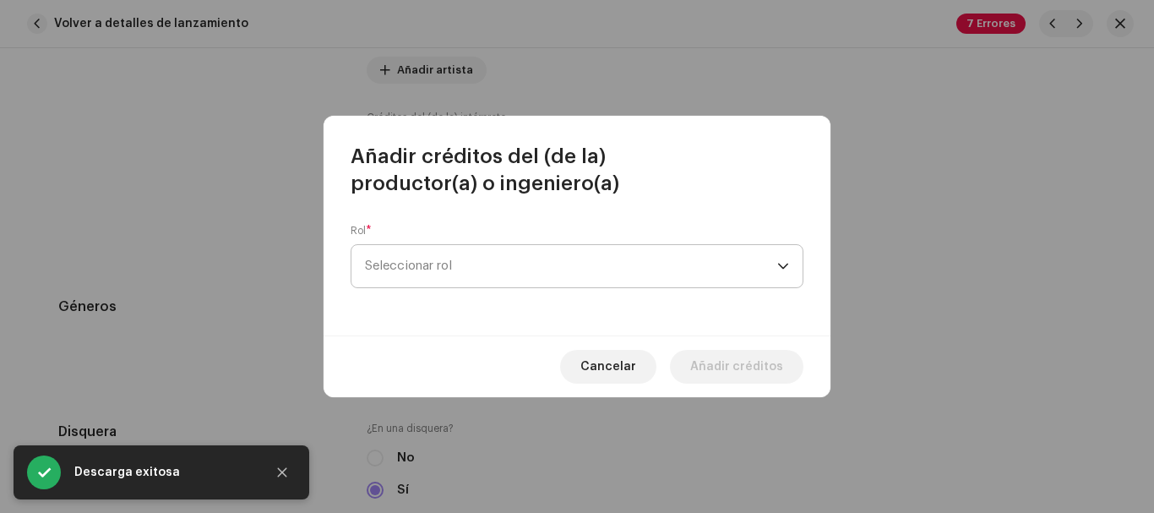
click at [431, 262] on span "Seleccionar rol" at bounding box center [571, 266] width 412 height 42
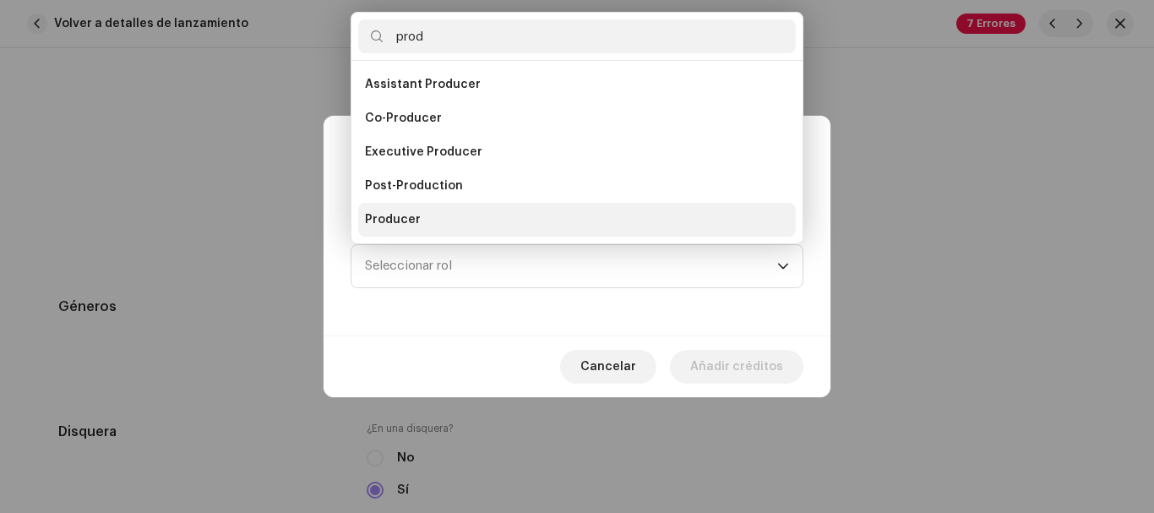
scroll to position [27, 0]
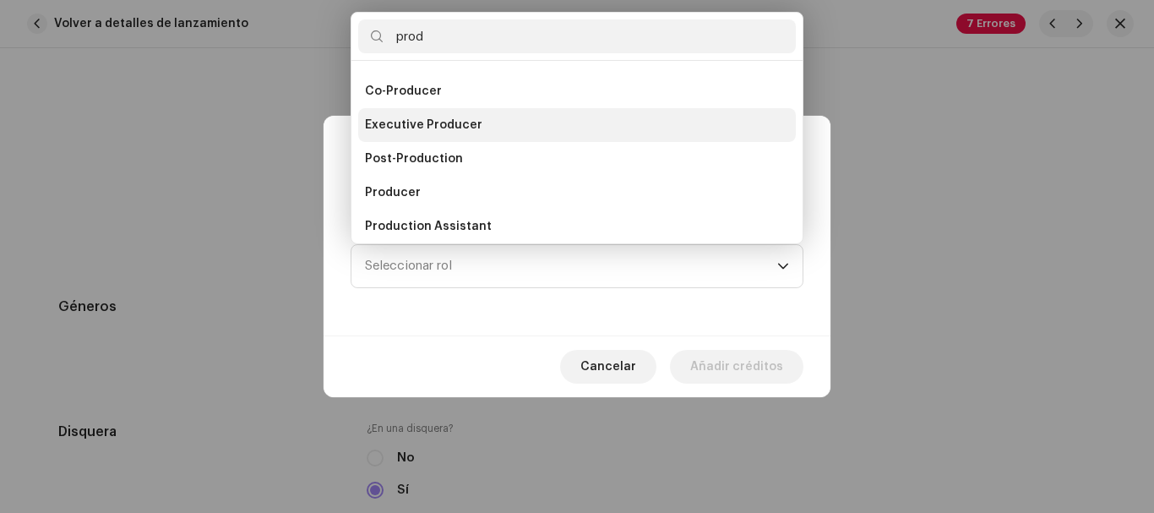
type input "prod"
click at [452, 128] on span "Executive Producer" at bounding box center [423, 125] width 117 height 17
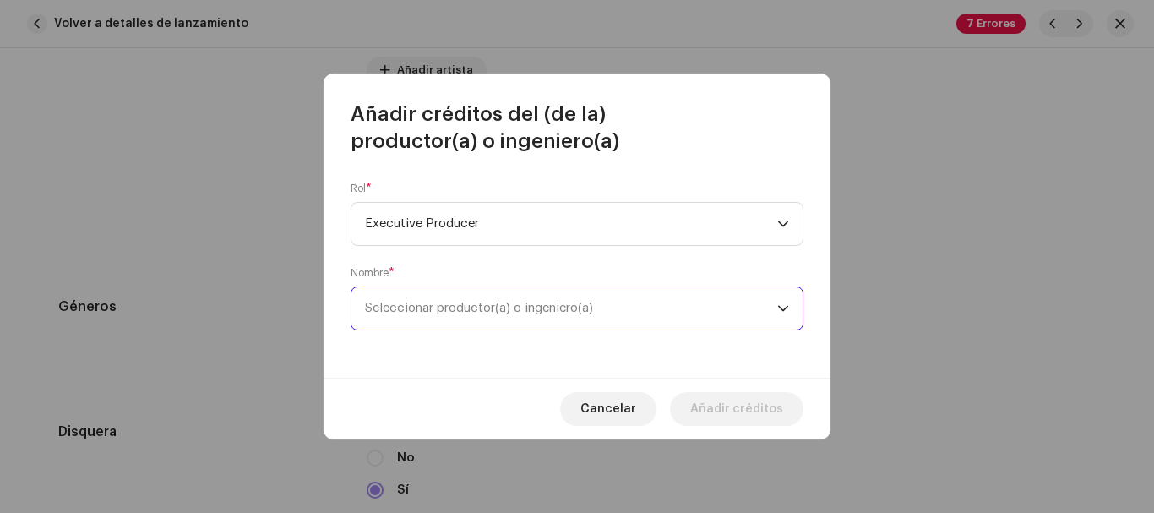
click at [506, 304] on span "Seleccionar productor(a) o ingeniero(a)" at bounding box center [479, 308] width 228 height 13
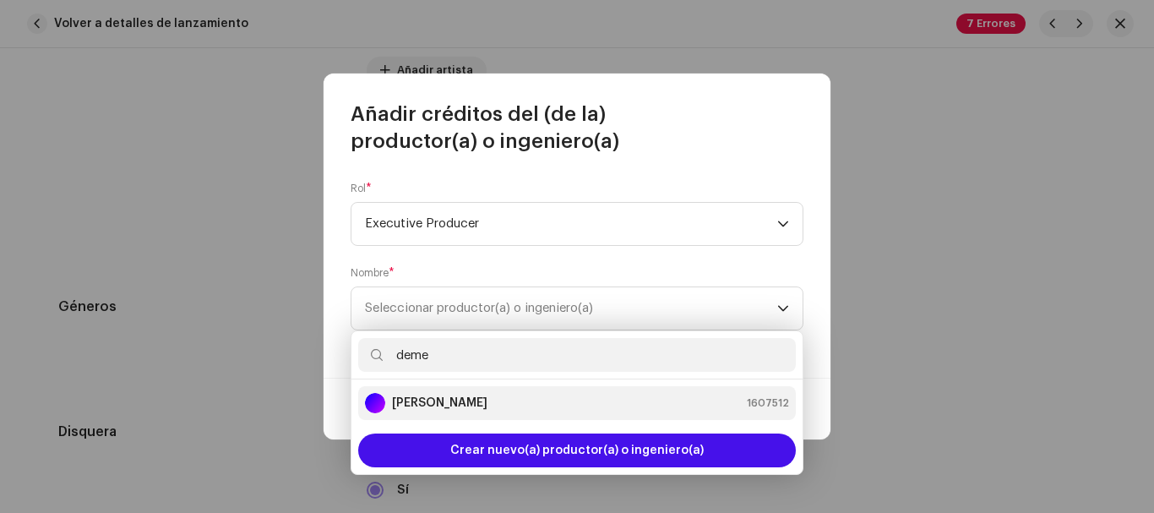
type input "deme"
click at [488, 397] on strong "[PERSON_NAME]" at bounding box center [439, 403] width 95 height 17
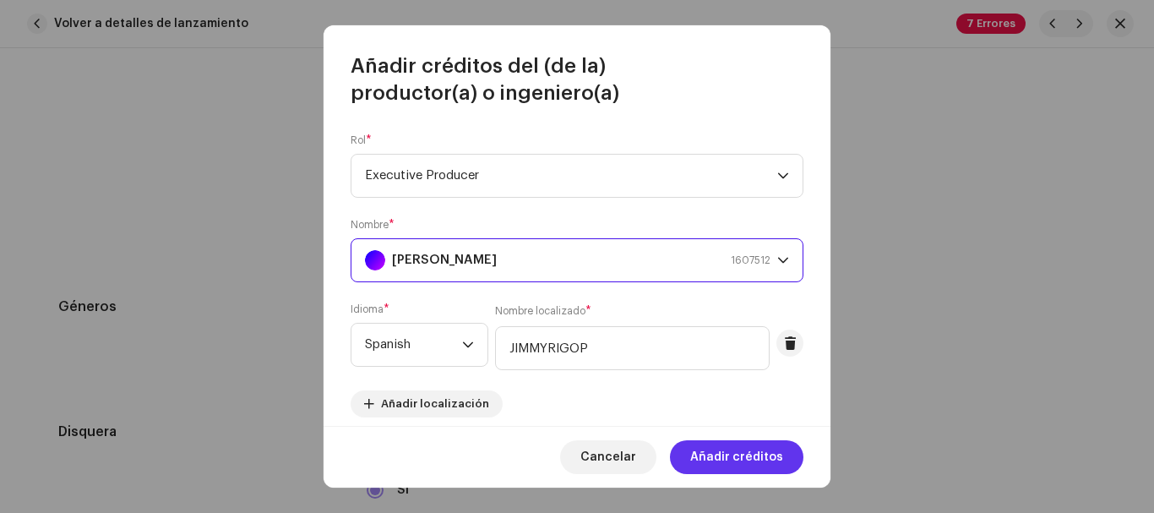
click at [731, 455] on span "Añadir créditos" at bounding box center [736, 457] width 93 height 34
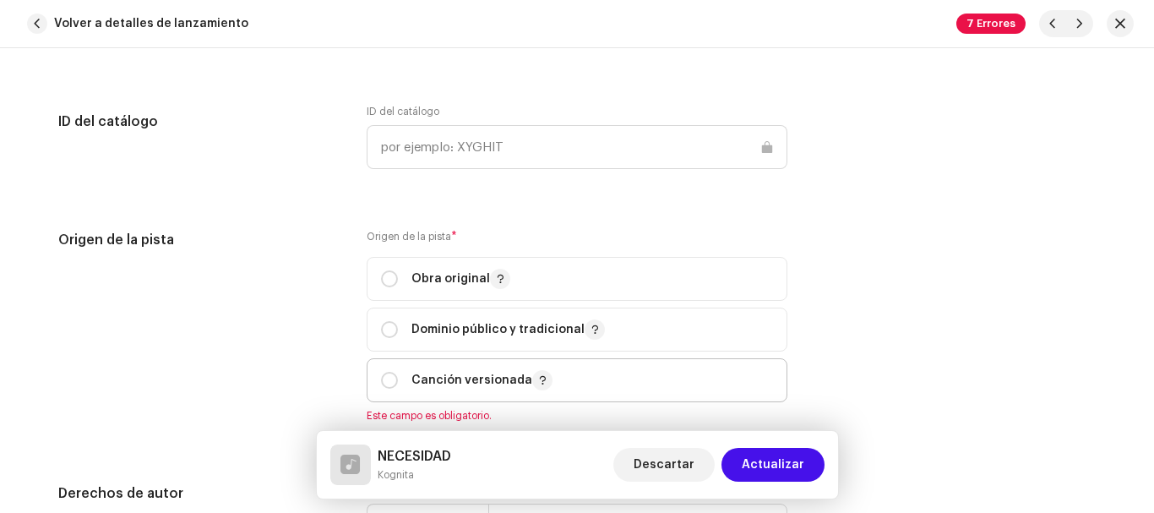
scroll to position [1975, 0]
click at [388, 281] on input "radio" at bounding box center [389, 278] width 17 height 17
radio input "true"
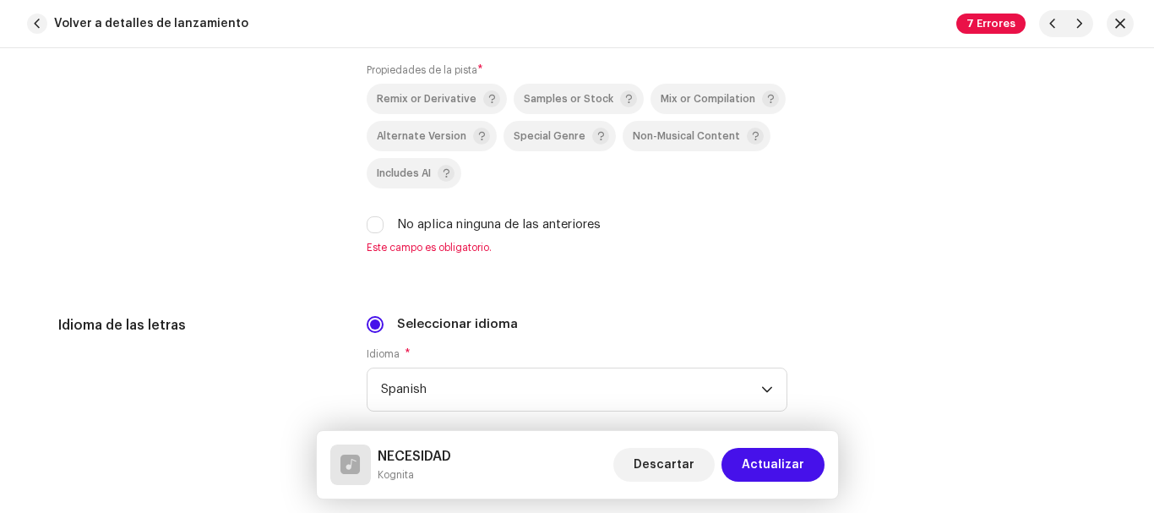
scroll to position [2613, 0]
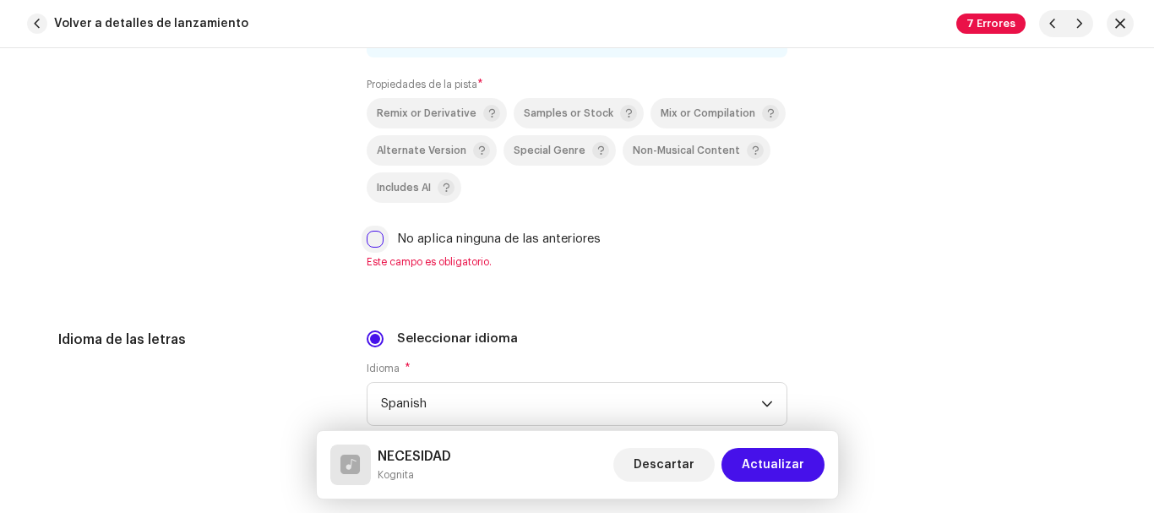
click at [370, 238] on input "No aplica ninguna de las anteriores" at bounding box center [375, 239] width 17 height 17
checkbox input "true"
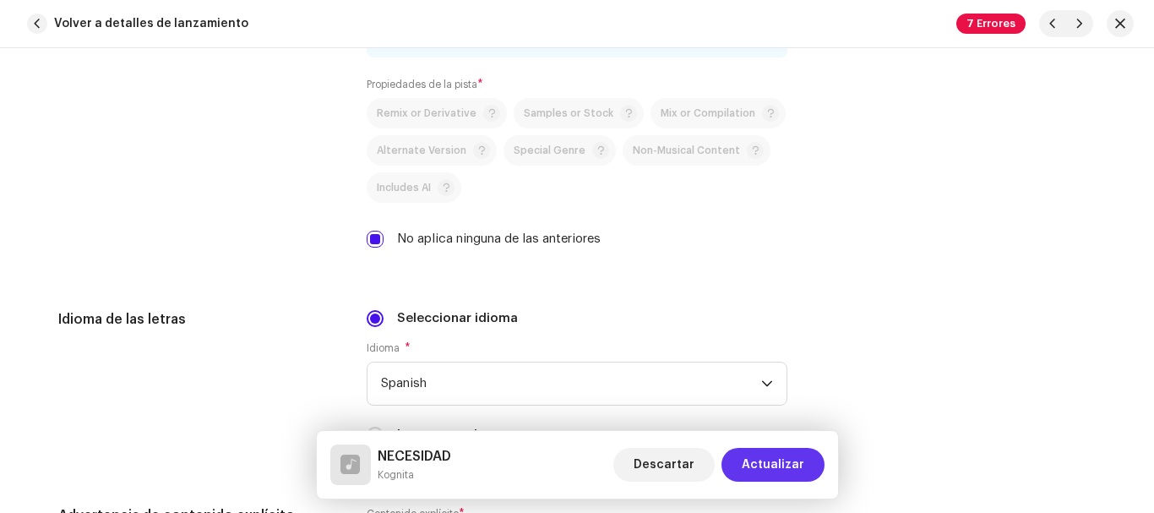
click at [788, 469] on span "Actualizar" at bounding box center [773, 465] width 63 height 34
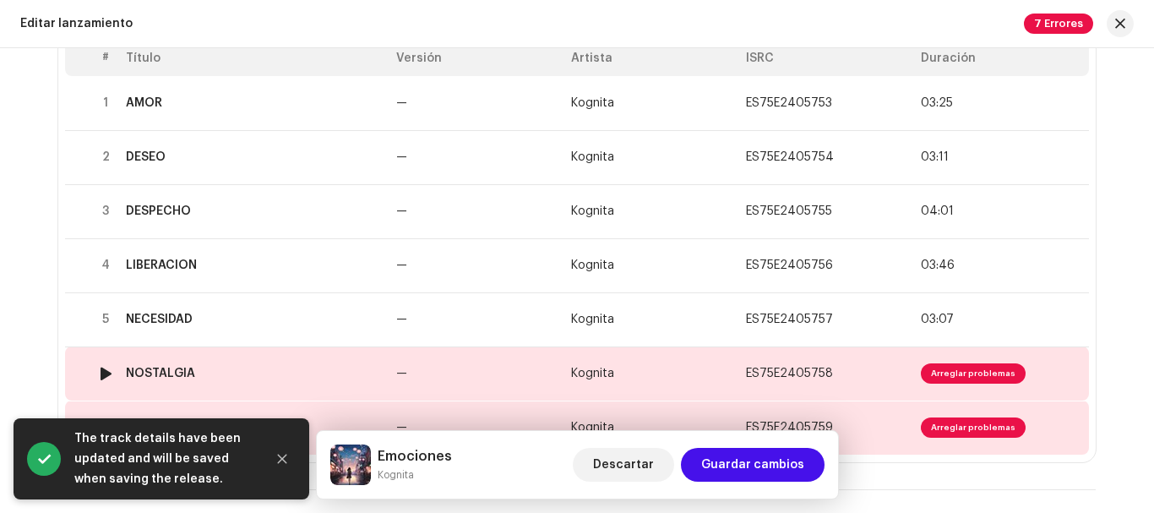
click at [423, 368] on td "—" at bounding box center [477, 373] width 175 height 54
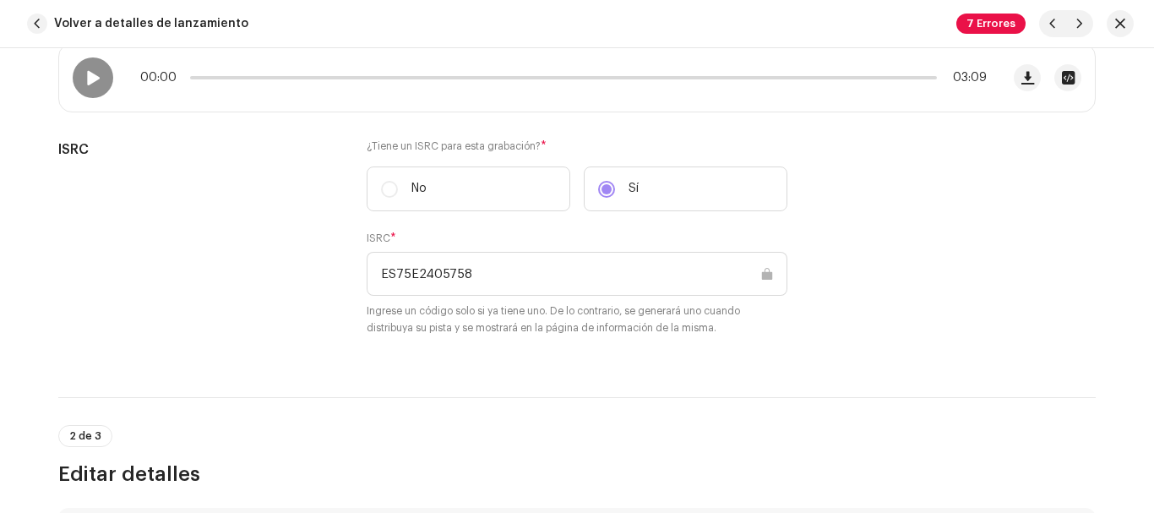
scroll to position [284, 0]
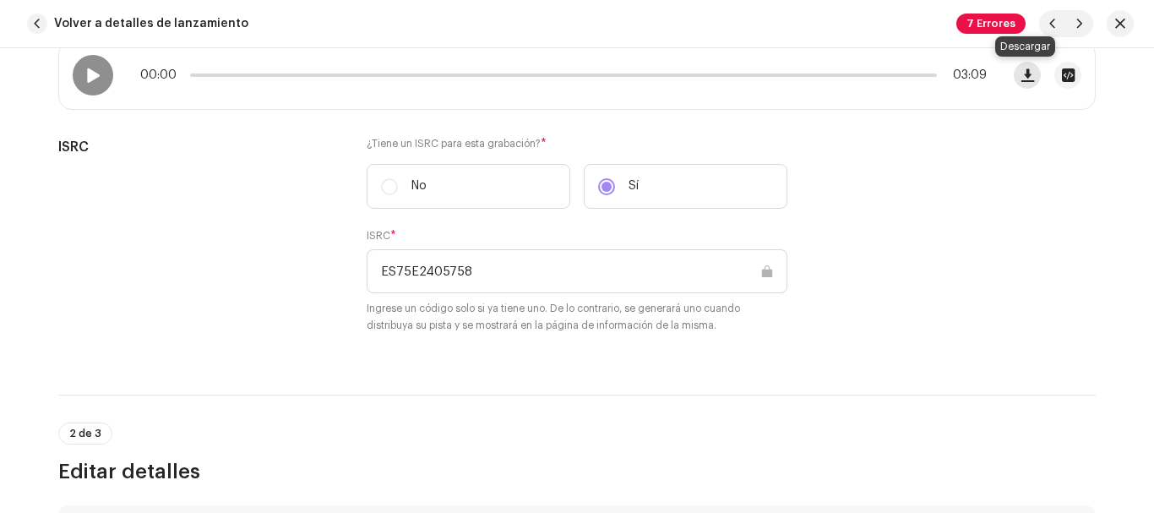
click at [1017, 76] on button "button" at bounding box center [1027, 75] width 27 height 27
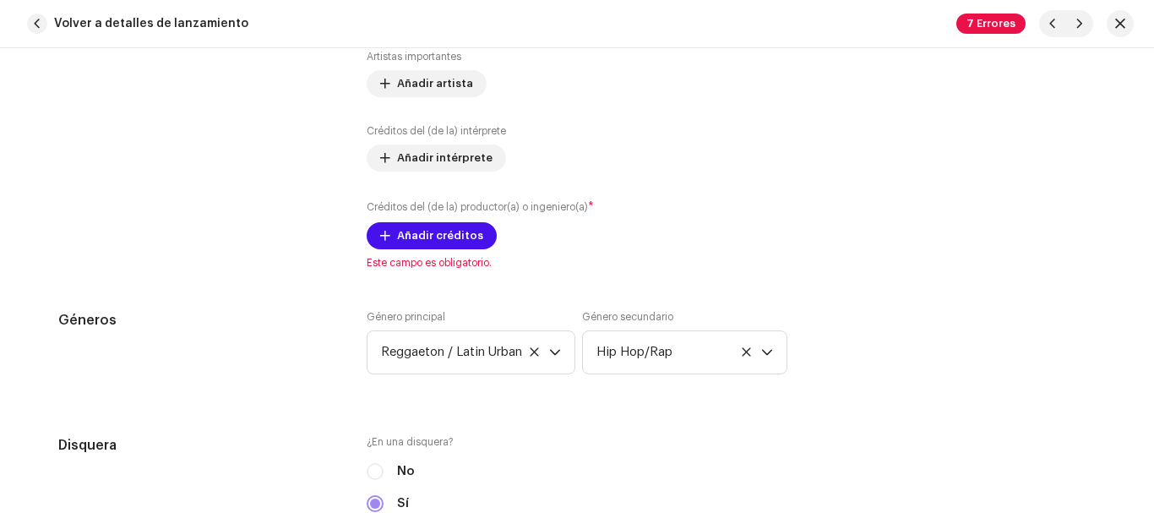
scroll to position [1243, 0]
click at [397, 234] on span "Añadir créditos" at bounding box center [440, 238] width 86 height 34
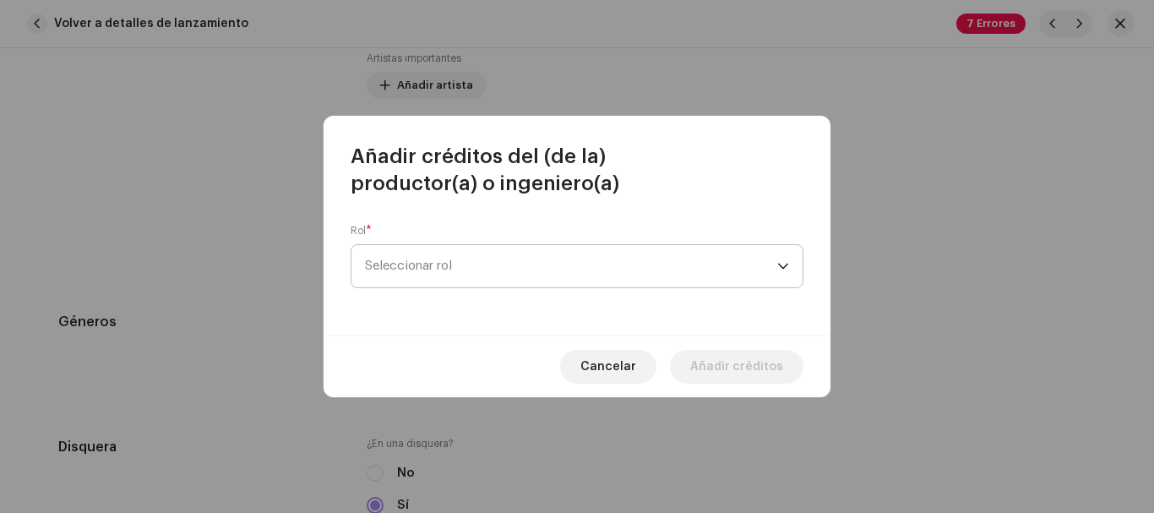
click at [460, 264] on span "Seleccionar rol" at bounding box center [571, 266] width 412 height 42
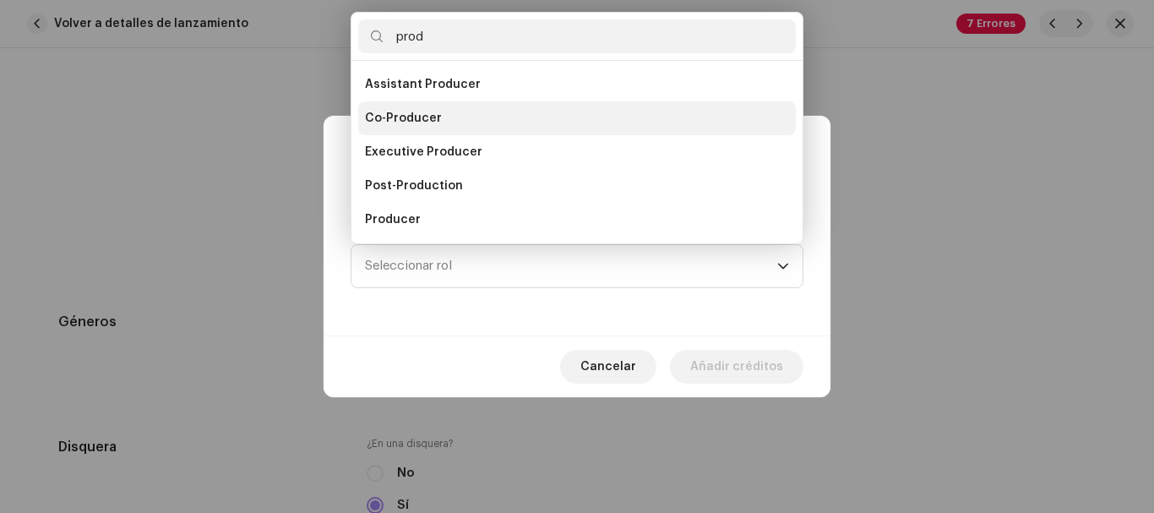
scroll to position [27, 0]
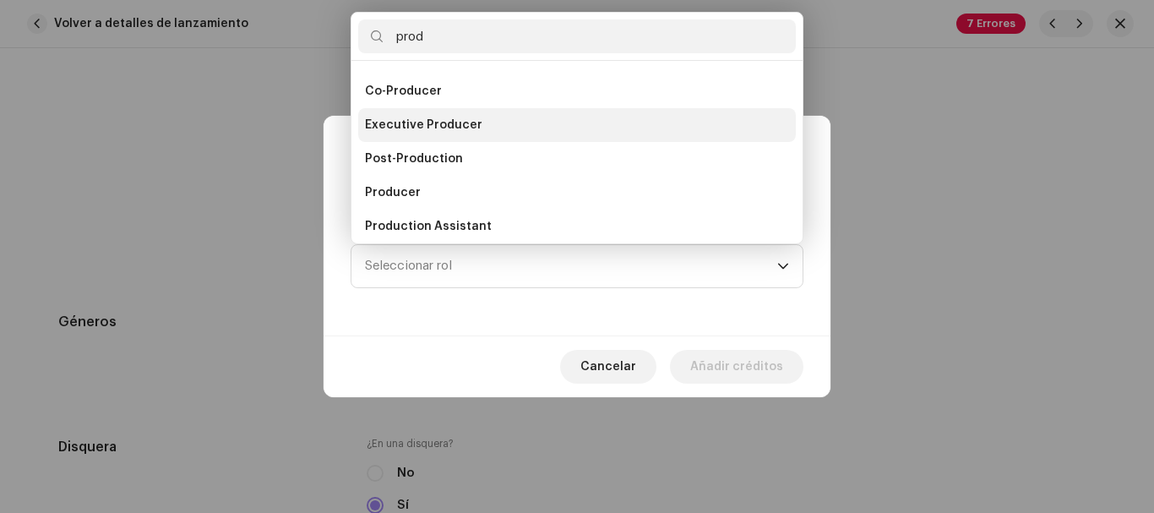
type input "prod"
click at [450, 124] on span "Executive Producer" at bounding box center [423, 125] width 117 height 17
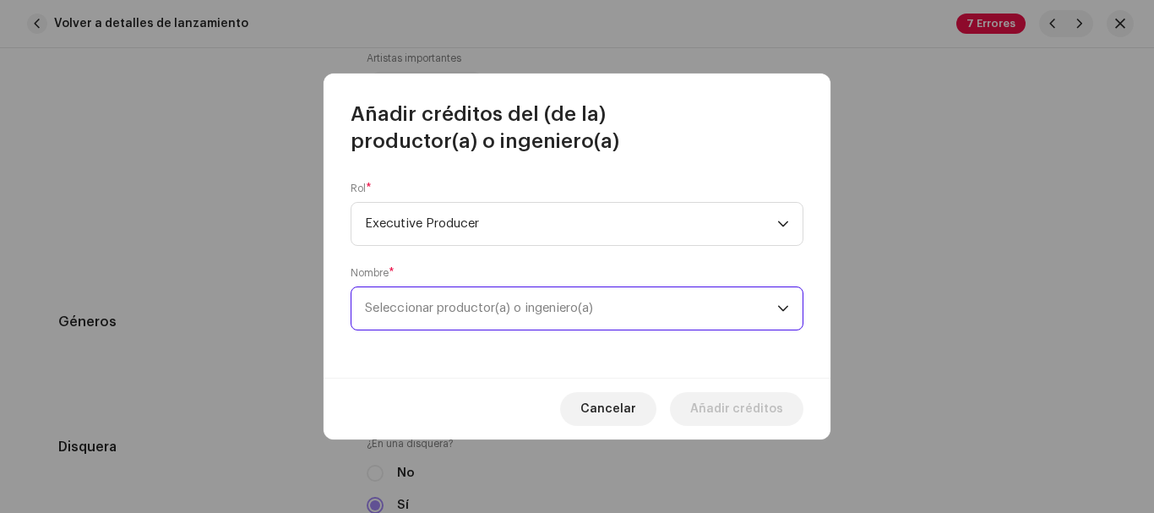
click at [504, 307] on span "Seleccionar productor(a) o ingeniero(a)" at bounding box center [479, 308] width 228 height 13
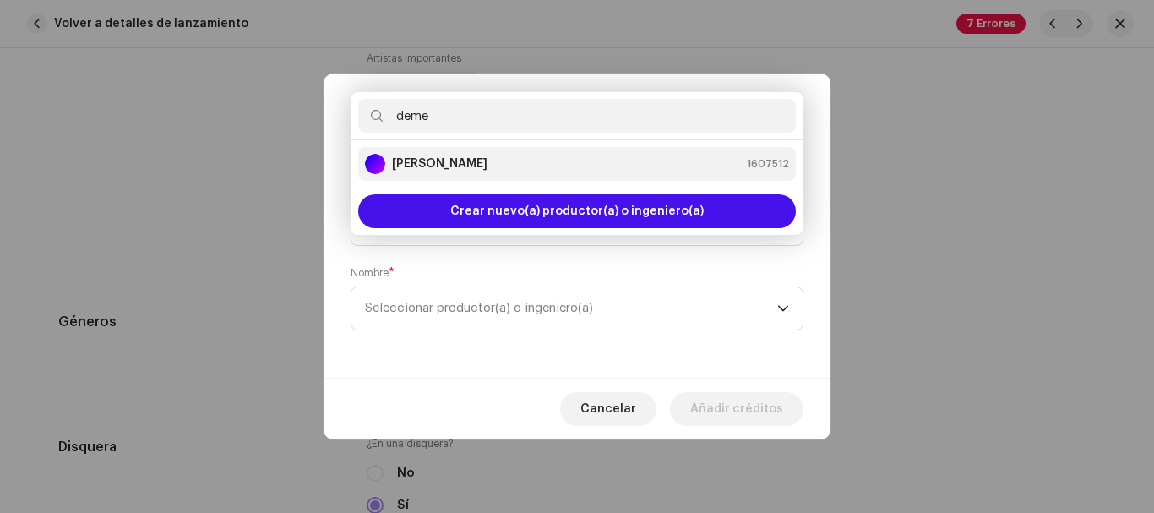
type input "deme"
click at [477, 155] on strong "[PERSON_NAME]" at bounding box center [439, 163] width 95 height 17
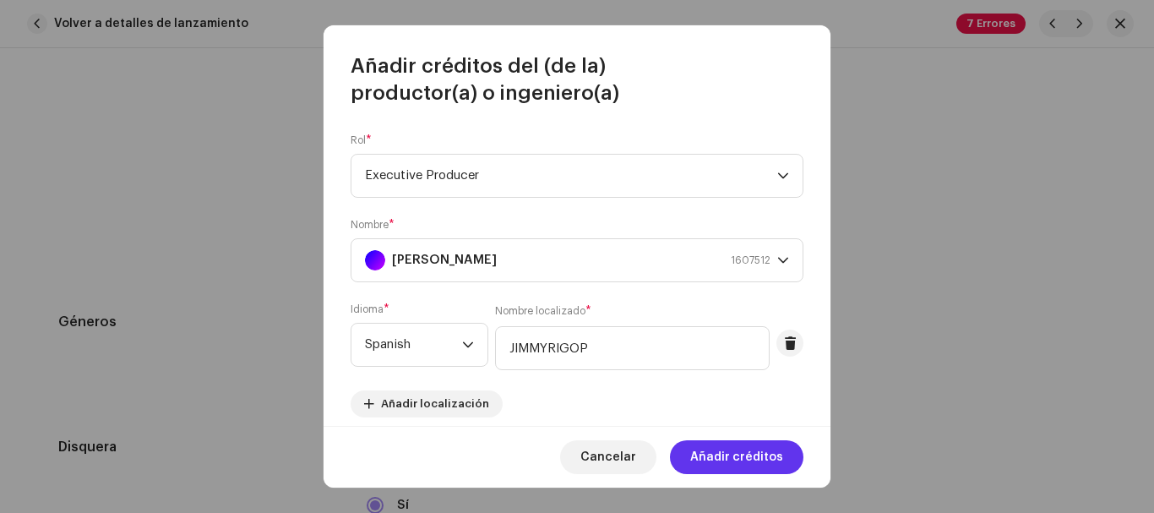
click at [738, 454] on span "Añadir créditos" at bounding box center [736, 457] width 93 height 34
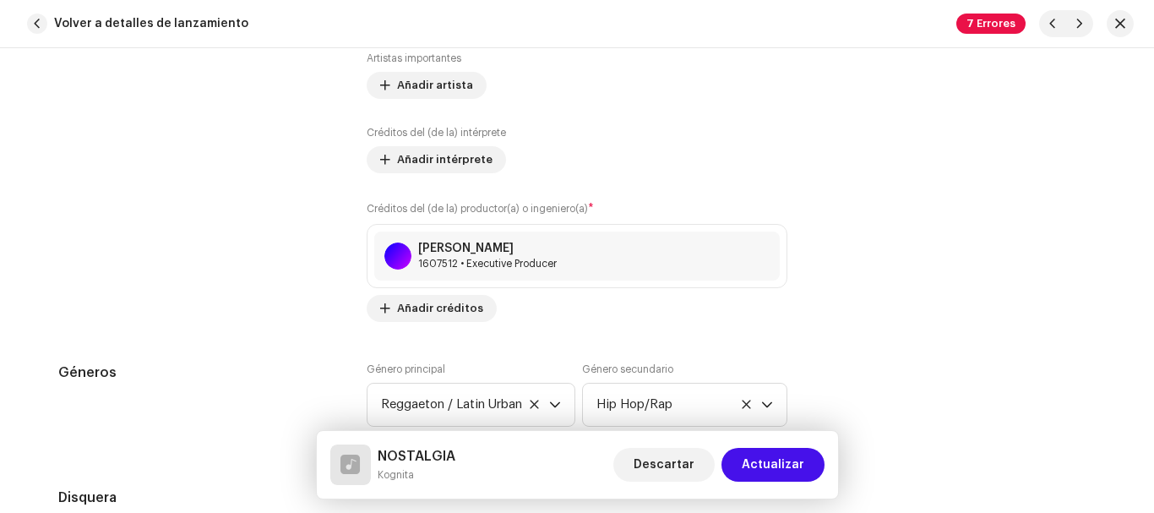
drag, startPoint x: 381, startPoint y: 352, endPoint x: 306, endPoint y: 360, distance: 75.7
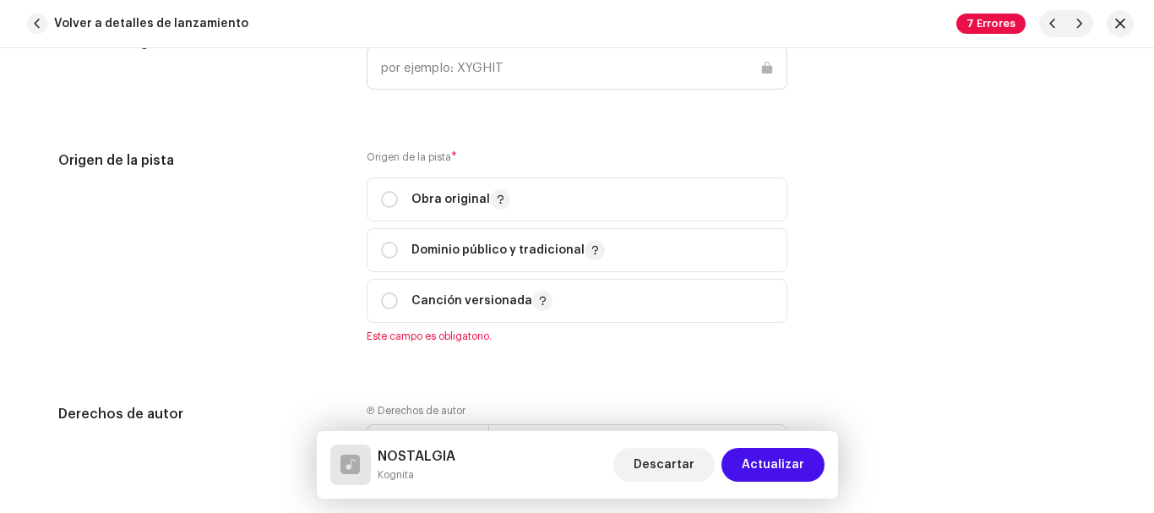
scroll to position [2076, 0]
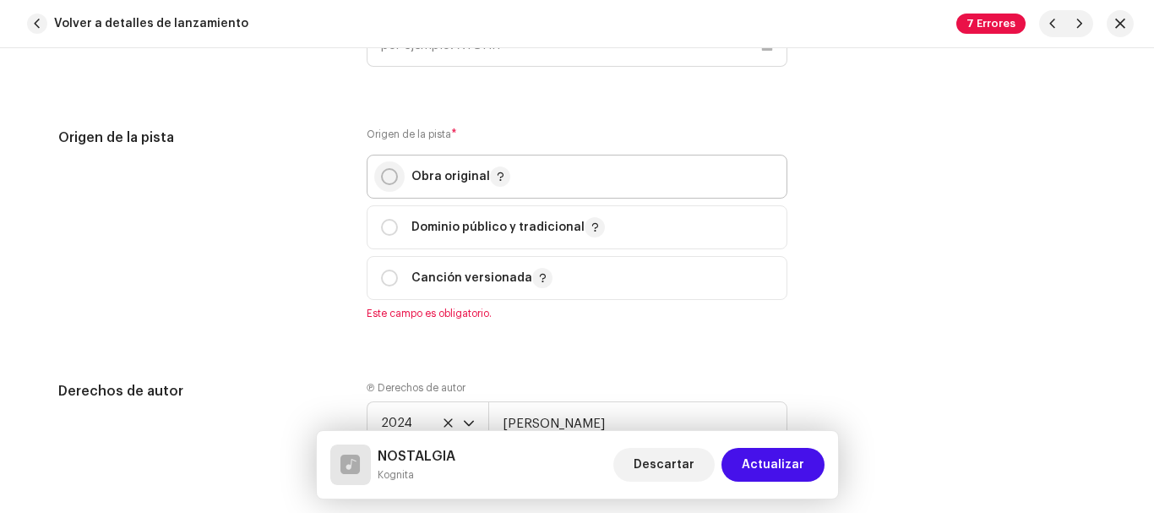
click at [385, 180] on input "radio" at bounding box center [389, 176] width 17 height 17
radio input "true"
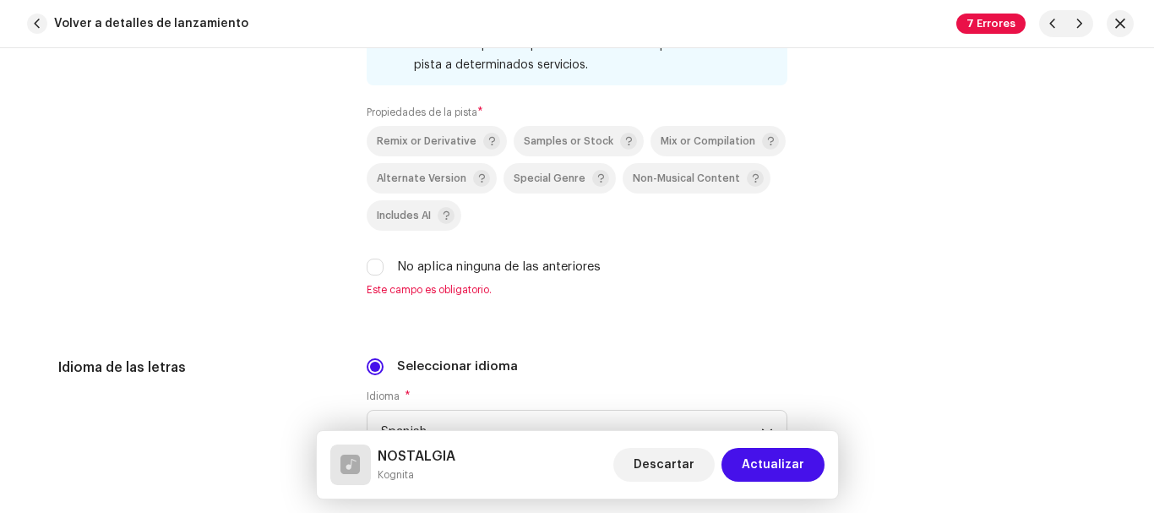
scroll to position [2593, 0]
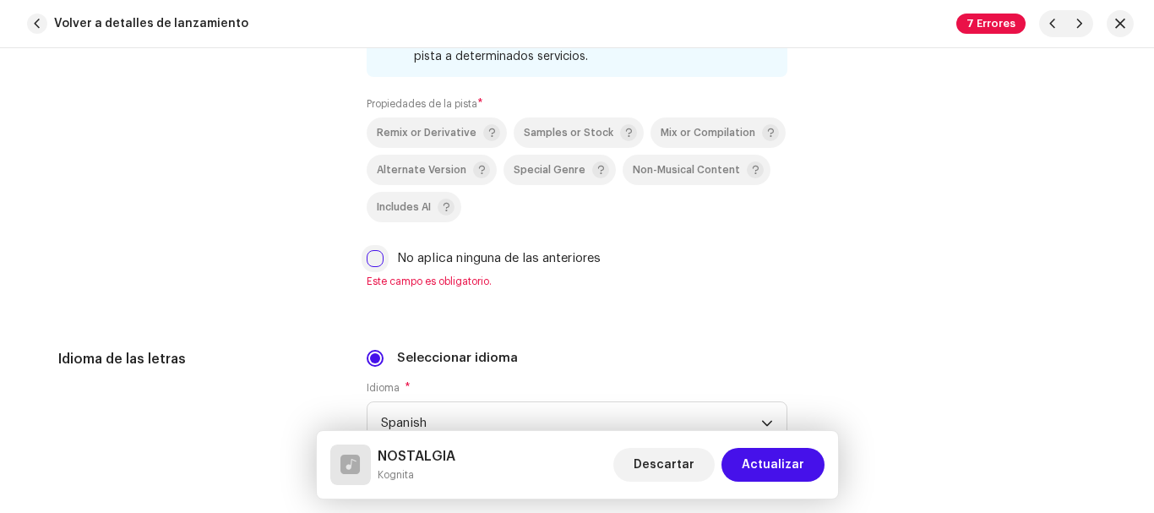
click at [371, 258] on input "No aplica ninguna de las anteriores" at bounding box center [375, 258] width 17 height 17
checkbox input "true"
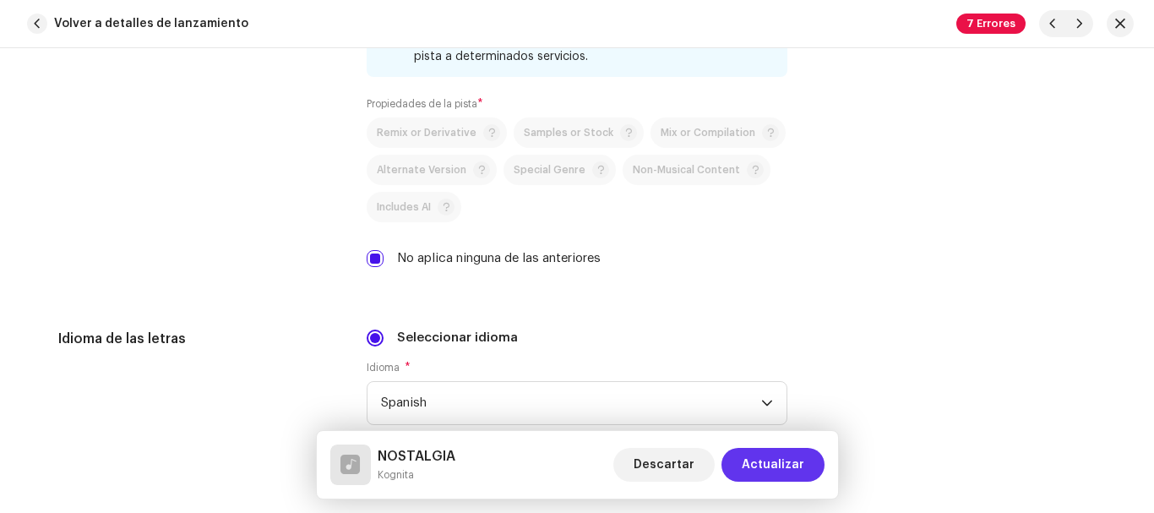
click at [791, 455] on span "Actualizar" at bounding box center [773, 465] width 63 height 34
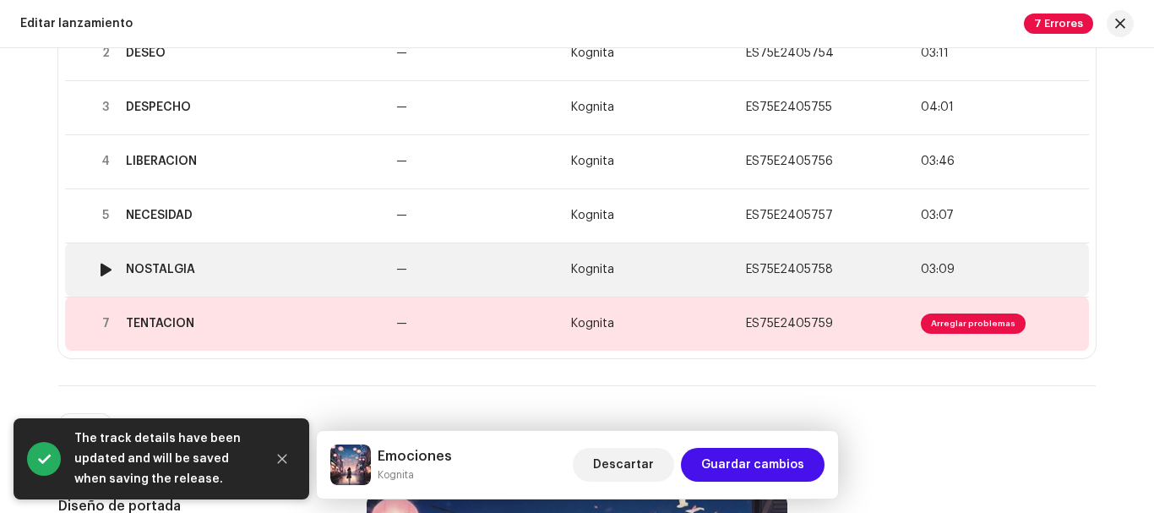
scroll to position [466, 0]
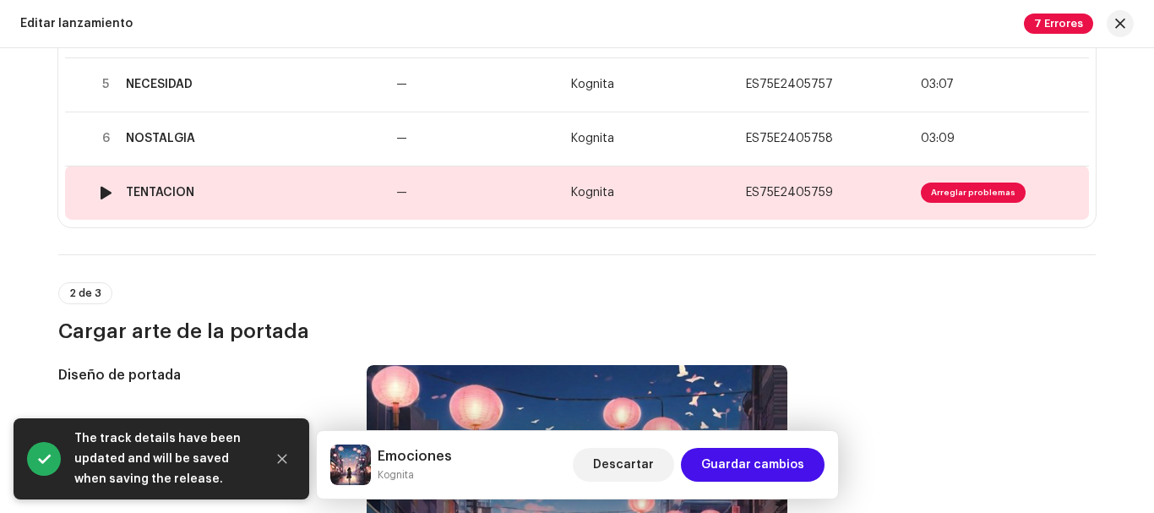
click at [476, 188] on td "—" at bounding box center [477, 193] width 175 height 54
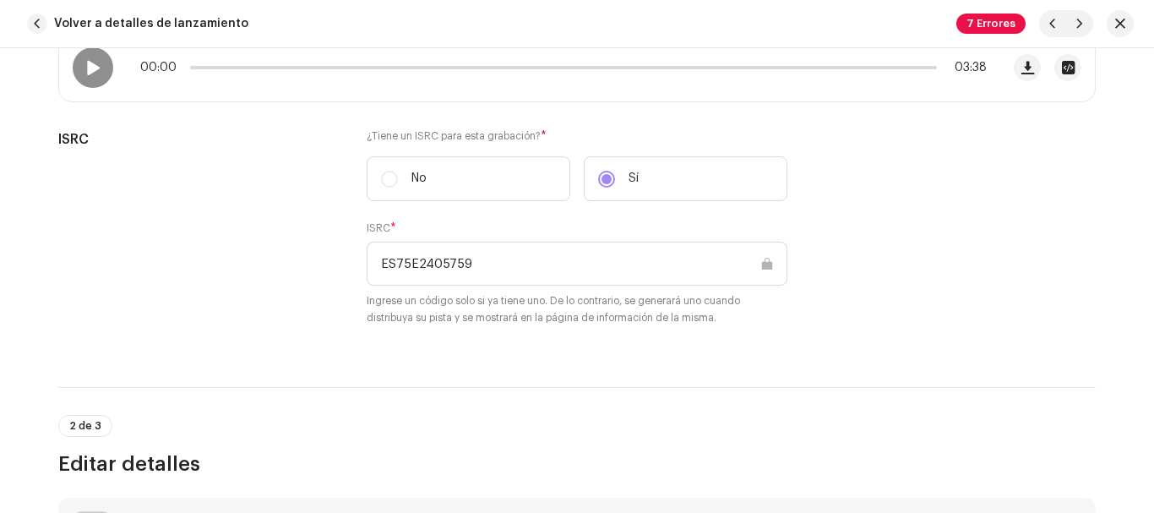
scroll to position [281, 0]
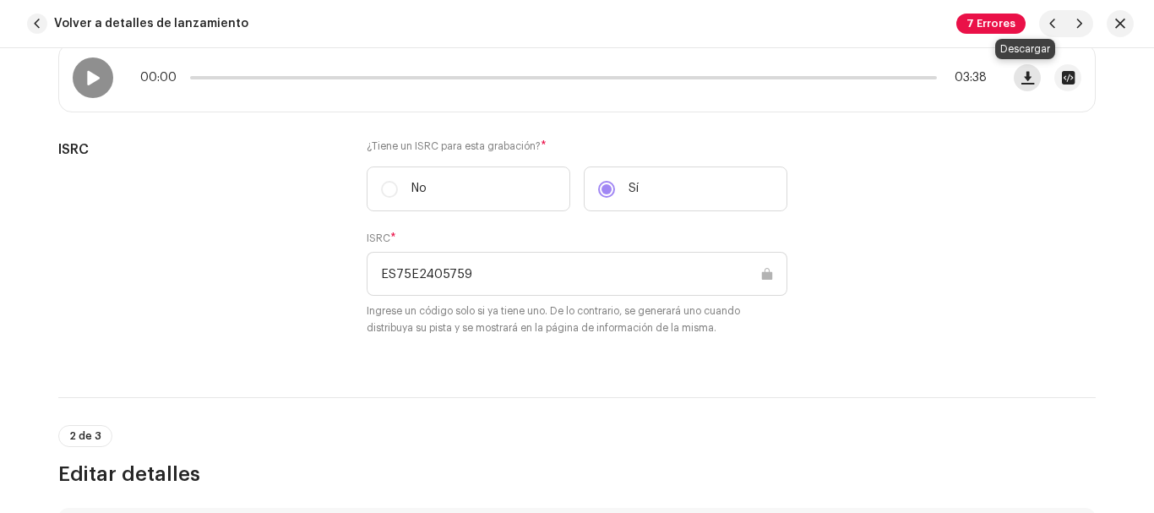
click at [1025, 73] on span "button" at bounding box center [1028, 78] width 13 height 14
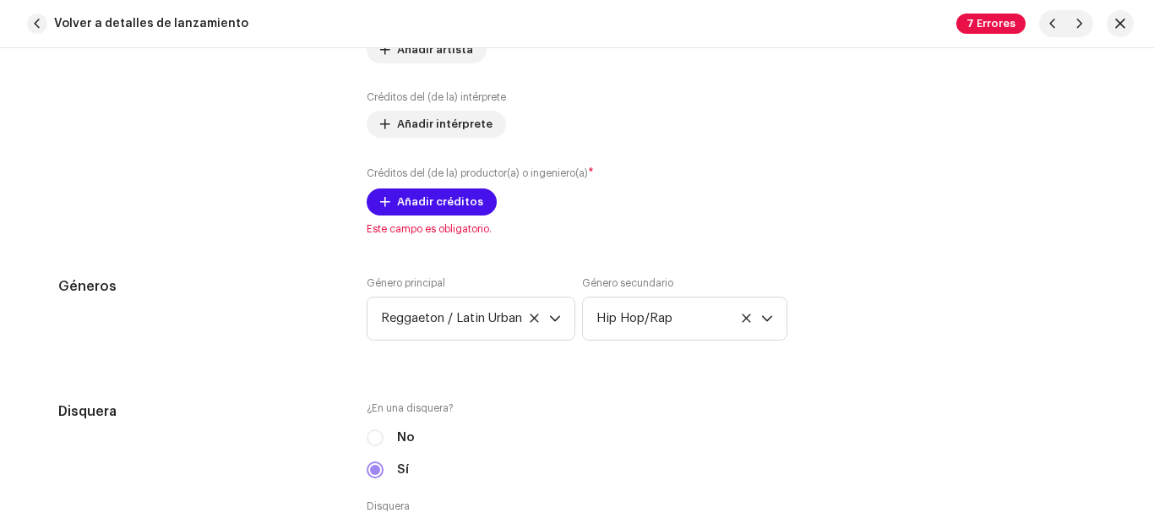
scroll to position [1276, 0]
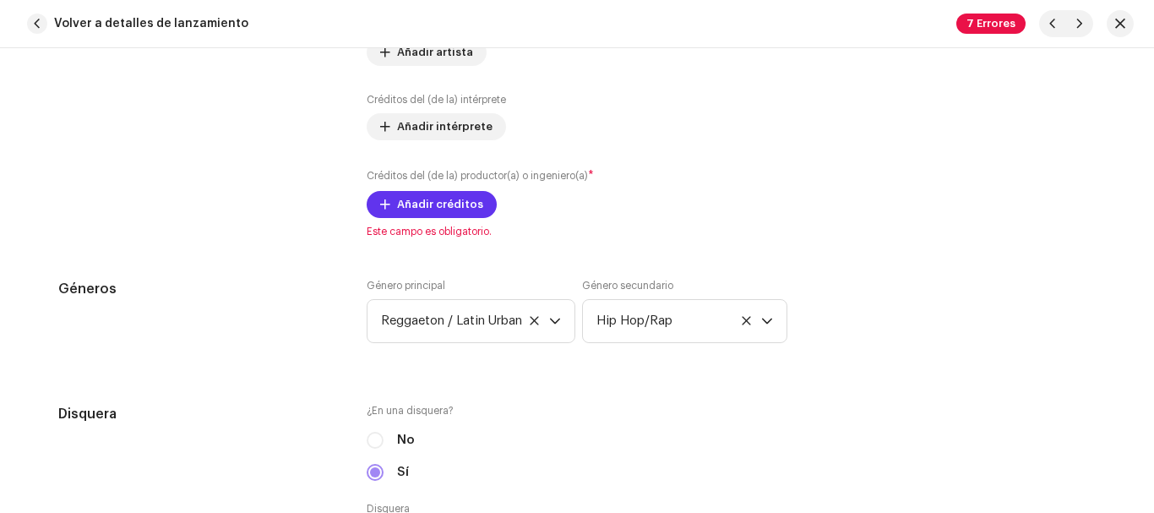
click at [443, 199] on span "Añadir créditos" at bounding box center [440, 205] width 86 height 34
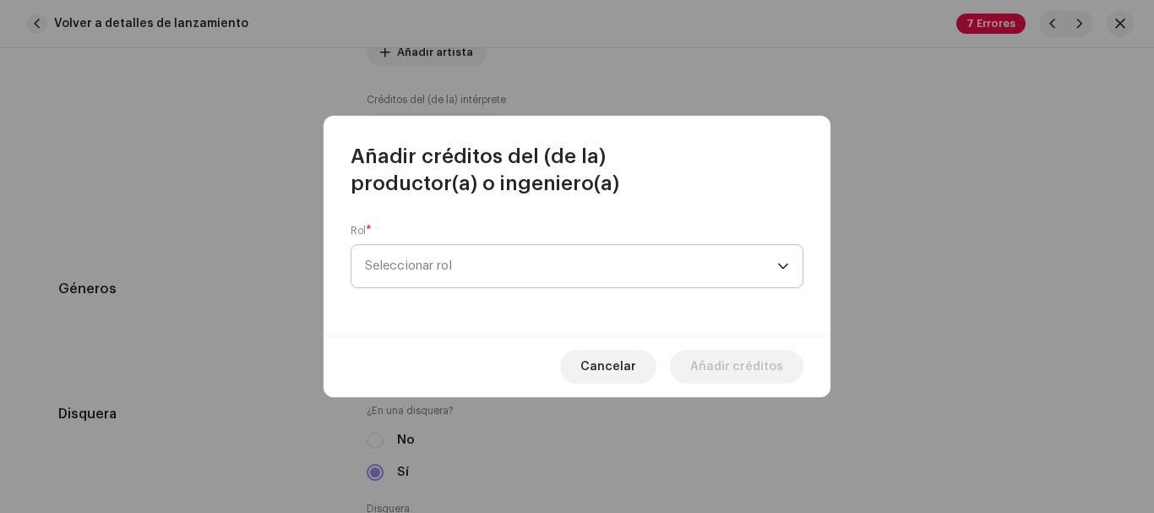
click at [473, 272] on span "Seleccionar rol" at bounding box center [571, 266] width 412 height 42
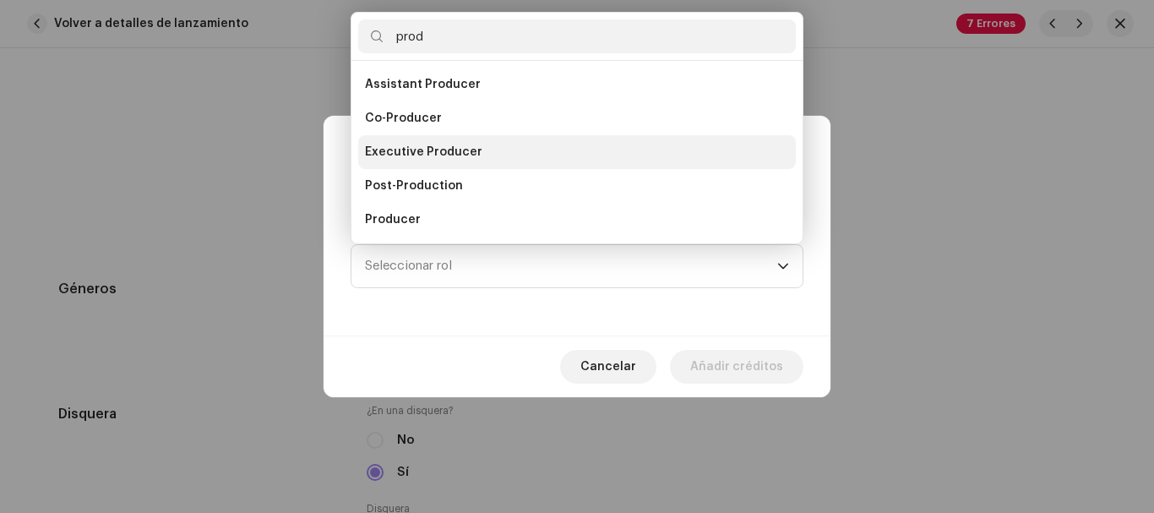
type input "prod"
click at [457, 149] on span "Executive Producer" at bounding box center [423, 152] width 117 height 17
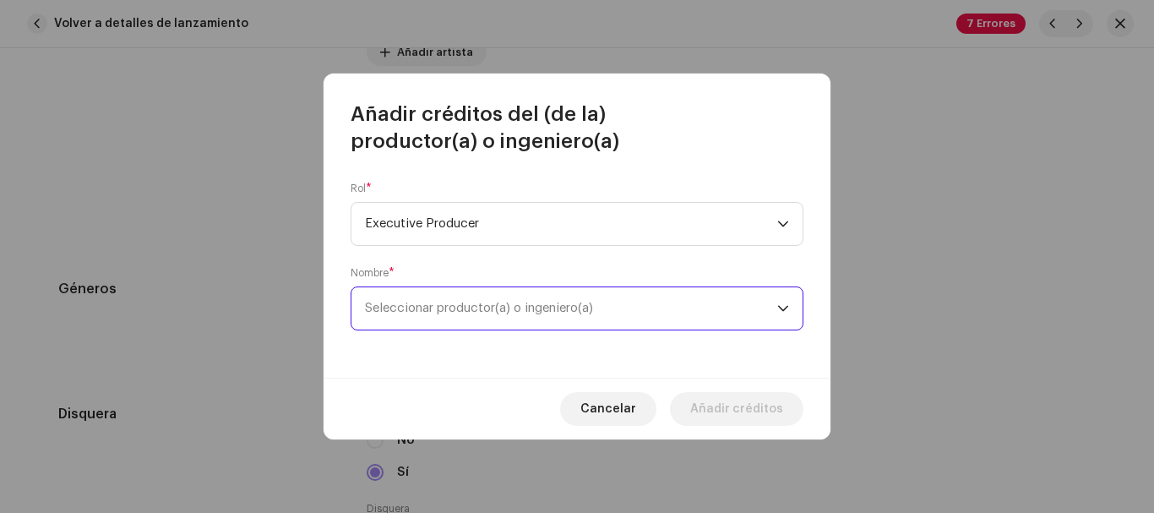
click at [533, 315] on span "Seleccionar productor(a) o ingeniero(a)" at bounding box center [571, 308] width 412 height 42
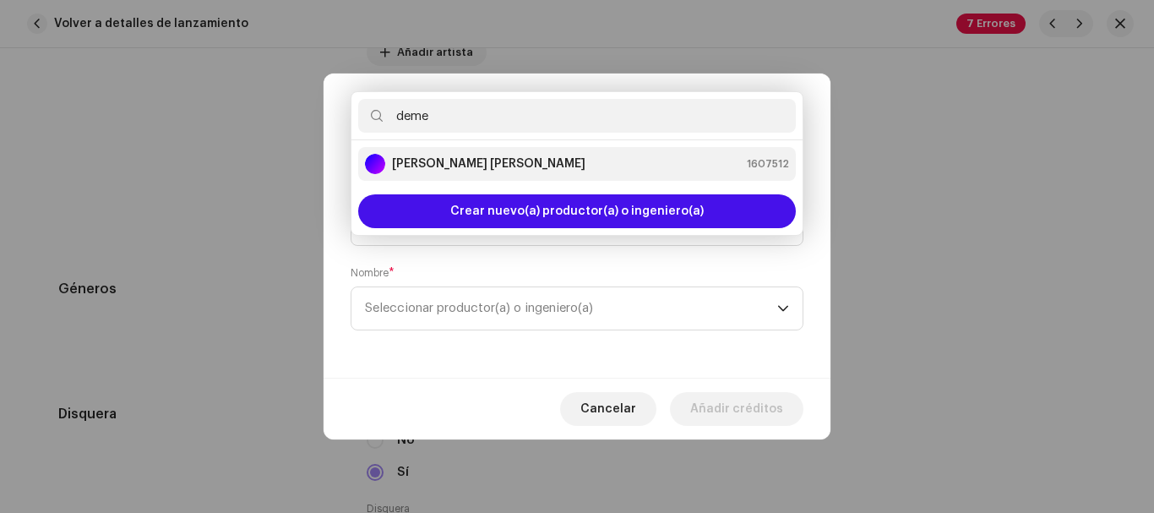
type input "deme"
click at [513, 161] on strong "[PERSON_NAME]" at bounding box center [489, 163] width 194 height 17
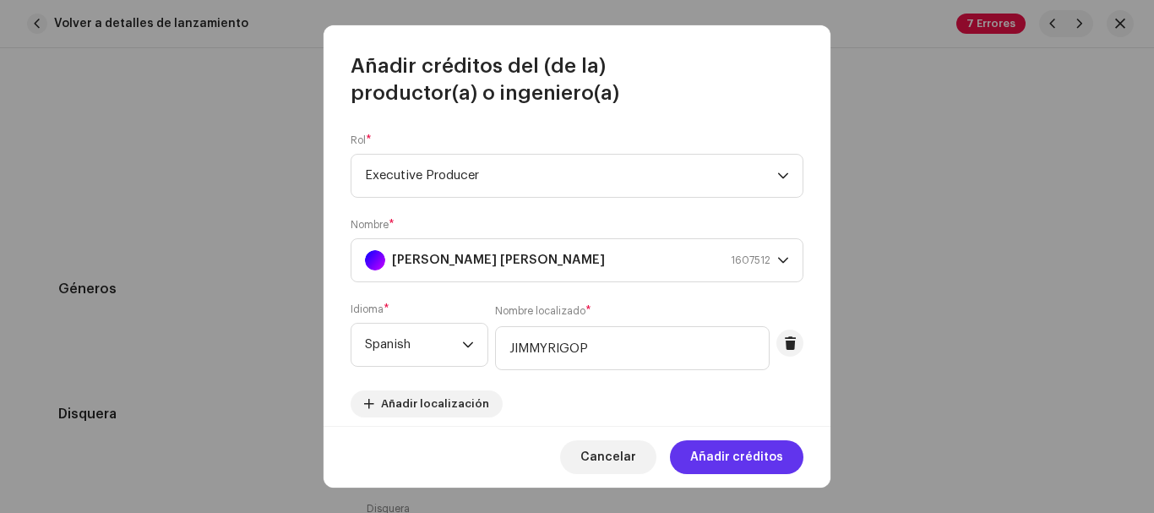
click at [733, 457] on span "Añadir créditos" at bounding box center [736, 457] width 93 height 34
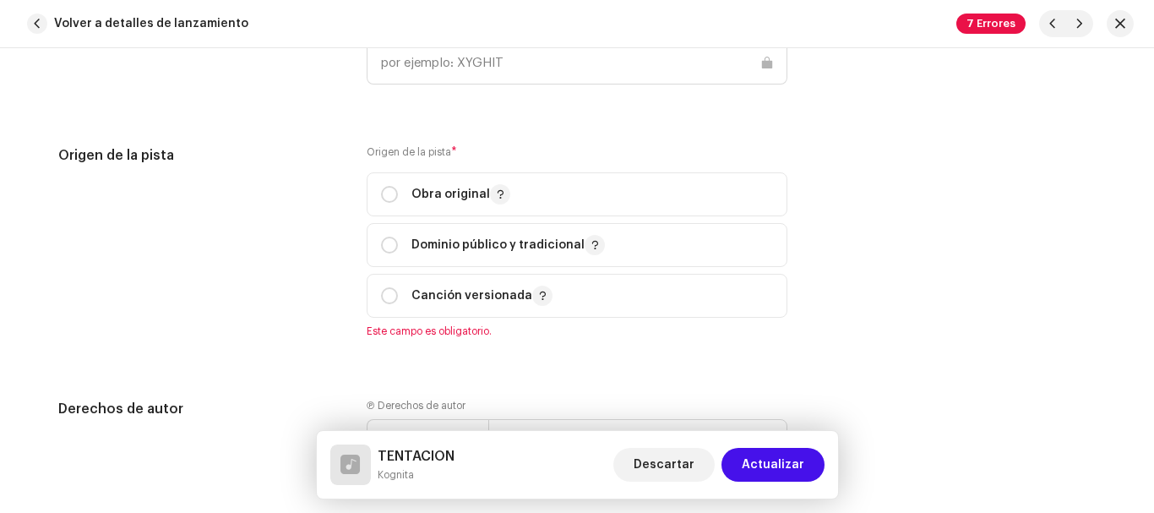
scroll to position [2041, 0]
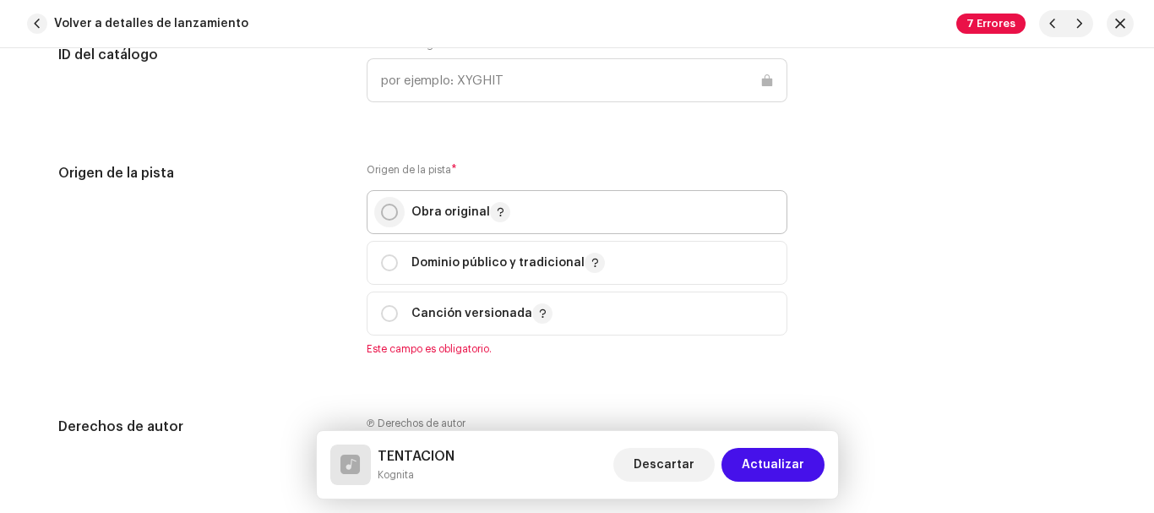
click at [387, 210] on input "radio" at bounding box center [389, 212] width 17 height 17
radio input "true"
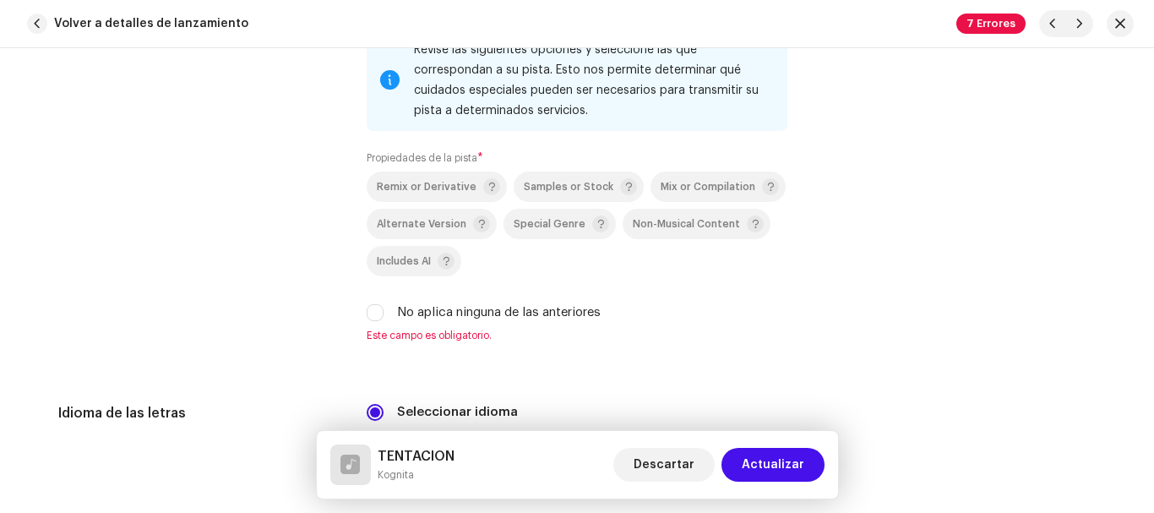
scroll to position [2559, 0]
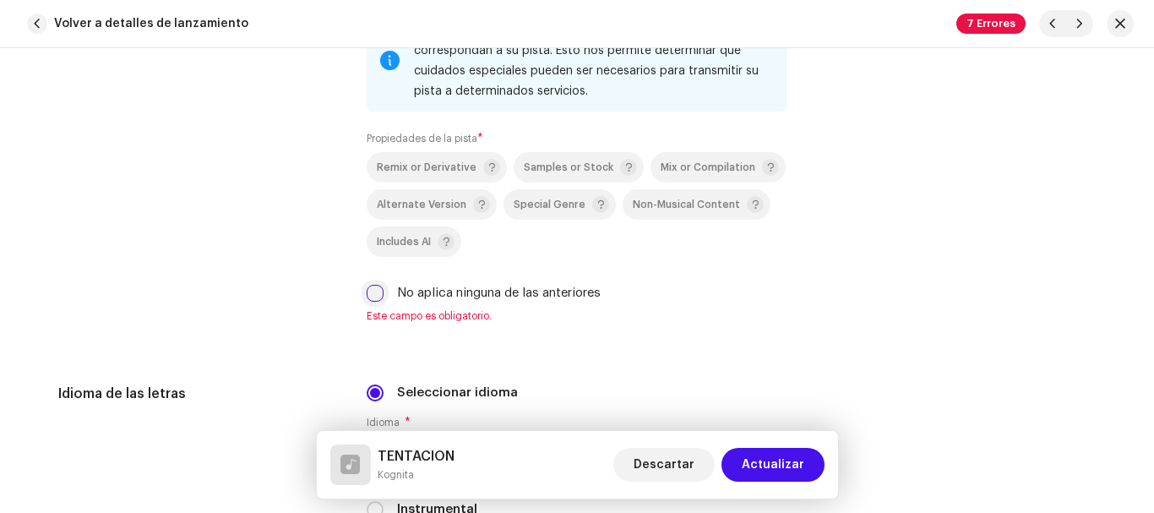
click at [379, 299] on input "No aplica ninguna de las anteriores" at bounding box center [375, 293] width 17 height 17
checkbox input "true"
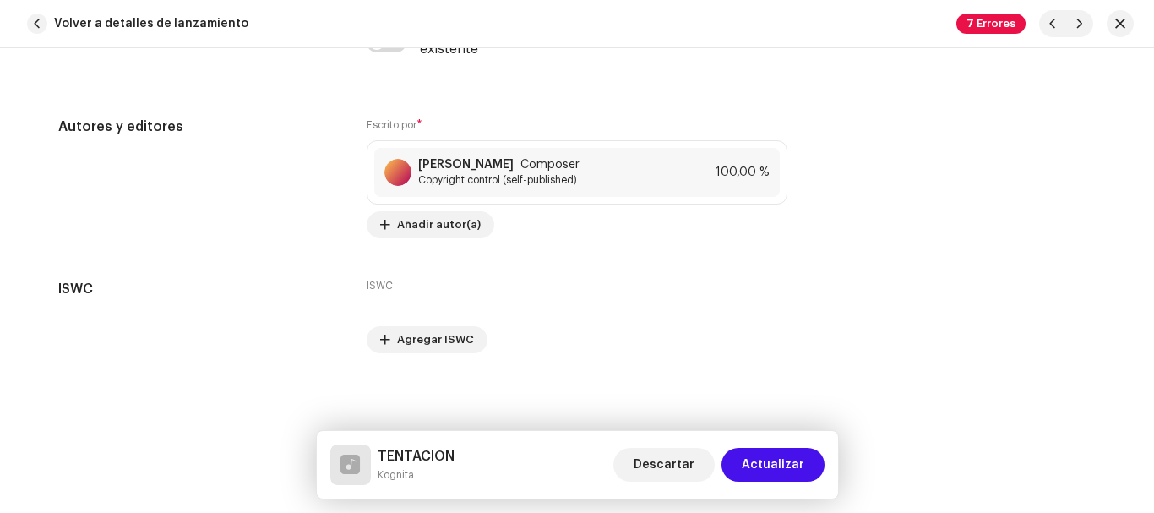
scroll to position [3578, 0]
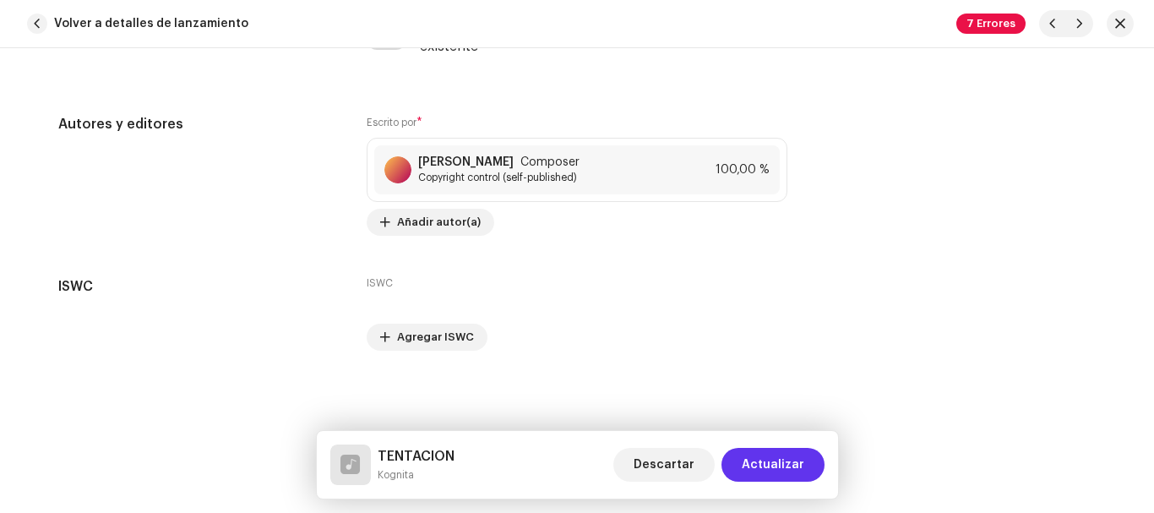
click at [766, 459] on span "Actualizar" at bounding box center [773, 465] width 63 height 34
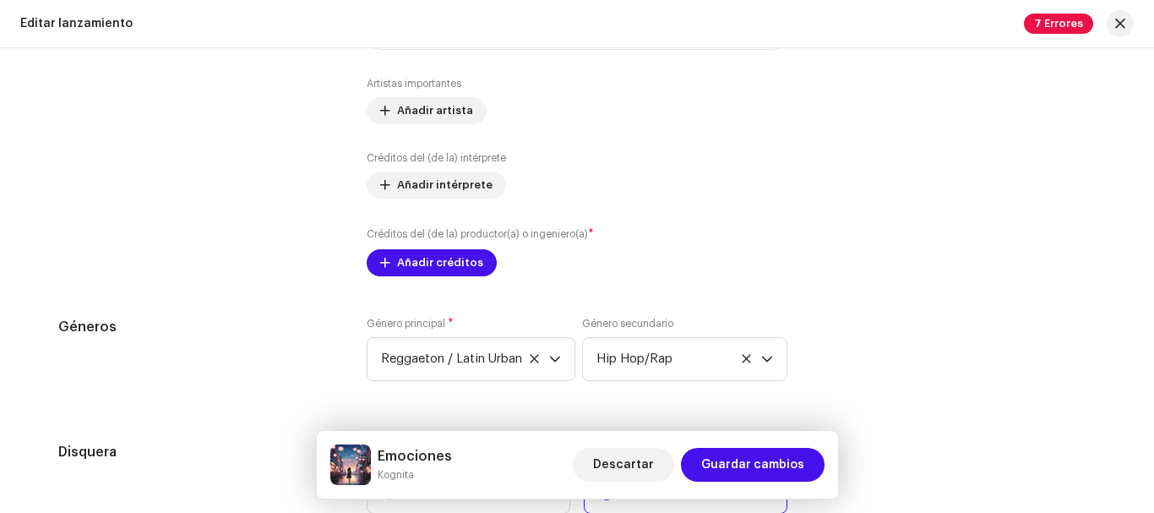
scroll to position [2214, 0]
click at [405, 258] on span "Añadir créditos" at bounding box center [440, 262] width 86 height 34
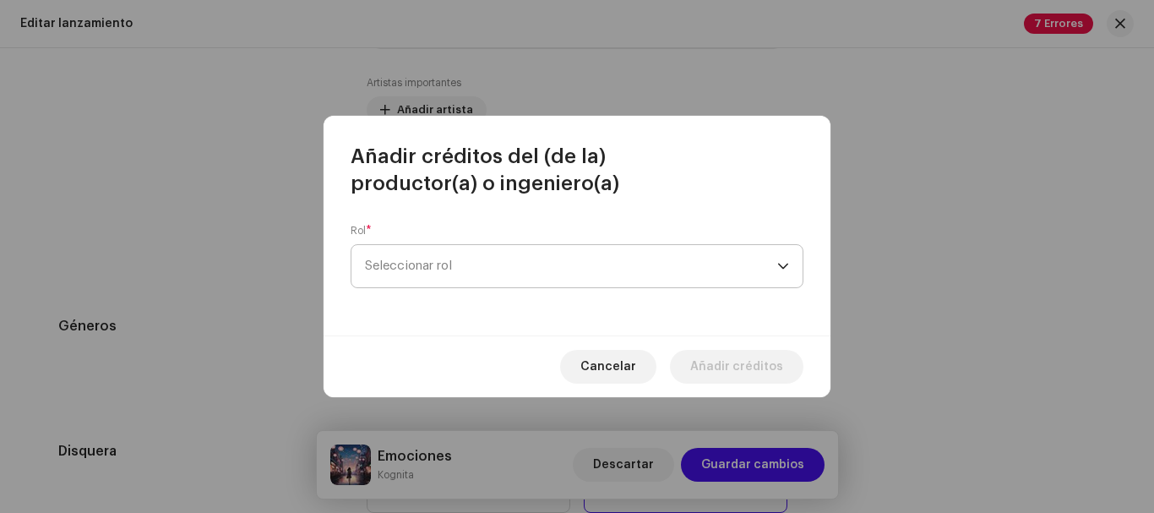
click at [441, 262] on span "Seleccionar rol" at bounding box center [571, 266] width 412 height 42
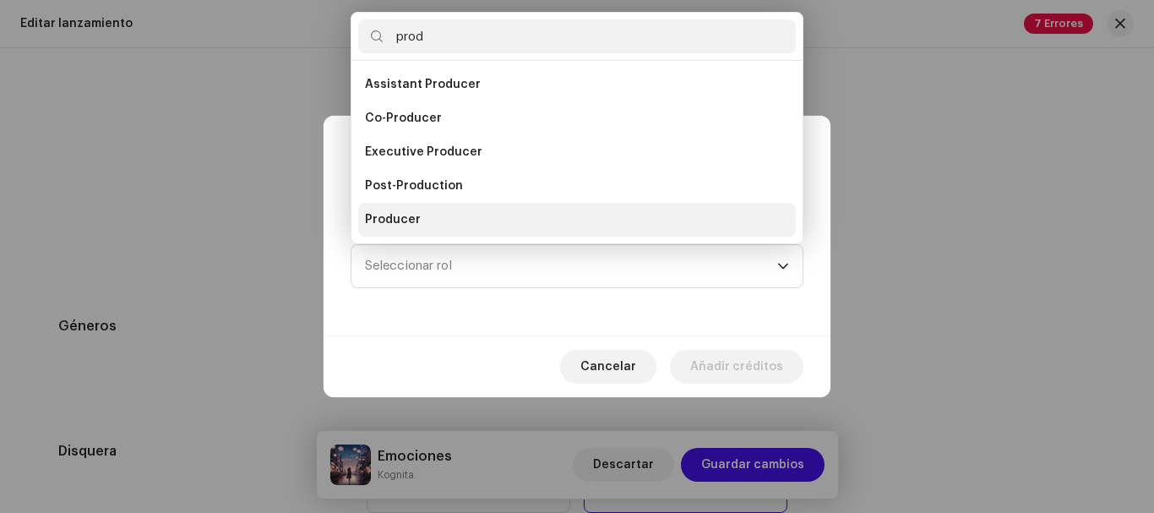
scroll to position [27, 0]
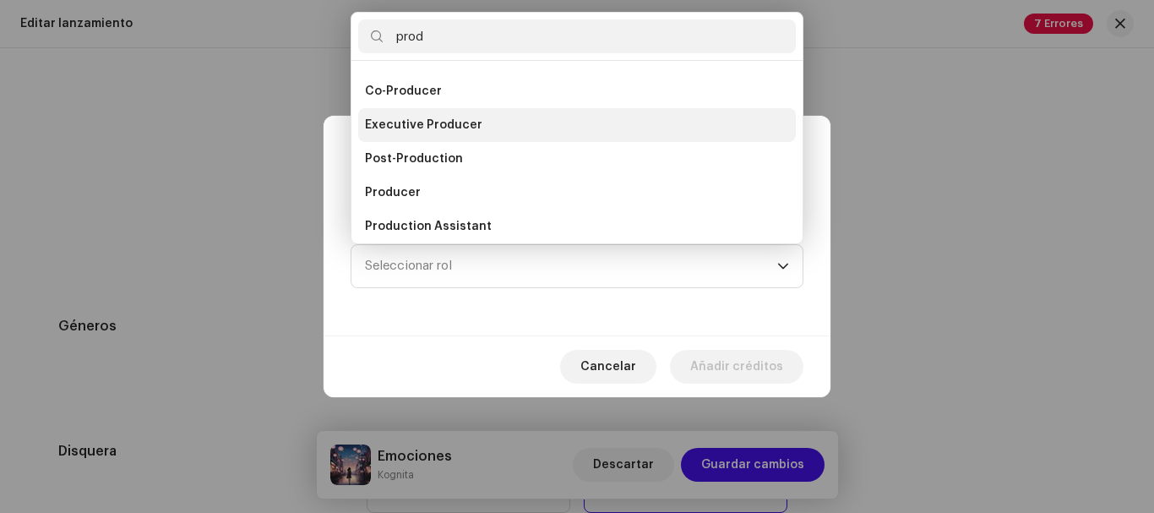
type input "prod"
click at [473, 134] on li "Executive Producer" at bounding box center [577, 125] width 438 height 34
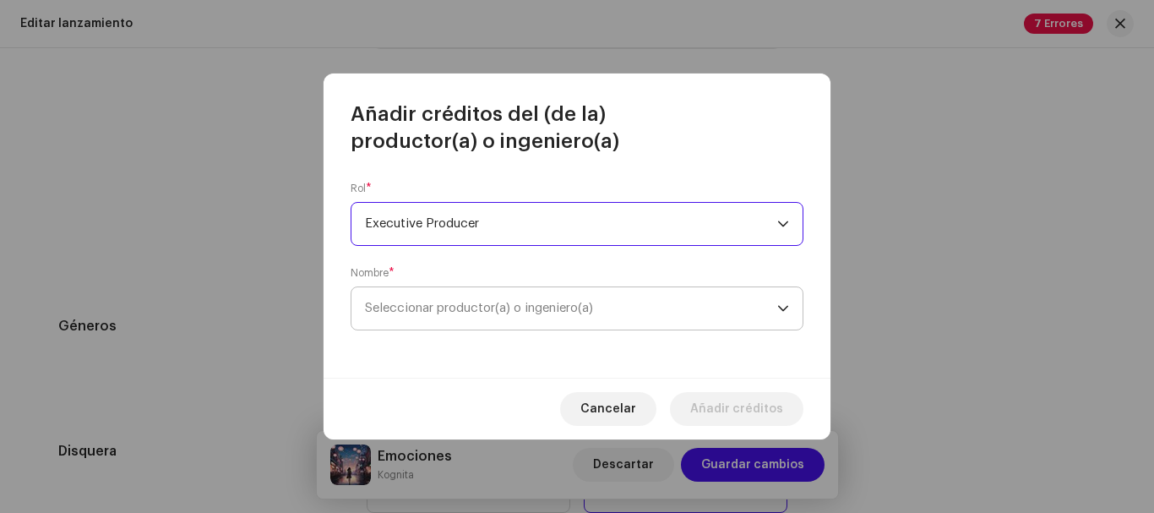
click at [562, 314] on span "Seleccionar productor(a) o ingeniero(a)" at bounding box center [571, 308] width 412 height 42
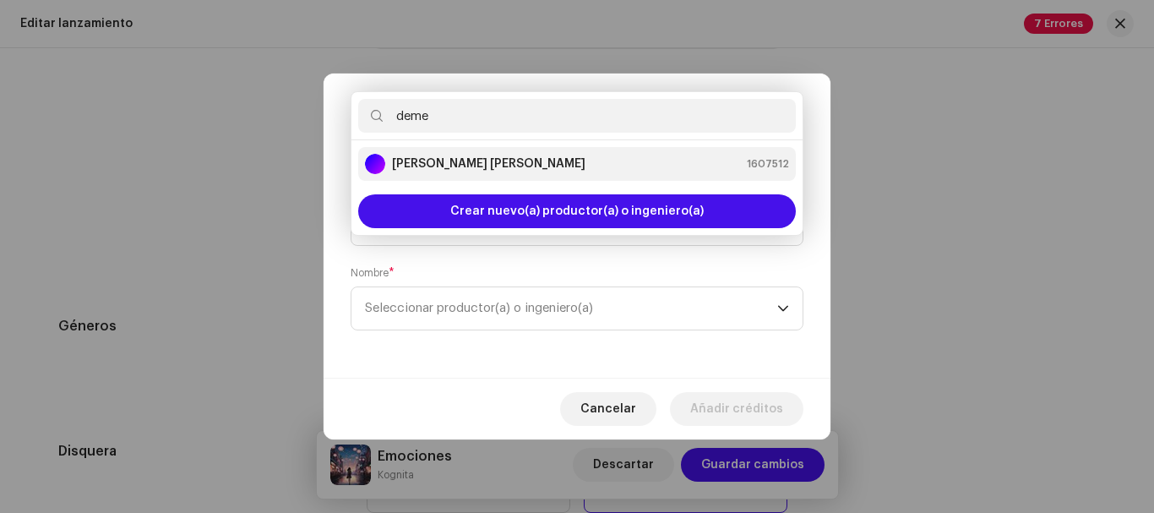
type input "deme"
click at [526, 159] on strong "[PERSON_NAME]" at bounding box center [489, 163] width 194 height 17
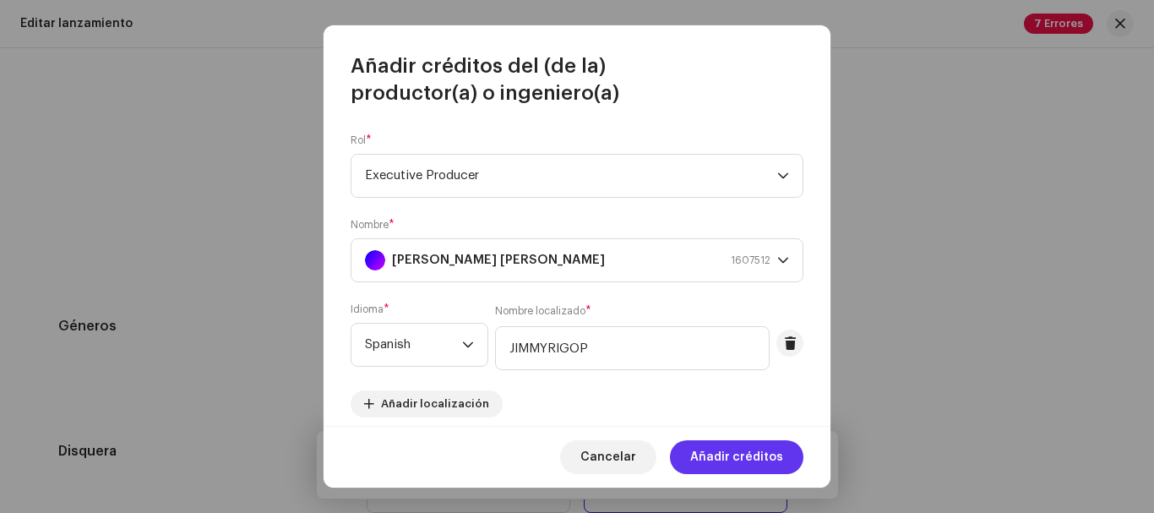
click at [733, 452] on span "Añadir créditos" at bounding box center [736, 457] width 93 height 34
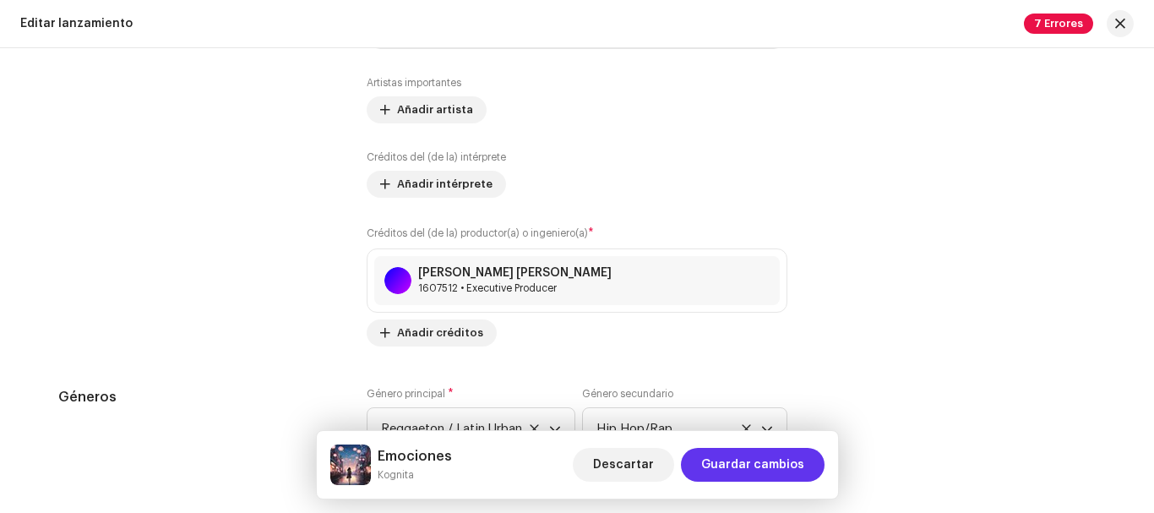
click at [742, 464] on span "Guardar cambios" at bounding box center [752, 465] width 103 height 34
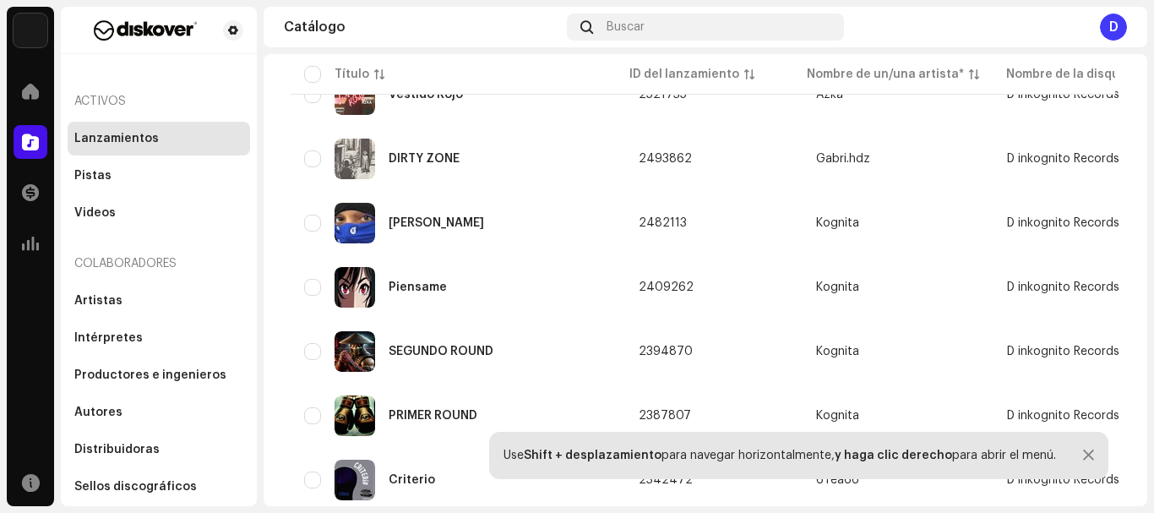
scroll to position [2523, 0]
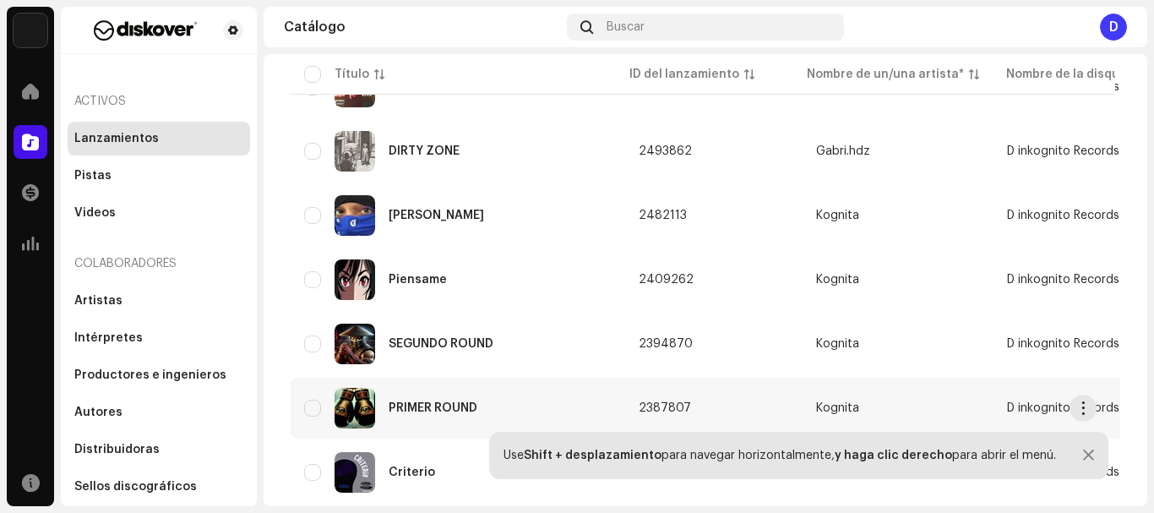
click at [401, 399] on div "PRIMER ROUND" at bounding box center [458, 408] width 308 height 41
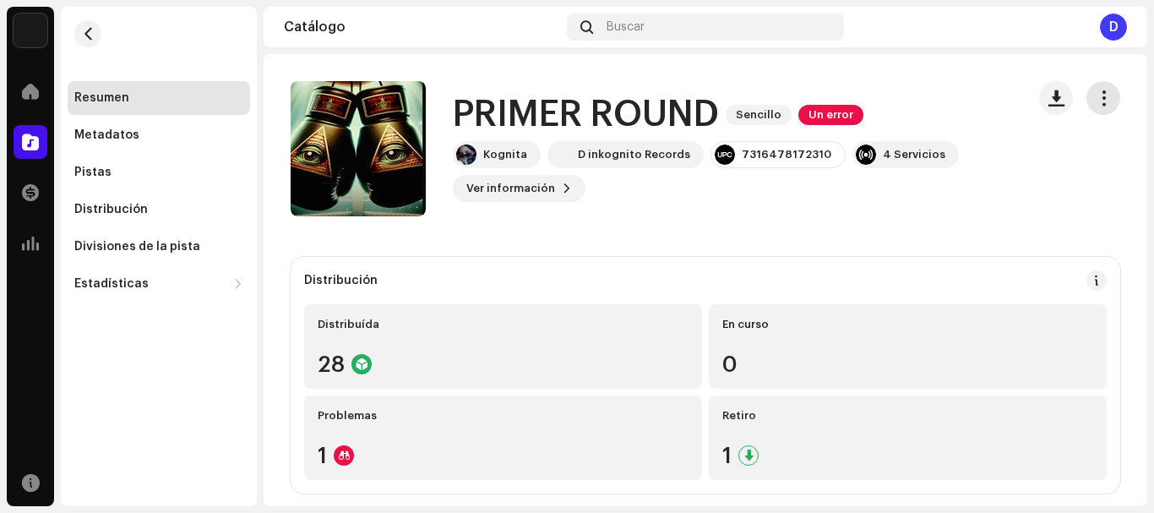
click at [1100, 96] on span "button" at bounding box center [1104, 98] width 16 height 14
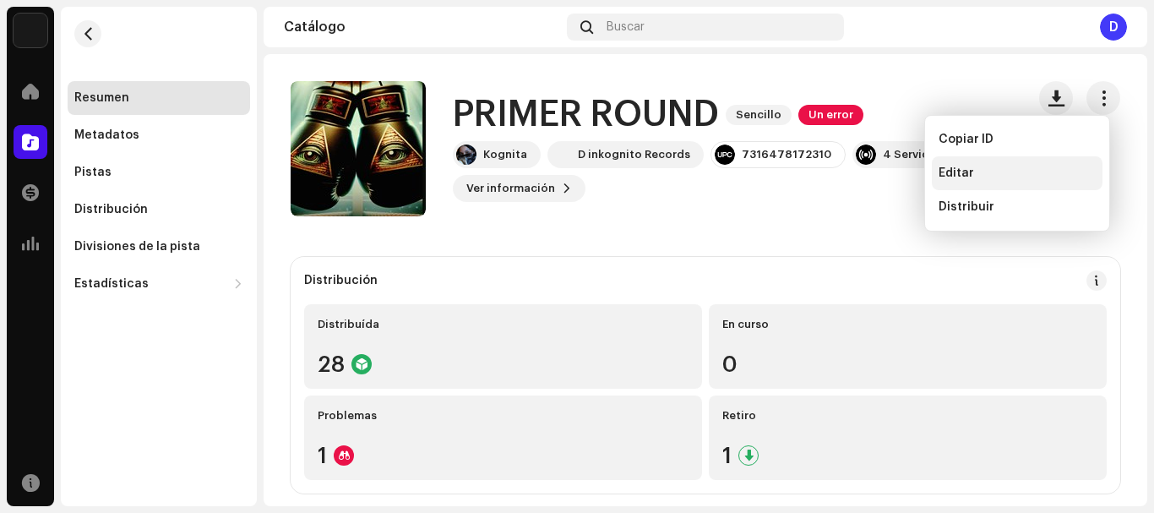
click at [968, 168] on span "Editar" at bounding box center [956, 173] width 35 height 14
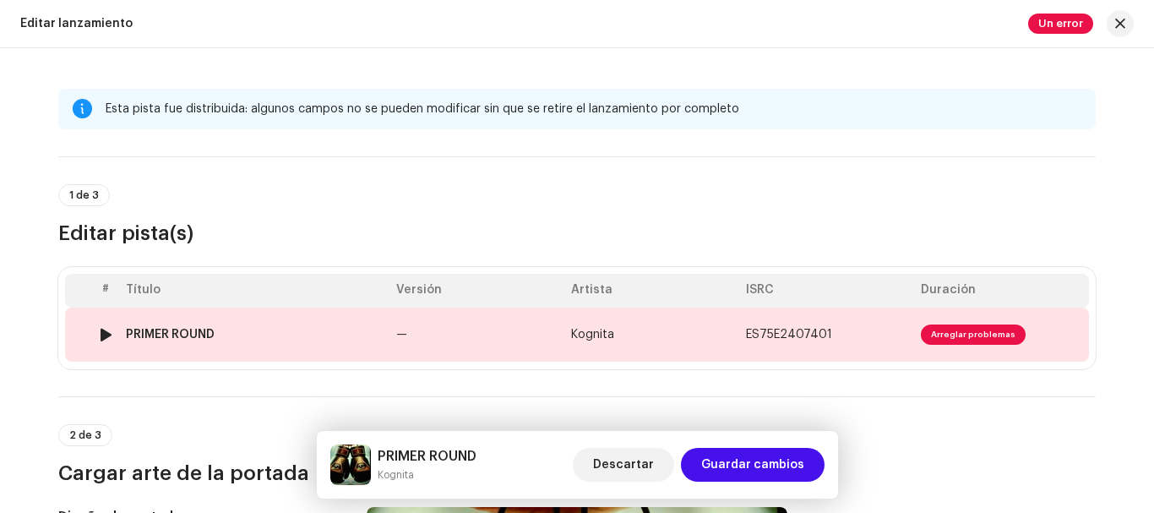
click at [832, 321] on td "ES75E2407401" at bounding box center [826, 335] width 175 height 54
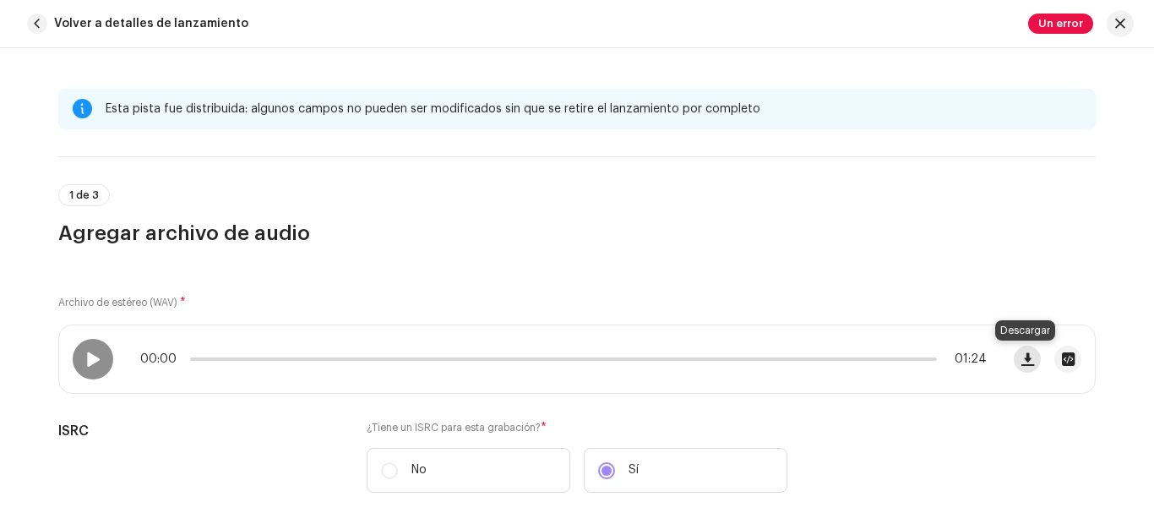
click at [1026, 357] on span "button" at bounding box center [1028, 359] width 13 height 14
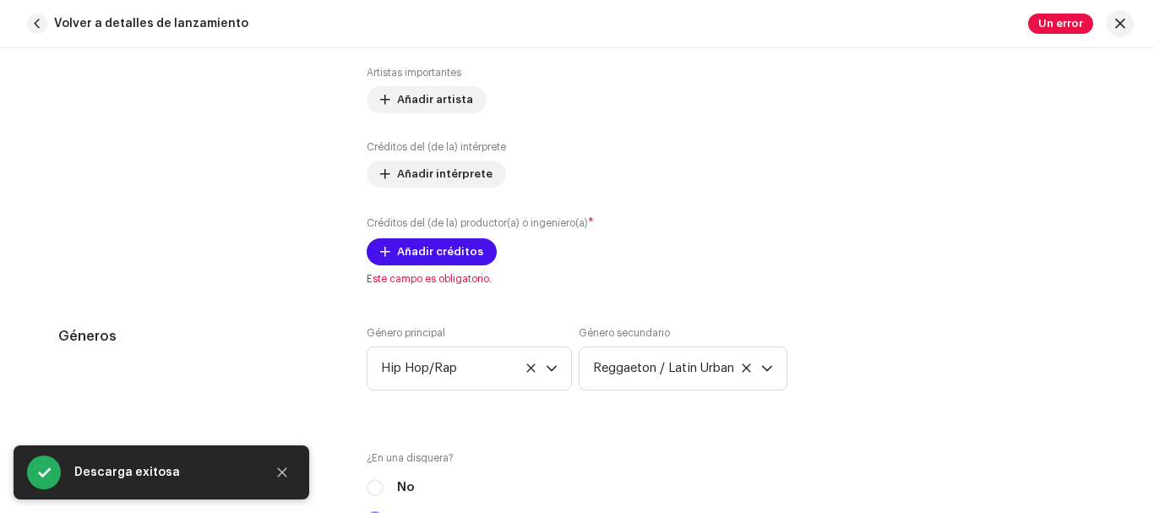
scroll to position [1231, 0]
click at [441, 253] on span "Añadir créditos" at bounding box center [440, 249] width 86 height 34
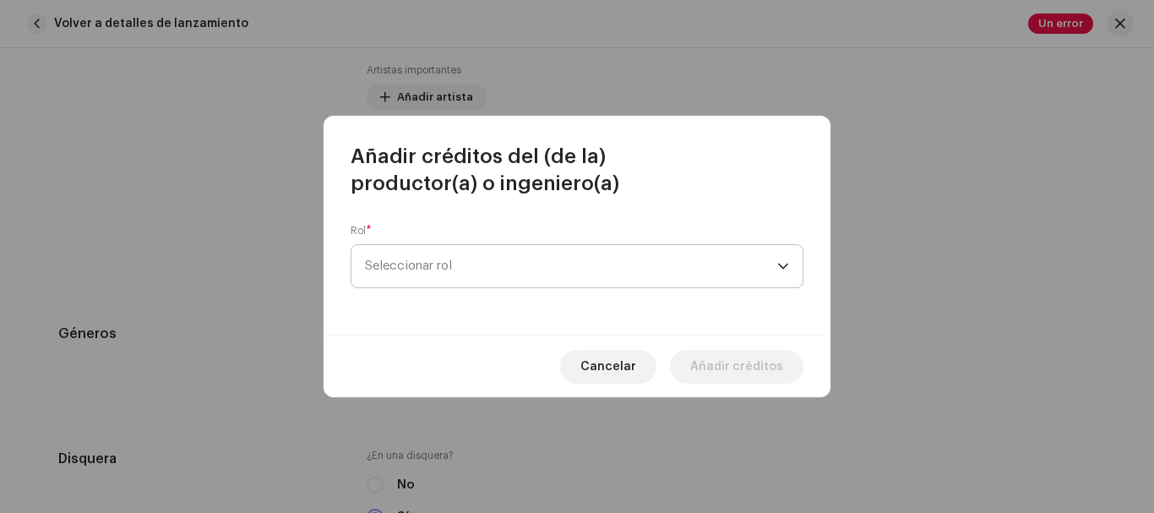
click at [450, 265] on span "Seleccionar rol" at bounding box center [571, 266] width 412 height 42
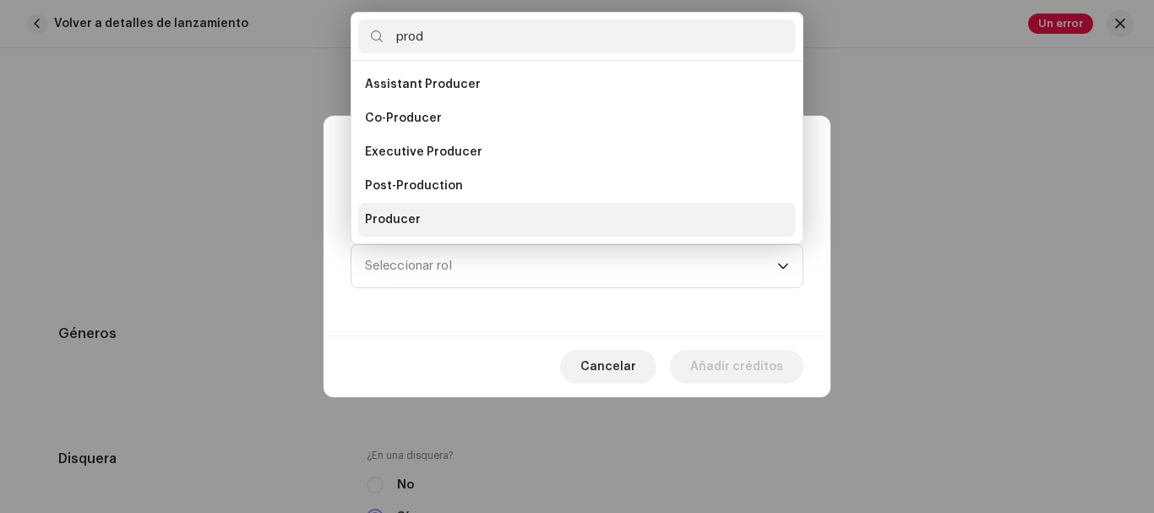
scroll to position [27, 0]
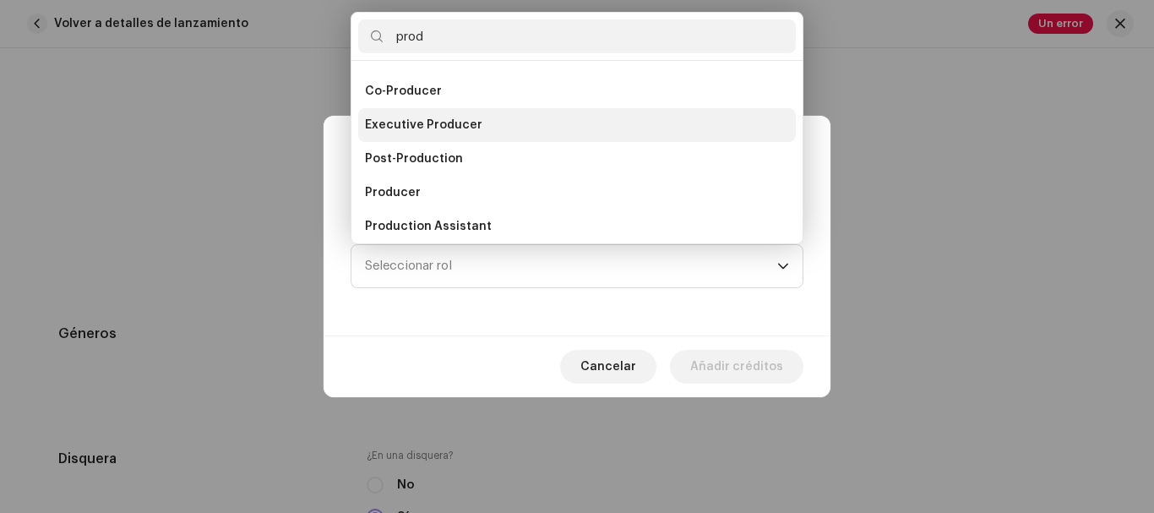
type input "prod"
click at [448, 128] on span "Executive Producer" at bounding box center [423, 125] width 117 height 17
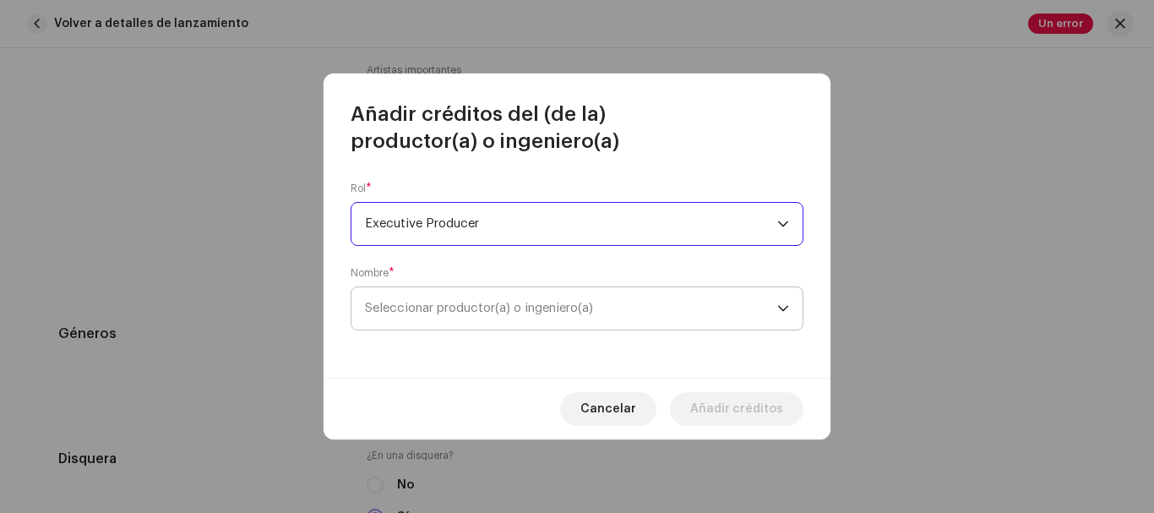
click at [458, 300] on span "Seleccionar productor(a) o ingeniero(a)" at bounding box center [571, 308] width 412 height 42
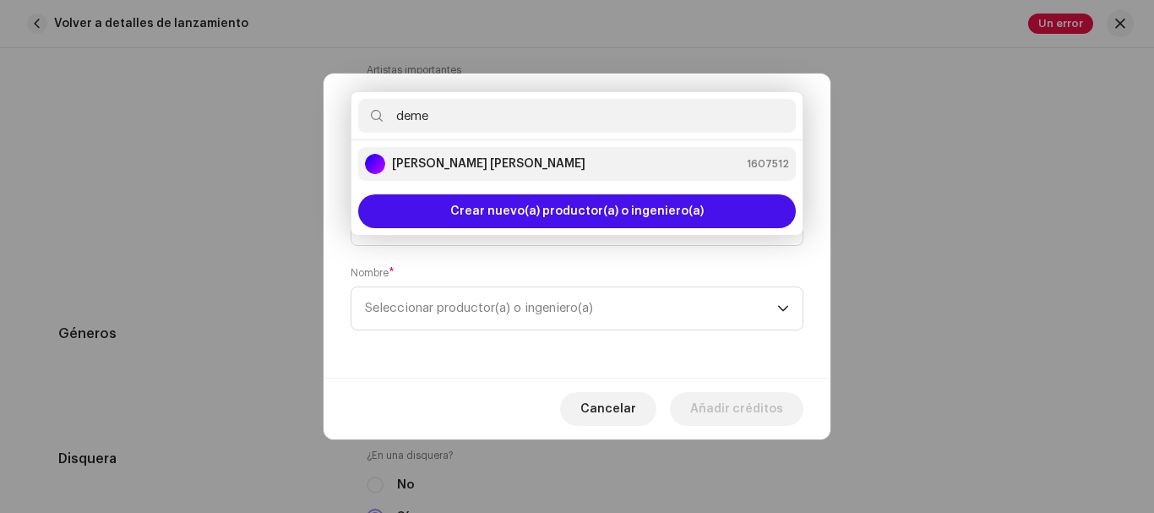
type input "deme"
click at [532, 156] on strong "[PERSON_NAME]" at bounding box center [489, 163] width 194 height 17
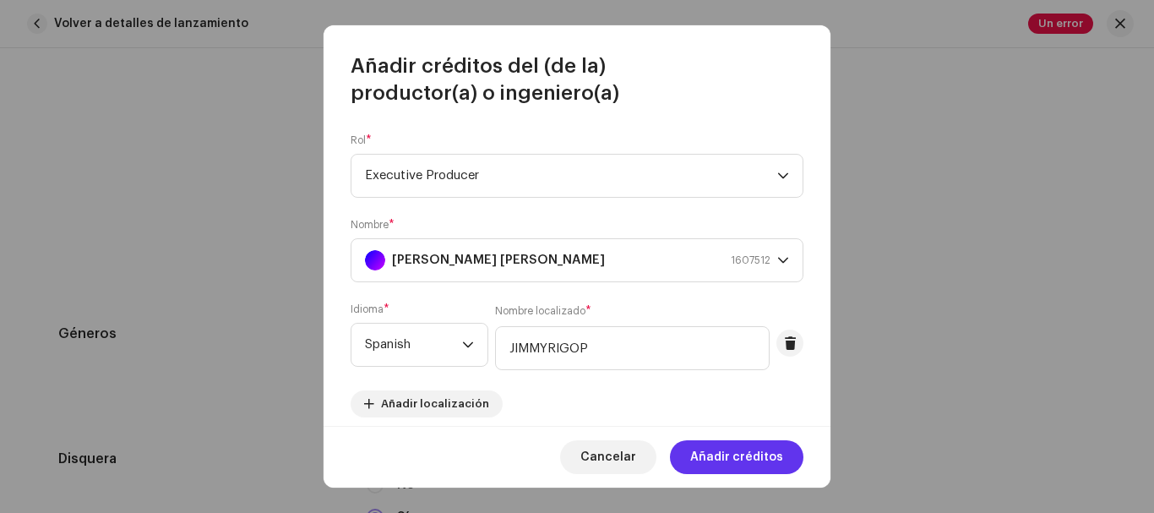
click at [749, 458] on span "Añadir créditos" at bounding box center [736, 457] width 93 height 34
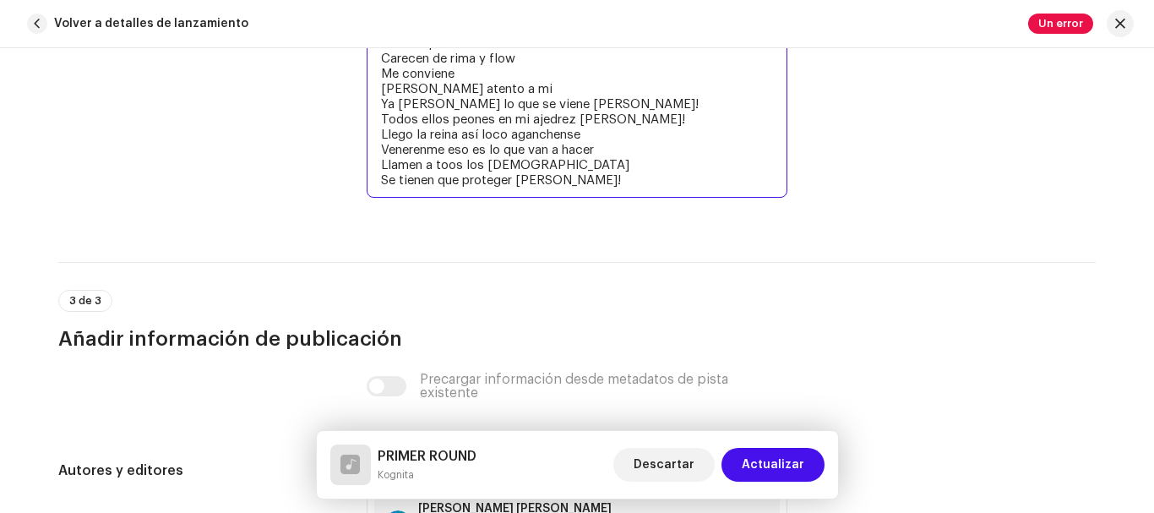
scroll to position [4070, 0]
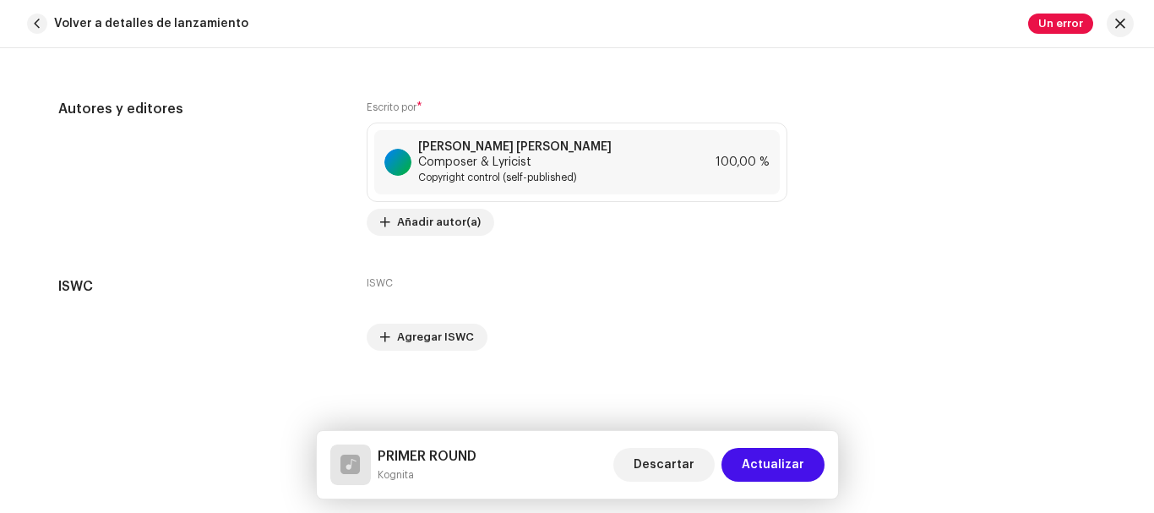
drag, startPoint x: 378, startPoint y: 214, endPoint x: 548, endPoint y: 523, distance: 353.3
click at [548, 512] on html "Demetrio Rigopoulos Gonzalez Inicio Catálogo Transacciones Estadísticas Recurso…" at bounding box center [577, 256] width 1154 height 513
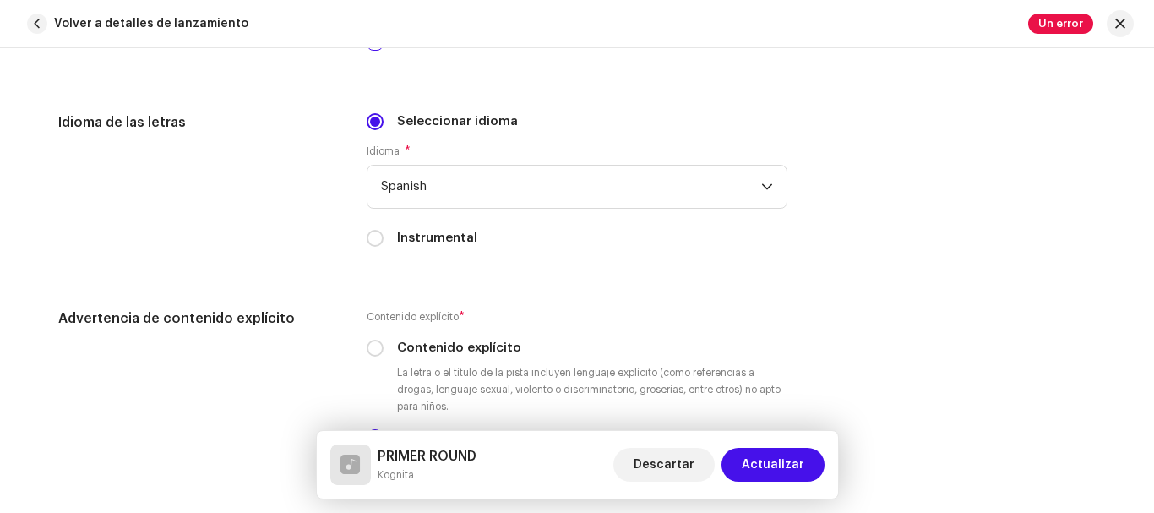
scroll to position [2797, 0]
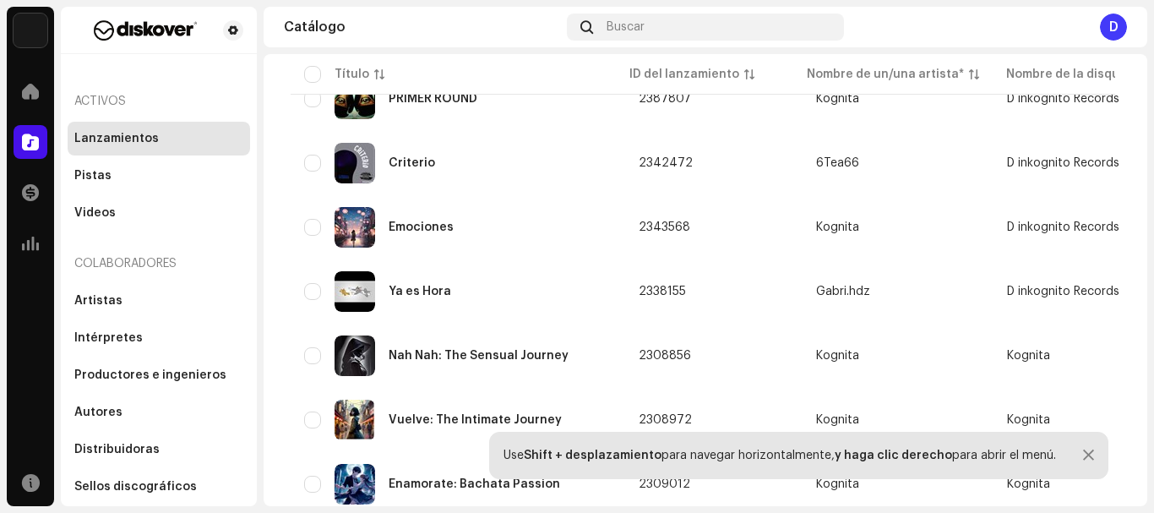
scroll to position [2873, 0]
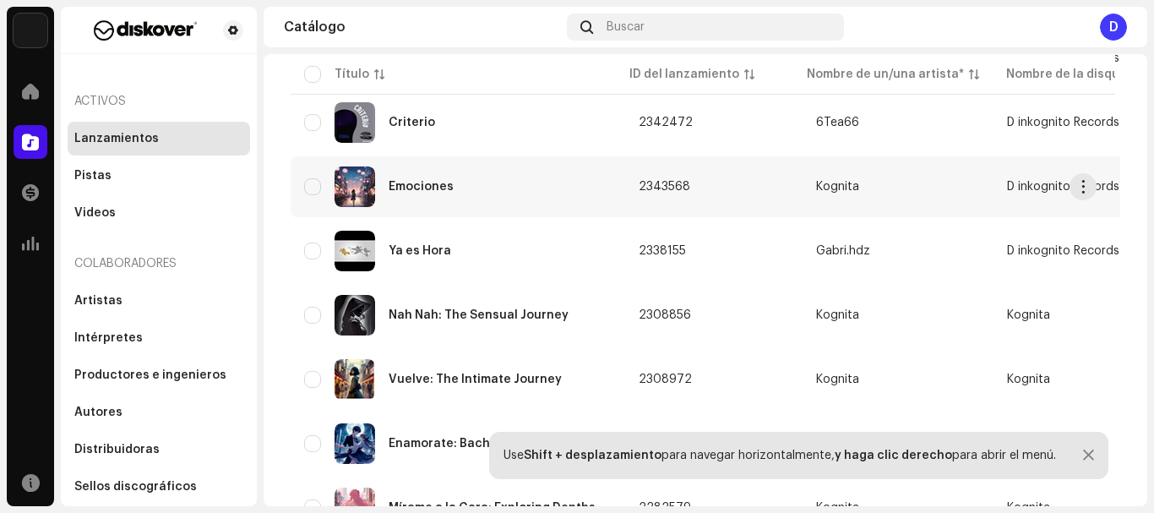
click at [518, 176] on div "Emociones" at bounding box center [458, 186] width 308 height 41
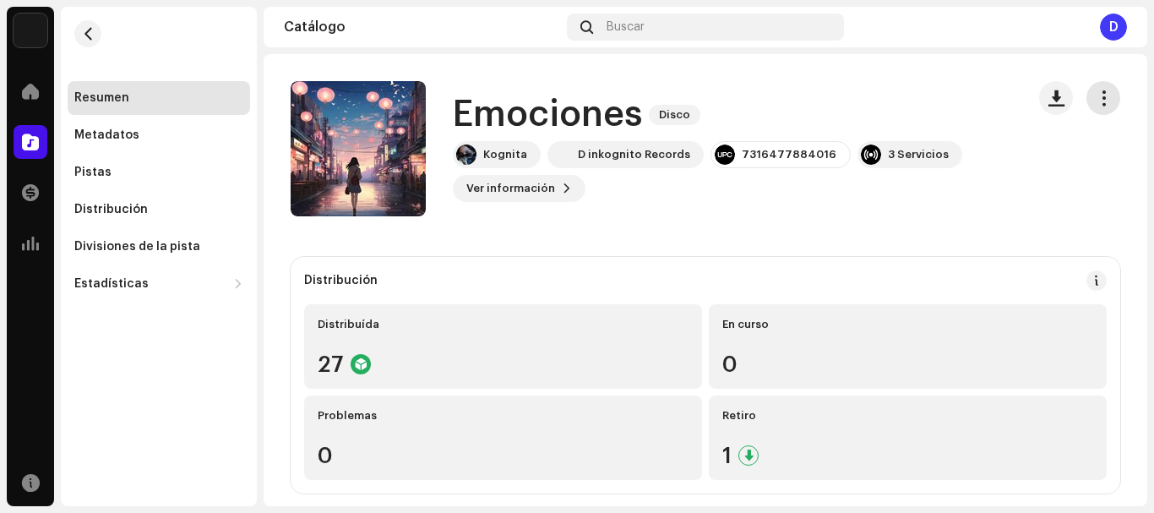
click at [1096, 94] on span "button" at bounding box center [1104, 98] width 16 height 14
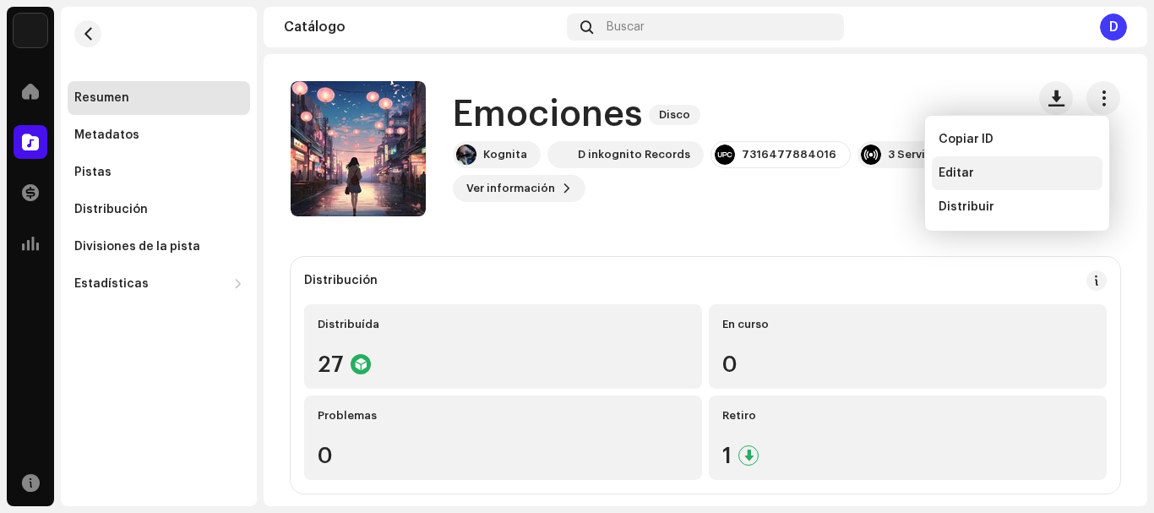
click at [973, 172] on div "Editar" at bounding box center [1017, 173] width 157 height 14
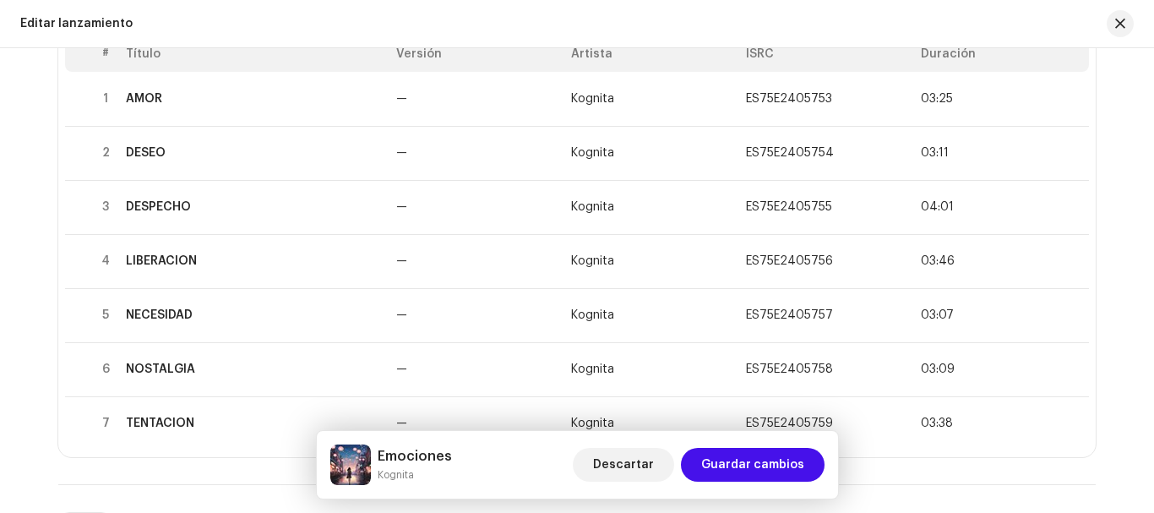
scroll to position [243, 0]
